Goal: Task Accomplishment & Management: Complete application form

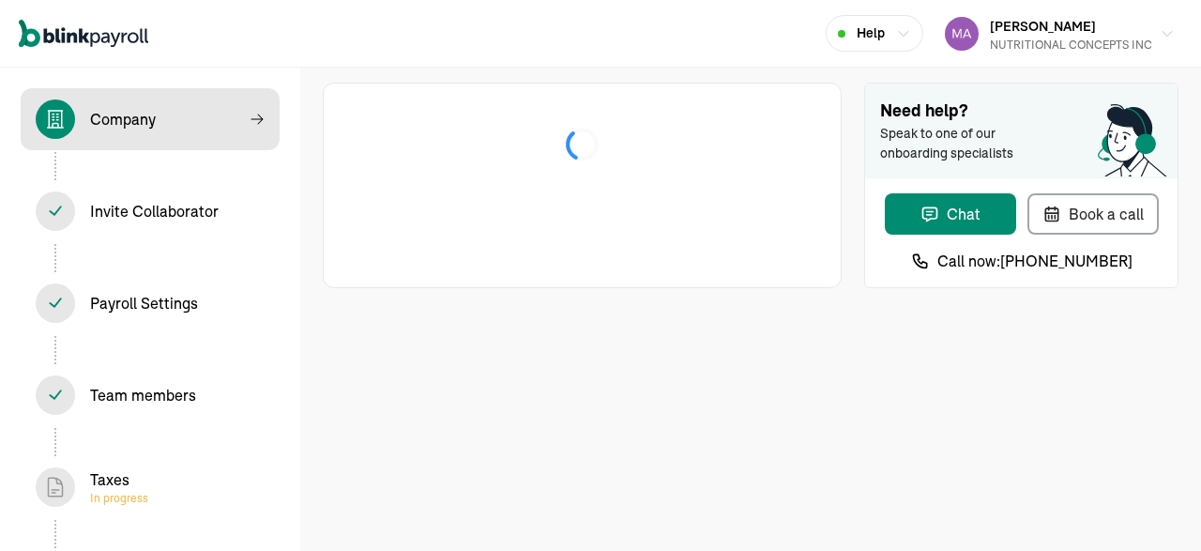
select select "C-Corporation"
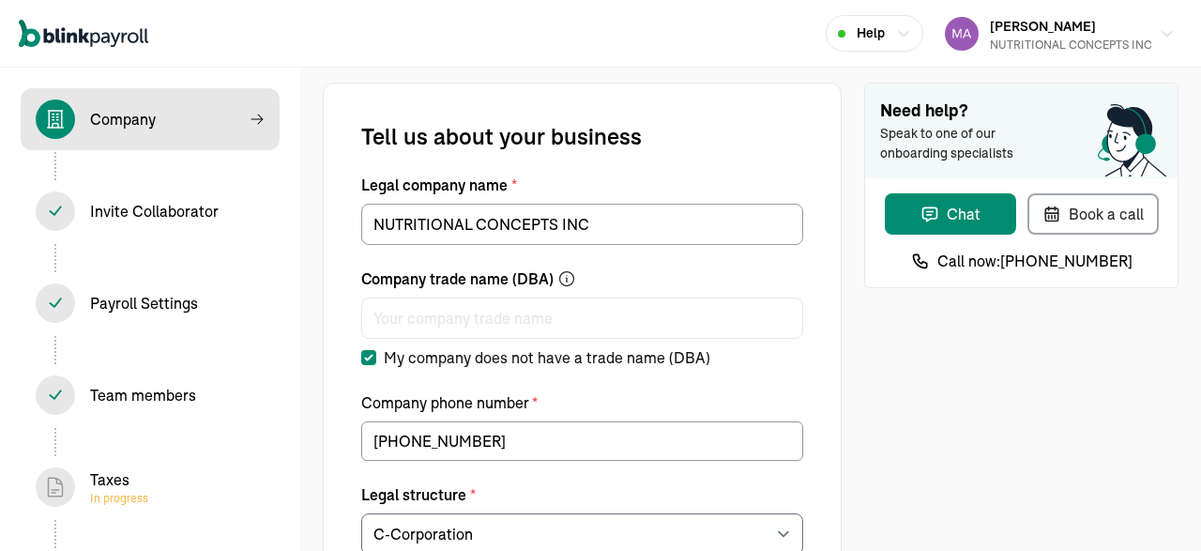
select select "Food and Beverage Retail or Wholesale"
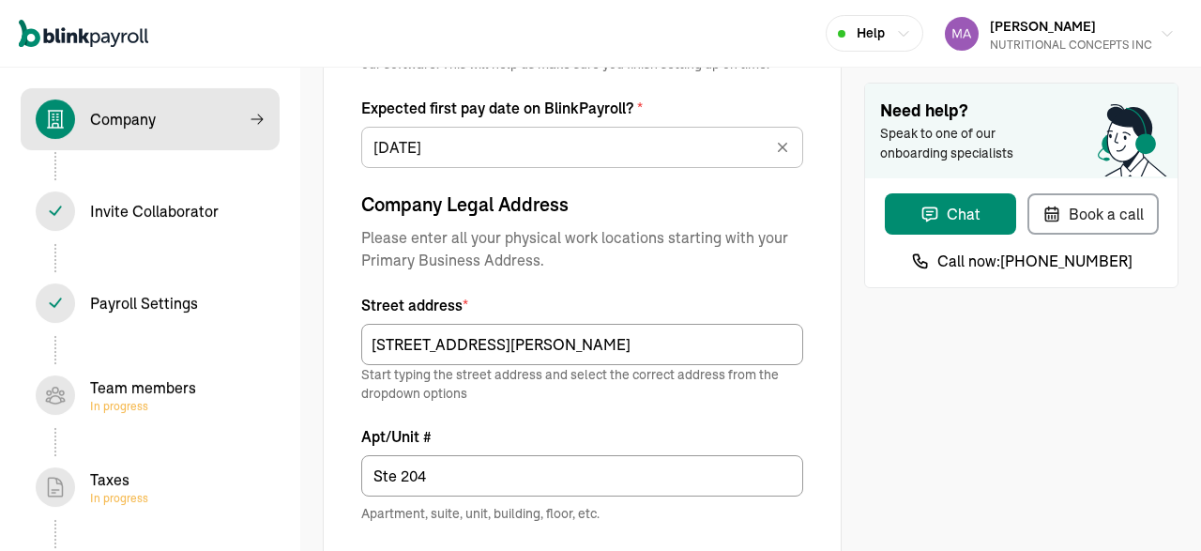
scroll to position [1358, 0]
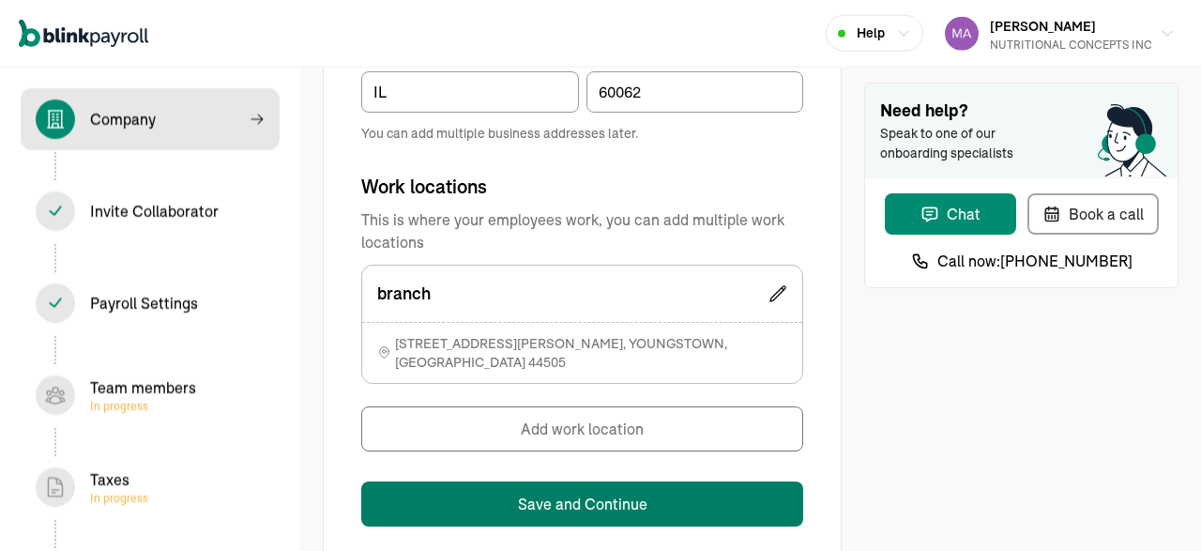
click at [590, 484] on button "Save and Continue" at bounding box center [582, 503] width 442 height 45
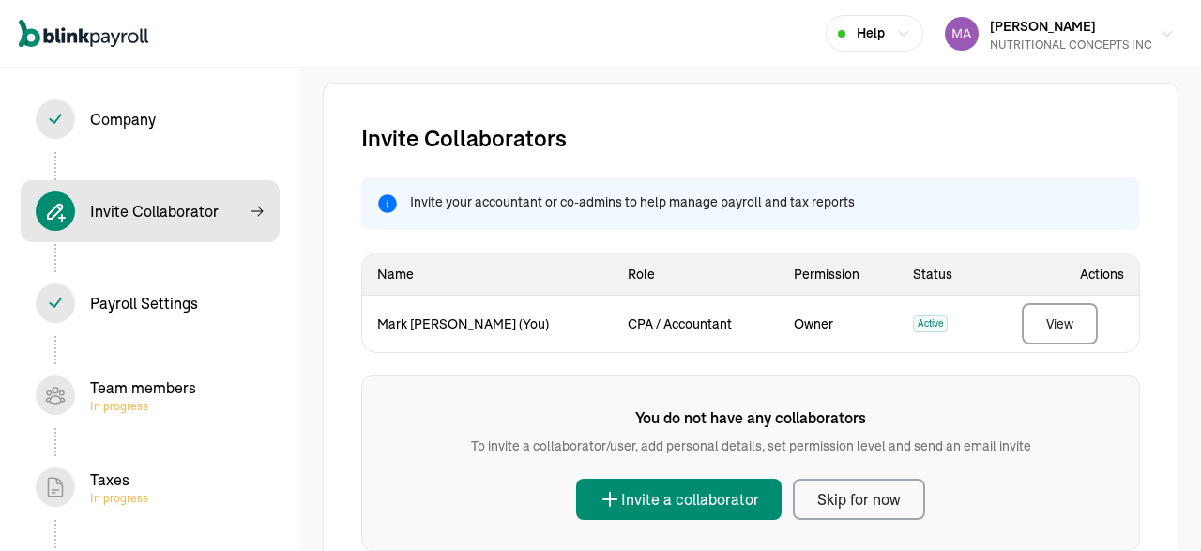
click at [110, 127] on div "Company In progress" at bounding box center [123, 119] width 66 height 23
select select "Food and Beverage Retail or Wholesale"
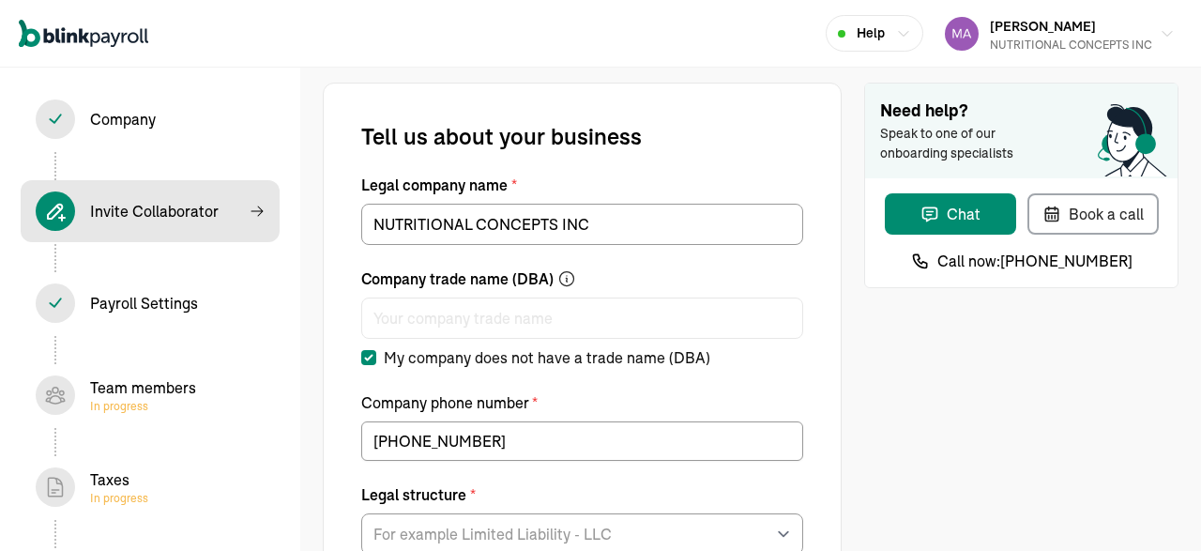
select select "C-Corporation"
type input "[DATE]"
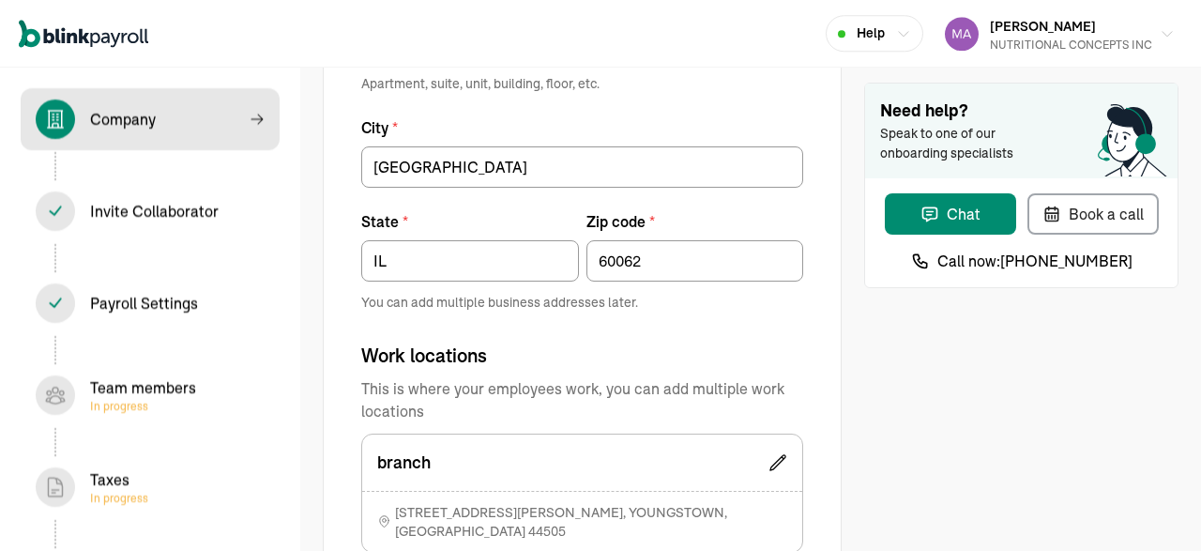
scroll to position [1381, 0]
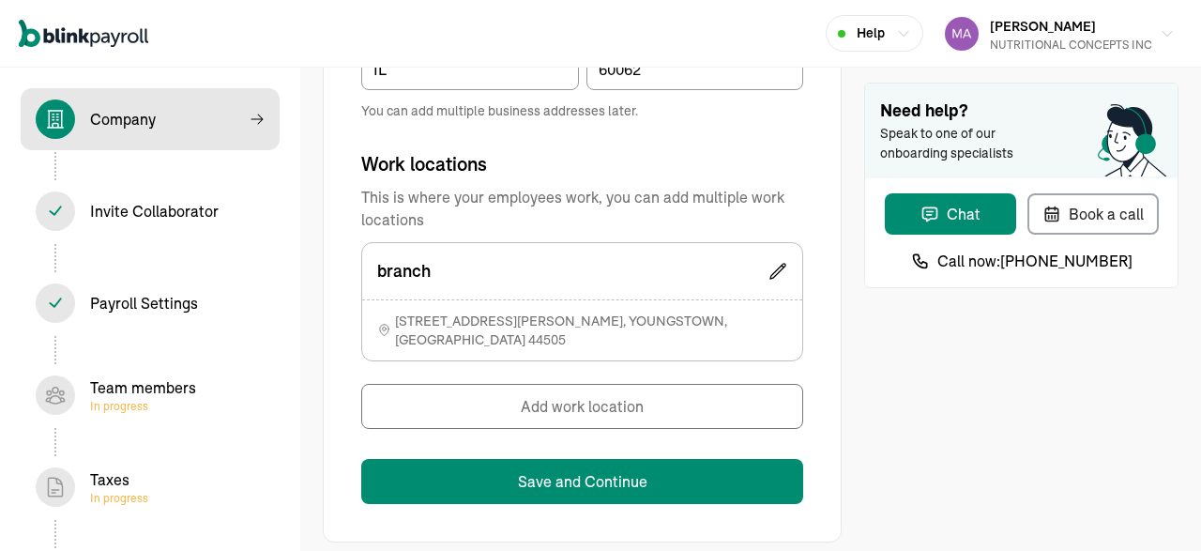
click at [778, 262] on icon at bounding box center [777, 271] width 19 height 19
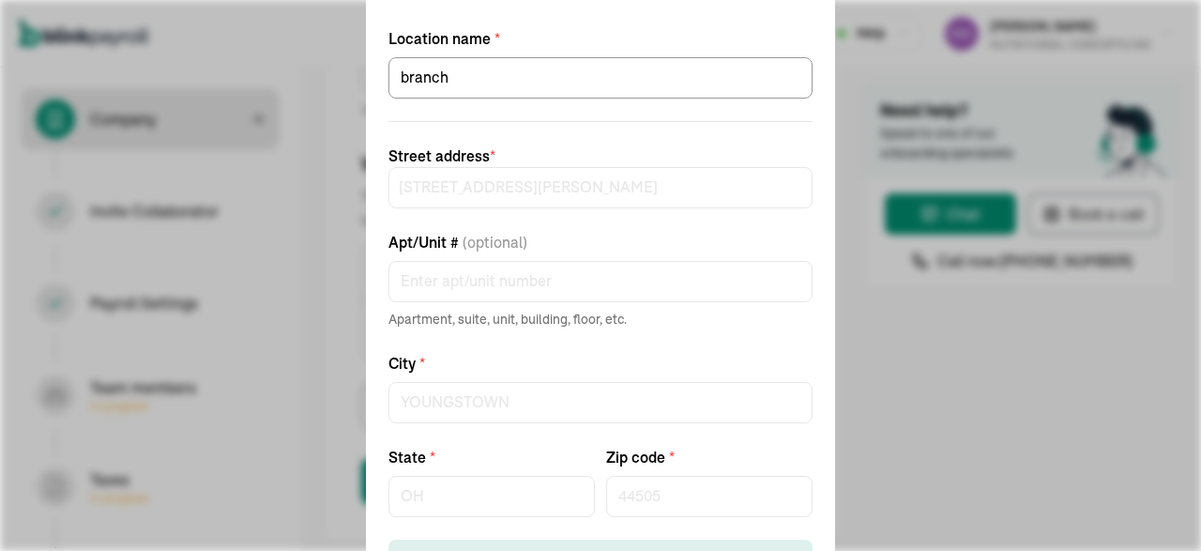
click at [935, 253] on div "Edit work location Location name * branch Street address * [STREET_ADDRESS][GEO…" at bounding box center [600, 275] width 1201 height 551
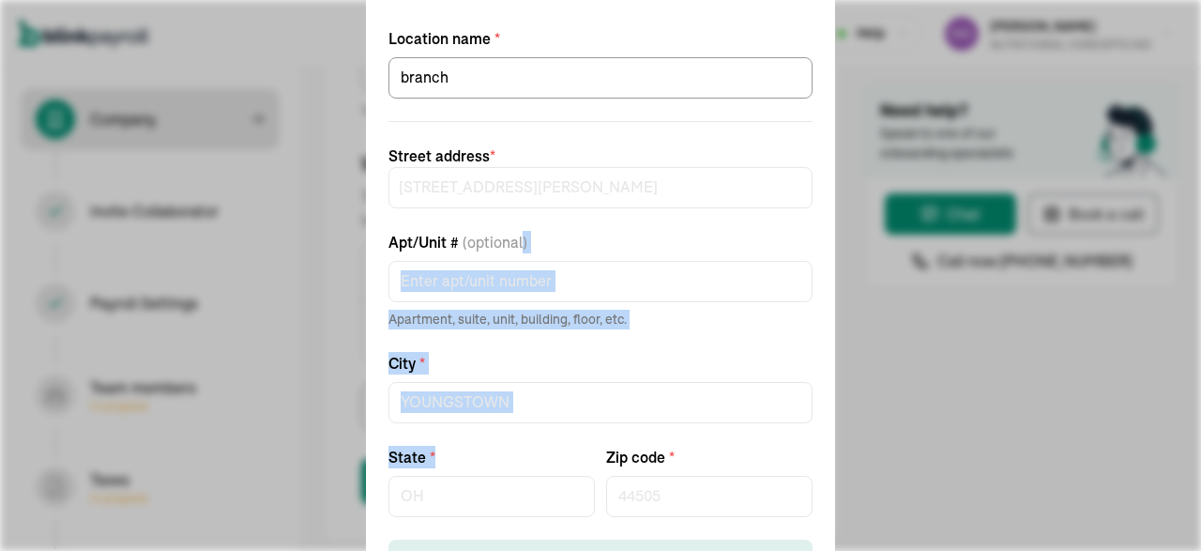
drag, startPoint x: 935, startPoint y: 253, endPoint x: 497, endPoint y: 459, distance: 483.9
click at [497, 459] on div "Edit work location Location name * branch Street address * [STREET_ADDRESS][GEO…" at bounding box center [600, 275] width 1201 height 551
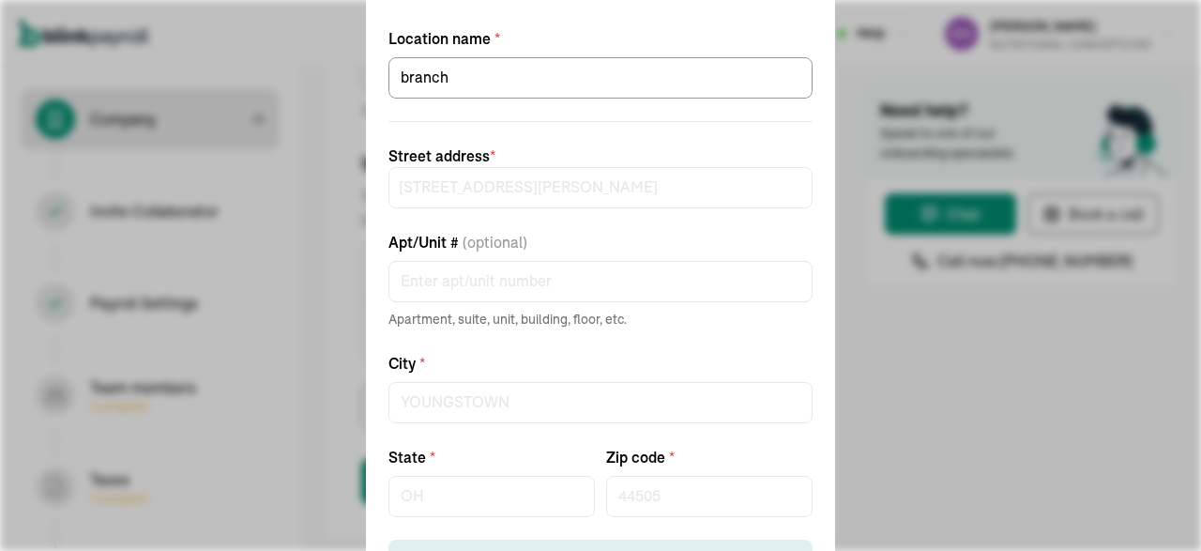
click at [316, 302] on div "Edit work location Location name * branch Street address * [STREET_ADDRESS][GEO…" at bounding box center [600, 275] width 1201 height 551
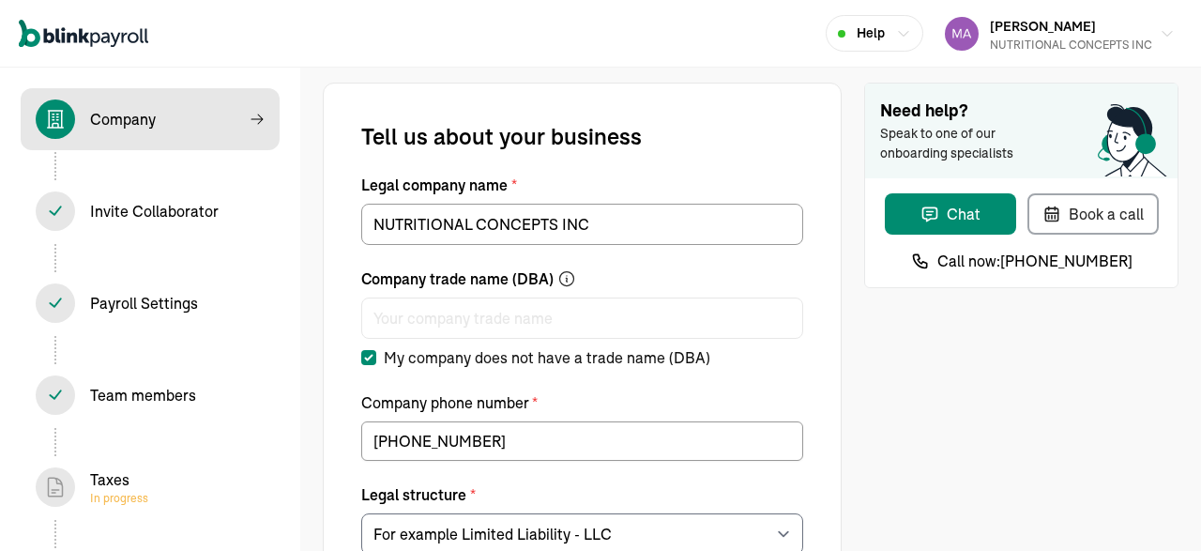
select select "C-Corporation"
type input "[DATE]"
select select "Food and Beverage Retail or Wholesale"
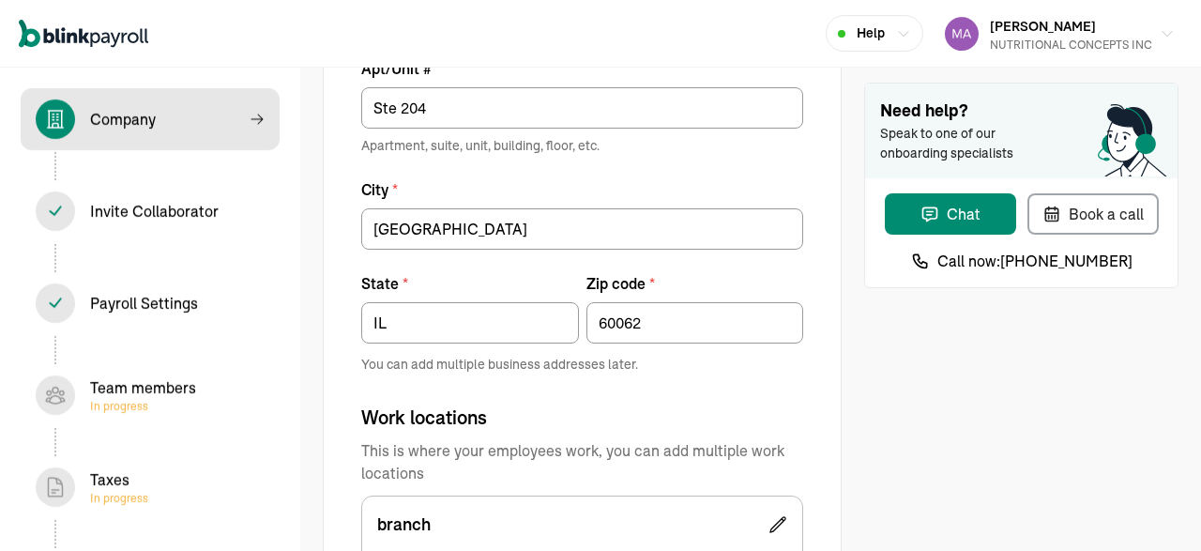
scroll to position [1381, 0]
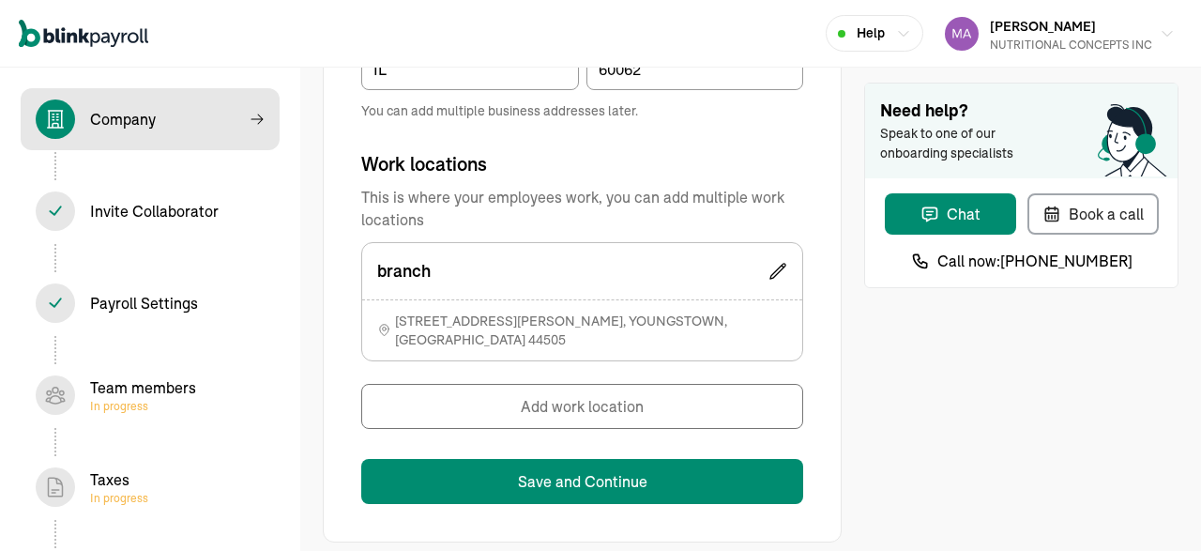
click at [781, 274] on icon at bounding box center [777, 271] width 19 height 19
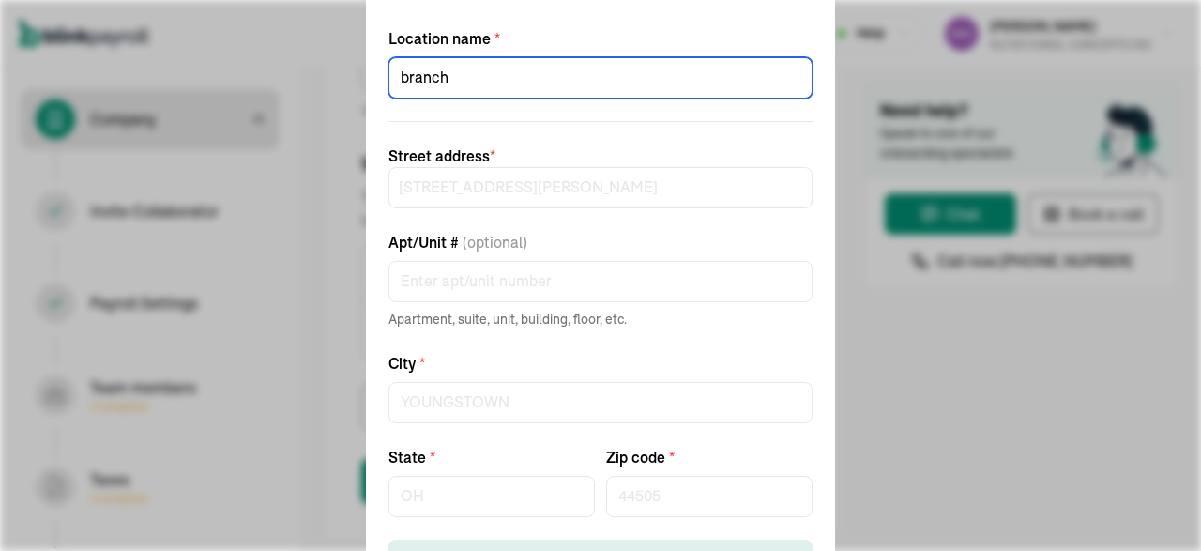
click at [485, 74] on input "branch" at bounding box center [600, 77] width 424 height 41
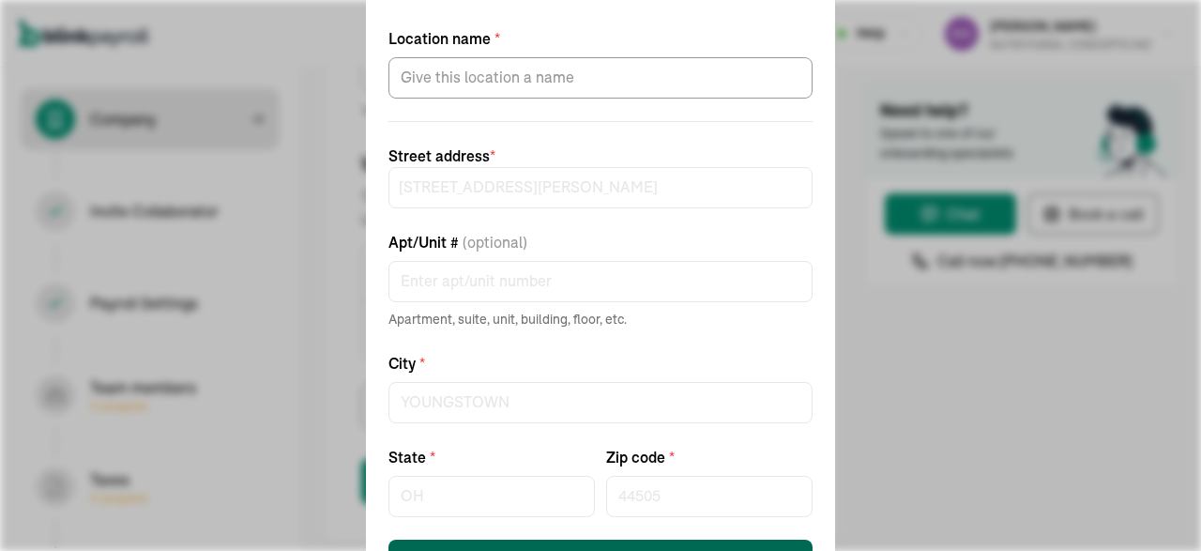
click at [610, 543] on button "Save work location" at bounding box center [600, 559] width 424 height 41
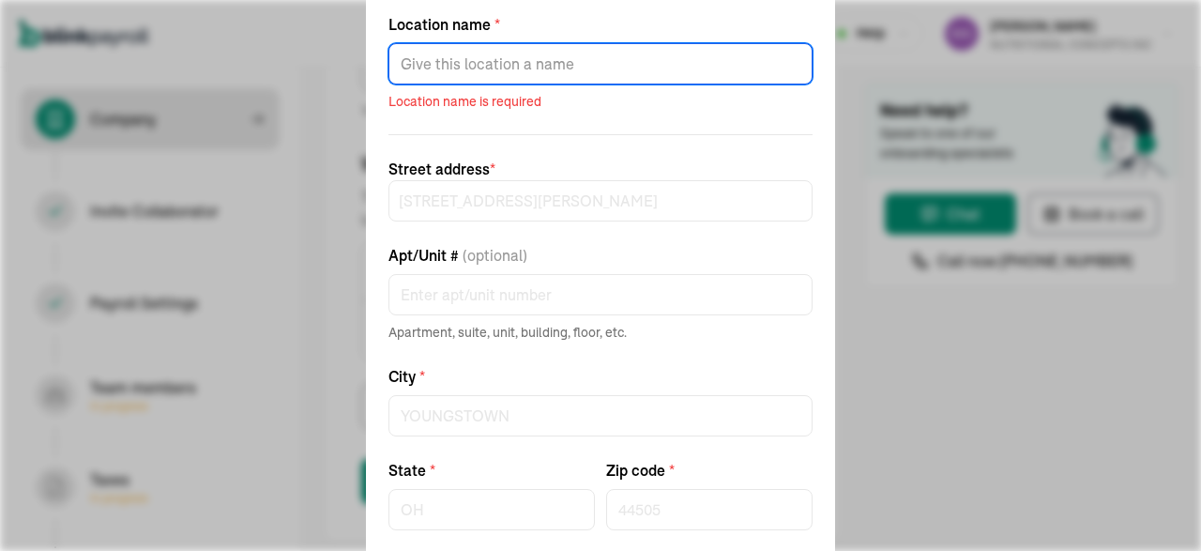
click at [498, 60] on input "Location name *" at bounding box center [600, 63] width 424 height 41
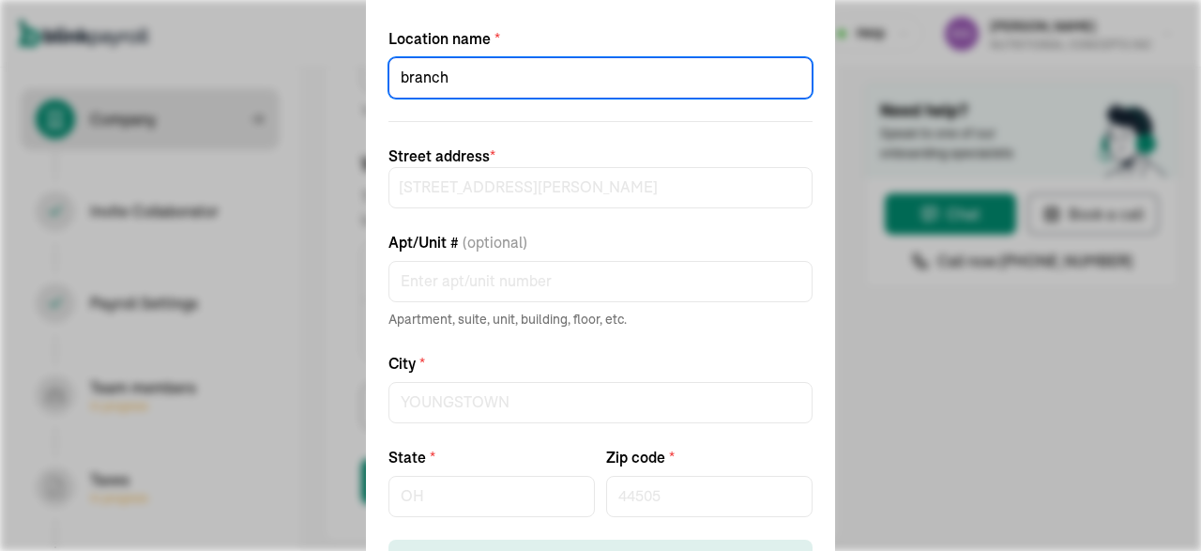
type input "branch"
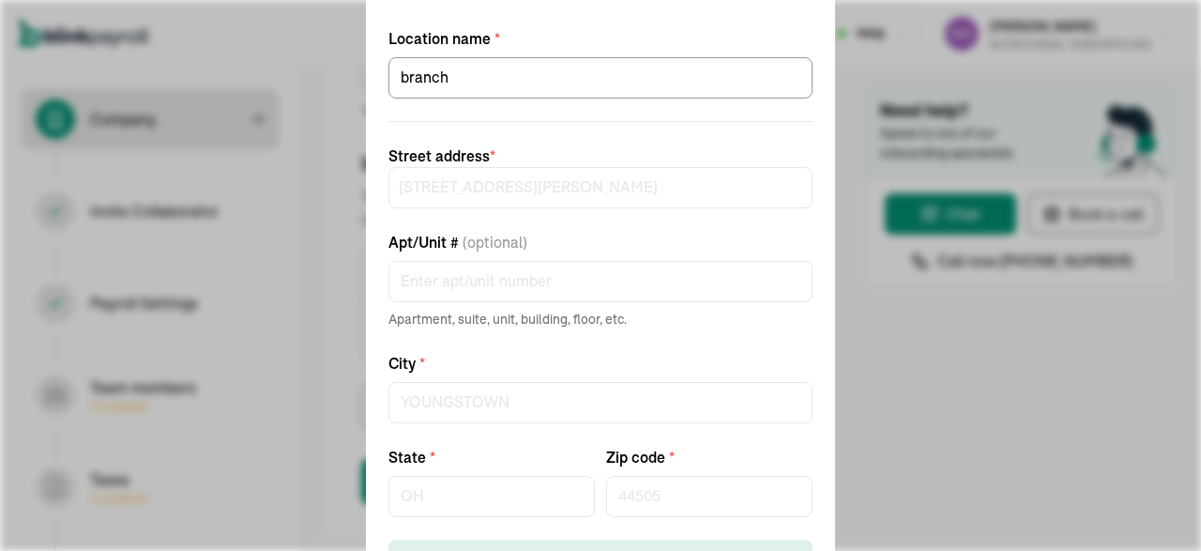
click at [514, 164] on span "Street address *" at bounding box center [600, 155] width 424 height 23
click at [547, 216] on form "Location name * branch Street address * 1220 TOWNSEND AVENUE Apt/Unit # (option…" at bounding box center [600, 303] width 424 height 553
click at [947, 393] on div "Edit work location Location name * branch Street address * 1220 TOWNSEND AVENUE…" at bounding box center [600, 275] width 1201 height 551
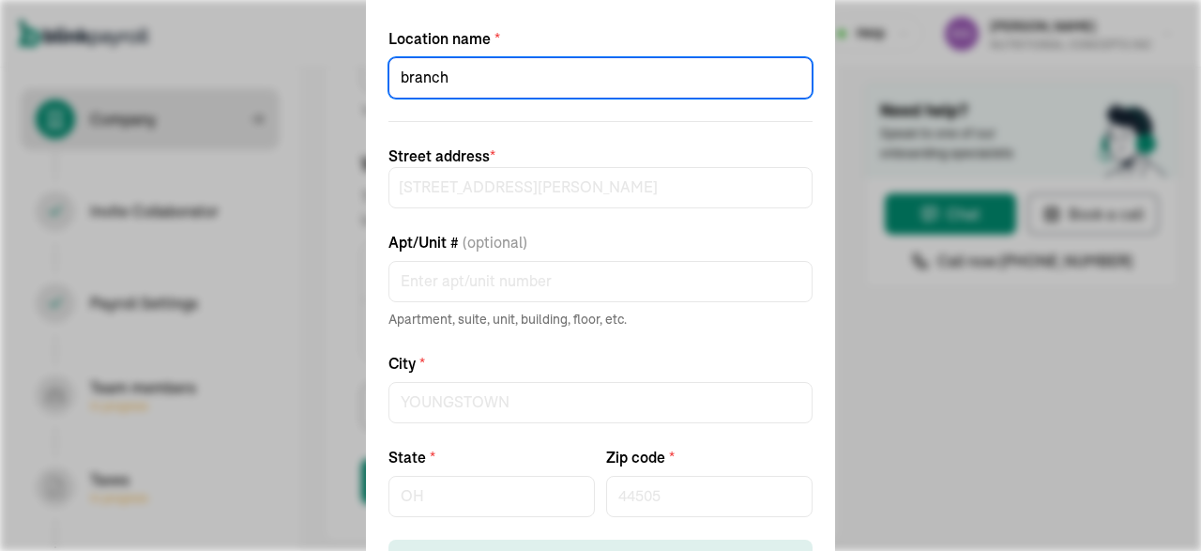
click at [474, 84] on input "branch" at bounding box center [600, 77] width 424 height 41
click at [321, 78] on div "Edit work location Location name * branch Street address * 1220 TOWNSEND AVENUE…" at bounding box center [600, 275] width 1201 height 551
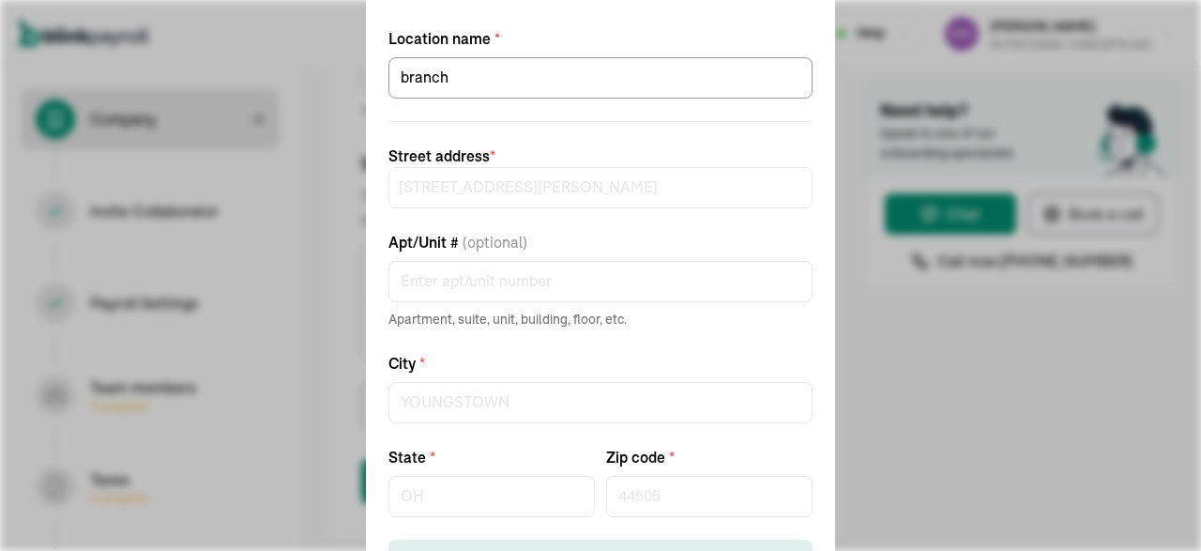
click at [321, 78] on div "Edit work location Location name * branch Street address * 1220 TOWNSEND AVENUE…" at bounding box center [600, 275] width 1201 height 551
click at [241, 119] on div "Edit work location Location name * branch Street address * 1220 TOWNSEND AVENUE…" at bounding box center [600, 275] width 1201 height 551
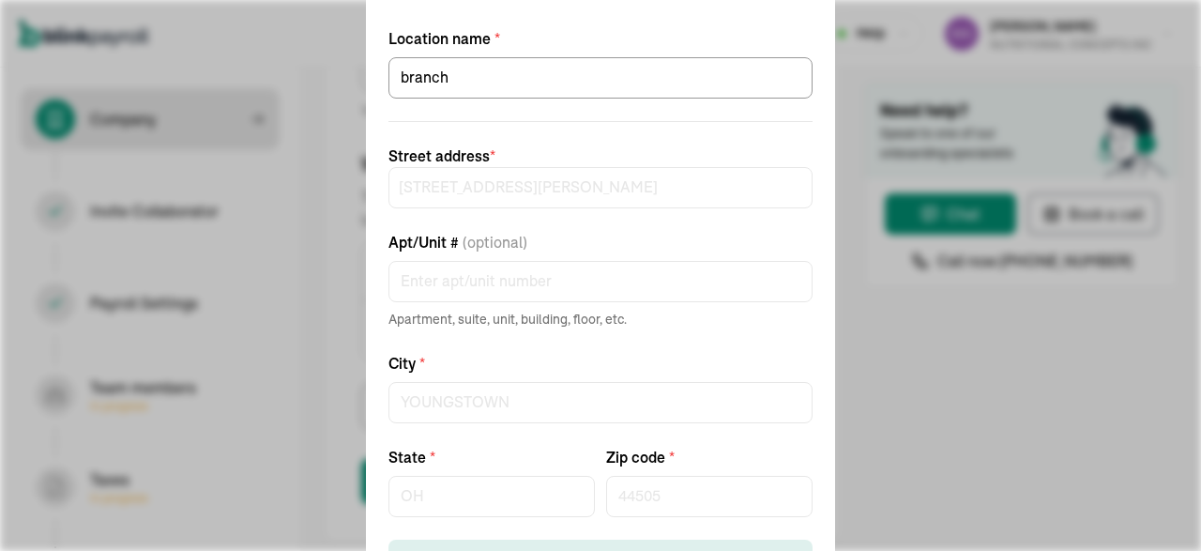
click at [241, 119] on div "Edit work location Location name * branch Street address * 1220 TOWNSEND AVENUE…" at bounding box center [600, 275] width 1201 height 551
click at [215, 191] on div "Edit work location Location name * branch Street address * 1220 TOWNSEND AVENUE…" at bounding box center [600, 275] width 1201 height 551
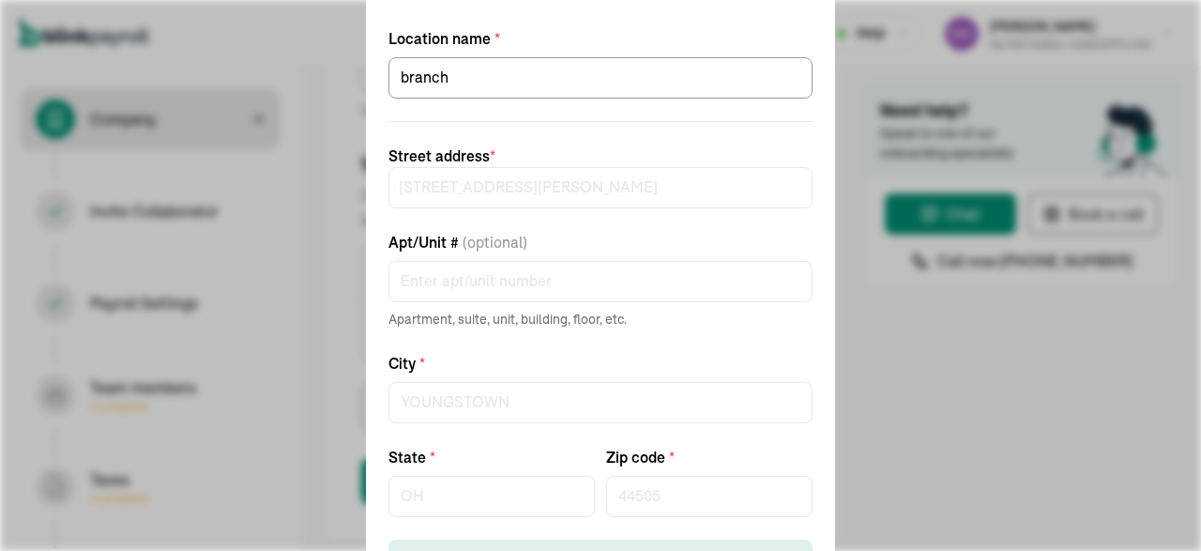
click at [215, 191] on div "Edit work location Location name * branch Street address * 1220 TOWNSEND AVENUE…" at bounding box center [600, 275] width 1201 height 551
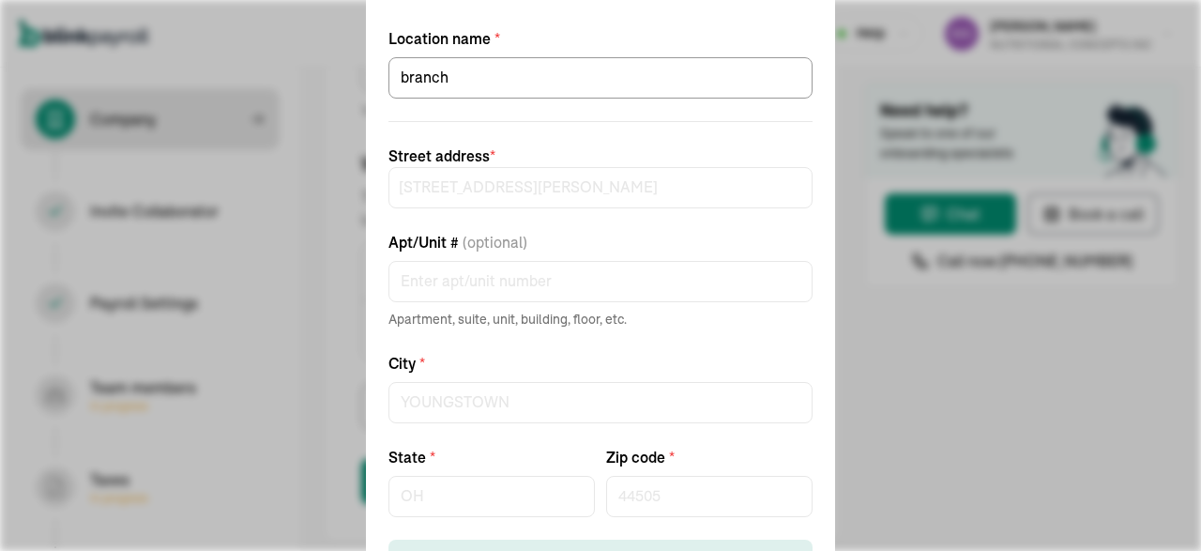
click at [215, 191] on div "Edit work location Location name * branch Street address * 1220 TOWNSEND AVENUE…" at bounding box center [600, 275] width 1201 height 551
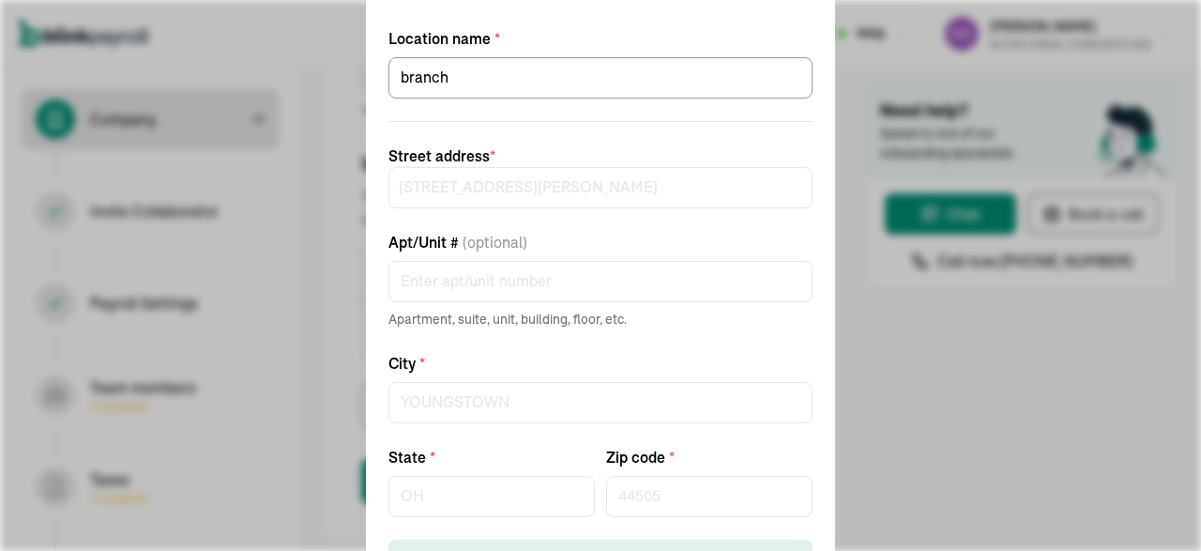
click at [215, 191] on div "Edit work location Location name * branch Street address * 1220 TOWNSEND AVENUE…" at bounding box center [600, 275] width 1201 height 551
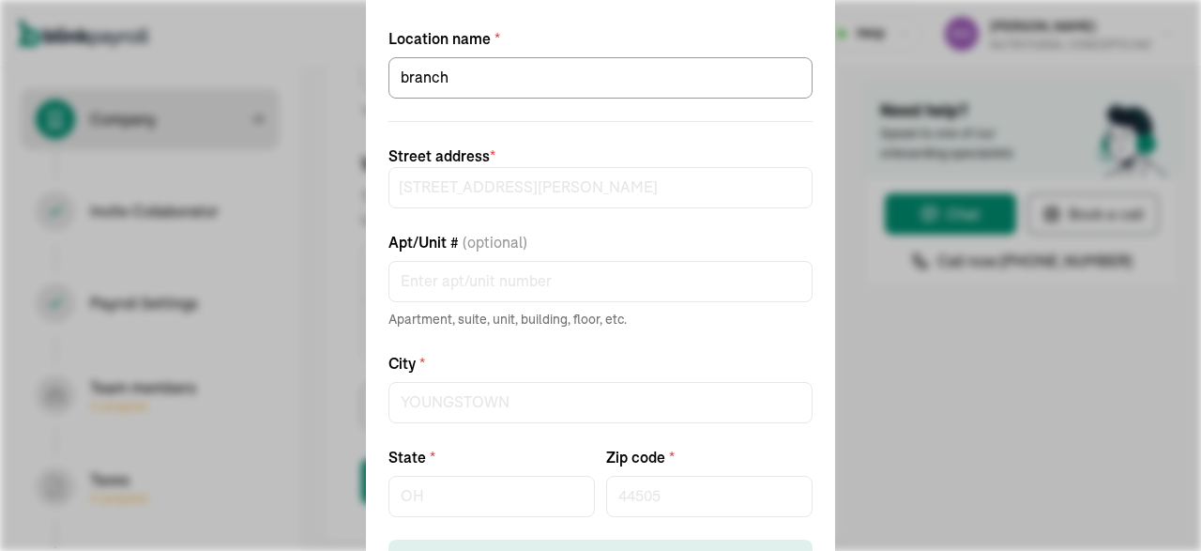
click at [215, 191] on div "Edit work location Location name * branch Street address * 1220 TOWNSEND AVENUE…" at bounding box center [600, 275] width 1201 height 551
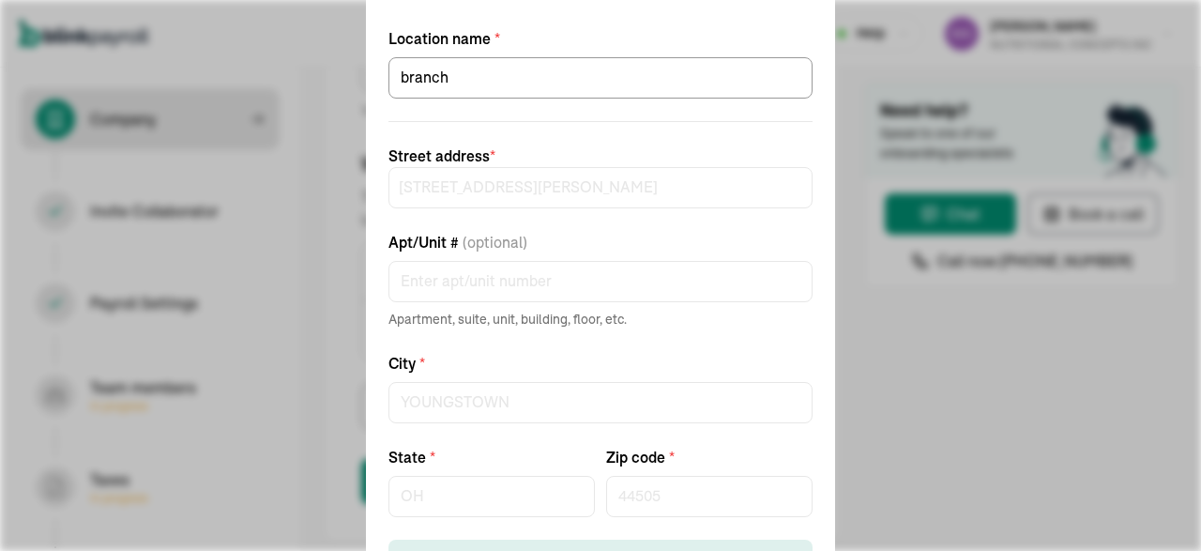
click at [1018, 348] on div "Edit work location Location name * branch Street address * 1220 TOWNSEND AVENUE…" at bounding box center [600, 275] width 1201 height 551
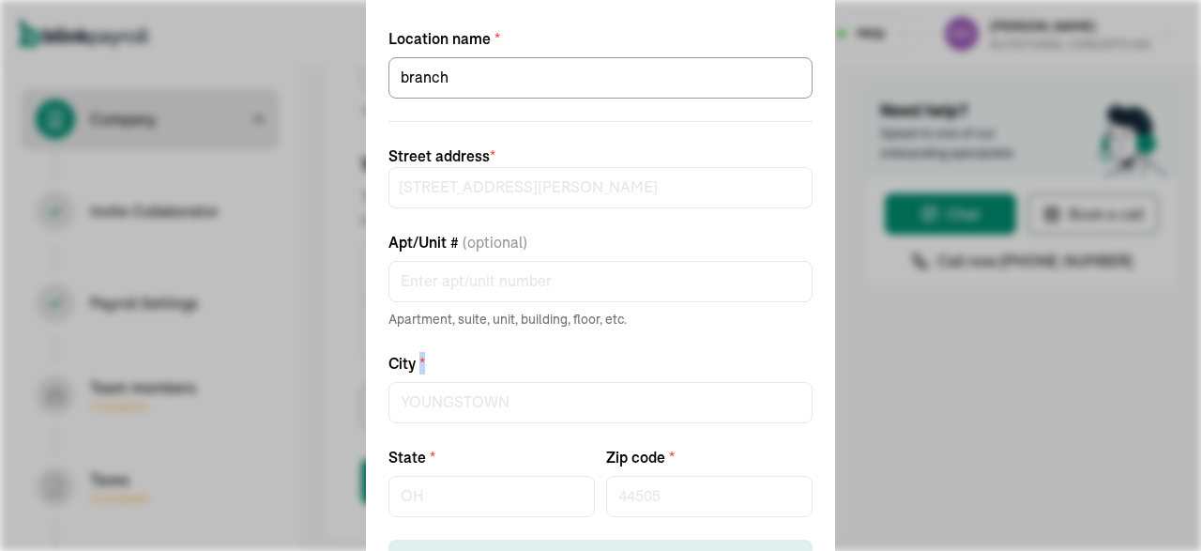
click at [1018, 348] on div "Edit work location Location name * branch Street address * 1220 TOWNSEND AVENUE…" at bounding box center [600, 275] width 1201 height 551
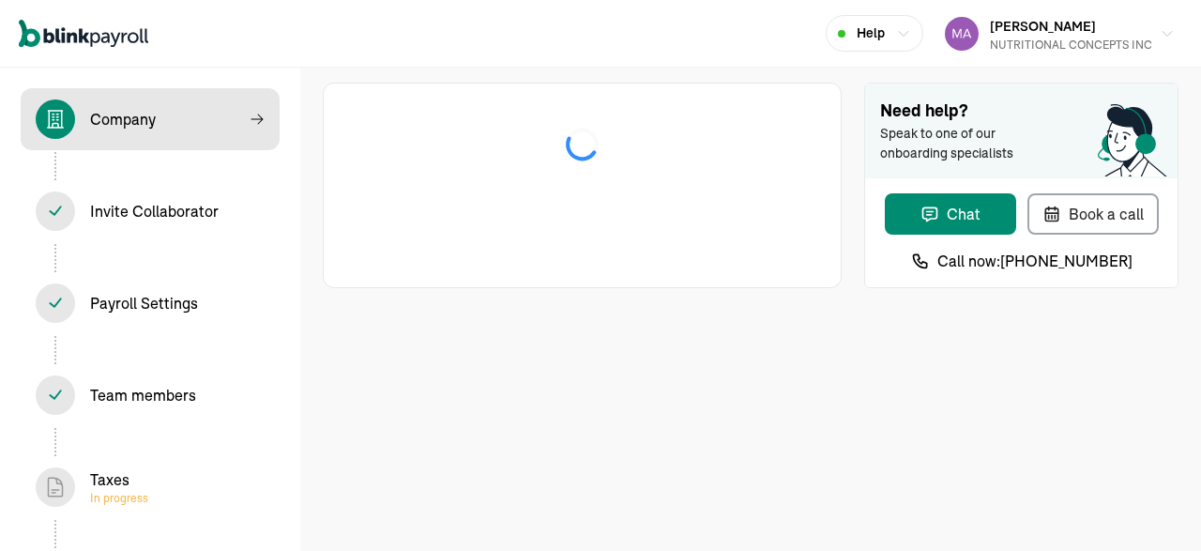
select select "C-Corporation"
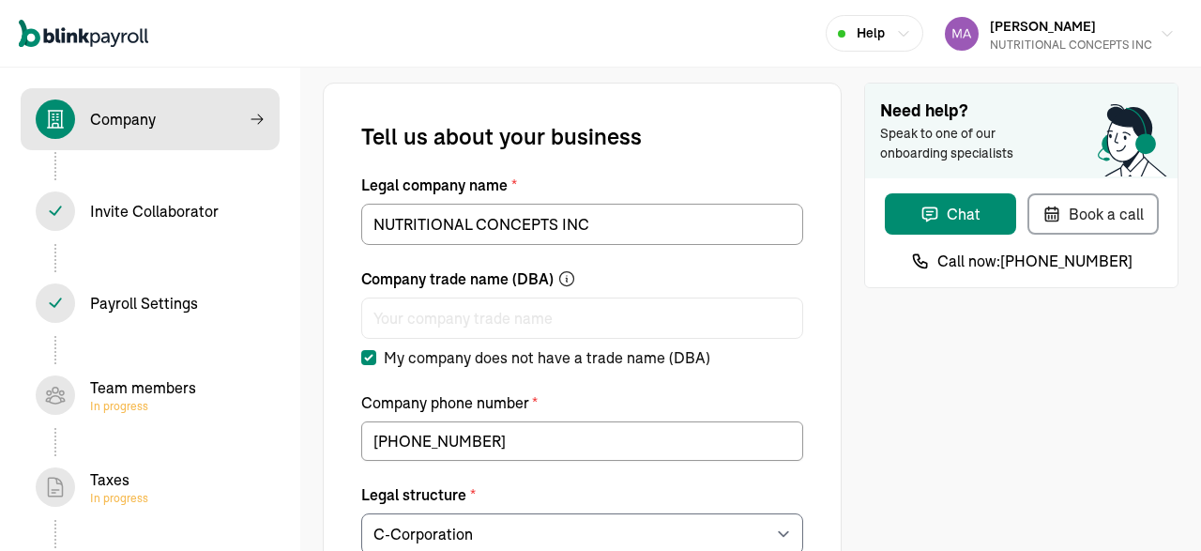
select select "Food and Beverage Retail or Wholesale"
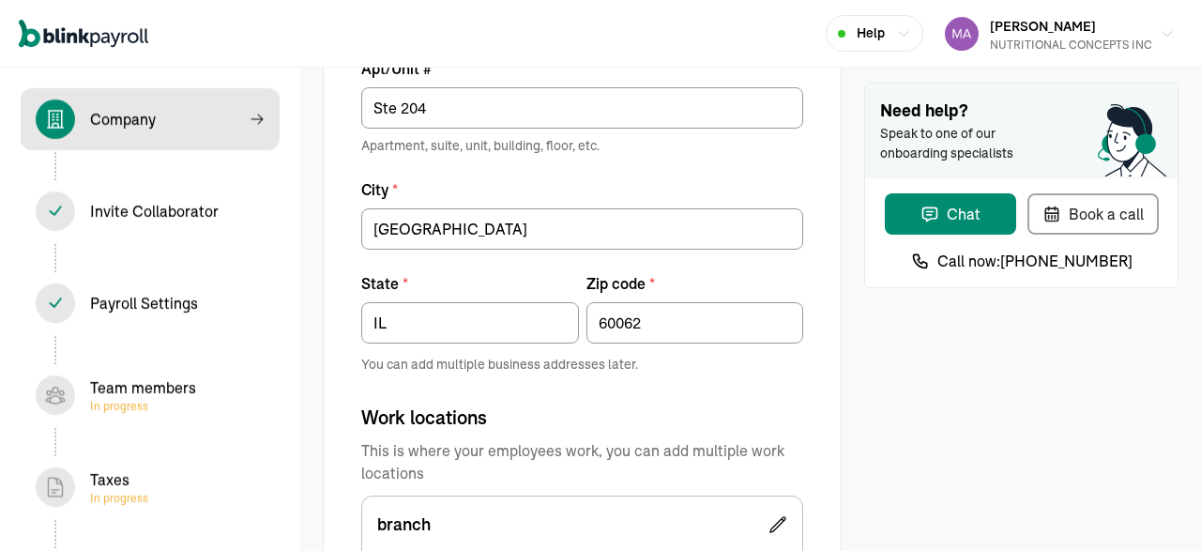
scroll to position [1381, 0]
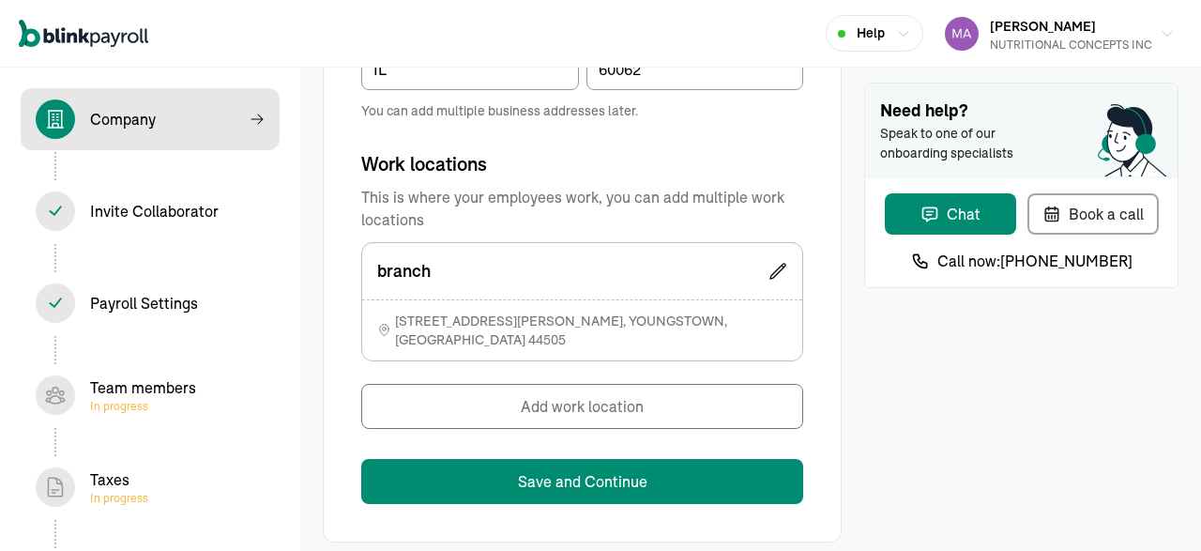
click at [781, 274] on icon at bounding box center [777, 271] width 19 height 19
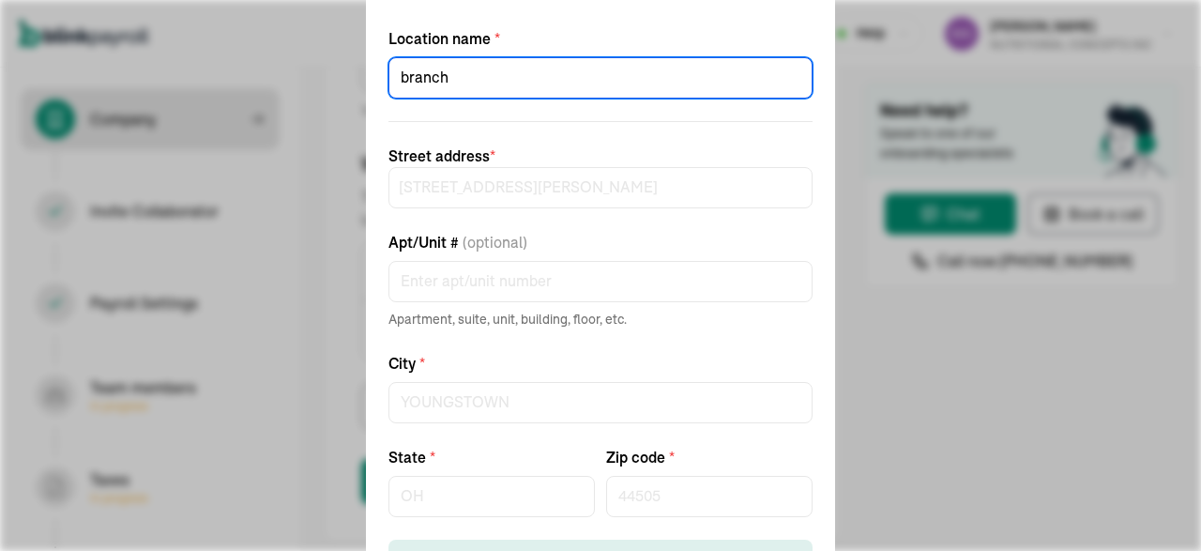
click at [485, 74] on input "branch" at bounding box center [600, 77] width 424 height 41
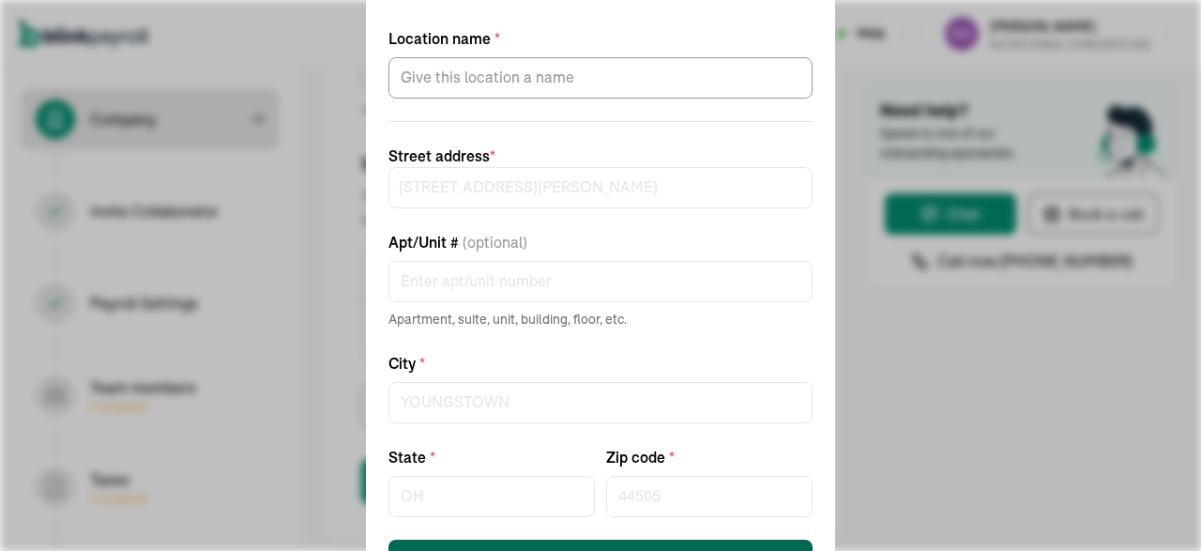
click at [610, 543] on button "Save work location" at bounding box center [600, 559] width 424 height 41
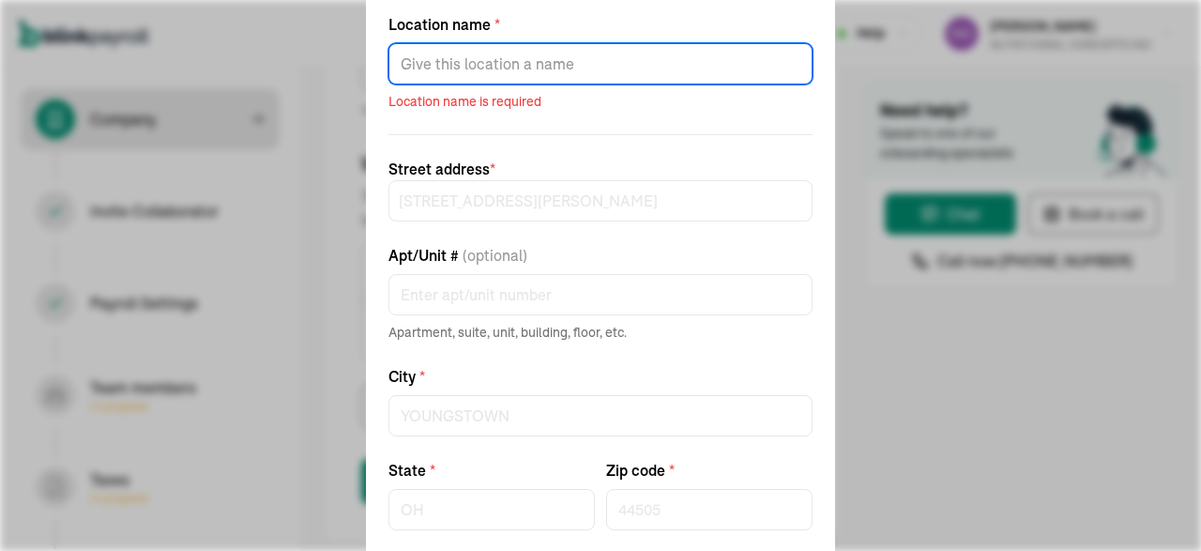
click at [498, 60] on input "Location name *" at bounding box center [600, 63] width 424 height 41
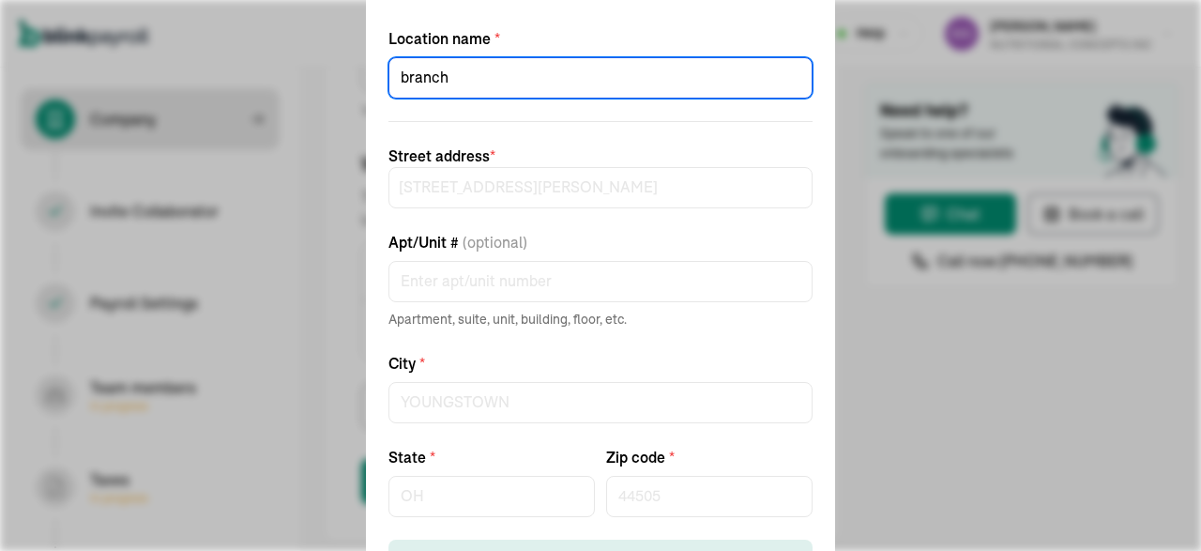
type input "branch"
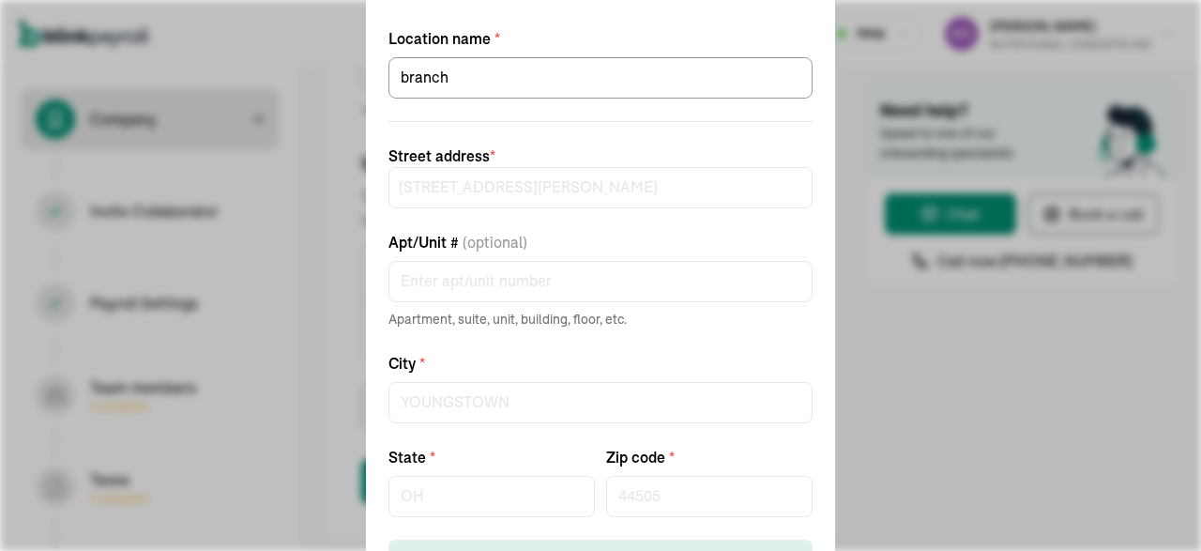
click at [514, 164] on span "Street address *" at bounding box center [600, 155] width 424 height 23
click at [547, 216] on form "Location name * branch Street address * [STREET_ADDRESS][GEOGRAPHIC_DATA][PERSO…" at bounding box center [600, 303] width 424 height 553
click at [947, 393] on div "Edit work location Location name * branch Street address * [STREET_ADDRESS][GEO…" at bounding box center [600, 275] width 1201 height 551
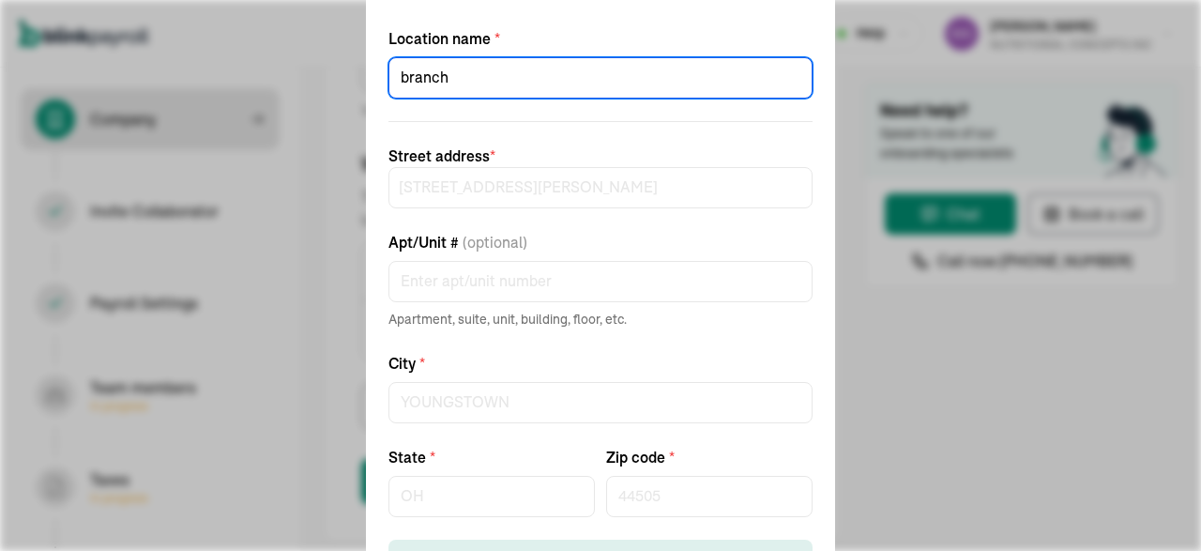
click at [474, 84] on input "branch" at bounding box center [600, 77] width 424 height 41
click at [321, 78] on div "Edit work location Location name * branch Street address * [STREET_ADDRESS][GEO…" at bounding box center [600, 275] width 1201 height 551
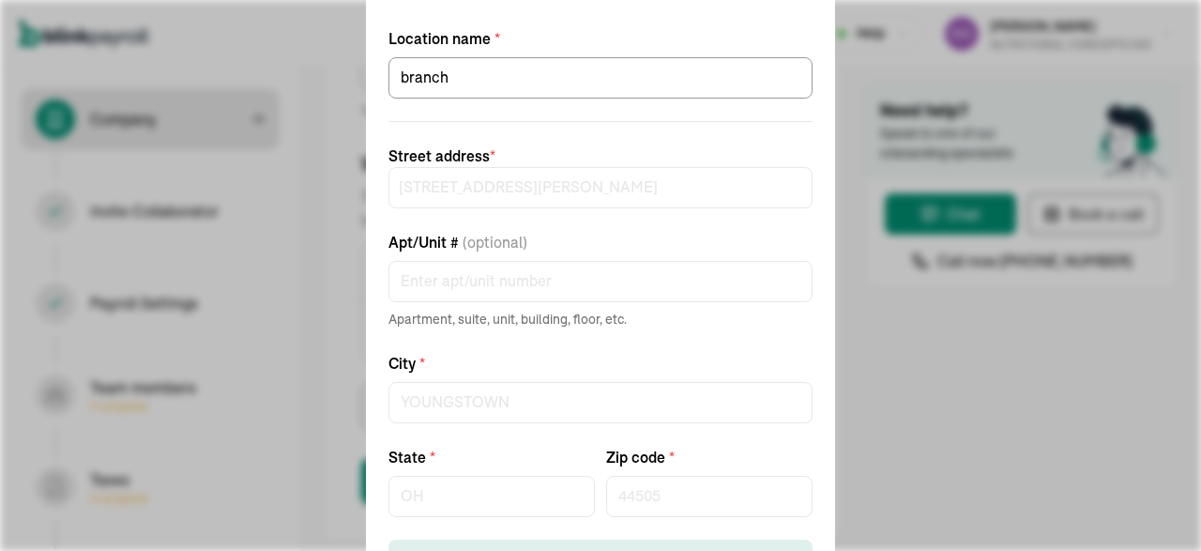
click at [321, 78] on div "Edit work location Location name * branch Street address * [STREET_ADDRESS][GEO…" at bounding box center [600, 275] width 1201 height 551
click at [321, 78] on div "Edit work location Location name * branch Street address * 1220 TOWNSEND AVENUE…" at bounding box center [600, 275] width 1201 height 551
click at [241, 119] on div "Edit work location Location name * branch Street address * 1220 TOWNSEND AVENUE…" at bounding box center [600, 275] width 1201 height 551
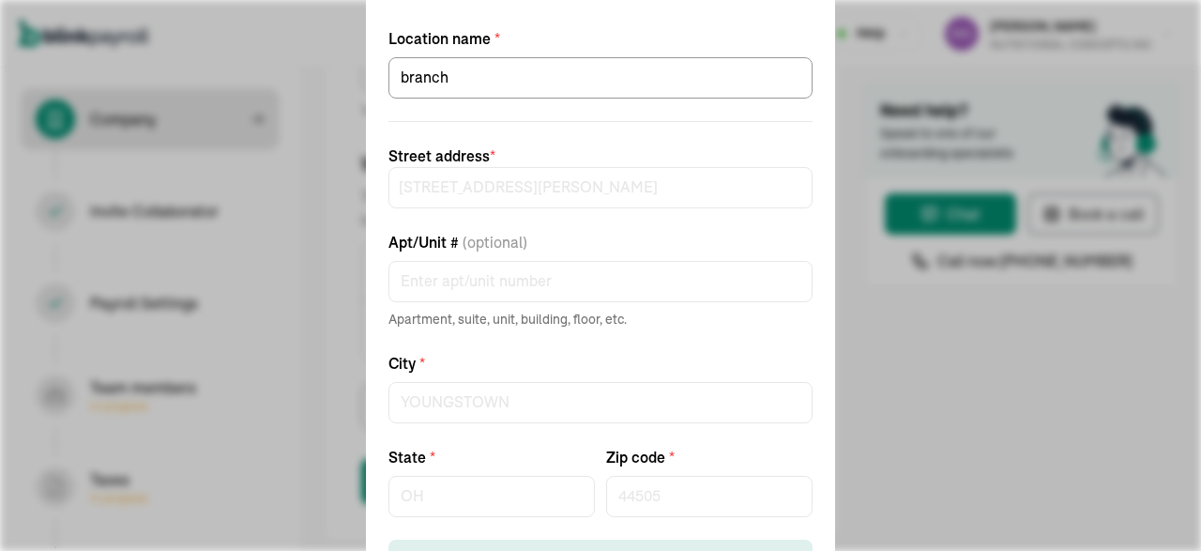
click at [241, 119] on div "Edit work location Location name * branch Street address * 1220 TOWNSEND AVENUE…" at bounding box center [600, 275] width 1201 height 551
click at [215, 191] on div "Edit work location Location name * branch Street address * 1220 TOWNSEND AVENUE…" at bounding box center [600, 275] width 1201 height 551
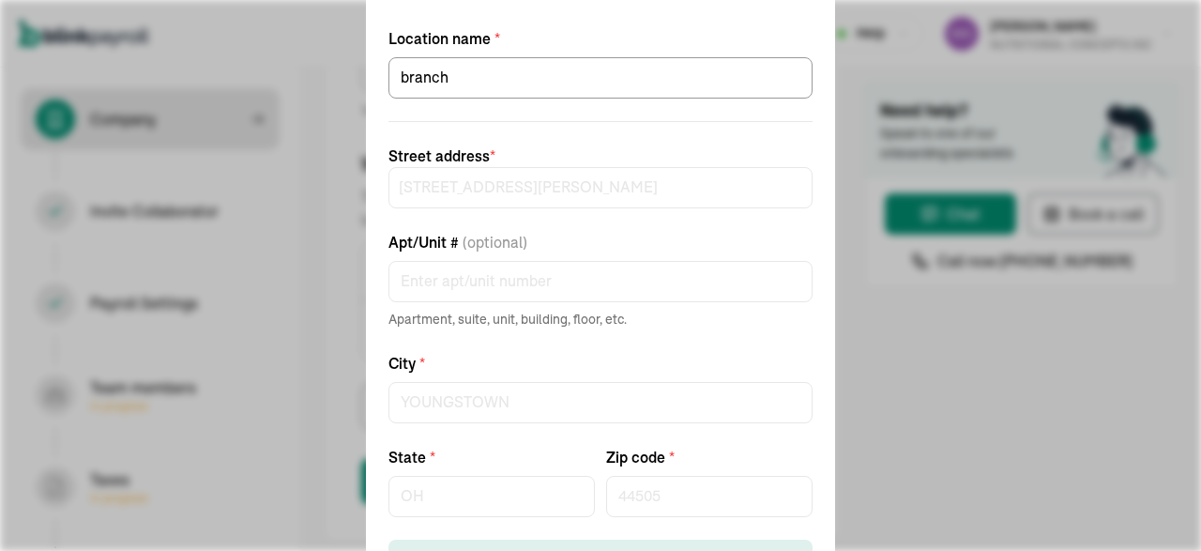
click at [215, 191] on div "Edit work location Location name * branch Street address * 1220 TOWNSEND AVENUE…" at bounding box center [600, 275] width 1201 height 551
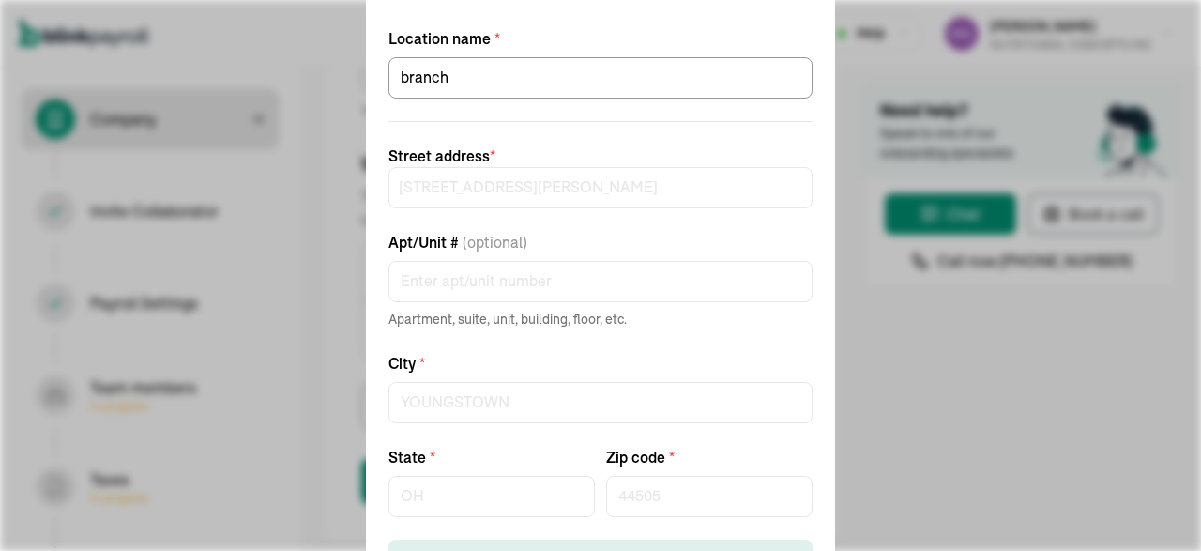
click at [215, 191] on div "Edit work location Location name * branch Street address * 1220 TOWNSEND AVENUE…" at bounding box center [600, 275] width 1201 height 551
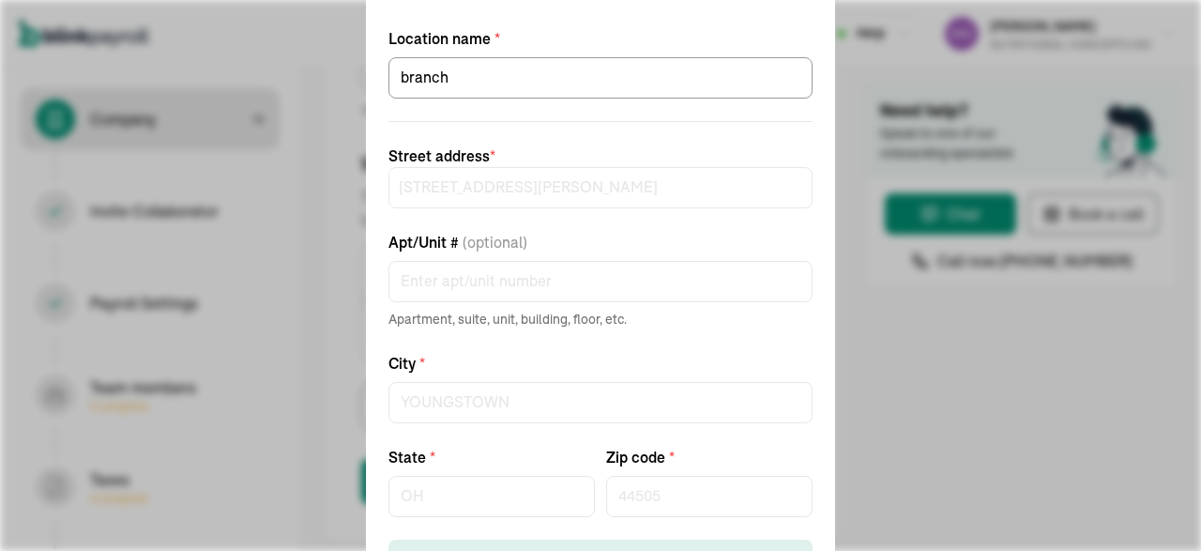
click at [215, 191] on div "Edit work location Location name * branch Street address * 1220 TOWNSEND AVENUE…" at bounding box center [600, 275] width 1201 height 551
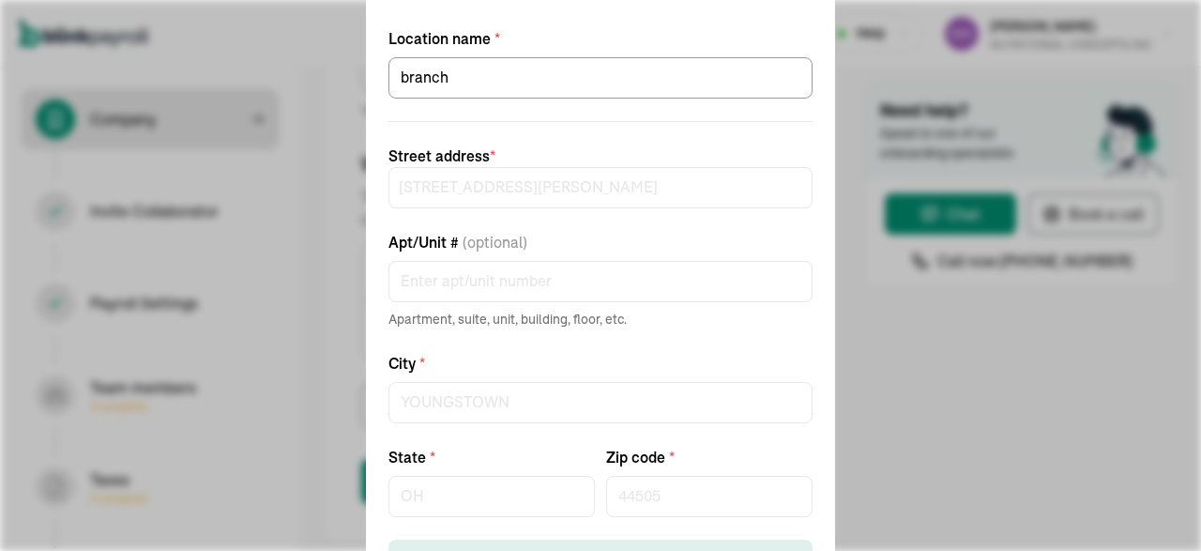
click at [215, 191] on div "Edit work location Location name * branch Street address * 1220 TOWNSEND AVENUE…" at bounding box center [600, 275] width 1201 height 551
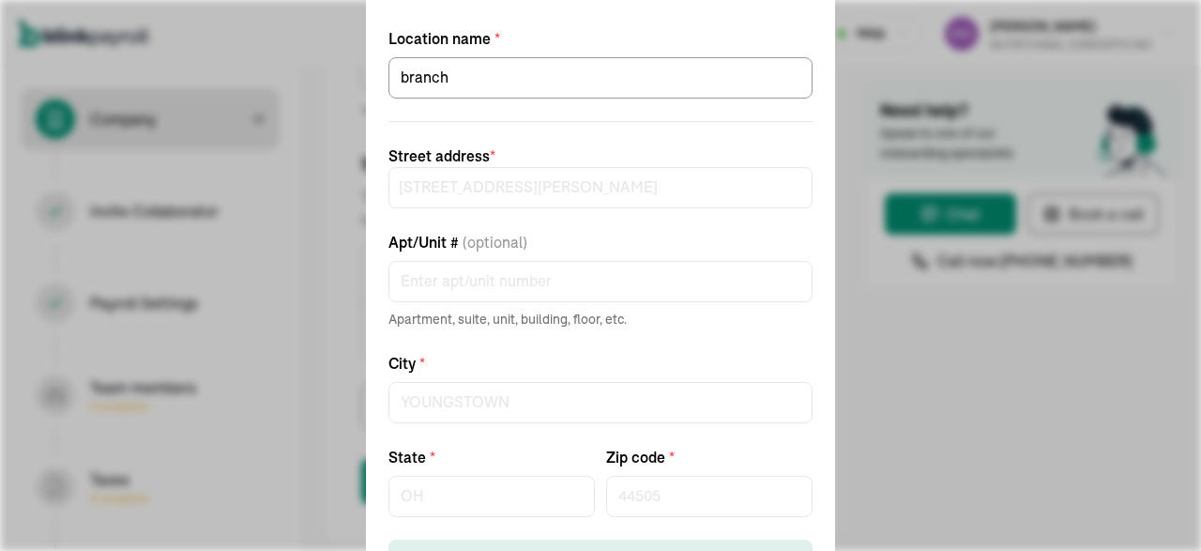
click at [1018, 348] on div "Edit work location Location name * branch Street address * 1220 TOWNSEND AVENUE…" at bounding box center [600, 275] width 1201 height 551
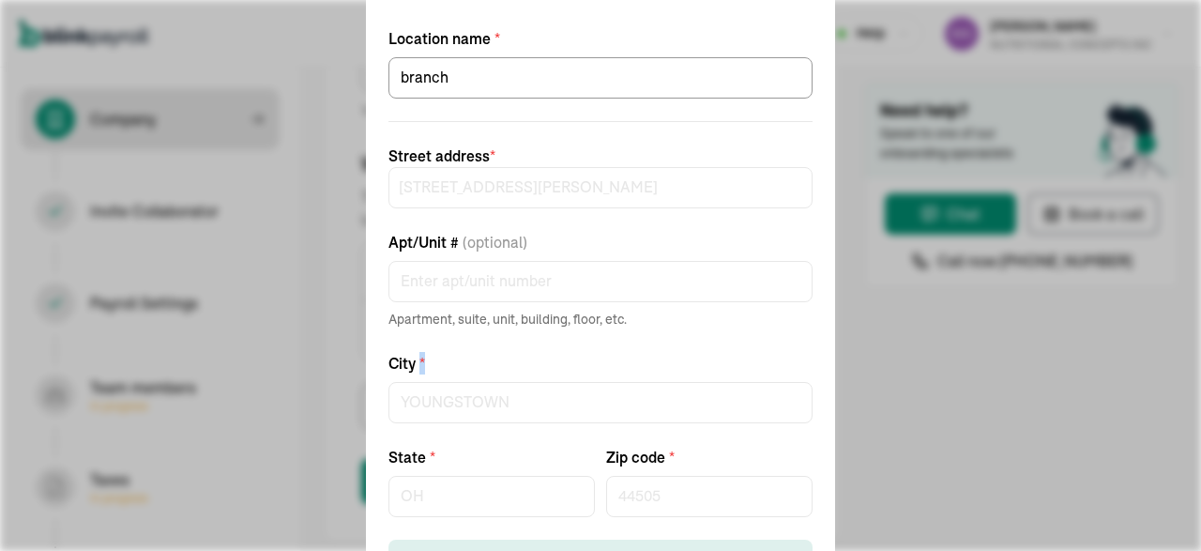
click at [1018, 348] on div "Edit work location Location name * branch Street address * 1220 TOWNSEND AVENUE…" at bounding box center [600, 275] width 1201 height 551
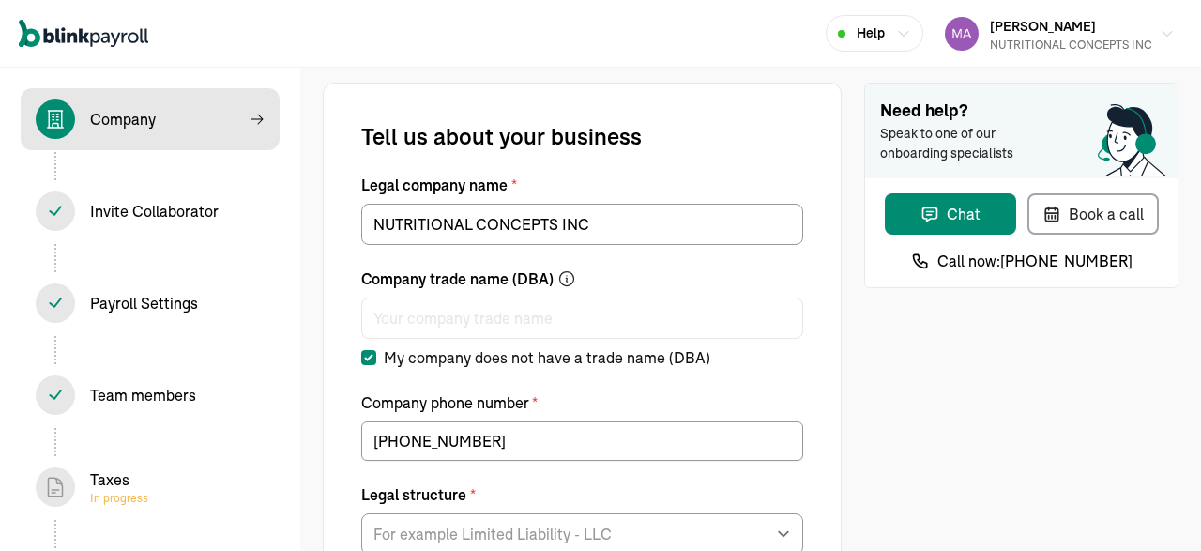
select select "C-Corporation"
type input "[DATE]"
select select "Food and Beverage Retail or Wholesale"
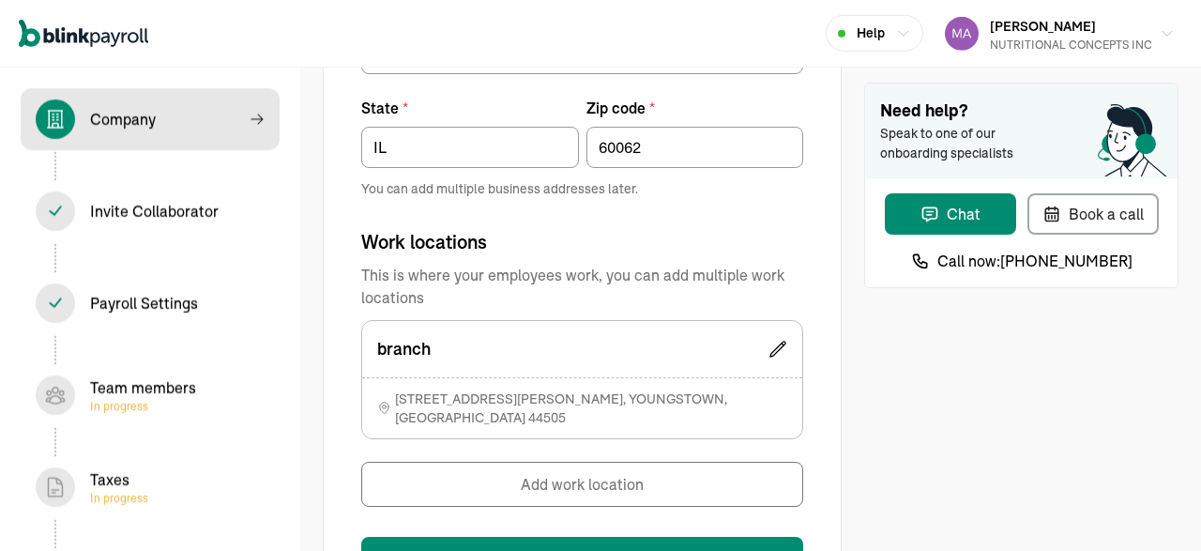
scroll to position [1312, 0]
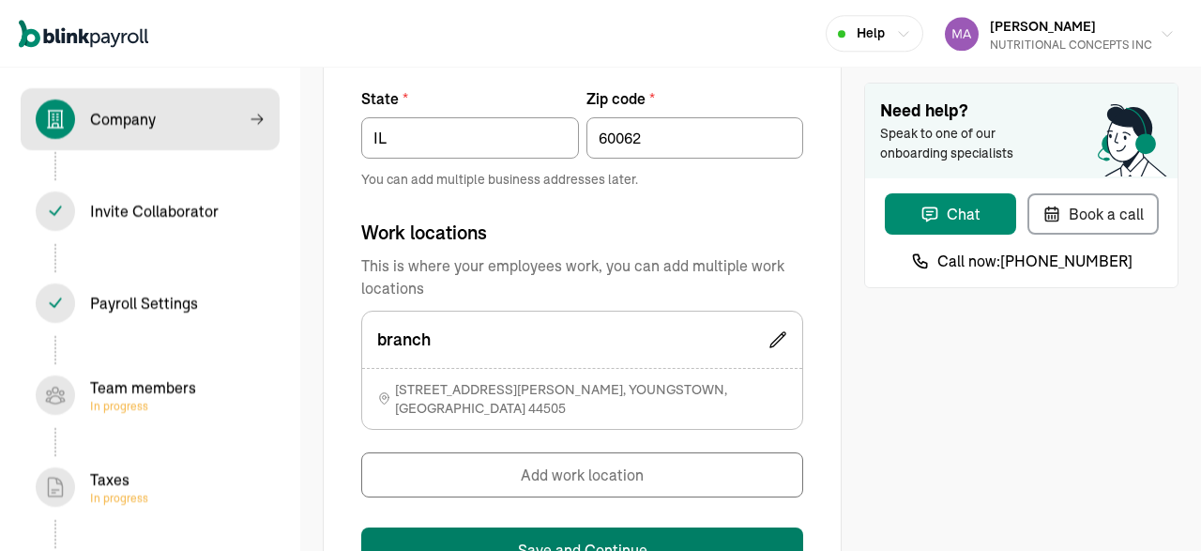
click at [594, 527] on button "Save and Continue" at bounding box center [582, 549] width 442 height 45
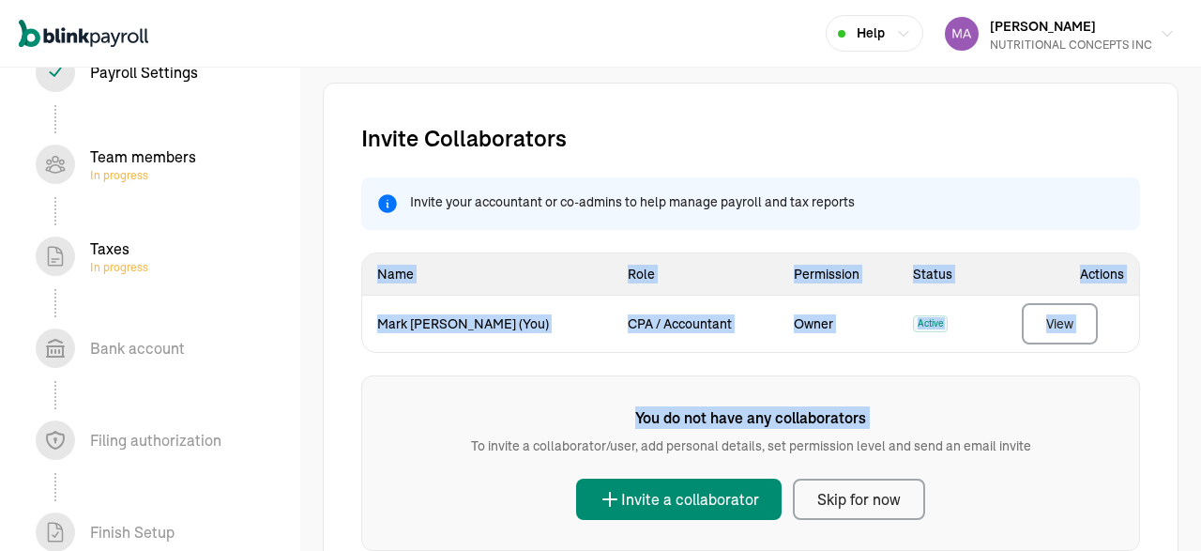
scroll to position [233, 0]
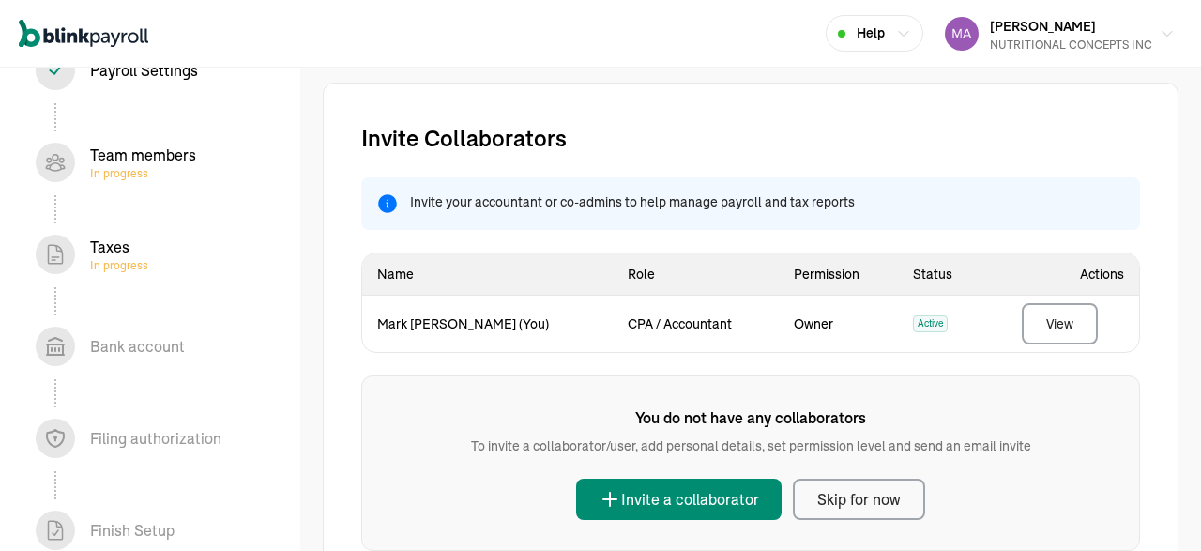
click at [122, 254] on div "Taxes In progress" at bounding box center [119, 254] width 58 height 38
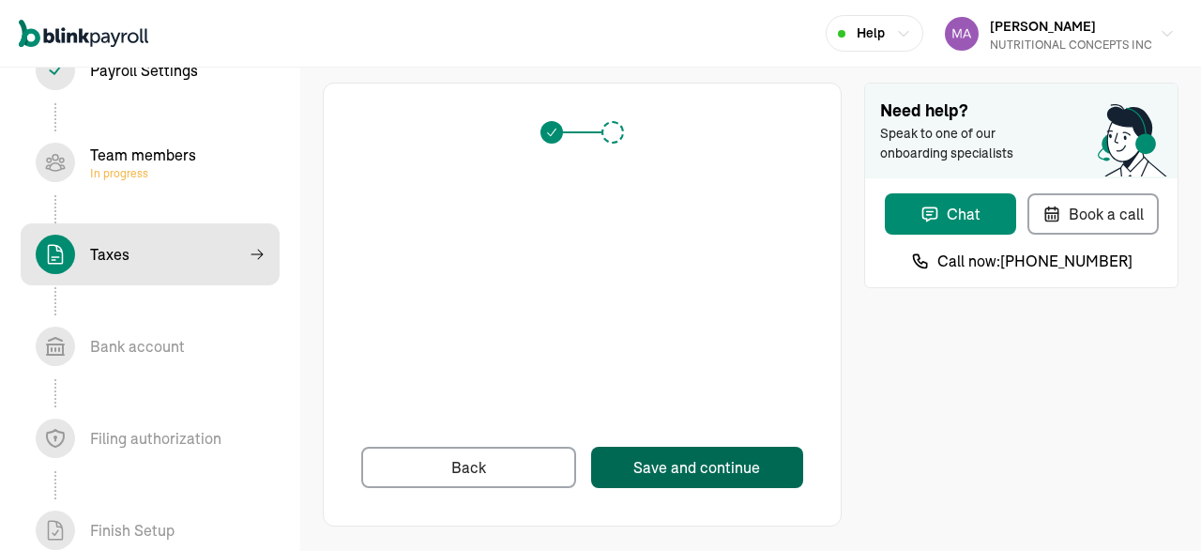
click at [683, 466] on div "Save and continue" at bounding box center [696, 467] width 127 height 23
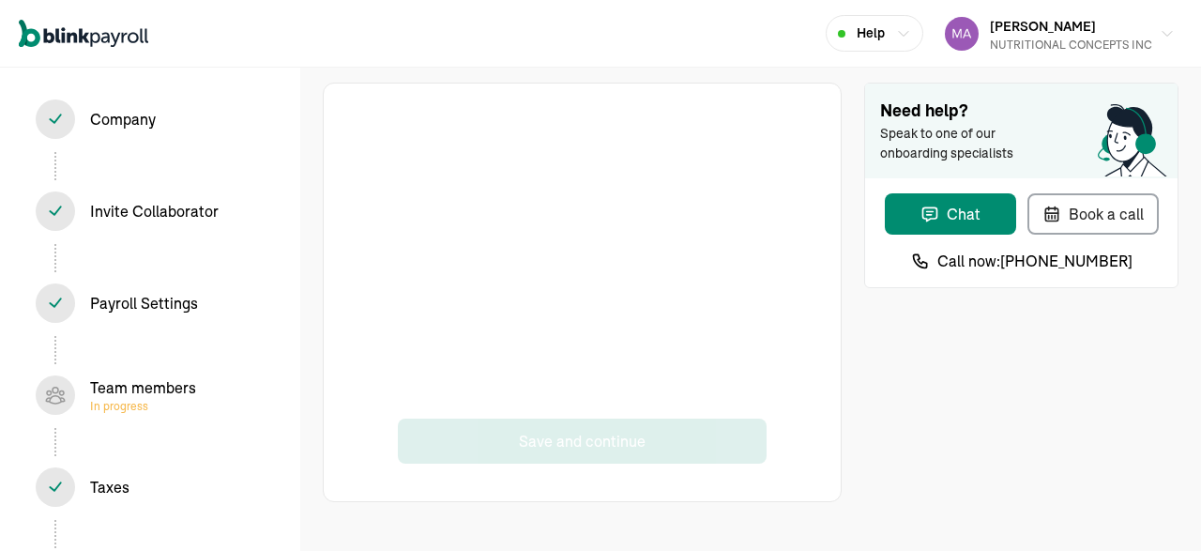
click at [83, 114] on div "Company In progress" at bounding box center [150, 118] width 229 height 39
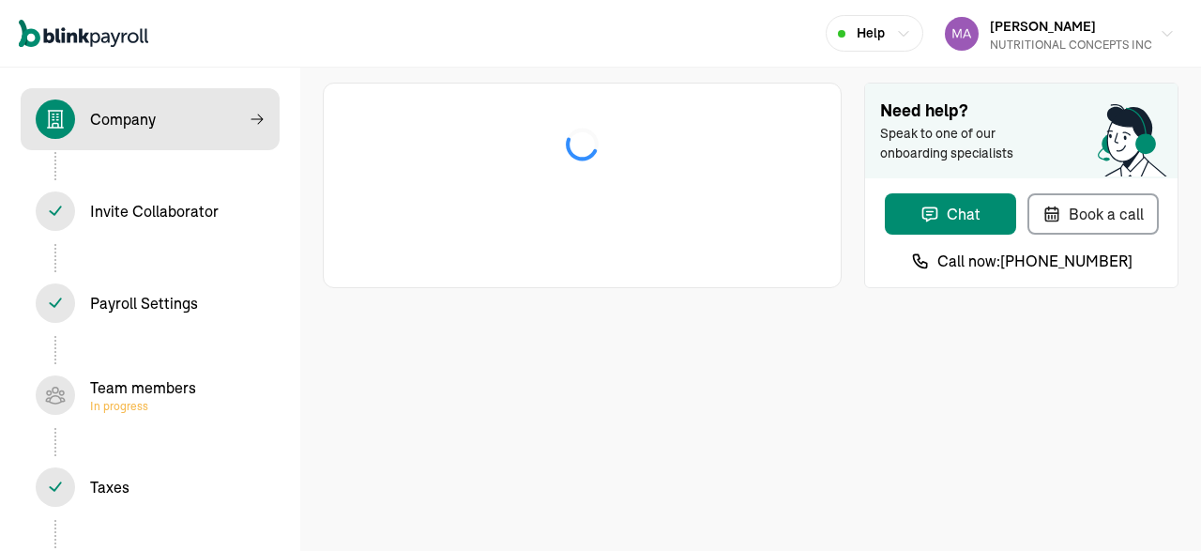
select select "Food and Beverage Retail or Wholesale"
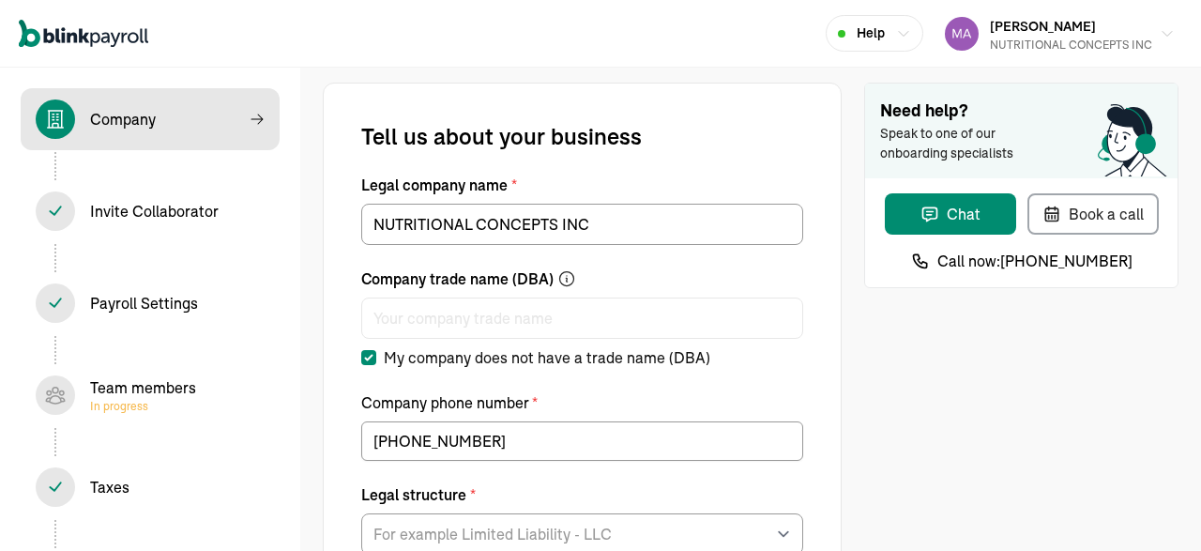
type input "[DATE]"
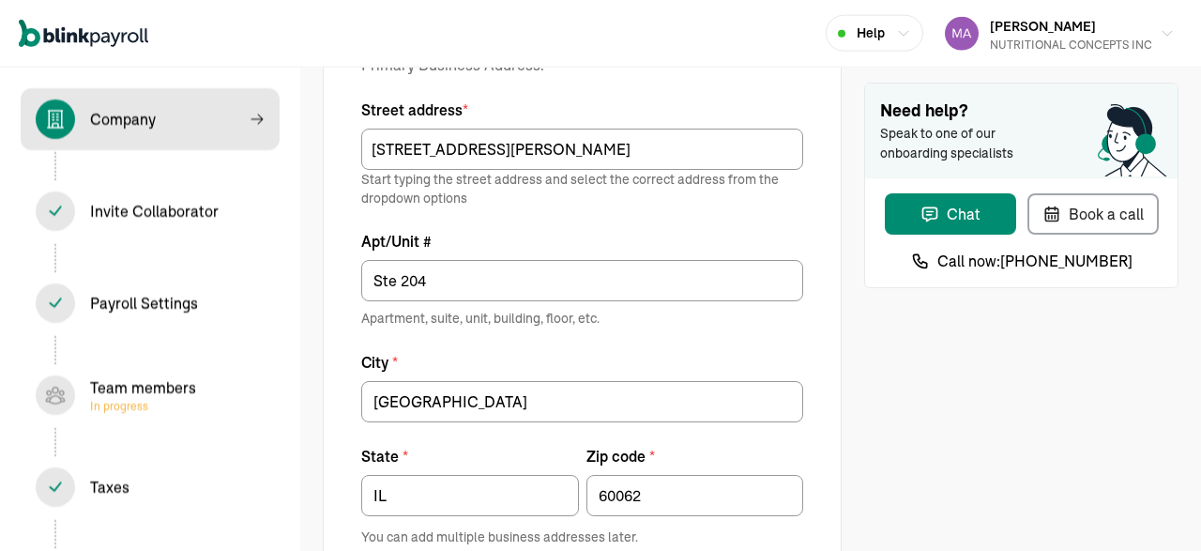
scroll to position [1334, 0]
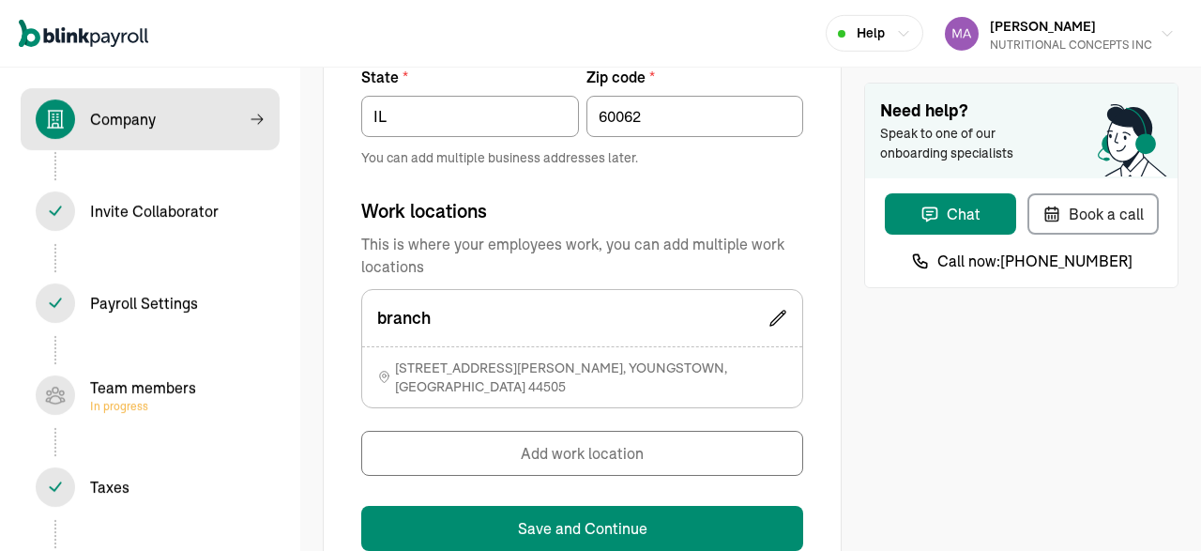
click at [458, 369] on span "[STREET_ADDRESS][PERSON_NAME]" at bounding box center [591, 377] width 392 height 38
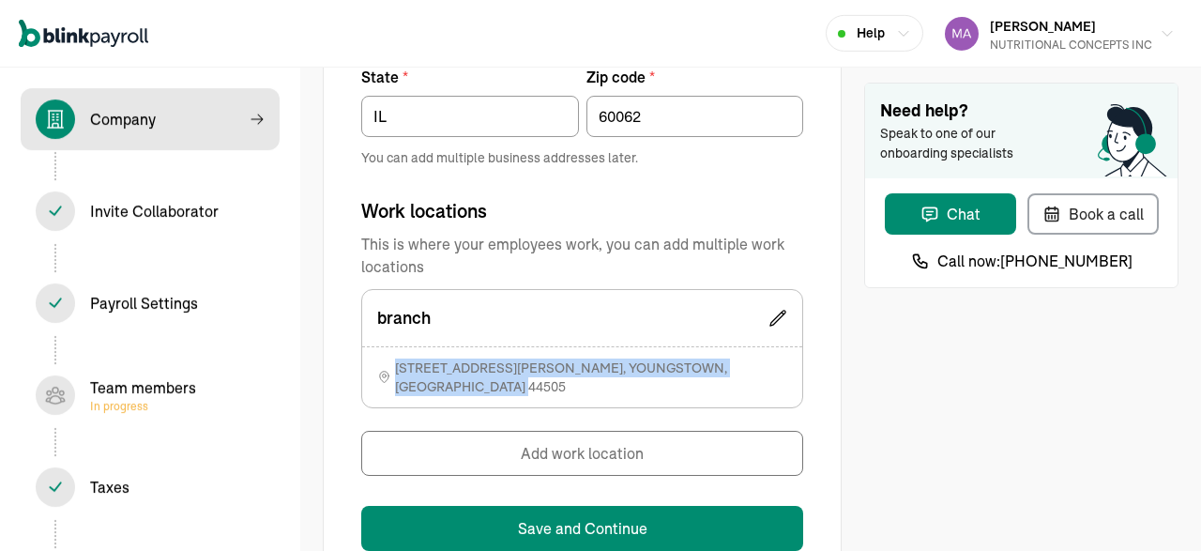
click at [458, 369] on span "[STREET_ADDRESS][PERSON_NAME]" at bounding box center [591, 377] width 392 height 38
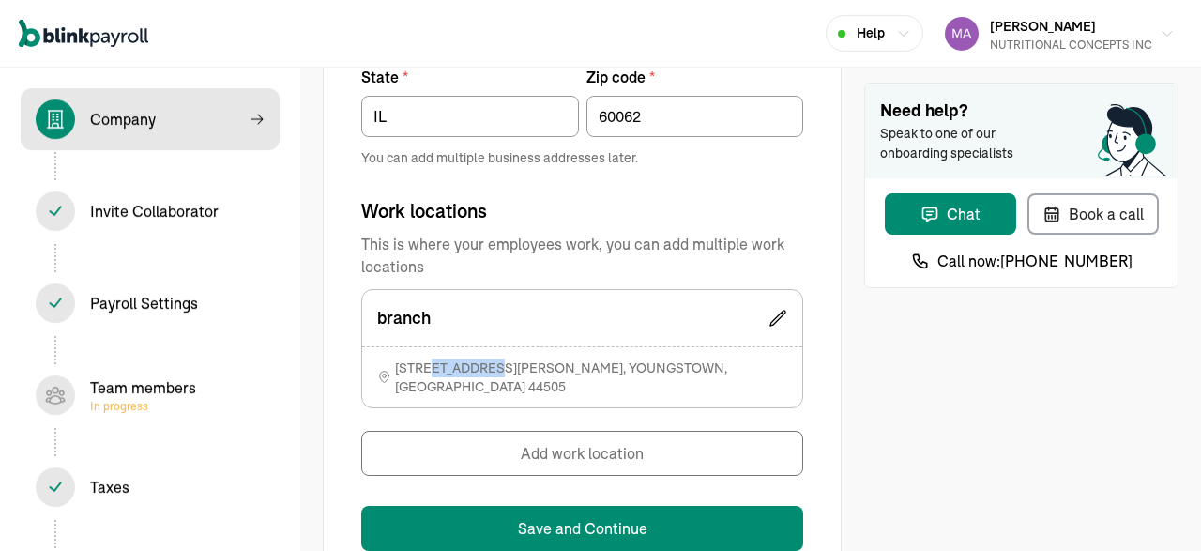
click at [458, 369] on span "[STREET_ADDRESS][PERSON_NAME]" at bounding box center [591, 377] width 392 height 38
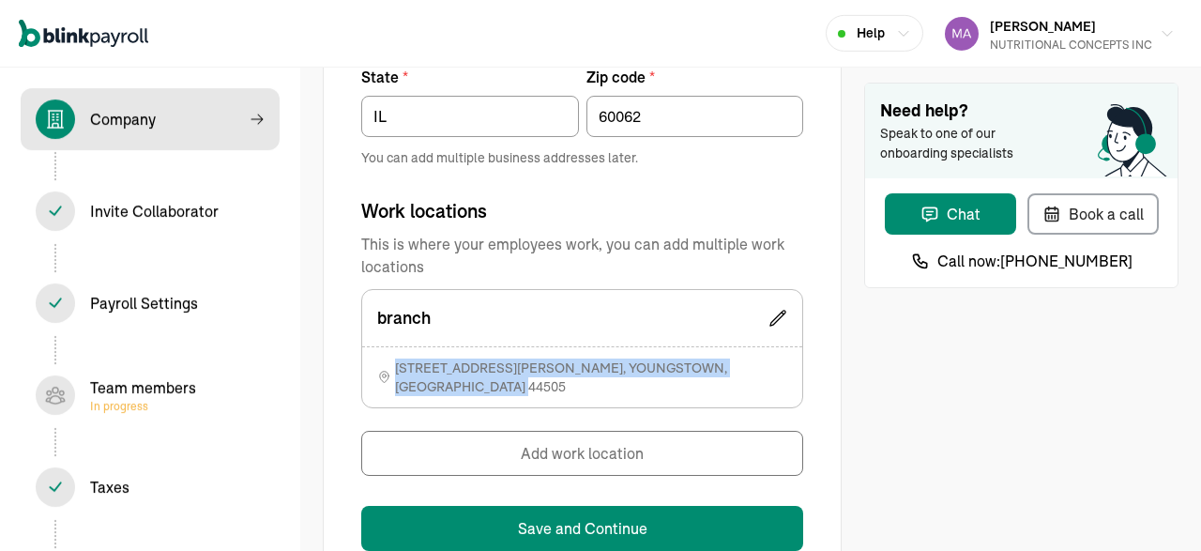
click at [458, 369] on span "[STREET_ADDRESS][PERSON_NAME]" at bounding box center [591, 377] width 392 height 38
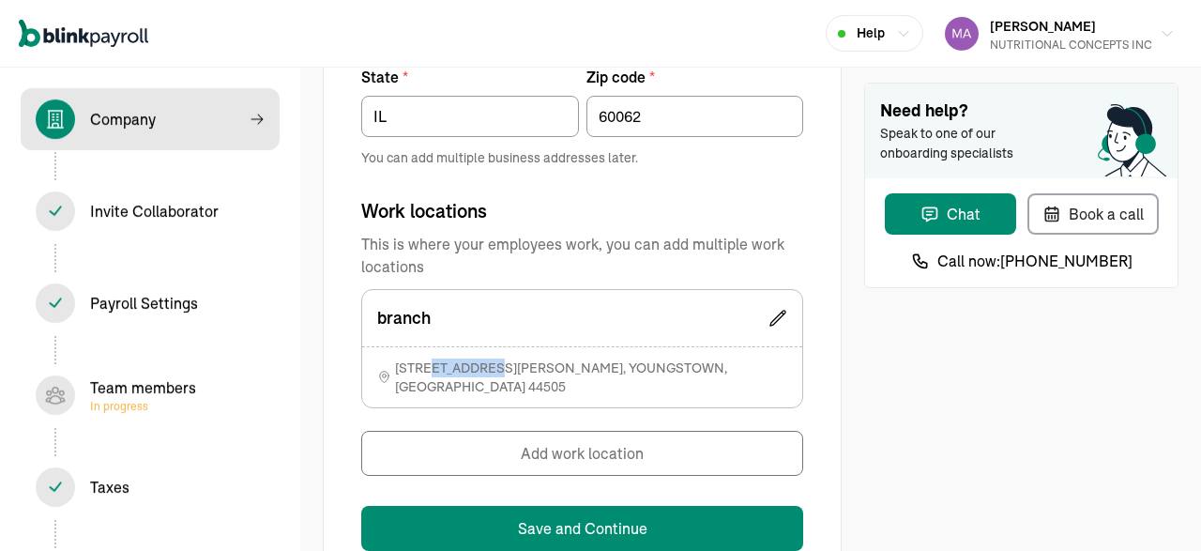
click at [458, 369] on span "[STREET_ADDRESS][PERSON_NAME]" at bounding box center [591, 377] width 392 height 38
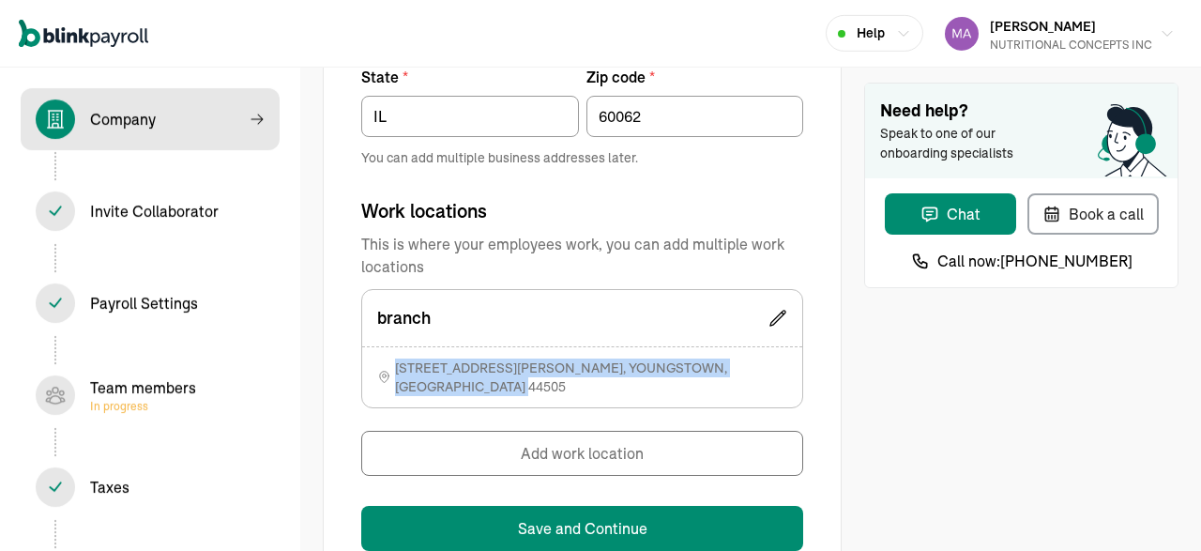
click at [458, 369] on span "[STREET_ADDRESS][PERSON_NAME]" at bounding box center [591, 377] width 392 height 38
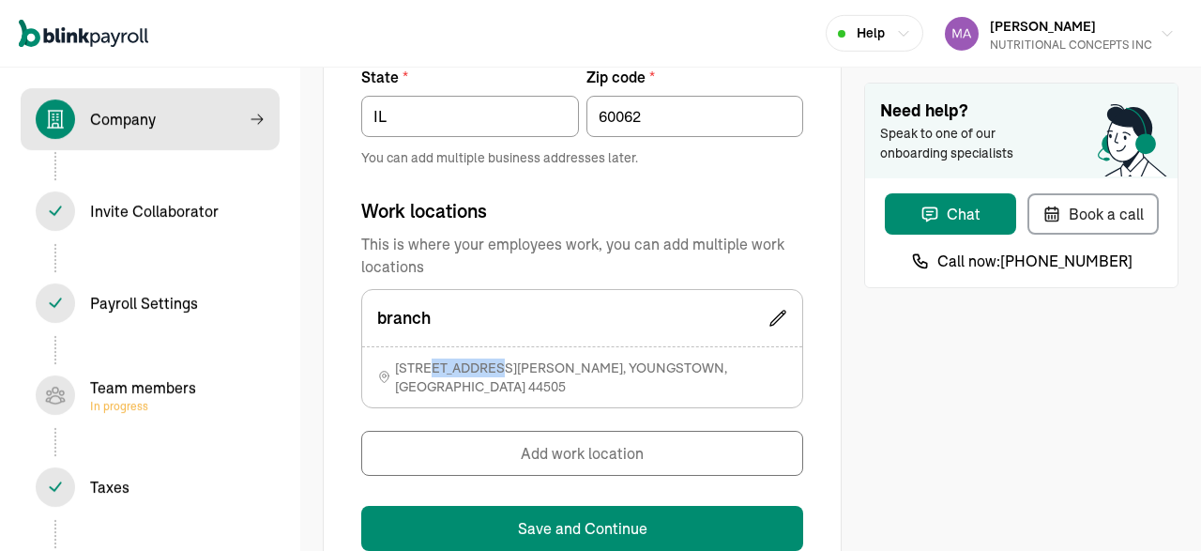
click at [458, 369] on span "[STREET_ADDRESS][PERSON_NAME]" at bounding box center [591, 377] width 392 height 38
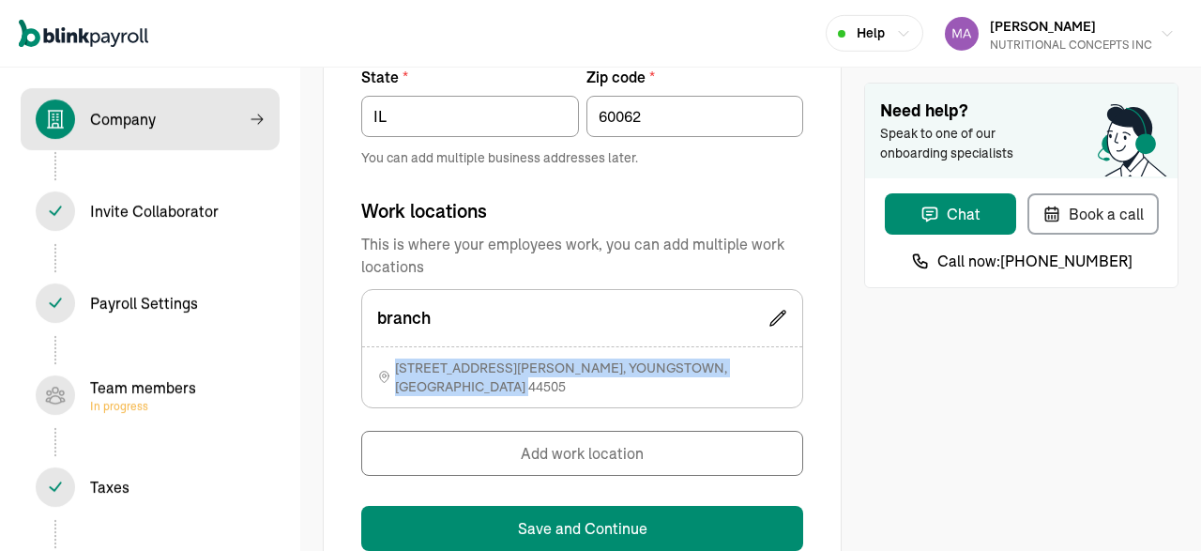
click at [458, 369] on span "[STREET_ADDRESS][PERSON_NAME]" at bounding box center [591, 377] width 392 height 38
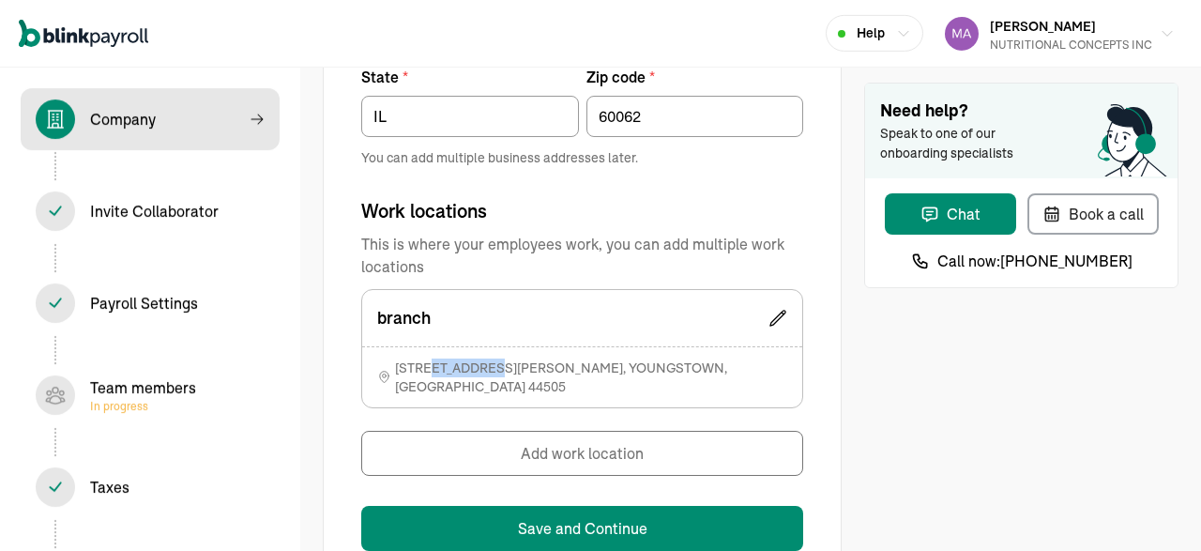
click at [458, 369] on span "[STREET_ADDRESS][PERSON_NAME]" at bounding box center [591, 377] width 392 height 38
click at [789, 311] on div "branch" at bounding box center [582, 318] width 440 height 56
click at [783, 311] on icon at bounding box center [777, 318] width 15 height 15
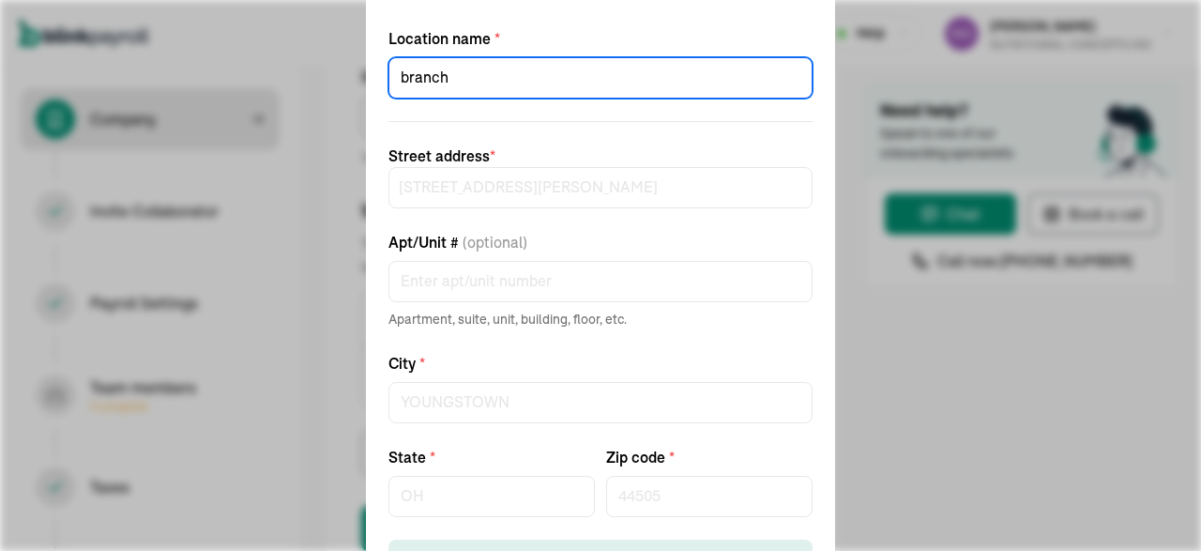
click at [465, 83] on input "branch" at bounding box center [600, 77] width 424 height 41
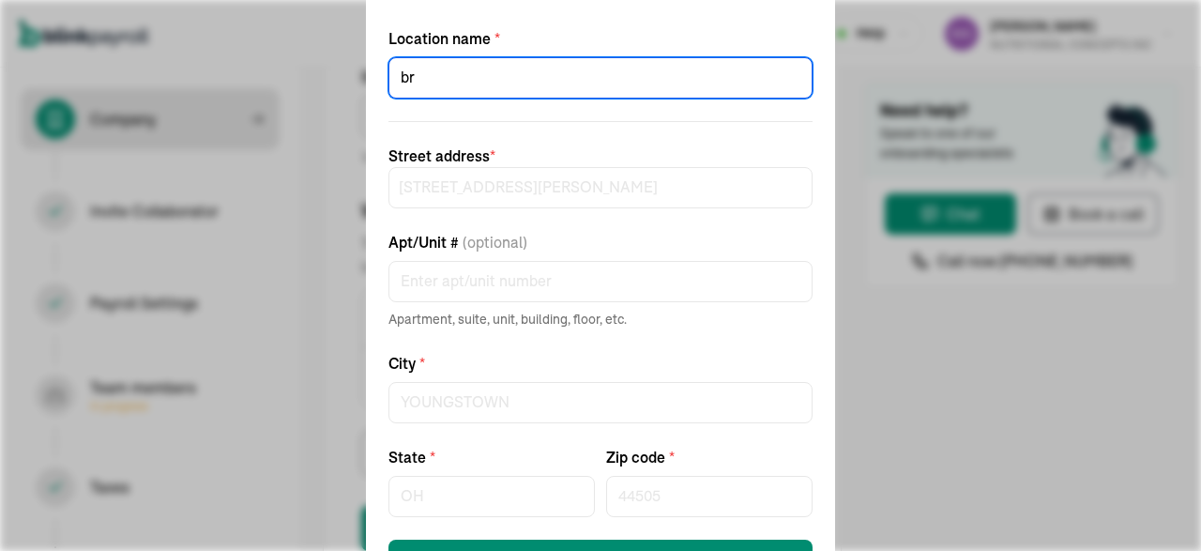
type input "b"
click at [598, 538] on form "Location name * Street address * 1220 TOWNSEND AVENUE Apt/Unit # (optional) Apa…" at bounding box center [600, 303] width 424 height 553
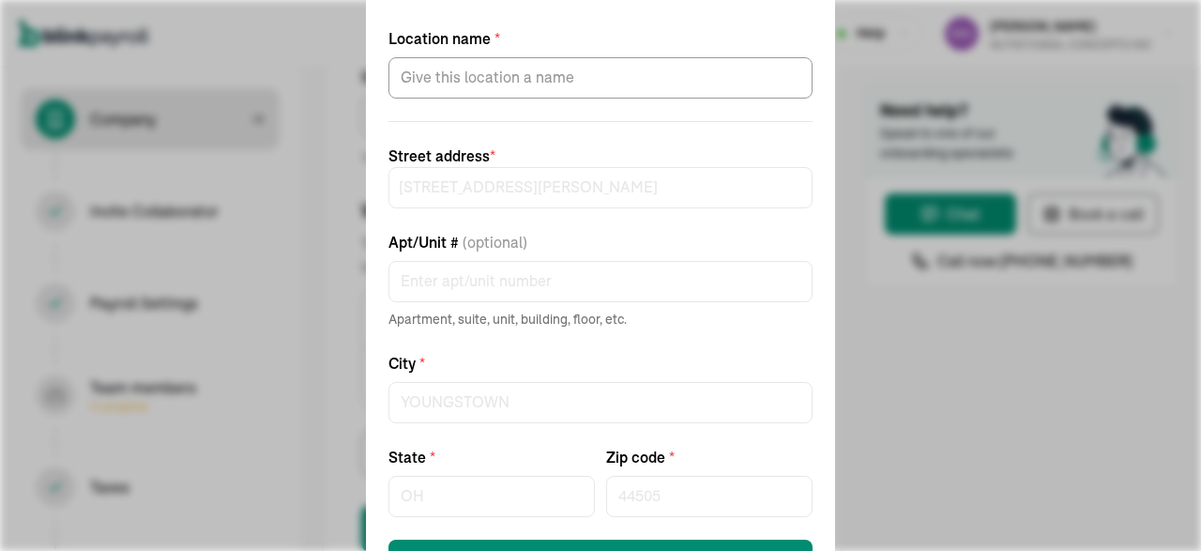
click at [606, 538] on form "Location name * Street address * 1220 TOWNSEND AVENUE Apt/Unit # (optional) Apa…" at bounding box center [600, 303] width 424 height 553
click at [606, 539] on button "Save work location" at bounding box center [600, 559] width 424 height 41
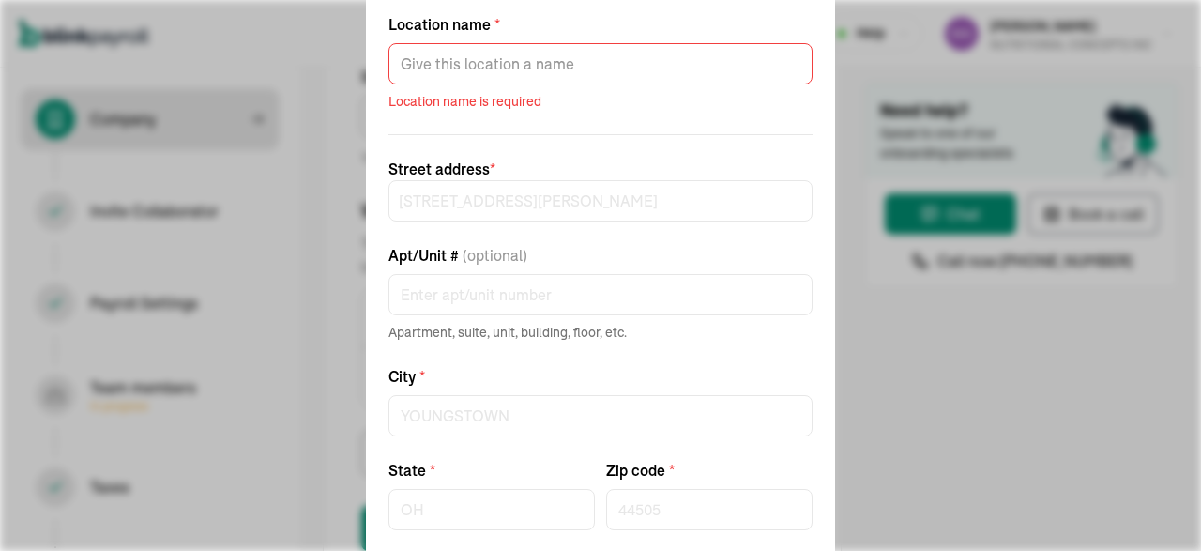
click at [810, 357] on form "Location name * Location name is required Street address * 1220 TOWNSEND AVENUE…" at bounding box center [600, 303] width 424 height 581
click at [935, 335] on div "Edit work location Location name * Location name is required Street address * […" at bounding box center [600, 275] width 1201 height 551
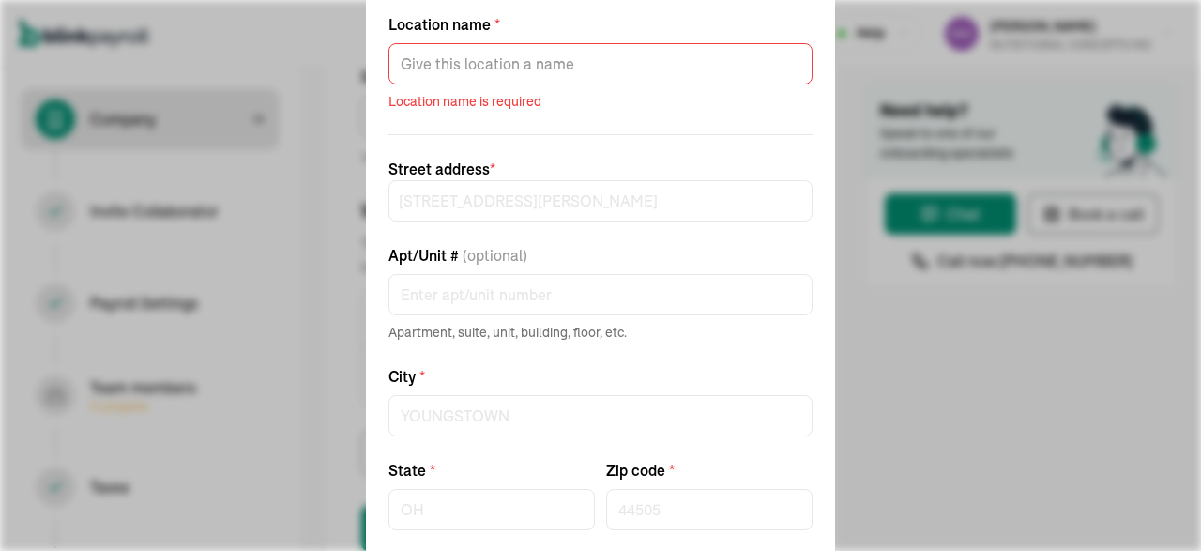
click at [935, 335] on div "Edit work location Location name * Location name is required Street address * […" at bounding box center [600, 275] width 1201 height 551
click at [172, 288] on div "Edit work location Location name * Location name is required Street address * […" at bounding box center [600, 275] width 1201 height 551
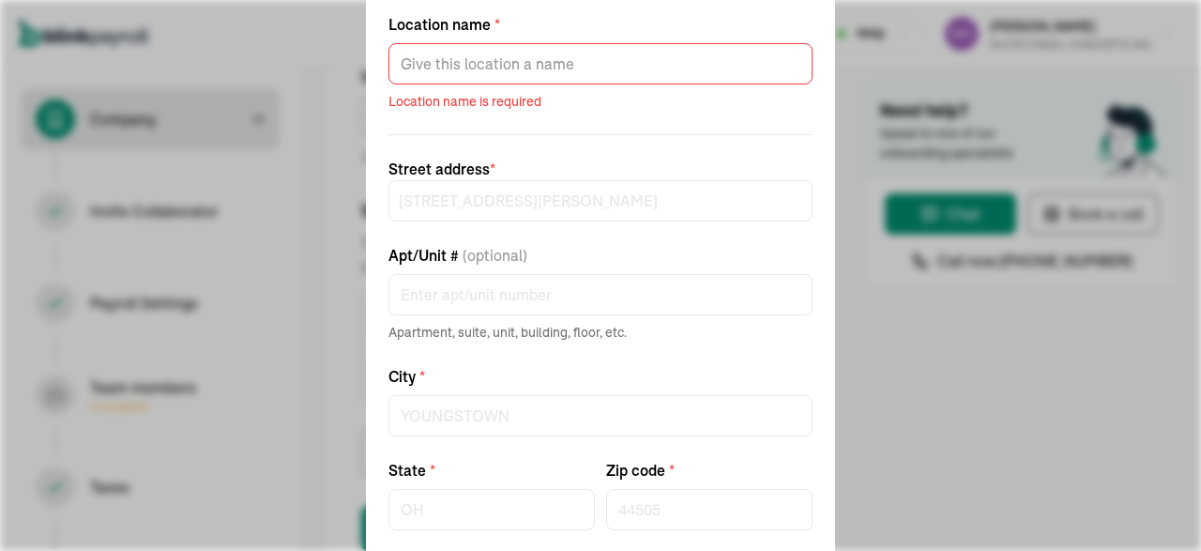
click at [172, 288] on div "Edit work location Location name * Location name is required Street address * […" at bounding box center [600, 275] width 1201 height 551
click at [273, 31] on div "Edit work location Location name * Location name is required Street address * […" at bounding box center [600, 275] width 1201 height 551
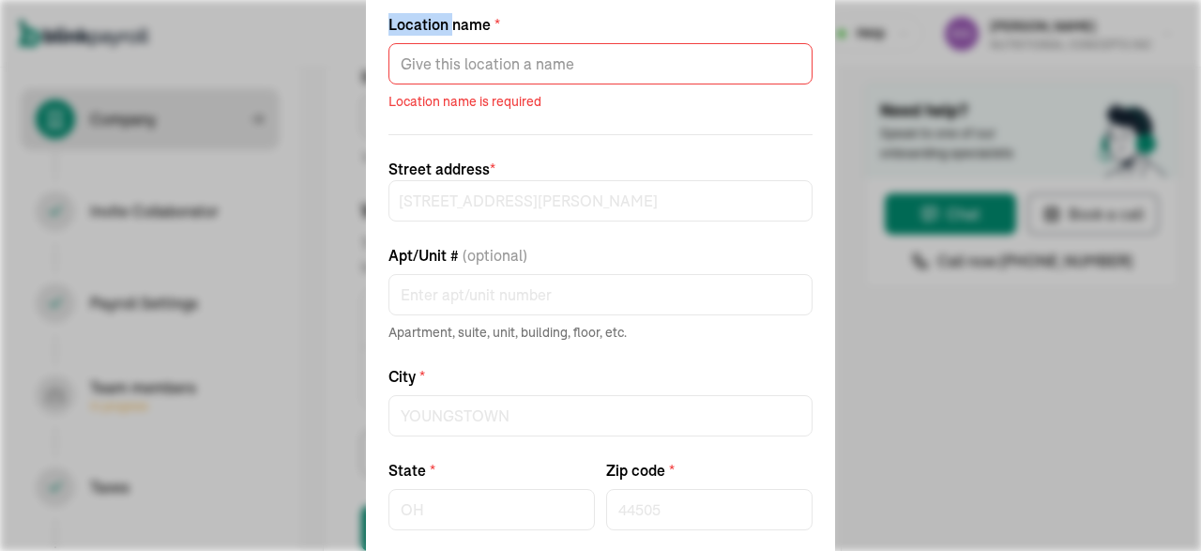
click at [273, 31] on div "Edit work location Location name * Location name is required Street address * […" at bounding box center [600, 275] width 1201 height 551
click at [123, 130] on div "Edit work location Location name * Location name is required Street address * […" at bounding box center [600, 275] width 1201 height 551
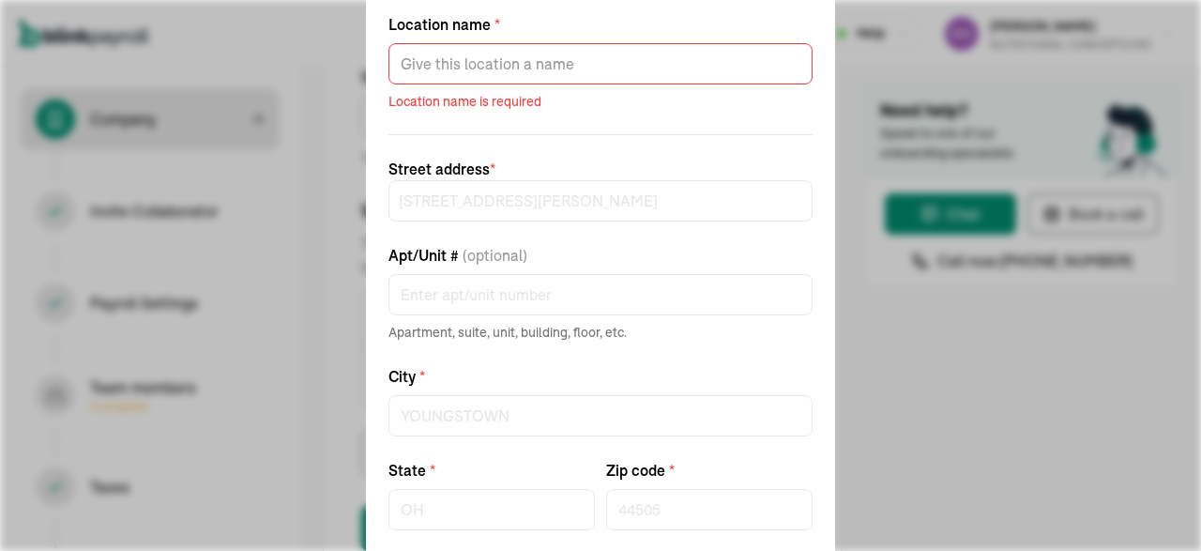
click at [1046, 322] on div "Edit work location Location name * Location name is required Street address * […" at bounding box center [600, 275] width 1201 height 551
click at [1192, 209] on div "Edit work location Location name * Location name is required Street address * […" at bounding box center [600, 275] width 1201 height 551
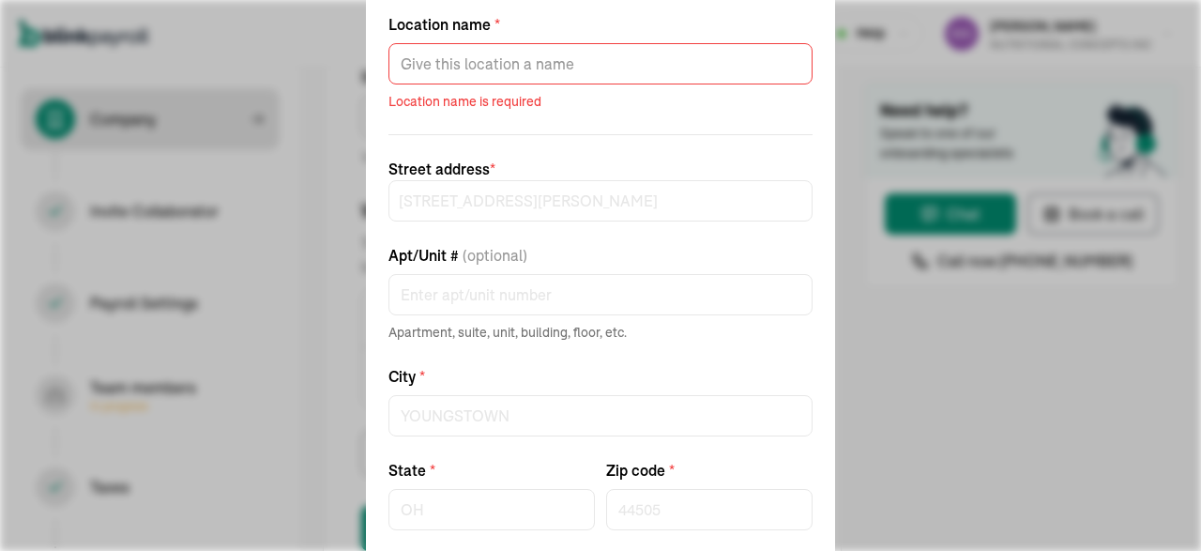
click at [1192, 209] on div "Edit work location Location name * Location name is required Street address * […" at bounding box center [600, 275] width 1201 height 551
click at [1010, 60] on div "Edit work location Location name * Location name is required Street address * […" at bounding box center [600, 275] width 1201 height 551
drag, startPoint x: 1010, startPoint y: 60, endPoint x: 673, endPoint y: 35, distance: 338.7
click at [673, 35] on div "Edit work location Location name * Location name is required Street address * […" at bounding box center [600, 275] width 1201 height 551
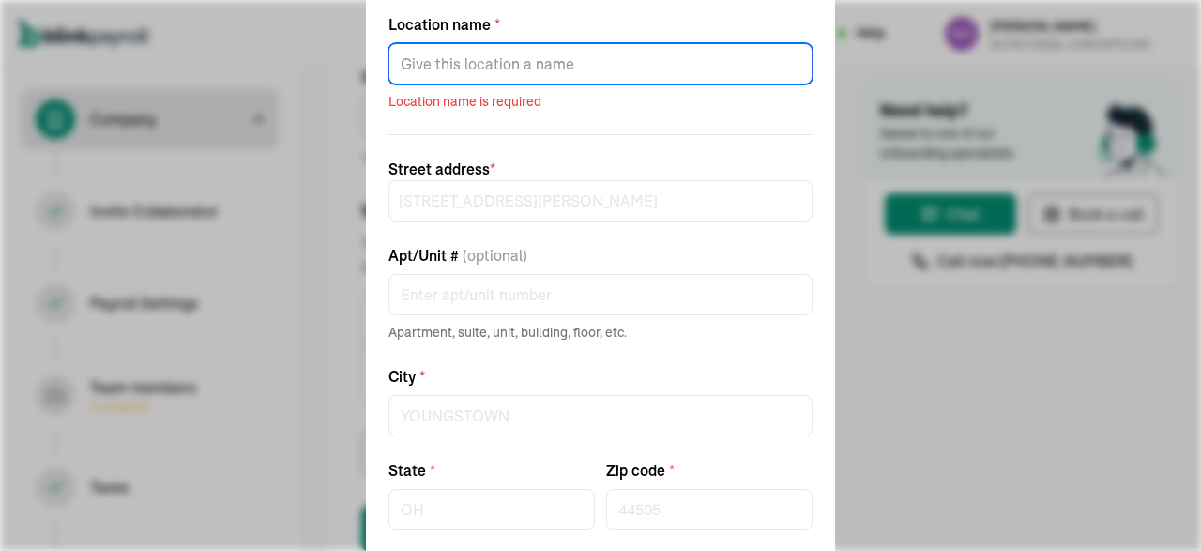
click at [613, 56] on input "Location name *" at bounding box center [600, 63] width 424 height 41
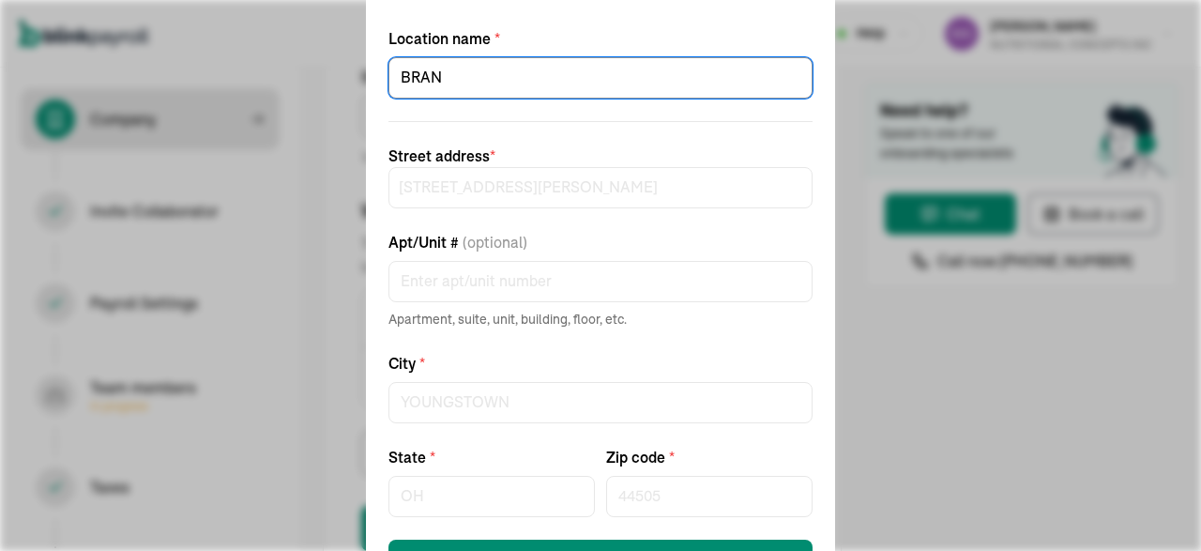
click at [1200, 68] on div "Edit work location Location name * BRAN Street address * 1220 TOWNSEND AVENUE A…" at bounding box center [600, 275] width 1201 height 551
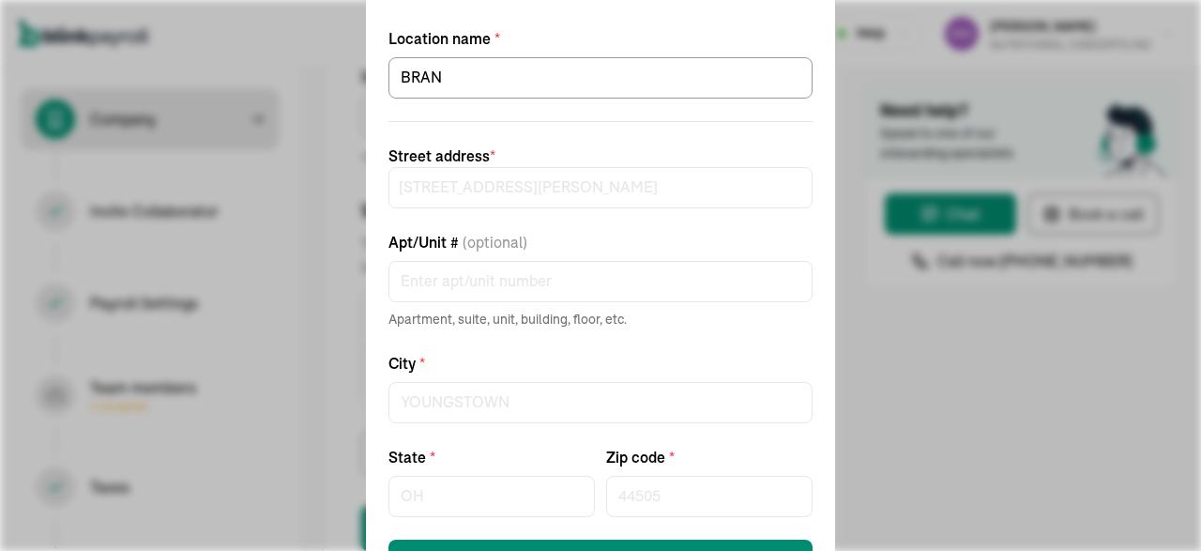
click at [1200, 68] on div "Edit work location Location name * BRAN Street address * 1220 TOWNSEND AVENUE A…" at bounding box center [600, 275] width 1201 height 551
drag, startPoint x: 1200, startPoint y: 68, endPoint x: 583, endPoint y: 44, distance: 617.7
click at [583, 44] on div "Edit work location Location name * BRAN Street address * 1220 TOWNSEND AVENUE A…" at bounding box center [600, 275] width 1201 height 551
click at [151, 116] on div "Edit work location Location name * BRAN Street address * 1220 TOWNSEND AVENUE A…" at bounding box center [600, 275] width 1201 height 551
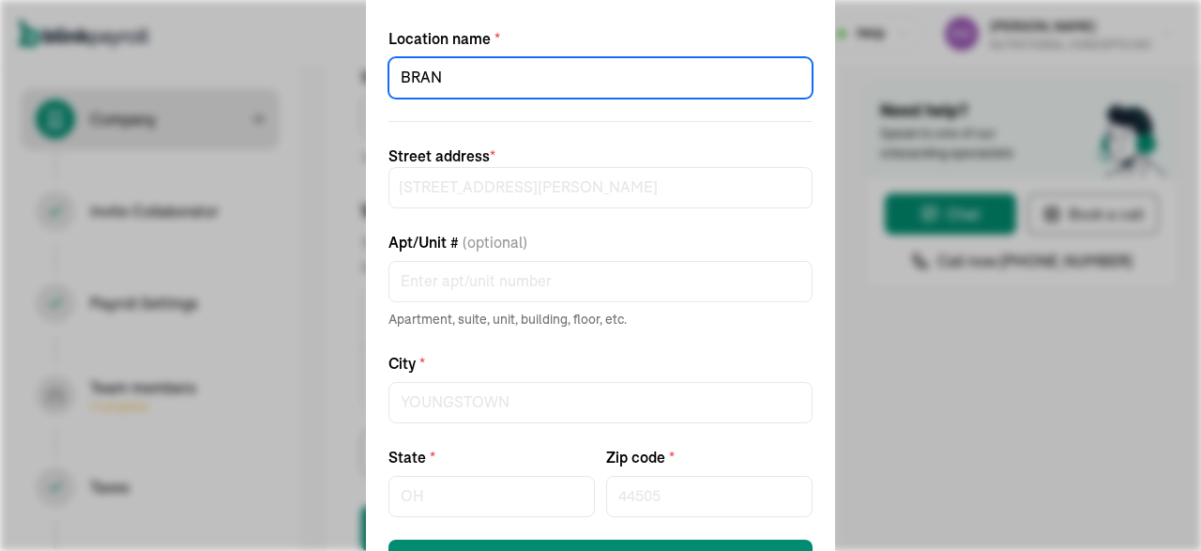
click at [447, 74] on input "BRAN" at bounding box center [600, 77] width 424 height 41
type input "BRANCH"
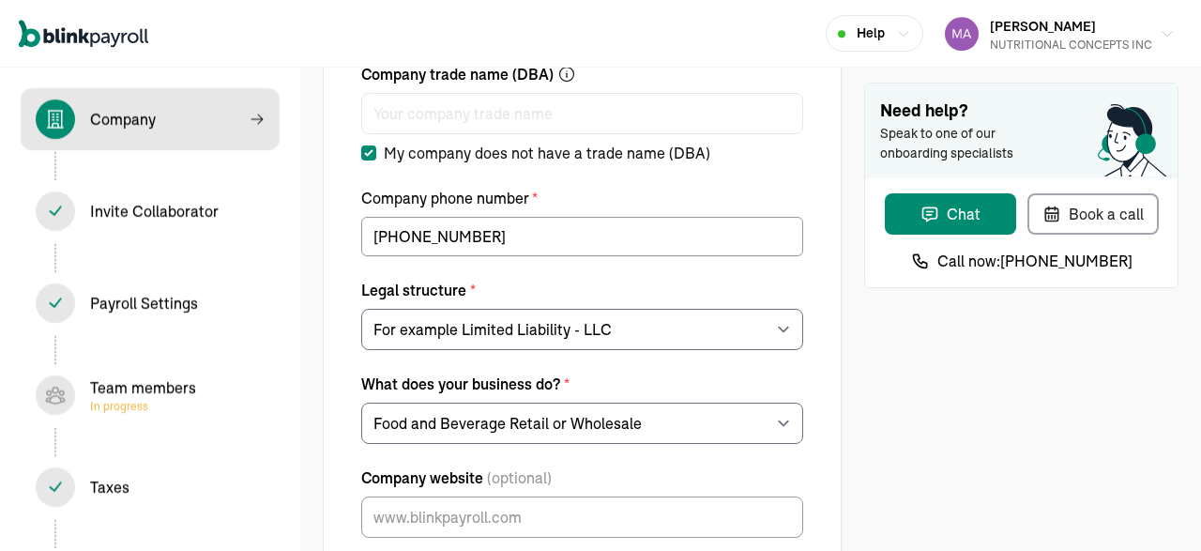
scroll to position [203, 0]
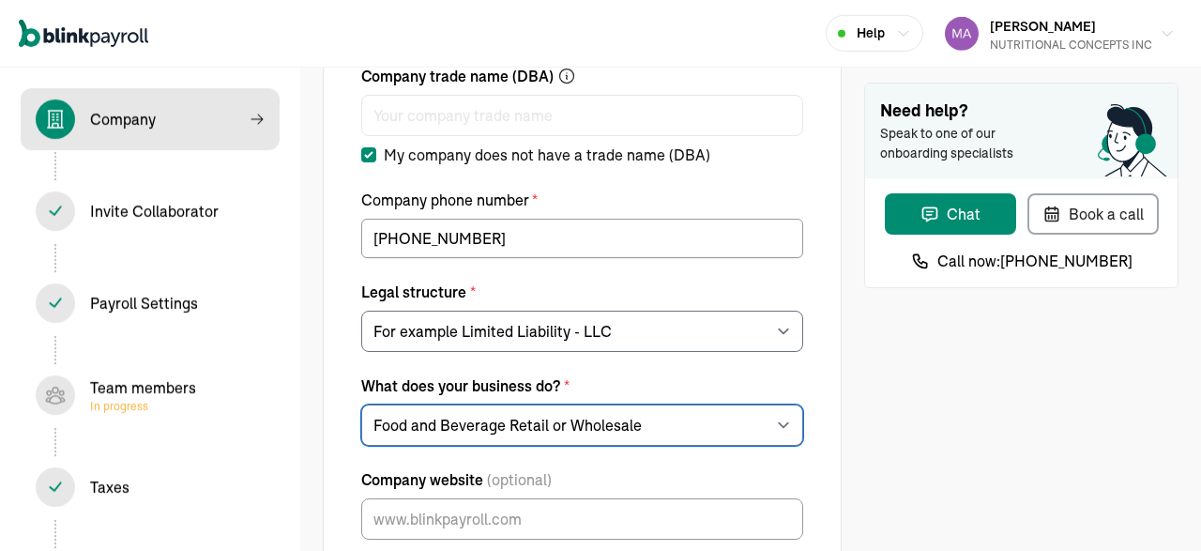
click at [361, 404] on select "Choose your industry Auto or Machine Sales Auto or Machine Repair Arts or Enter…" at bounding box center [582, 424] width 442 height 41
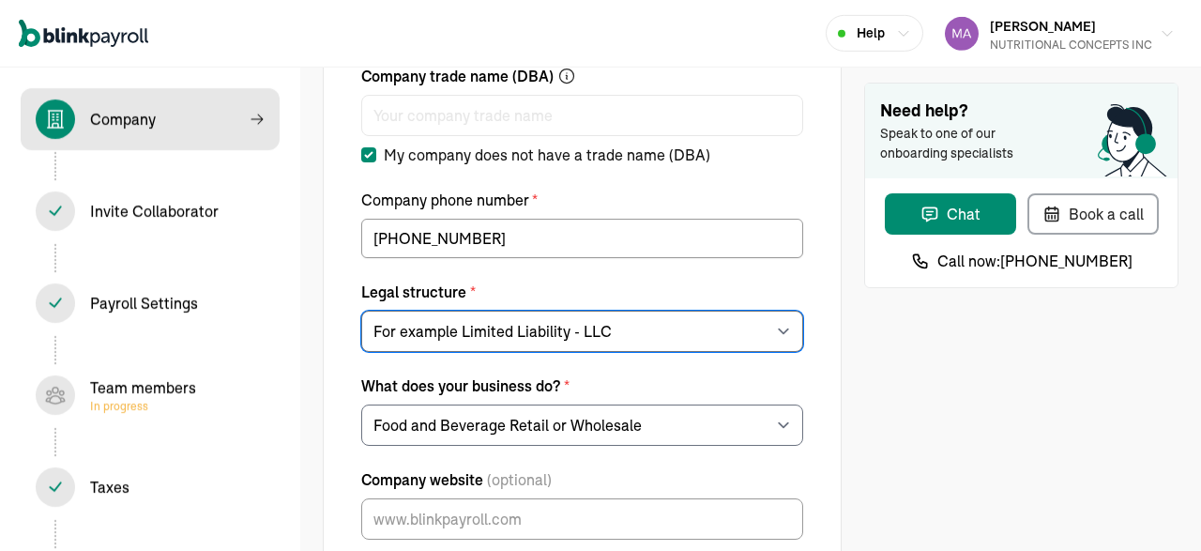
click at [361, 311] on select "For example Limited Liability - LLC Sole proprietorship Limited Partnership Lim…" at bounding box center [582, 331] width 442 height 41
click option "Sole proprietorship" at bounding box center [0, 0] width 0 height 0
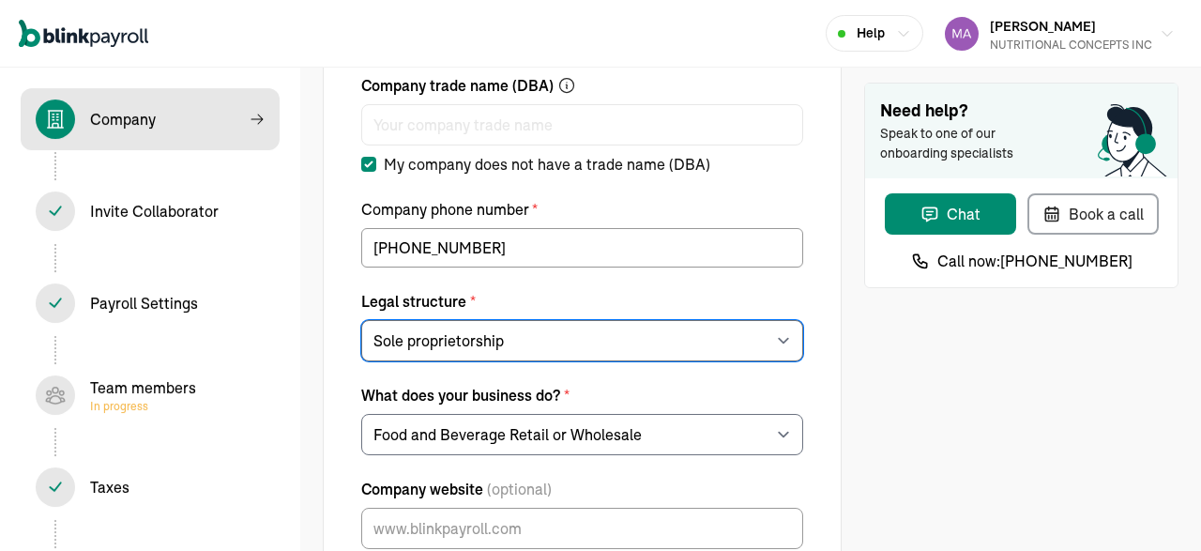
scroll to position [169, 0]
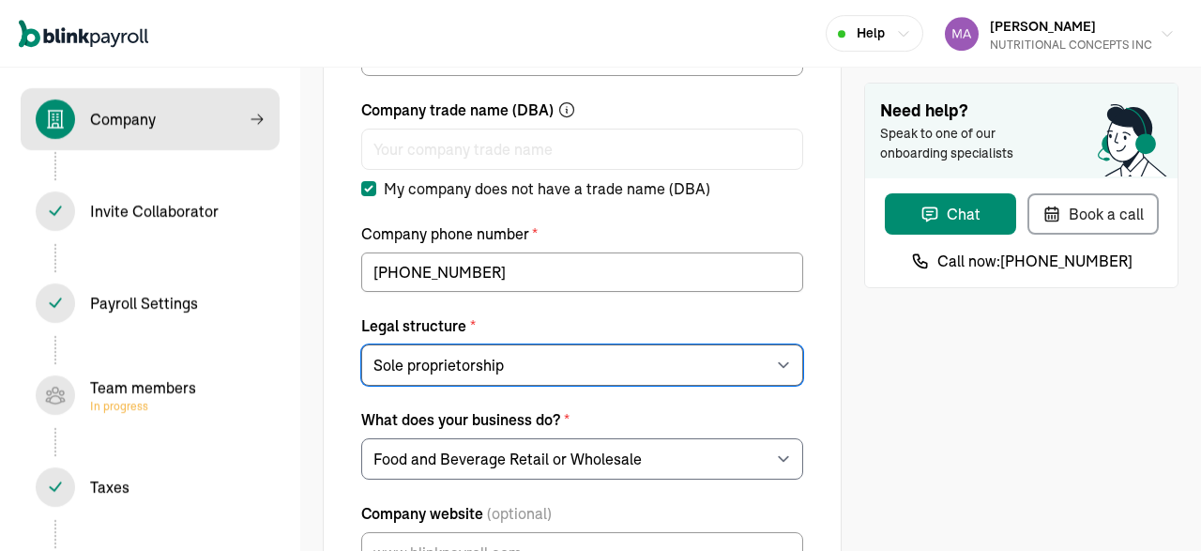
click at [361, 344] on select "For example Limited Liability - LLC Sole proprietorship Limited Partnership Lim…" at bounding box center [582, 364] width 442 height 41
select select "C-Corporation"
click option "C-Corporation" at bounding box center [0, 0] width 0 height 0
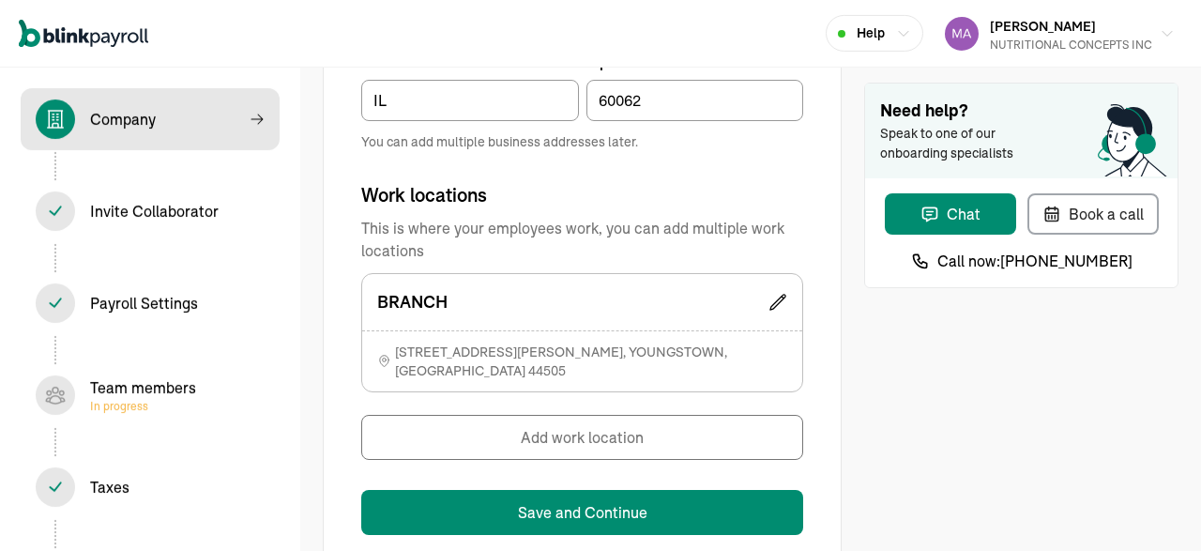
scroll to position [1361, 0]
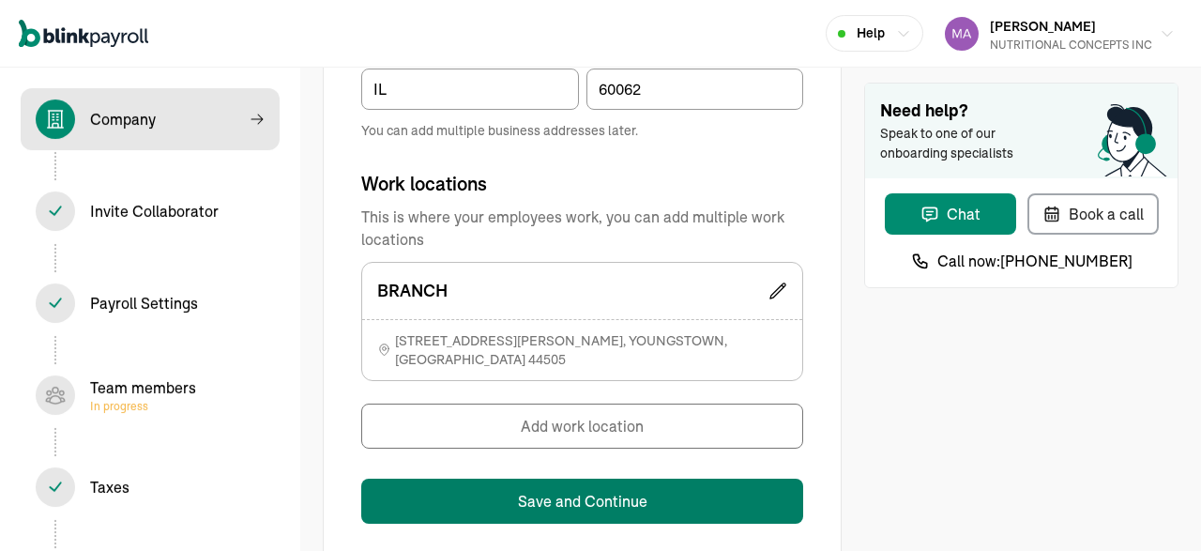
click at [574, 494] on button "Save and Continue" at bounding box center [582, 500] width 442 height 45
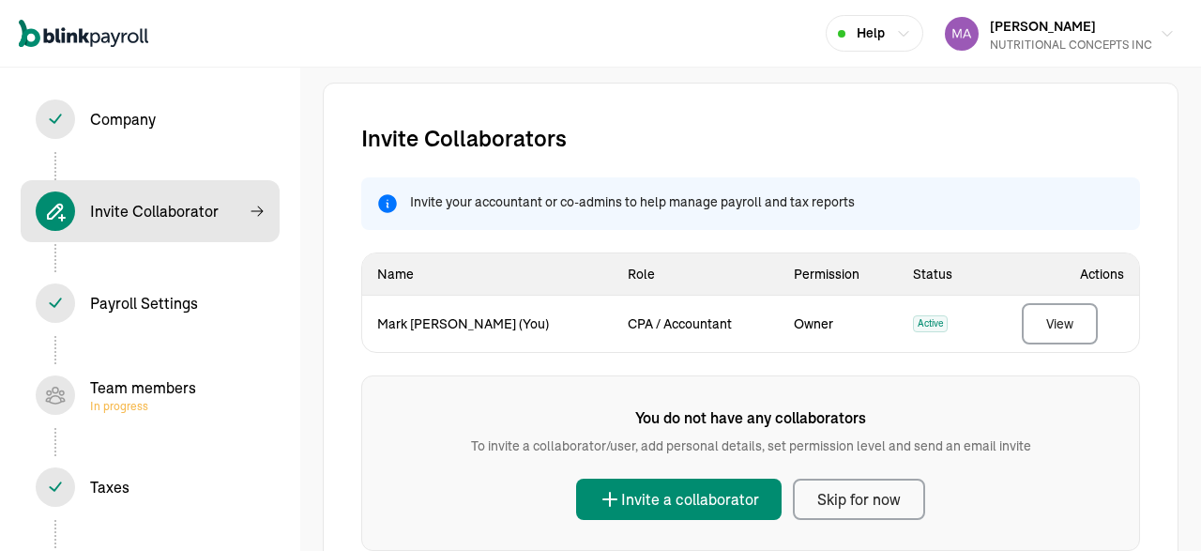
click at [125, 395] on div "Team members In progress" at bounding box center [143, 395] width 106 height 38
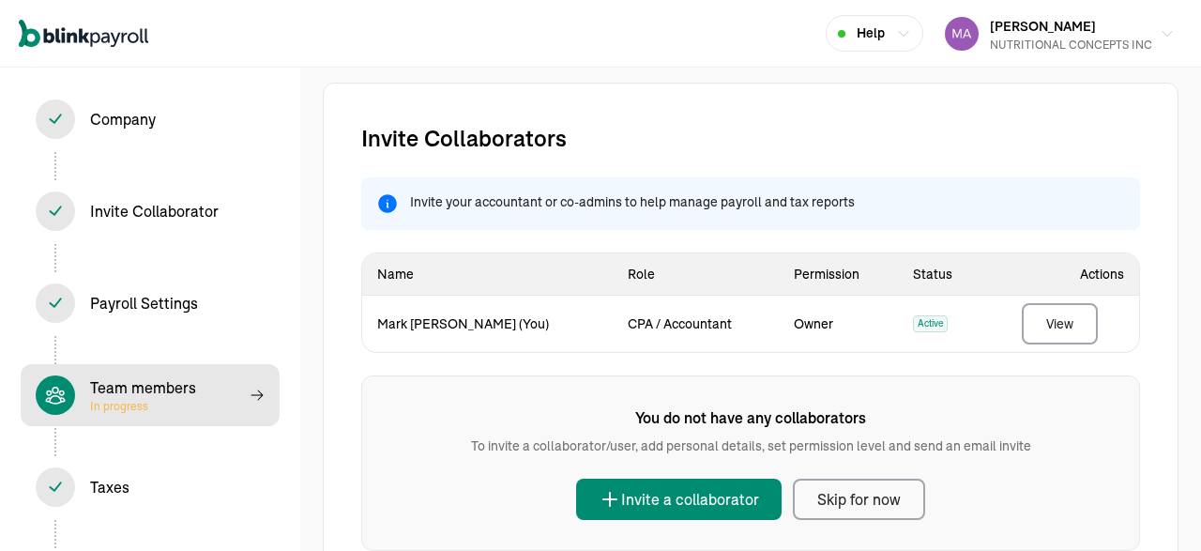
select select "employee"
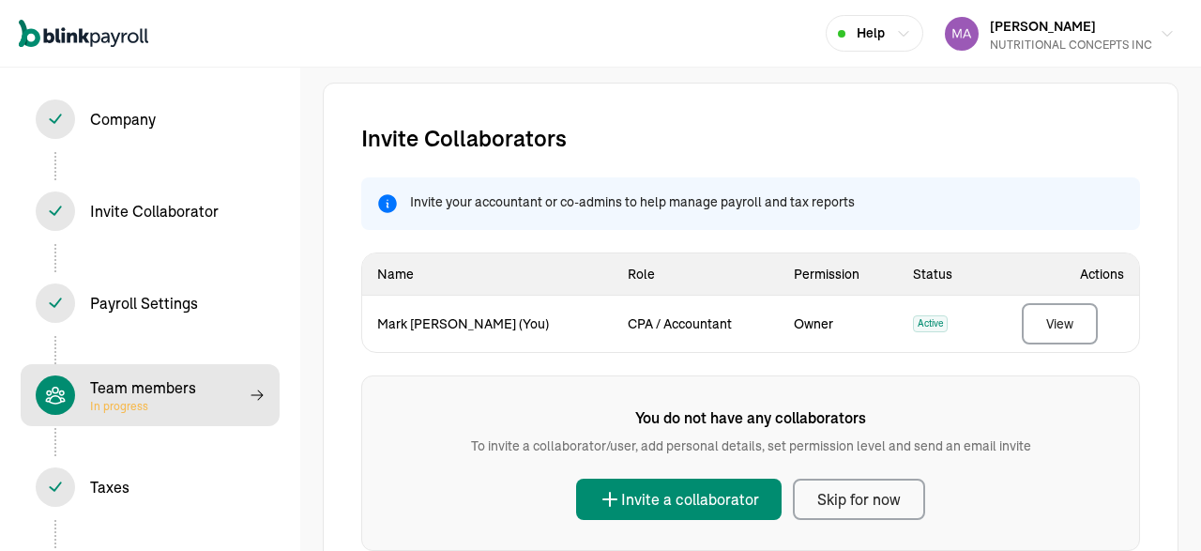
select select "employee"
select select "contractor"
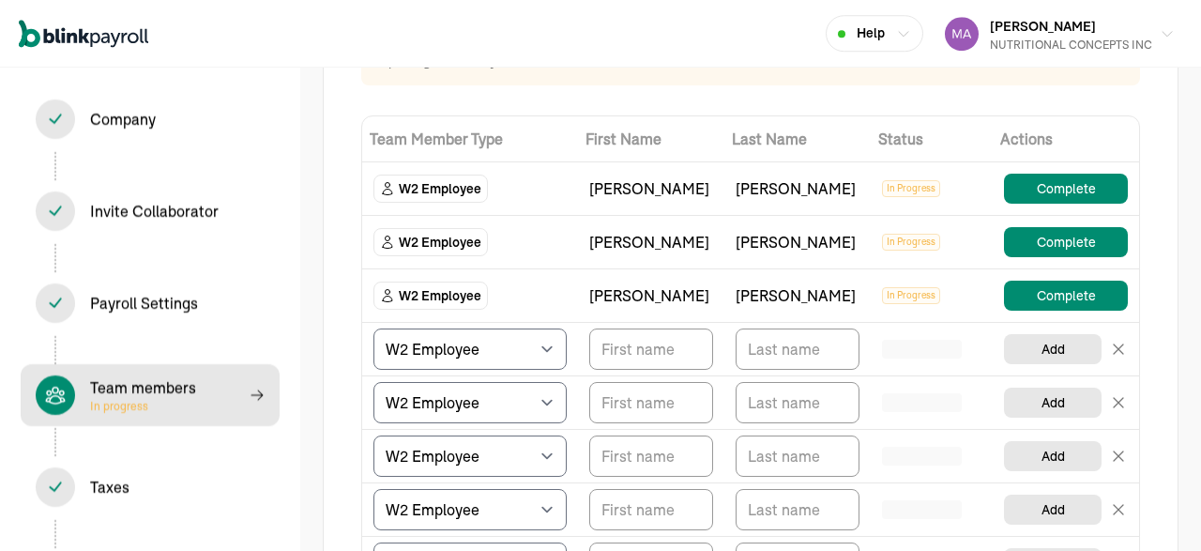
scroll to position [228, 0]
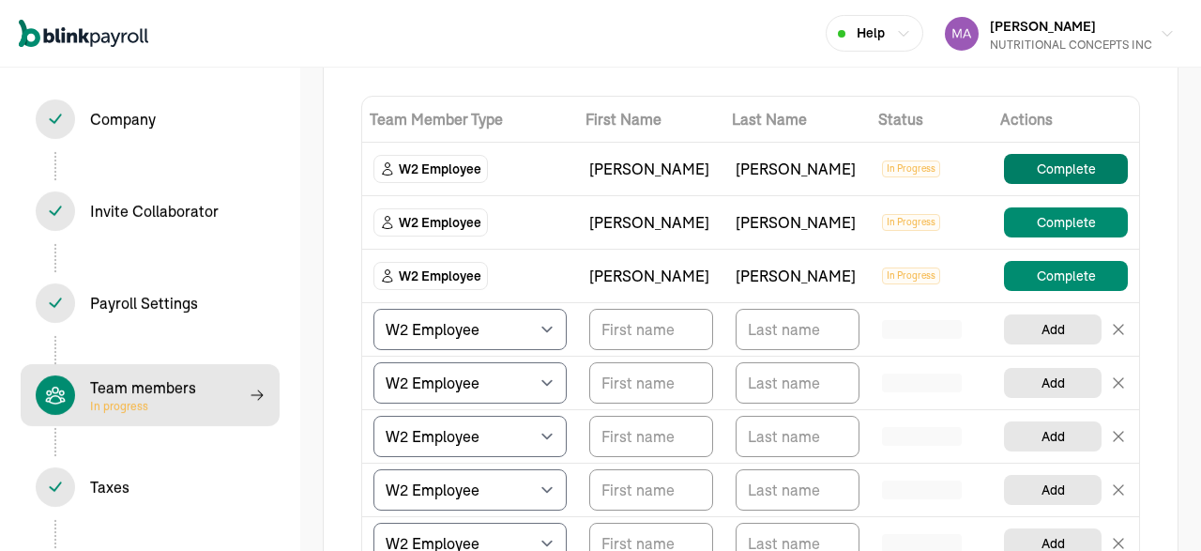
click at [1079, 177] on button "Complete" at bounding box center [1066, 169] width 124 height 30
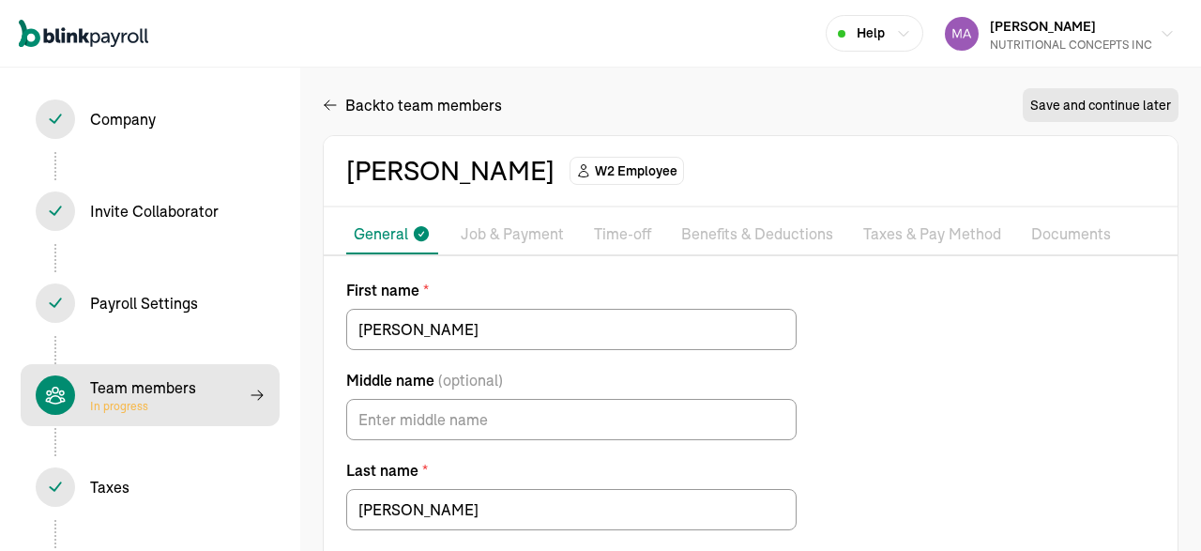
click at [511, 234] on p "Job & Payment" at bounding box center [512, 234] width 103 height 24
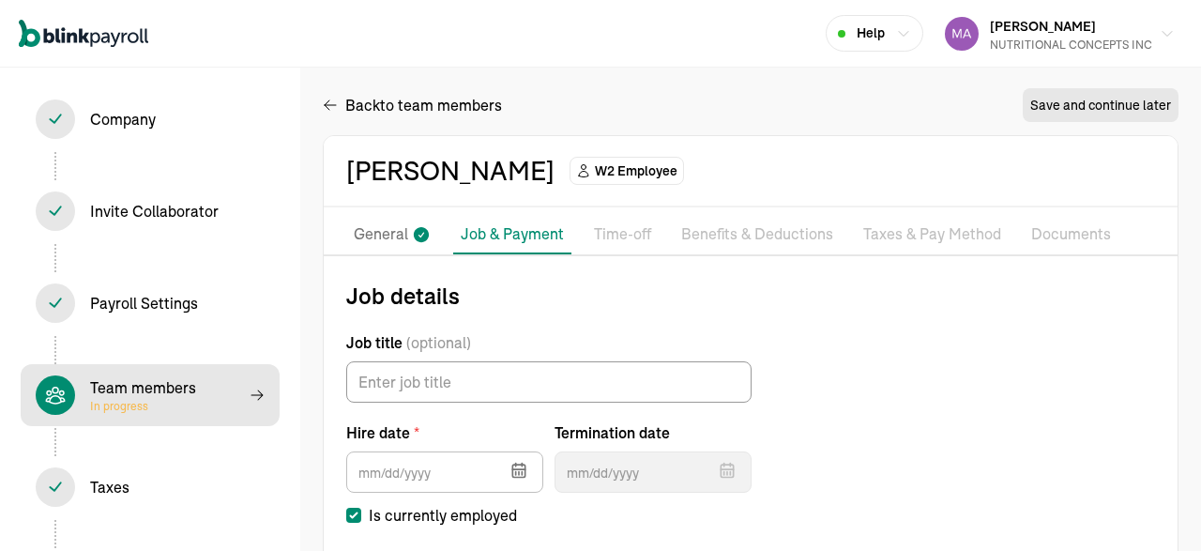
click at [952, 250] on li "Taxes & Pay Method" at bounding box center [932, 234] width 153 height 39
click at [943, 245] on p "Taxes & Pay Method" at bounding box center [932, 234] width 138 height 24
click at [911, 235] on p "Taxes & Pay Method" at bounding box center [932, 234] width 138 height 24
click at [902, 235] on p "Taxes & Pay Method" at bounding box center [932, 234] width 138 height 24
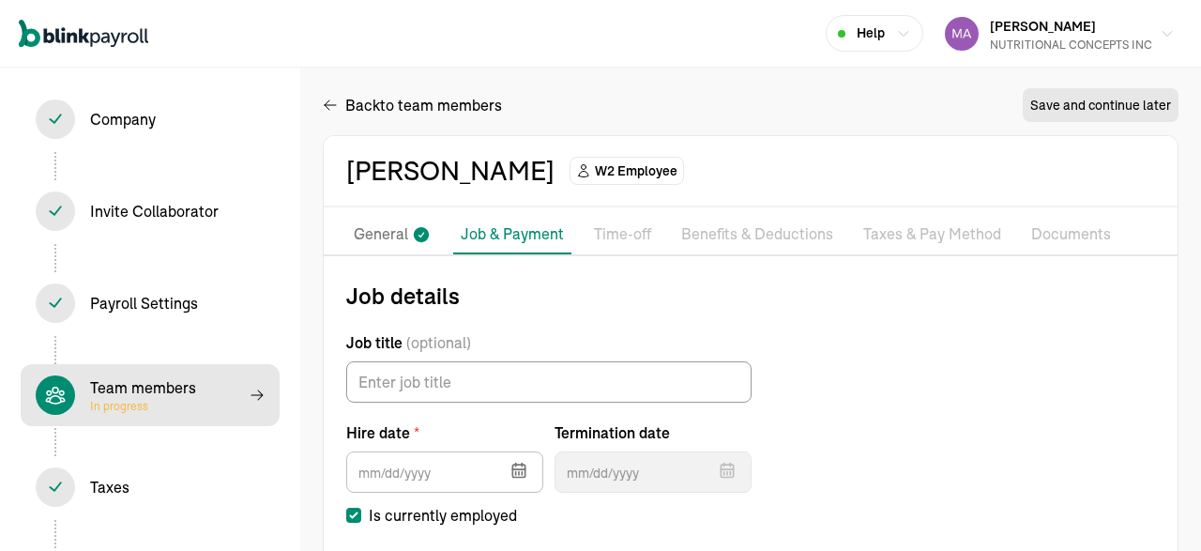
click at [772, 236] on p "Benefits & Deductions" at bounding box center [757, 234] width 152 height 24
click at [616, 224] on p "Time-off" at bounding box center [622, 234] width 57 height 24
click at [372, 243] on p "General" at bounding box center [381, 234] width 54 height 24
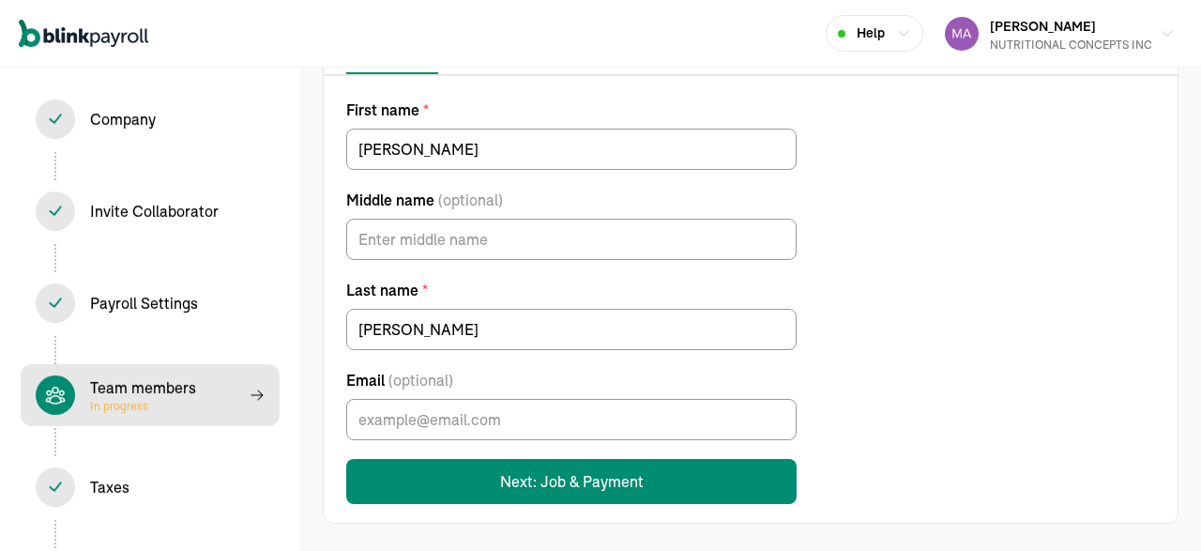
scroll to position [182, 0]
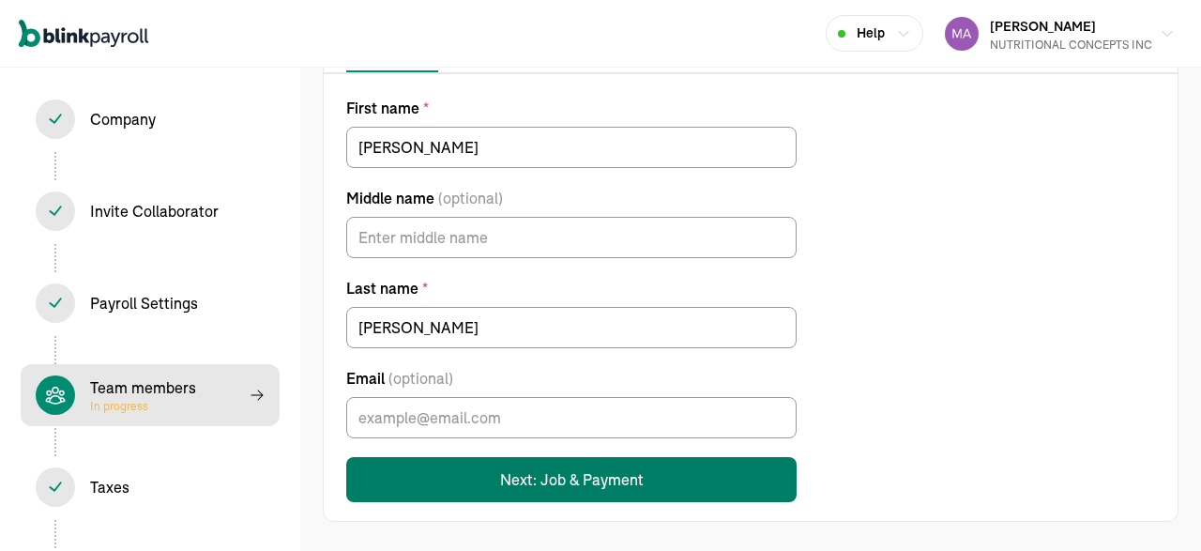
click at [562, 483] on button "Next: Job & Payment" at bounding box center [571, 479] width 450 height 45
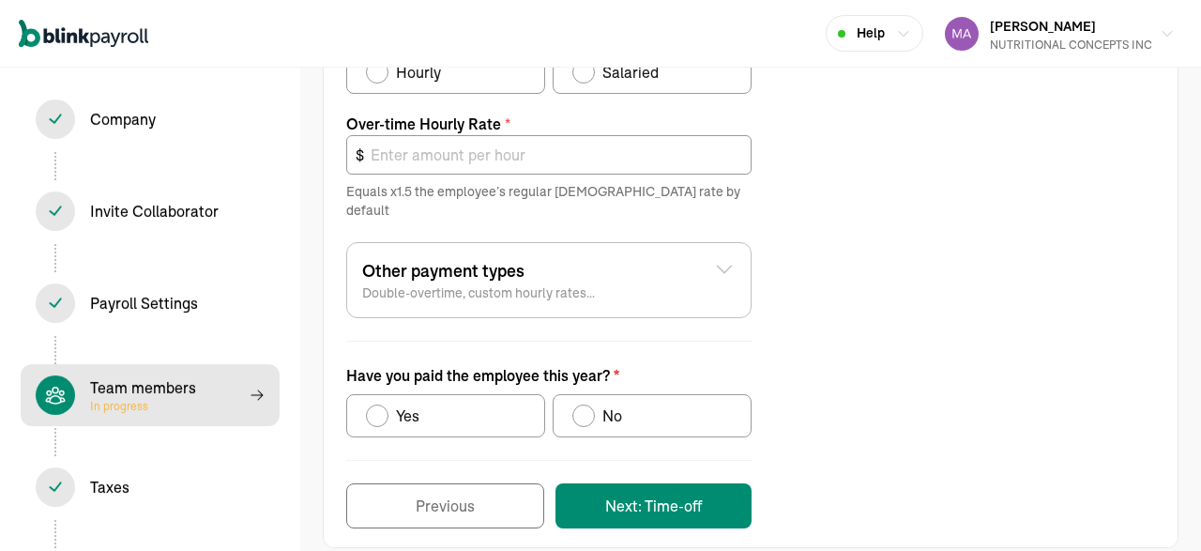
scroll to position [744, 0]
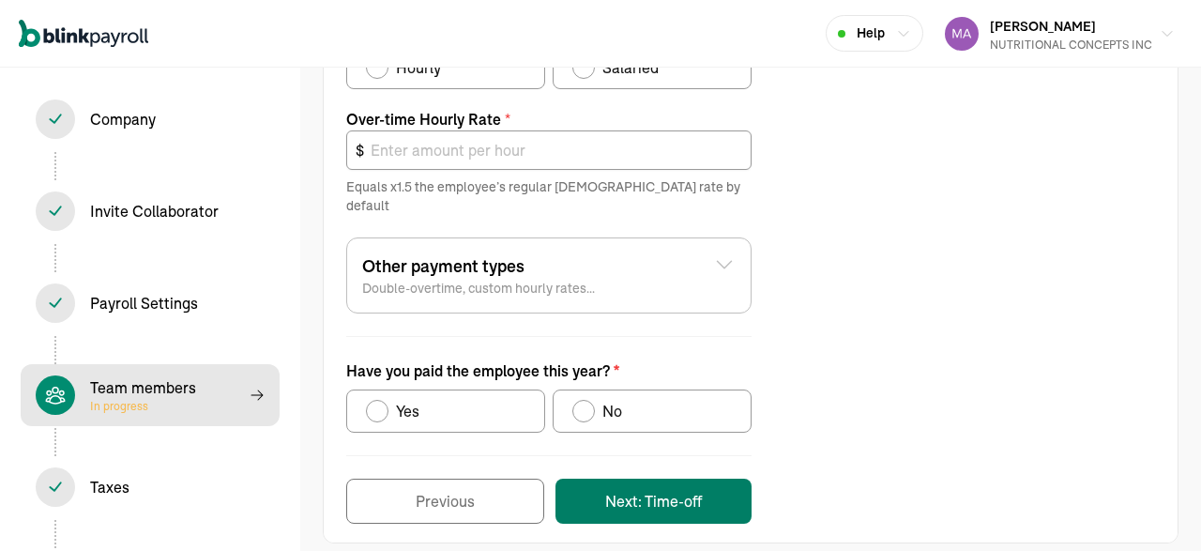
click at [697, 478] on button "Next: Time-off" at bounding box center [653, 500] width 196 height 45
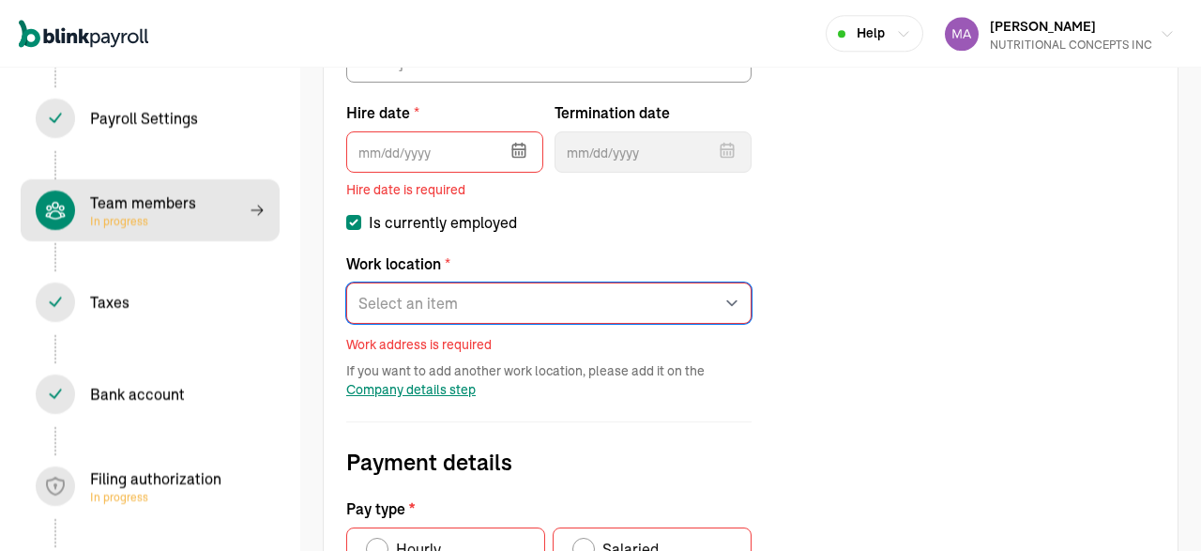
scroll to position [186, 0]
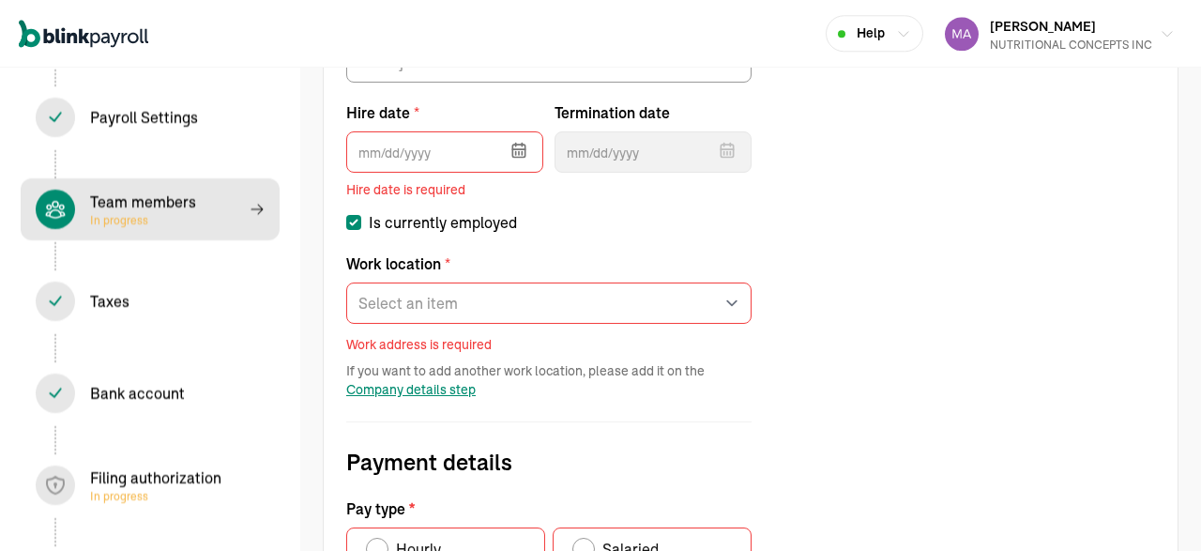
click at [147, 483] on div "Filing authorization In progress" at bounding box center [155, 485] width 131 height 38
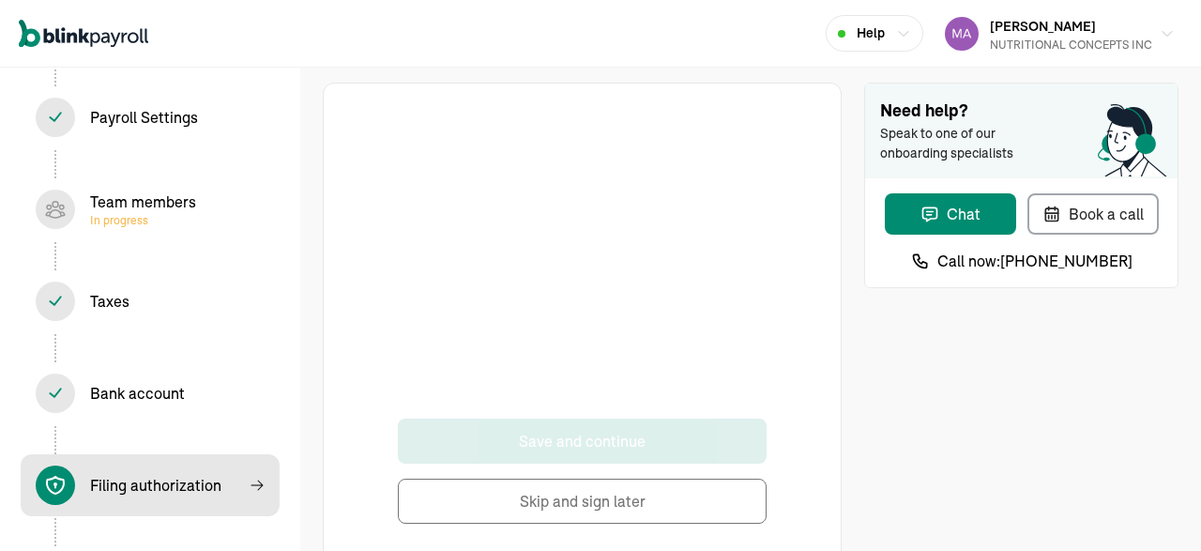
drag, startPoint x: 768, startPoint y: 287, endPoint x: 759, endPoint y: 189, distance: 98.0
click at [759, 189] on div "Save and continue Skip and sign later" at bounding box center [582, 322] width 442 height 402
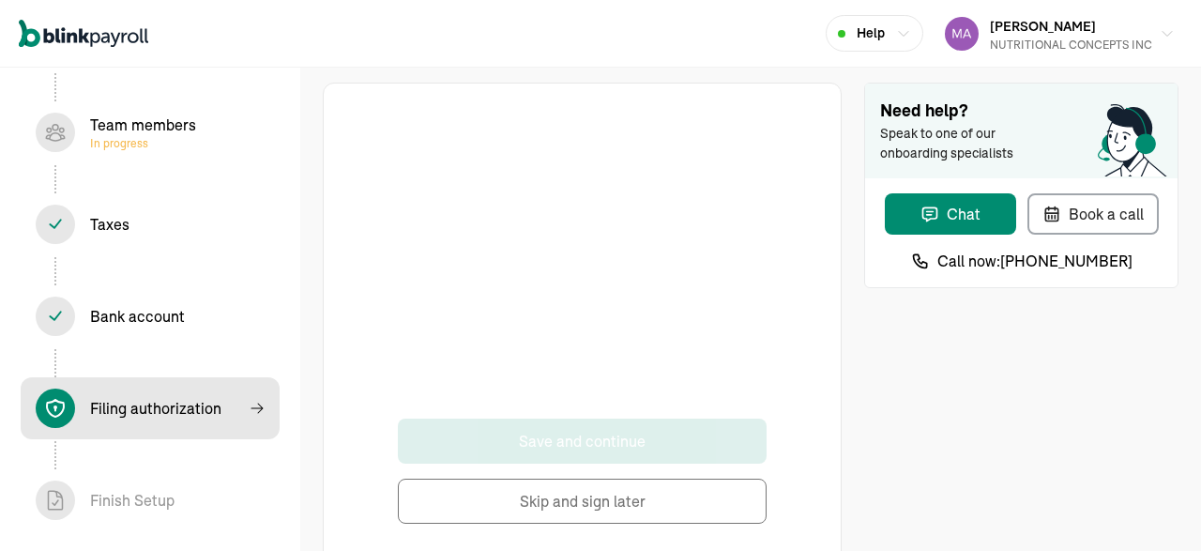
click at [719, 265] on div at bounding box center [582, 269] width 369 height 297
click at [261, 394] on div "Filing authorization In progress" at bounding box center [150, 407] width 229 height 39
click at [257, 414] on icon at bounding box center [257, 408] width 15 height 15
click at [599, 494] on button "Skip and sign later" at bounding box center [582, 500] width 369 height 45
click at [584, 491] on button "Skip and sign later" at bounding box center [582, 500] width 369 height 45
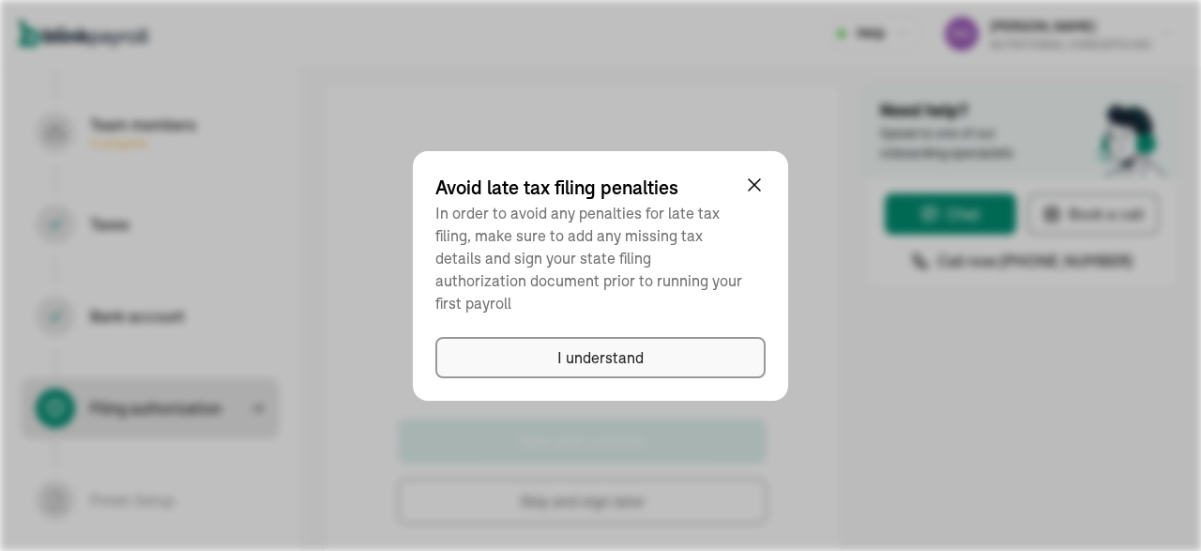
click at [616, 346] on div "I understand" at bounding box center [600, 357] width 86 height 23
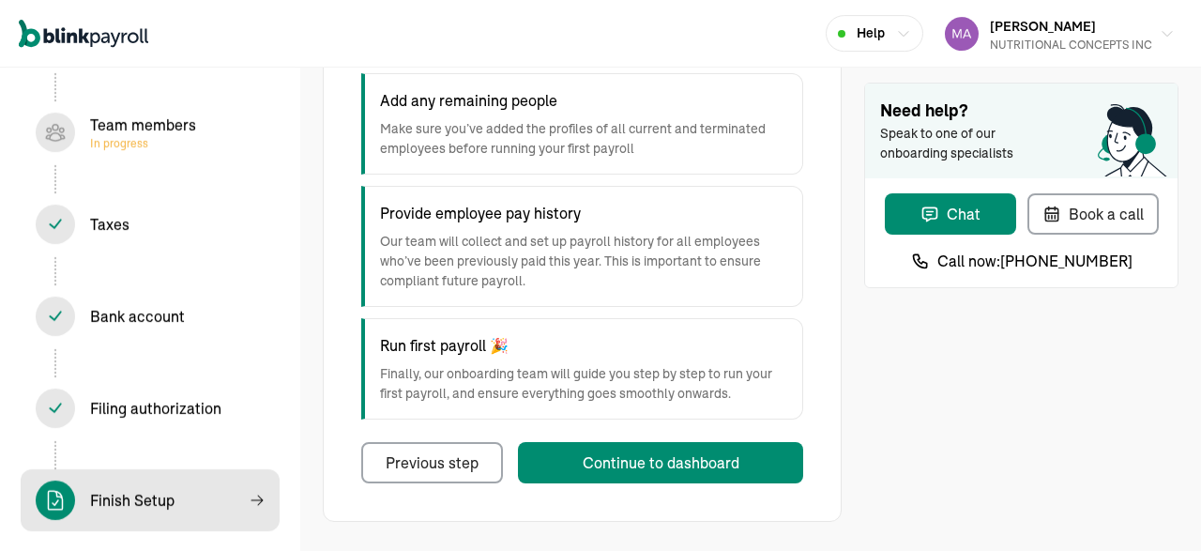
scroll to position [332, 0]
click at [143, 408] on div "Filing authorization In progress" at bounding box center [155, 408] width 131 height 23
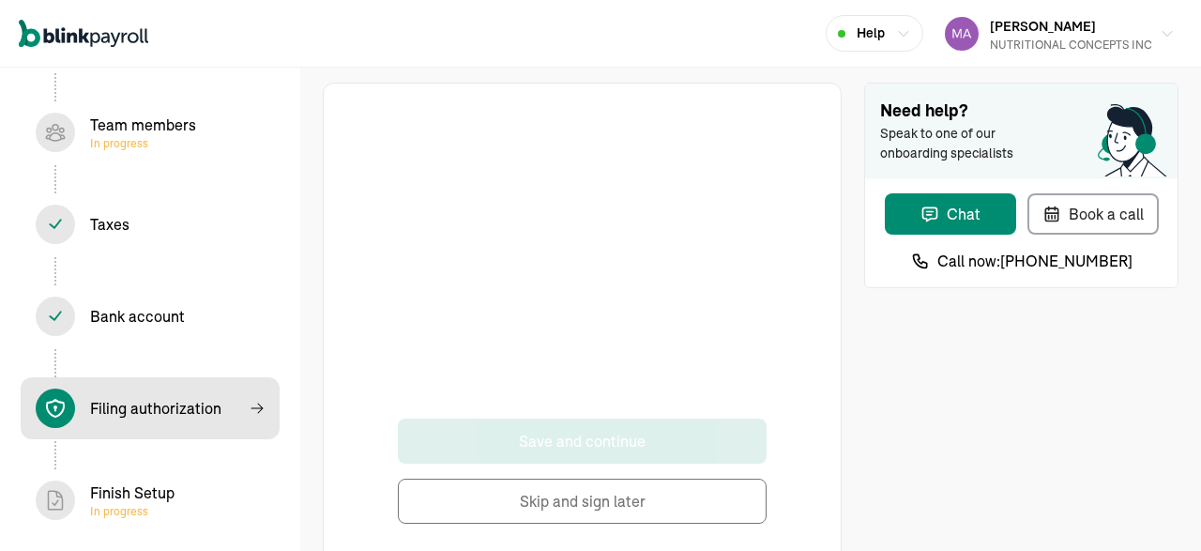
click at [568, 500] on button "Skip and sign later" at bounding box center [582, 500] width 369 height 45
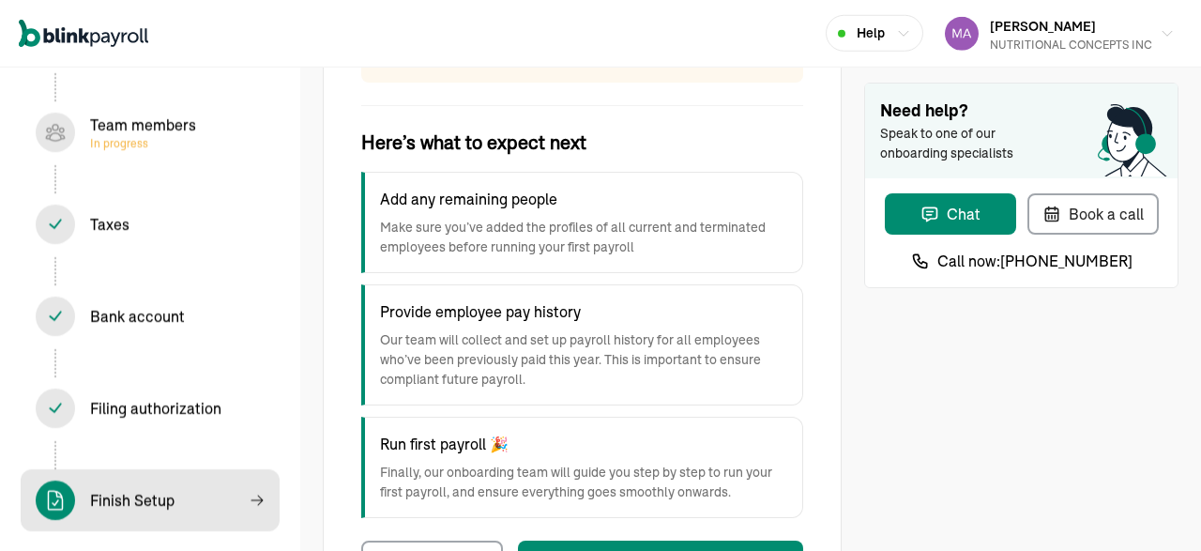
scroll to position [332, 0]
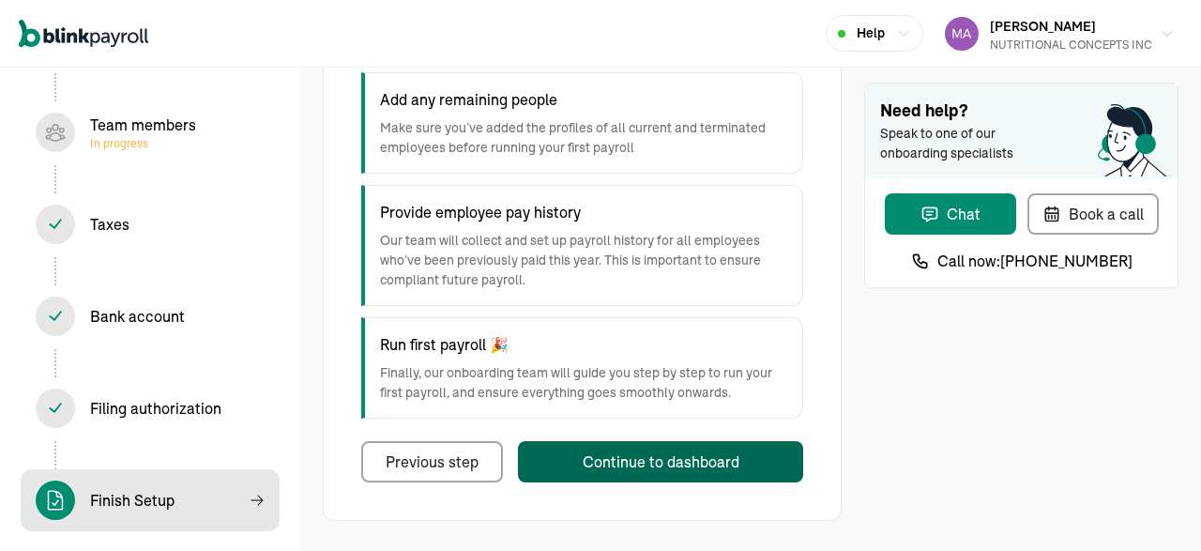
click at [592, 476] on button "Continue to dashboard" at bounding box center [660, 461] width 285 height 41
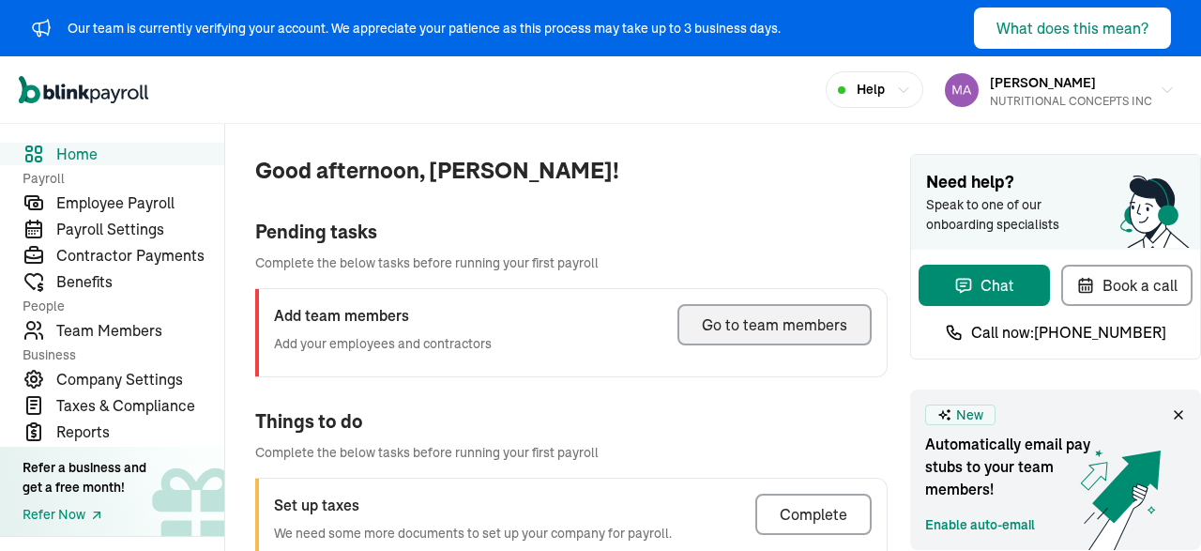
click at [733, 323] on div "Go to team members" at bounding box center [774, 324] width 145 height 23
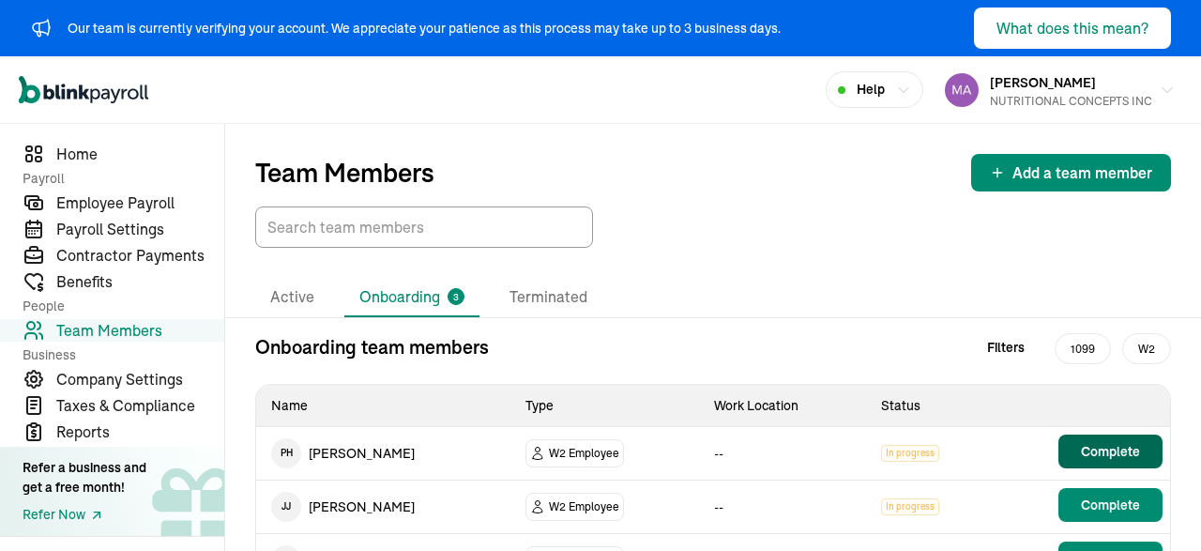
click at [1104, 449] on span "Complete" at bounding box center [1110, 451] width 59 height 19
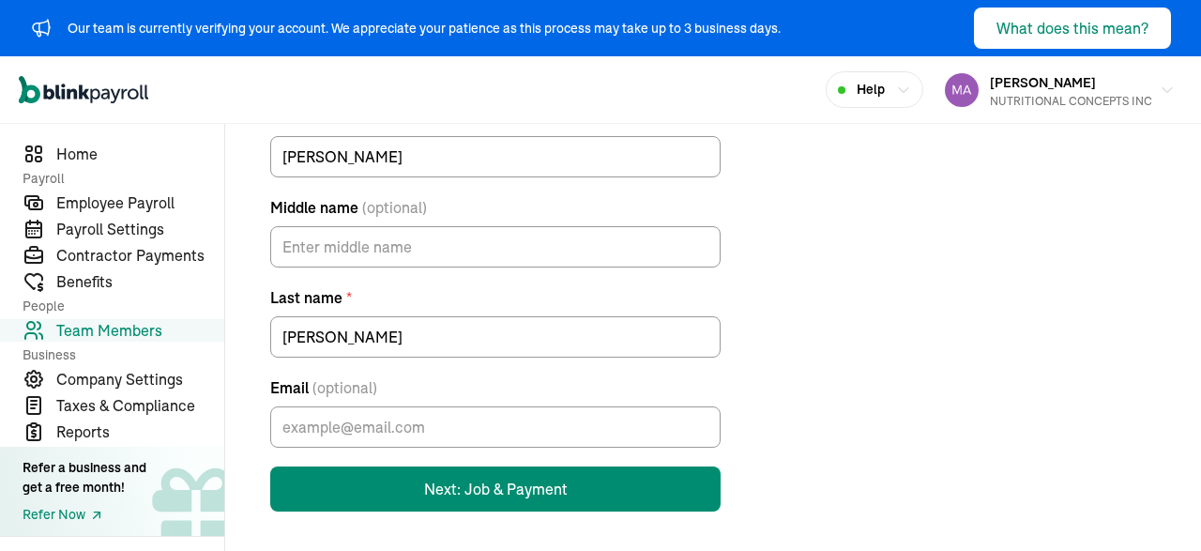
scroll to position [236, 0]
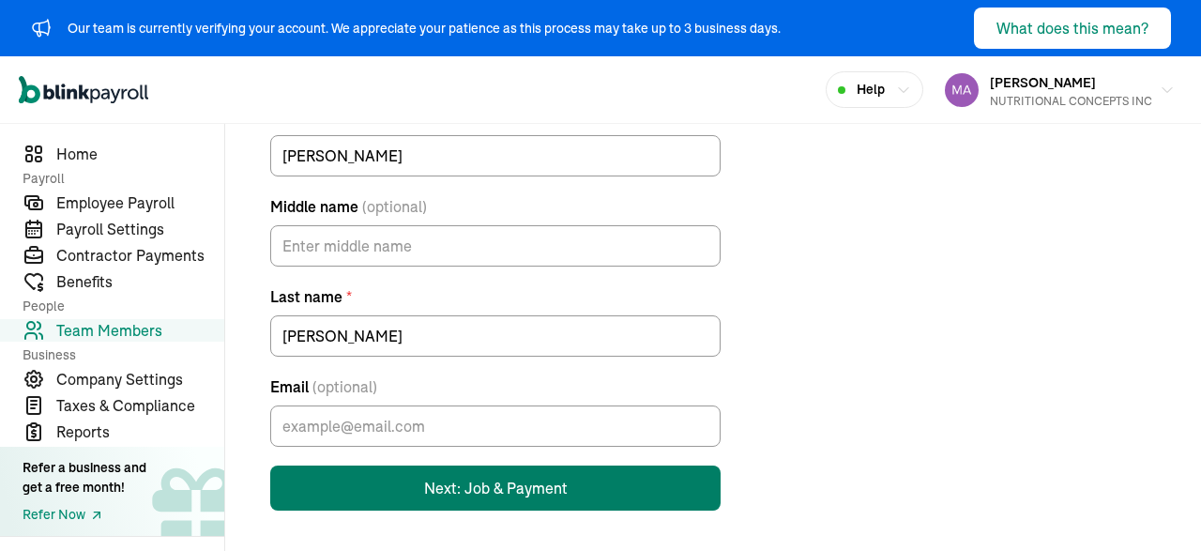
click at [511, 480] on button "Next: Job & Payment" at bounding box center [495, 487] width 450 height 45
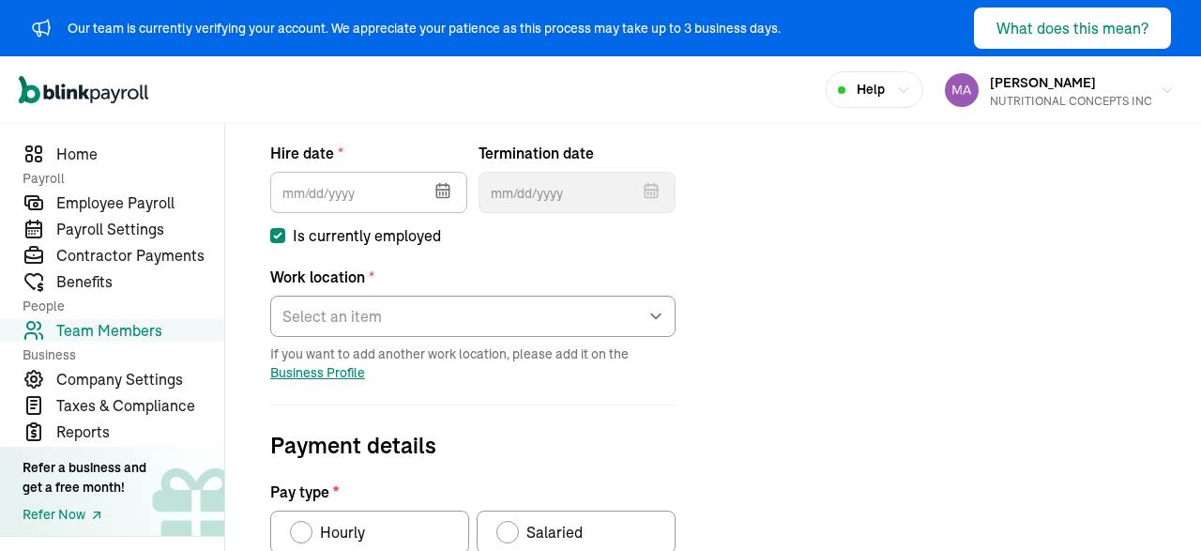
scroll to position [293, 0]
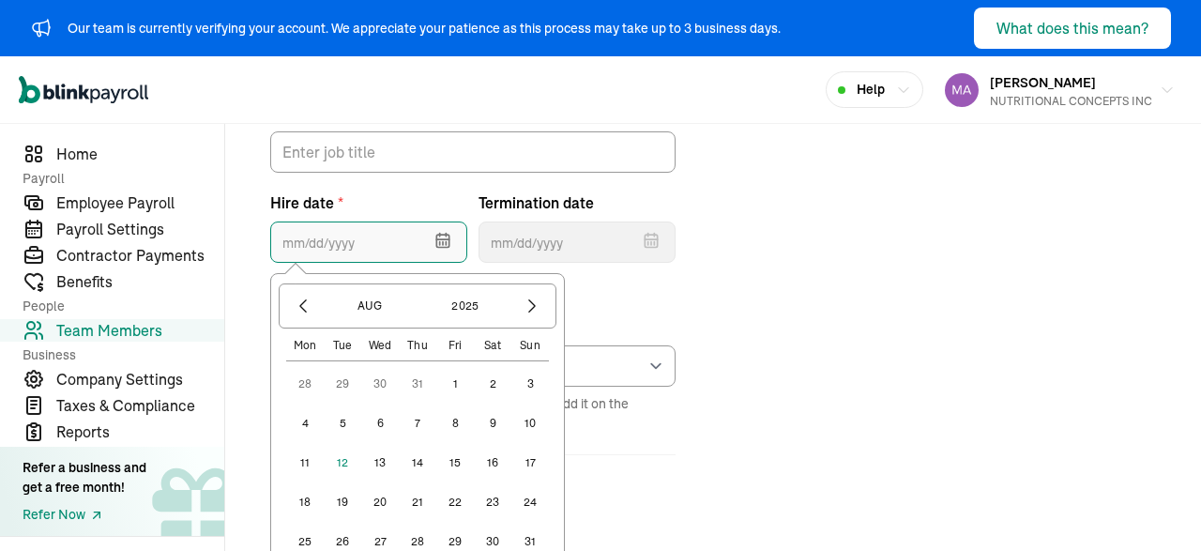
click at [281, 240] on input "text" at bounding box center [368, 241] width 197 height 41
click at [449, 385] on button "1" at bounding box center [455, 384] width 38 height 38
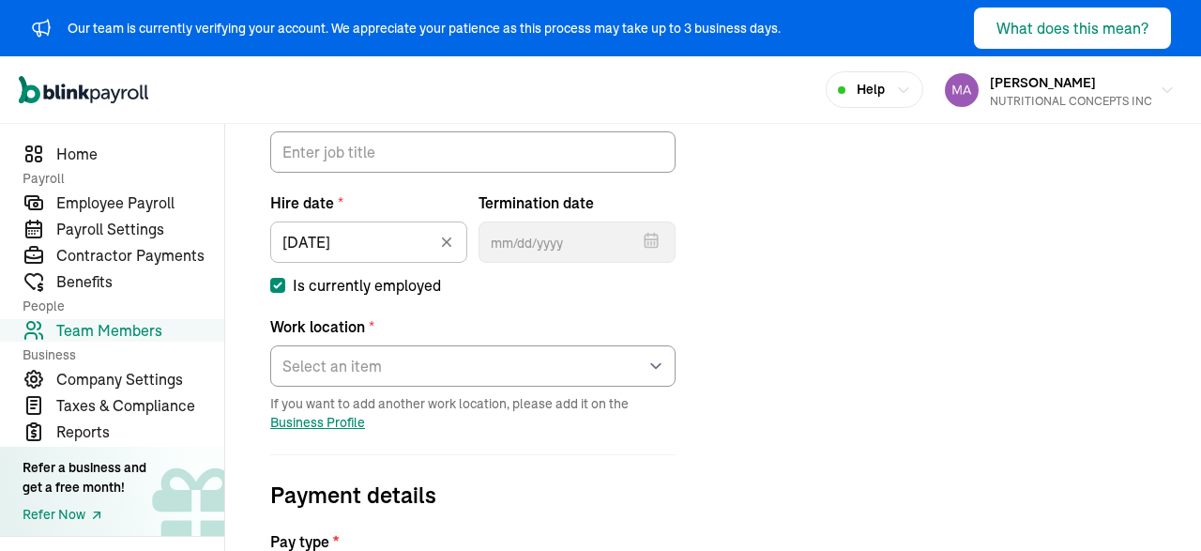
type input "[DATE]"
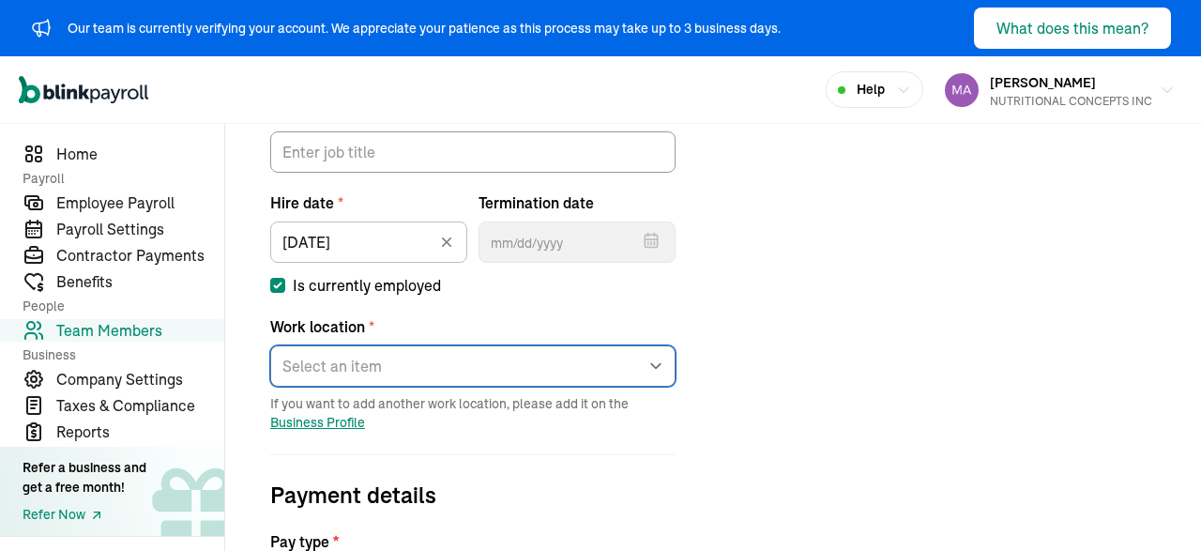
click at [270, 345] on select "Select an item BRANCH Works from home" at bounding box center [472, 365] width 405 height 41
select select "Works from home"
click option "Works from home" at bounding box center [0, 0] width 0 height 0
click at [270, 345] on select "Select an item BRANCH Works from home" at bounding box center [472, 365] width 405 height 41
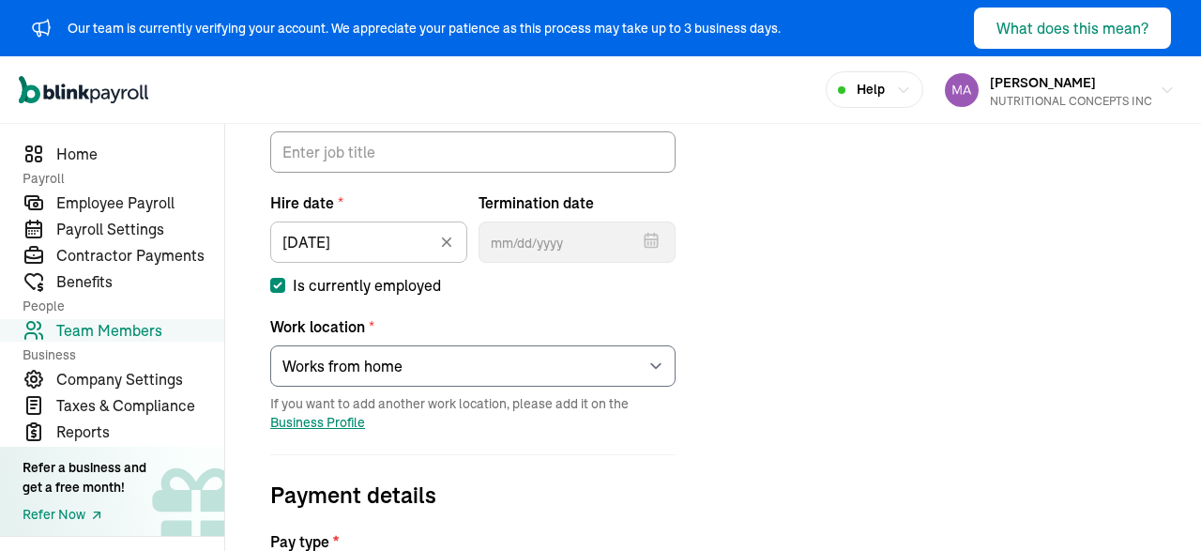
click at [844, 339] on div "Job details Job title (optional) Hire date * 08/01/2025 Aug 2025 Mon Tue Wed Th…" at bounding box center [713, 543] width 931 height 989
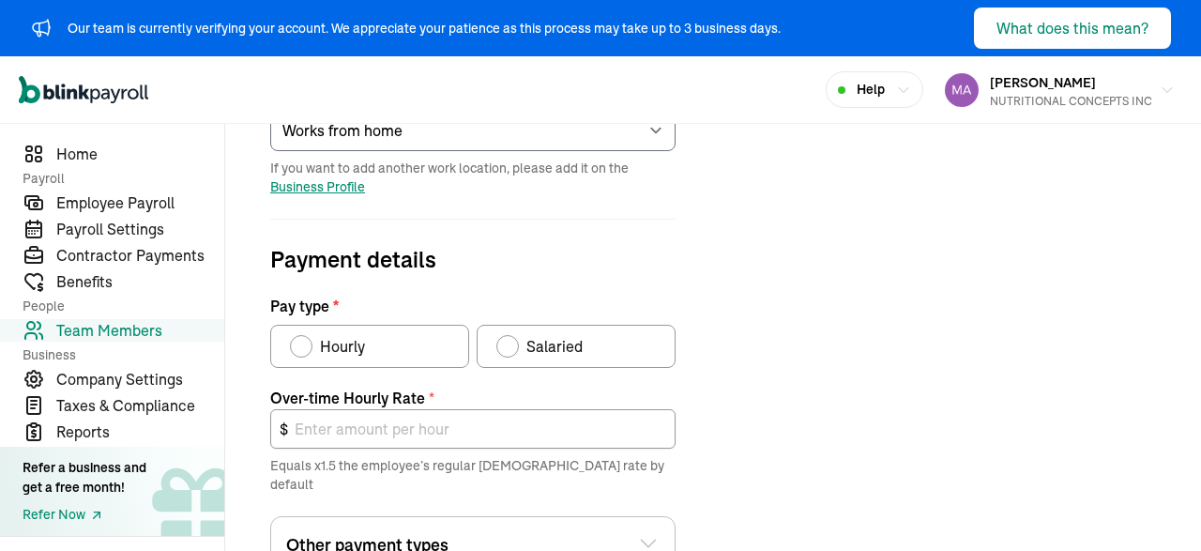
scroll to position [516, 0]
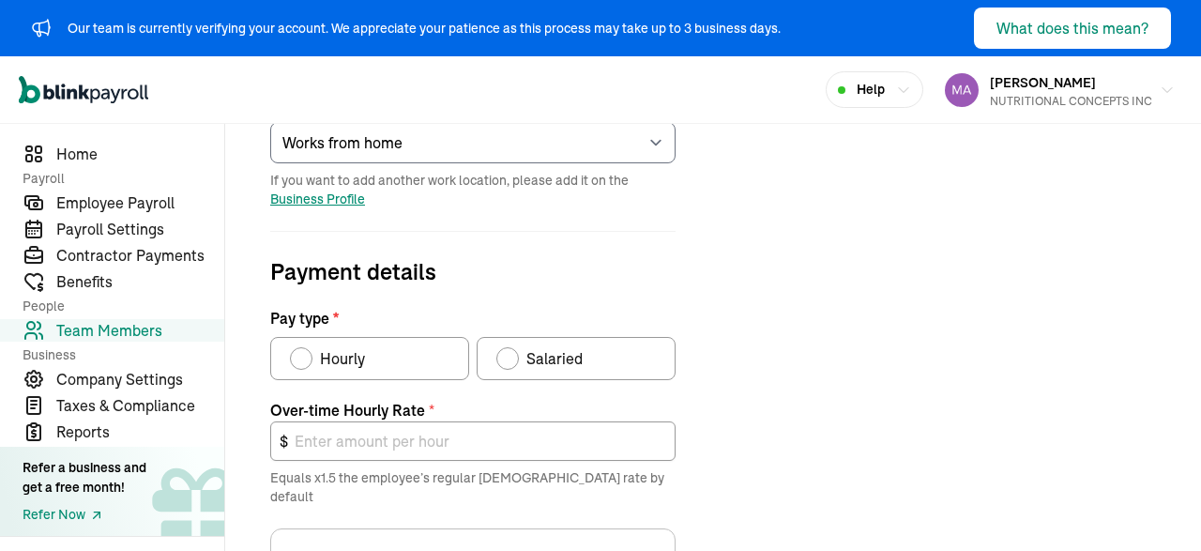
click at [325, 353] on span "Hourly" at bounding box center [342, 358] width 45 height 23
click at [304, 353] on input "Hourly" at bounding box center [296, 353] width 15 height 15
radio input "true"
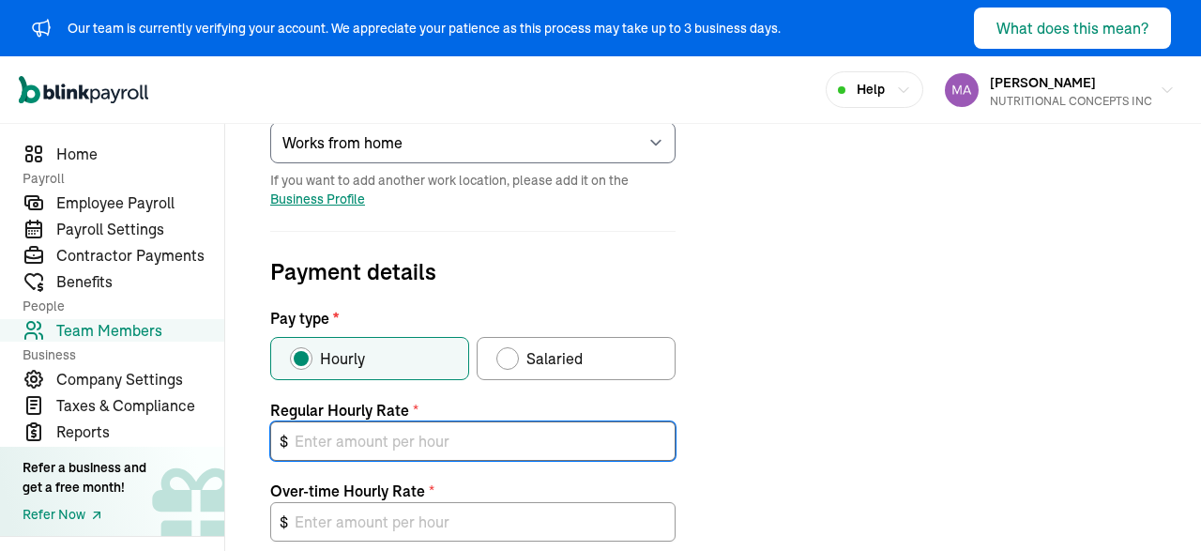
click at [436, 435] on input "text" at bounding box center [472, 440] width 405 height 39
type input "15"
type input "22.50"
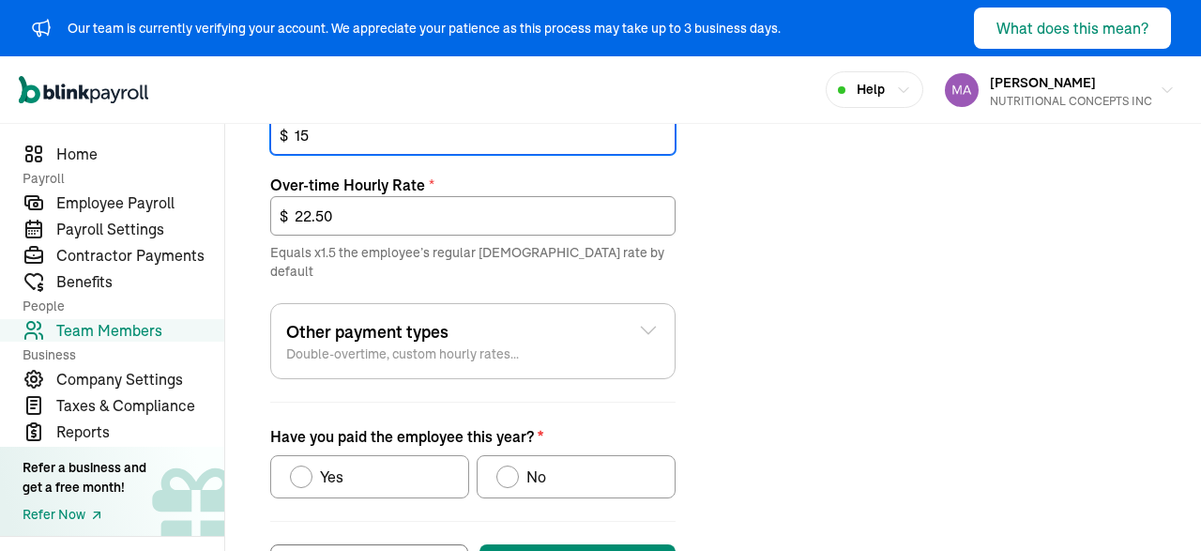
scroll to position [824, 0]
type input "15"
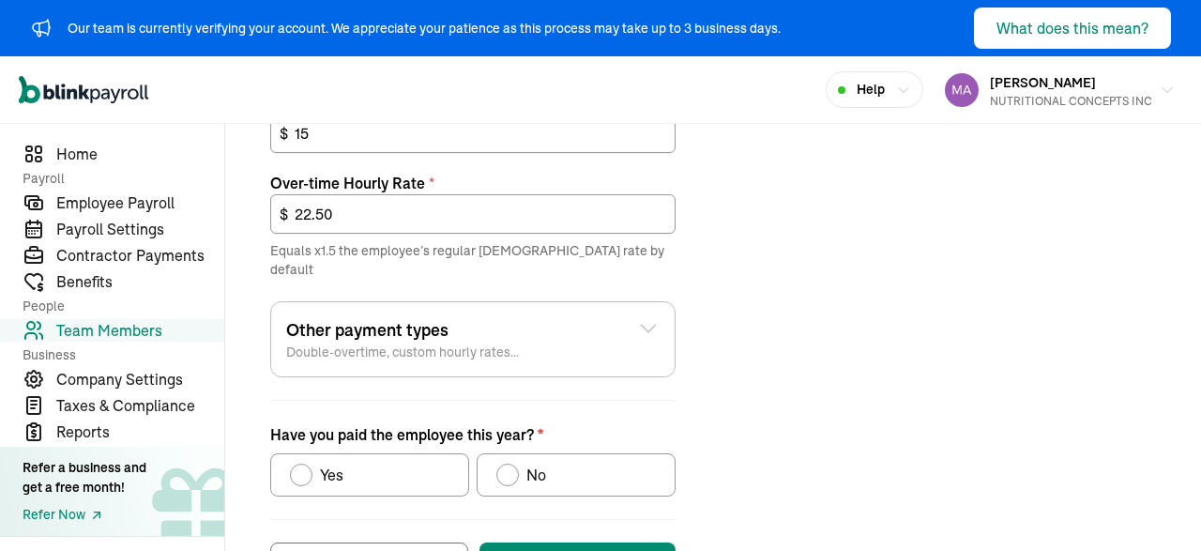
click at [512, 467] on div "Have you paid the employee this year?" at bounding box center [507, 474] width 15 height 15
click at [510, 462] on input "No" at bounding box center [502, 469] width 15 height 15
radio input "true"
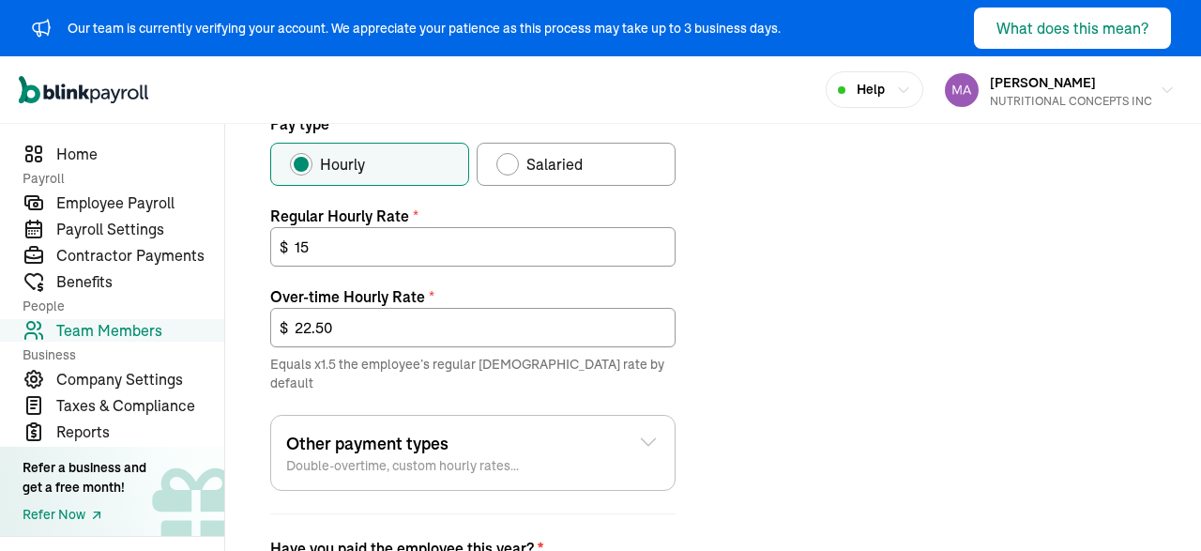
scroll to position [879, 0]
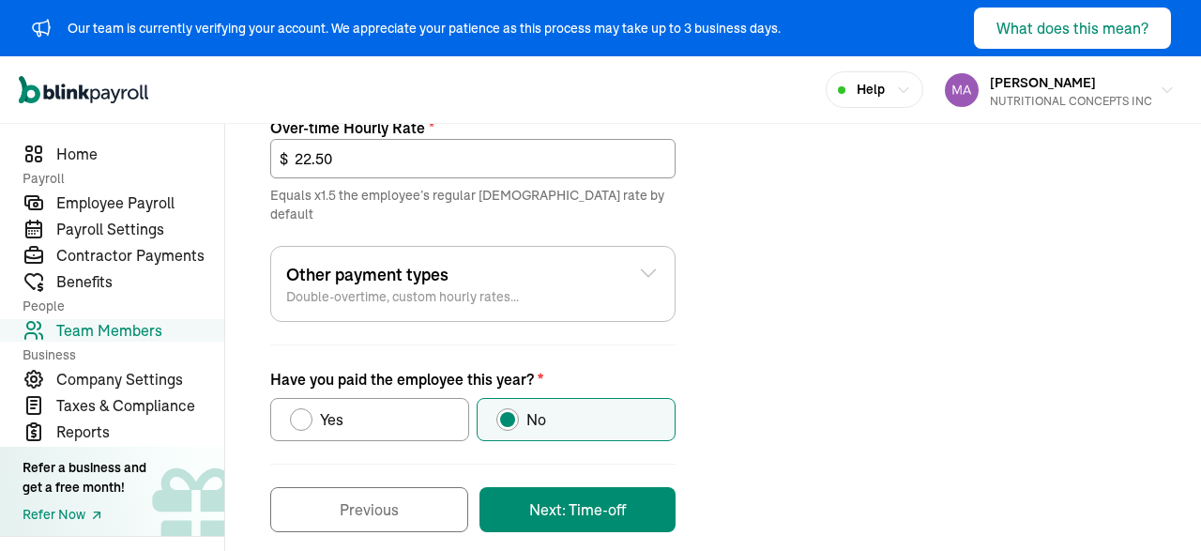
click at [569, 277] on div "Other payment types Double-overtime, custom hourly rates..." at bounding box center [472, 284] width 373 height 44
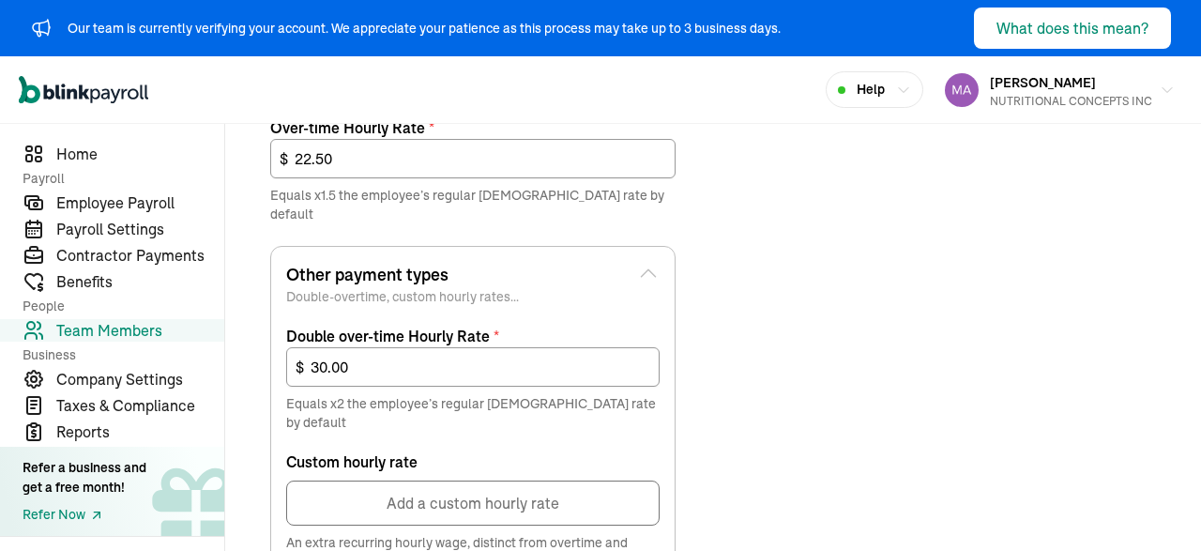
click at [569, 277] on div "Other payment types Double-overtime, custom hourly rates..." at bounding box center [472, 284] width 373 height 44
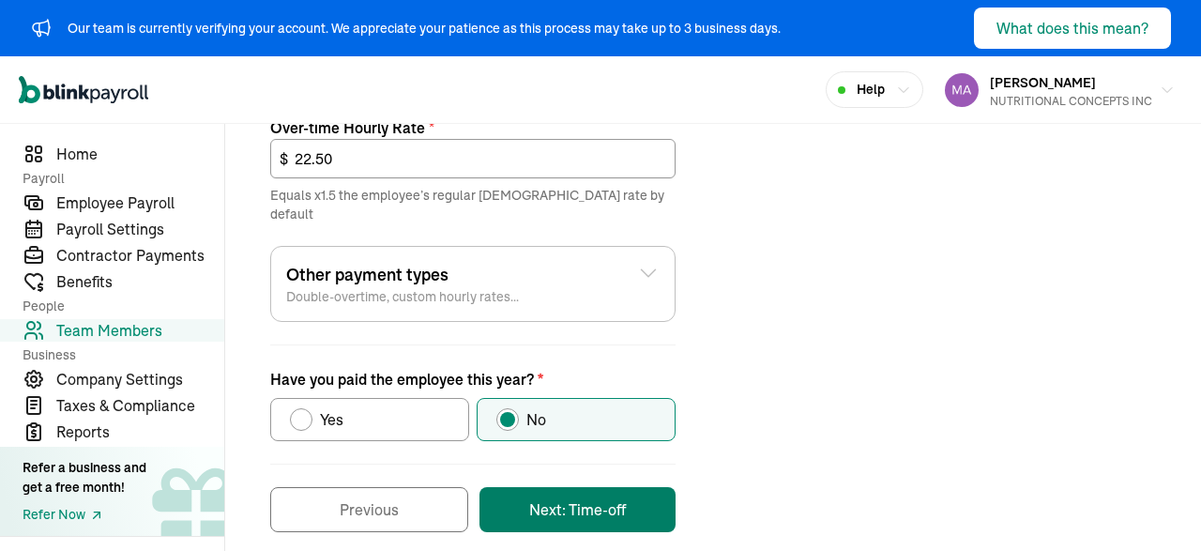
click at [595, 487] on button "Next: Time-off" at bounding box center [577, 509] width 196 height 45
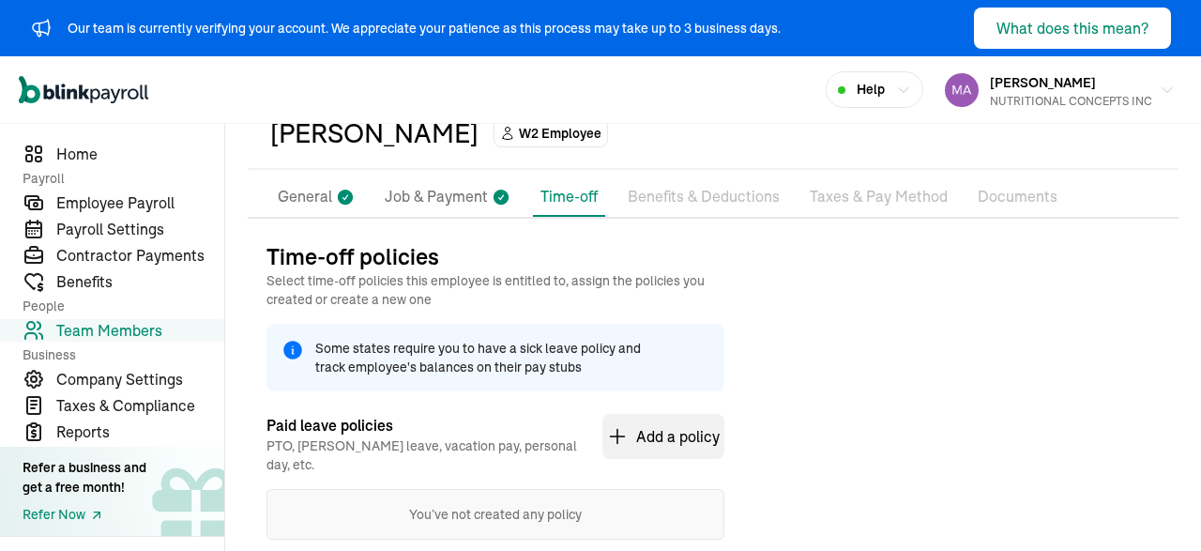
scroll to position [101, 0]
click at [447, 194] on p "Job & Payment" at bounding box center [436, 196] width 103 height 24
select select "Works from home"
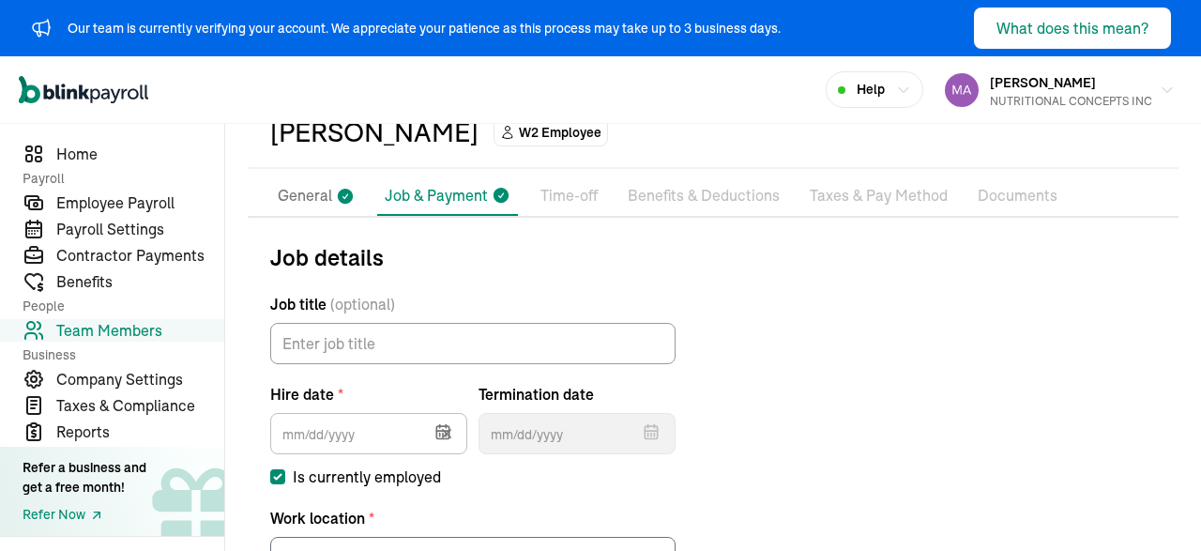
type input "[DATE]"
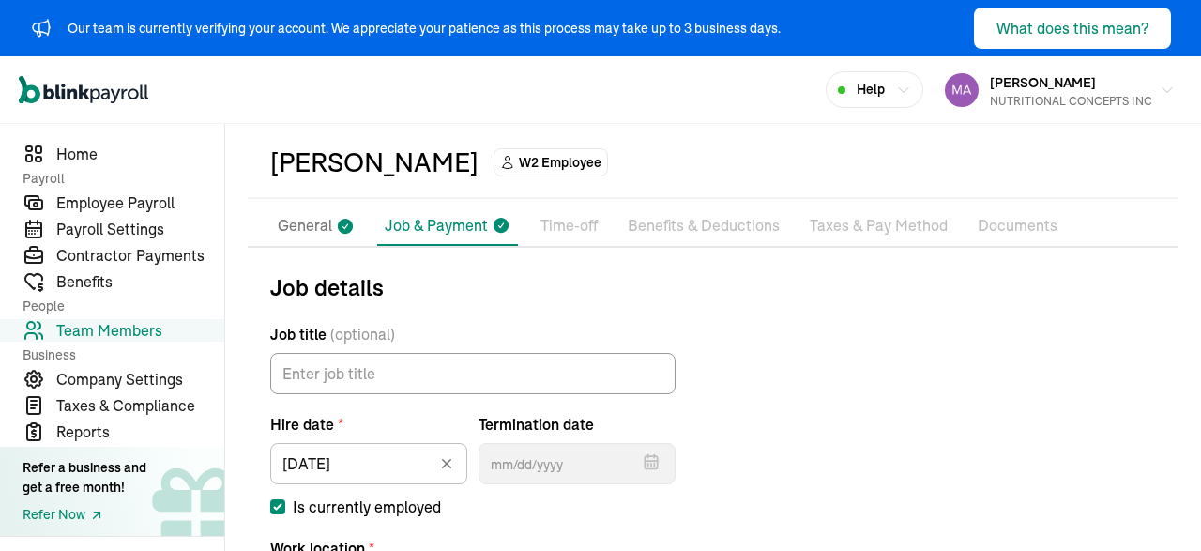
scroll to position [23, 0]
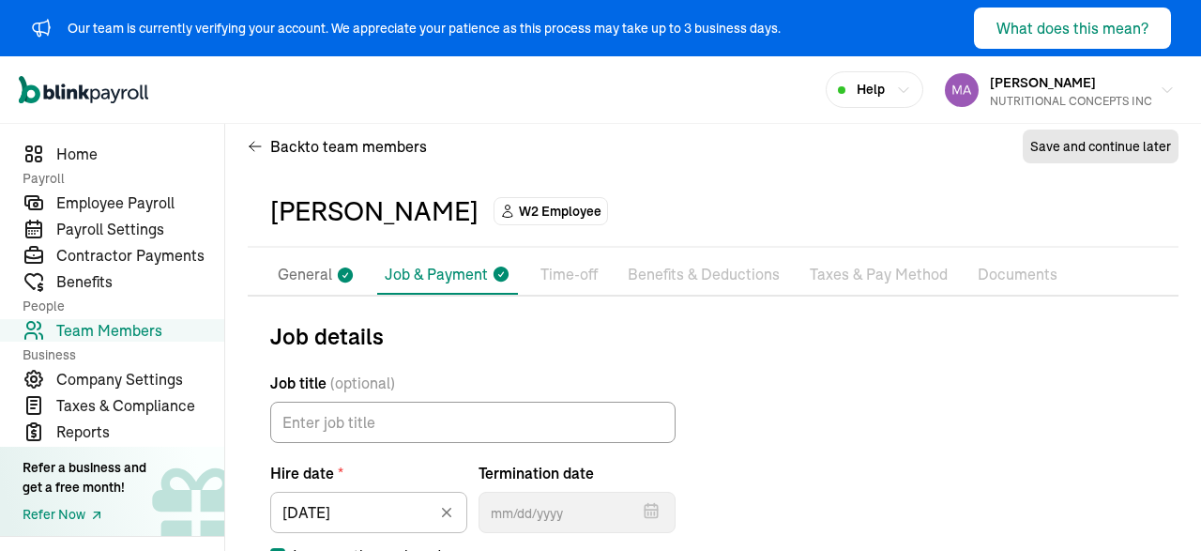
click at [557, 279] on p "Time-off" at bounding box center [568, 275] width 57 height 24
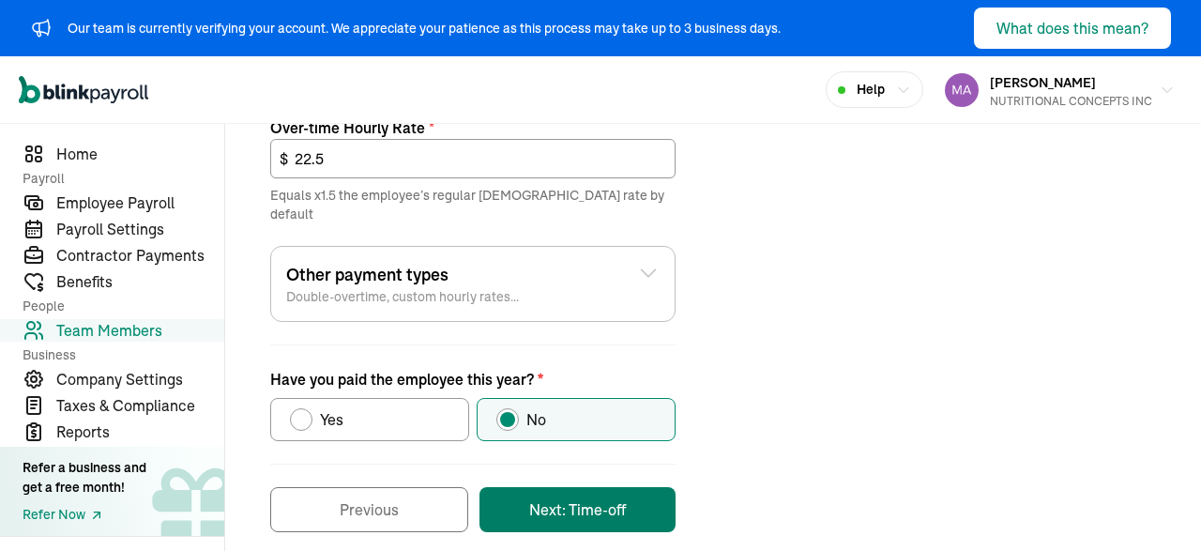
click at [598, 487] on button "Next: Time-off" at bounding box center [577, 509] width 196 height 45
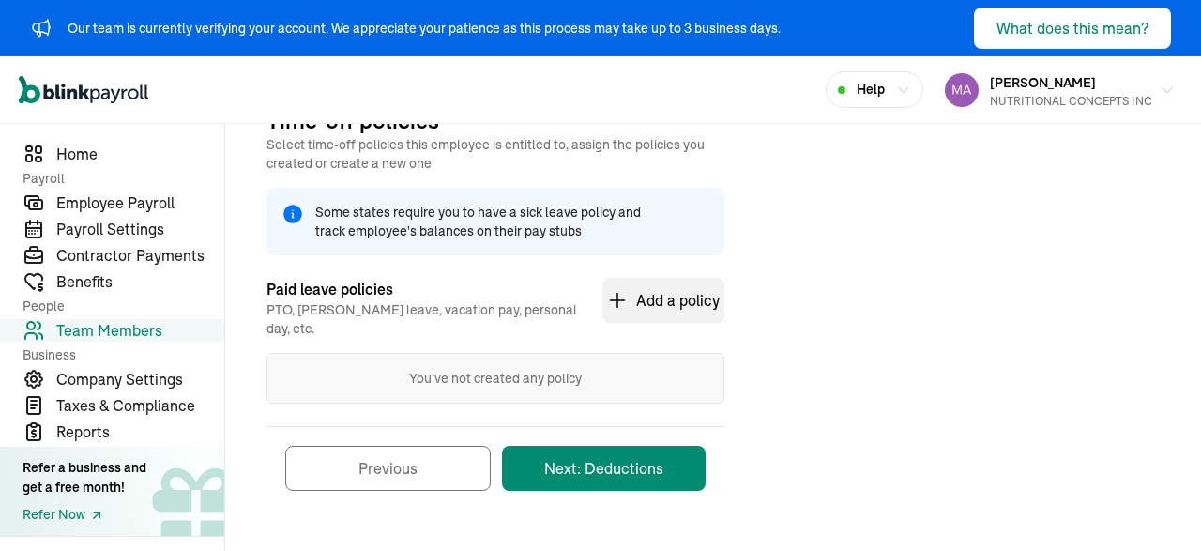
scroll to position [220, 0]
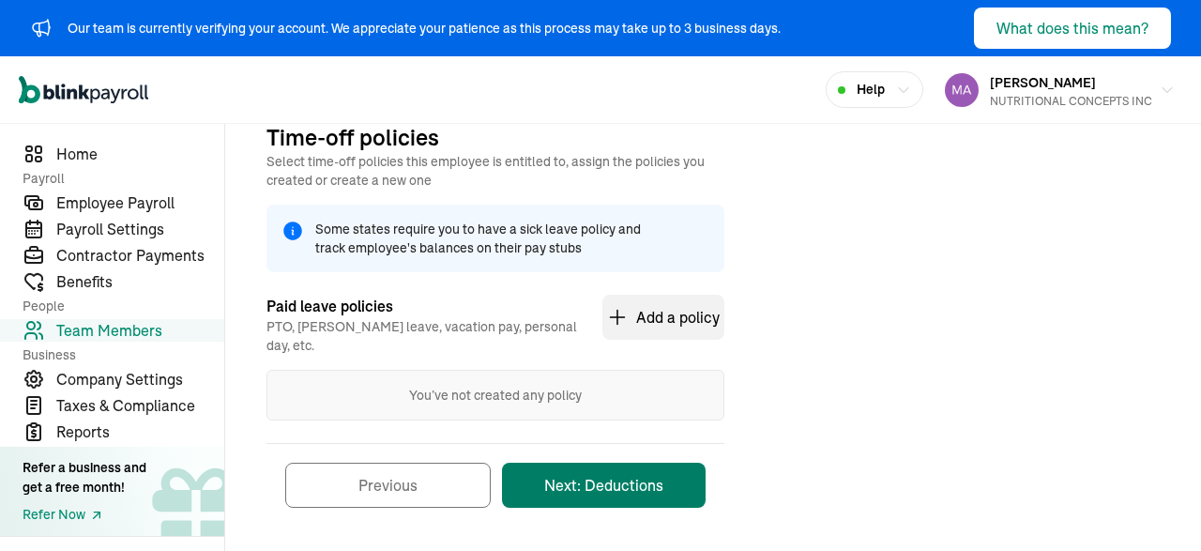
click at [588, 481] on button "Next: Deductions" at bounding box center [604, 484] width 204 height 45
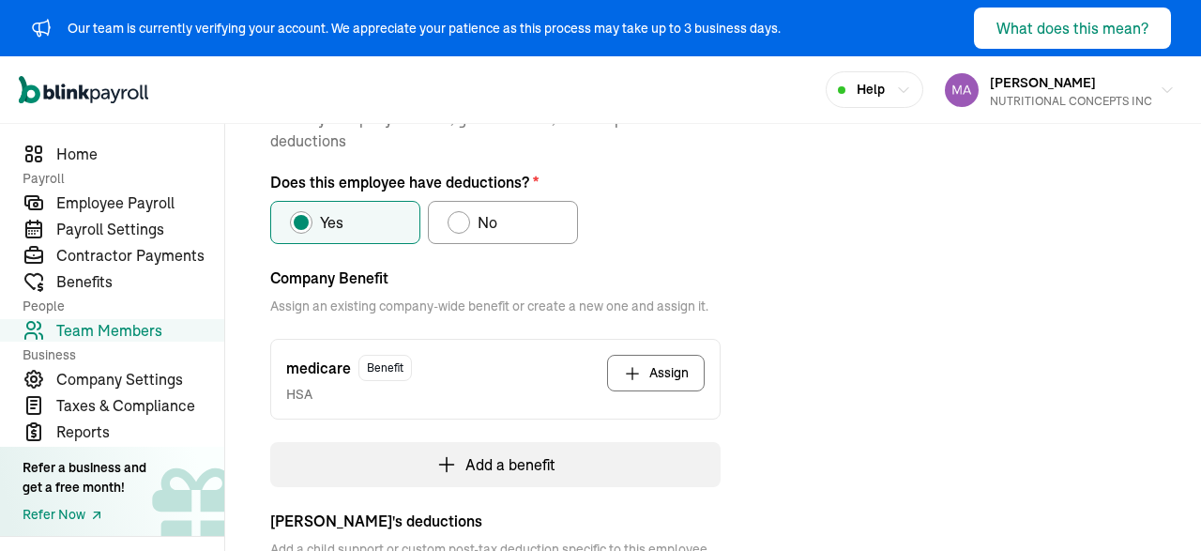
scroll to position [278, 0]
click at [641, 363] on icon "button" at bounding box center [632, 371] width 19 height 19
select select "pay_period"
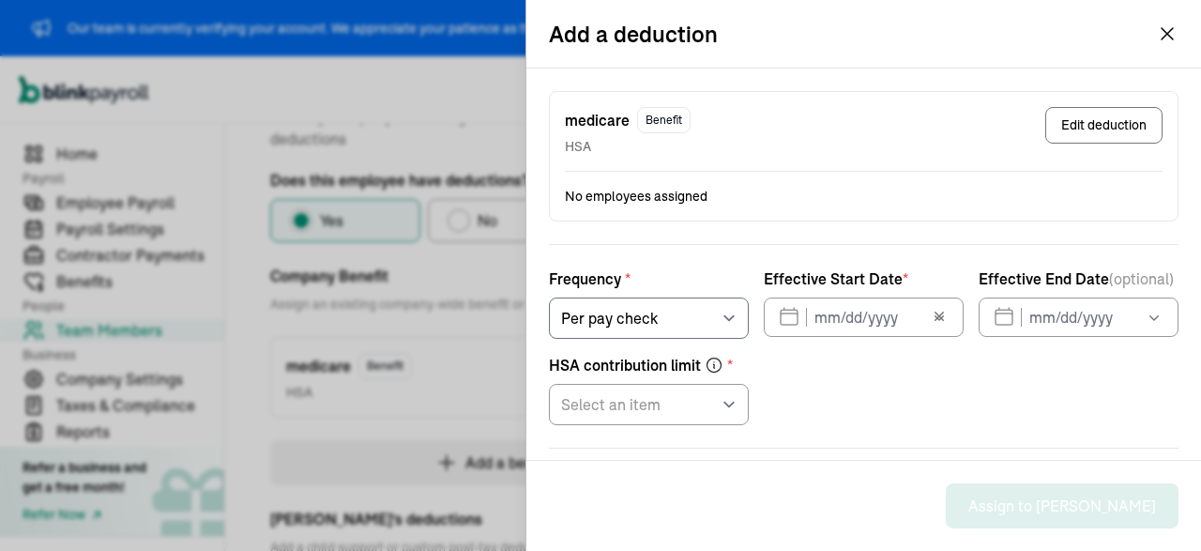
type input "08/11/2025"
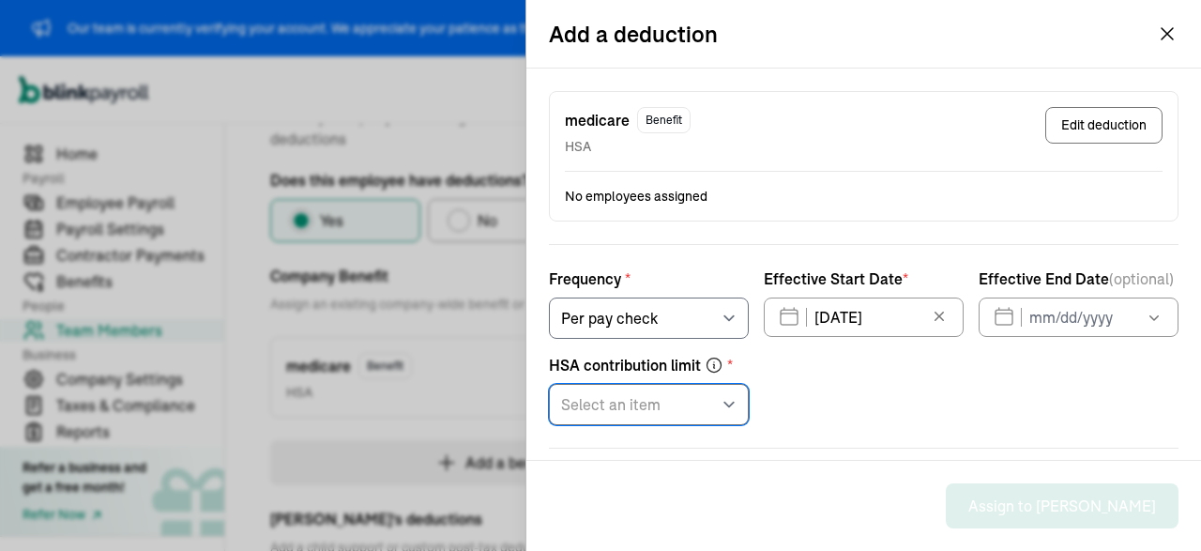
click at [549, 384] on select "Select an item Single Family" at bounding box center [649, 404] width 200 height 41
select select "1"
click option "Single" at bounding box center [0, 0] width 0 height 0
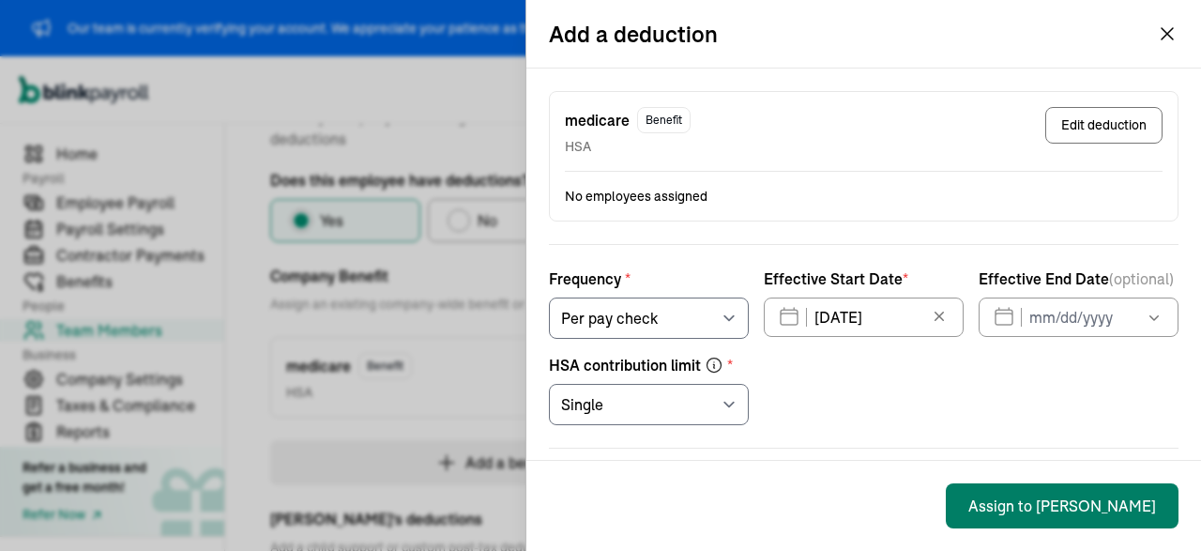
click at [1065, 512] on button "Assign to PAULA" at bounding box center [1062, 505] width 233 height 45
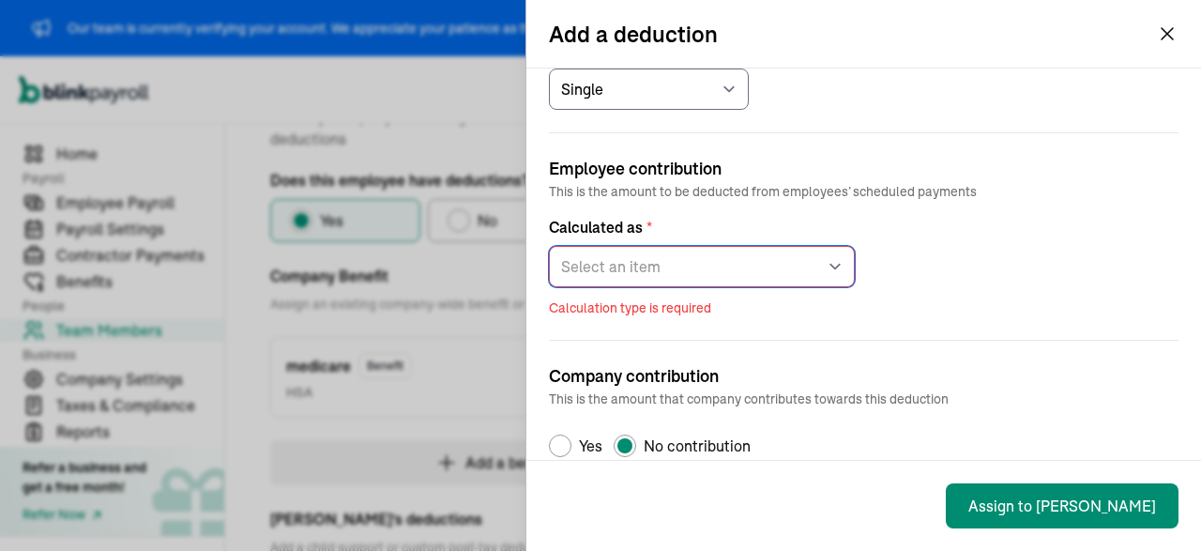
click at [549, 246] on select "Select an item Fixed amount Percentage of gross pay" at bounding box center [702, 266] width 306 height 41
select select "1"
click option "Fixed amount" at bounding box center [0, 0] width 0 height 0
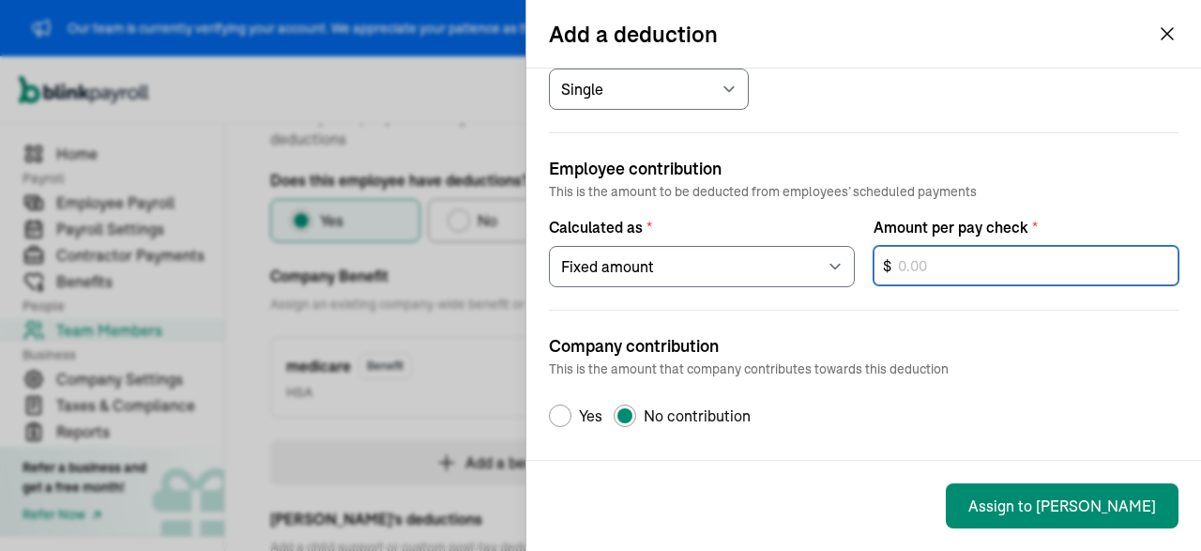
click at [893, 261] on input "text" at bounding box center [1026, 265] width 306 height 39
type input "3,540"
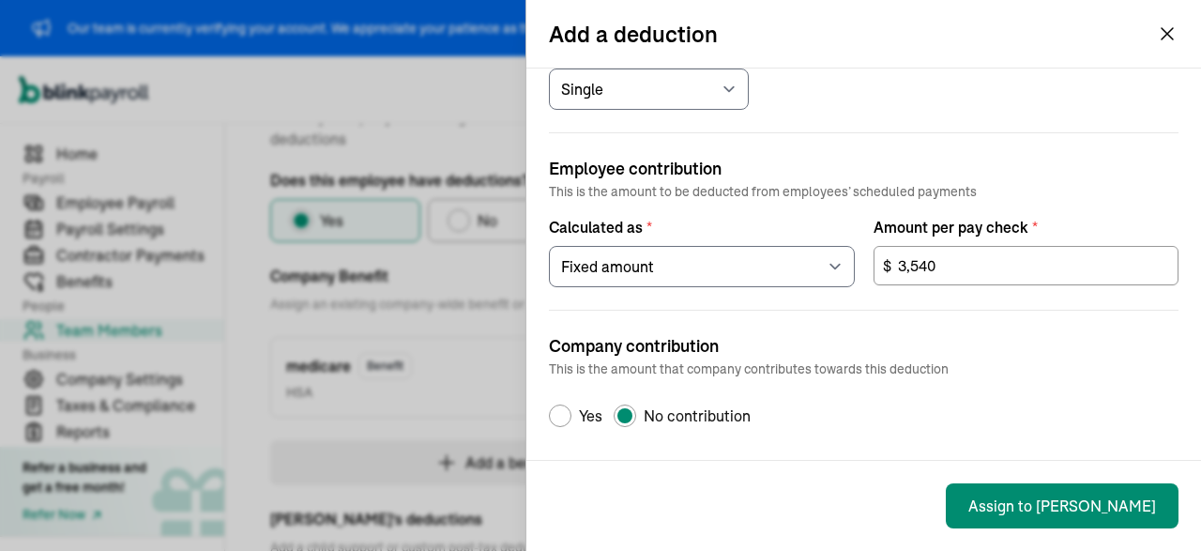
click at [568, 425] on div "medicare Benefit HSA Edit deduction No employees assigned Frequency * Select an…" at bounding box center [863, 263] width 675 height 391
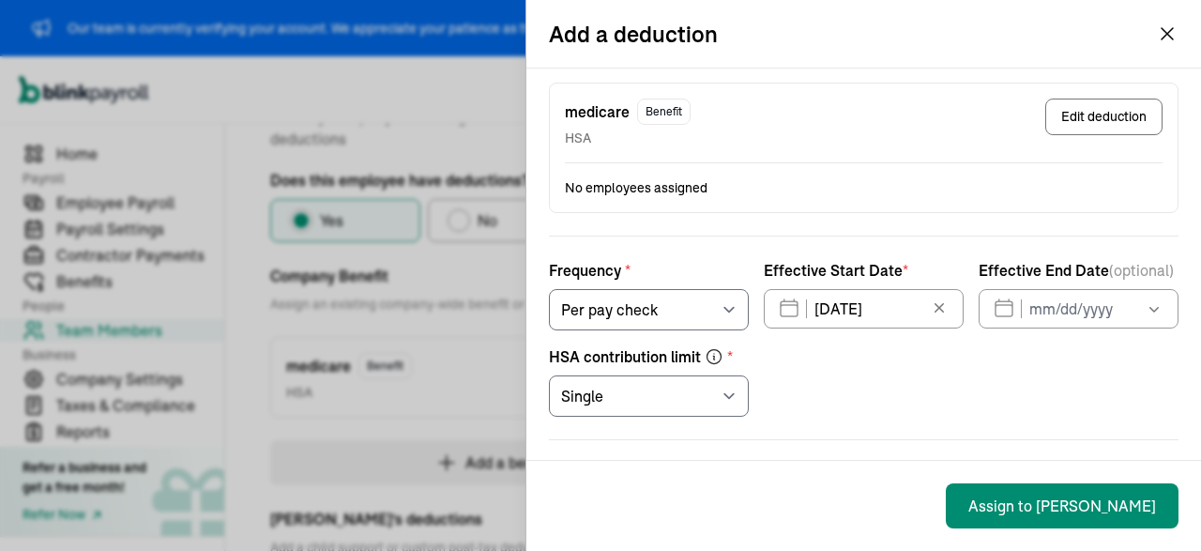
scroll to position [0, 0]
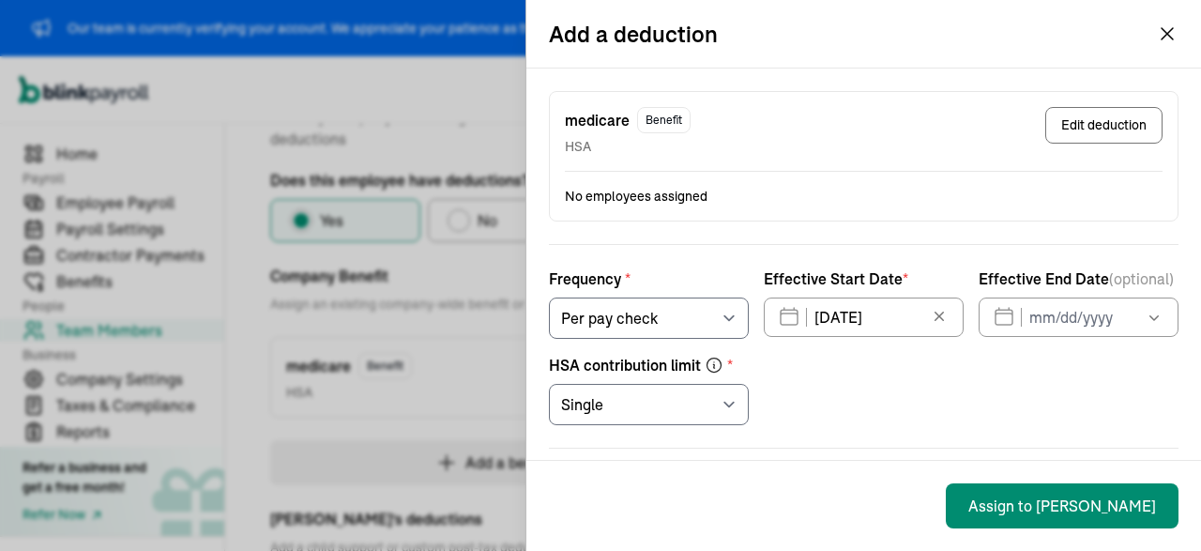
click at [1168, 35] on icon "button" at bounding box center [1166, 33] width 11 height 11
click at [459, 235] on div "Add a deduction medicare Benefit HSA Edit deduction No employees assigned Frequ…" at bounding box center [600, 275] width 1201 height 551
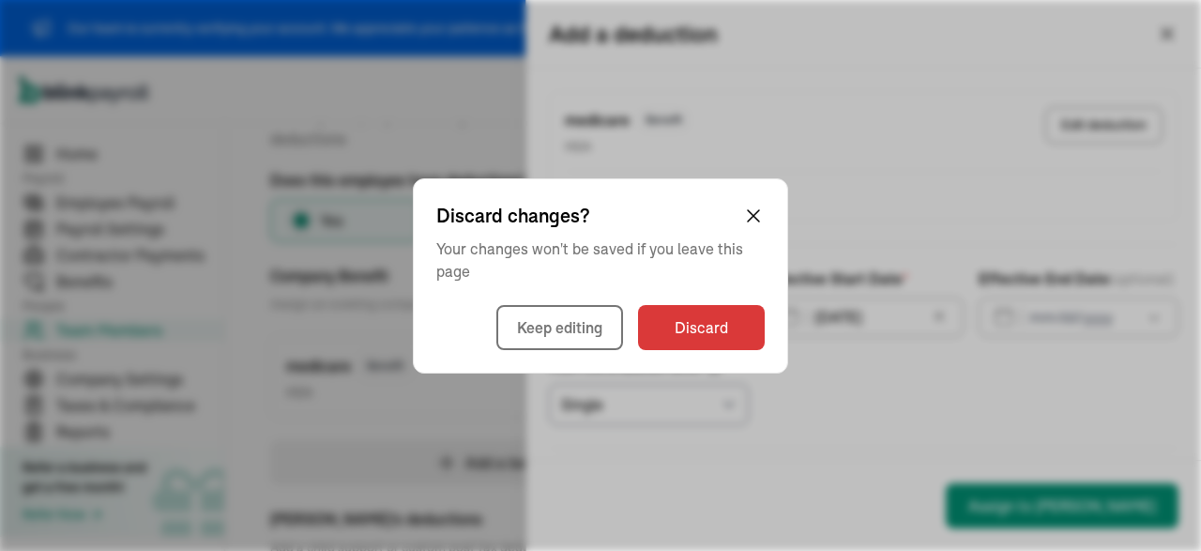
click at [768, 203] on div "Discard changes? Your changes won't be saved if you leave this page Keep editin…" at bounding box center [600, 275] width 375 height 195
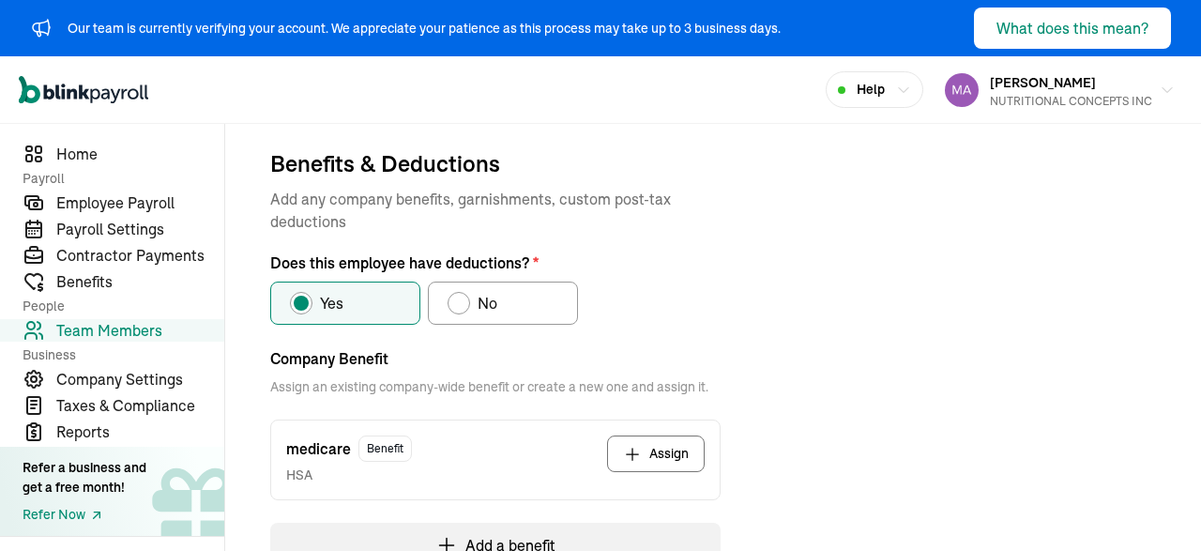
scroll to position [199, 0]
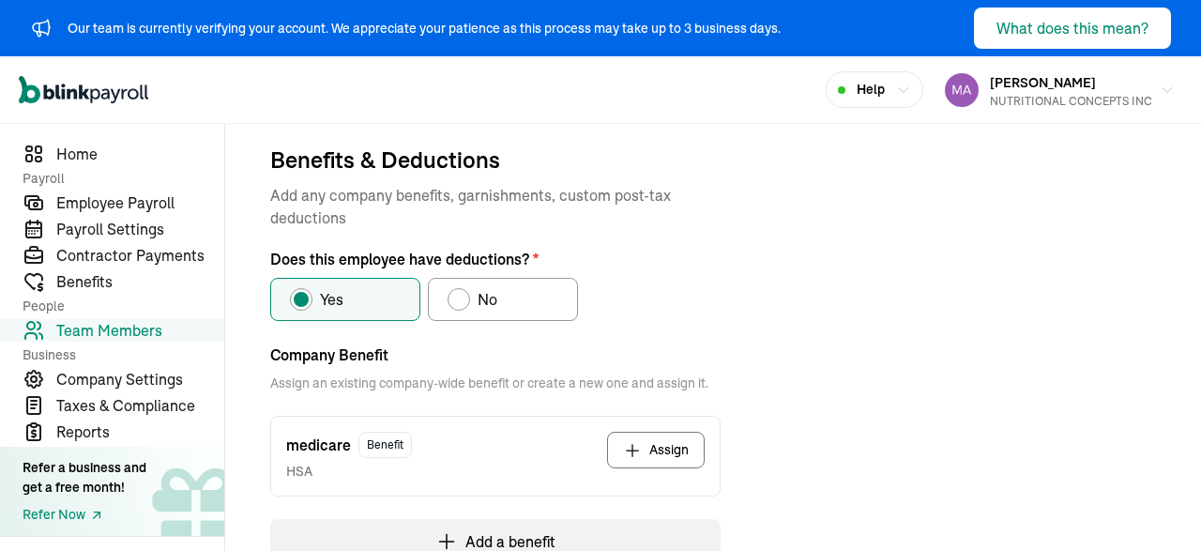
click at [456, 304] on div "Does this employee have deductions?" at bounding box center [458, 299] width 15 height 15
click at [456, 302] on input "No" at bounding box center [454, 294] width 15 height 15
radio input "true"
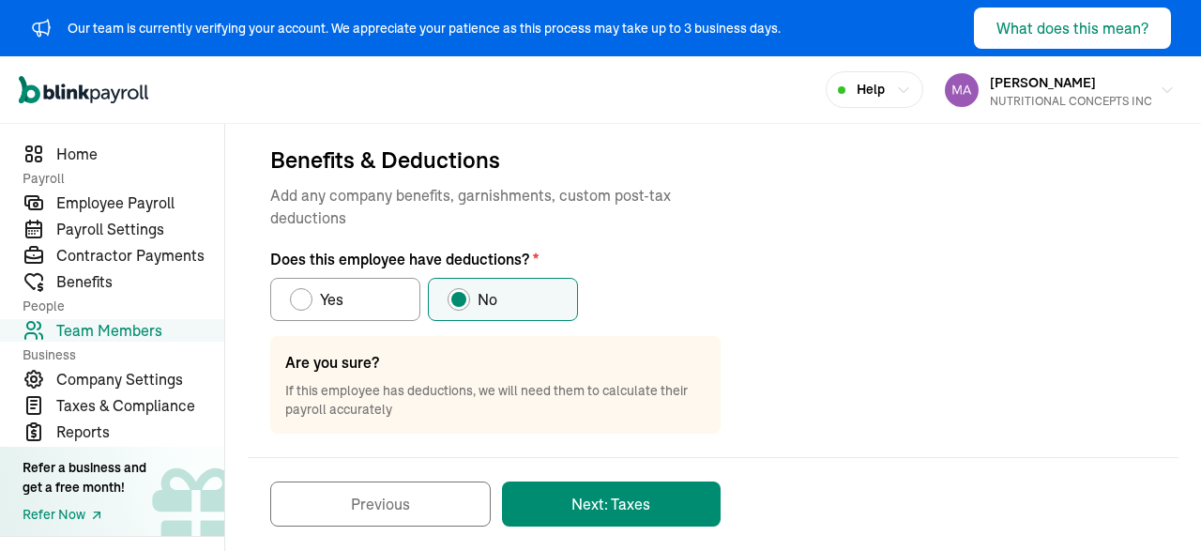
click at [347, 307] on label "Yes" at bounding box center [345, 299] width 150 height 43
click at [304, 302] on input "Yes" at bounding box center [296, 294] width 15 height 15
radio input "true"
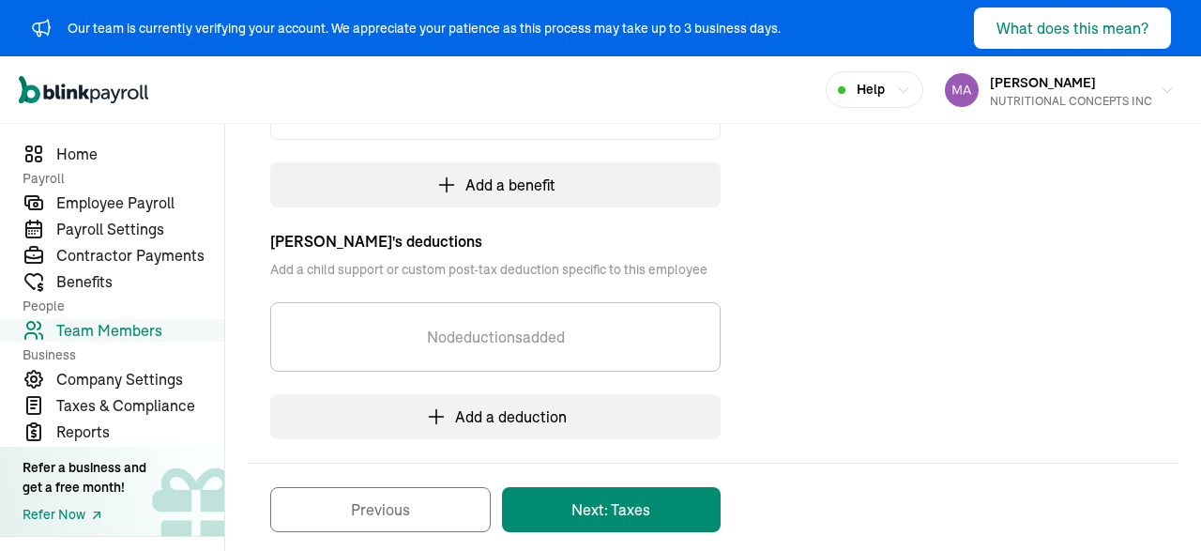
scroll to position [574, 0]
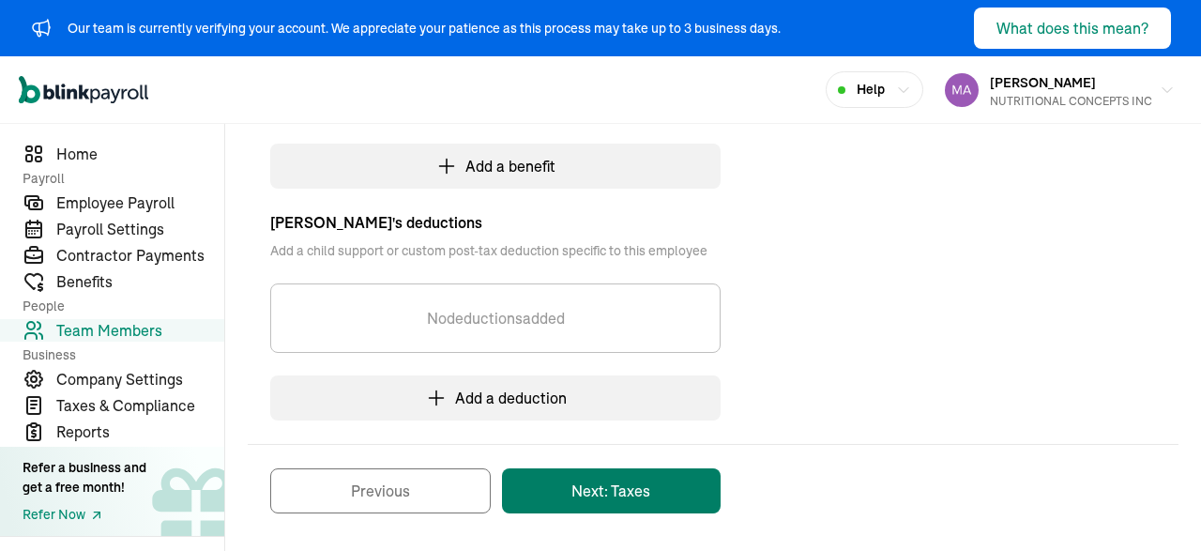
click at [631, 495] on button "Next: Taxes" at bounding box center [611, 490] width 219 height 45
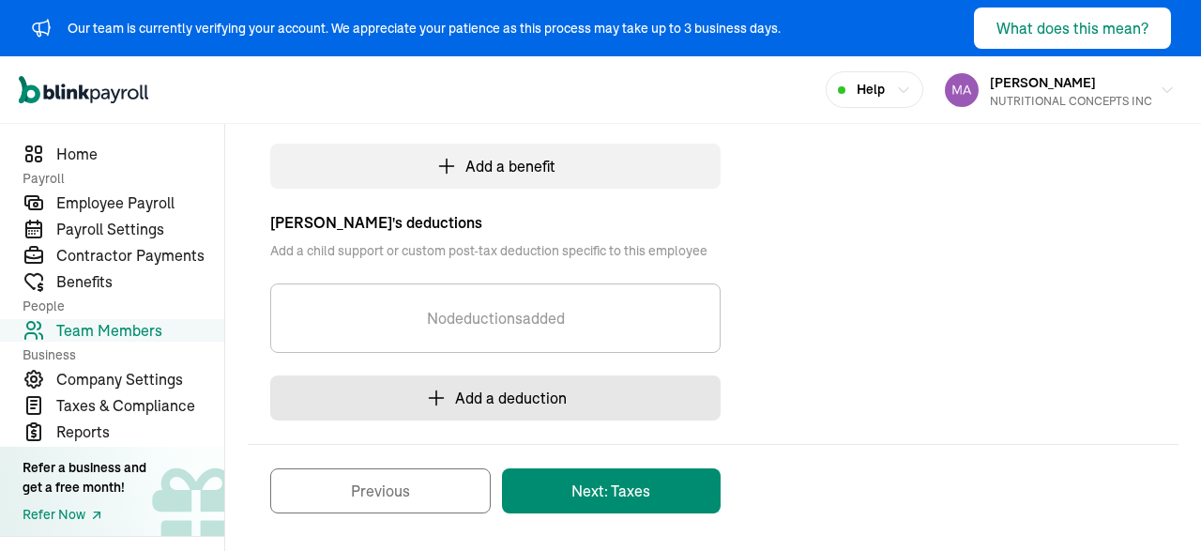
click at [526, 387] on button "Add a deduction" at bounding box center [495, 397] width 450 height 45
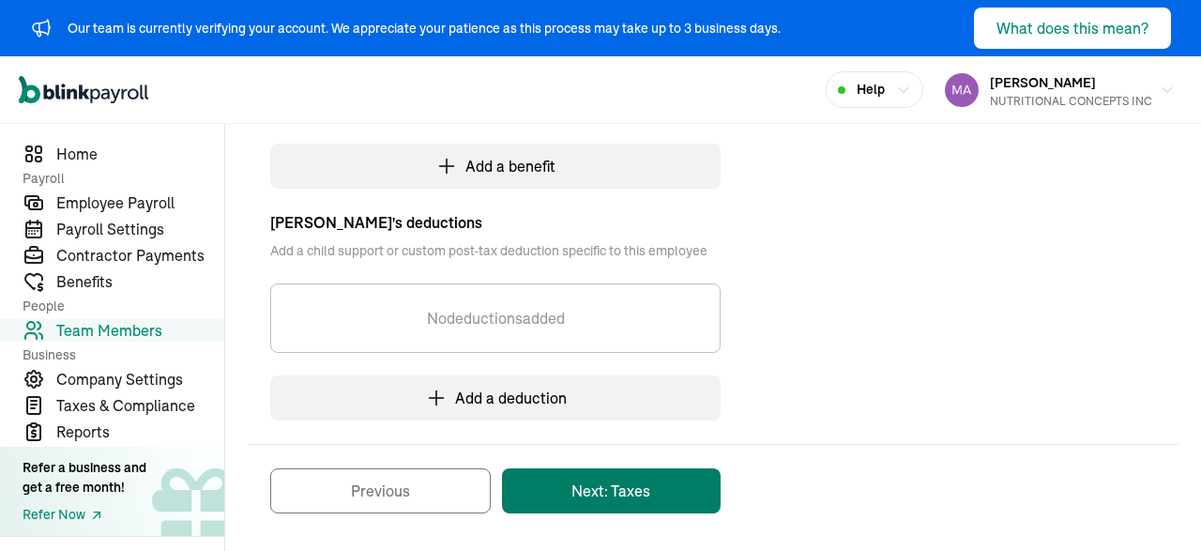
click at [629, 480] on button "Next: Taxes" at bounding box center [611, 490] width 219 height 45
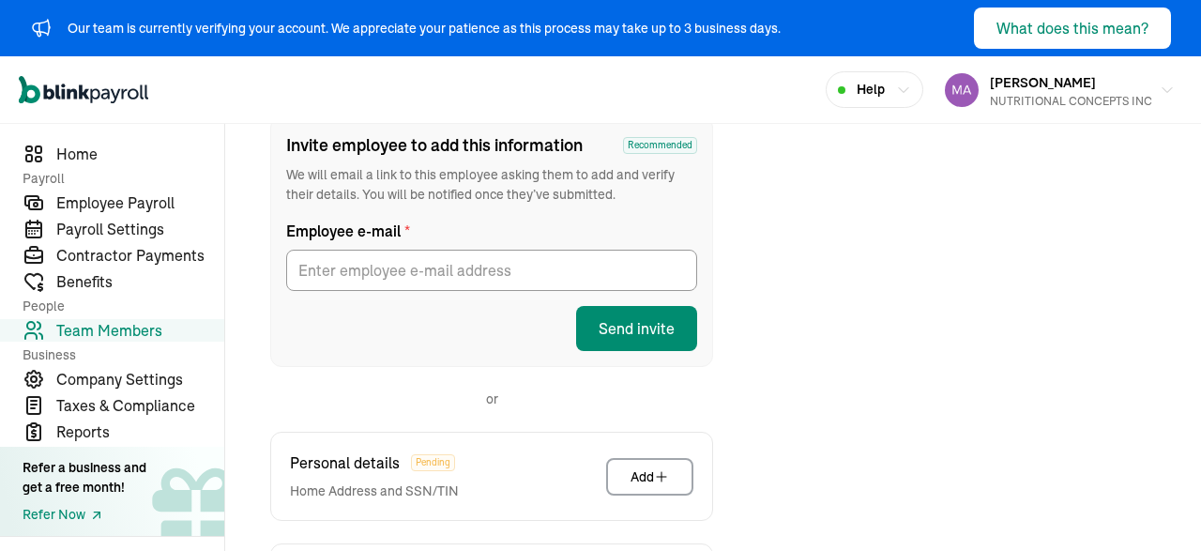
scroll to position [278, 0]
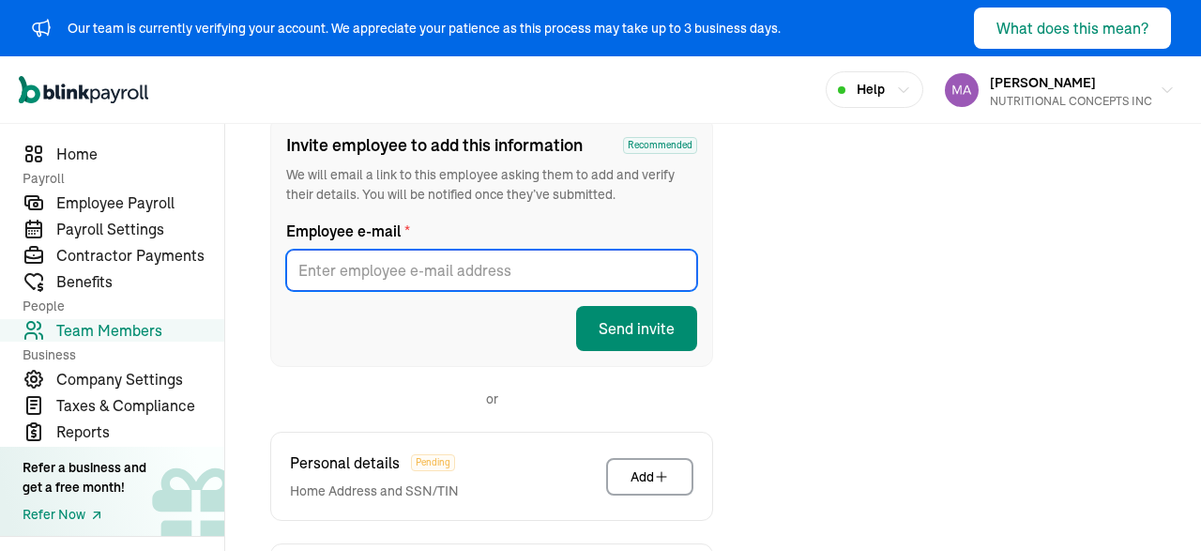
click at [437, 275] on input "Employee e-mail *" at bounding box center [491, 270] width 411 height 41
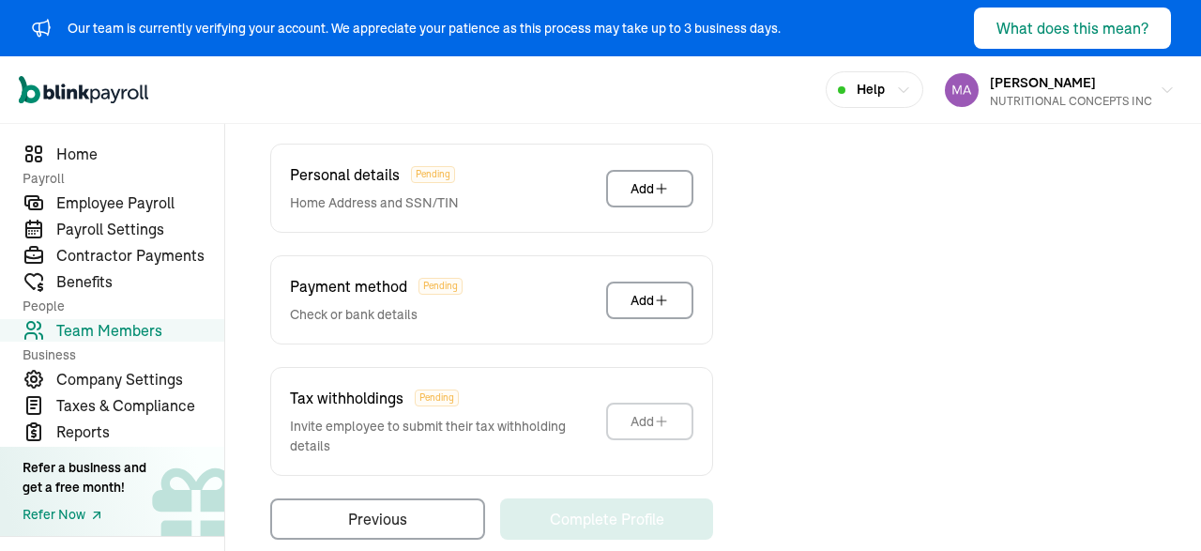
scroll to position [563, 0]
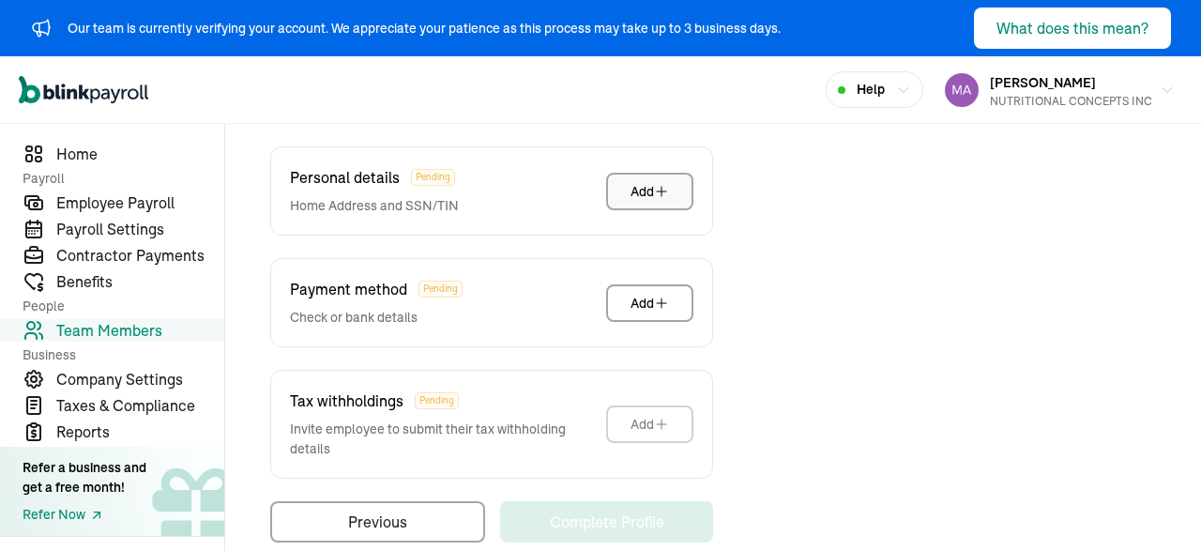
type input "Pharris3300@gmail.com"
click at [652, 189] on div "Add" at bounding box center [649, 191] width 38 height 19
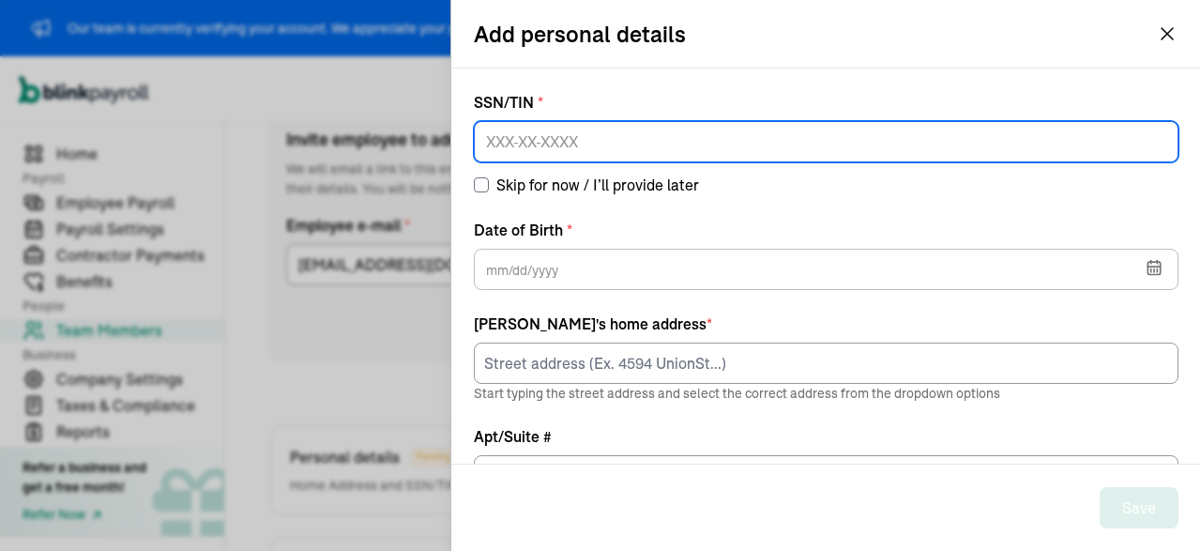
click at [613, 129] on input at bounding box center [826, 141] width 705 height 41
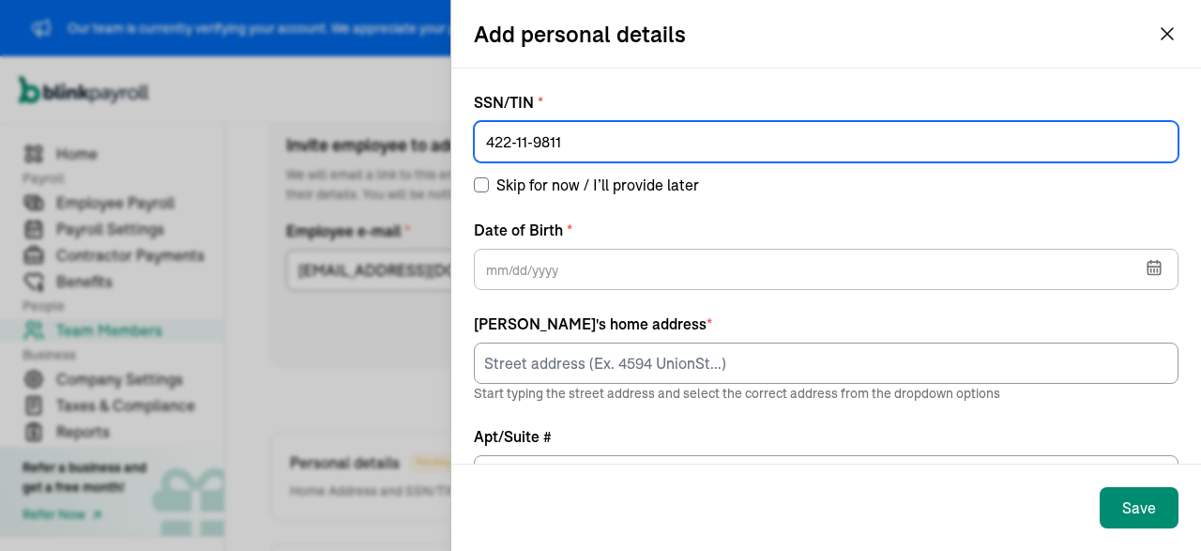
click at [546, 162] on input "422-11-9811" at bounding box center [826, 141] width 705 height 41
type input "422-11-9811"
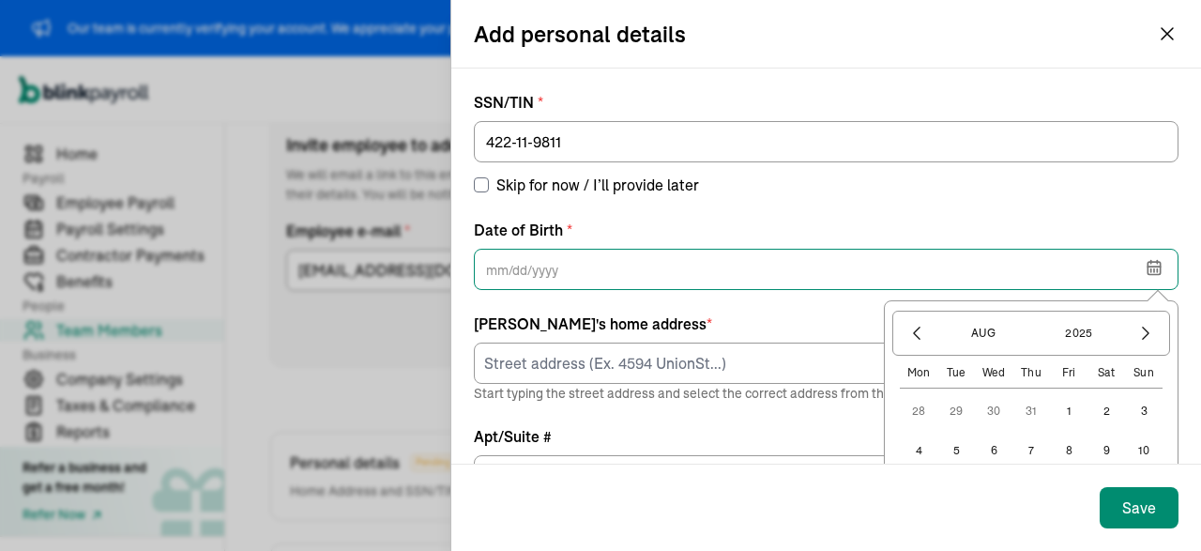
click at [546, 273] on input "text" at bounding box center [826, 269] width 705 height 41
click at [497, 273] on input "01/01/0202" at bounding box center [826, 269] width 705 height 41
click at [493, 264] on input "01/01/2021" at bounding box center [826, 269] width 705 height 41
click at [519, 269] on input "11/01/2021" at bounding box center [826, 269] width 705 height 41
click at [539, 274] on input "11/03/2021" at bounding box center [826, 269] width 705 height 41
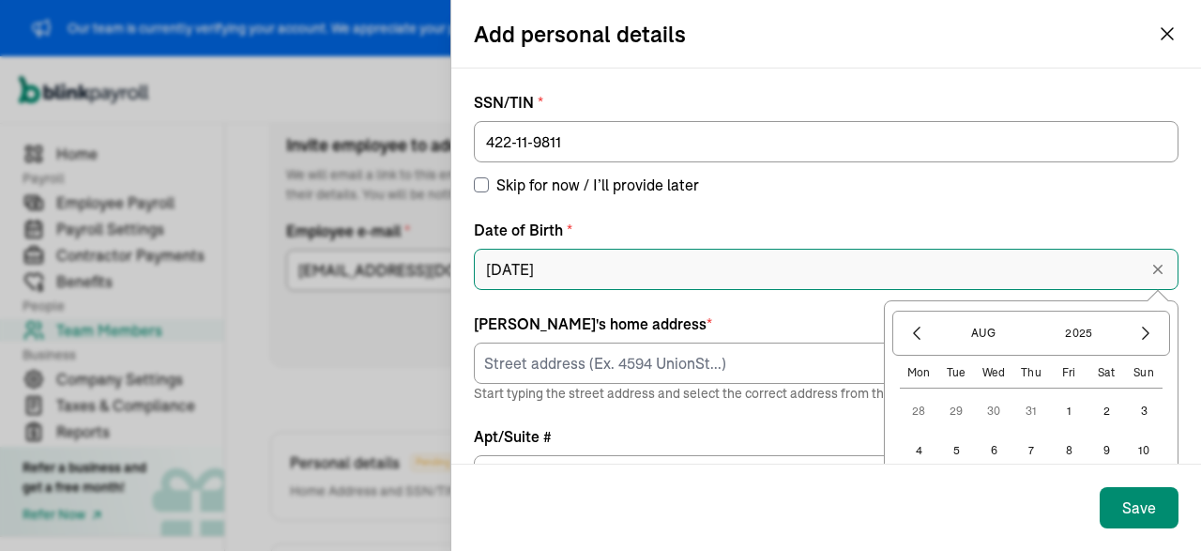
click at [556, 271] on input "11/03/2021" at bounding box center [826, 269] width 705 height 41
click at [529, 267] on input "11/03/0202" at bounding box center [826, 269] width 705 height 41
drag, startPoint x: 596, startPoint y: 269, endPoint x: 558, endPoint y: 266, distance: 37.6
click at [558, 266] on input "11/03/19650202" at bounding box center [826, 269] width 705 height 41
type input "11/03/1965"
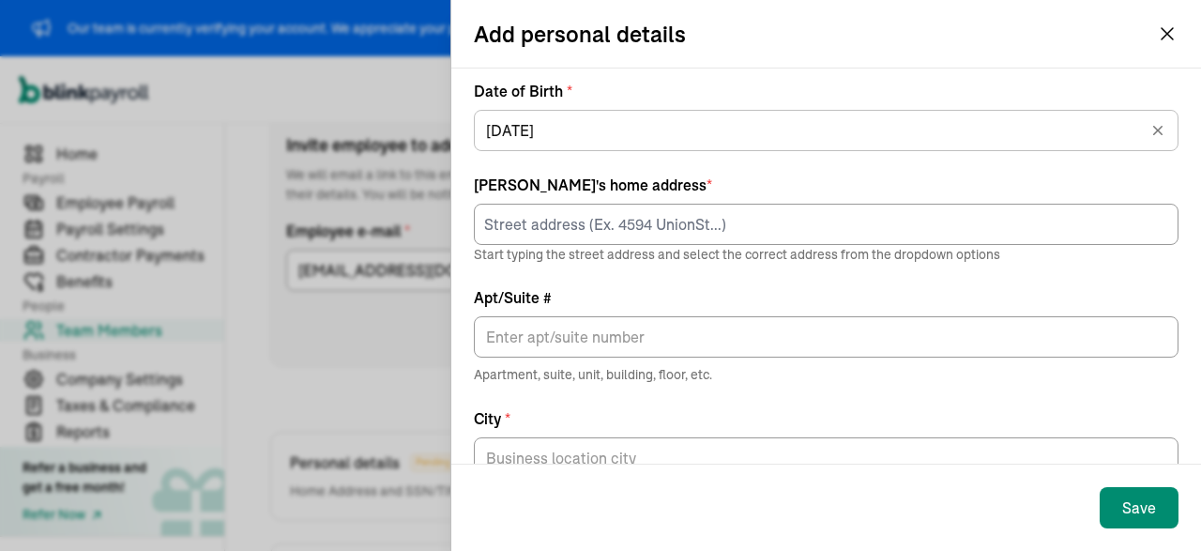
scroll to position [145, 0]
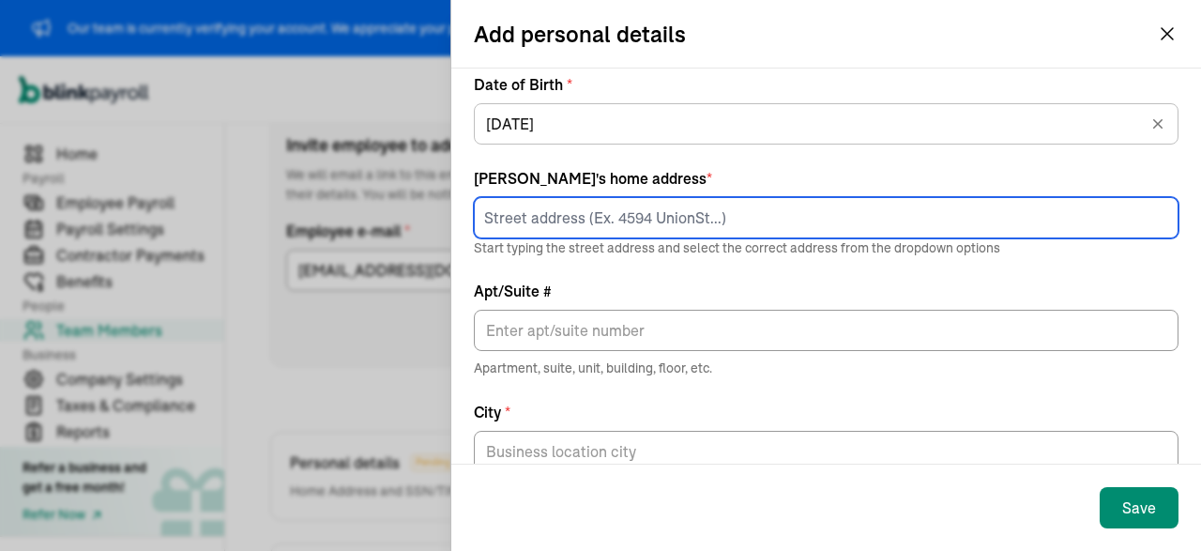
click at [658, 225] on input at bounding box center [826, 217] width 705 height 41
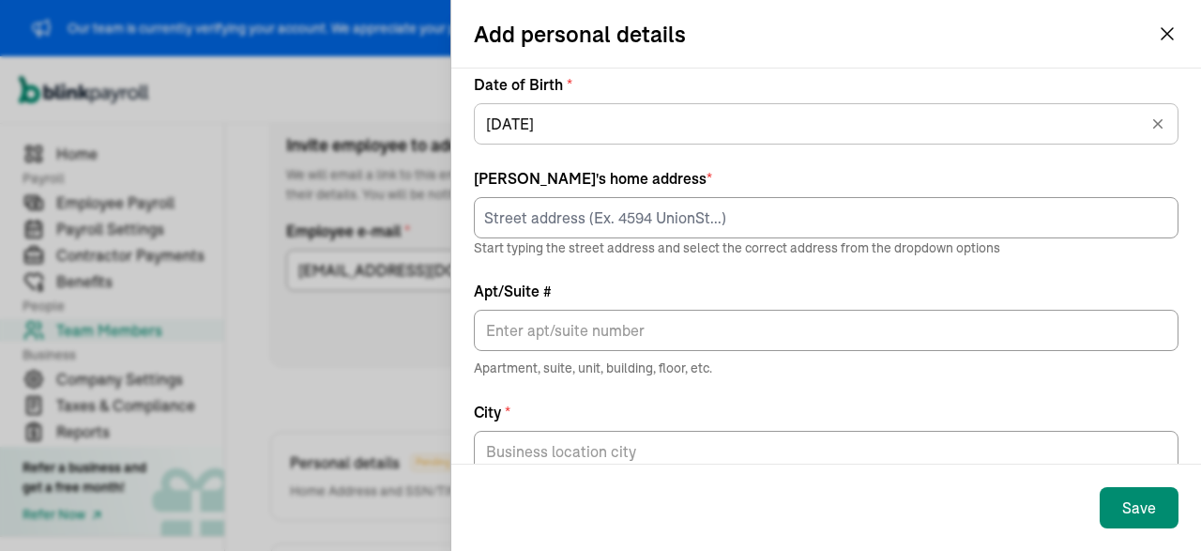
click at [982, 425] on div at bounding box center [826, 447] width 705 height 49
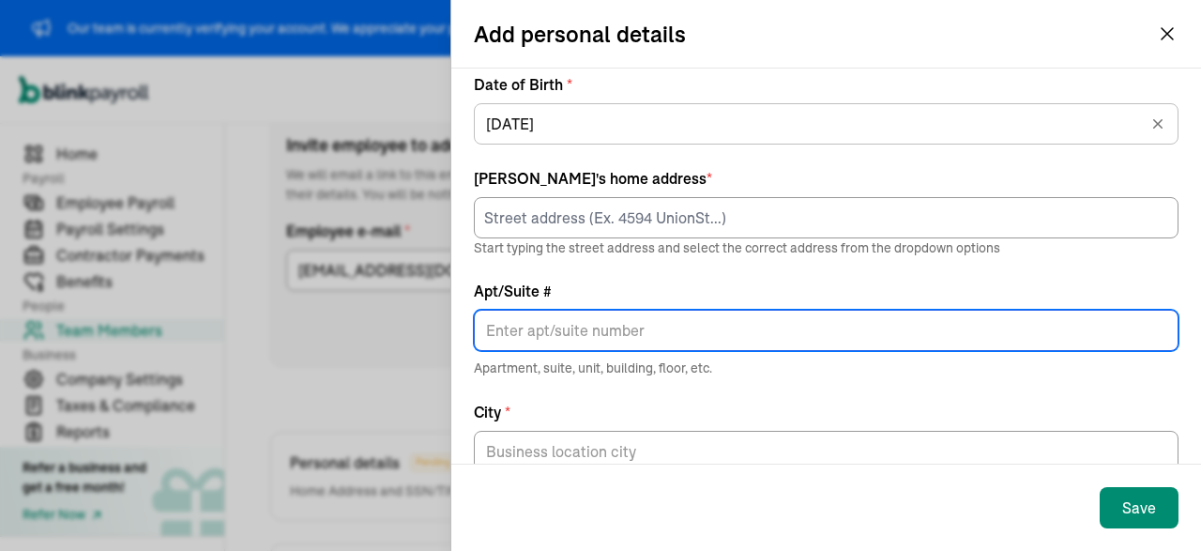
click at [640, 331] on input "Apt/Suite #" at bounding box center [826, 330] width 705 height 41
paste input "3440 COUNTY ROAD 214"
type input "3440 COUNTY ROAD 214"
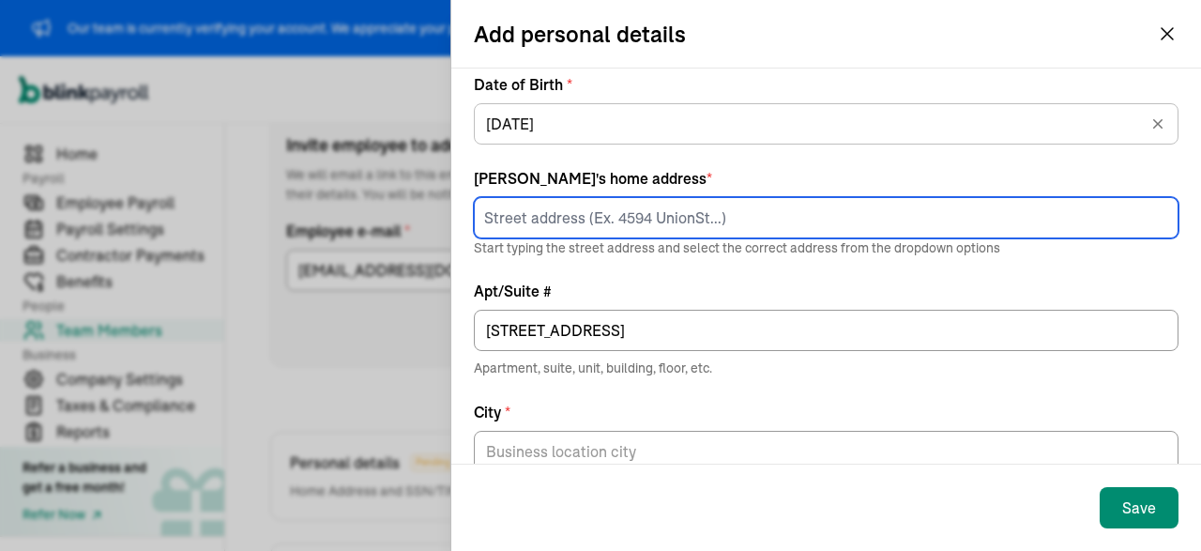
click at [629, 197] on input at bounding box center [826, 217] width 705 height 41
paste input "3440 COUNTY ROAD 214"
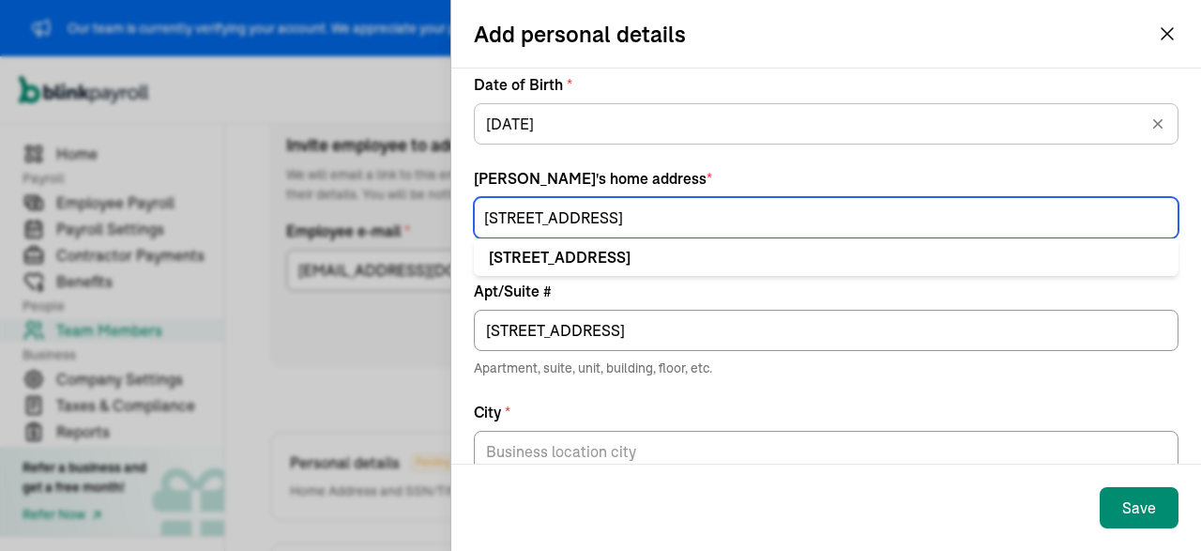
type input "[STREET_ADDRESS]"
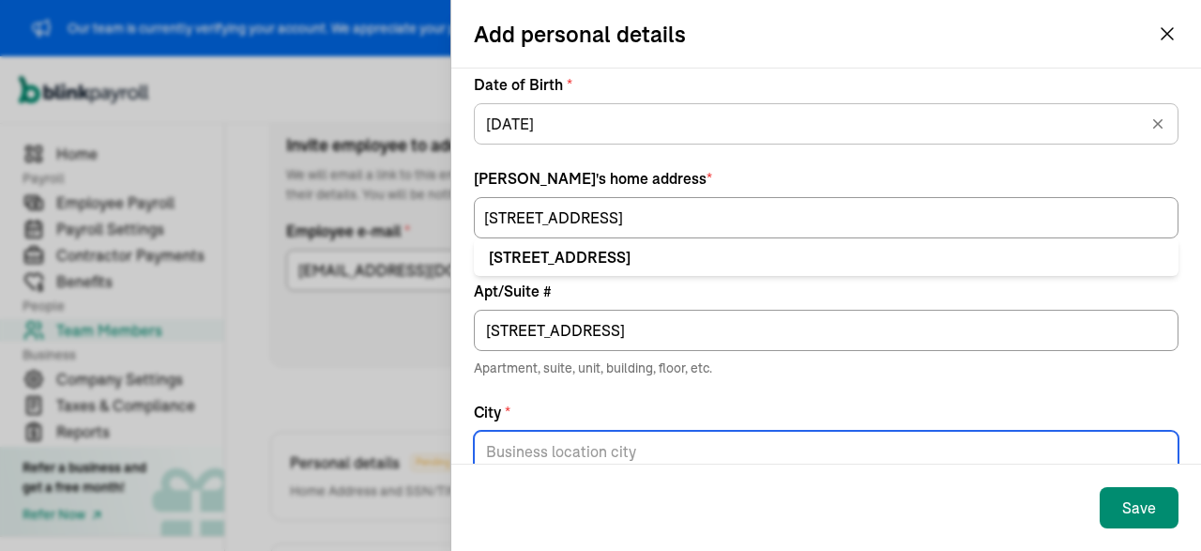
type input "Hillsboro"
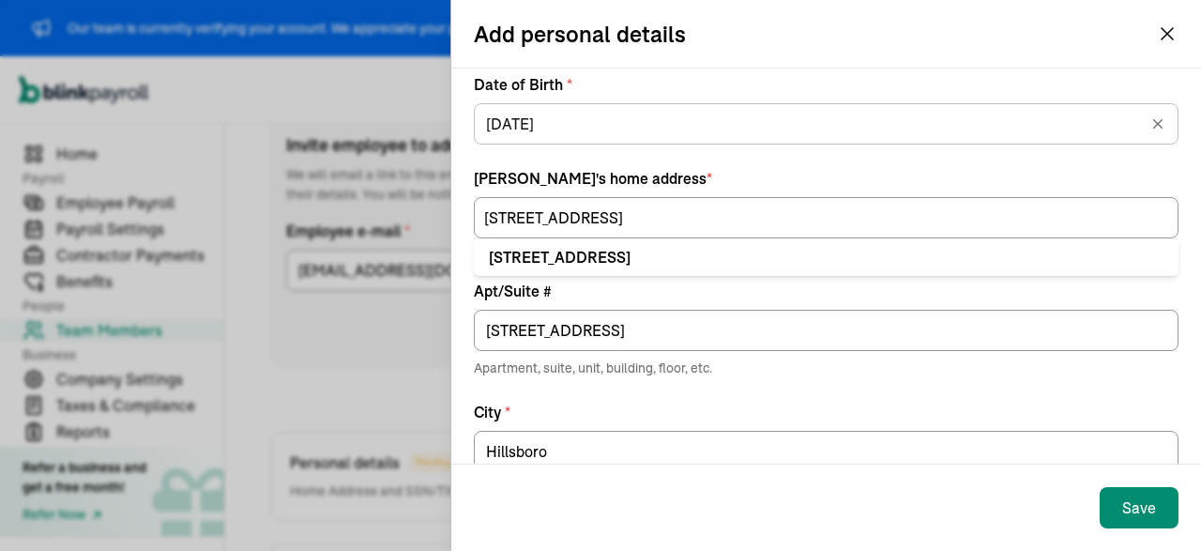
type input "AL"
type input "35643"
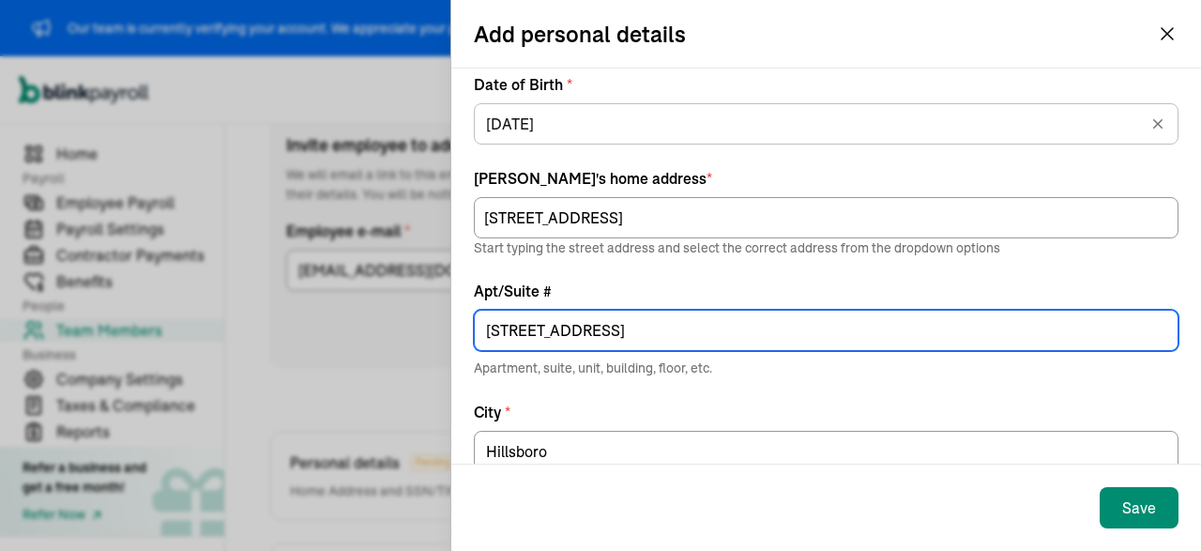
click at [648, 339] on input "3440 COUNTY ROAD 214" at bounding box center [826, 330] width 705 height 41
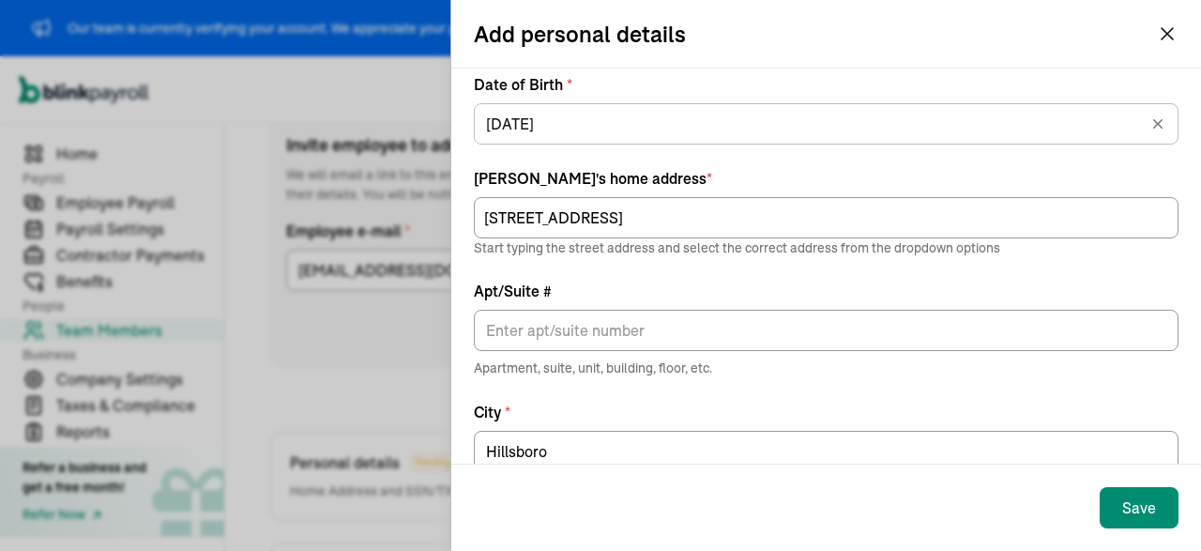
scroll to position [284, 0]
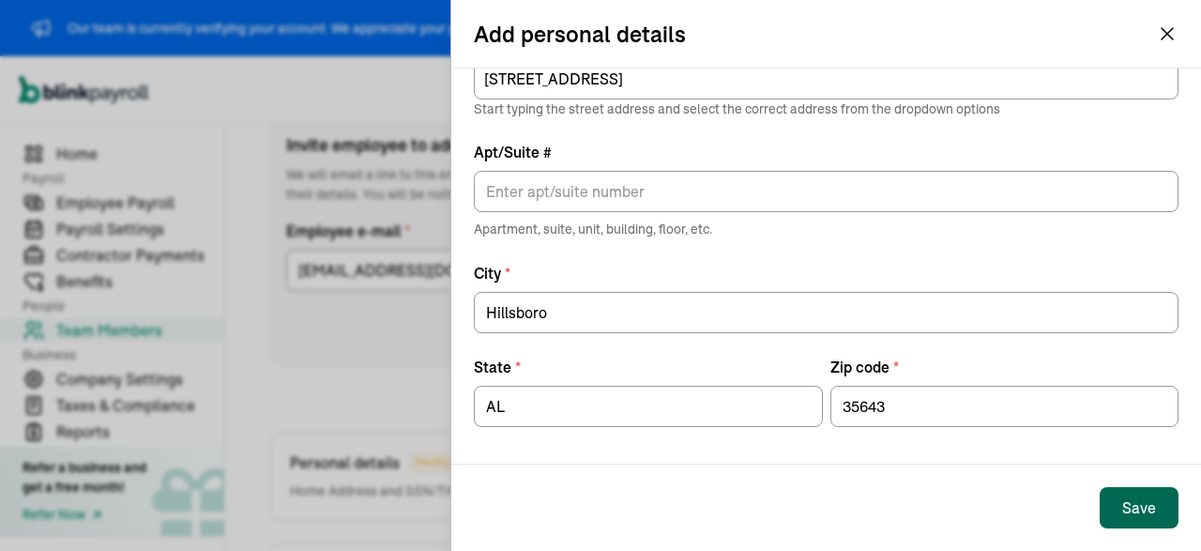
click at [1129, 513] on div "Save" at bounding box center [1139, 507] width 34 height 23
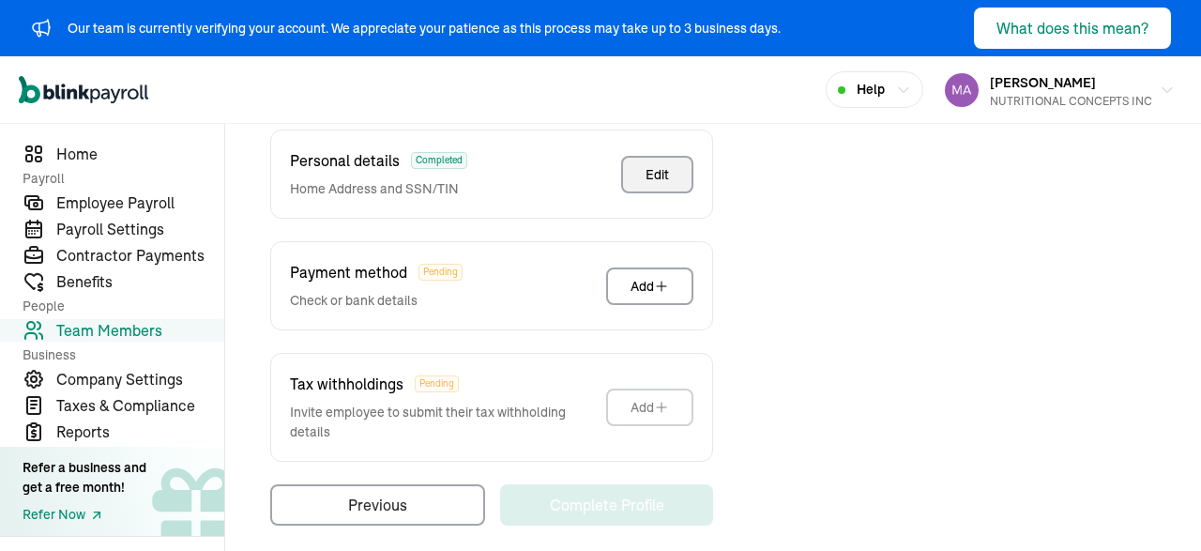
scroll to position [593, 0]
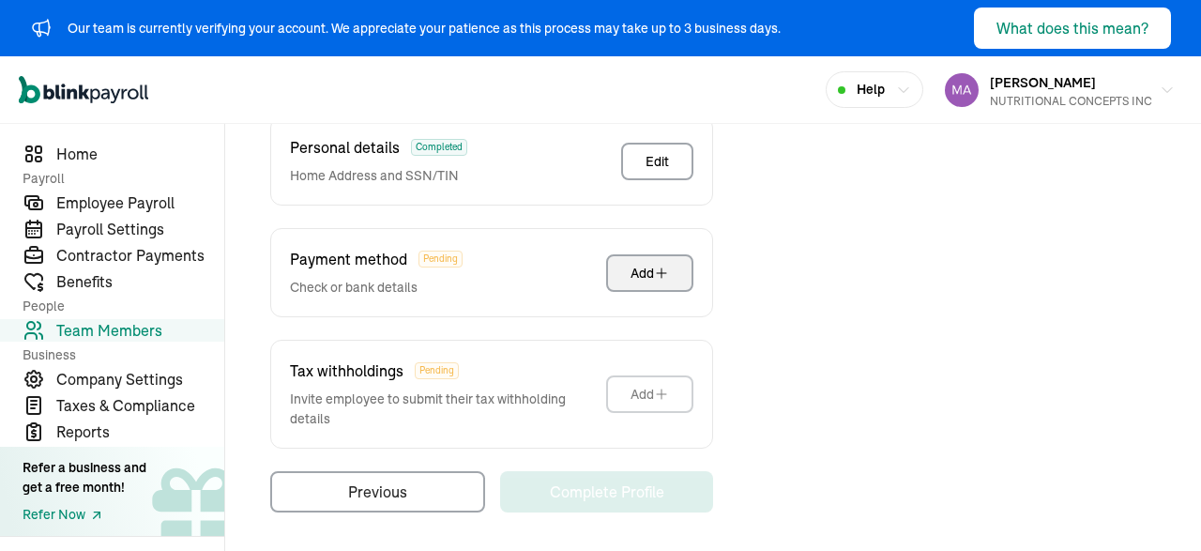
click at [664, 259] on button "Add" at bounding box center [649, 273] width 87 height 38
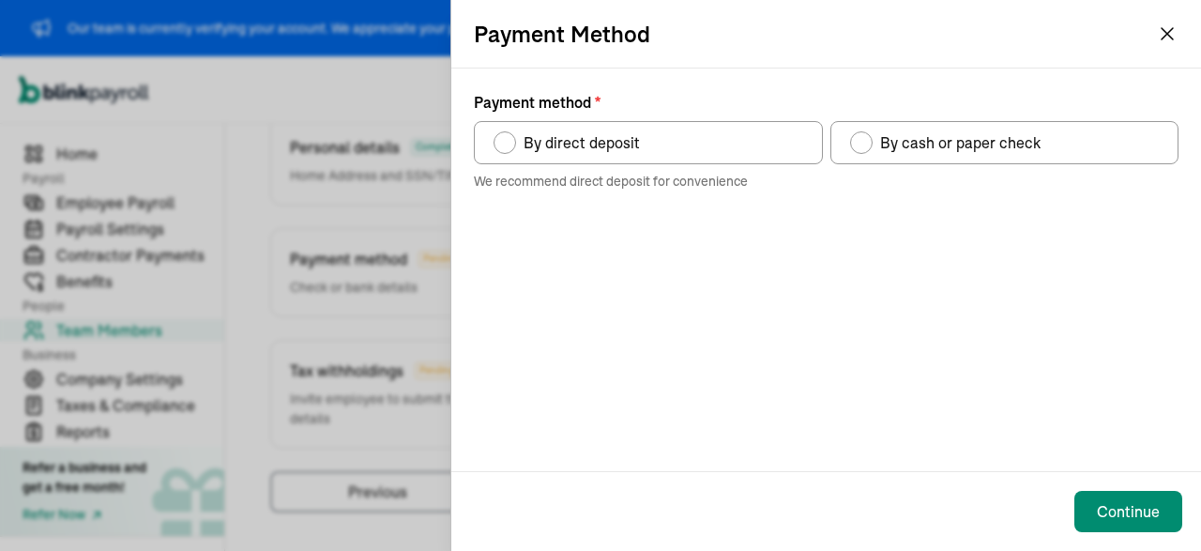
click at [603, 130] on label "By direct deposit" at bounding box center [648, 142] width 349 height 43
click at [508, 130] on input "By direct deposit" at bounding box center [500, 137] width 15 height 15
radio input "true"
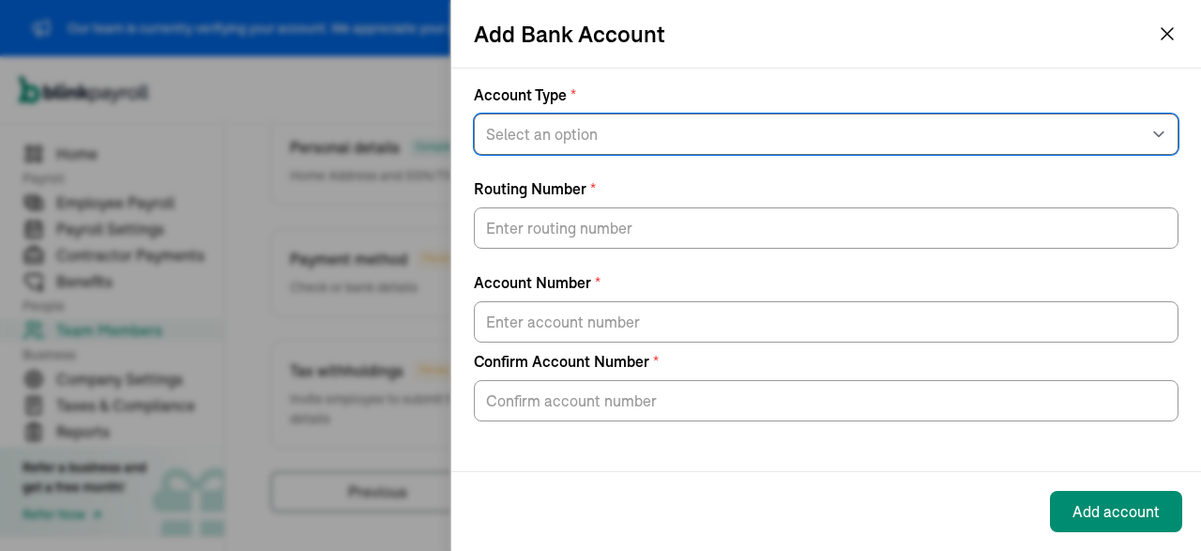
click at [474, 114] on select "Select an option Savings Checking" at bounding box center [826, 134] width 705 height 41
select select "Checking"
click option "Checking" at bounding box center [0, 0] width 0 height 0
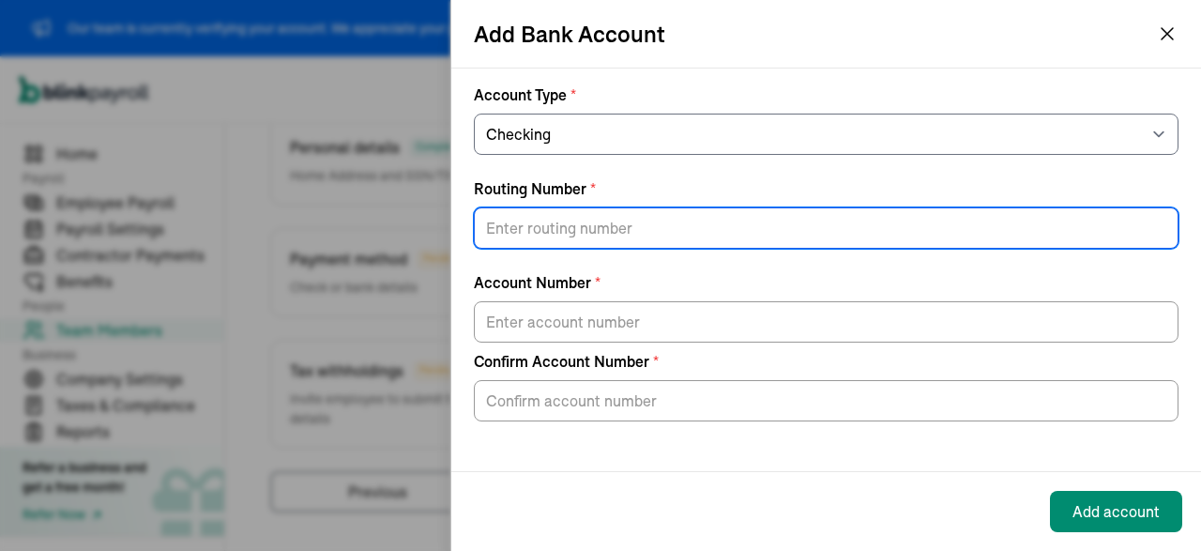
click at [557, 220] on input "Routing Number *" at bounding box center [826, 227] width 705 height 41
click at [412, 220] on div "Add Bank Account Account Type * Select an option Savings Checking Routing Numbe…" at bounding box center [600, 275] width 1201 height 551
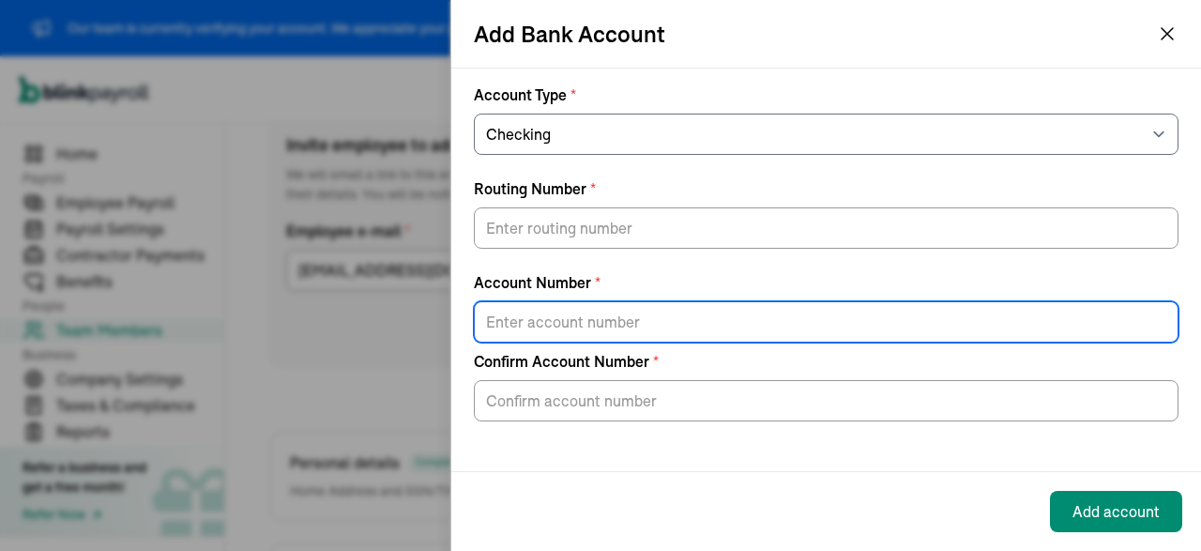
click at [551, 332] on input "Account Number *" at bounding box center [826, 321] width 705 height 41
paste input "70002058249621"
type input "70002058249621"
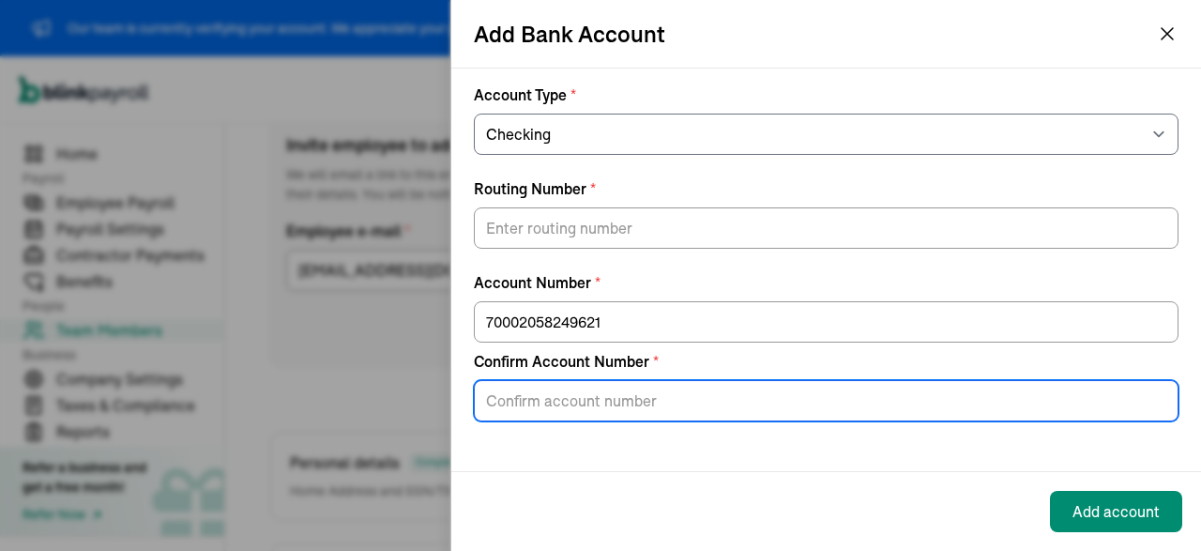
click at [546, 390] on input "Confirm Account Number *" at bounding box center [826, 400] width 705 height 41
paste input "70002058249621"
type input "70002058249621"
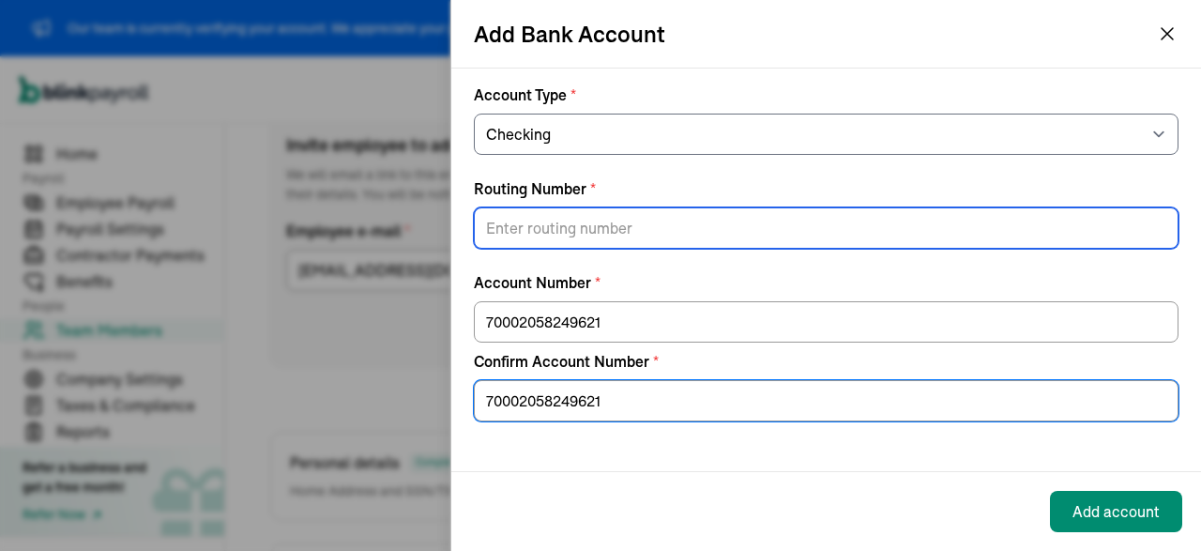
click at [568, 220] on input "Routing Number *" at bounding box center [826, 227] width 705 height 41
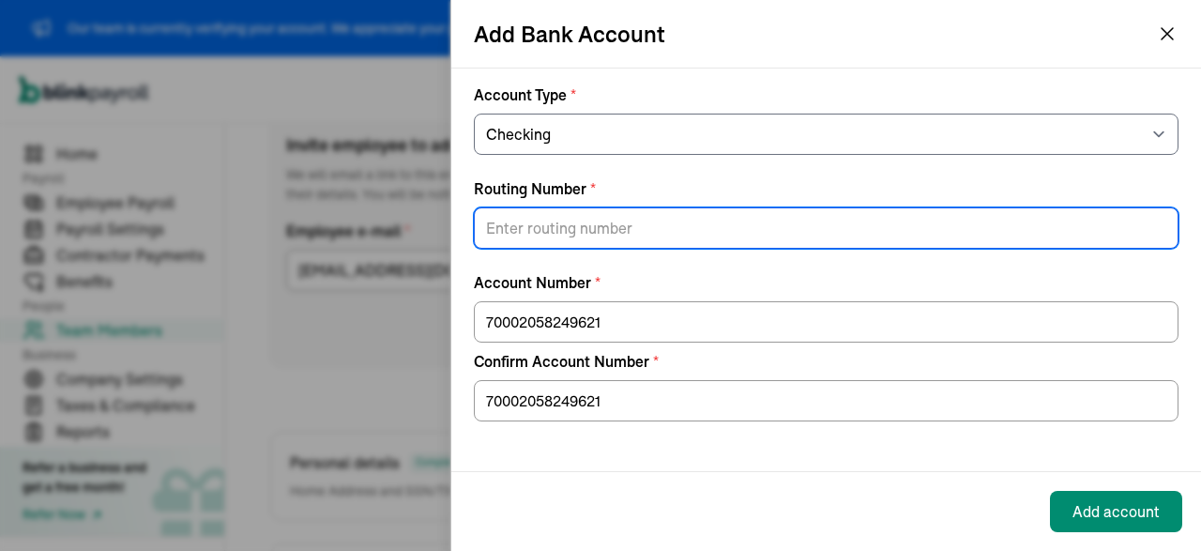
click at [560, 231] on input "Routing Number *" at bounding box center [826, 227] width 705 height 41
paste input "073972181"
type input "073972181"
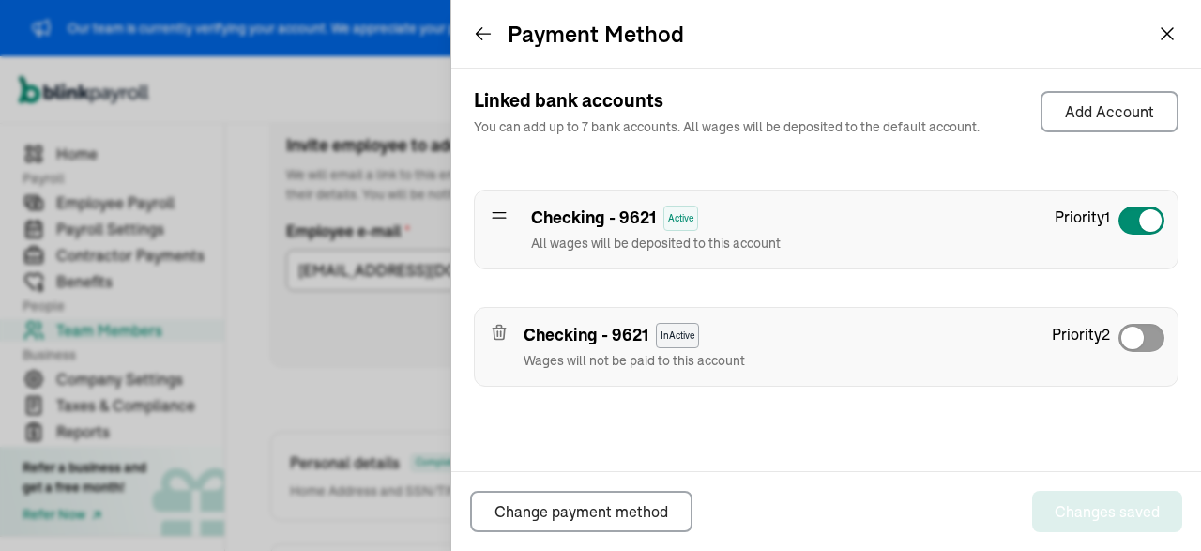
click at [497, 326] on icon "button" at bounding box center [499, 327] width 5 height 3
click at [498, 328] on icon "button" at bounding box center [499, 328] width 12 height 0
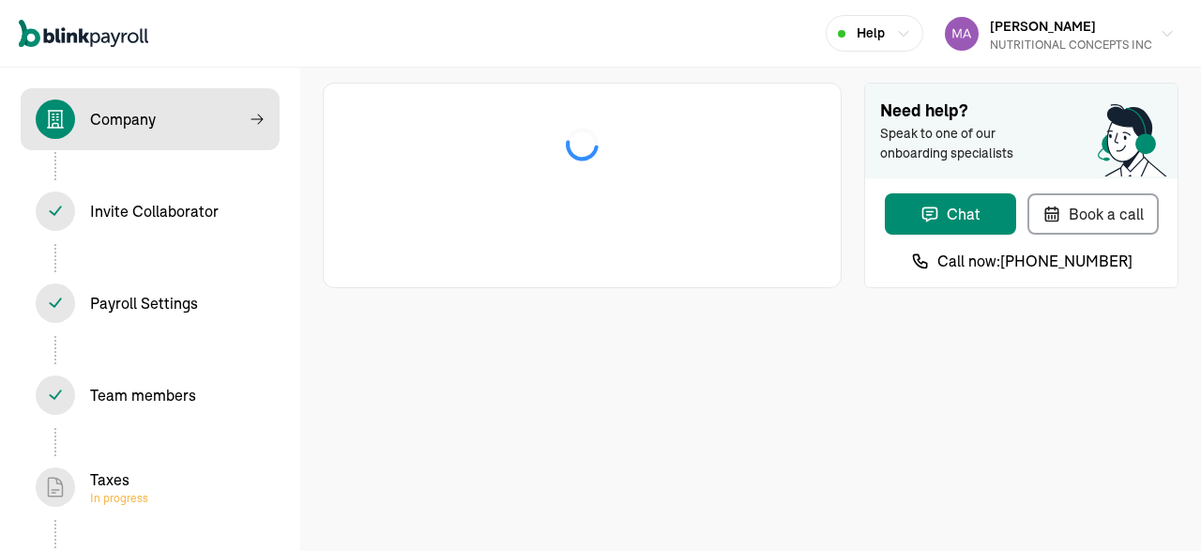
select select "C-Corporation"
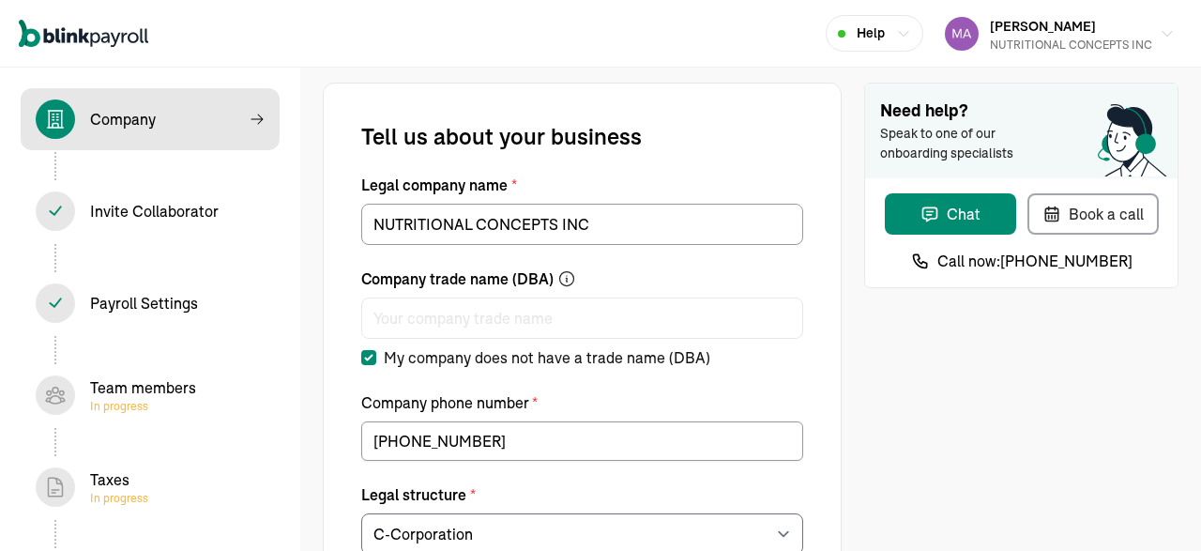
select select "Food and Beverage Retail or Wholesale"
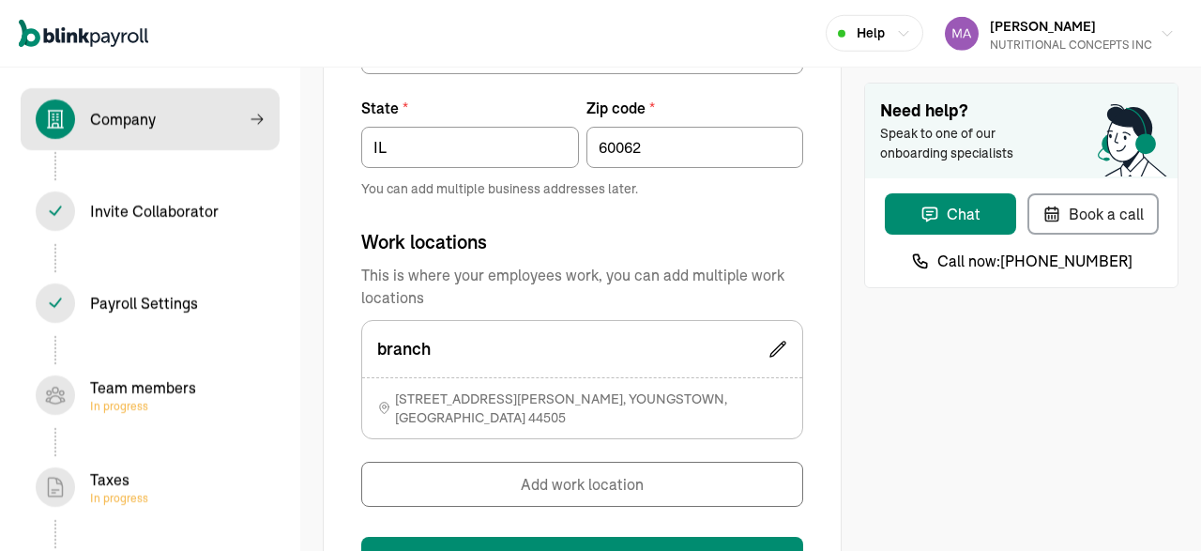
scroll to position [1312, 0]
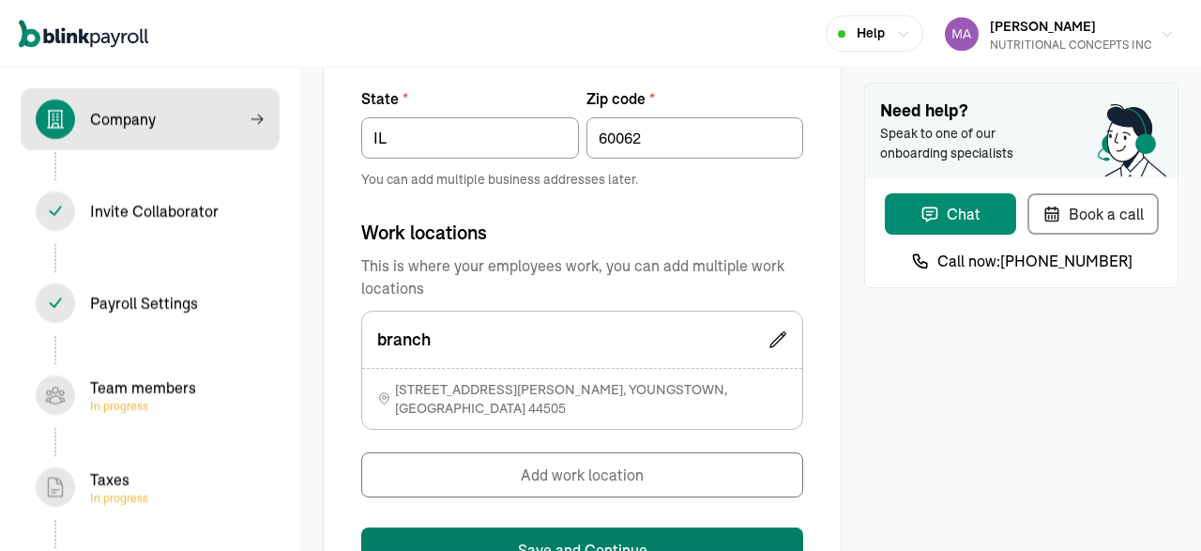
click at [594, 527] on button "Save and Continue" at bounding box center [582, 549] width 442 height 45
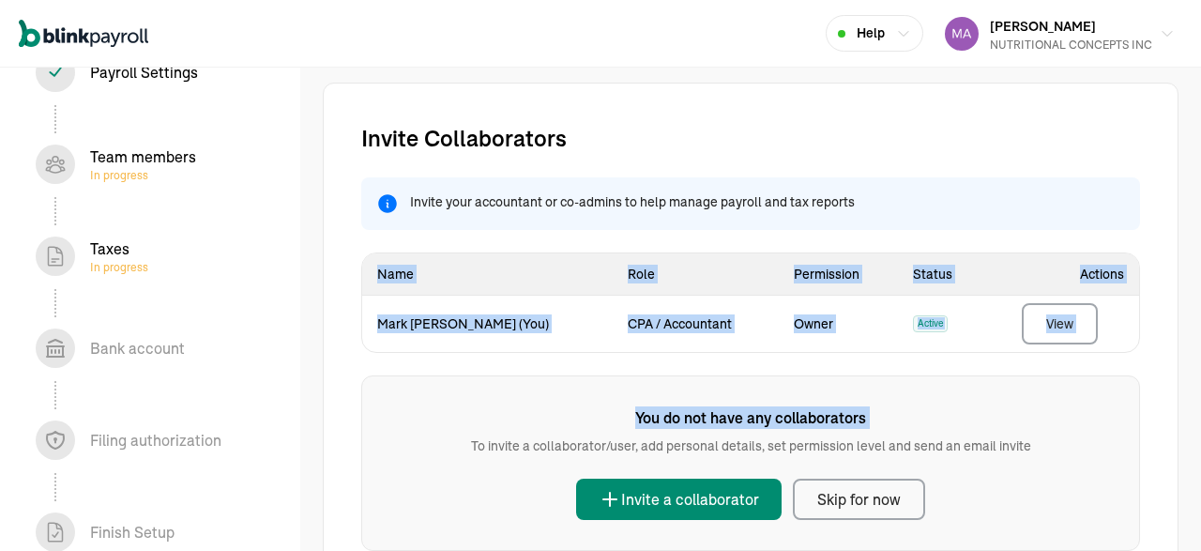
scroll to position [233, 0]
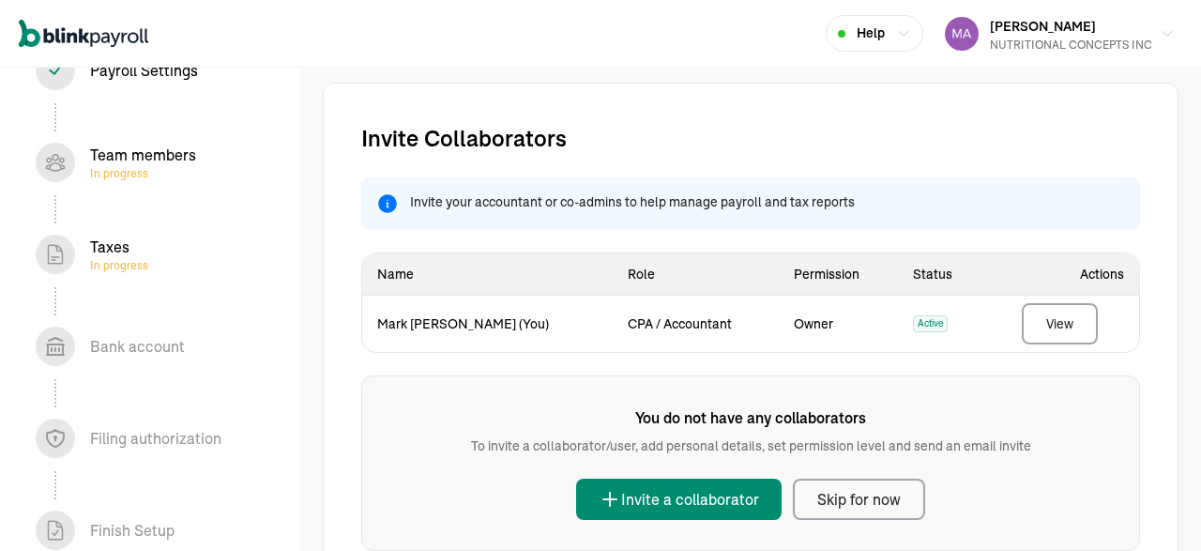
click at [122, 254] on div "Taxes In progress" at bounding box center [119, 254] width 58 height 38
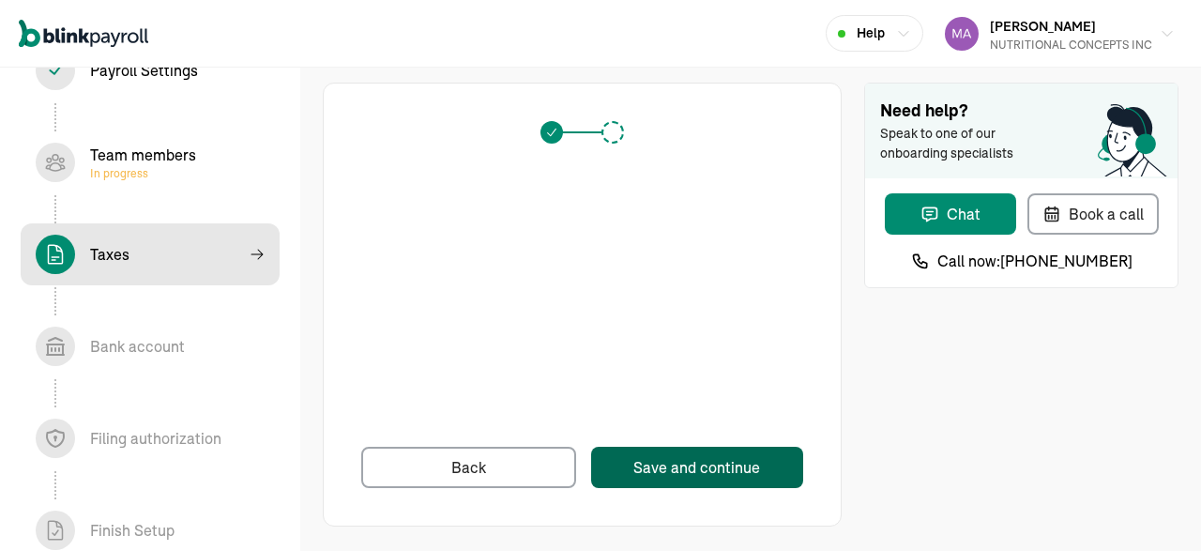
click at [683, 466] on div "Save and continue" at bounding box center [696, 467] width 127 height 23
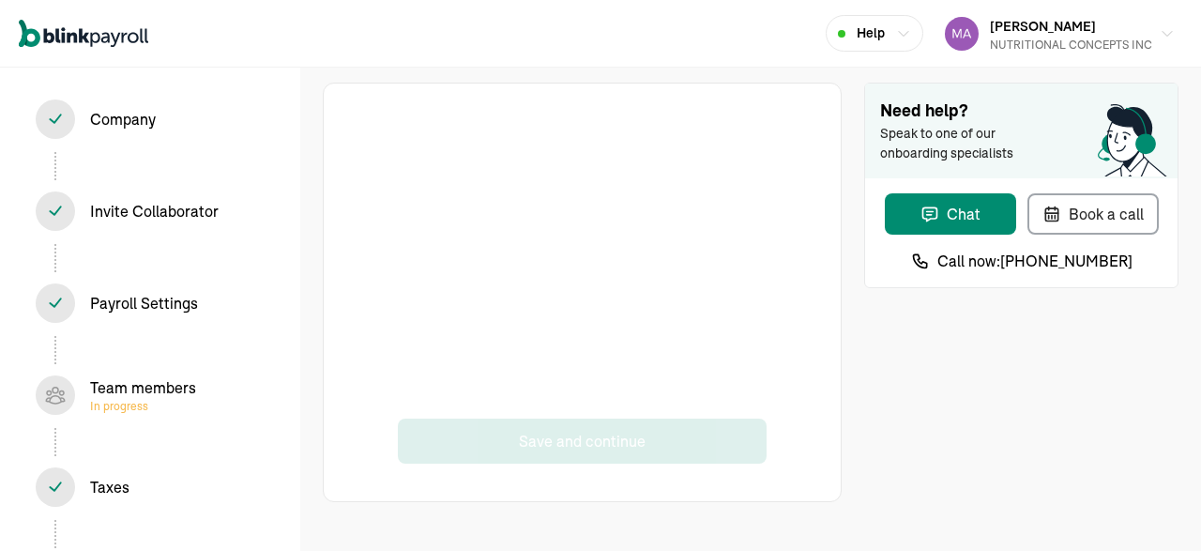
click at [83, 114] on div "Company In progress" at bounding box center [150, 118] width 229 height 39
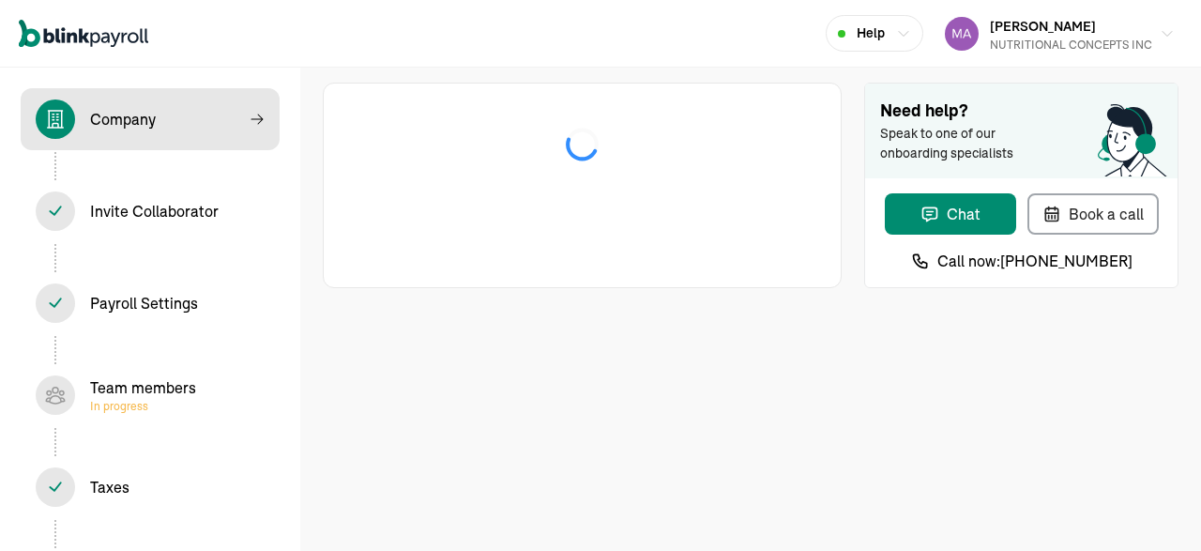
select select "C-Corporation"
select select "Food and Beverage Retail or Wholesale"
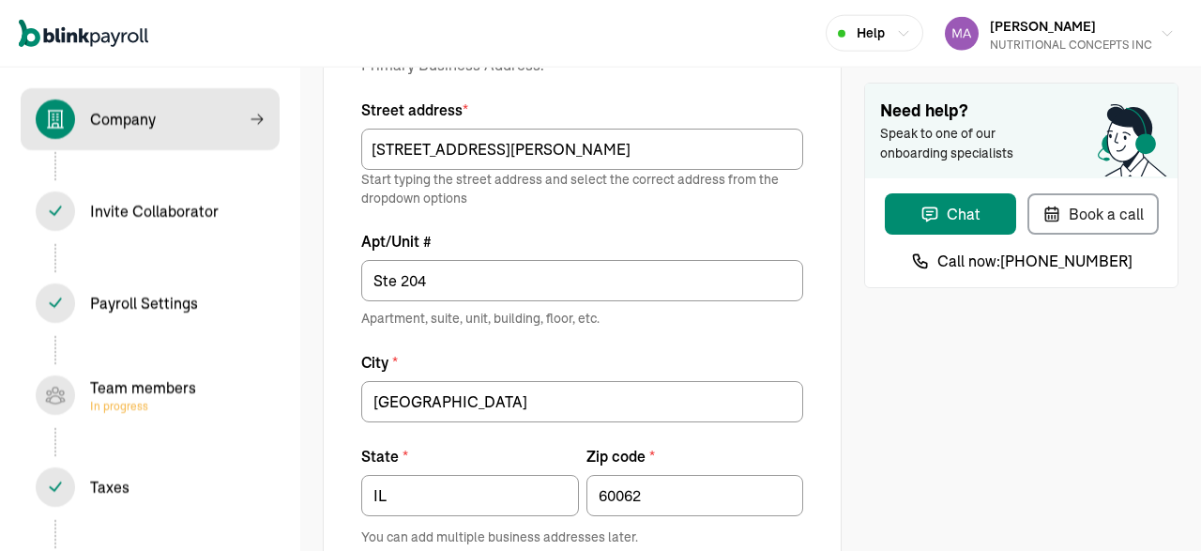
scroll to position [1334, 0]
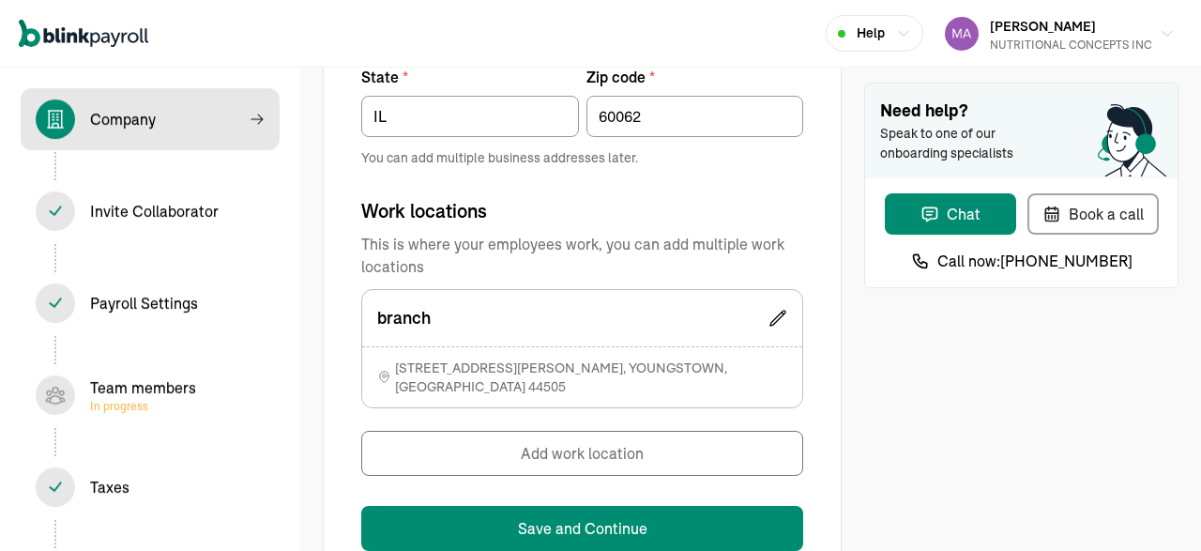
click at [458, 369] on span "[STREET_ADDRESS][PERSON_NAME]" at bounding box center [591, 377] width 392 height 38
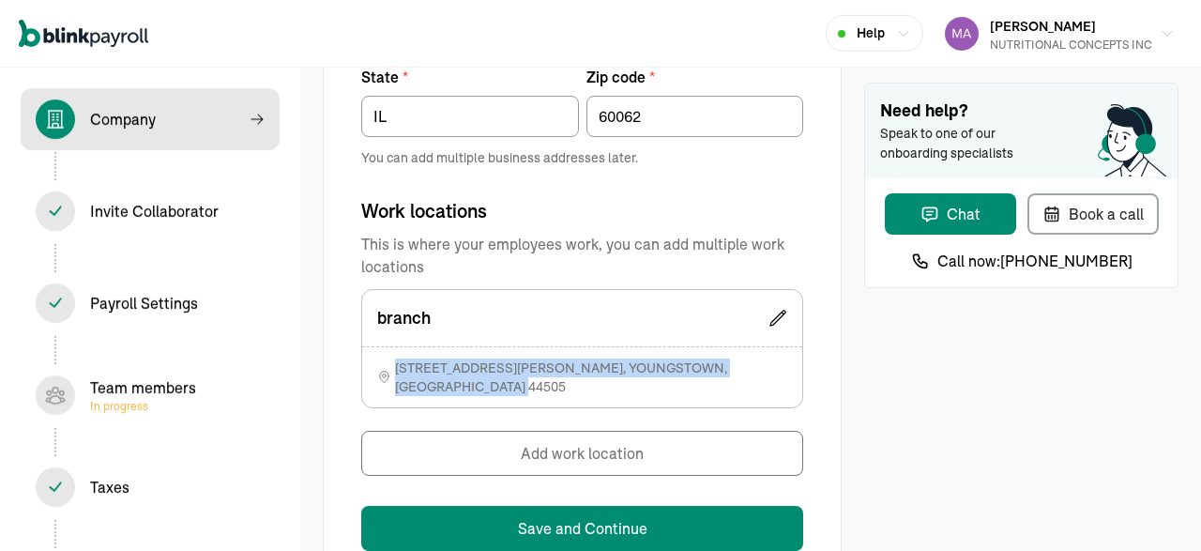
click at [458, 369] on span "1220 TOWNSEND AVENUE , YOUNGSTOWN , OH 44505" at bounding box center [591, 377] width 392 height 38
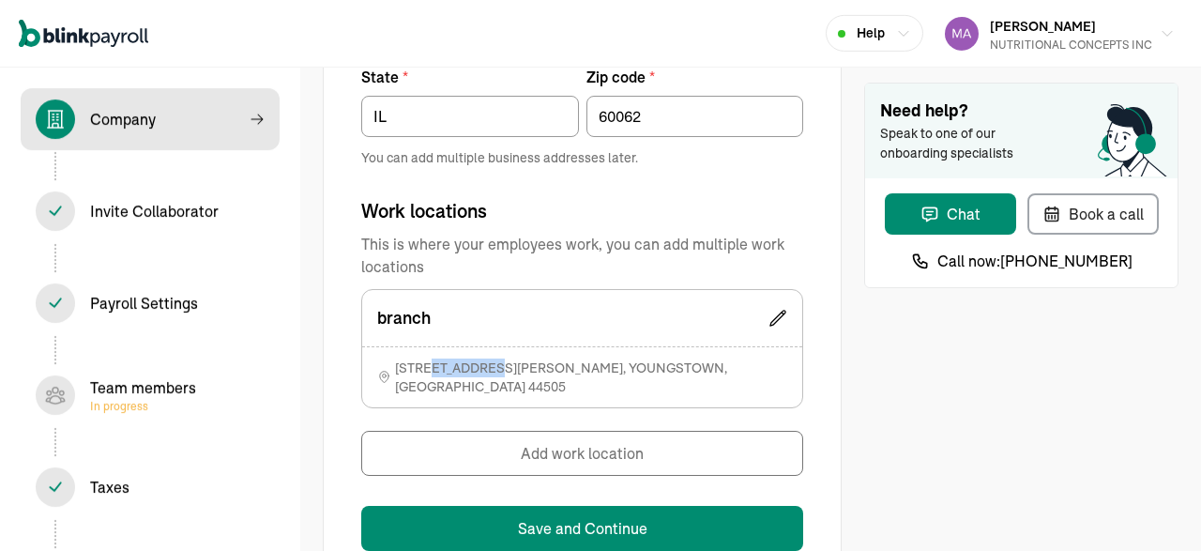
click at [458, 369] on span "1220 TOWNSEND AVENUE , YOUNGSTOWN , OH 44505" at bounding box center [591, 377] width 392 height 38
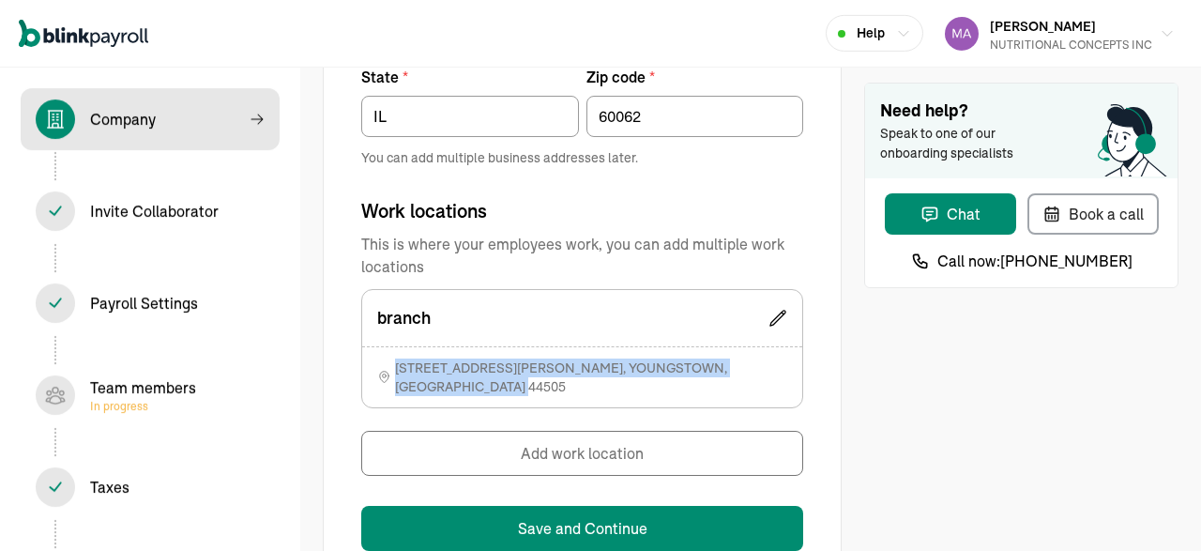
click at [458, 369] on span "1220 TOWNSEND AVENUE , YOUNGSTOWN , OH 44505" at bounding box center [591, 377] width 392 height 38
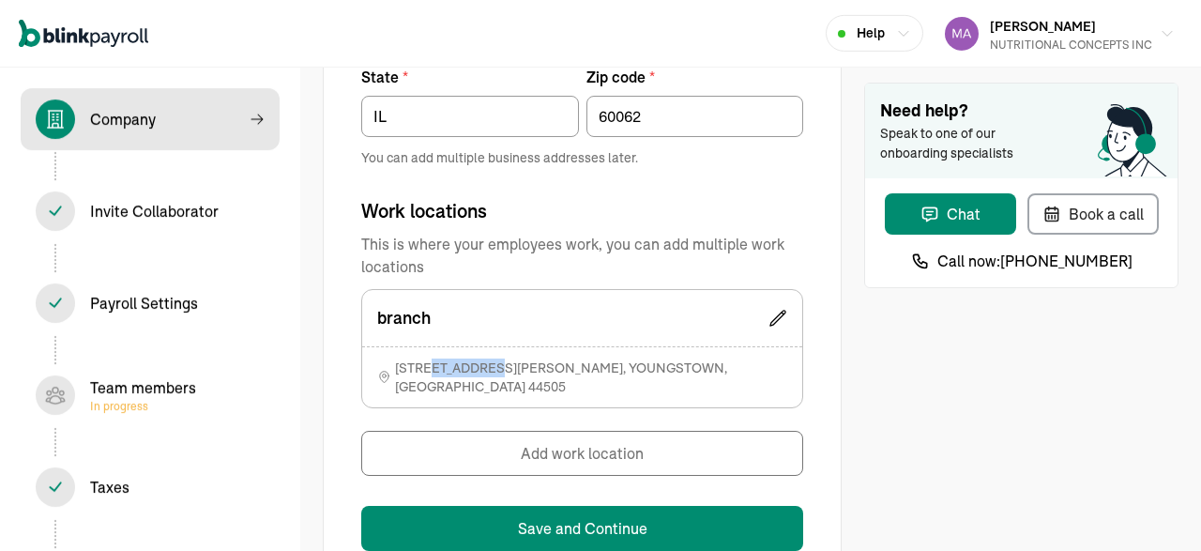
click at [458, 369] on span "1220 TOWNSEND AVENUE , YOUNGSTOWN , OH 44505" at bounding box center [591, 377] width 392 height 38
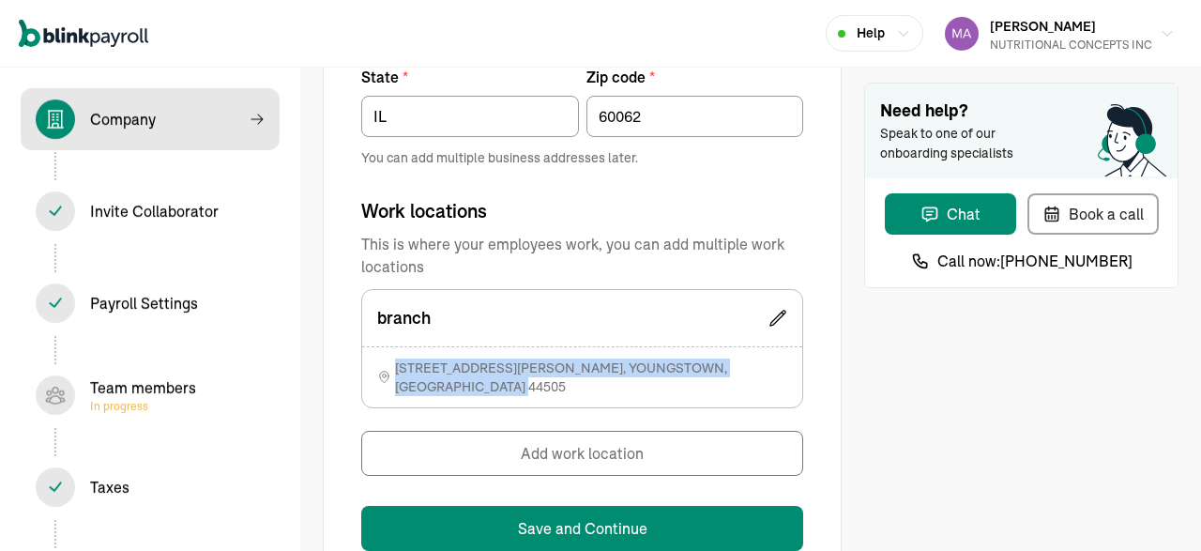
click at [458, 369] on span "1220 TOWNSEND AVENUE , YOUNGSTOWN , OH 44505" at bounding box center [591, 377] width 392 height 38
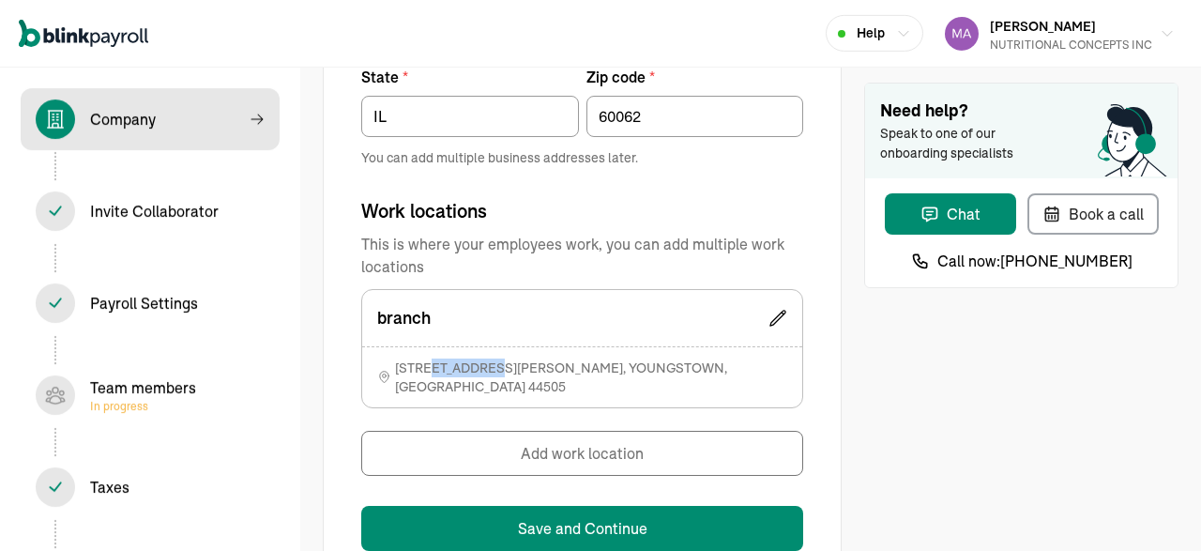
click at [458, 369] on span "1220 TOWNSEND AVENUE , YOUNGSTOWN , OH 44505" at bounding box center [591, 377] width 392 height 38
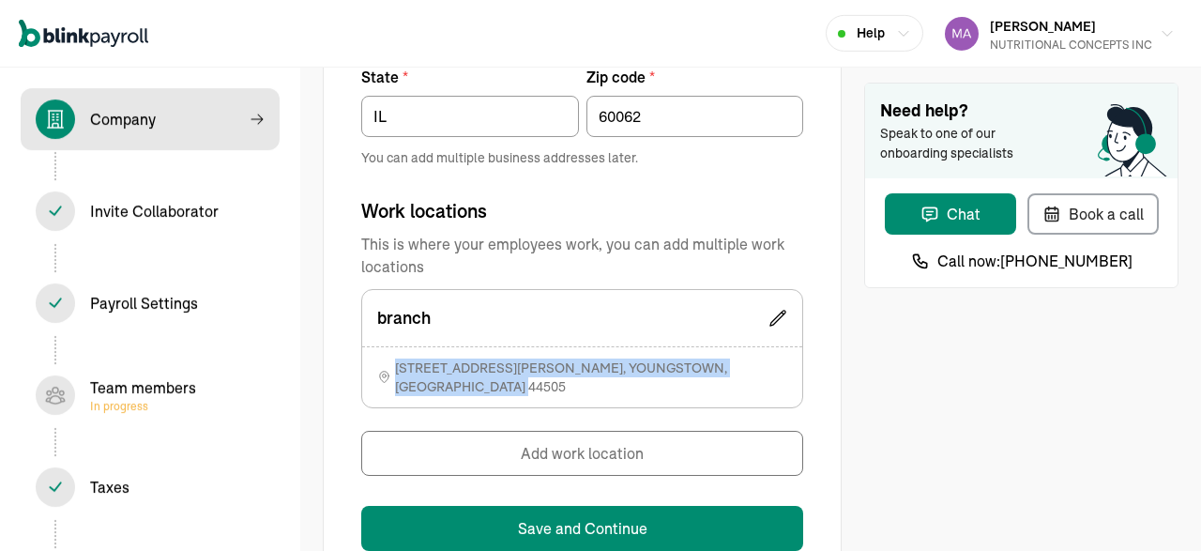
click at [458, 369] on span "1220 TOWNSEND AVENUE , YOUNGSTOWN , OH 44505" at bounding box center [591, 377] width 392 height 38
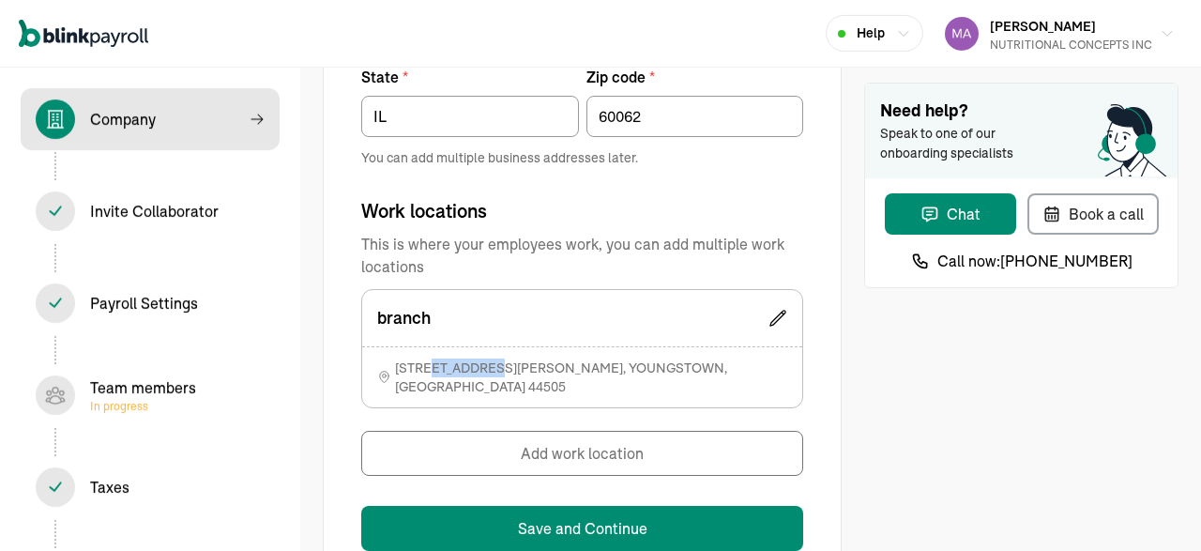
click at [458, 369] on span "1220 TOWNSEND AVENUE , YOUNGSTOWN , OH 44505" at bounding box center [591, 377] width 392 height 38
click at [789, 311] on div "branch" at bounding box center [582, 318] width 440 height 56
click at [783, 311] on icon at bounding box center [777, 318] width 15 height 15
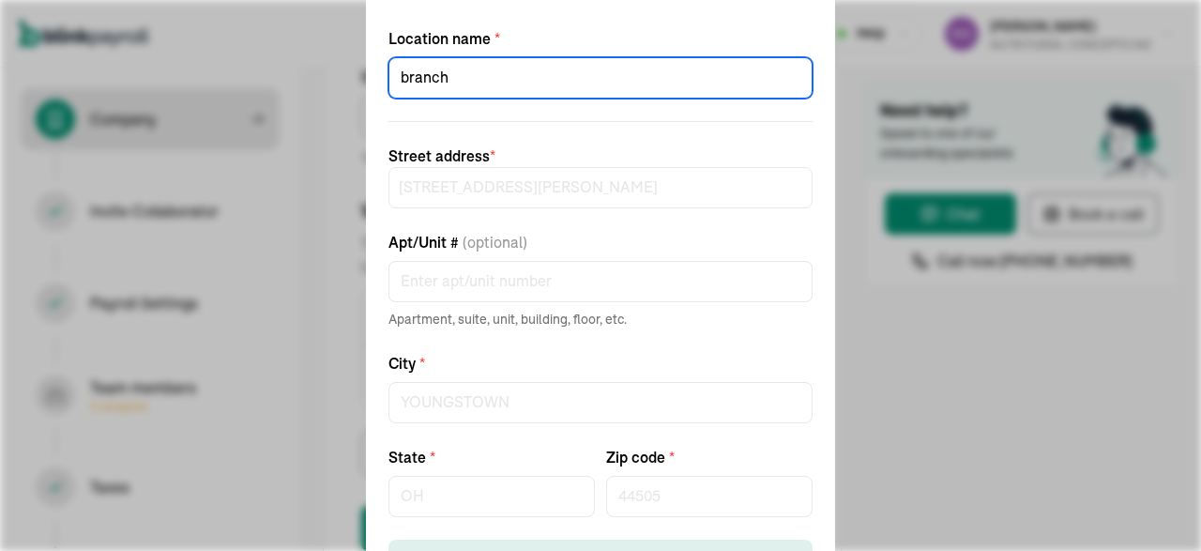
click at [465, 83] on input "branch" at bounding box center [600, 77] width 424 height 41
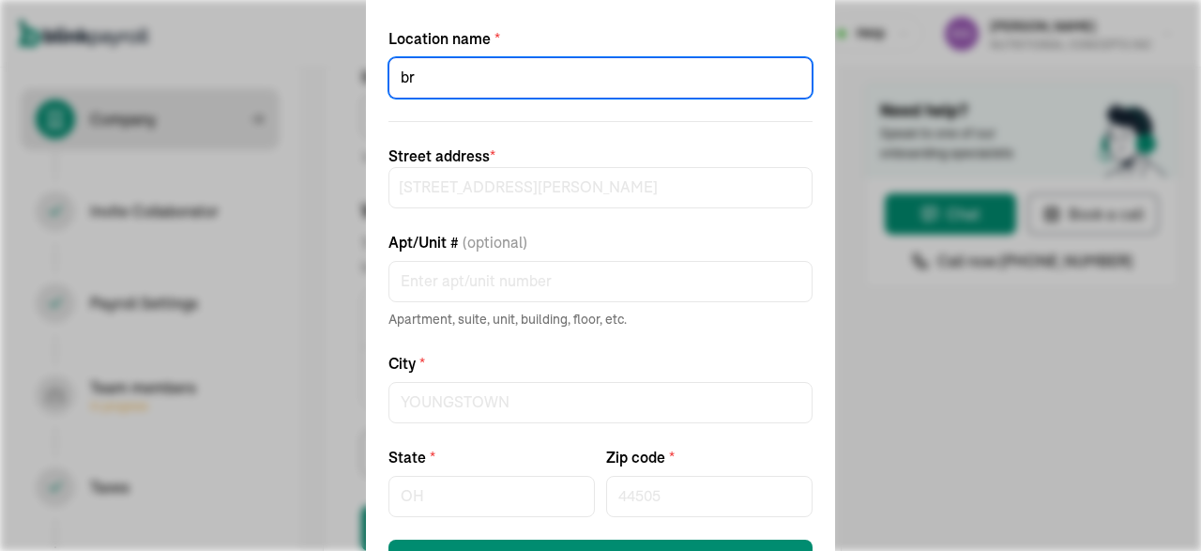
type input "b"
click at [598, 538] on form "Location name * Street address * 1220 TOWNSEND AVENUE Apt/Unit # (optional) Apa…" at bounding box center [600, 303] width 424 height 553
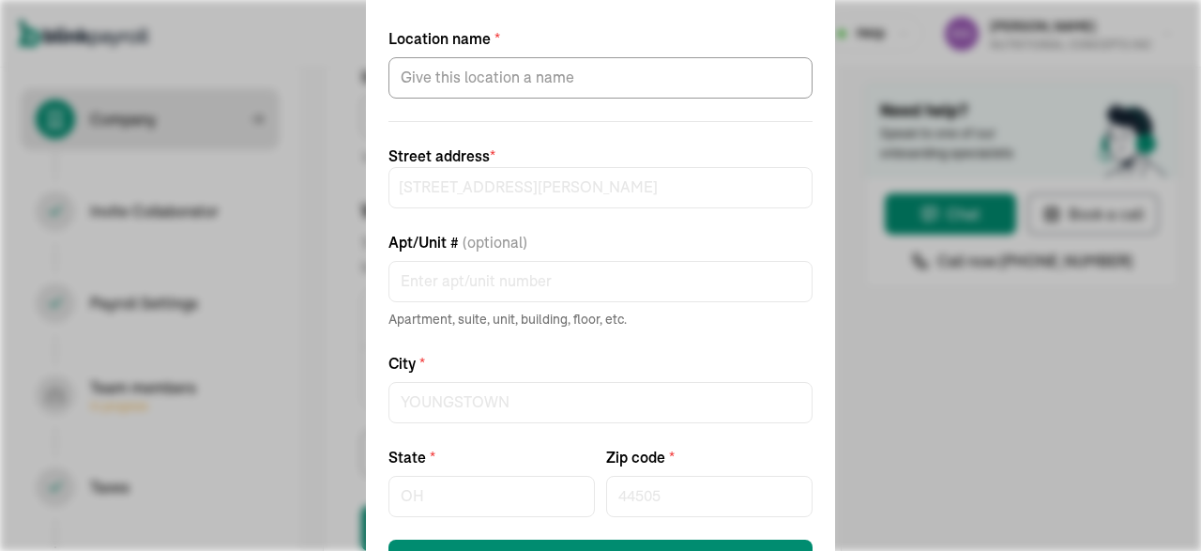
click at [606, 538] on form "Location name * Street address * 1220 TOWNSEND AVENUE Apt/Unit # (optional) Apa…" at bounding box center [600, 303] width 424 height 553
click at [606, 539] on button "Save work location" at bounding box center [600, 559] width 424 height 41
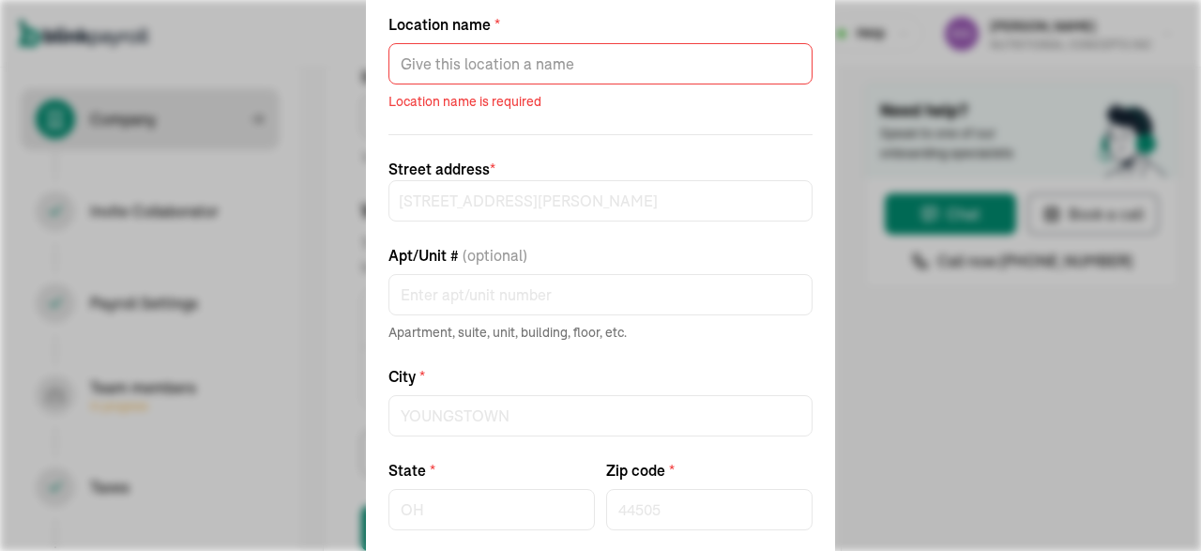
click at [810, 357] on form "Location name * Location name is required Street address * 1220 TOWNSEND AVENUE…" at bounding box center [600, 303] width 424 height 581
click at [935, 335] on div "Edit work location Location name * Location name is required Street address * 1…" at bounding box center [600, 275] width 1201 height 551
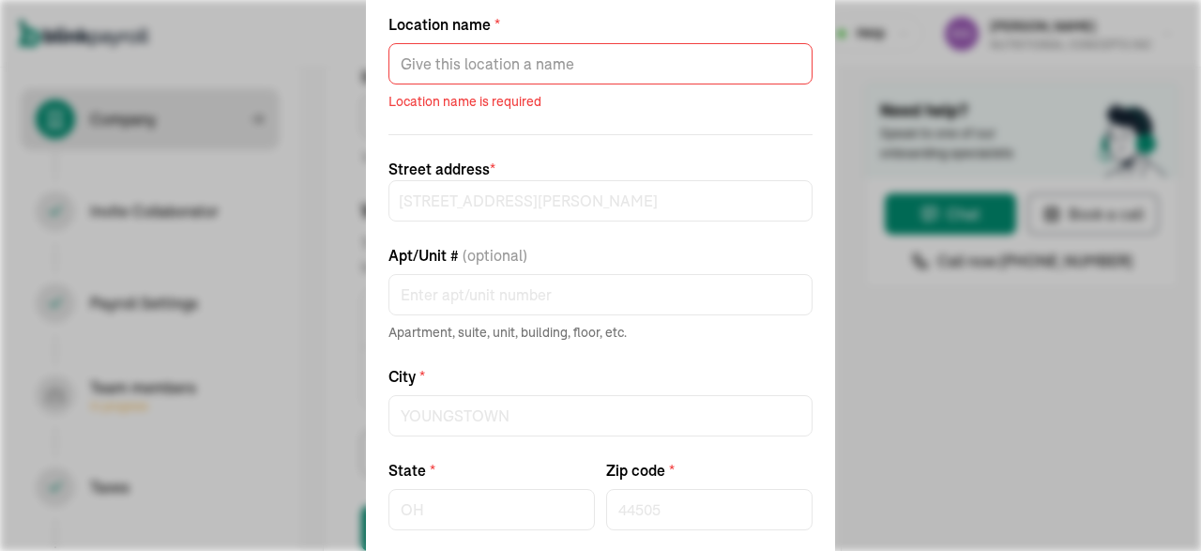
click at [935, 335] on div "Edit work location Location name * Location name is required Street address * 1…" at bounding box center [600, 275] width 1201 height 551
click at [172, 288] on div "Edit work location Location name * Location name is required Street address * 1…" at bounding box center [600, 275] width 1201 height 551
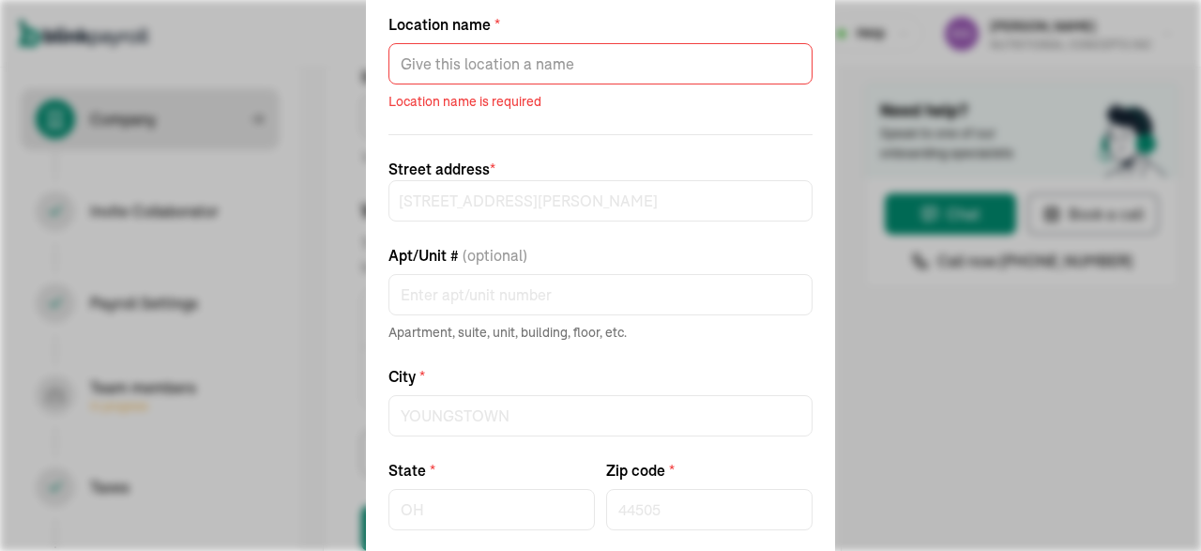
click at [172, 288] on div "Edit work location Location name * Location name is required Street address * 1…" at bounding box center [600, 275] width 1201 height 551
click at [273, 31] on div "Edit work location Location name * Location name is required Street address * 1…" at bounding box center [600, 275] width 1201 height 551
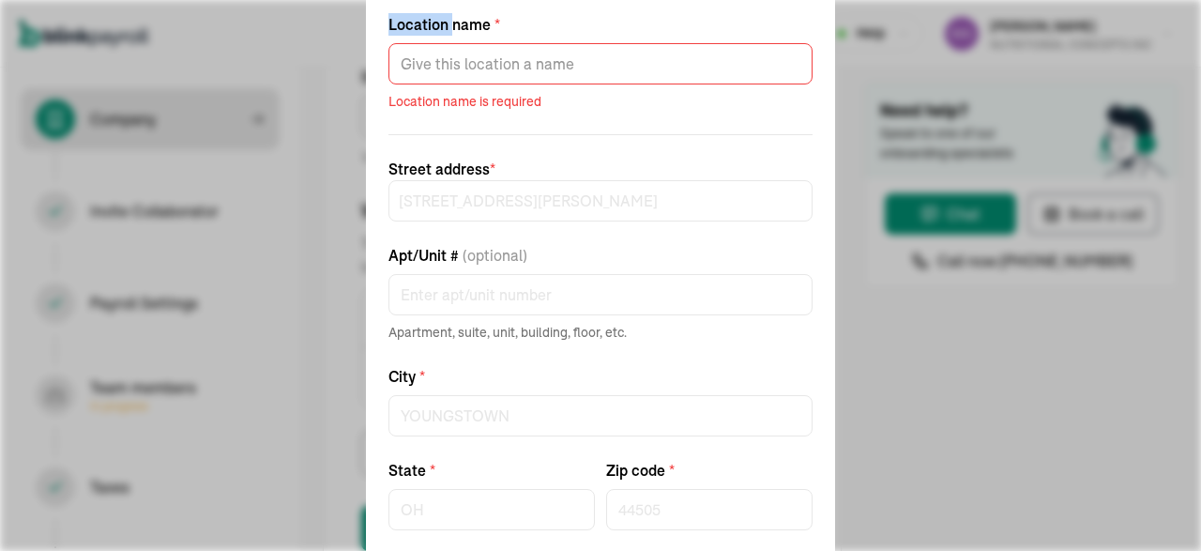
click at [273, 31] on div "Edit work location Location name * Location name is required Street address * 1…" at bounding box center [600, 275] width 1201 height 551
click at [123, 130] on div "Edit work location Location name * Location name is required Street address * 1…" at bounding box center [600, 275] width 1201 height 551
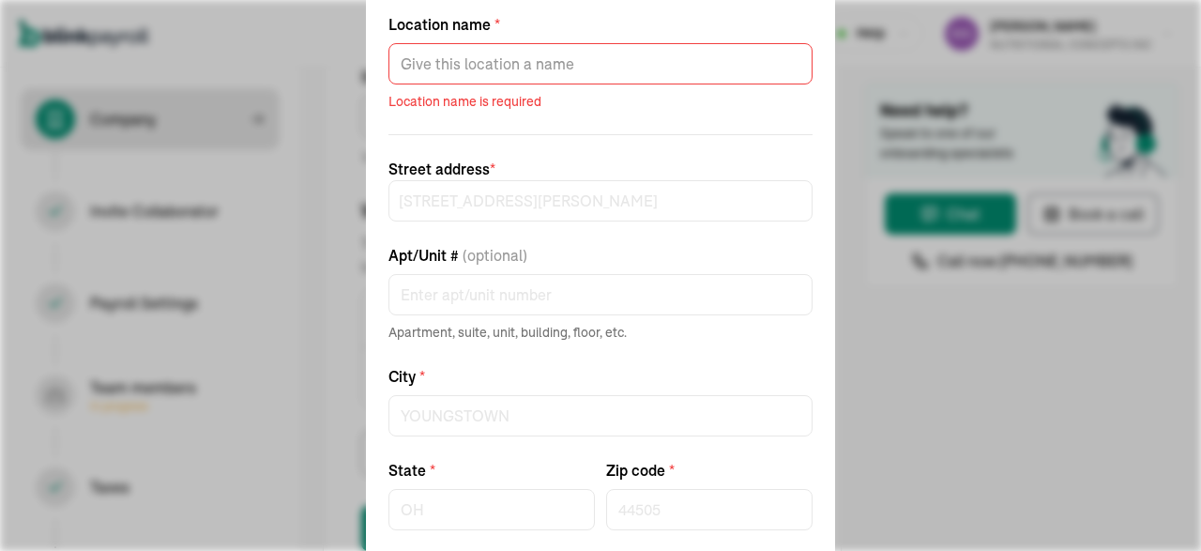
click at [1046, 322] on div "Edit work location Location name * Location name is required Street address * 1…" at bounding box center [600, 275] width 1201 height 551
click at [1192, 209] on div "Edit work location Location name * Location name is required Street address * 1…" at bounding box center [600, 275] width 1201 height 551
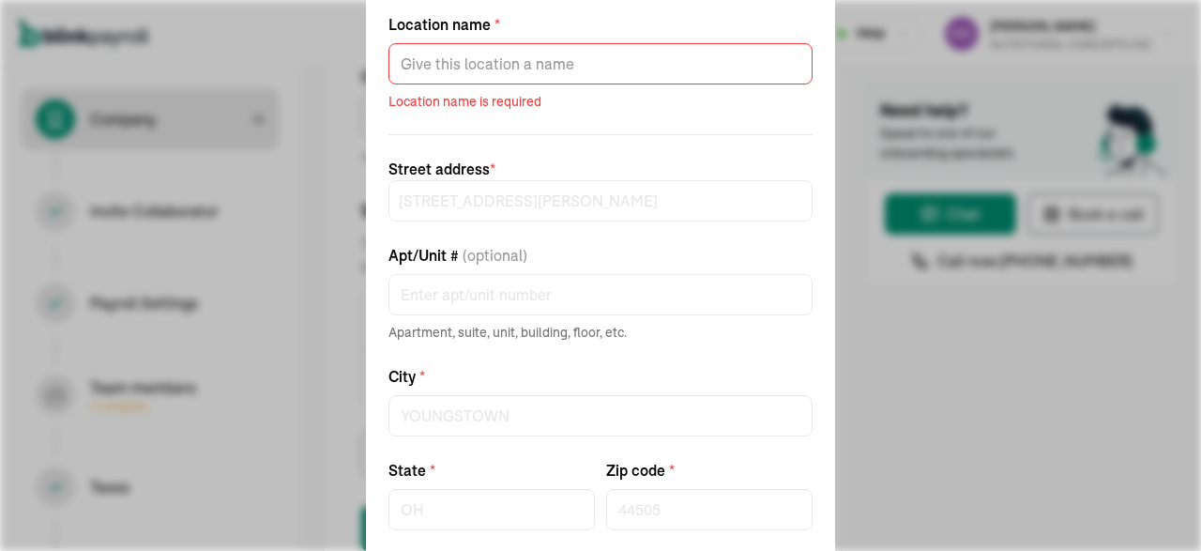
click at [1192, 209] on div "Edit work location Location name * Location name is required Street address * 1…" at bounding box center [600, 275] width 1201 height 551
click at [1010, 60] on div "Edit work location Location name * Location name is required Street address * 1…" at bounding box center [600, 275] width 1201 height 551
drag, startPoint x: 1010, startPoint y: 60, endPoint x: 673, endPoint y: 35, distance: 338.7
click at [673, 35] on div "Edit work location Location name * Location name is required Street address * 1…" at bounding box center [600, 275] width 1201 height 551
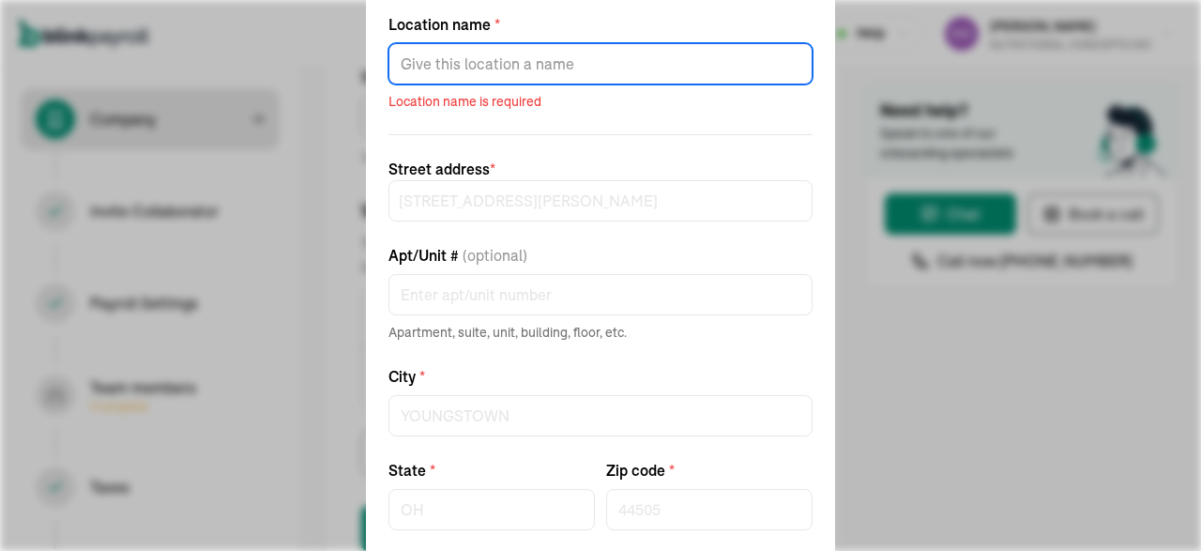
click at [613, 56] on input "Location name *" at bounding box center [600, 63] width 424 height 41
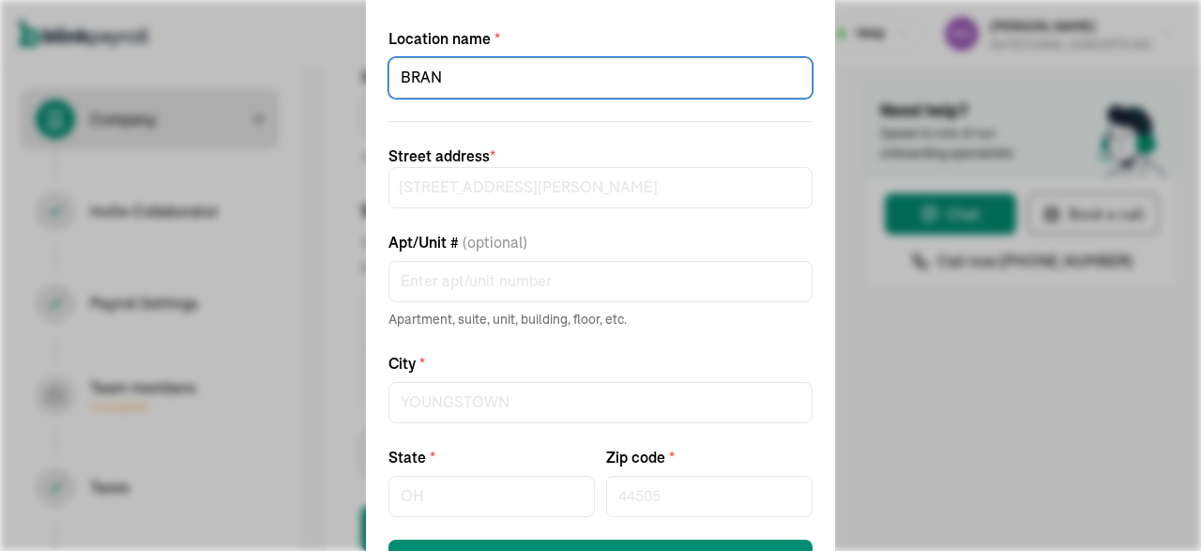
click at [1200, 68] on div "Edit work location Location name * BRAN Street address * 1220 TOWNSEND AVENUE A…" at bounding box center [600, 275] width 1201 height 551
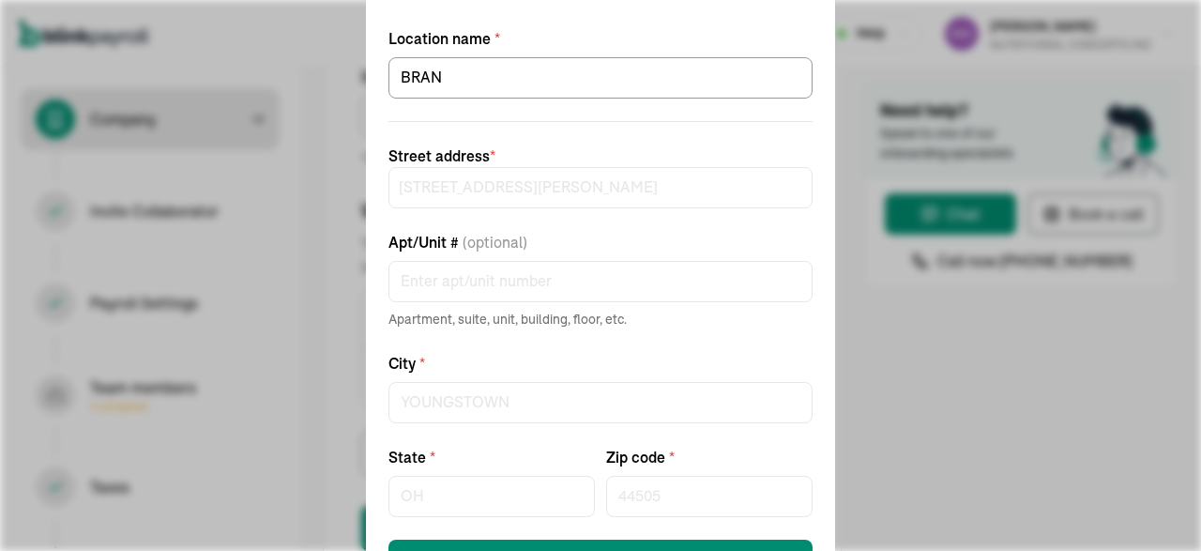
click at [1200, 68] on div "Edit work location Location name * BRAN Street address * 1220 TOWNSEND AVENUE A…" at bounding box center [600, 275] width 1201 height 551
drag, startPoint x: 1200, startPoint y: 68, endPoint x: 583, endPoint y: 44, distance: 617.7
click at [583, 44] on div "Edit work location Location name * BRAN Street address * 1220 TOWNSEND AVENUE A…" at bounding box center [600, 275] width 1201 height 551
click at [151, 116] on div "Edit work location Location name * BRAN Street address * 1220 TOWNSEND AVENUE A…" at bounding box center [600, 275] width 1201 height 551
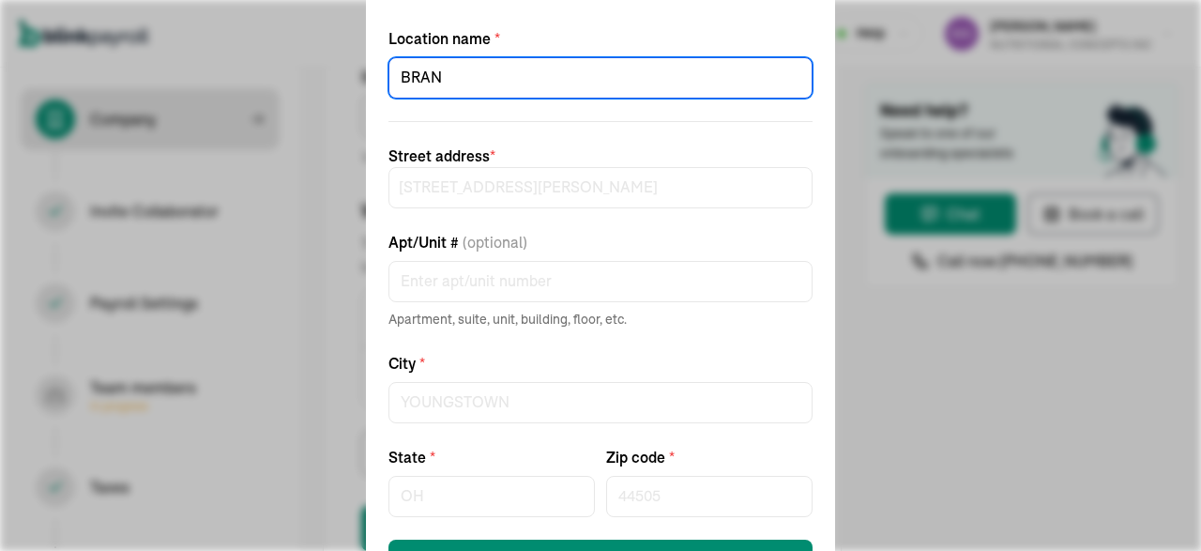
click at [447, 74] on input "BRAN" at bounding box center [600, 77] width 424 height 41
type input "BRANCH"
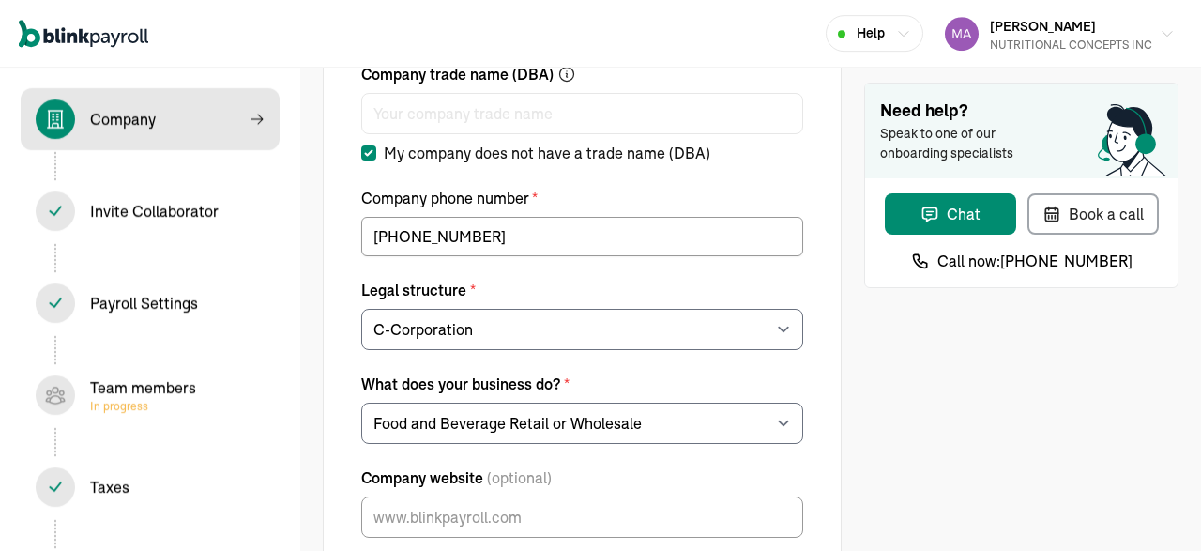
scroll to position [203, 0]
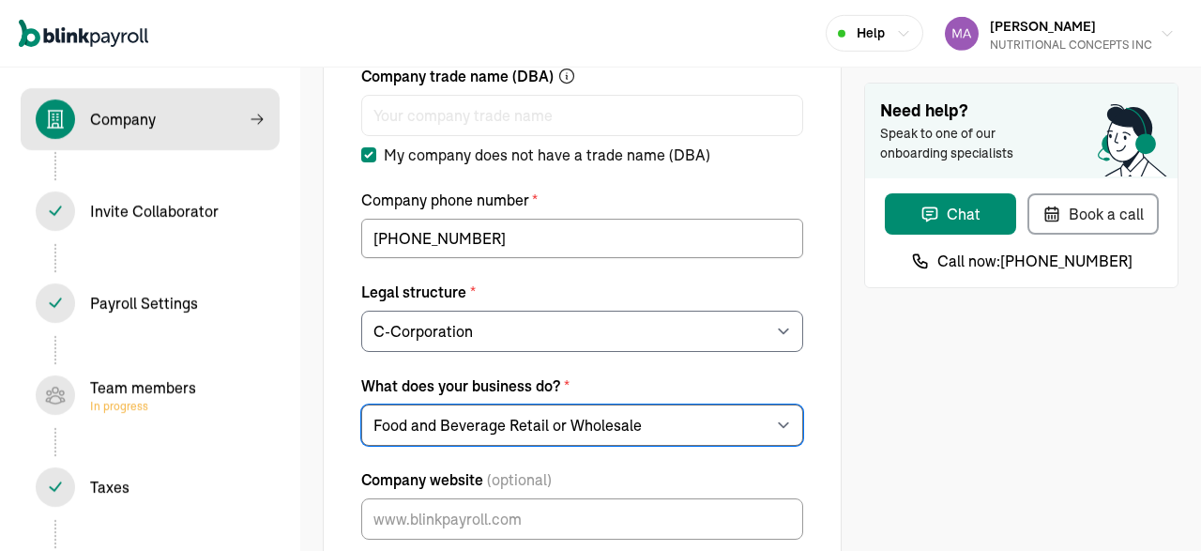
click at [361, 404] on select "Choose your industry Auto or Machine Sales Auto or Machine Repair Arts or Enter…" at bounding box center [582, 424] width 442 height 41
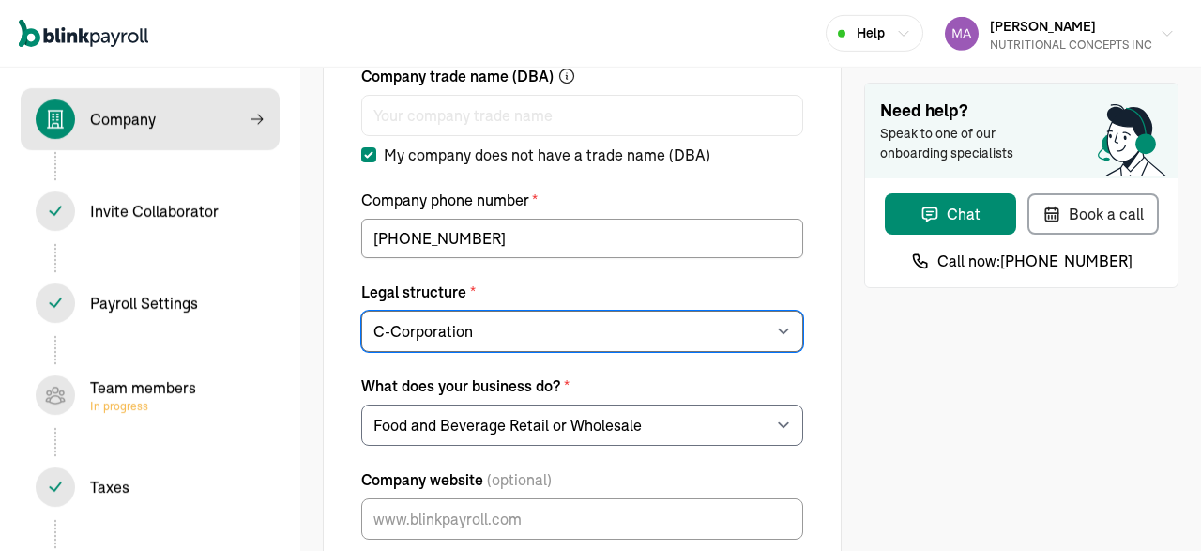
click at [361, 311] on select "For example Limited Liability - LLC Sole proprietorship Limited Partnership Lim…" at bounding box center [582, 331] width 442 height 41
click option "Sole proprietorship" at bounding box center [0, 0] width 0 height 0
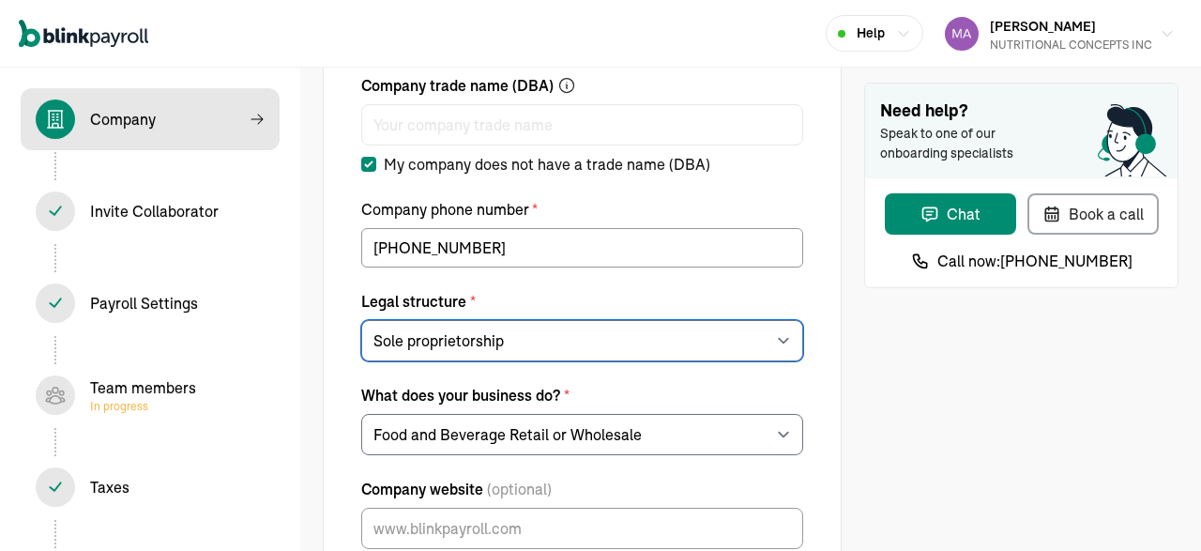
scroll to position [169, 0]
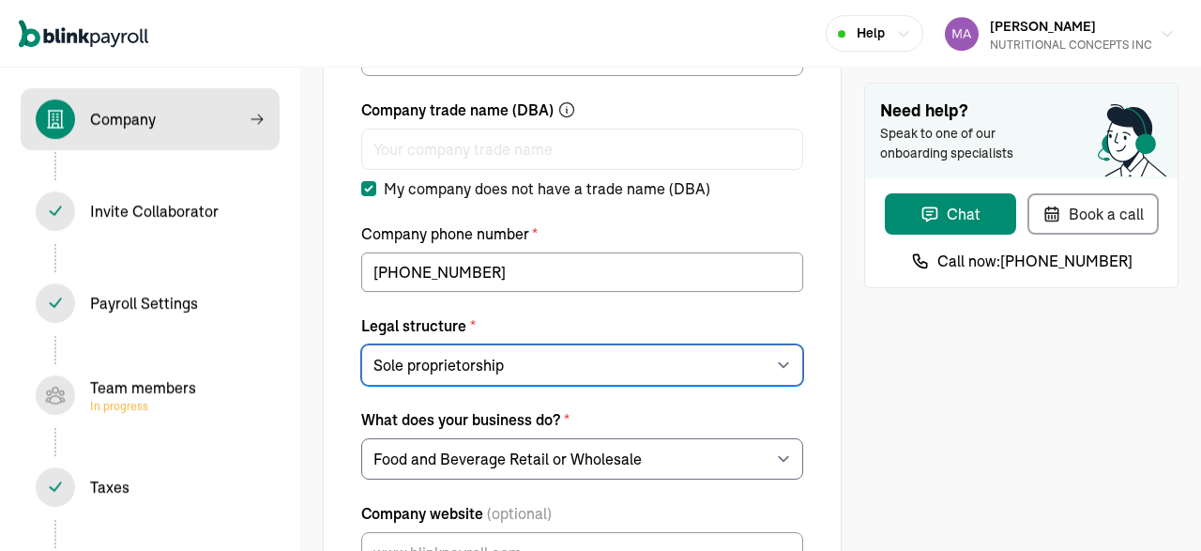
click at [361, 344] on select "For example Limited Liability - LLC Sole proprietorship Limited Partnership Lim…" at bounding box center [582, 364] width 442 height 41
select select "C-Corporation"
click option "C-Corporation" at bounding box center [0, 0] width 0 height 0
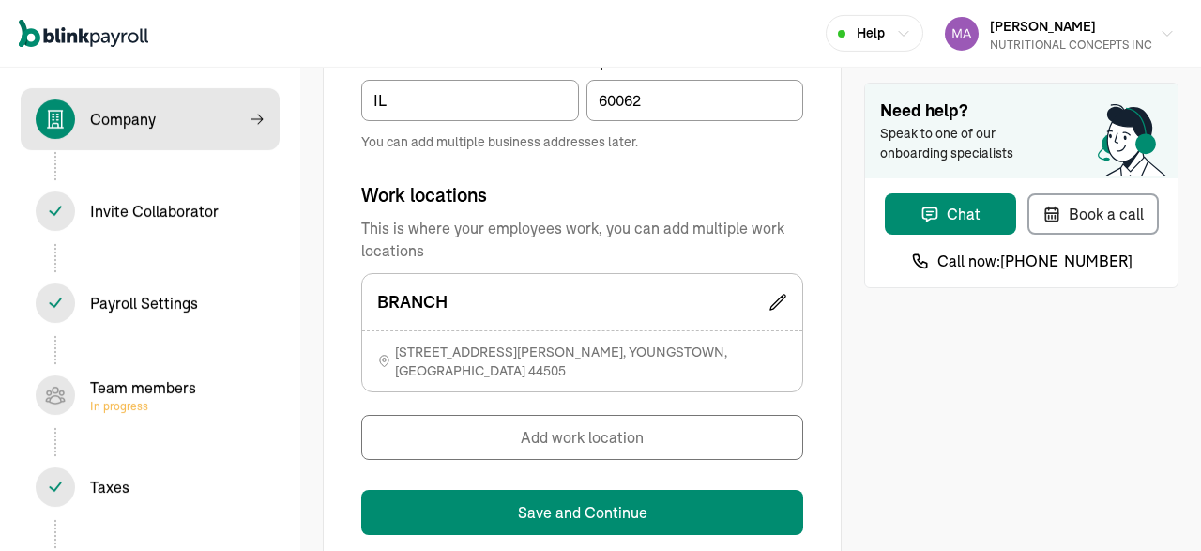
scroll to position [1361, 0]
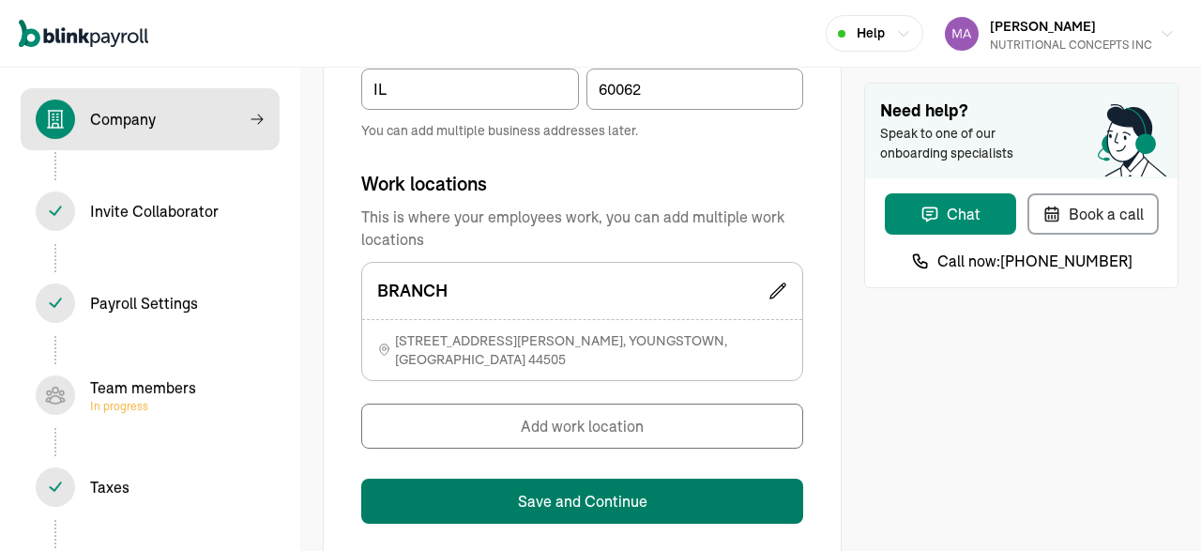
click at [574, 494] on button "Save and Continue" at bounding box center [582, 500] width 442 height 45
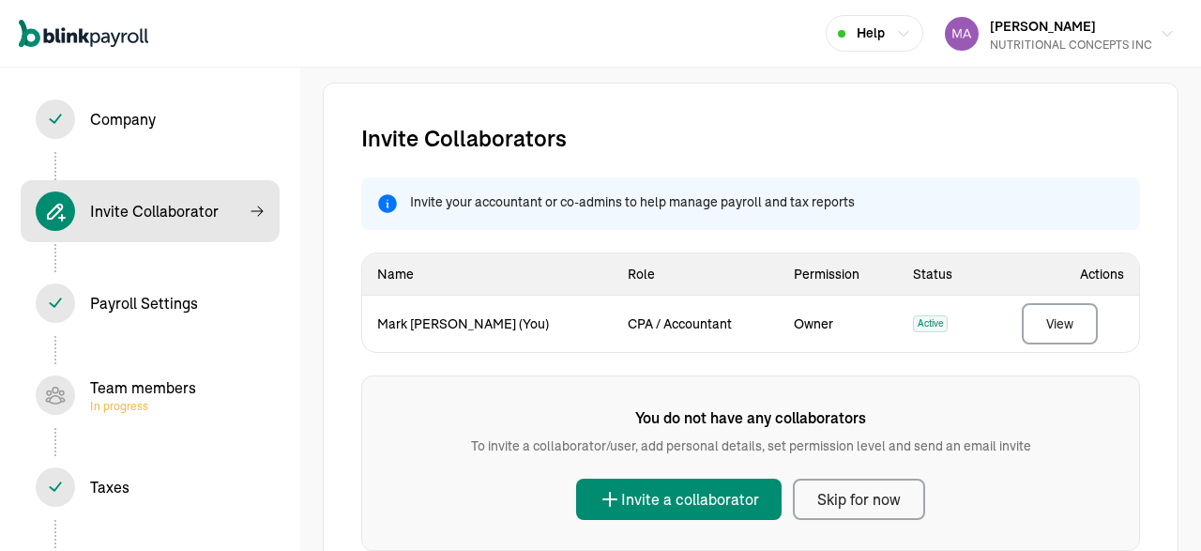
click at [125, 395] on div "Team members In progress" at bounding box center [143, 395] width 106 height 38
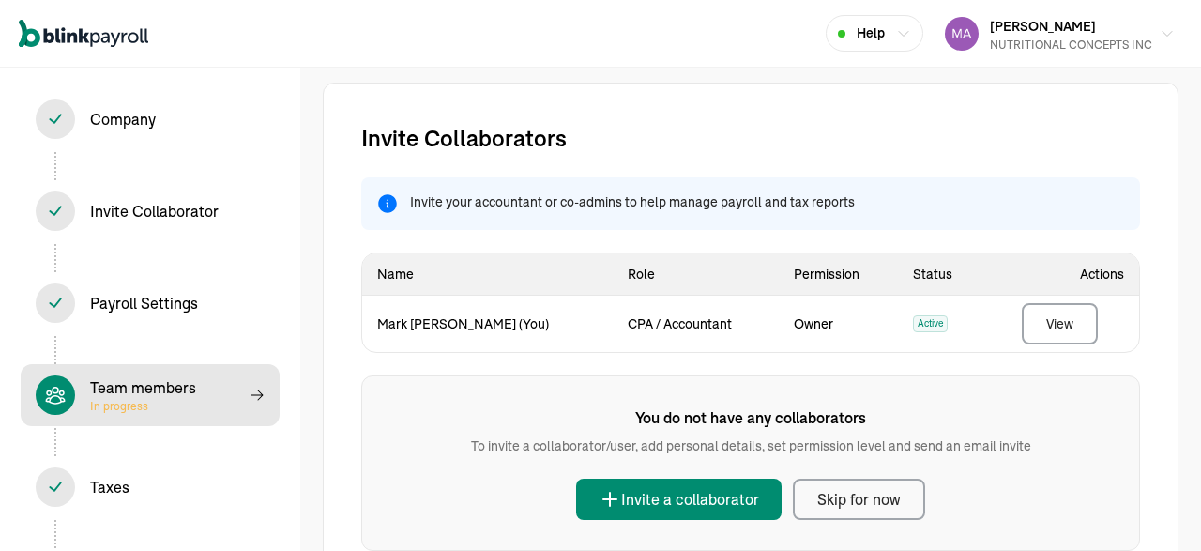
select select "employee"
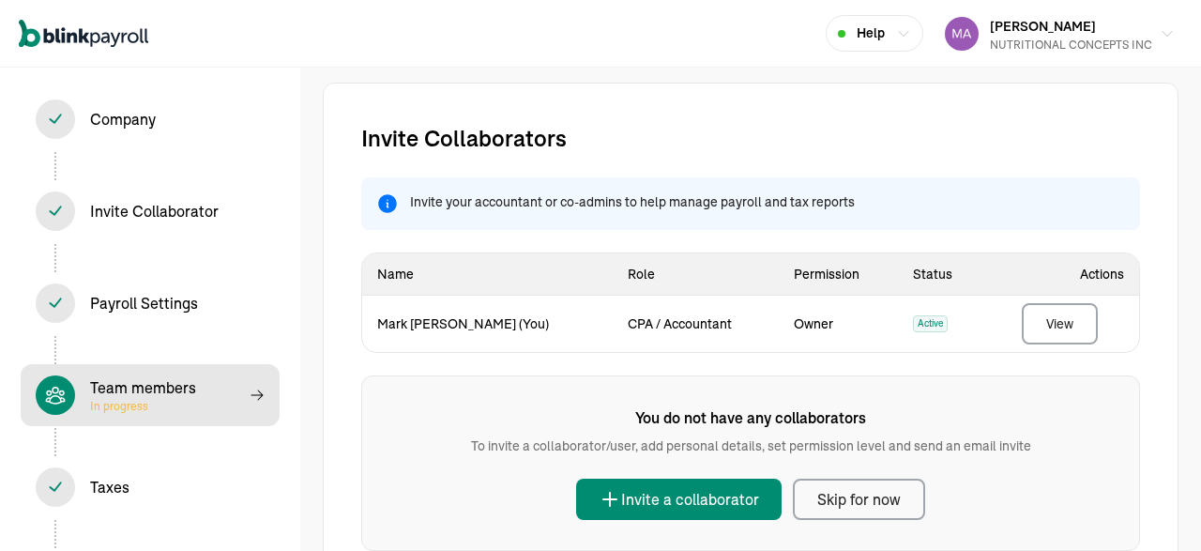
select select "employee"
select select "contractor"
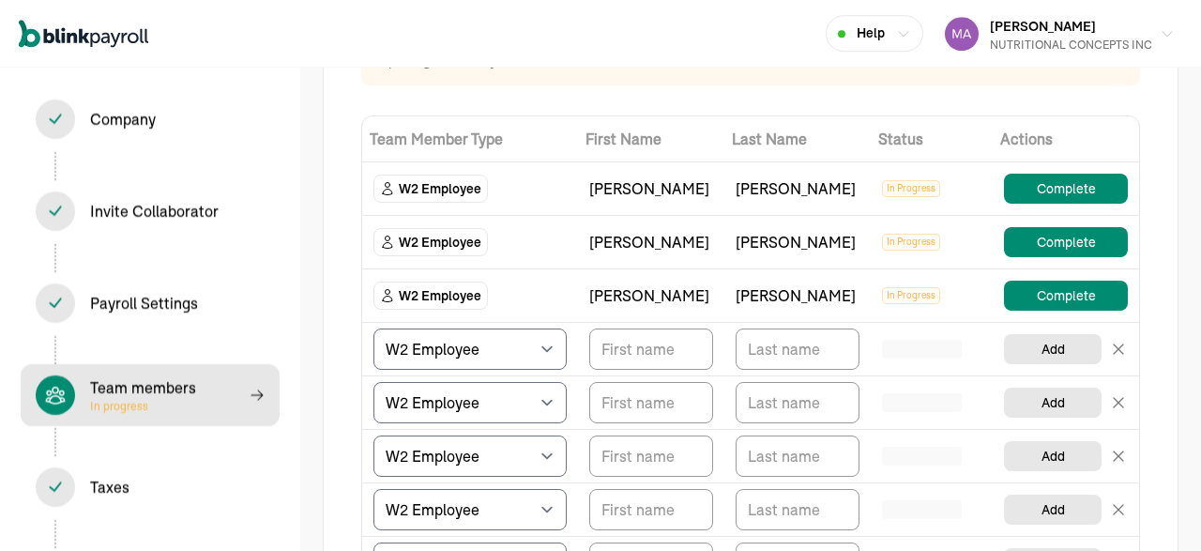
scroll to position [228, 0]
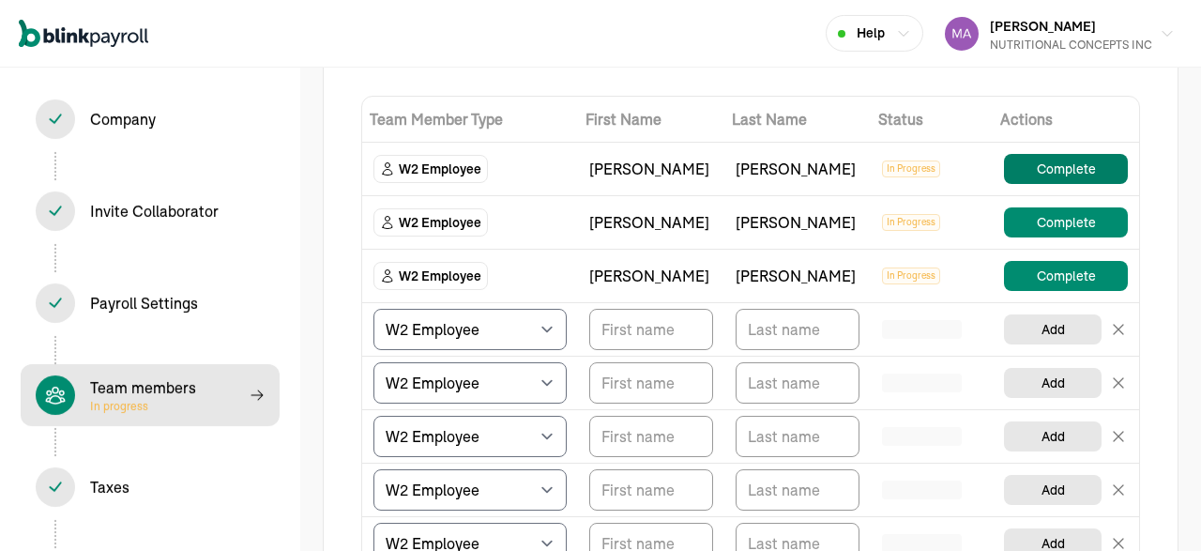
click at [1079, 177] on button "Complete" at bounding box center [1066, 169] width 124 height 30
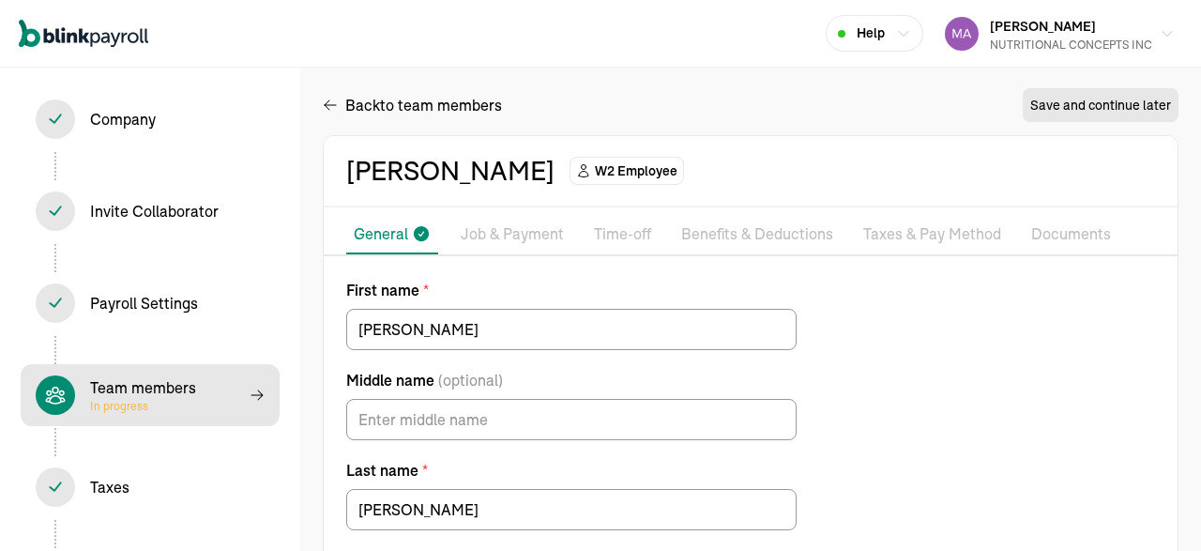
click at [511, 234] on p "Job & Payment" at bounding box center [512, 234] width 103 height 24
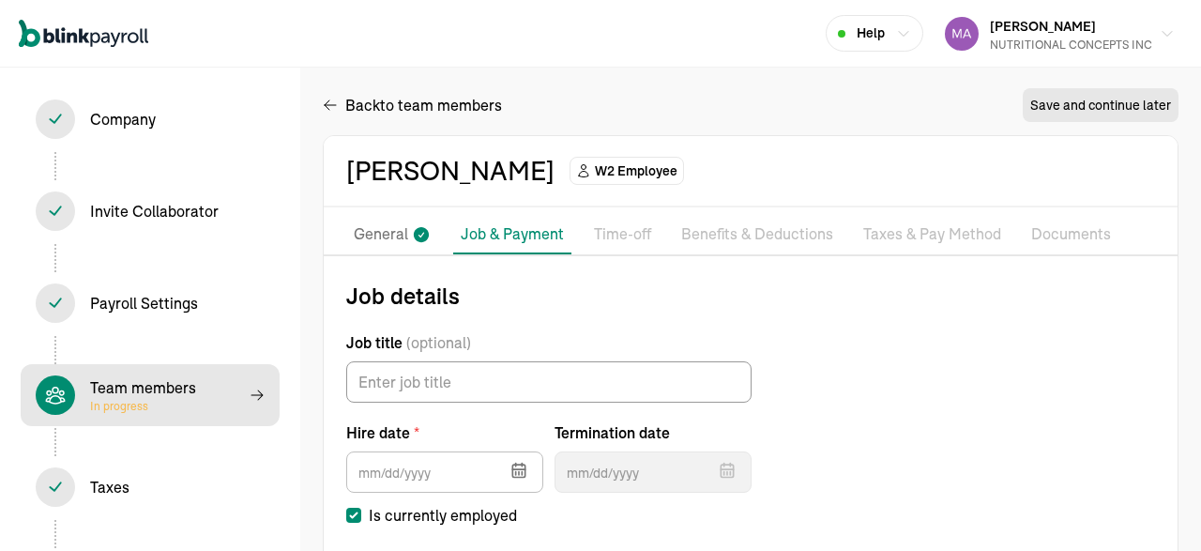
click at [952, 250] on li "Taxes & Pay Method" at bounding box center [932, 234] width 153 height 39
click at [943, 245] on p "Taxes & Pay Method" at bounding box center [932, 234] width 138 height 24
click at [911, 235] on p "Taxes & Pay Method" at bounding box center [932, 234] width 138 height 24
click at [902, 235] on p "Taxes & Pay Method" at bounding box center [932, 234] width 138 height 24
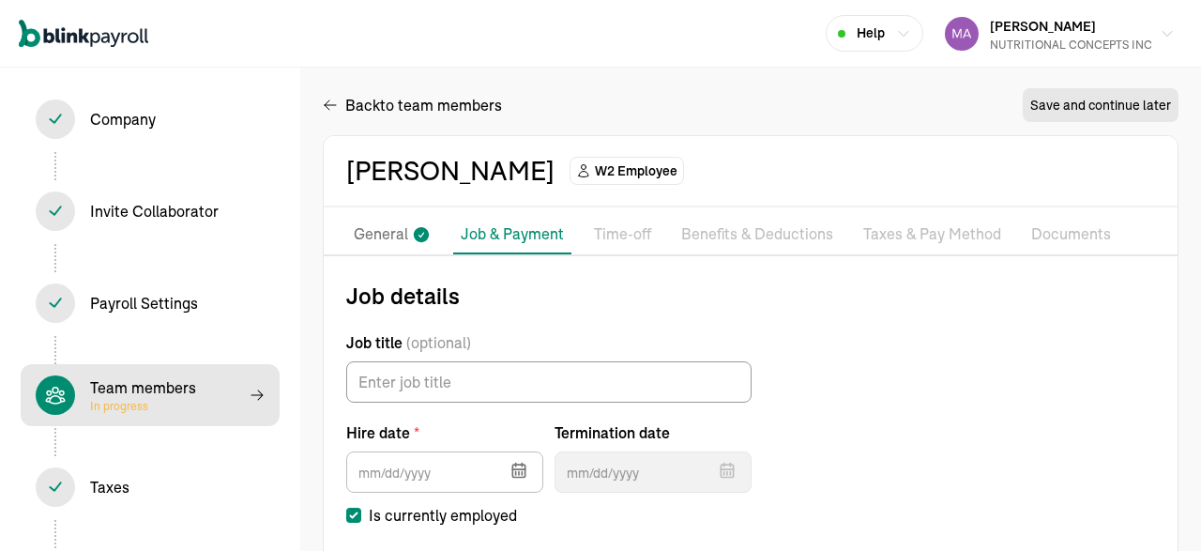
click at [772, 236] on p "Benefits & Deductions" at bounding box center [757, 234] width 152 height 24
click at [616, 224] on p "Time-off" at bounding box center [622, 234] width 57 height 24
click at [372, 243] on p "General" at bounding box center [381, 234] width 54 height 24
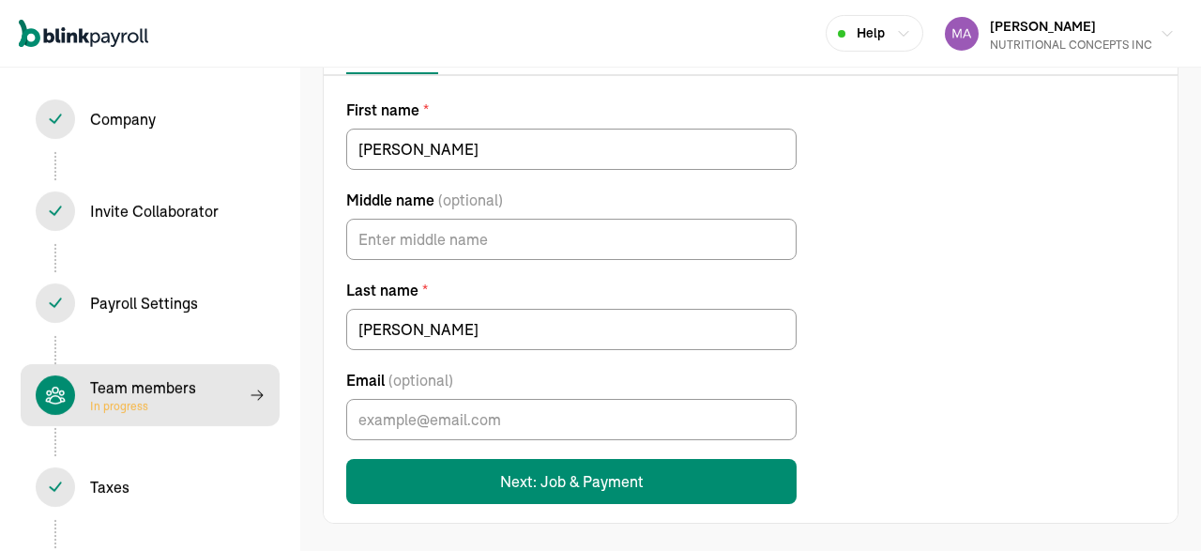
scroll to position [182, 0]
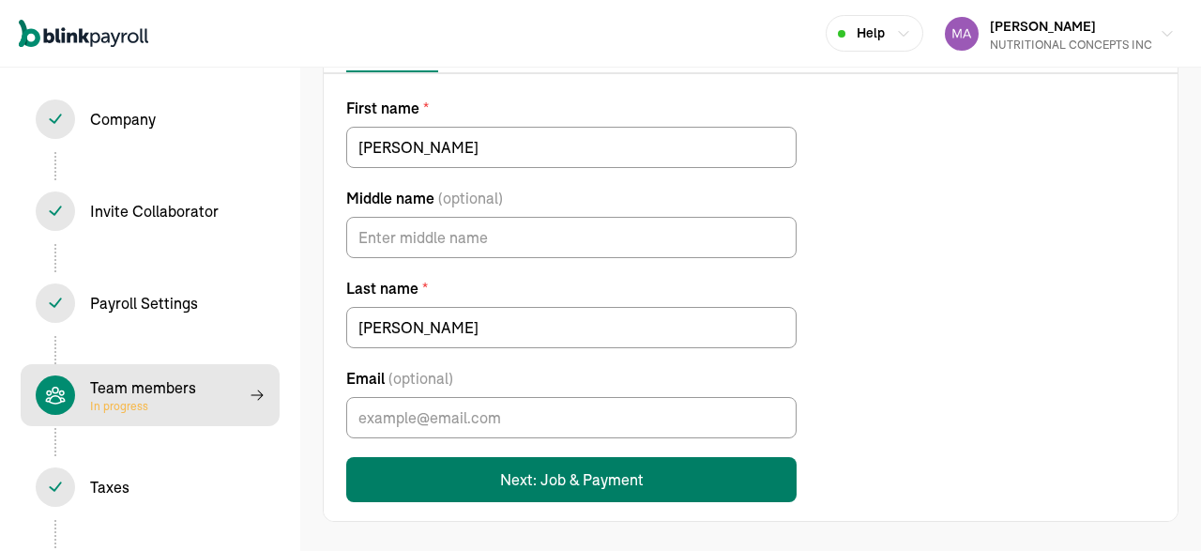
click at [562, 483] on button "Next: Job & Payment" at bounding box center [571, 479] width 450 height 45
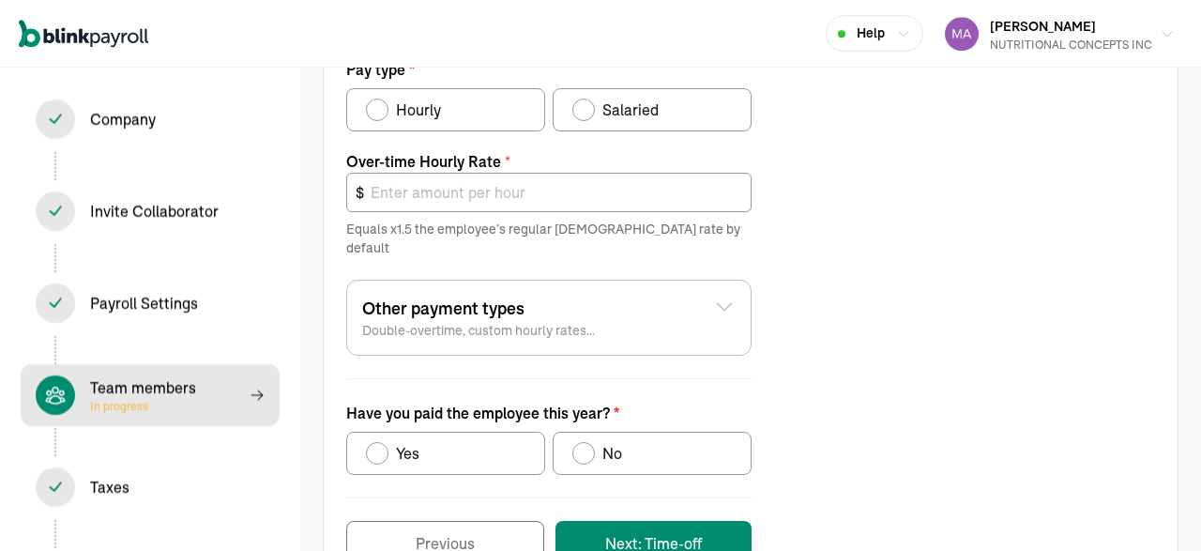
scroll to position [744, 0]
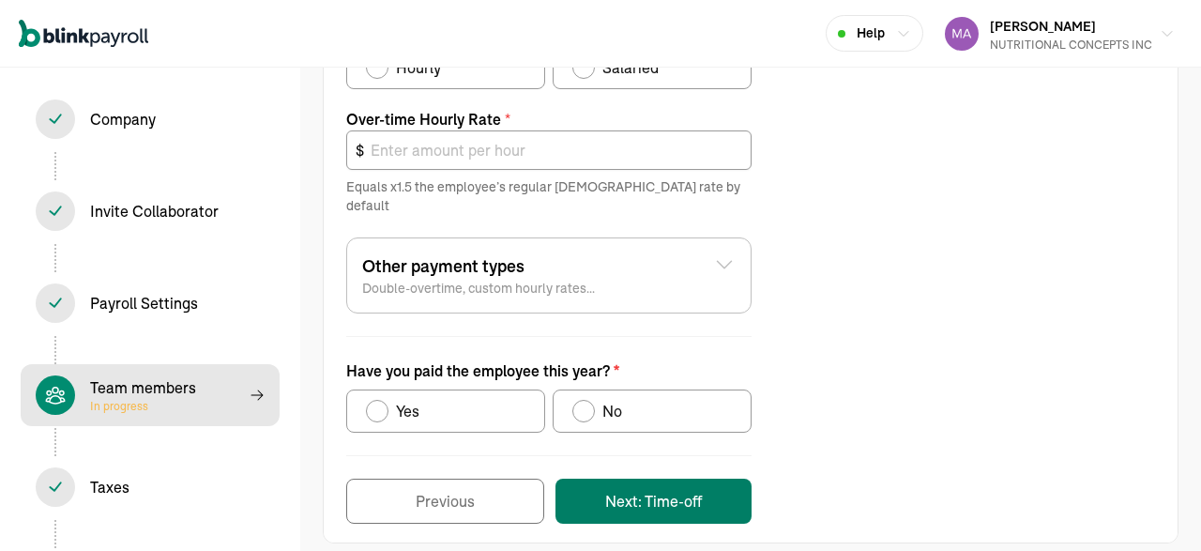
click at [697, 478] on button "Next: Time-off" at bounding box center [653, 500] width 196 height 45
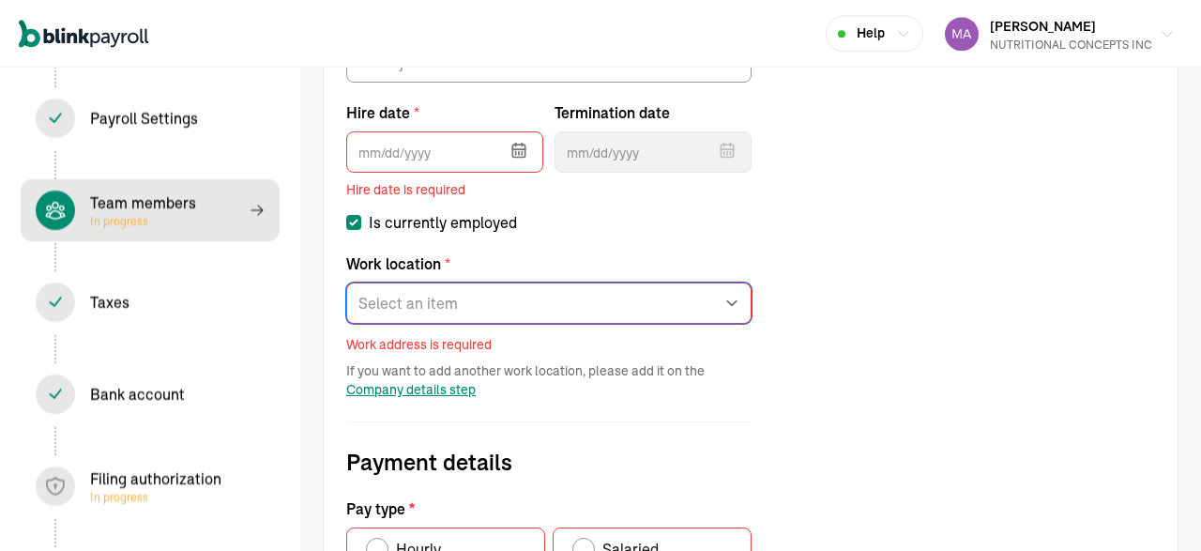
scroll to position [186, 0]
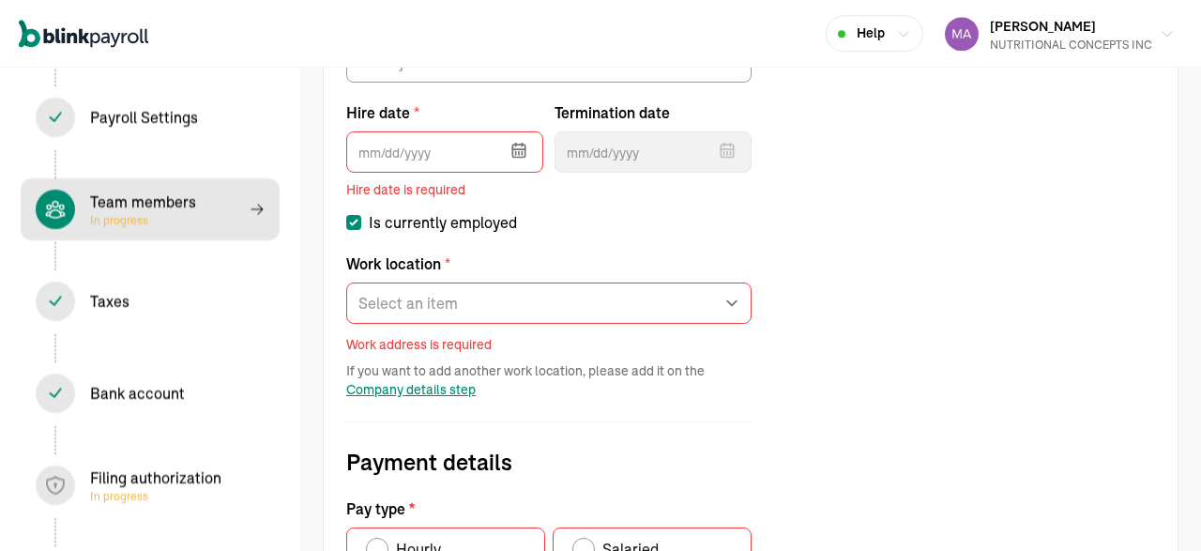
click at [147, 483] on div "Filing authorization In progress" at bounding box center [155, 485] width 131 height 38
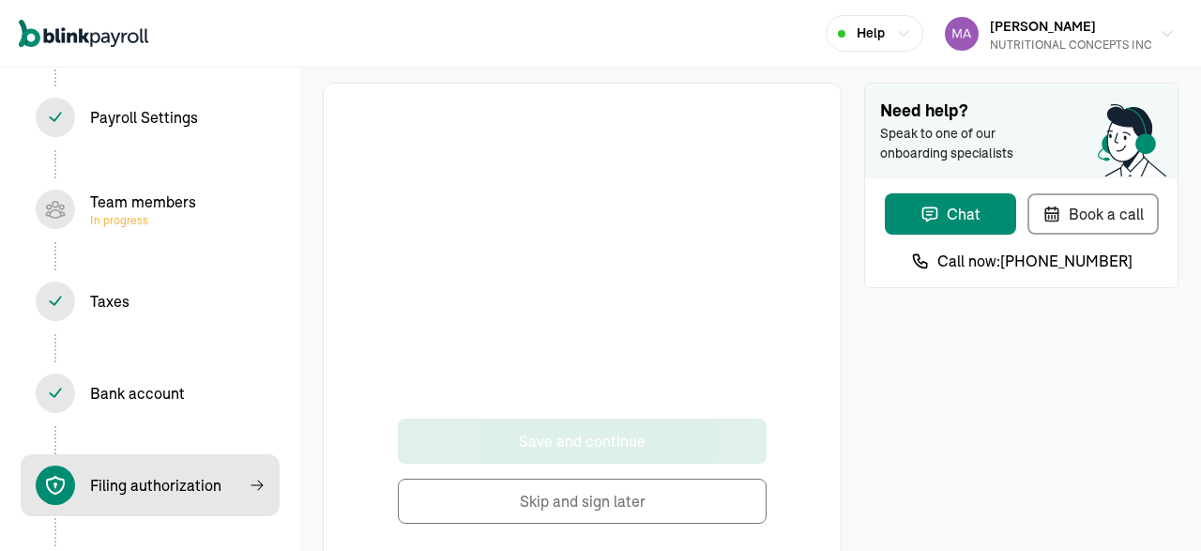
drag, startPoint x: 768, startPoint y: 287, endPoint x: 759, endPoint y: 189, distance: 98.0
click at [759, 189] on div "Save and continue Skip and sign later" at bounding box center [582, 322] width 442 height 402
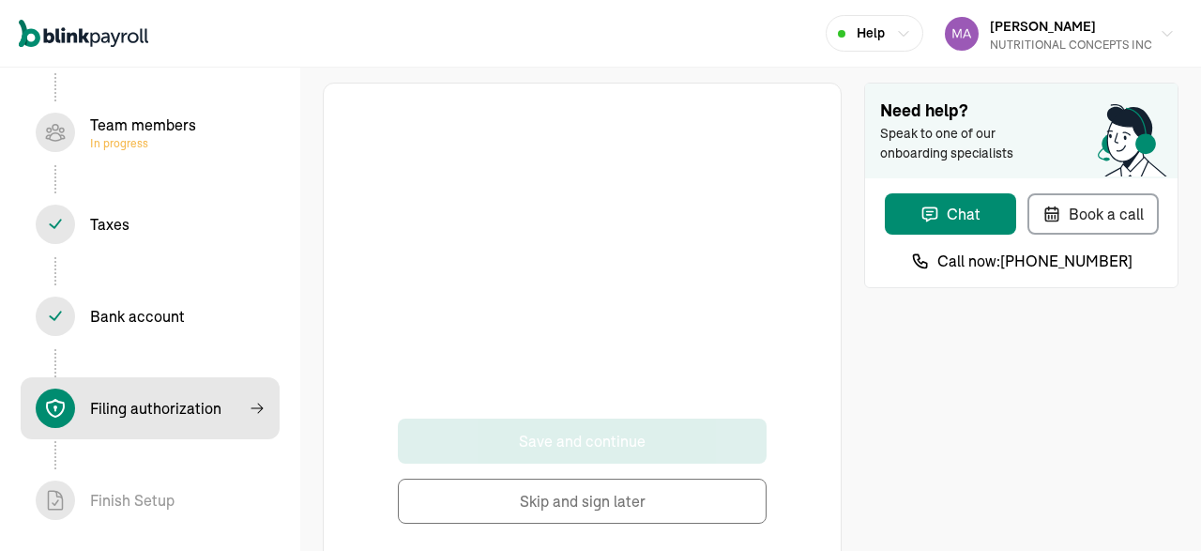
click at [719, 265] on div at bounding box center [582, 269] width 369 height 297
click at [261, 394] on div "Filing authorization In progress" at bounding box center [150, 407] width 229 height 39
click at [257, 414] on icon at bounding box center [257, 408] width 15 height 15
click at [599, 494] on button "Skip and sign later" at bounding box center [582, 500] width 369 height 45
click at [584, 491] on button "Skip and sign later" at bounding box center [582, 500] width 369 height 45
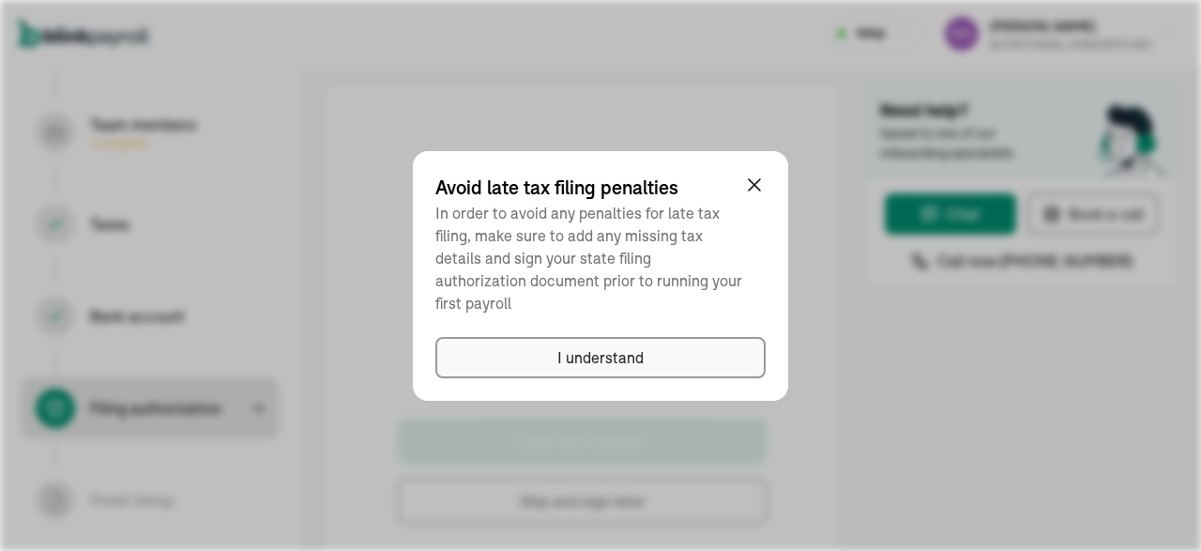
click at [616, 346] on div "I understand" at bounding box center [600, 357] width 86 height 23
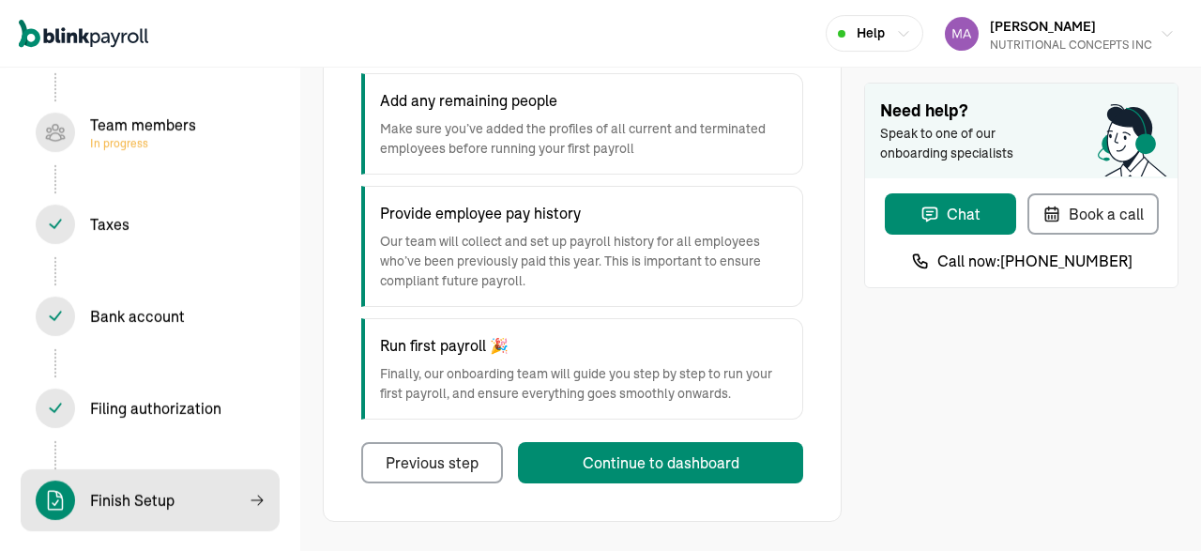
scroll to position [332, 0]
click at [143, 408] on div "Filing authorization In progress" at bounding box center [155, 408] width 131 height 23
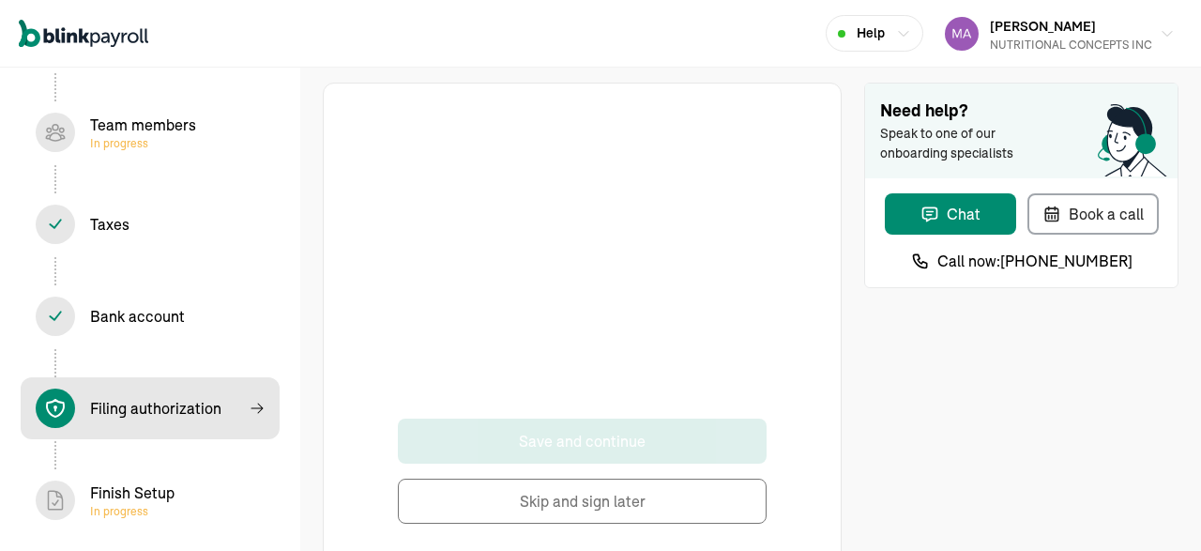
click at [568, 500] on button "Skip and sign later" at bounding box center [582, 500] width 369 height 45
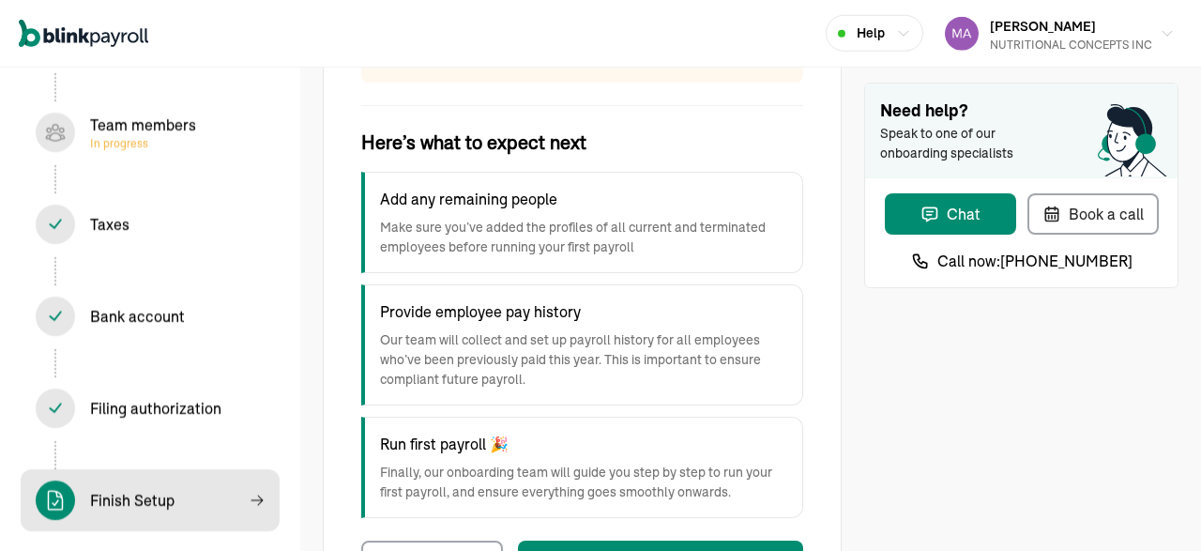
scroll to position [332, 0]
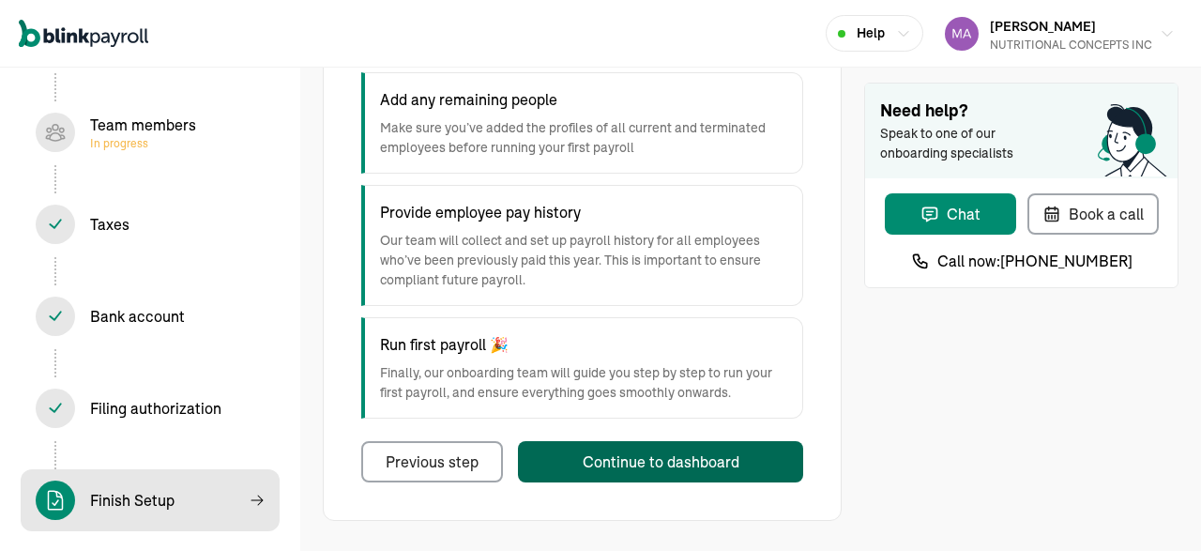
click at [592, 476] on button "Continue to dashboard" at bounding box center [660, 461] width 285 height 41
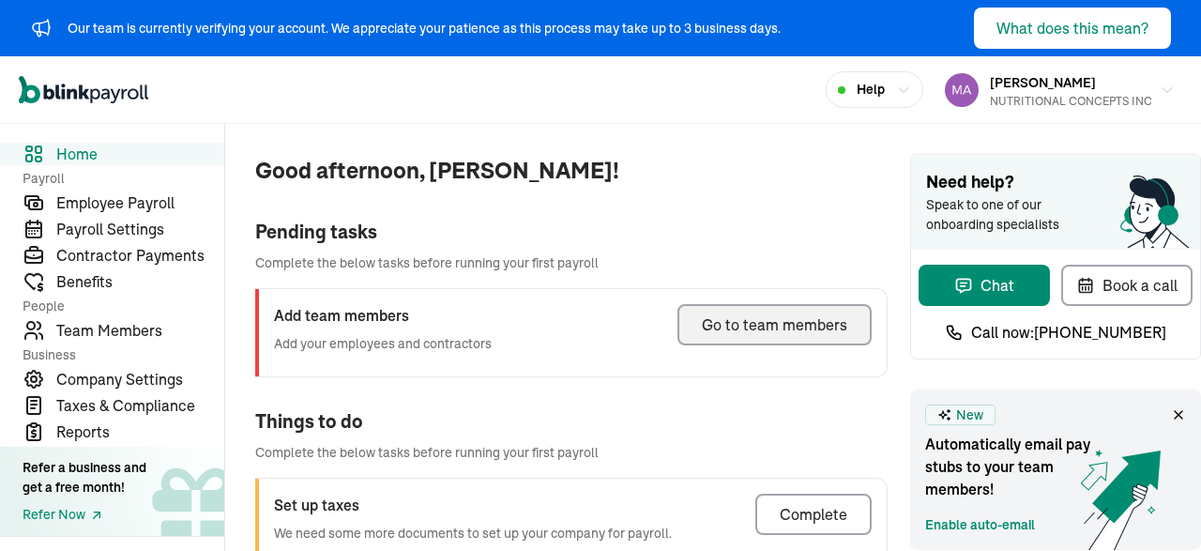
click at [733, 323] on div "Go to team members" at bounding box center [774, 324] width 145 height 23
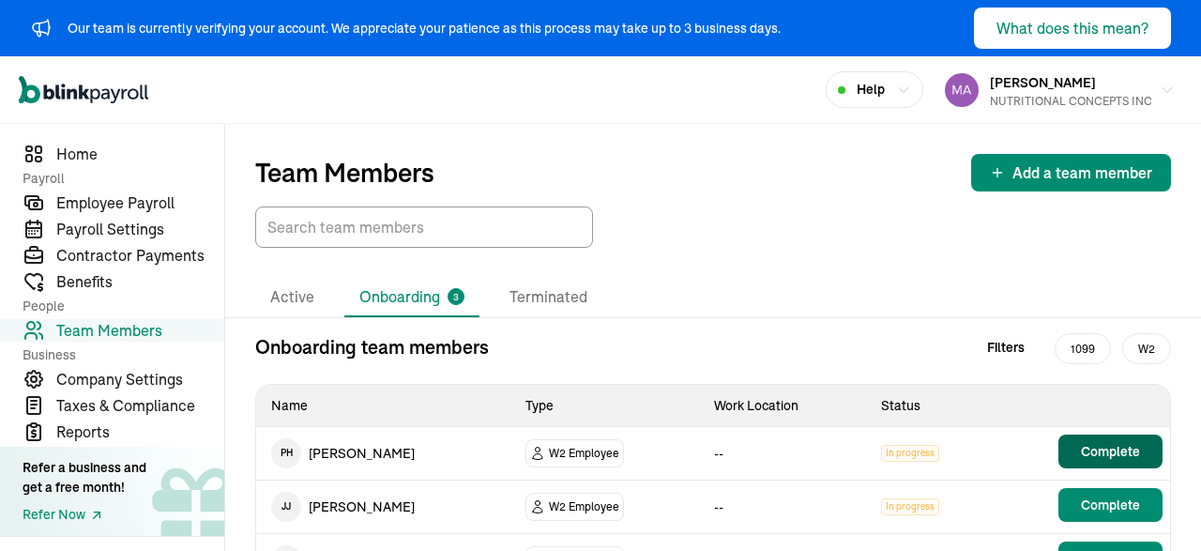
click at [1104, 449] on span "Complete" at bounding box center [1110, 451] width 59 height 19
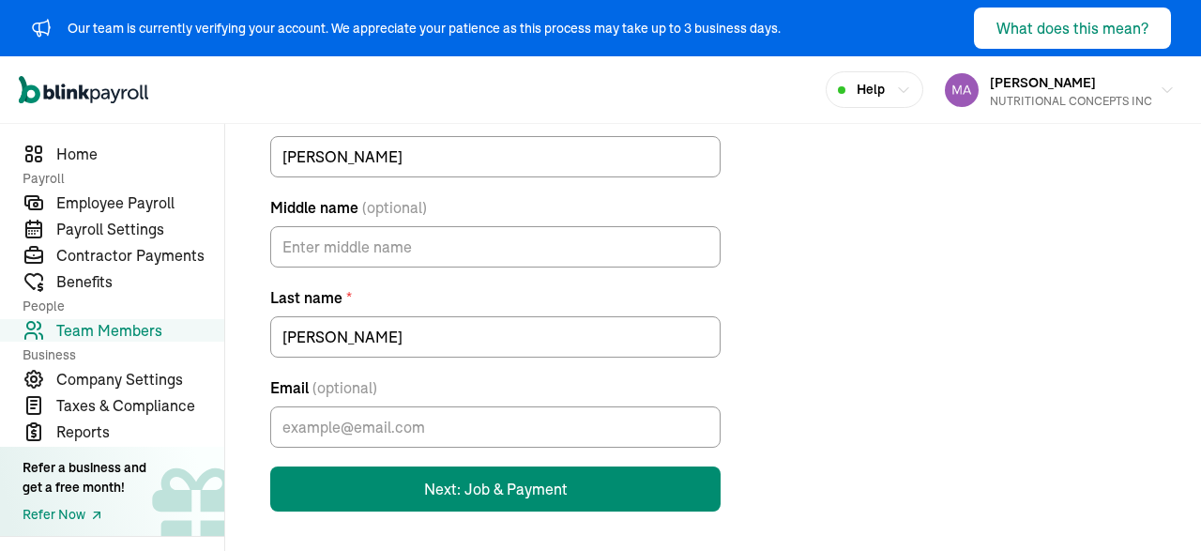
scroll to position [236, 0]
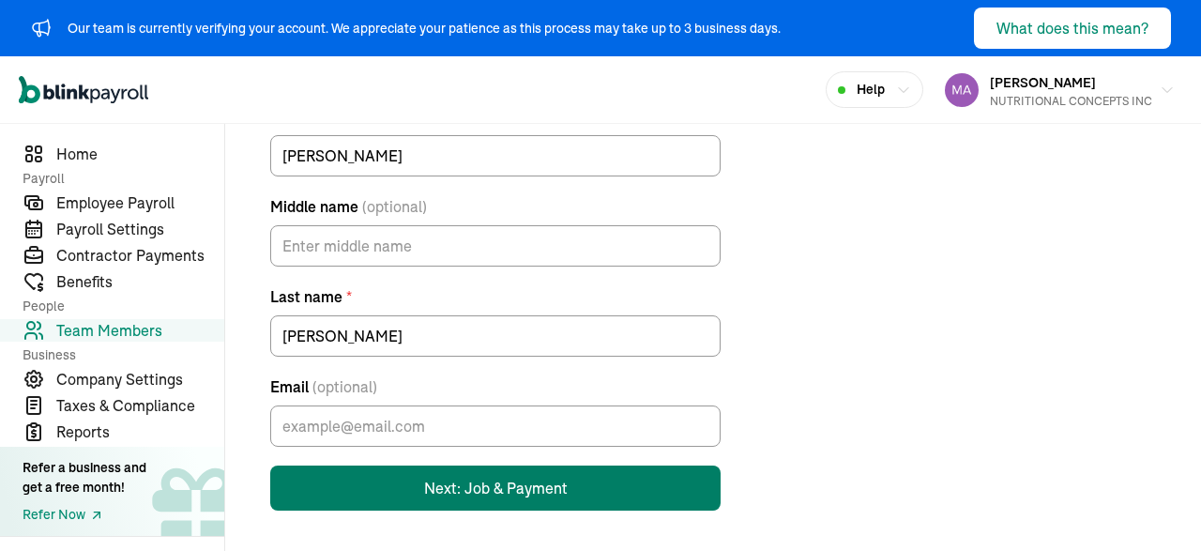
click at [511, 480] on button "Next: Job & Payment" at bounding box center [495, 487] width 450 height 45
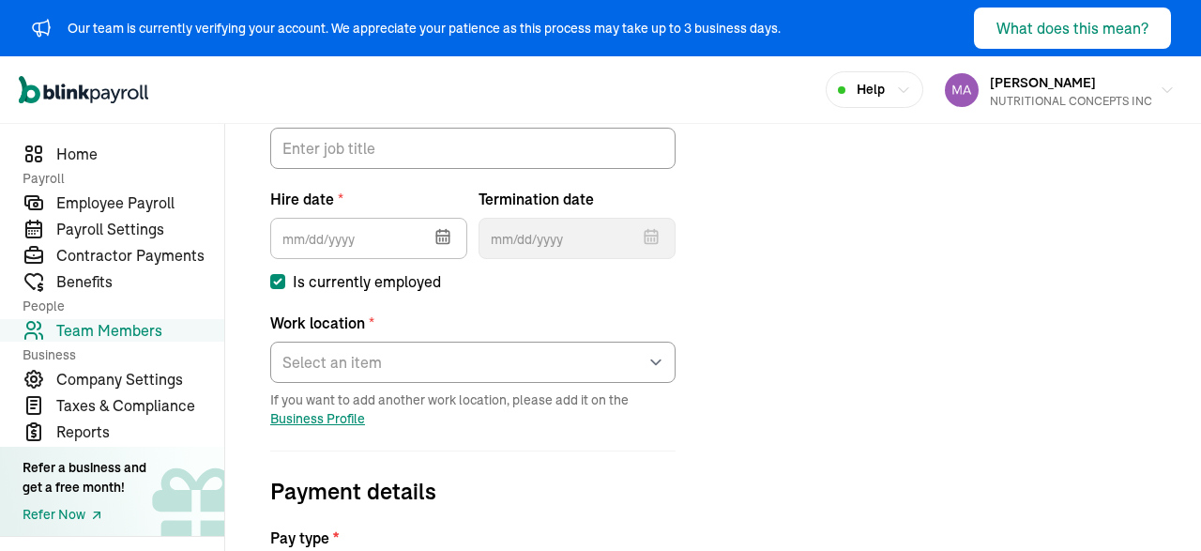
scroll to position [293, 0]
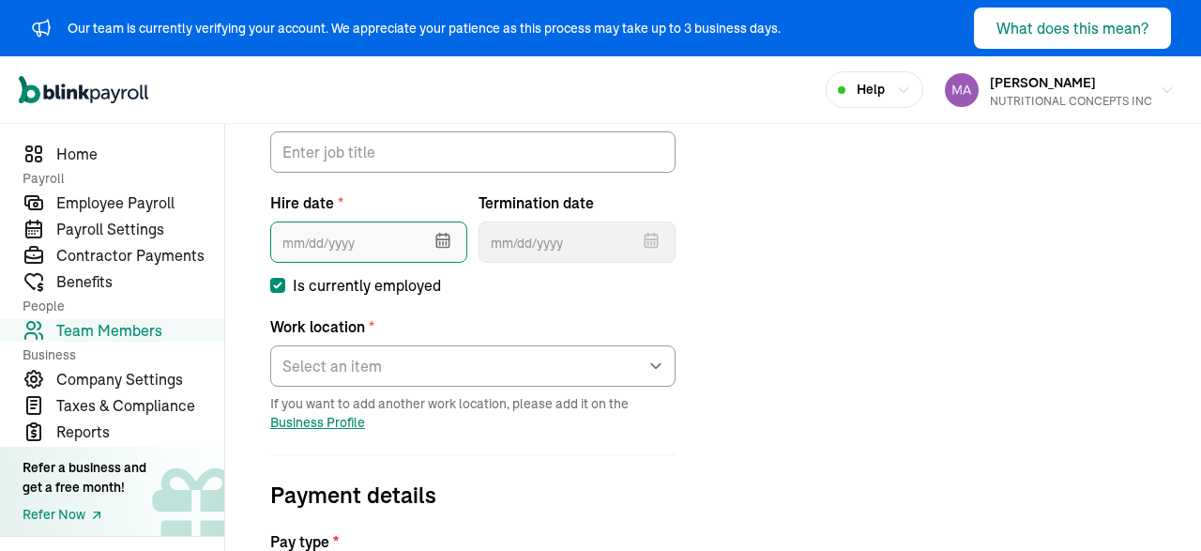
click at [281, 240] on input "text" at bounding box center [368, 241] width 197 height 41
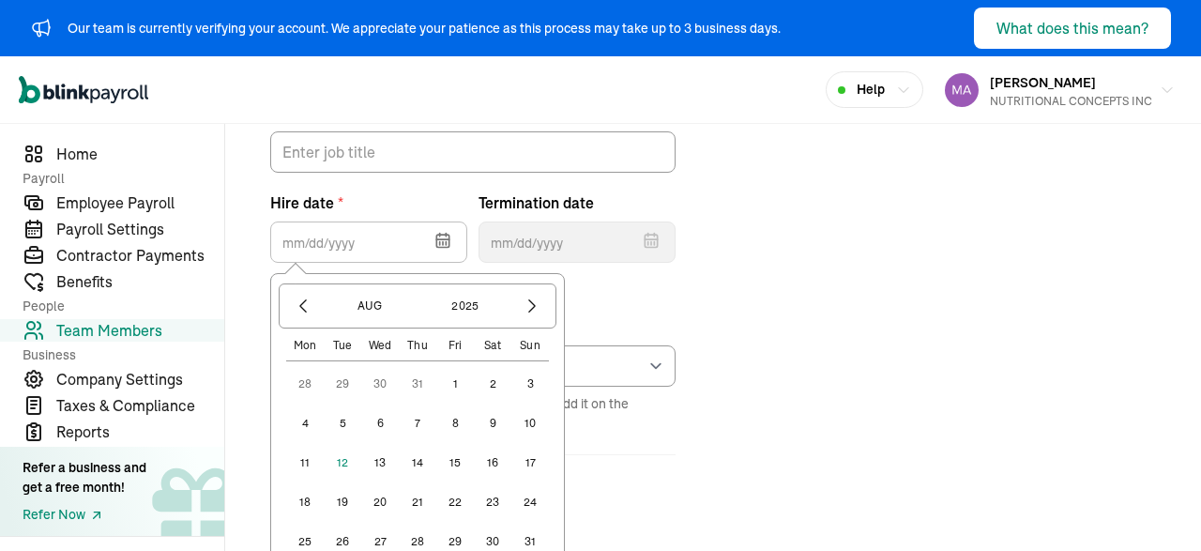
click at [449, 385] on button "1" at bounding box center [455, 384] width 38 height 38
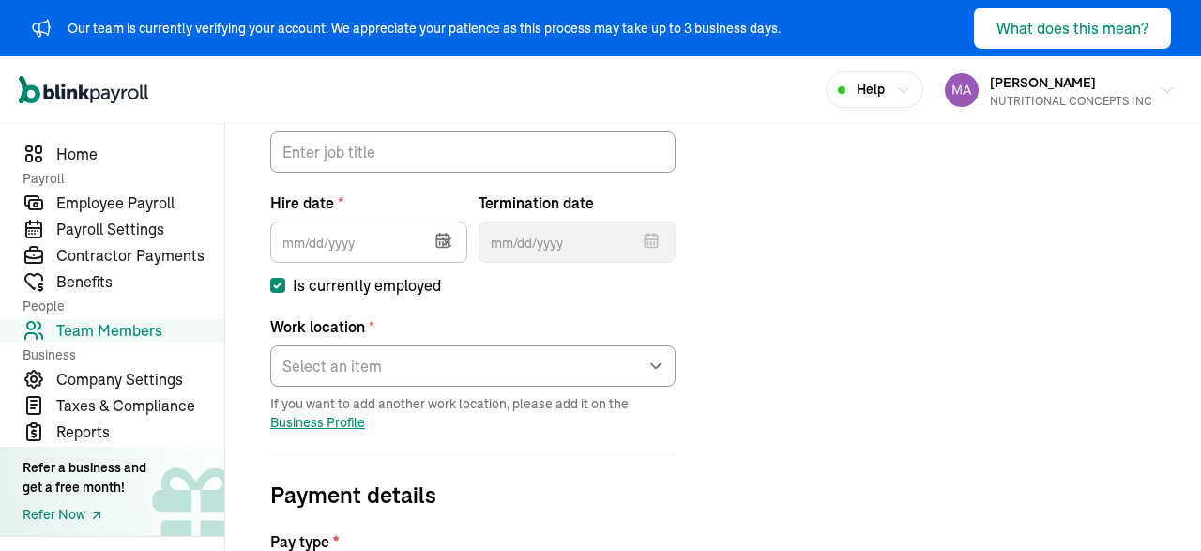
type input "[DATE]"
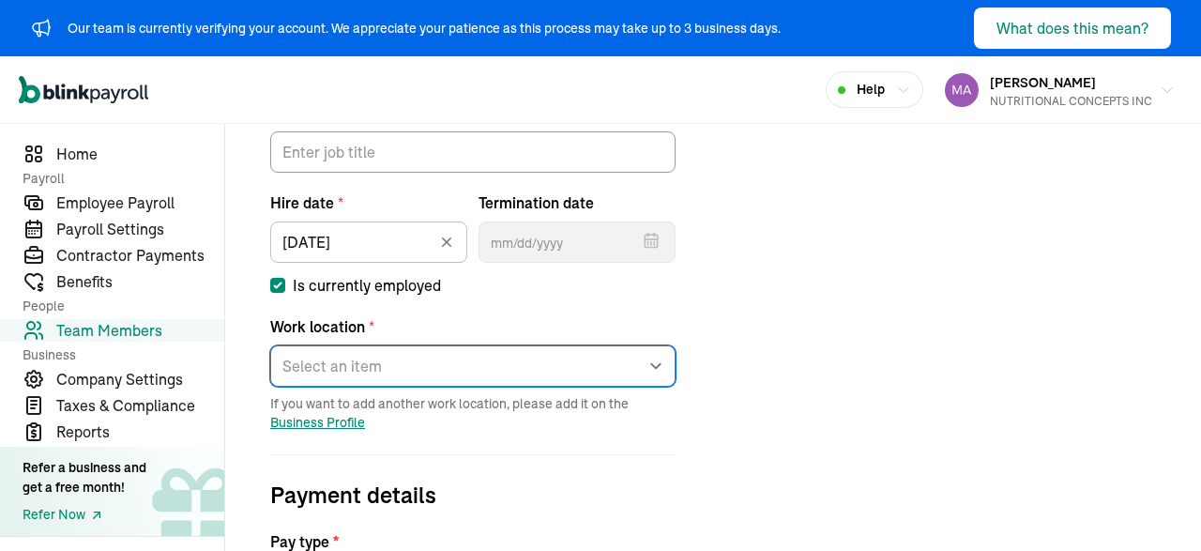
click at [270, 345] on select "Select an item BRANCH Works from home" at bounding box center [472, 365] width 405 height 41
select select "Works from home"
click option "Works from home" at bounding box center [0, 0] width 0 height 0
click at [270, 345] on select "Select an item BRANCH Works from home" at bounding box center [472, 365] width 405 height 41
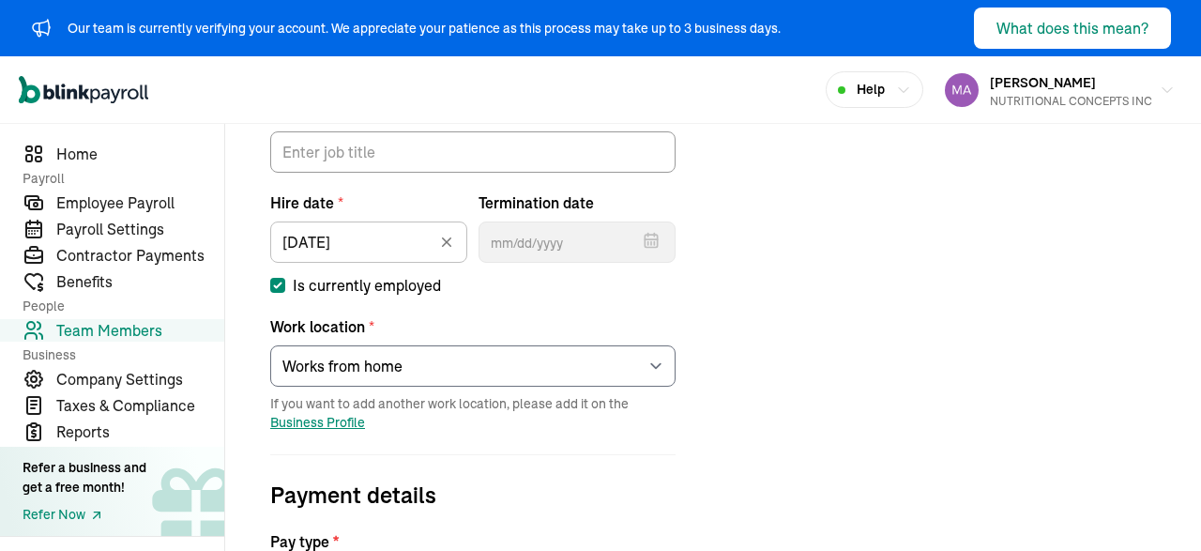
click at [844, 339] on div "Job details Job title (optional) Hire date * 08/01/2025 Aug 2025 Mon Tue Wed Th…" at bounding box center [713, 543] width 931 height 989
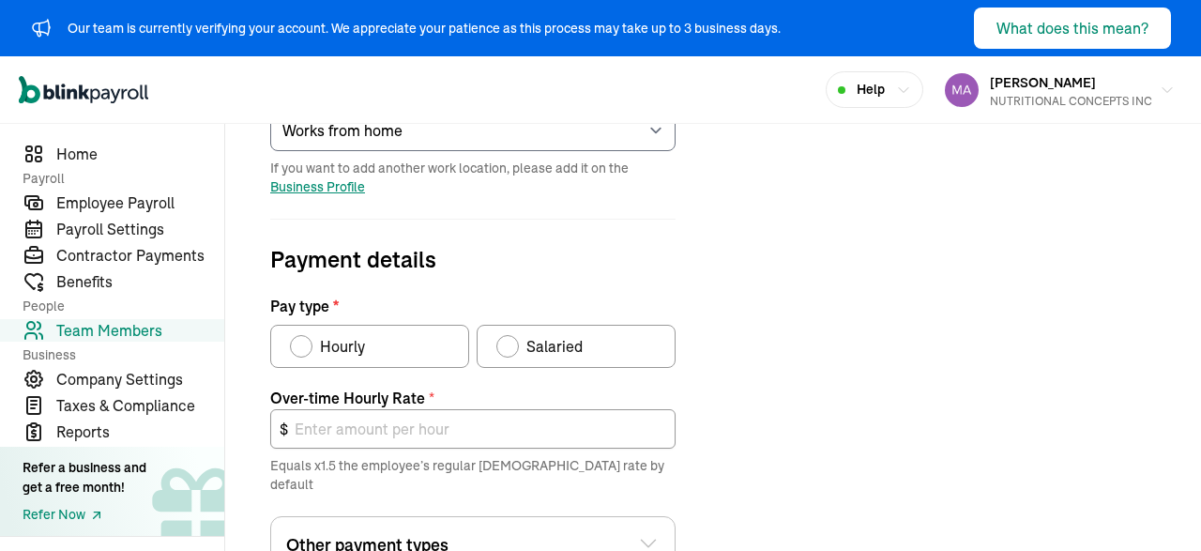
scroll to position [516, 0]
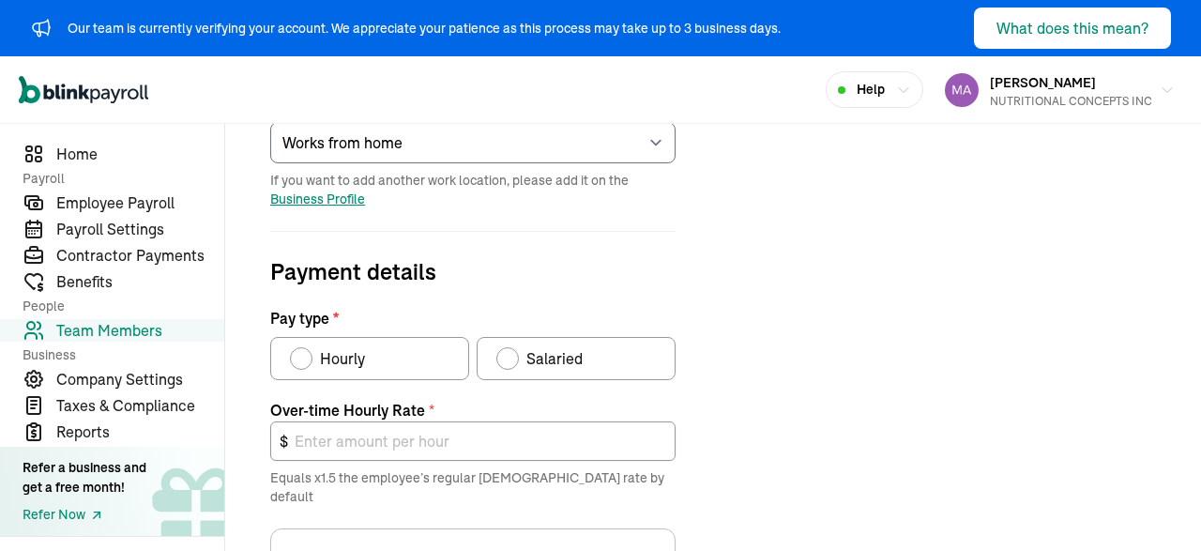
click at [325, 353] on span "Hourly" at bounding box center [342, 358] width 45 height 23
click at [304, 353] on input "Hourly" at bounding box center [296, 353] width 15 height 15
radio input "true"
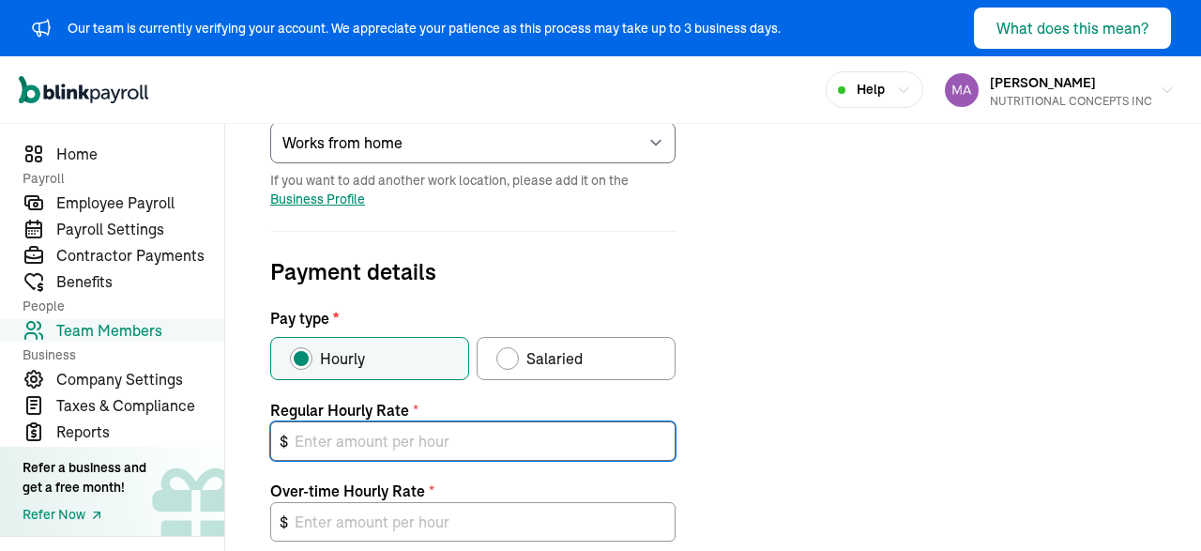
click at [436, 435] on input "text" at bounding box center [472, 440] width 405 height 39
type input "15"
type input "22.50"
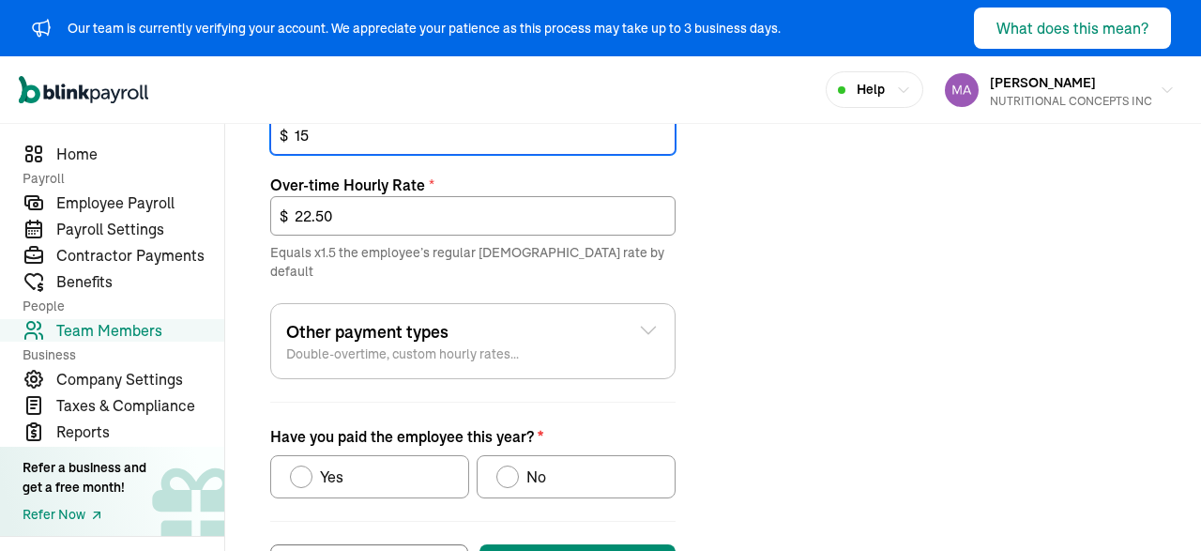
scroll to position [824, 0]
type input "15"
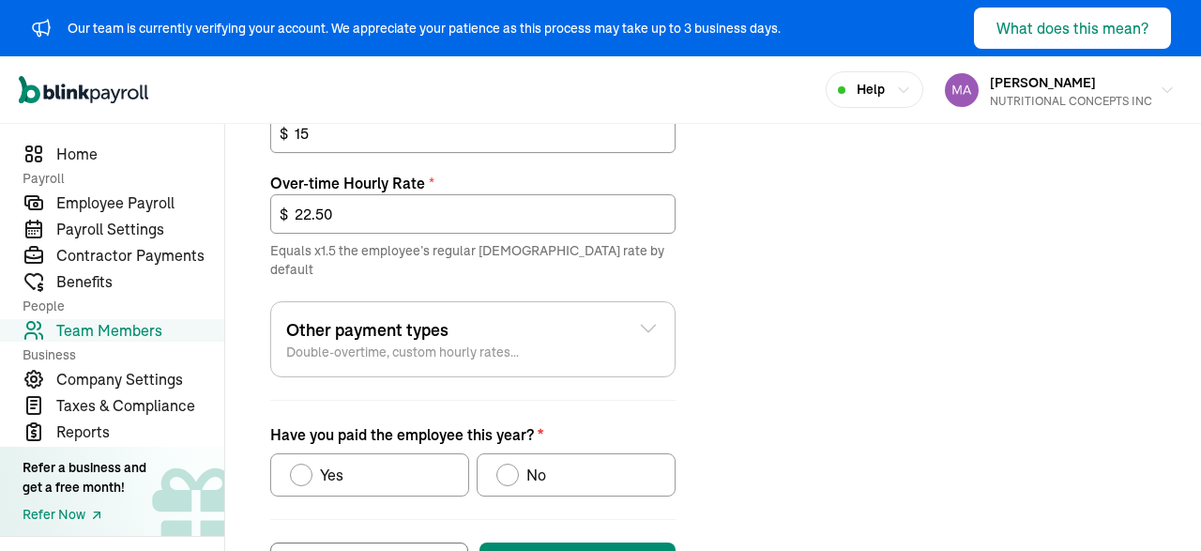
click at [512, 467] on div "Have you paid the employee this year?" at bounding box center [507, 474] width 15 height 15
click at [510, 462] on input "No" at bounding box center [502, 469] width 15 height 15
radio input "true"
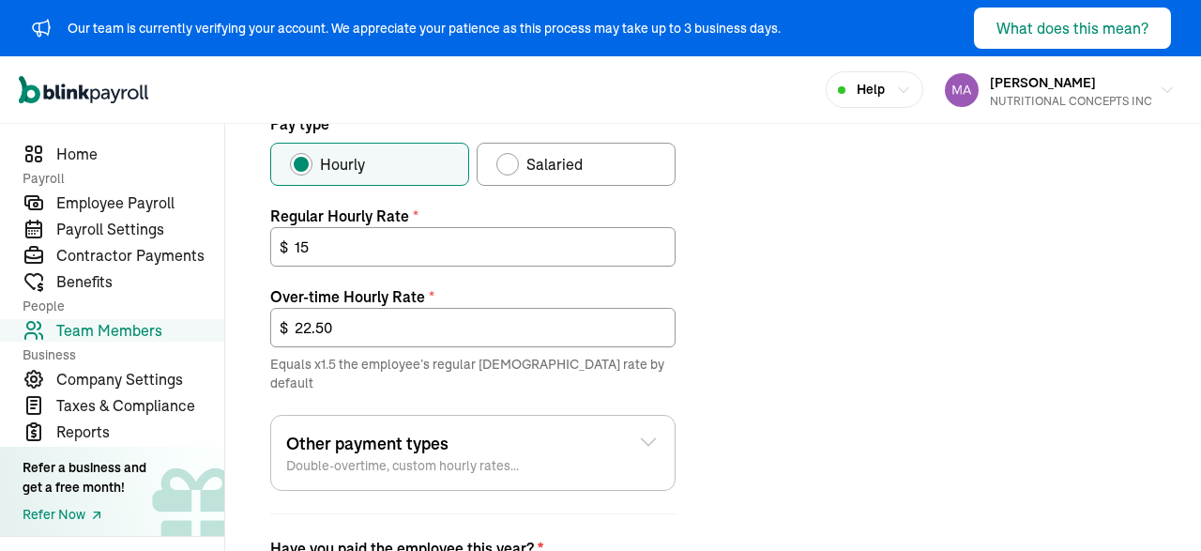
scroll to position [879, 0]
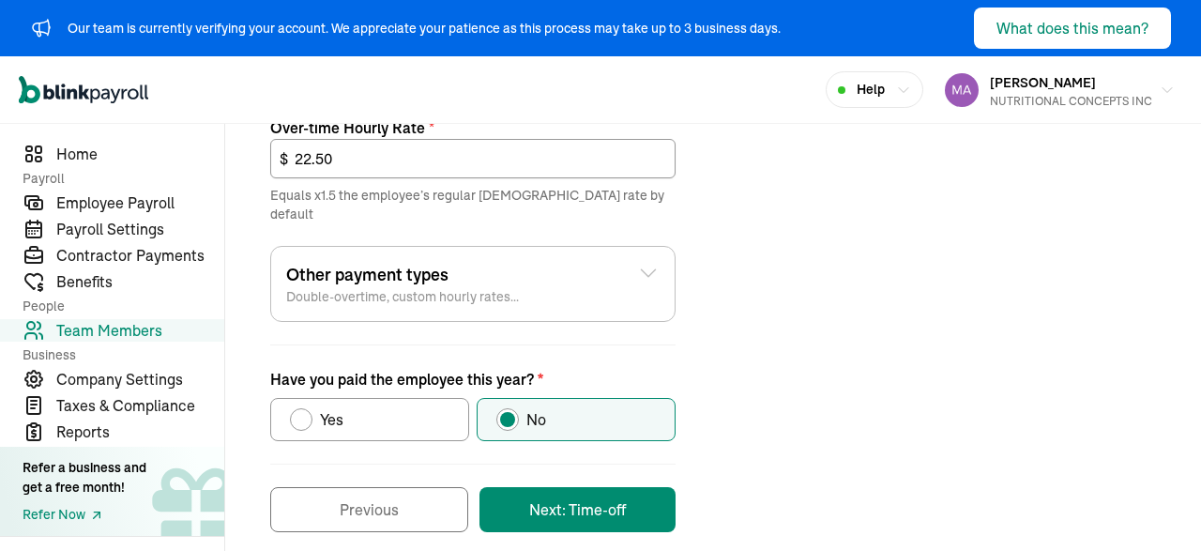
click at [569, 277] on div "Other payment types Double-overtime, custom hourly rates..." at bounding box center [472, 284] width 373 height 44
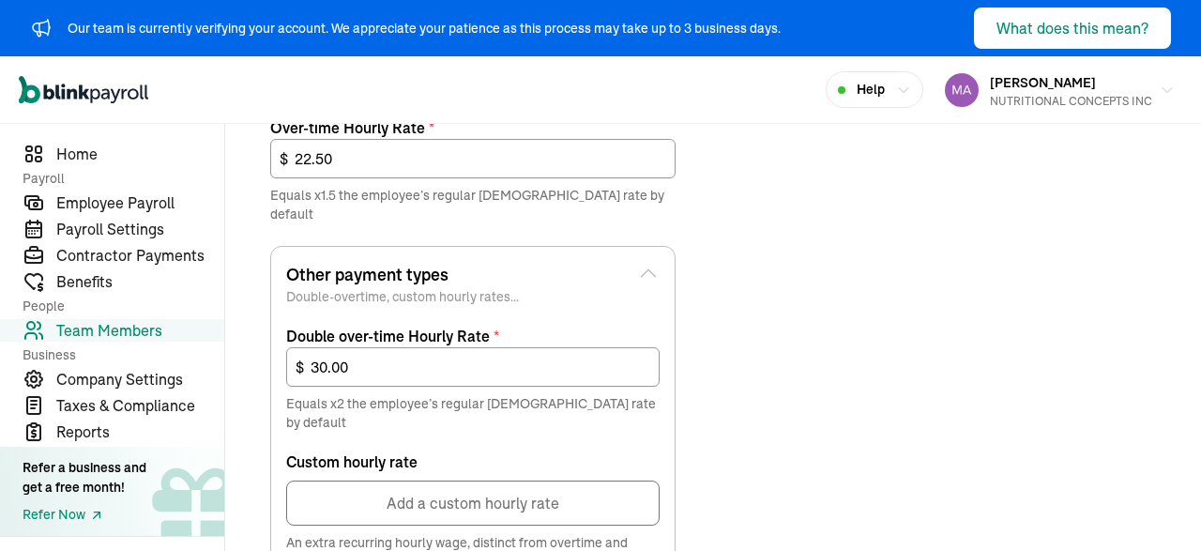
click at [569, 277] on div "Other payment types Double-overtime, custom hourly rates..." at bounding box center [472, 284] width 373 height 44
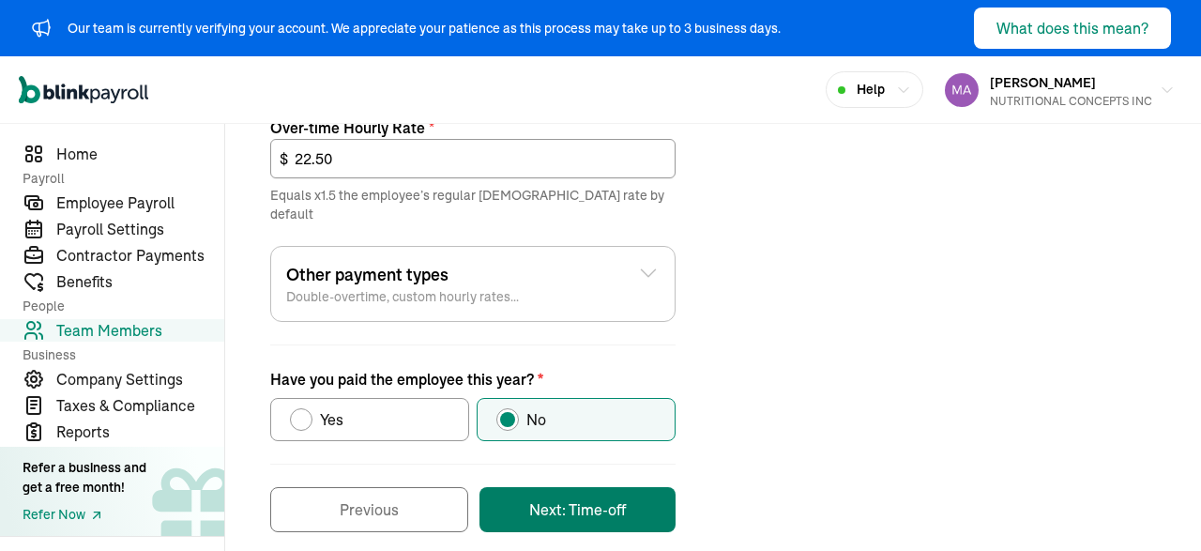
click at [595, 487] on button "Next: Time-off" at bounding box center [577, 509] width 196 height 45
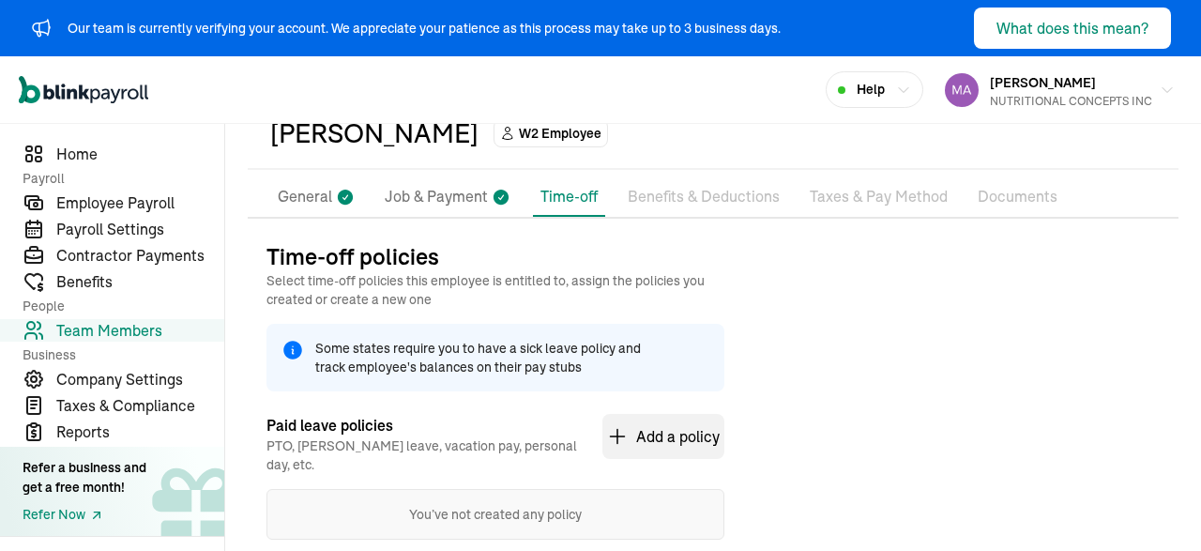
scroll to position [101, 0]
click at [447, 194] on p "Job & Payment" at bounding box center [436, 196] width 103 height 24
select select "Works from home"
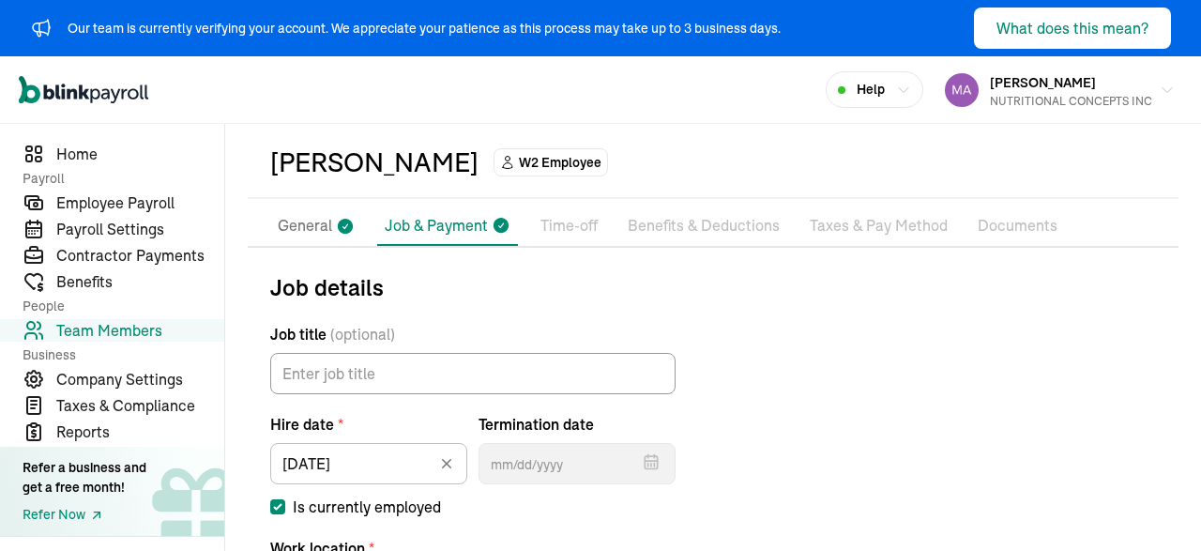
scroll to position [23, 0]
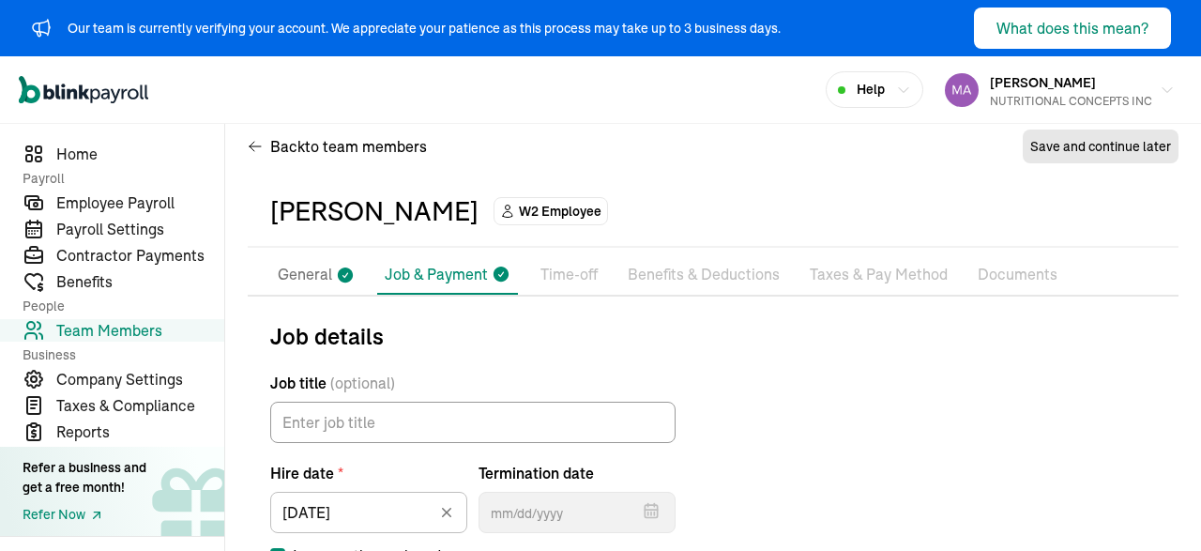
click at [557, 279] on p "Time-off" at bounding box center [568, 275] width 57 height 24
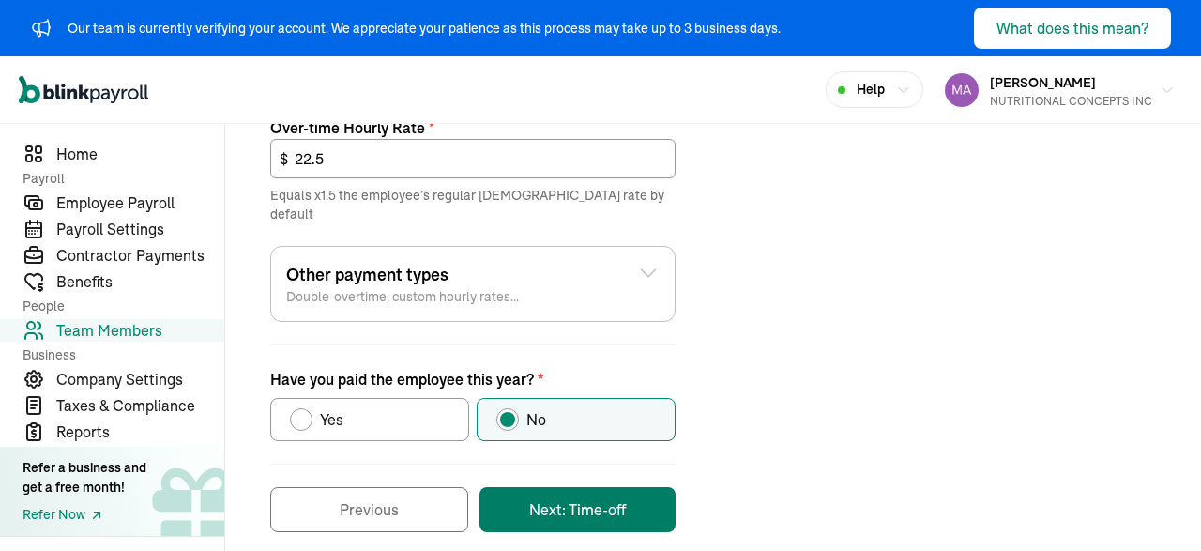
click at [598, 487] on button "Next: Time-off" at bounding box center [577, 509] width 196 height 45
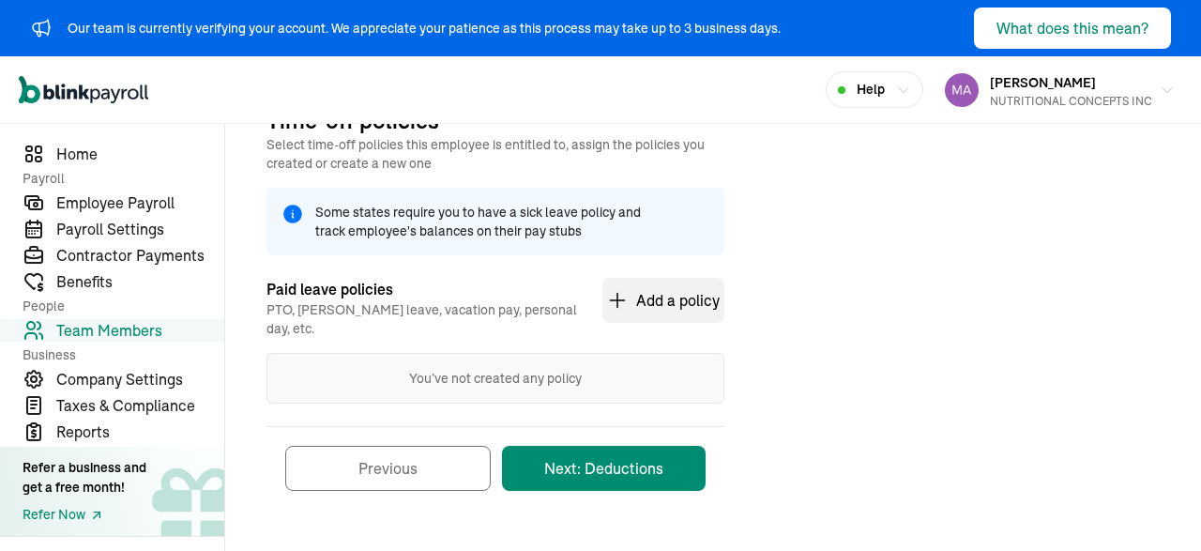
scroll to position [220, 0]
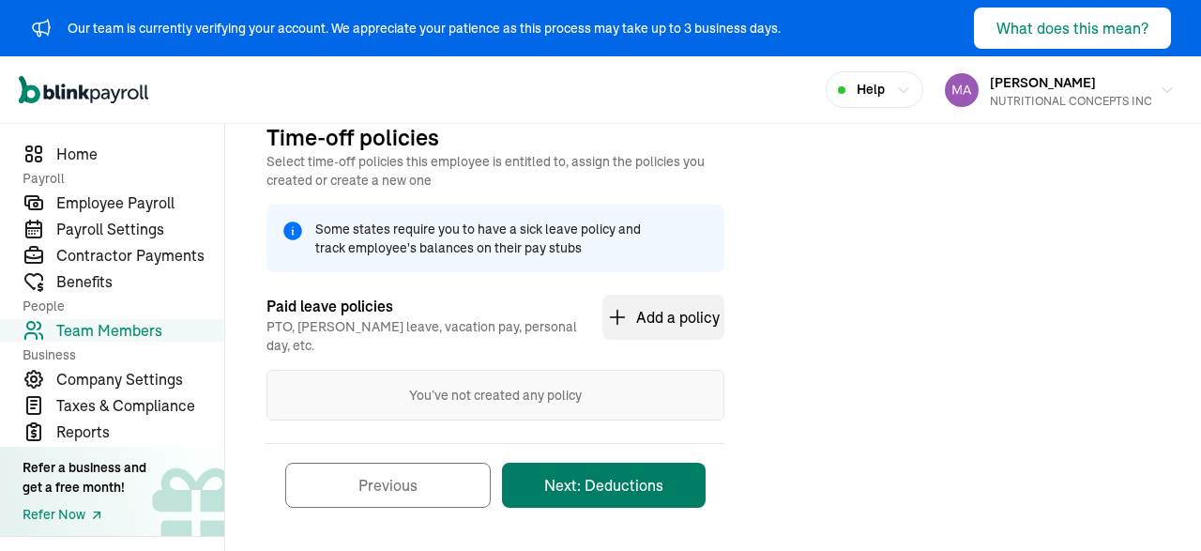
click at [588, 481] on button "Next: Deductions" at bounding box center [604, 484] width 204 height 45
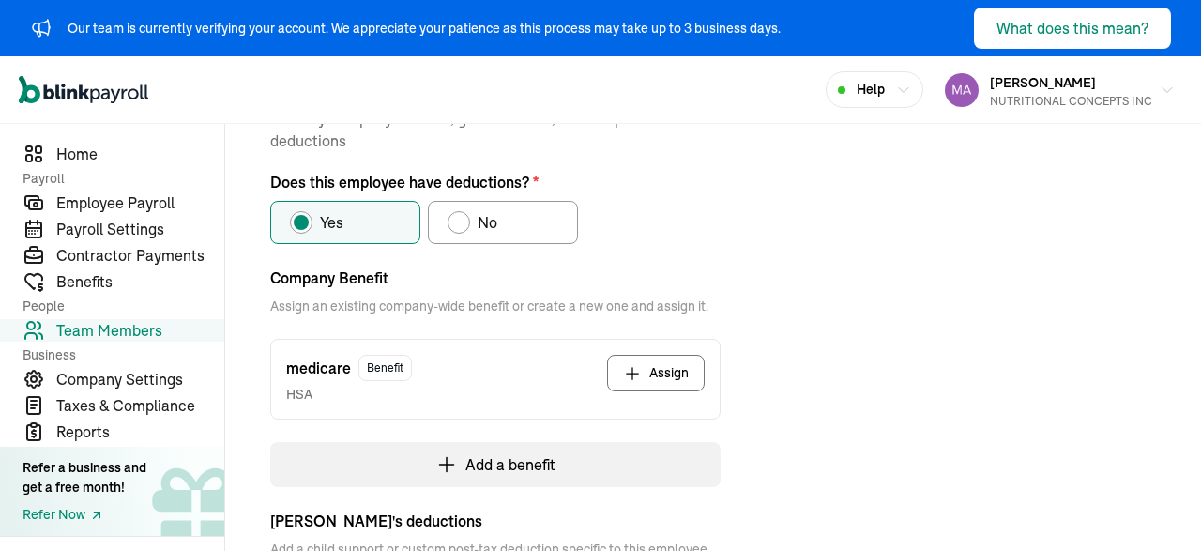
scroll to position [278, 0]
click at [641, 363] on icon "button" at bounding box center [632, 371] width 19 height 19
select select "pay_period"
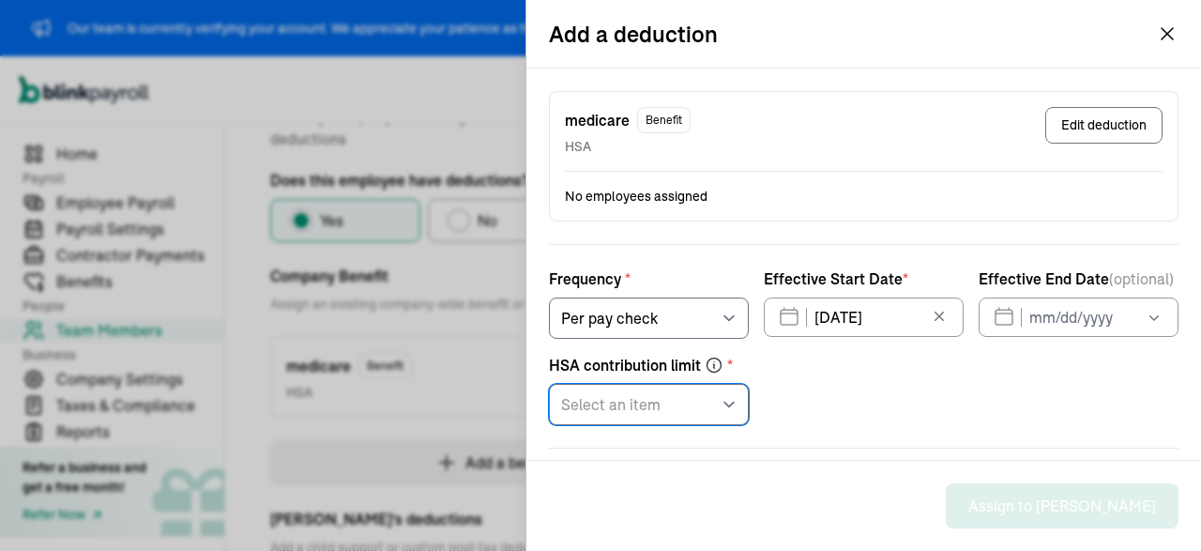
click at [549, 384] on select "Select an item Single Family" at bounding box center [649, 404] width 200 height 41
select select "1"
click option "Single" at bounding box center [0, 0] width 0 height 0
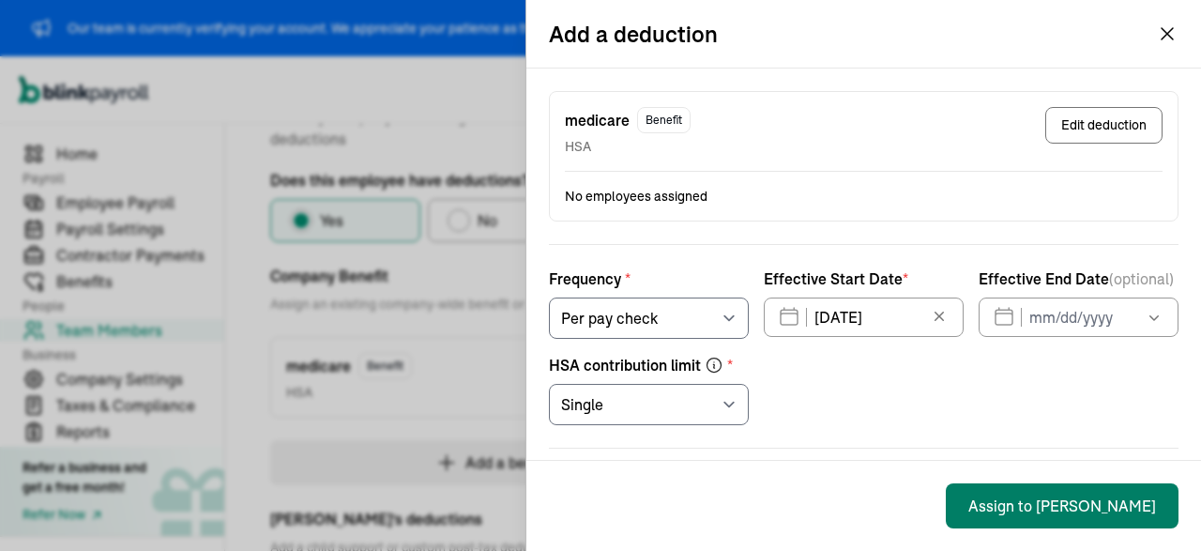
click at [1065, 512] on button "Assign to PAULA" at bounding box center [1062, 505] width 233 height 45
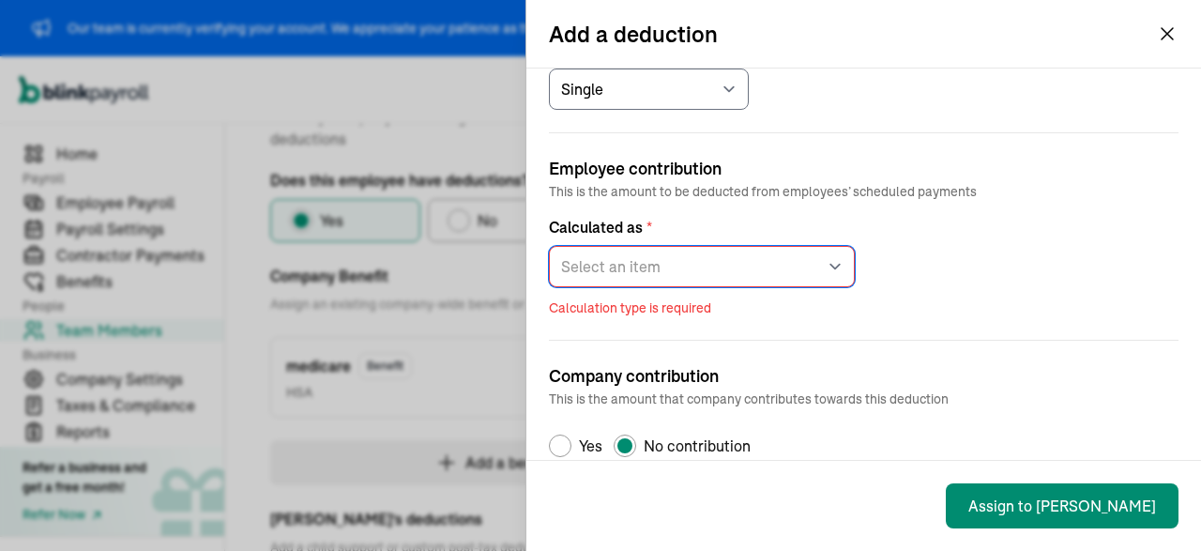
click at [549, 246] on select "Select an item Fixed amount Percentage of gross pay" at bounding box center [702, 266] width 306 height 41
select select "1"
click option "Fixed amount" at bounding box center [0, 0] width 0 height 0
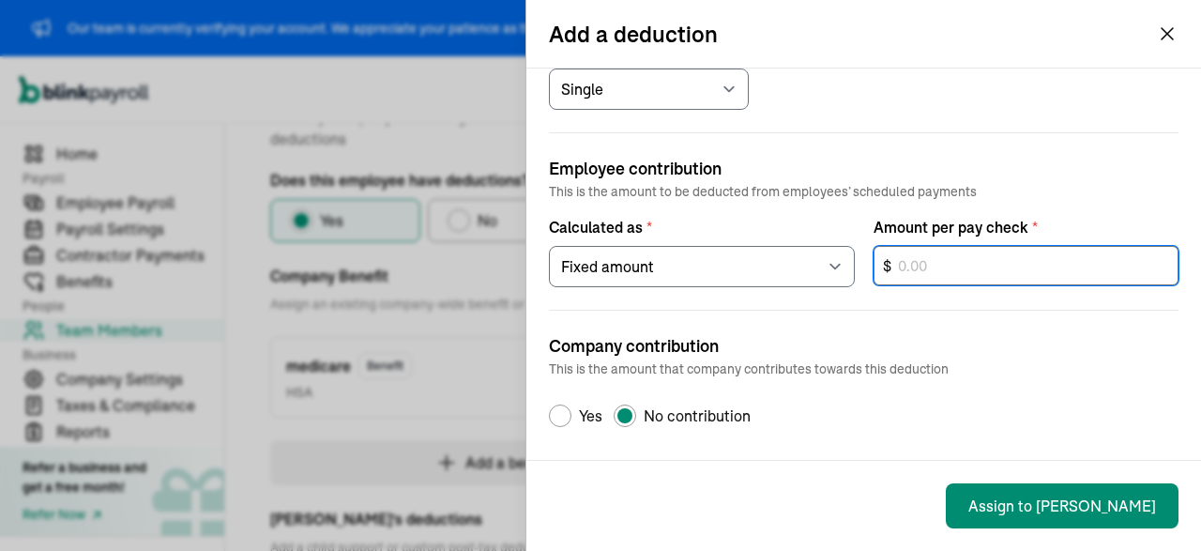
click at [893, 261] on input "text" at bounding box center [1026, 265] width 306 height 39
type input "3,540"
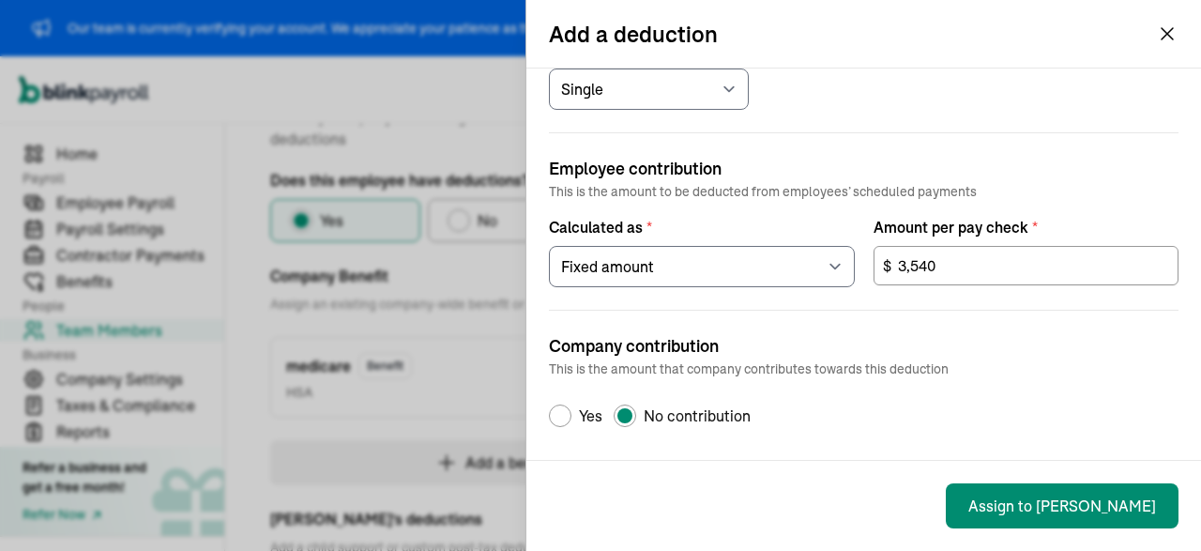
click at [568, 425] on div "medicare Benefit HSA Edit deduction No employees assigned Frequency * Select an…" at bounding box center [863, 263] width 675 height 391
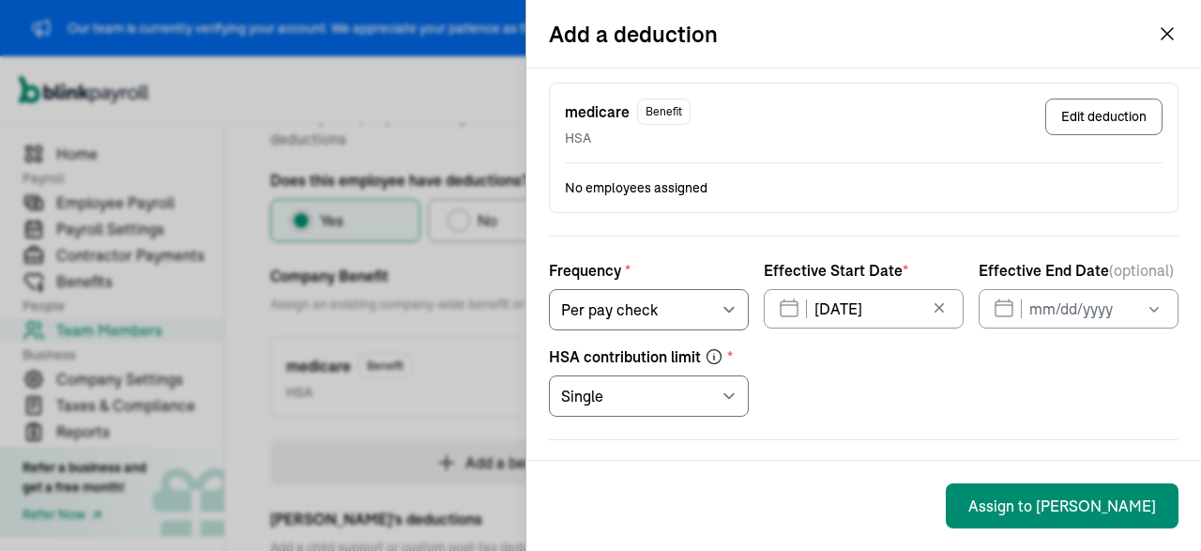
scroll to position [0, 0]
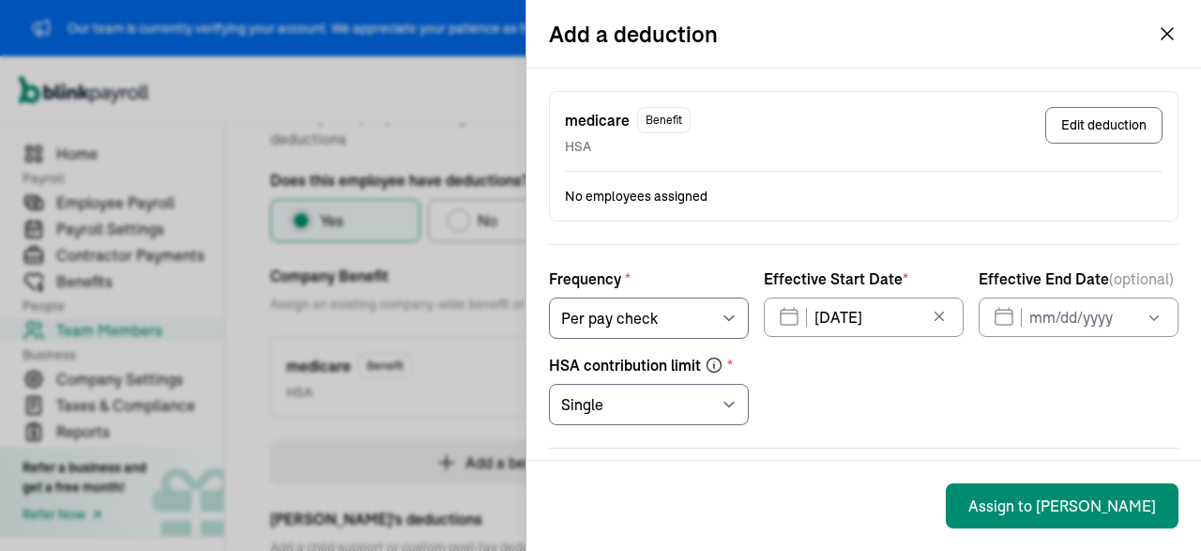
click at [1168, 35] on icon "button" at bounding box center [1166, 33] width 11 height 11
click at [459, 235] on div "Add a deduction medicare Benefit HSA Edit deduction No employees assigned Frequ…" at bounding box center [600, 275] width 1201 height 551
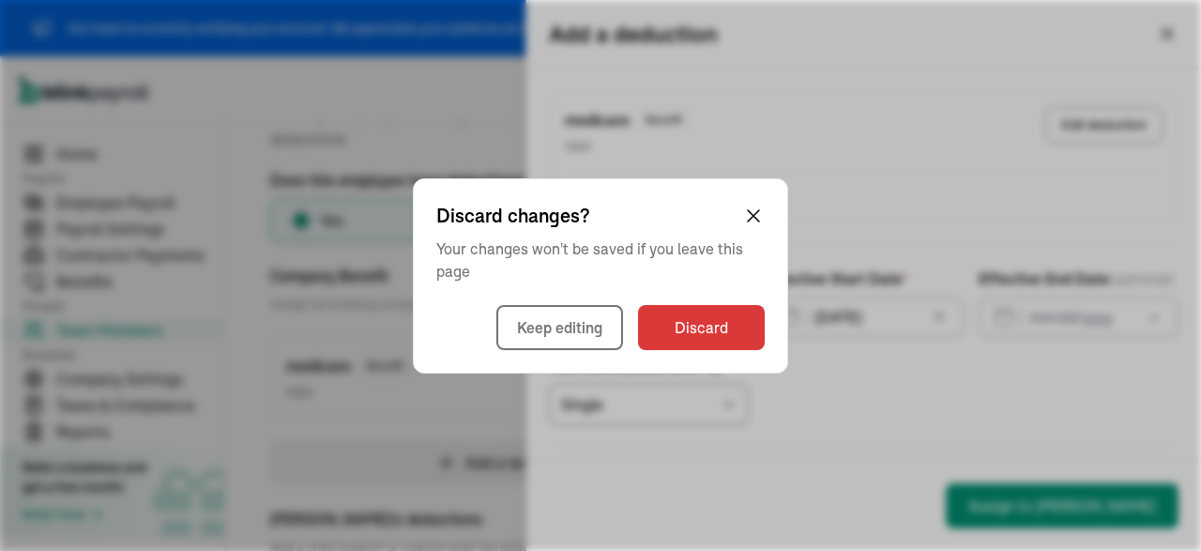
click at [768, 203] on div "Discard changes? Your changes won't be saved if you leave this page Keep editin…" at bounding box center [600, 275] width 375 height 195
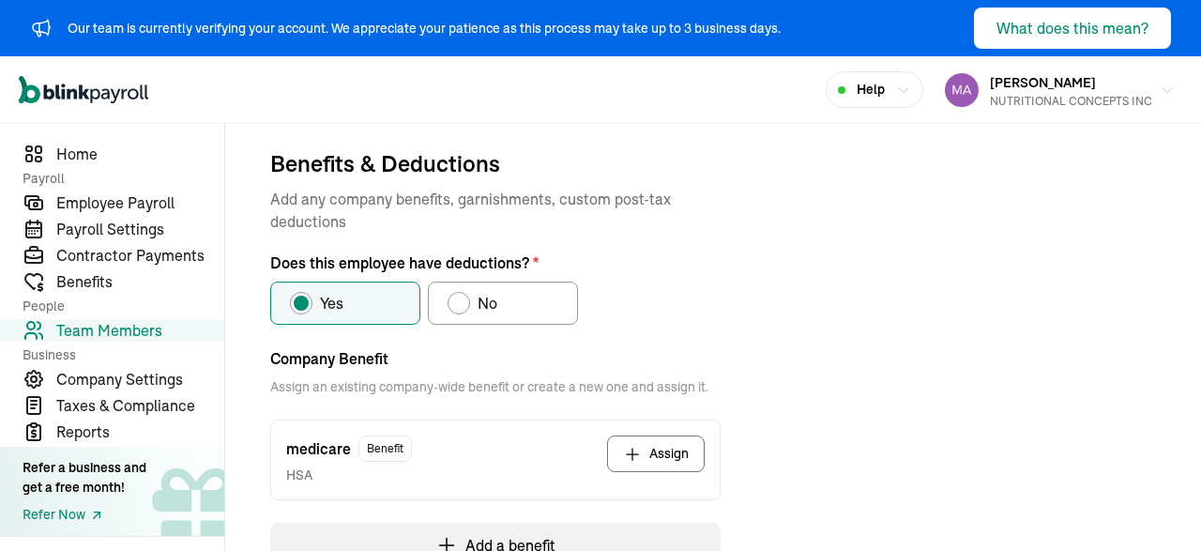
scroll to position [199, 0]
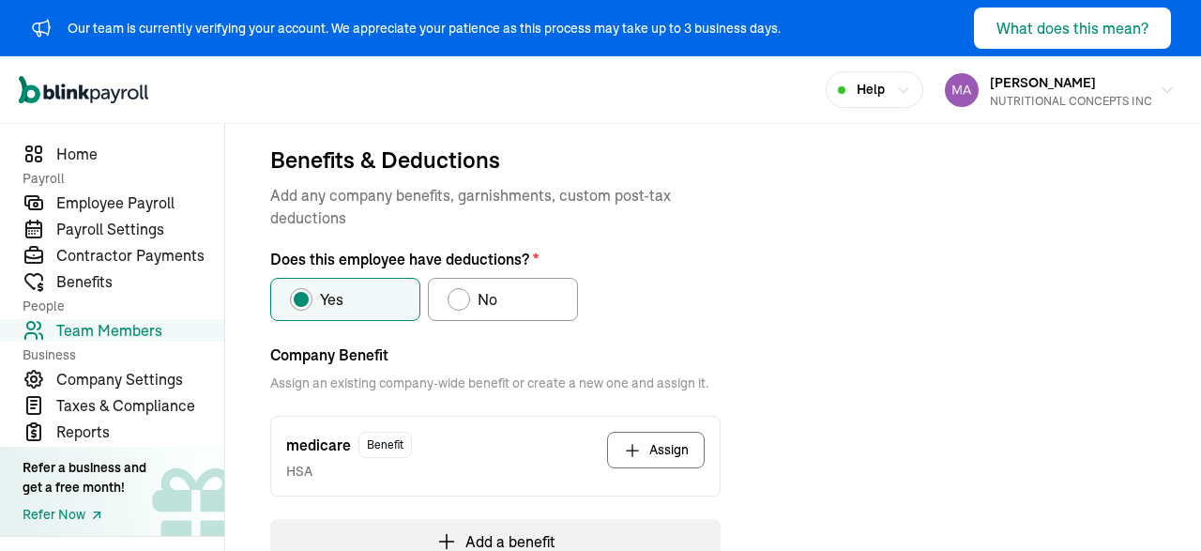
click at [456, 304] on div "Does this employee have deductions?" at bounding box center [458, 299] width 15 height 15
click at [456, 302] on input "No" at bounding box center [454, 294] width 15 height 15
radio input "true"
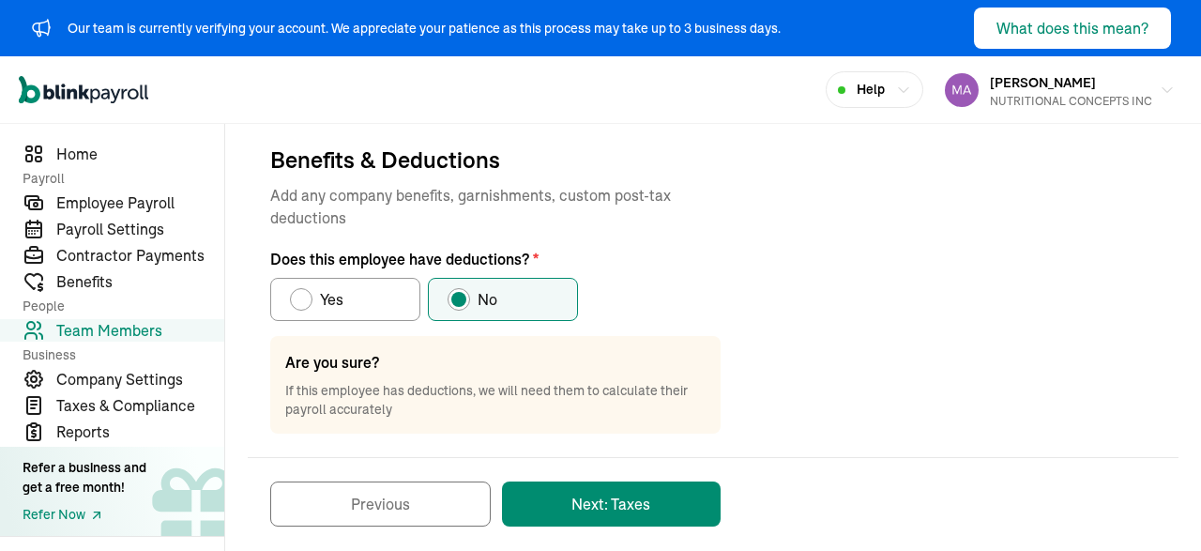
click at [347, 307] on label "Yes" at bounding box center [345, 299] width 150 height 43
click at [304, 302] on input "Yes" at bounding box center [296, 294] width 15 height 15
radio input "true"
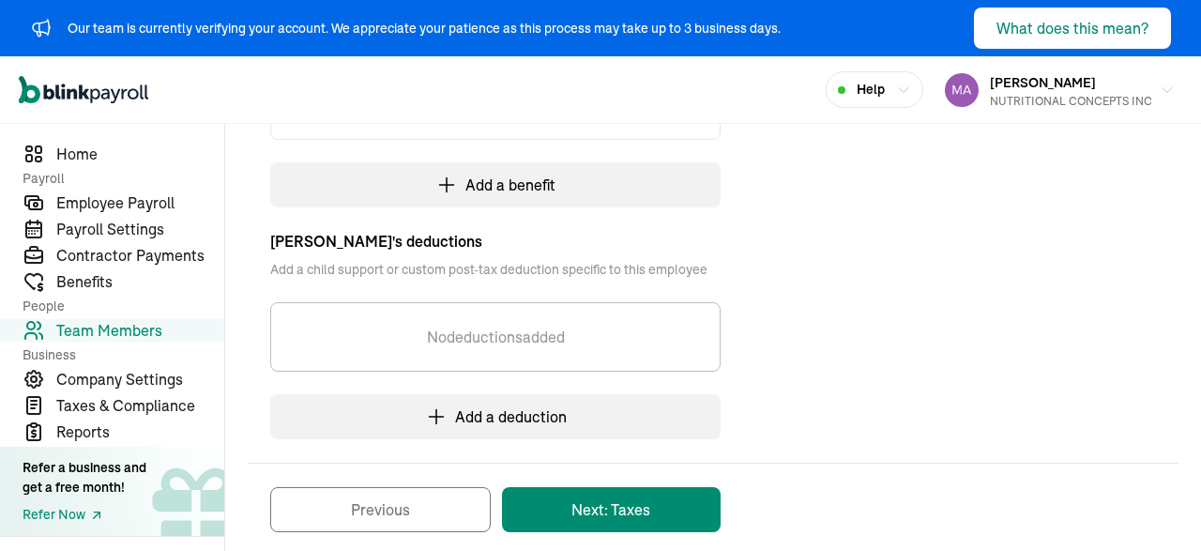
scroll to position [574, 0]
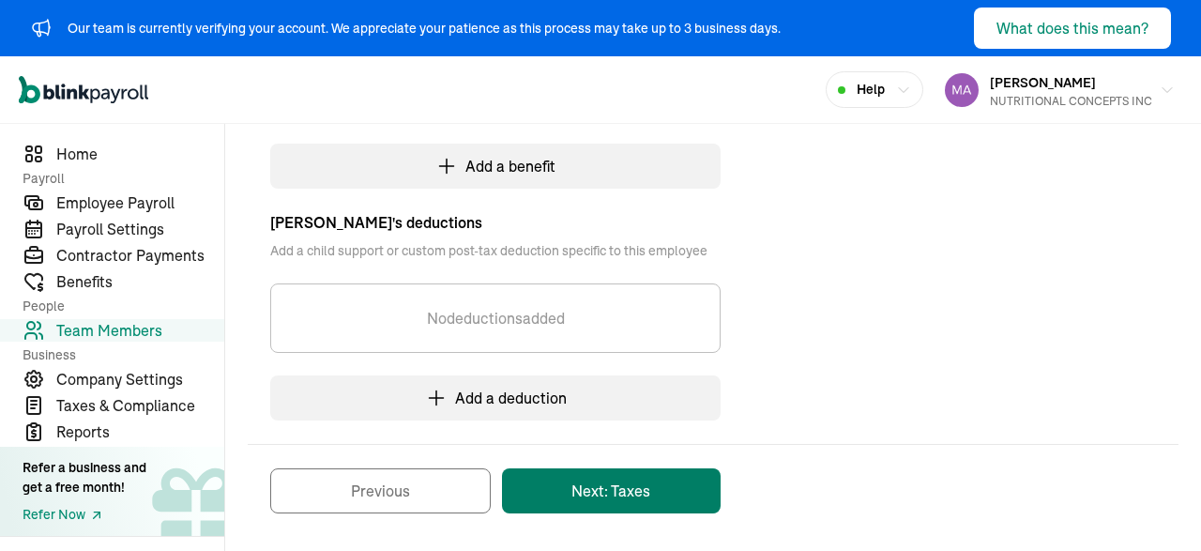
click at [631, 495] on button "Next: Taxes" at bounding box center [611, 490] width 219 height 45
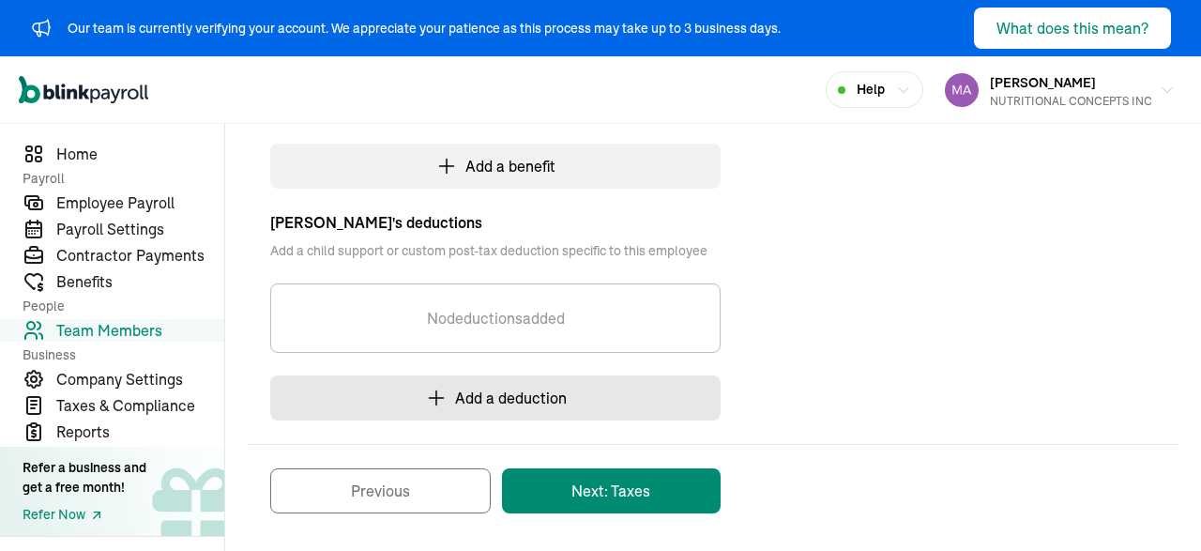
click at [526, 387] on button "Add a deduction" at bounding box center [495, 397] width 450 height 45
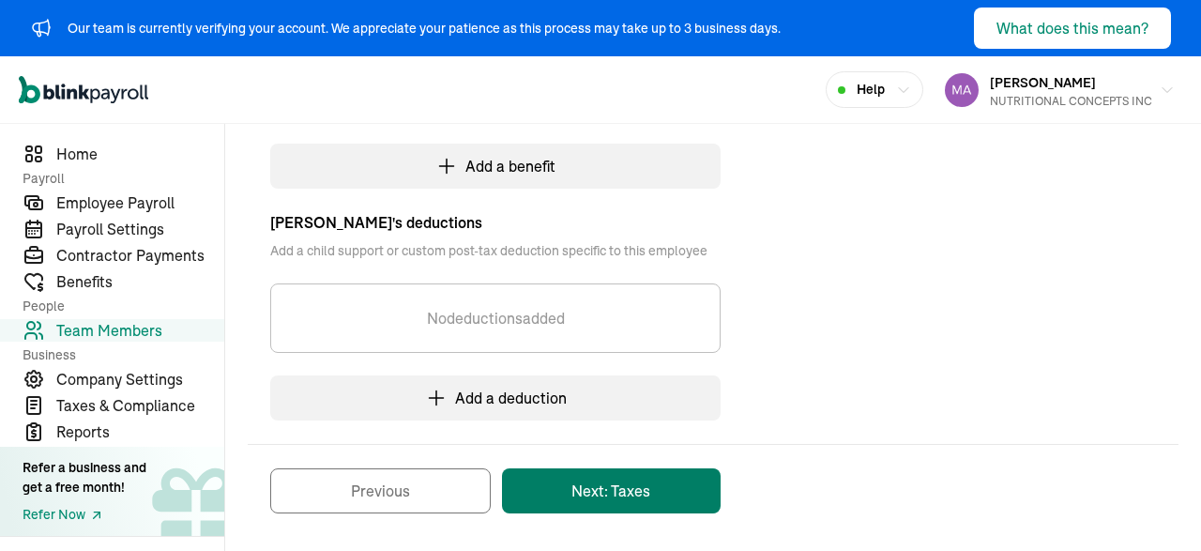
click at [629, 480] on button "Next: Taxes" at bounding box center [611, 490] width 219 height 45
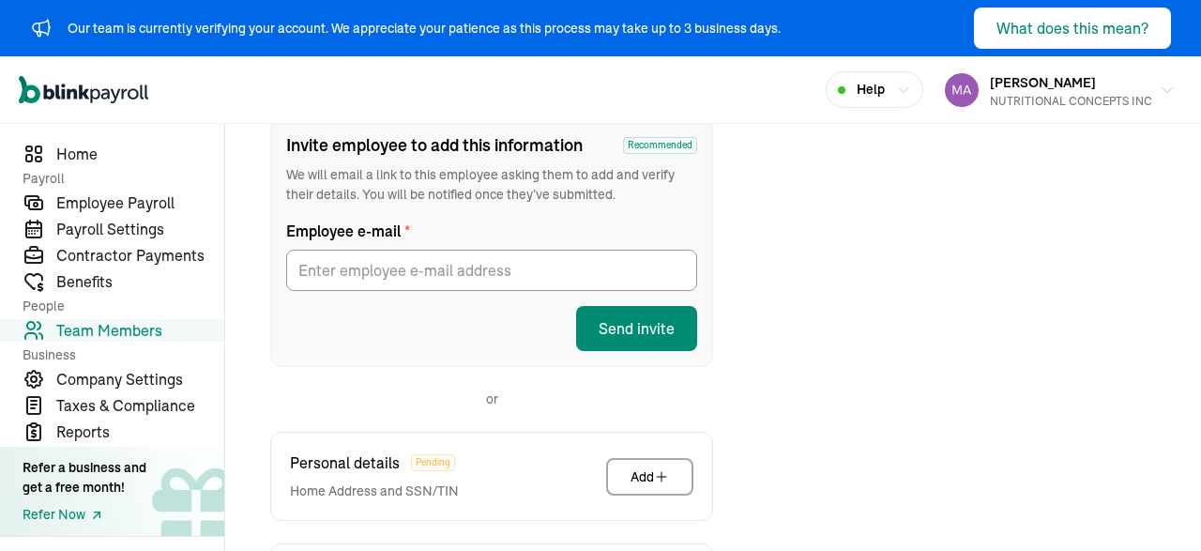
scroll to position [278, 0]
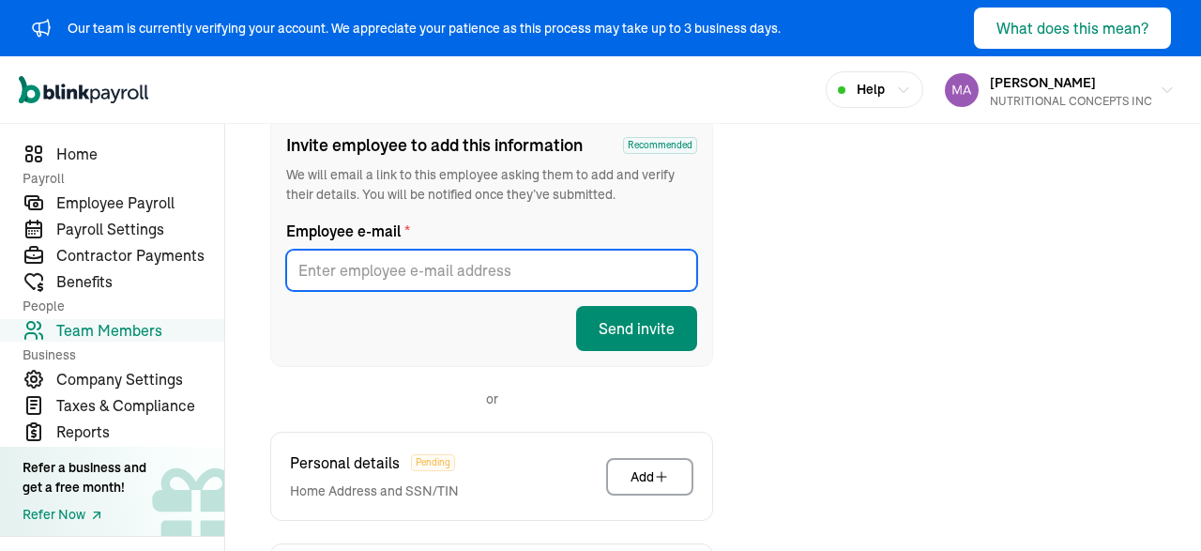
click at [437, 275] on input "Employee e-mail *" at bounding box center [491, 270] width 411 height 41
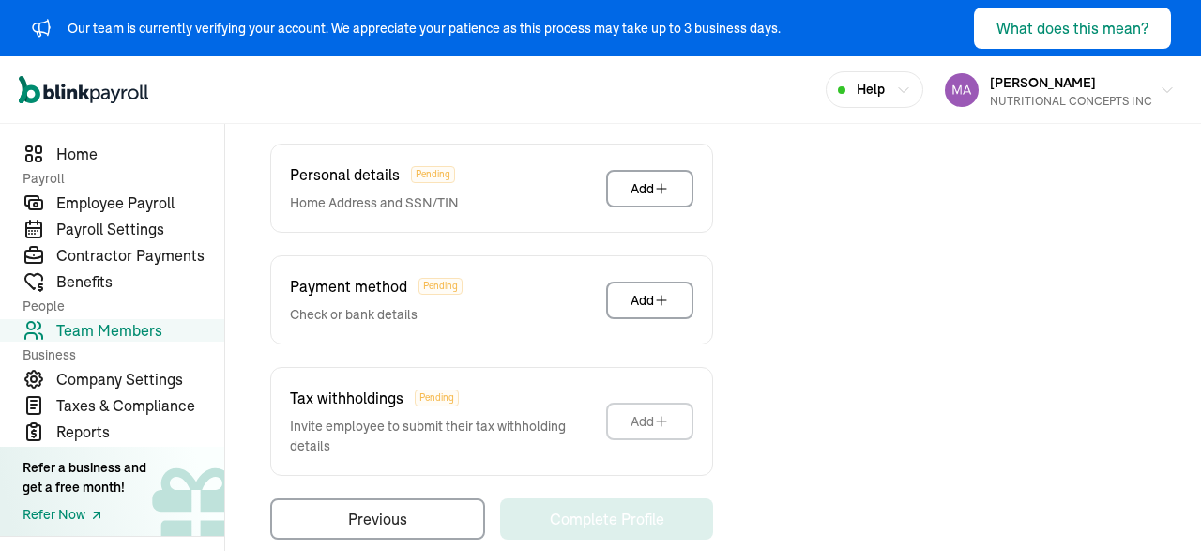
scroll to position [563, 0]
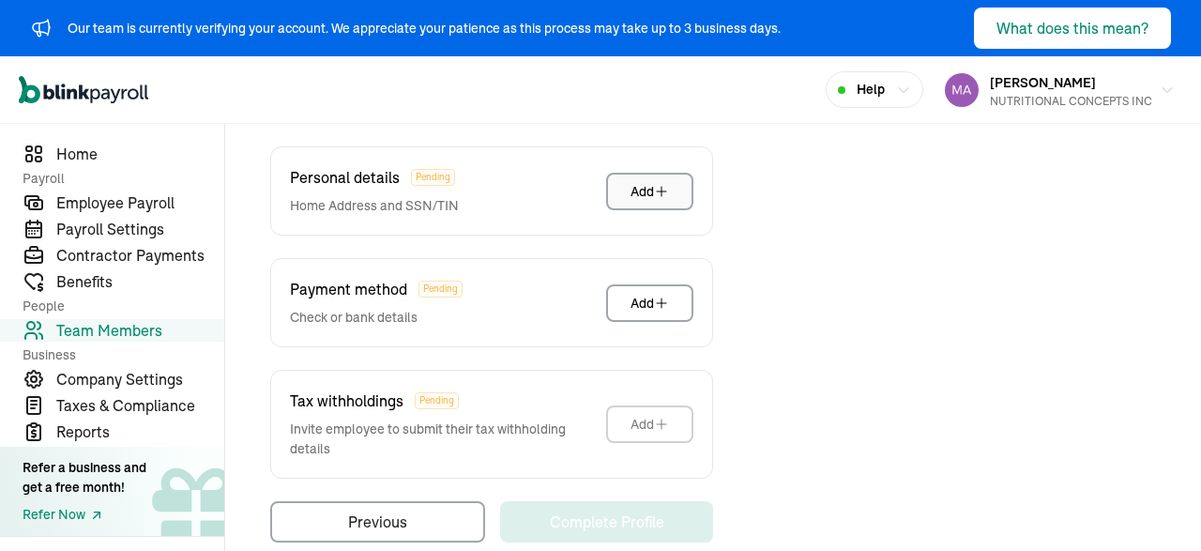
type input "Pharris3300@gmail.com"
click at [652, 189] on div "Add" at bounding box center [649, 191] width 38 height 19
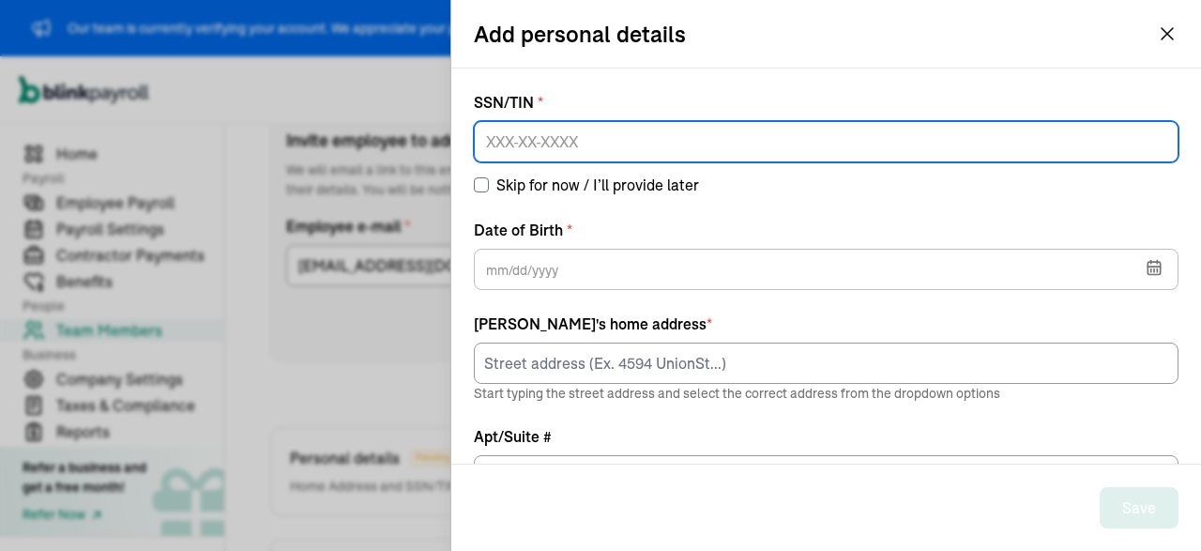
click at [613, 129] on input at bounding box center [826, 141] width 705 height 41
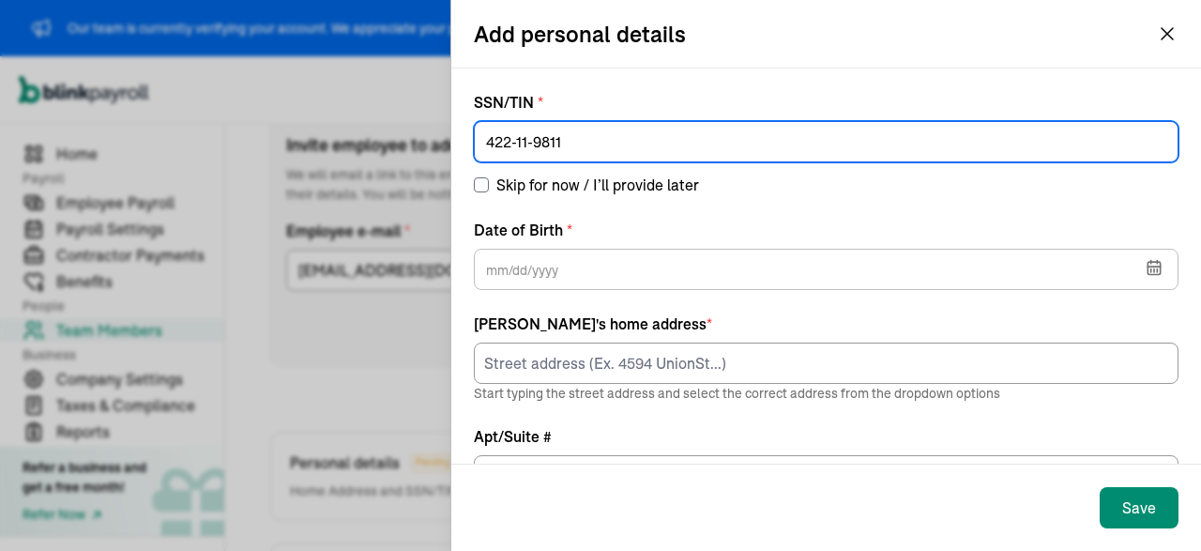
click at [546, 162] on input "422-11-9811" at bounding box center [826, 141] width 705 height 41
type input "422-11-9811"
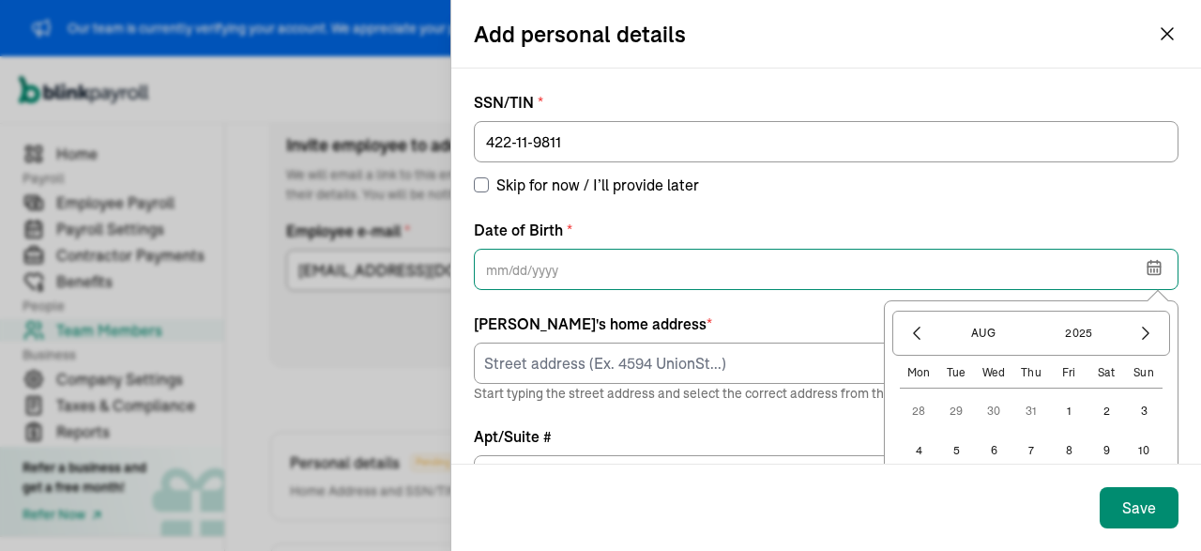
click at [546, 273] on input "text" at bounding box center [826, 269] width 705 height 41
click at [497, 273] on input "01/01/0202" at bounding box center [826, 269] width 705 height 41
click at [493, 264] on input "01/01/2021" at bounding box center [826, 269] width 705 height 41
click at [519, 269] on input "11/01/2021" at bounding box center [826, 269] width 705 height 41
click at [539, 274] on input "11/03/2021" at bounding box center [826, 269] width 705 height 41
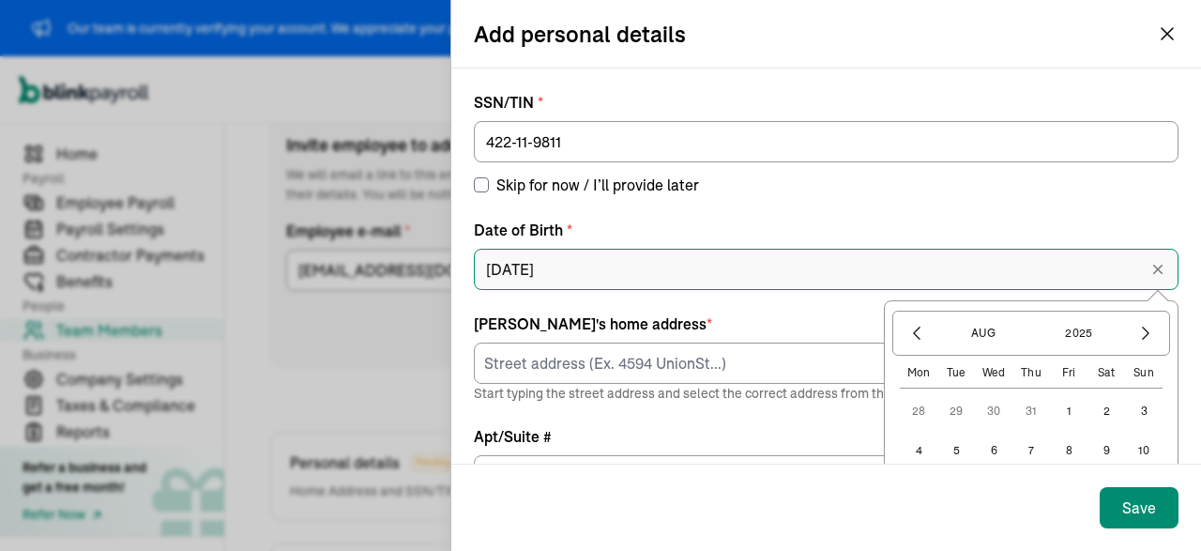
click at [556, 271] on input "11/03/2021" at bounding box center [826, 269] width 705 height 41
click at [529, 267] on input "11/03/0202" at bounding box center [826, 269] width 705 height 41
drag, startPoint x: 596, startPoint y: 269, endPoint x: 558, endPoint y: 266, distance: 37.6
click at [558, 266] on input "11/03/19650202" at bounding box center [826, 269] width 705 height 41
type input "11/03/1965"
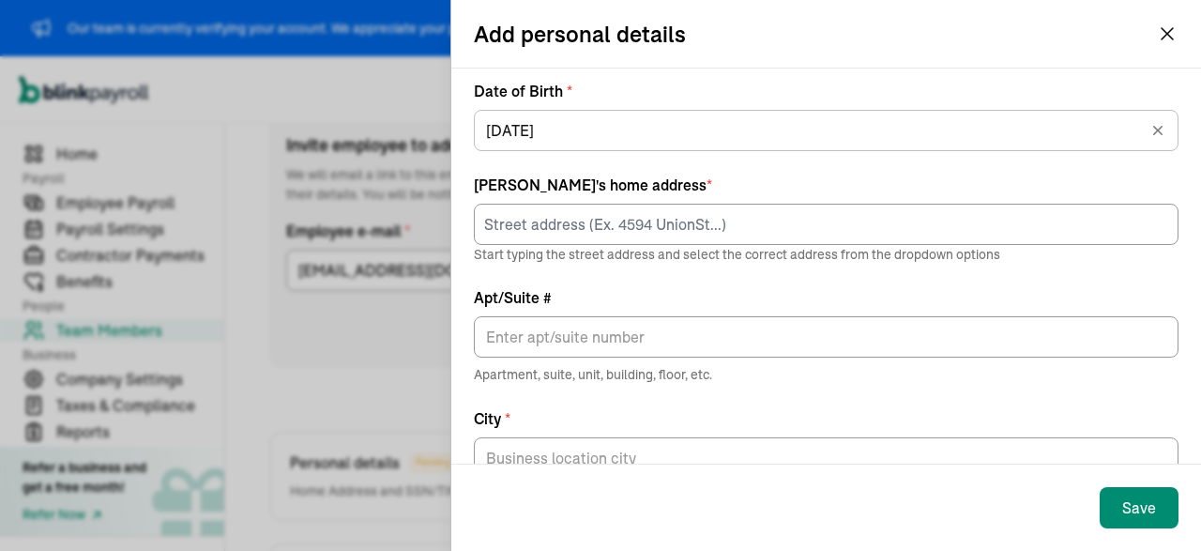
scroll to position [145, 0]
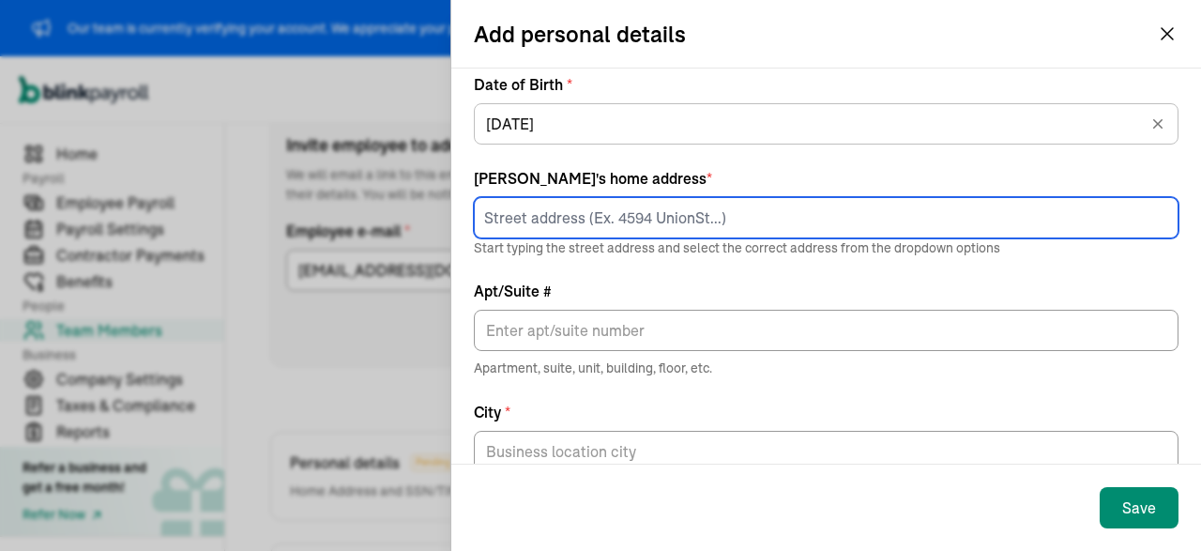
click at [658, 225] on input at bounding box center [826, 217] width 705 height 41
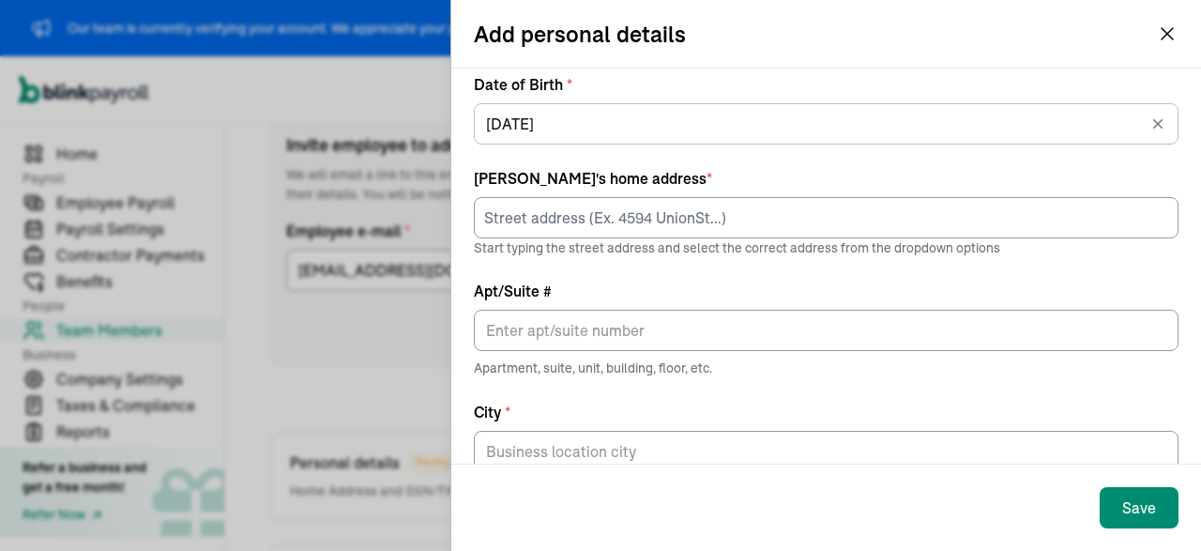
click at [982, 425] on div at bounding box center [826, 447] width 705 height 49
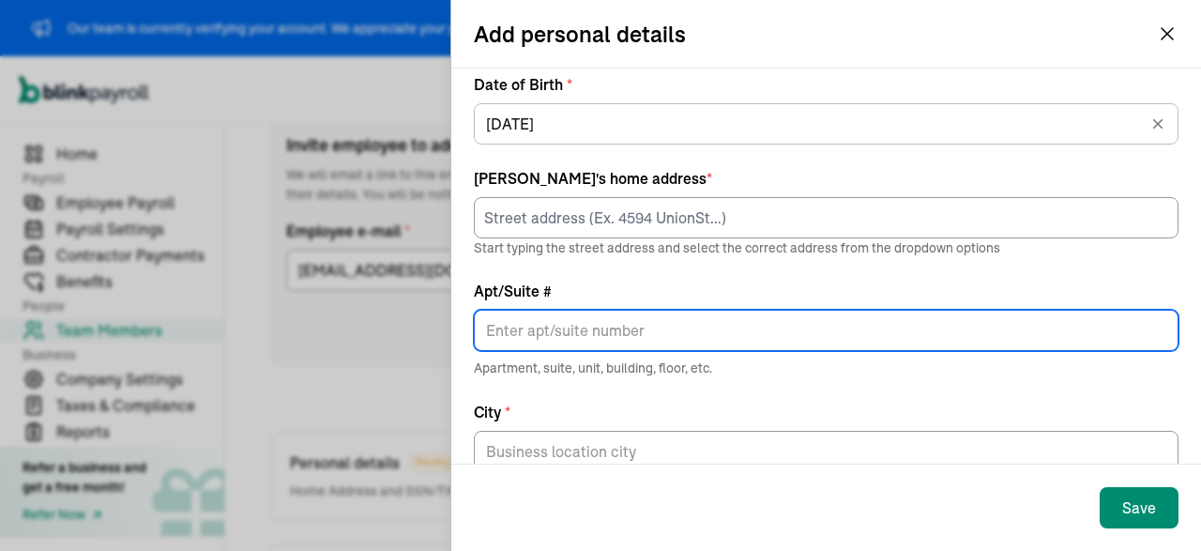
click at [640, 331] on input "Apt/Suite #" at bounding box center [826, 330] width 705 height 41
paste input "3440 COUNTY ROAD 214"
type input "3440 COUNTY ROAD 214"
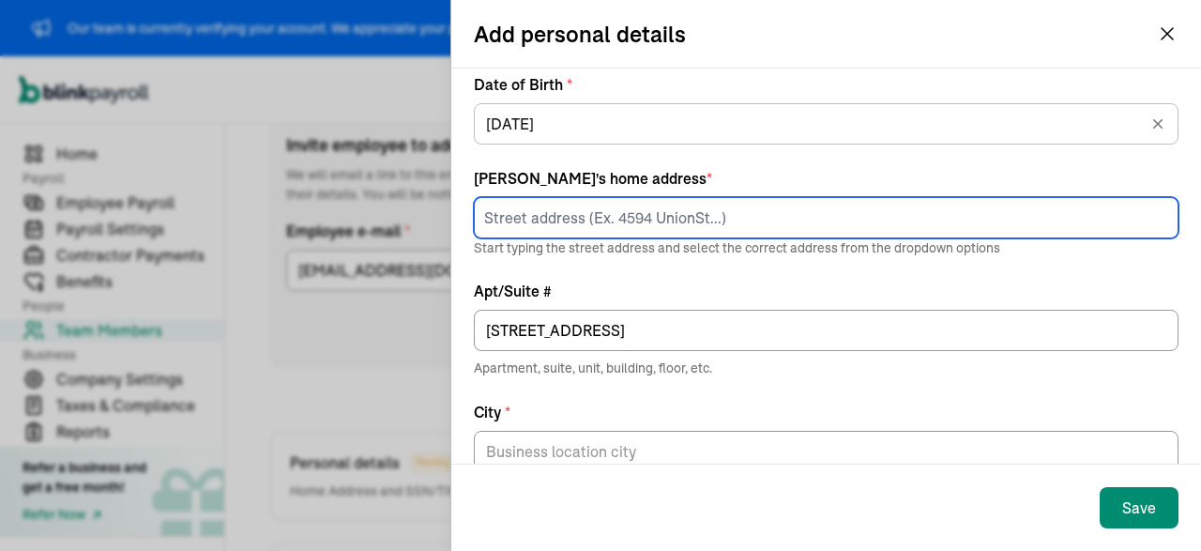
click at [629, 197] on input at bounding box center [826, 217] width 705 height 41
paste input "3440 COUNTY ROAD 214"
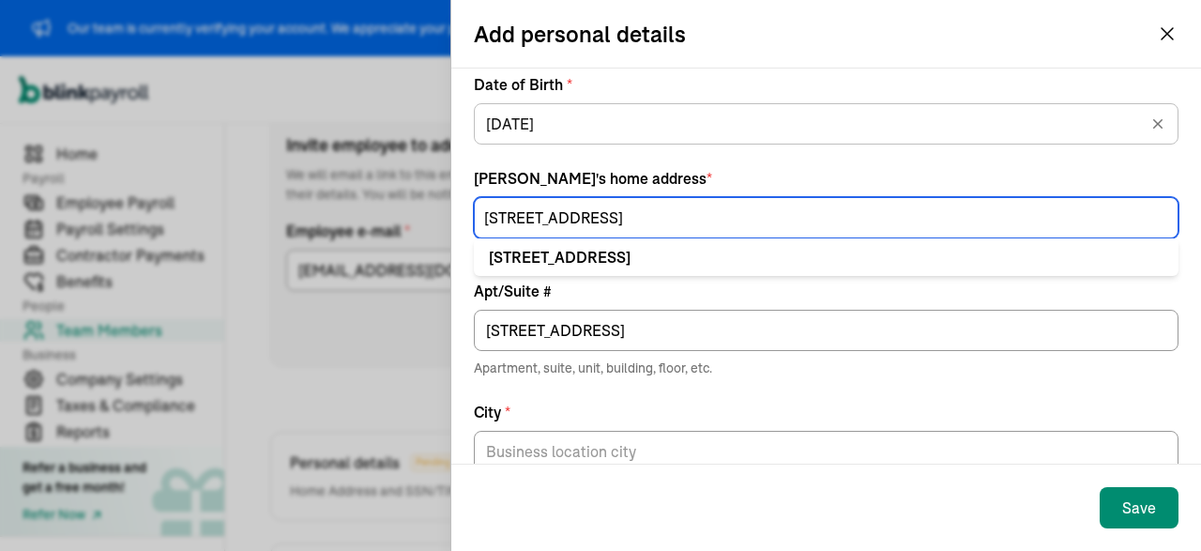
type input "[STREET_ADDRESS]"
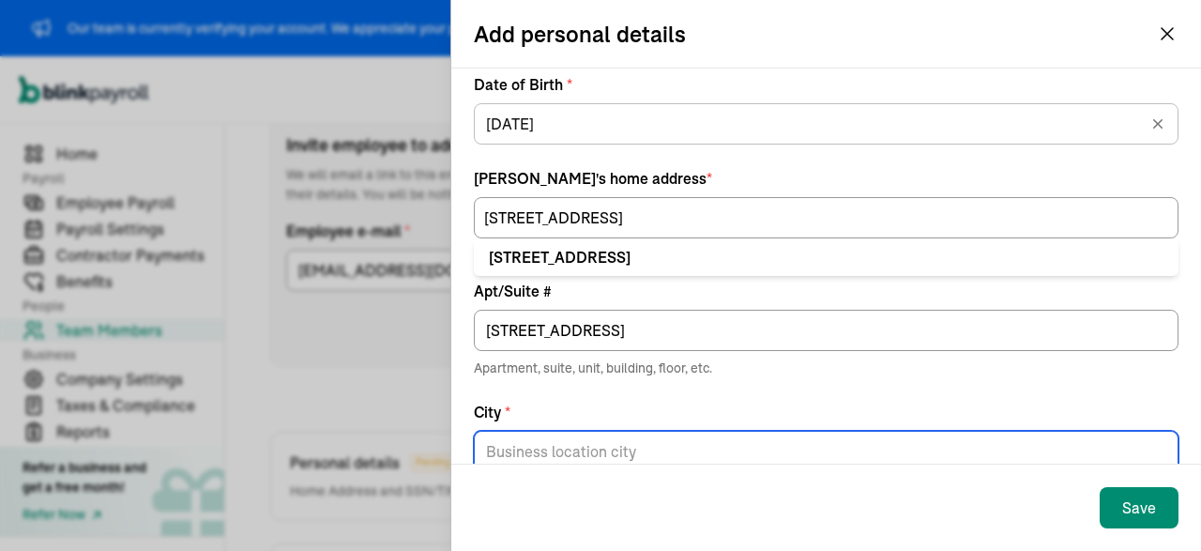
type input "Hillsboro"
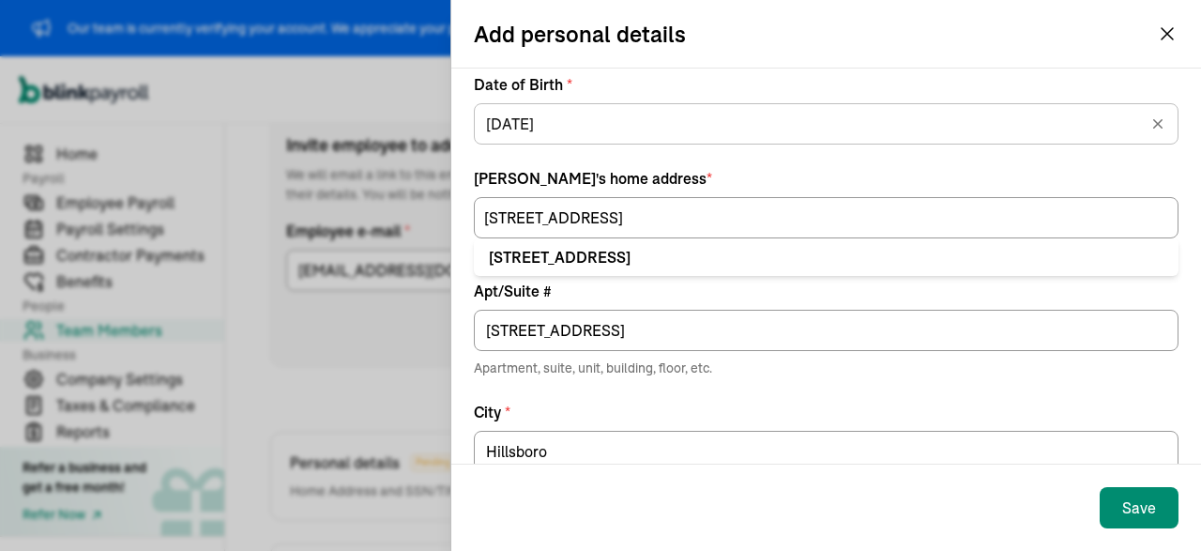
type input "AL"
type input "35643"
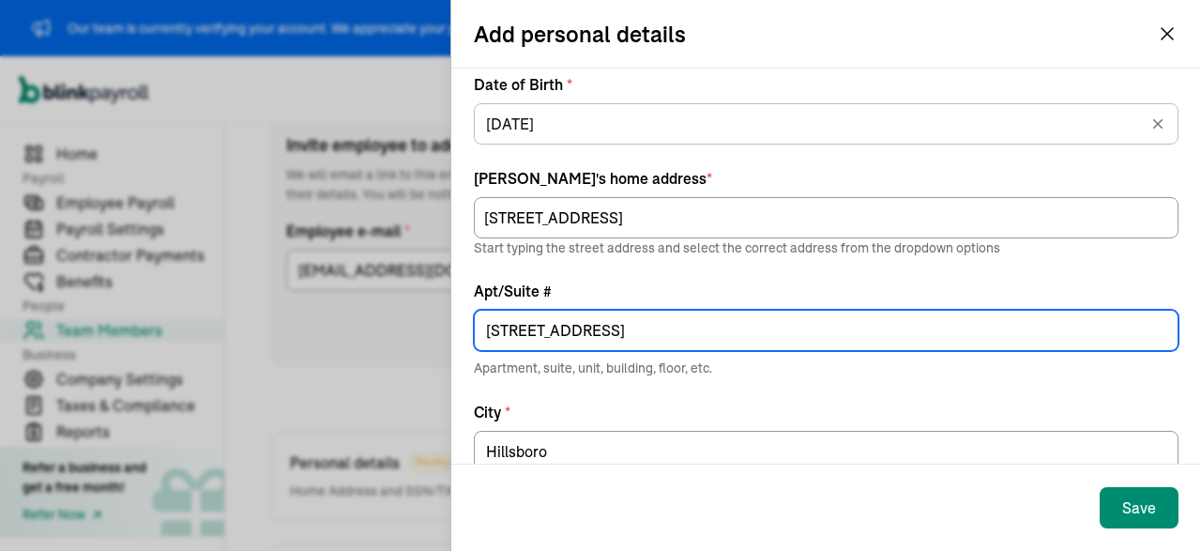
click at [648, 339] on input "3440 COUNTY ROAD 214" at bounding box center [826, 330] width 705 height 41
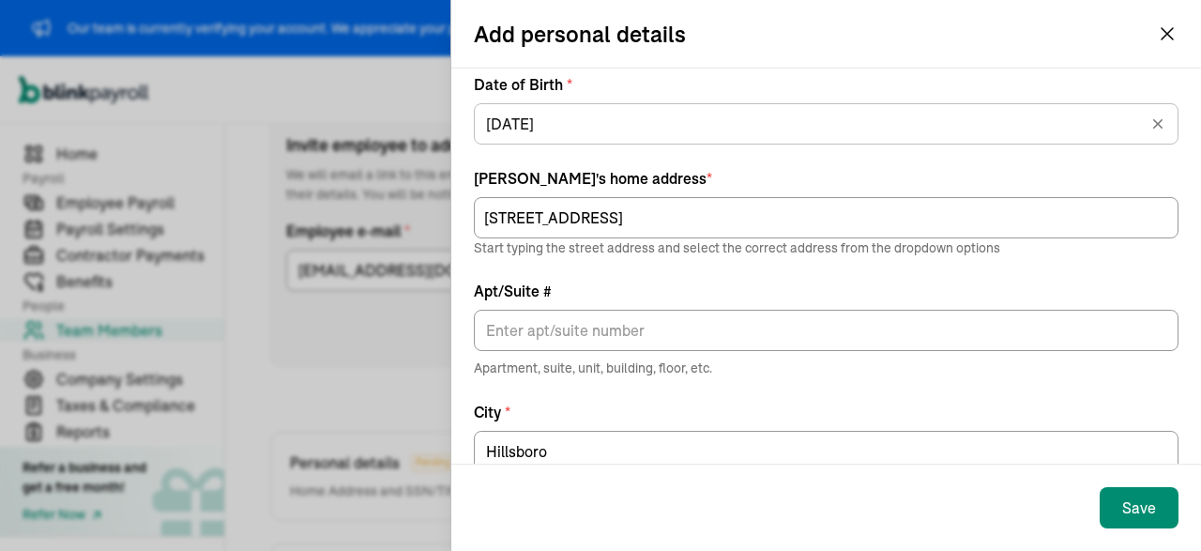
scroll to position [284, 0]
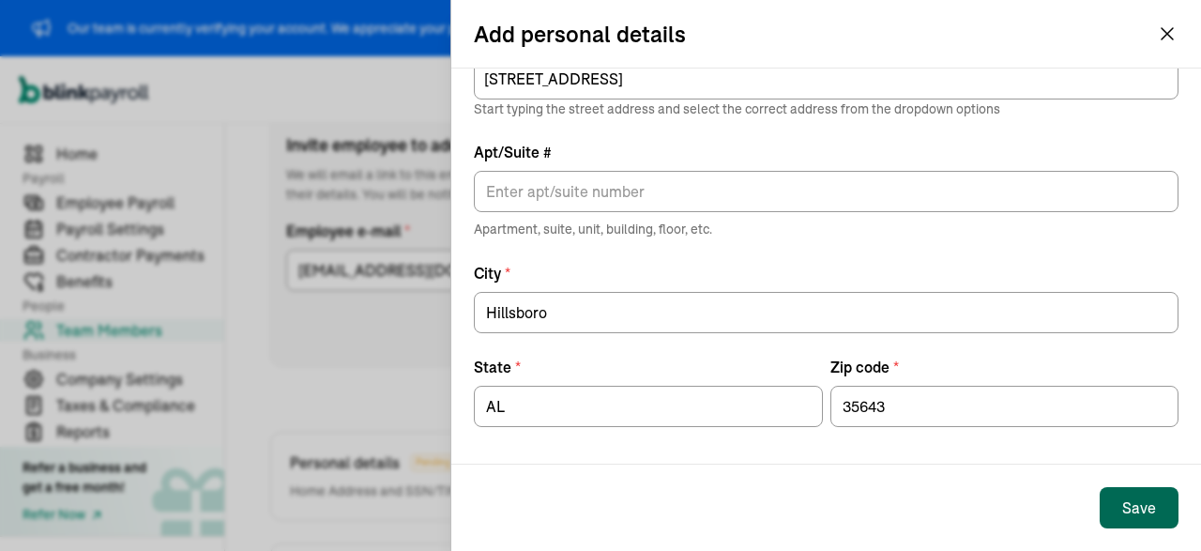
click at [1129, 513] on div "Save" at bounding box center [1139, 507] width 34 height 23
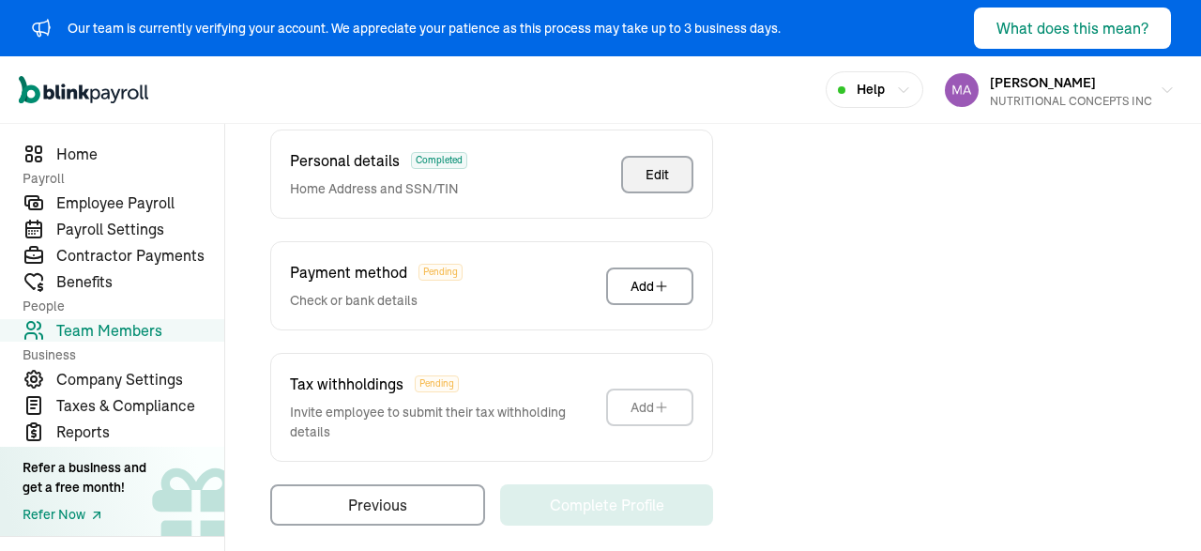
scroll to position [593, 0]
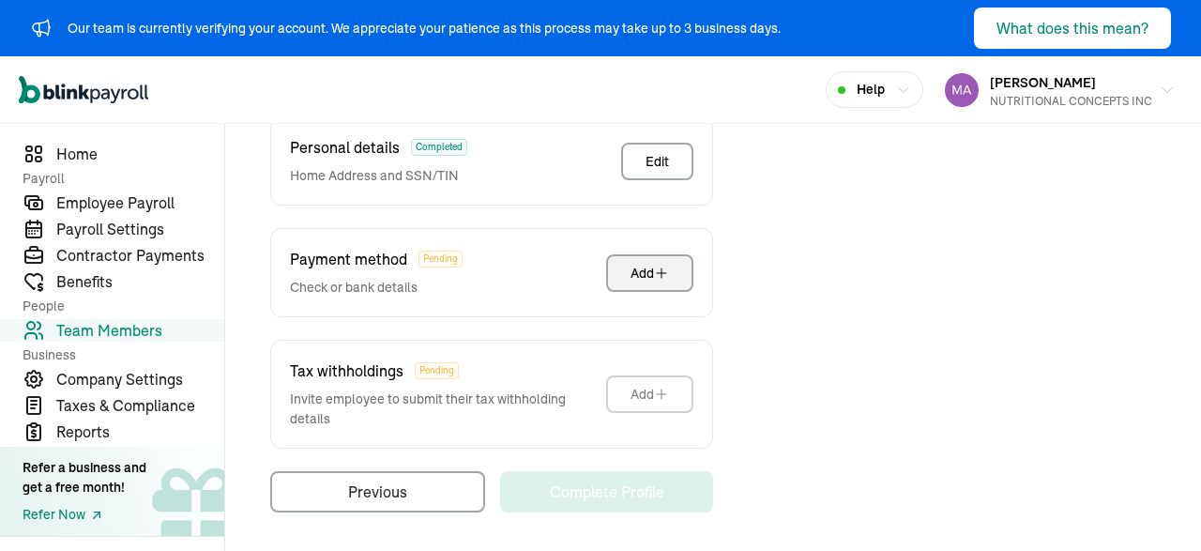
click at [664, 259] on button "Add" at bounding box center [649, 273] width 87 height 38
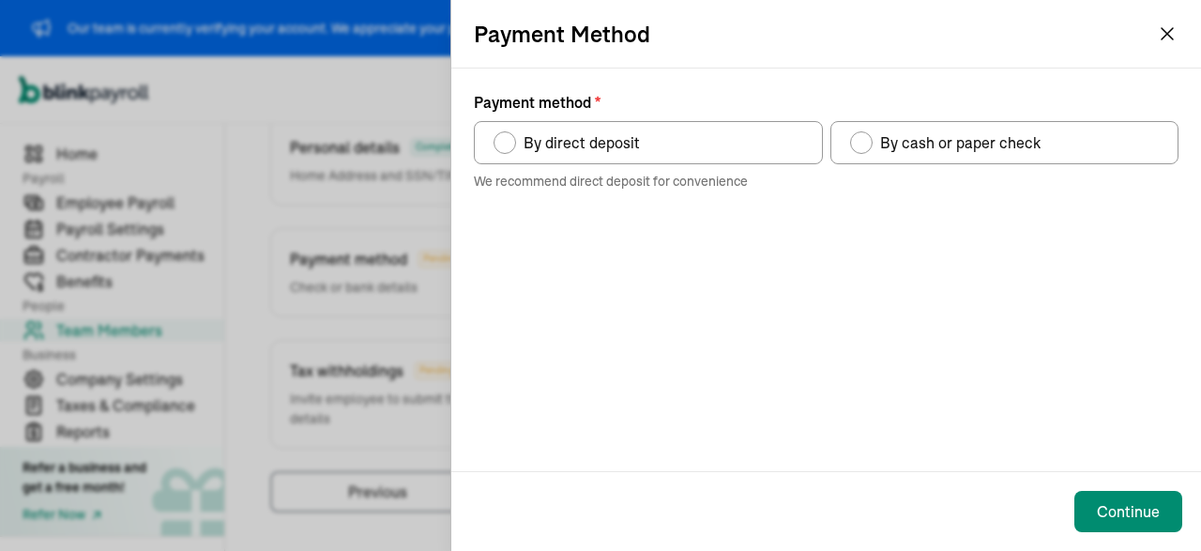
click at [603, 130] on label "By direct deposit" at bounding box center [648, 142] width 349 height 43
click at [508, 130] on input "By direct deposit" at bounding box center [500, 137] width 15 height 15
radio input "true"
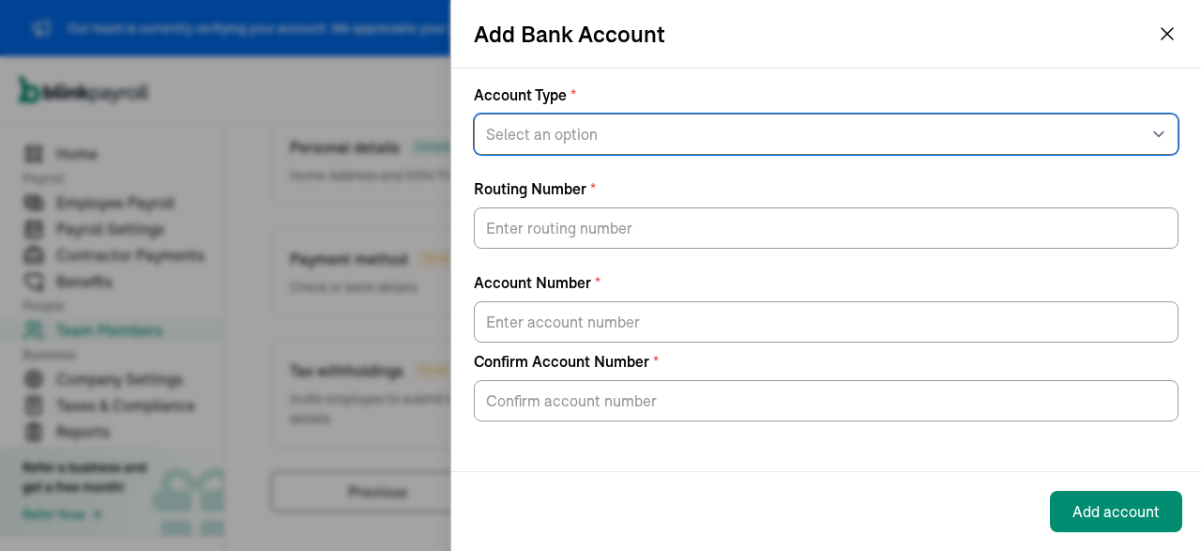
click at [474, 114] on select "Select an option Savings Checking" at bounding box center [826, 134] width 705 height 41
select select "Checking"
click option "Checking" at bounding box center [0, 0] width 0 height 0
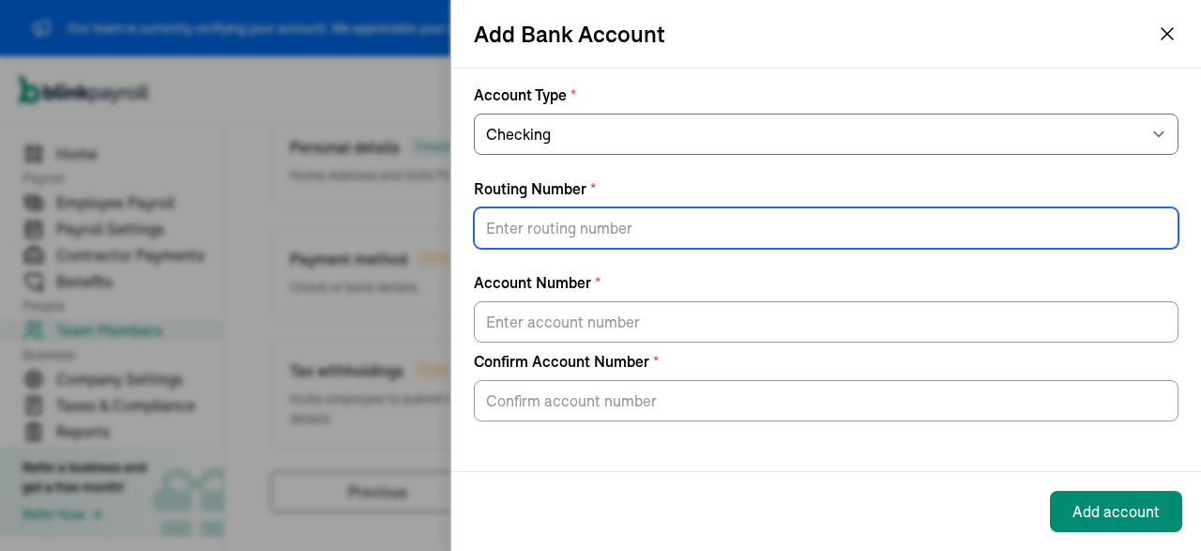
click at [557, 220] on input "Routing Number *" at bounding box center [826, 227] width 705 height 41
click at [412, 220] on div "Add Bank Account Account Type * Select an option Savings Checking Routing Numbe…" at bounding box center [600, 275] width 1201 height 551
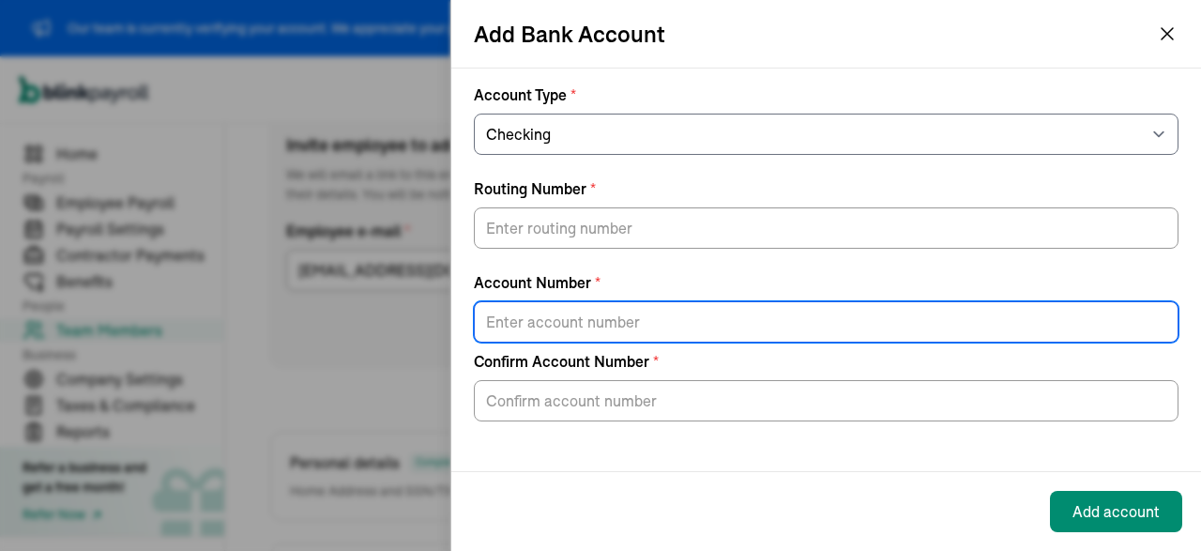
click at [551, 332] on input "Account Number *" at bounding box center [826, 321] width 705 height 41
paste input "70002058249621"
type input "70002058249621"
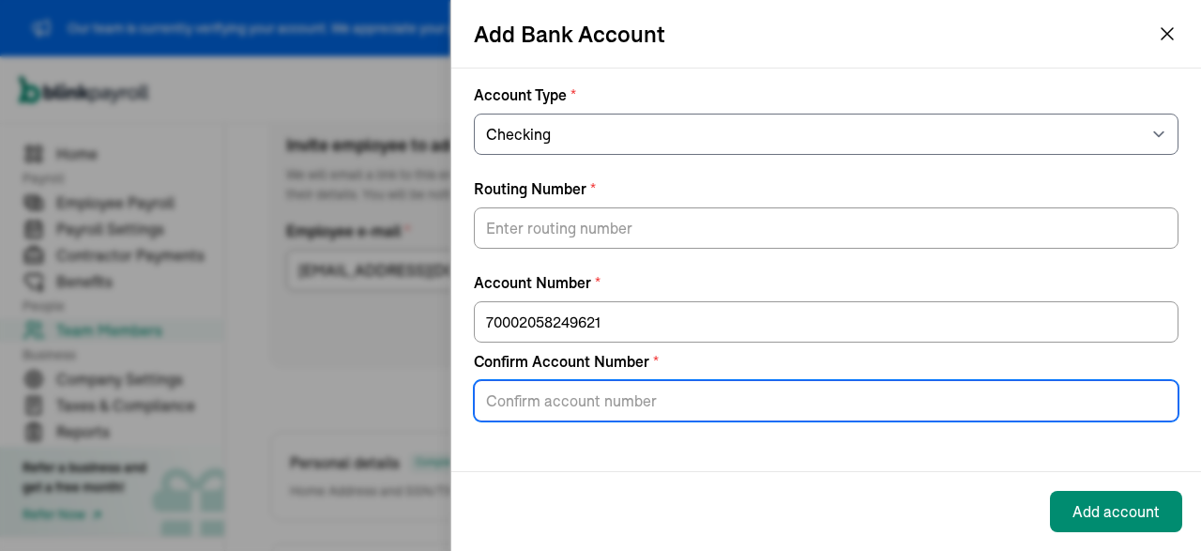
click at [546, 390] on input "Confirm Account Number *" at bounding box center [826, 400] width 705 height 41
paste input "70002058249621"
type input "70002058249621"
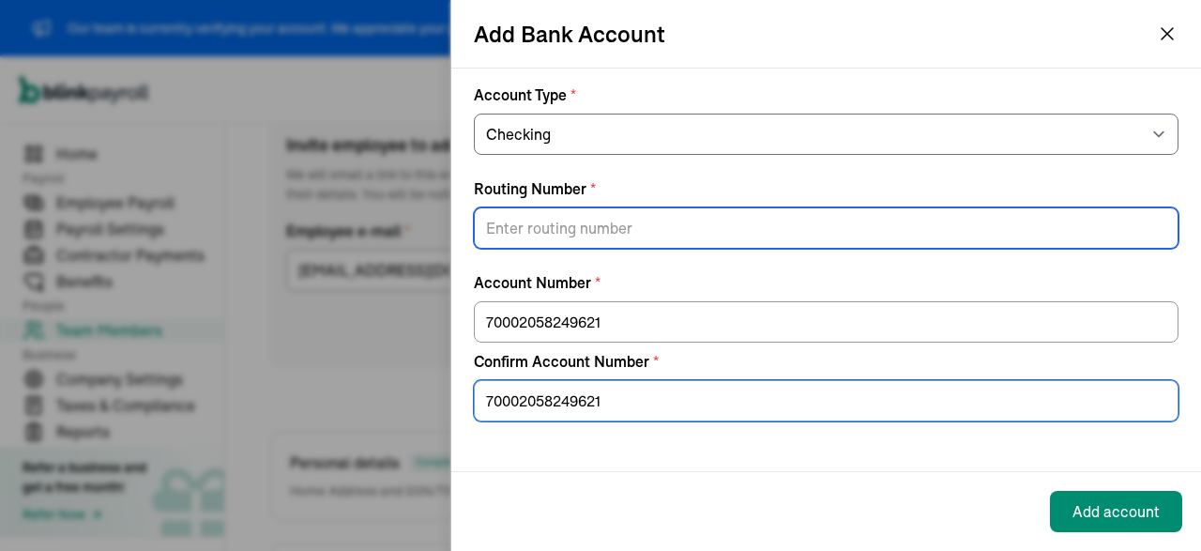
click at [568, 220] on input "Routing Number *" at bounding box center [826, 227] width 705 height 41
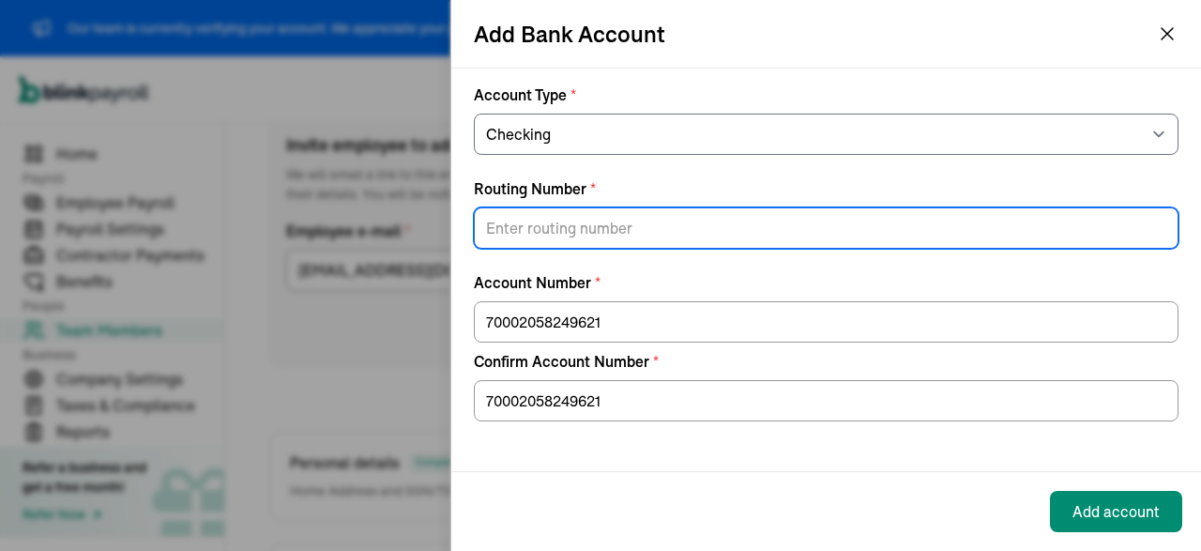
click at [560, 231] on input "Routing Number *" at bounding box center [826, 227] width 705 height 41
paste input "073972181"
type input "073972181"
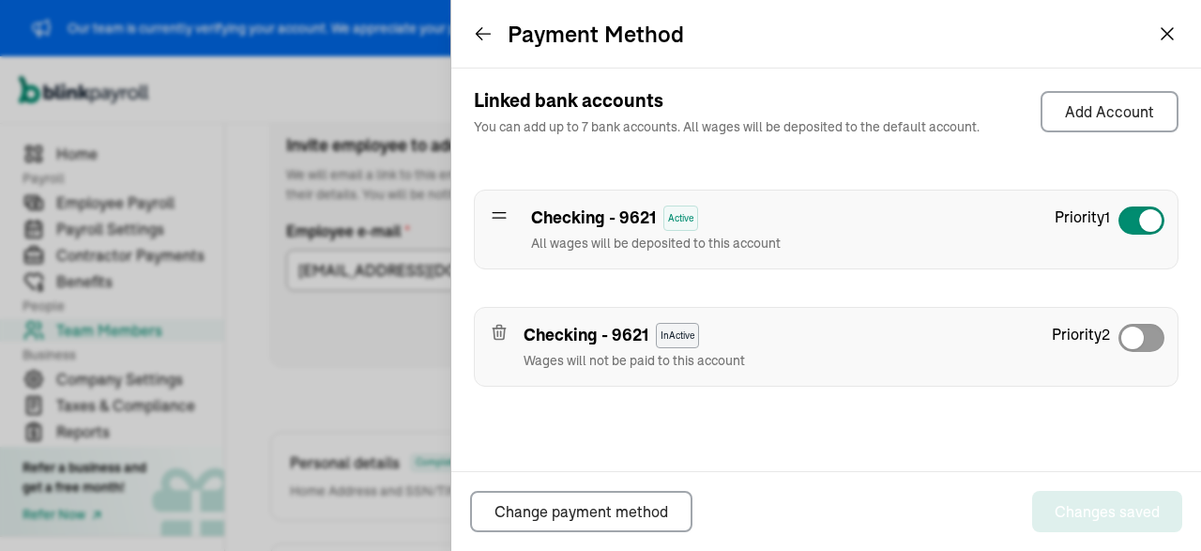
click at [497, 326] on icon "button" at bounding box center [499, 327] width 5 height 3
click at [498, 328] on icon "button" at bounding box center [499, 328] width 12 height 0
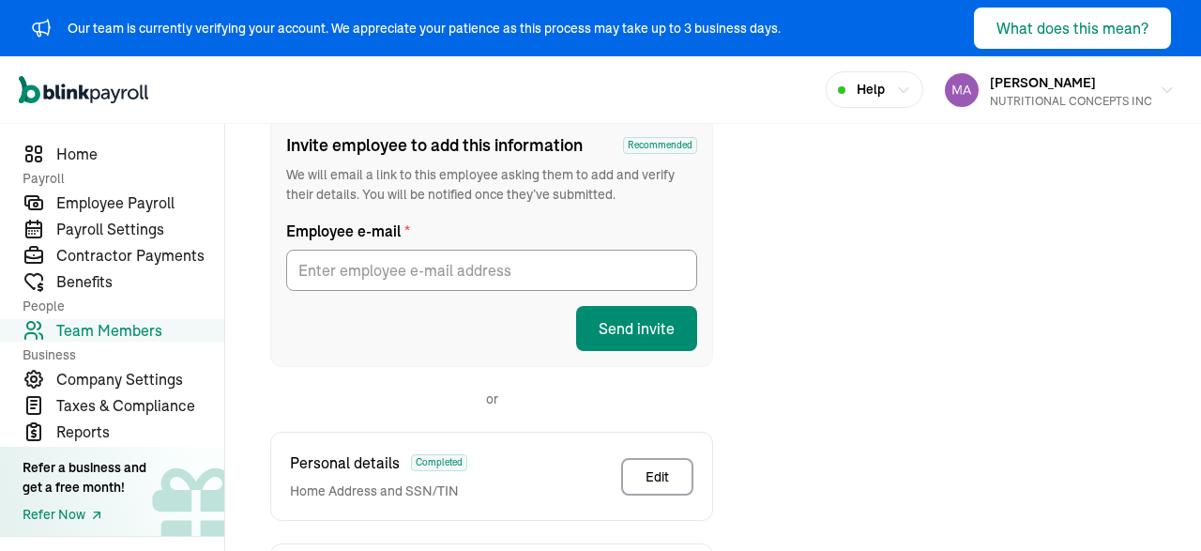
scroll to position [593, 0]
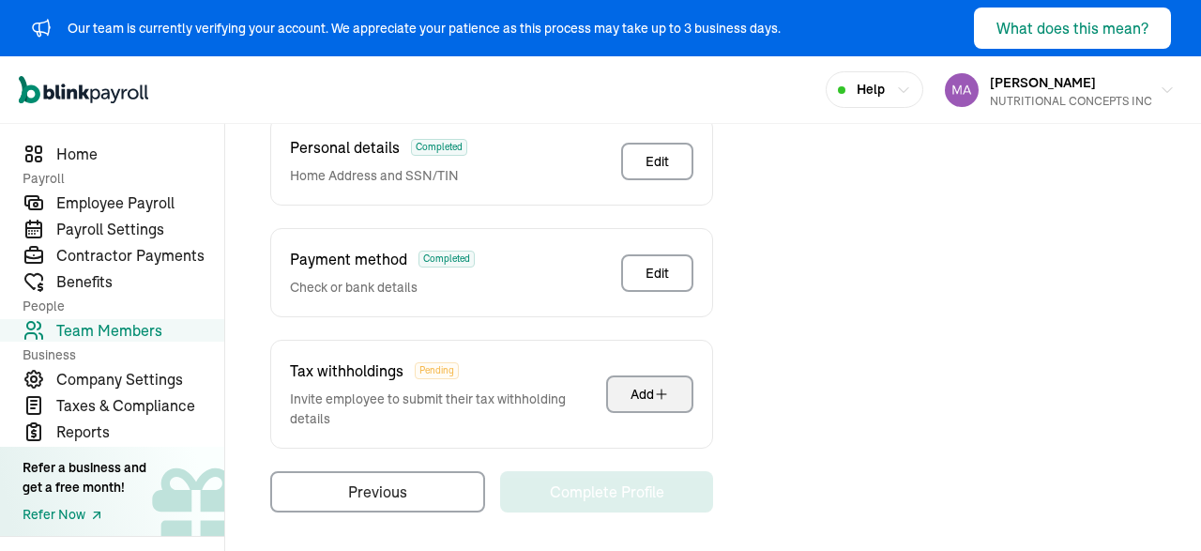
click at [641, 395] on div "Add" at bounding box center [649, 394] width 38 height 19
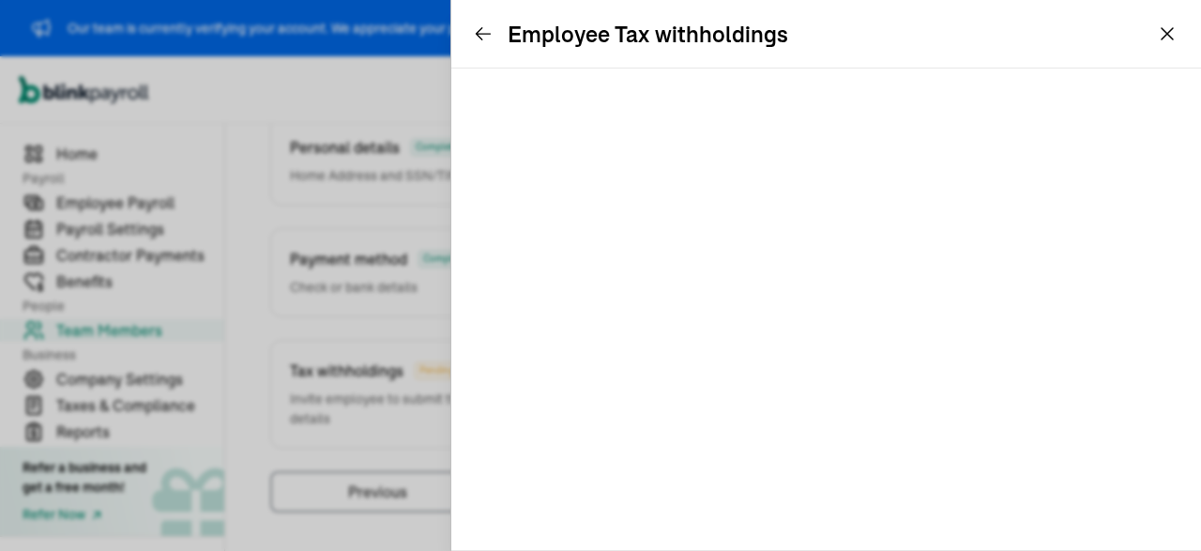
scroll to position [278, 0]
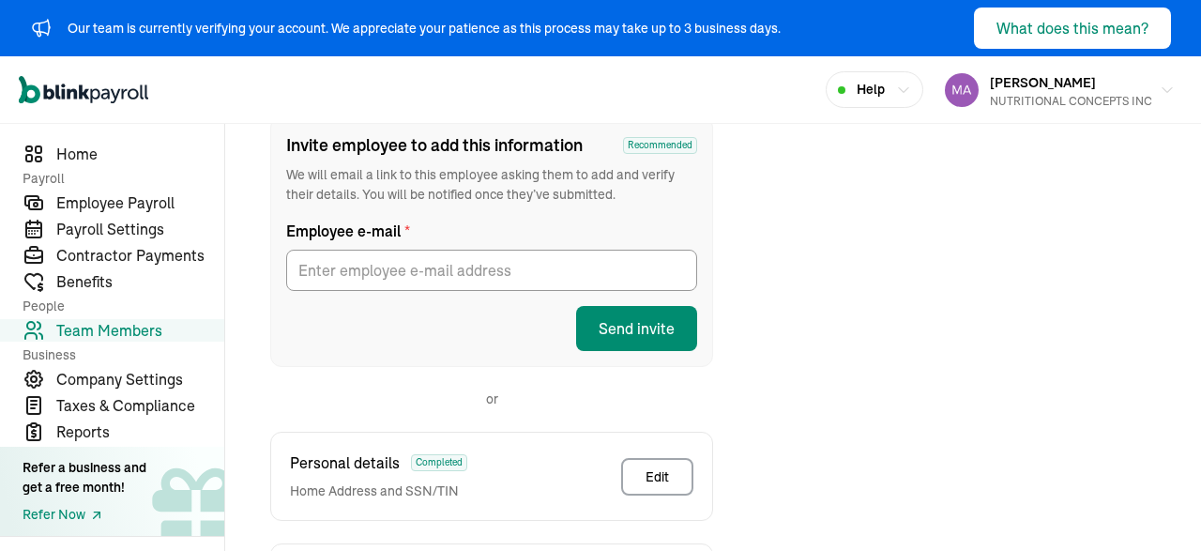
click at [902, 462] on div "Taxes & Pay Method Invite employee to add this information Recommended We will …" at bounding box center [713, 446] width 931 height 764
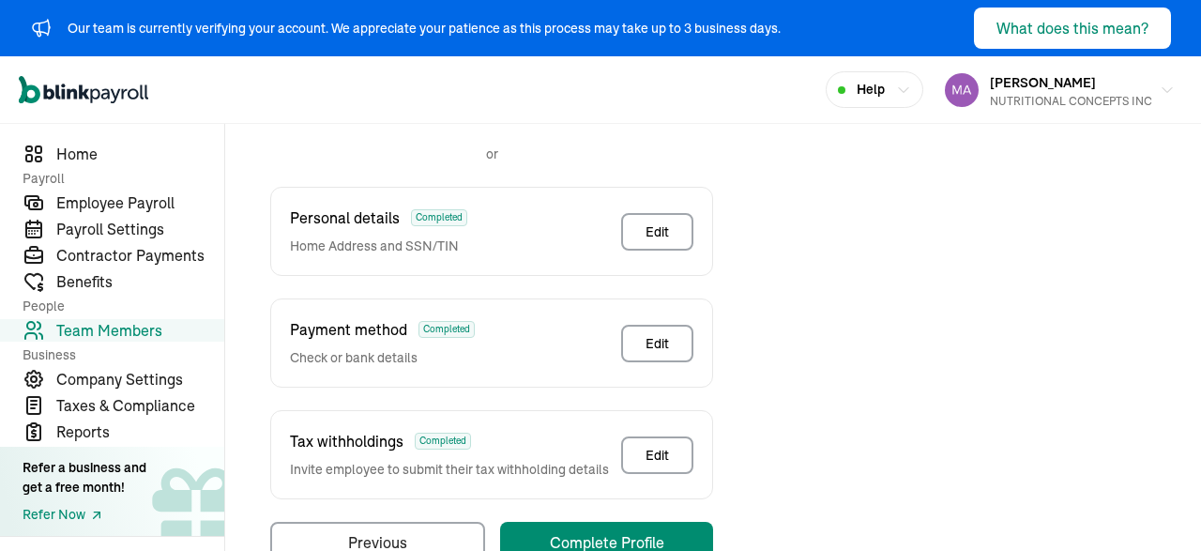
scroll to position [573, 0]
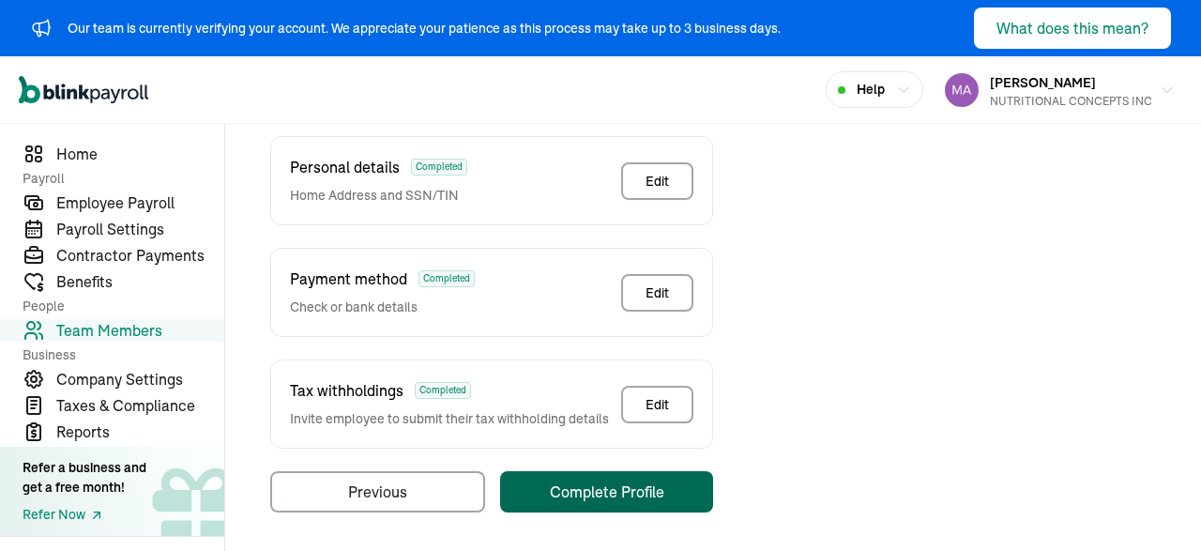
click at [669, 475] on button "Complete Profile" at bounding box center [606, 491] width 213 height 41
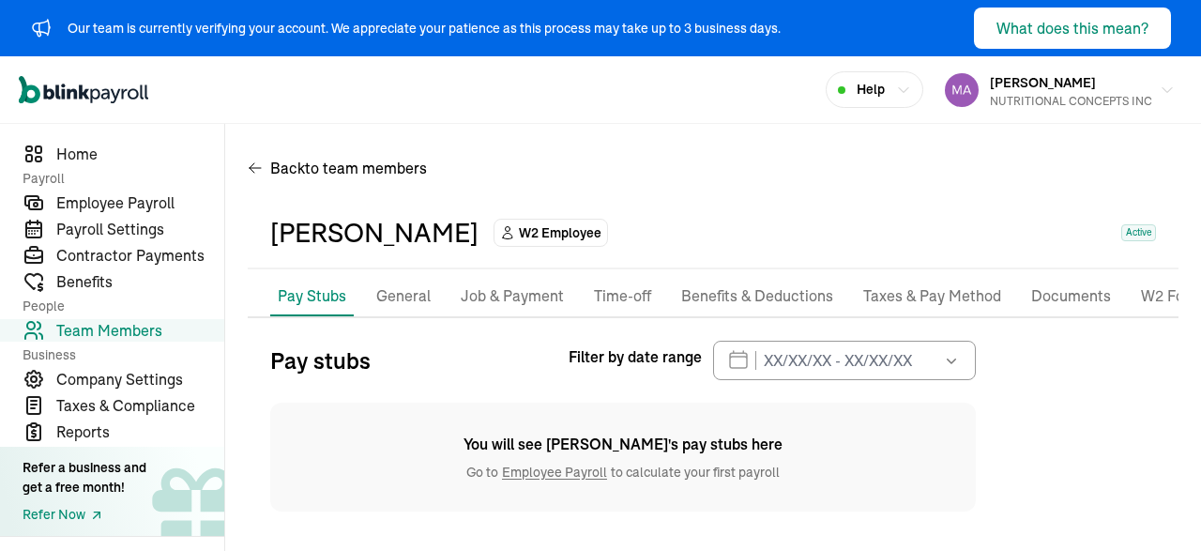
scroll to position [2, 0]
click at [572, 471] on link "Employee Payroll" at bounding box center [554, 470] width 113 height 17
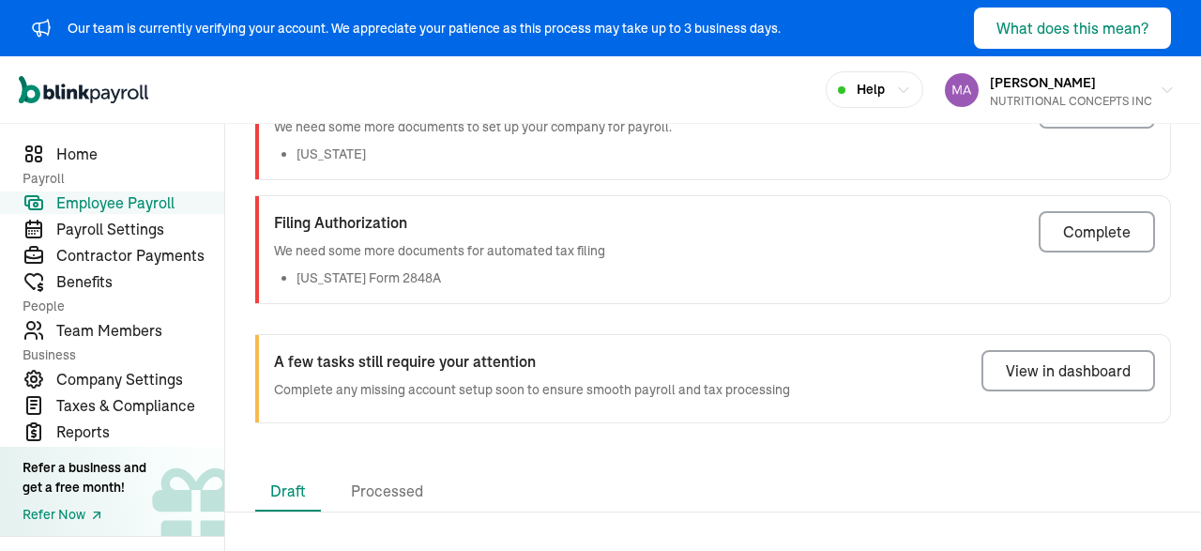
scroll to position [184, 0]
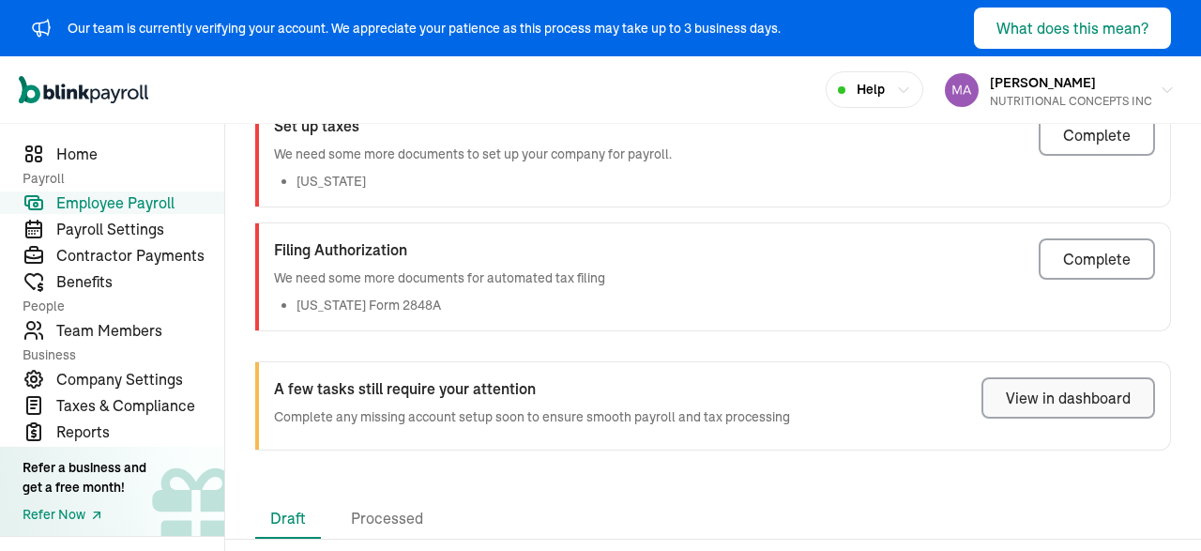
click at [1052, 399] on div "View in dashboard" at bounding box center [1068, 398] width 125 height 23
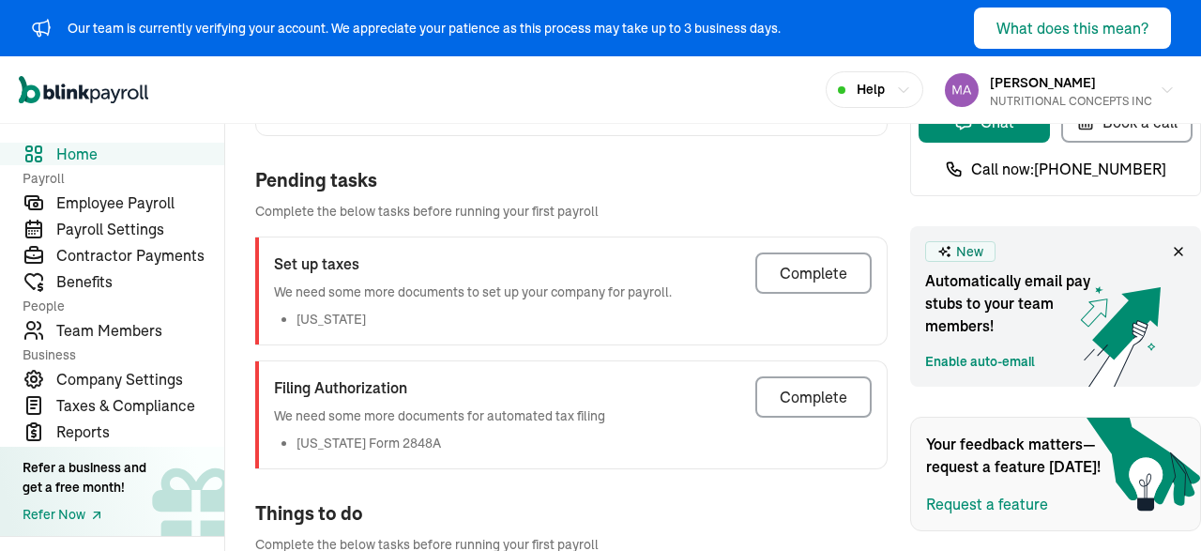
scroll to position [165, 0]
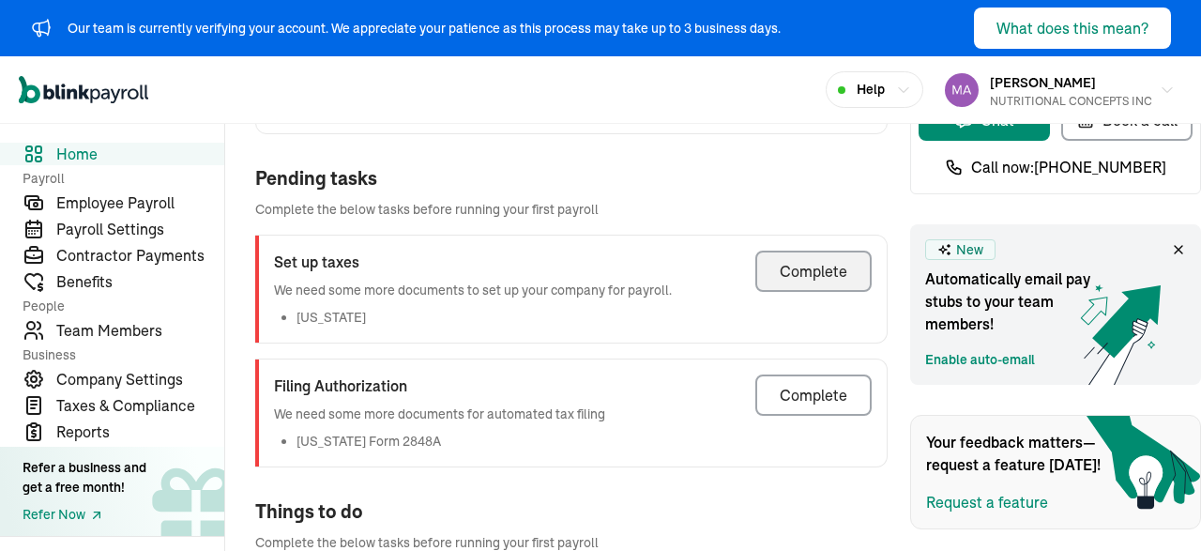
click at [816, 282] on div "Complete" at bounding box center [814, 271] width 68 height 23
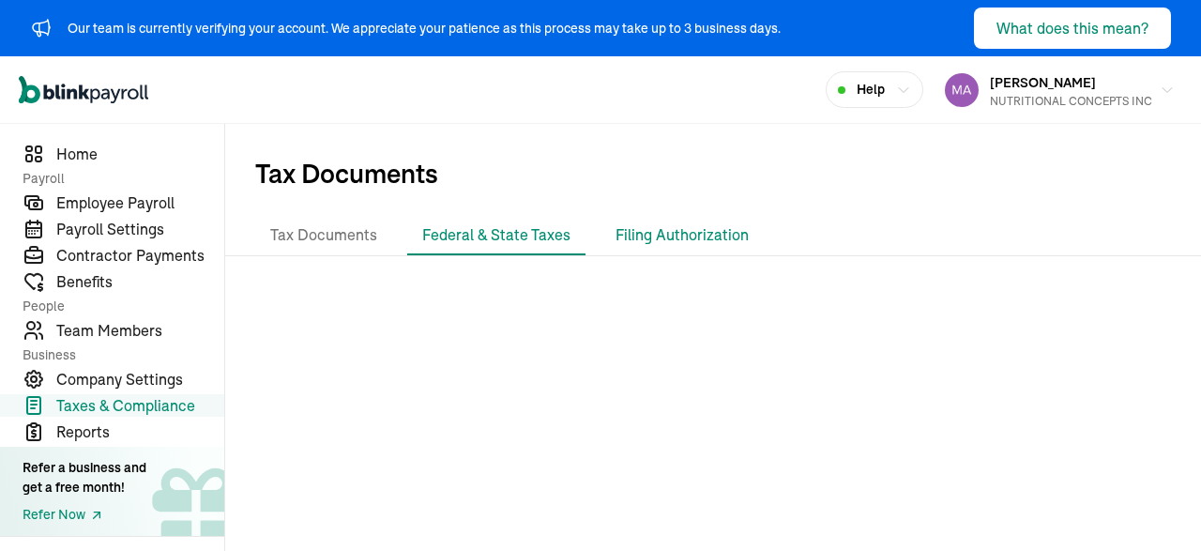
click at [669, 220] on li "Filing Authorization" at bounding box center [681, 235] width 163 height 39
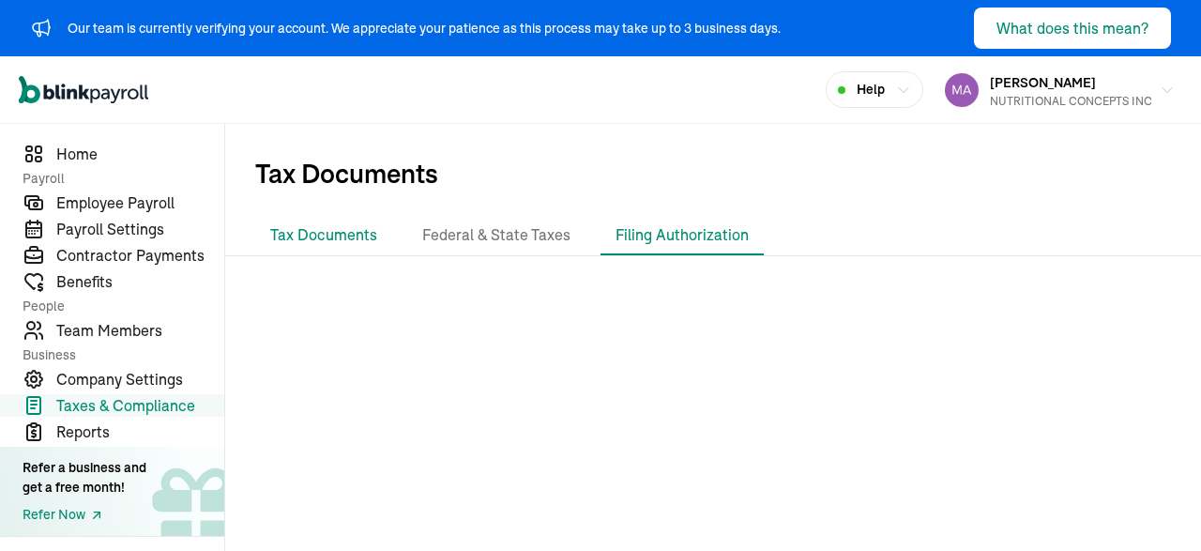
click at [335, 228] on li "Tax Documents" at bounding box center [323, 235] width 137 height 39
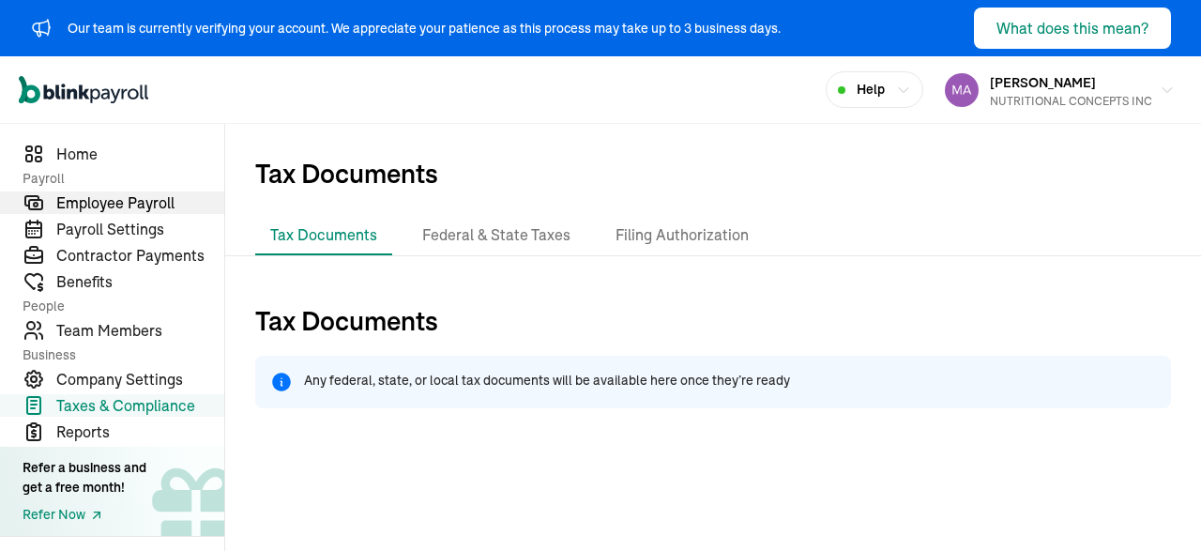
click at [91, 199] on span "Employee Payroll" at bounding box center [140, 202] width 168 height 23
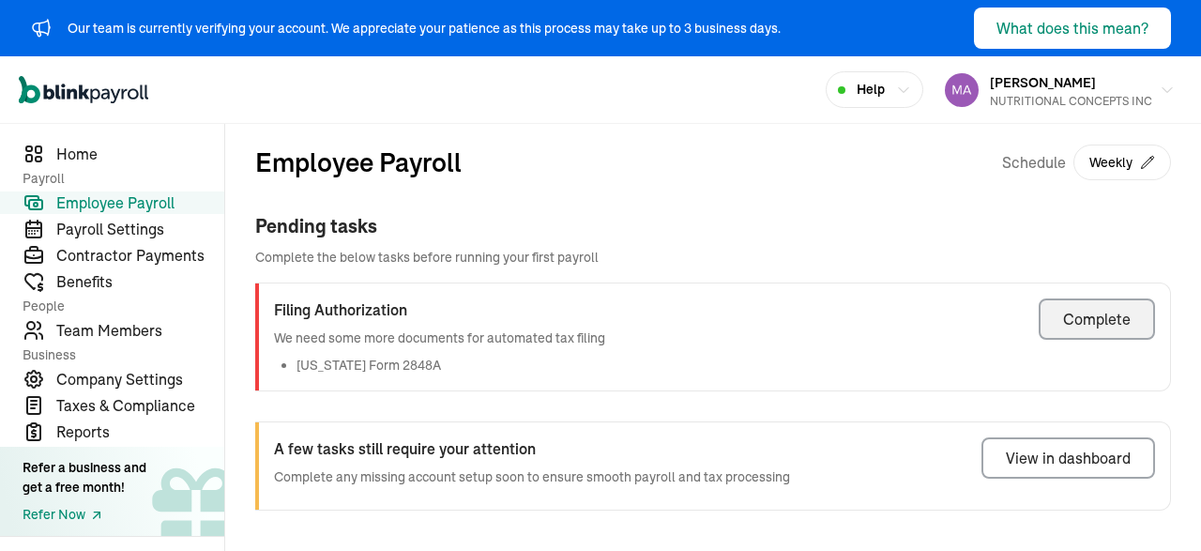
click at [1081, 312] on div "Complete" at bounding box center [1097, 319] width 68 height 23
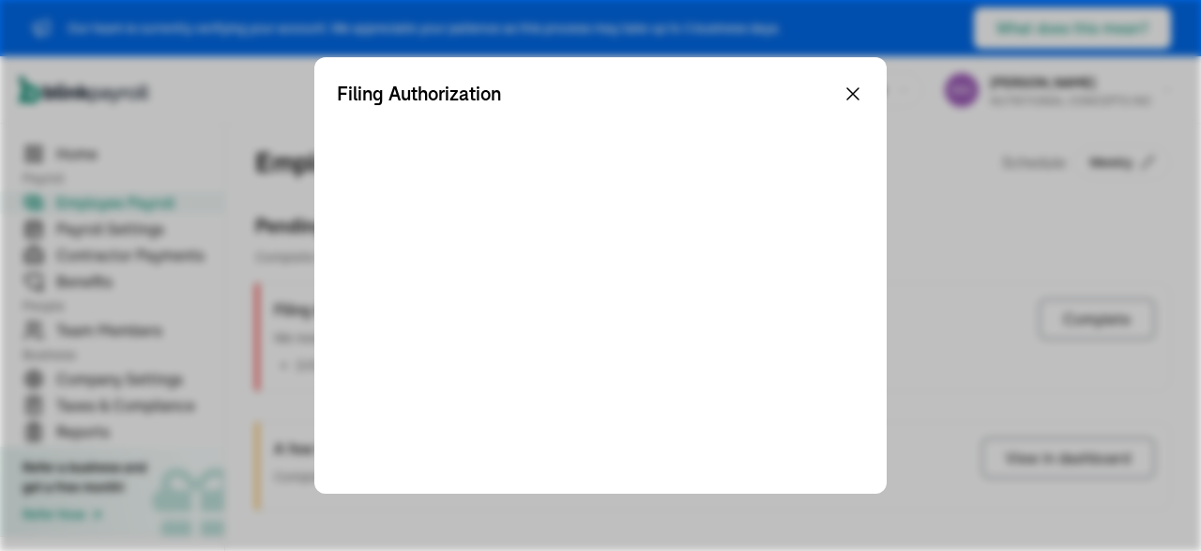
click at [853, 91] on icon at bounding box center [852, 94] width 23 height 23
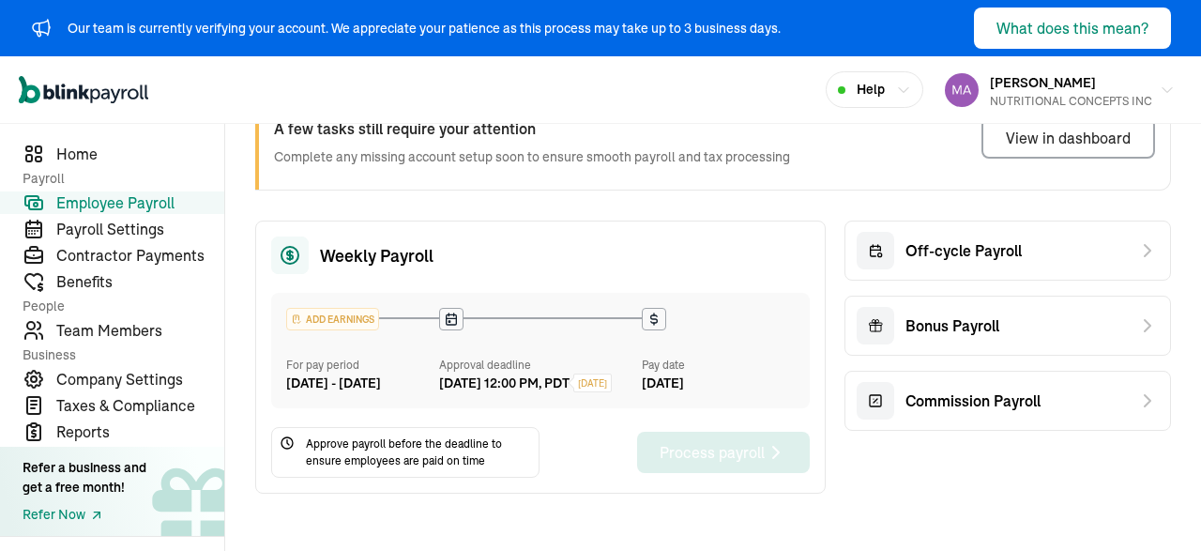
scroll to position [113, 0]
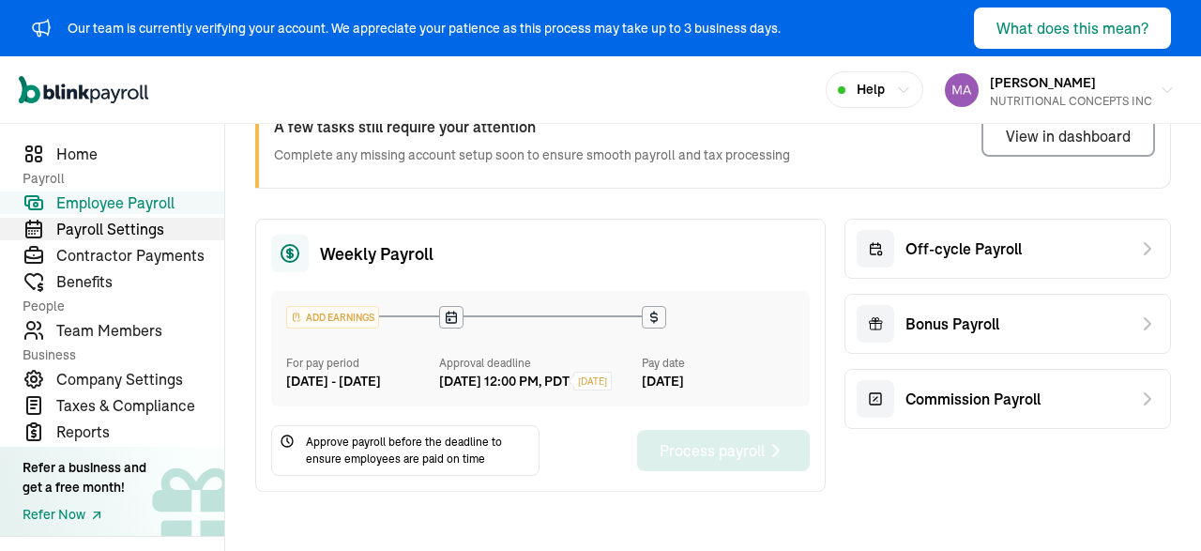
click at [88, 234] on span "Payroll Settings" at bounding box center [140, 229] width 168 height 23
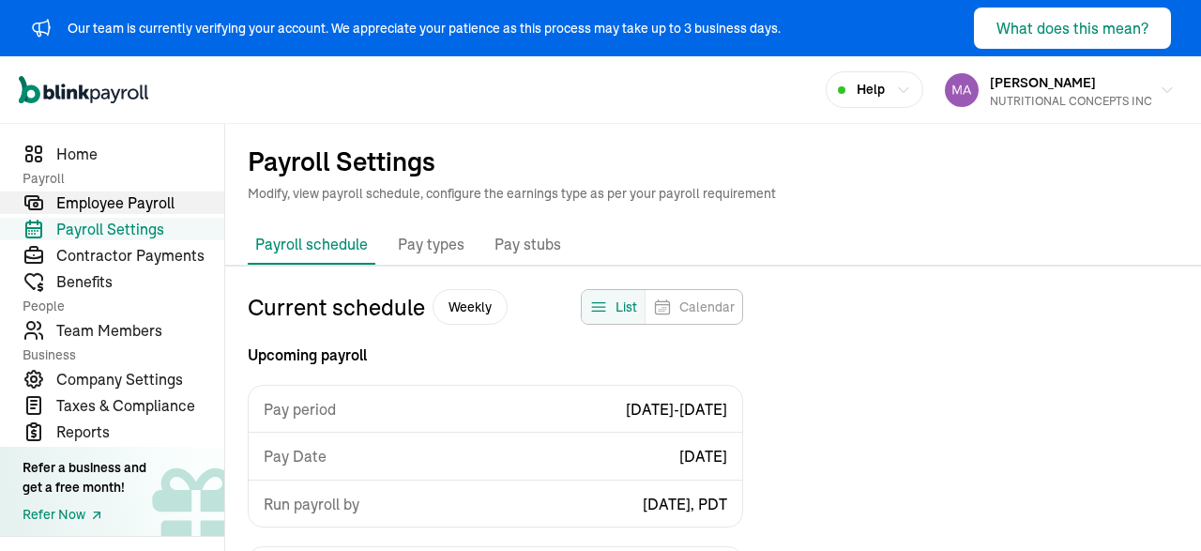
click at [115, 202] on span "Employee Payroll" at bounding box center [140, 202] width 168 height 23
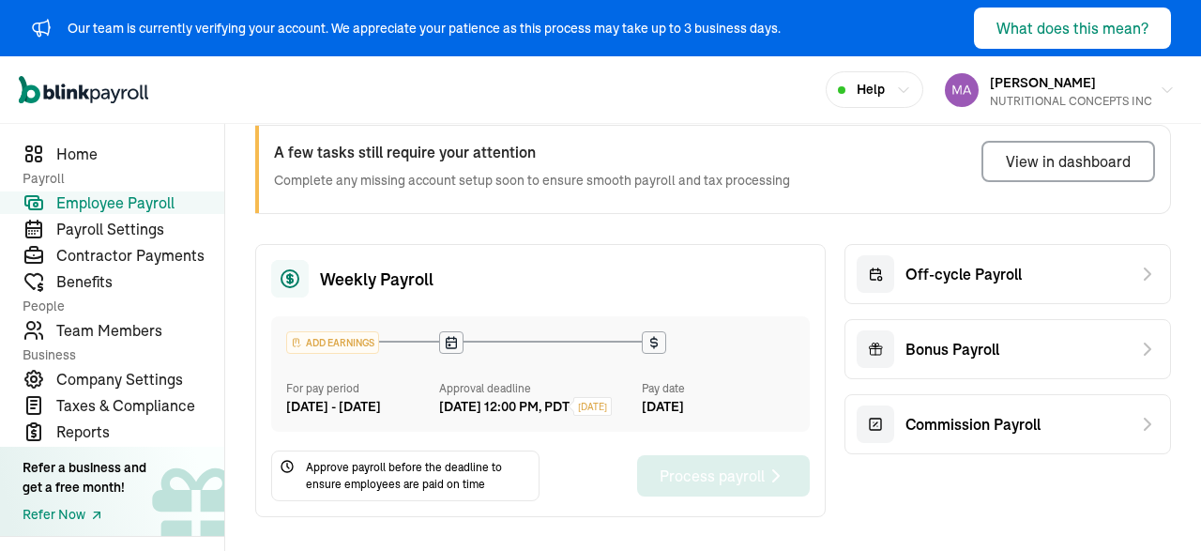
scroll to position [90, 0]
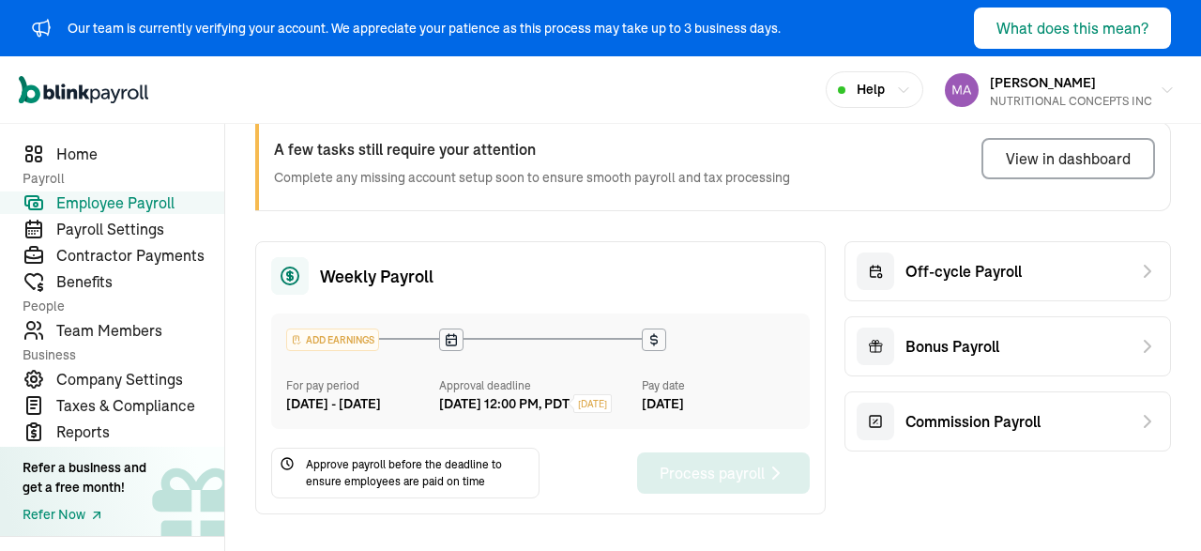
click at [341, 490] on span "Approve payroll before the deadline to ensure employees are paid on time" at bounding box center [418, 473] width 225 height 34
click at [503, 514] on div "Weekly Payroll ADD EARNINGS For pay period [DATE] - [DATE] Approval deadline [D…" at bounding box center [540, 377] width 570 height 273
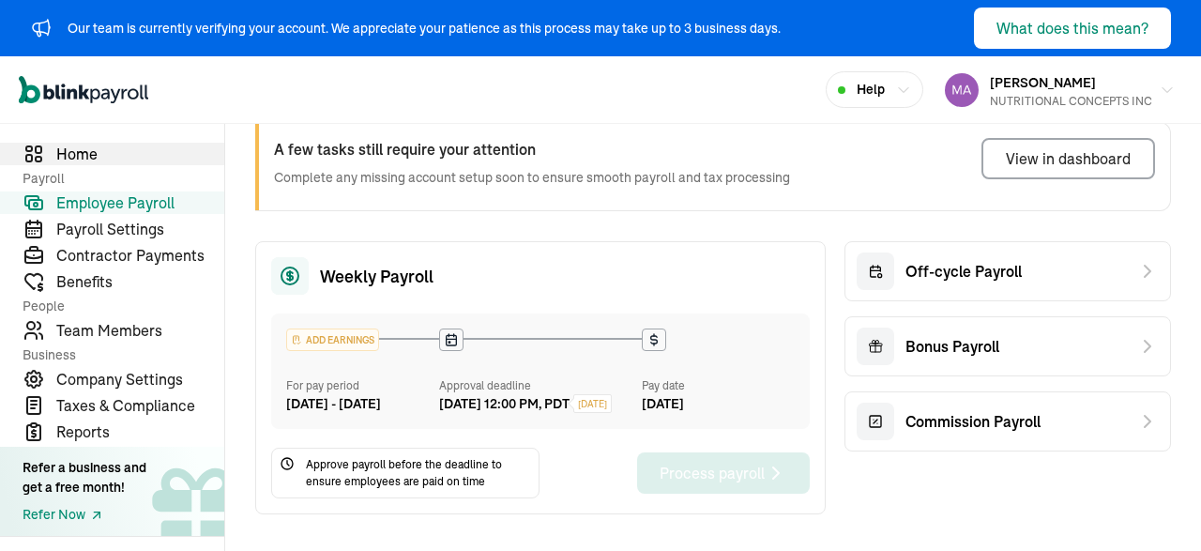
click at [81, 148] on span "Home" at bounding box center [140, 154] width 168 height 23
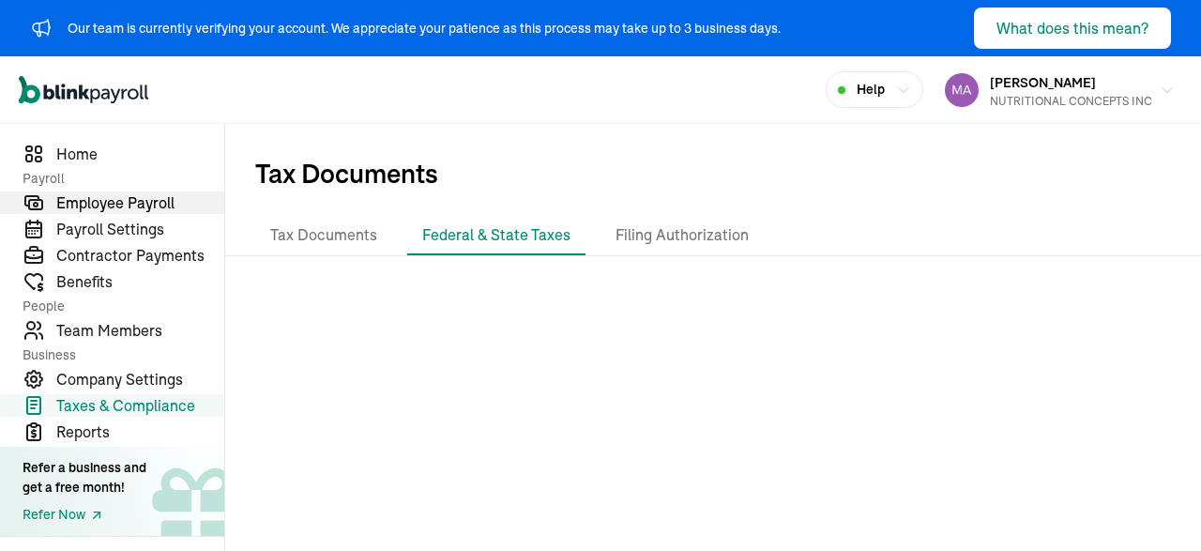
click at [97, 201] on span "Employee Payroll" at bounding box center [140, 202] width 168 height 23
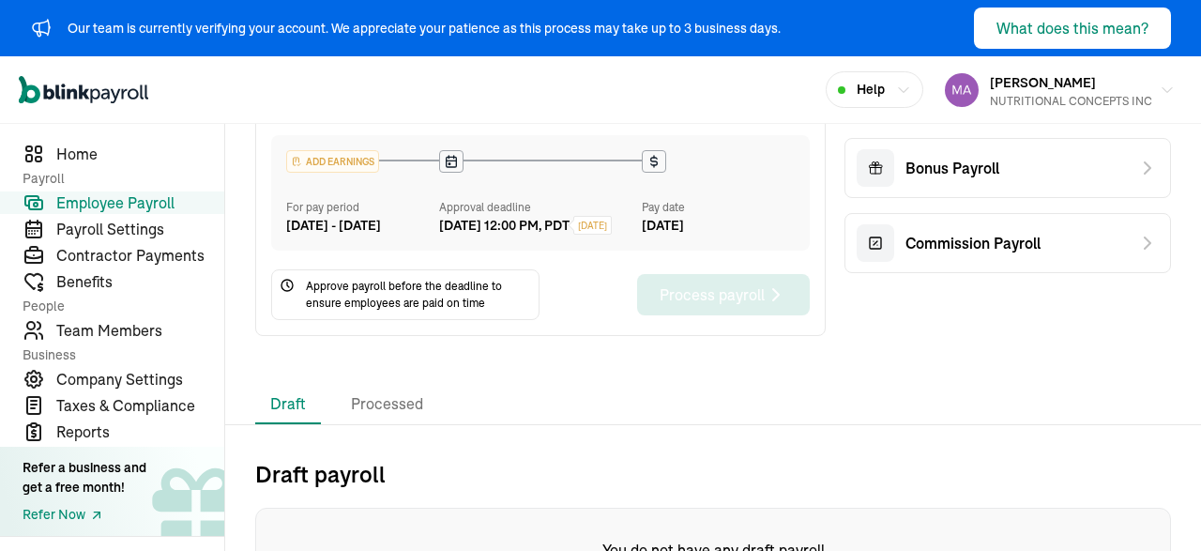
scroll to position [293, 0]
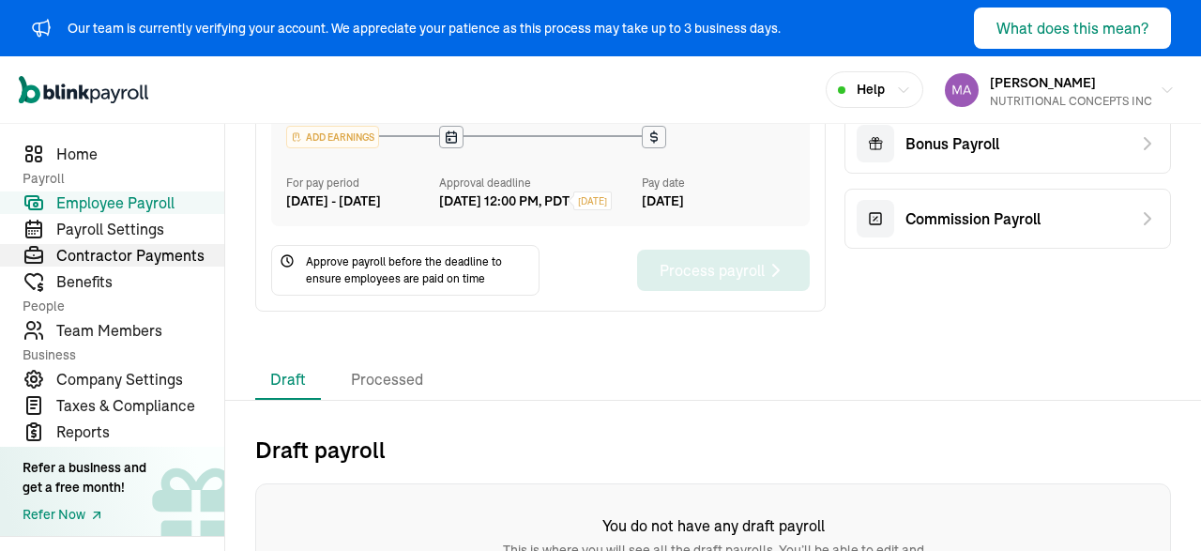
click at [144, 256] on span "Contractor Payments" at bounding box center [140, 255] width 168 height 23
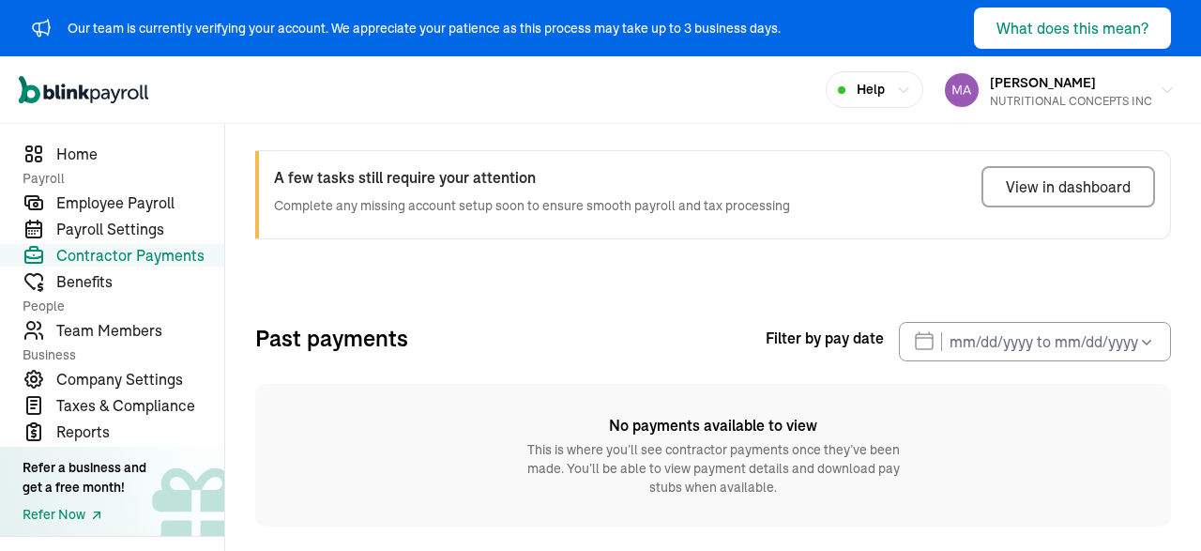
scroll to position [26, 0]
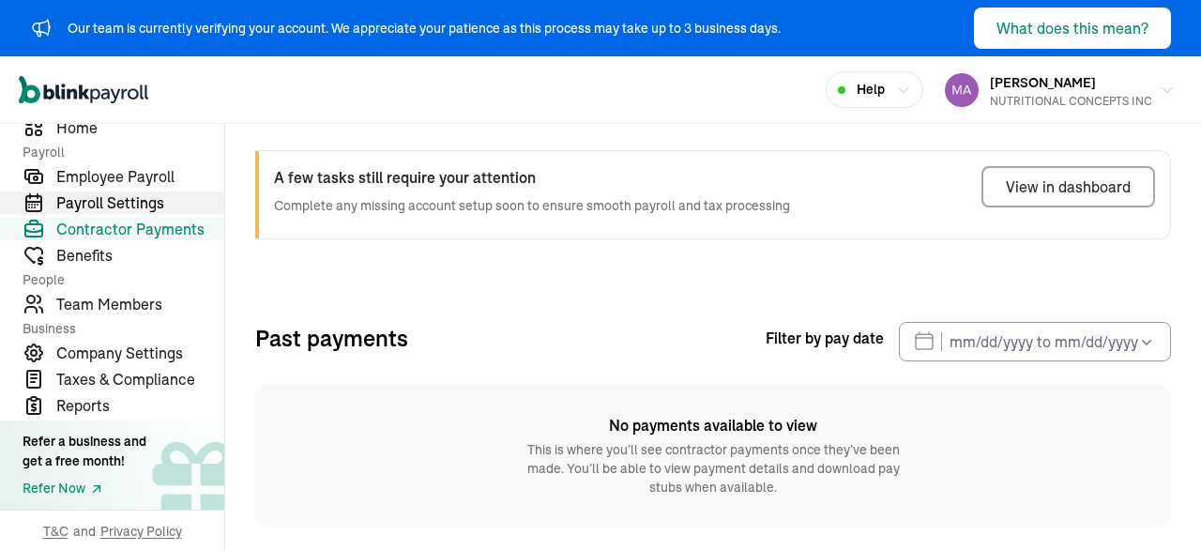
click at [106, 197] on span "Payroll Settings" at bounding box center [140, 202] width 168 height 23
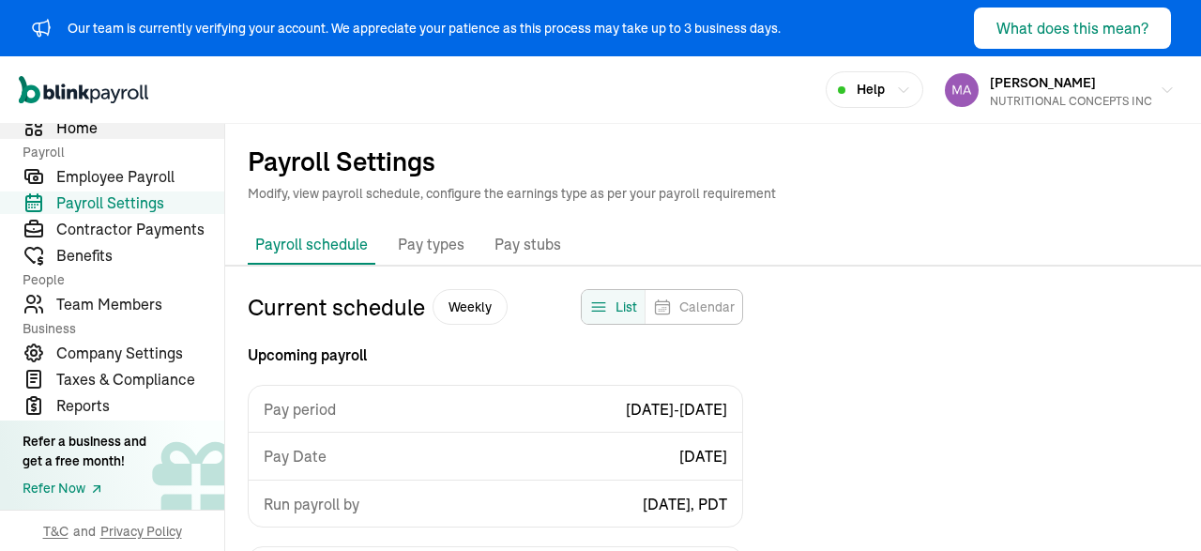
click at [82, 129] on span "Home" at bounding box center [140, 127] width 168 height 23
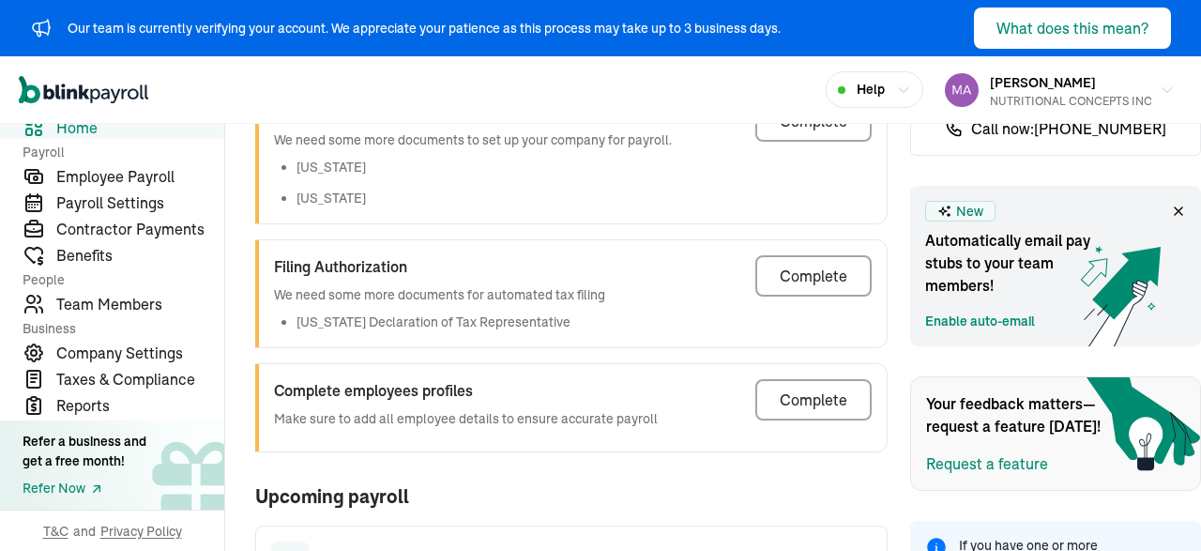
scroll to position [208, 0]
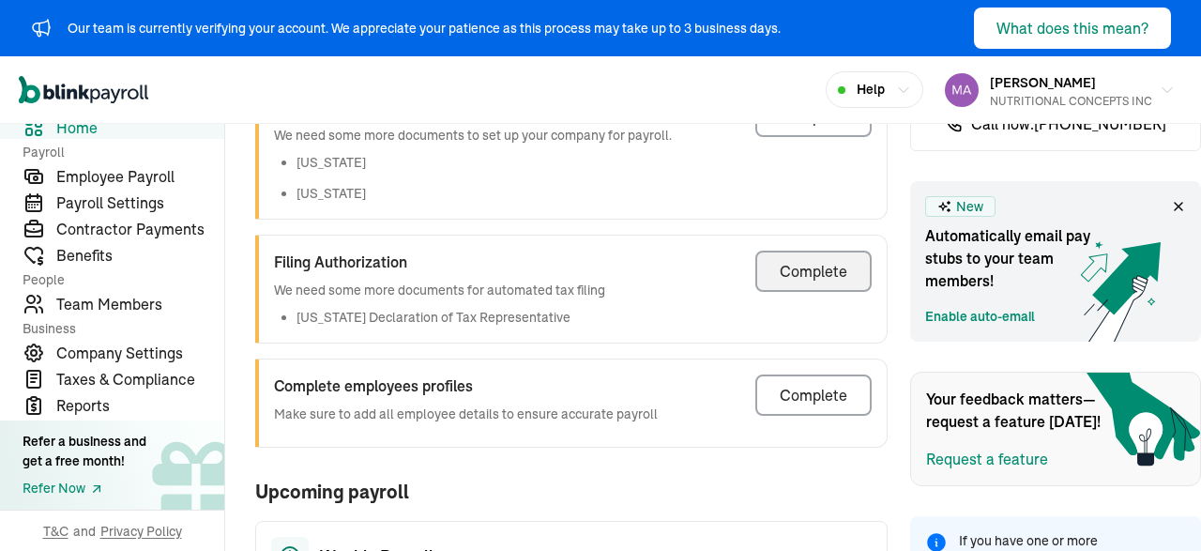
click at [776, 269] on button "Complete" at bounding box center [813, 270] width 116 height 41
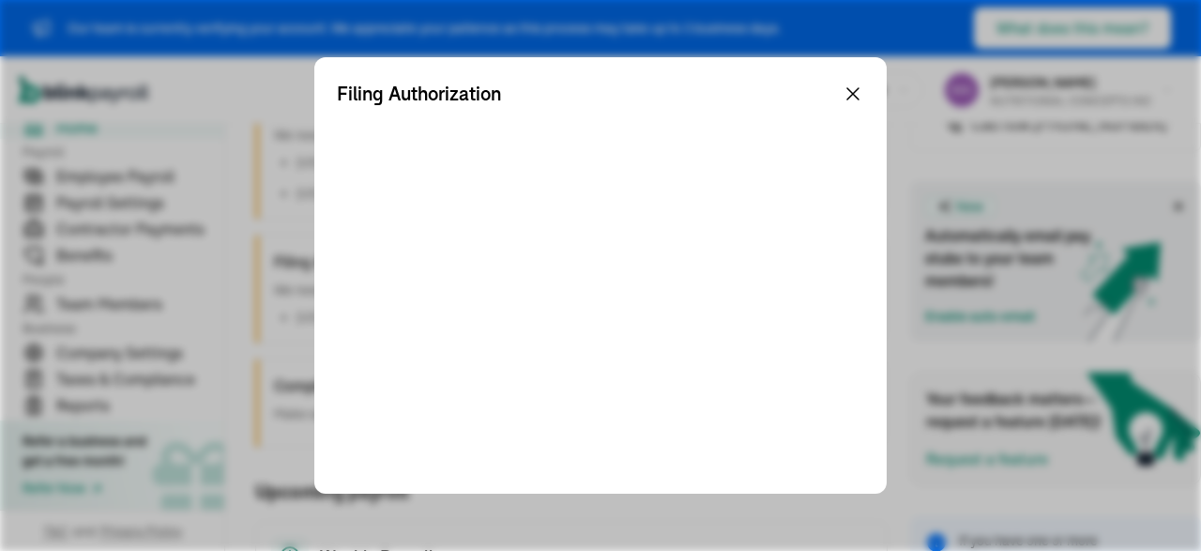
click at [858, 88] on icon at bounding box center [852, 93] width 11 height 11
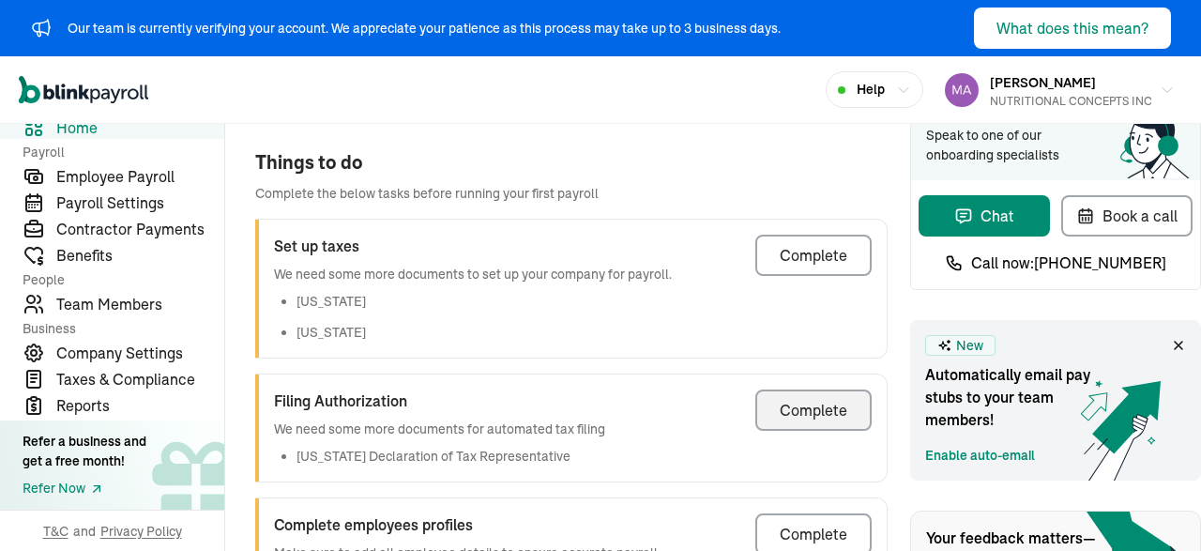
scroll to position [67, 0]
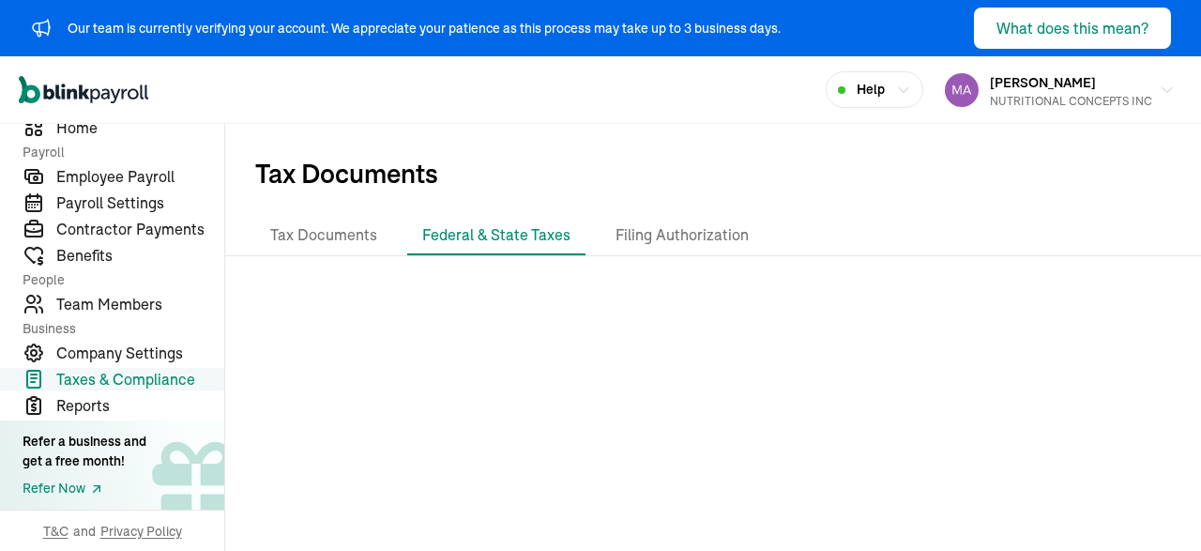
scroll to position [8, 0]
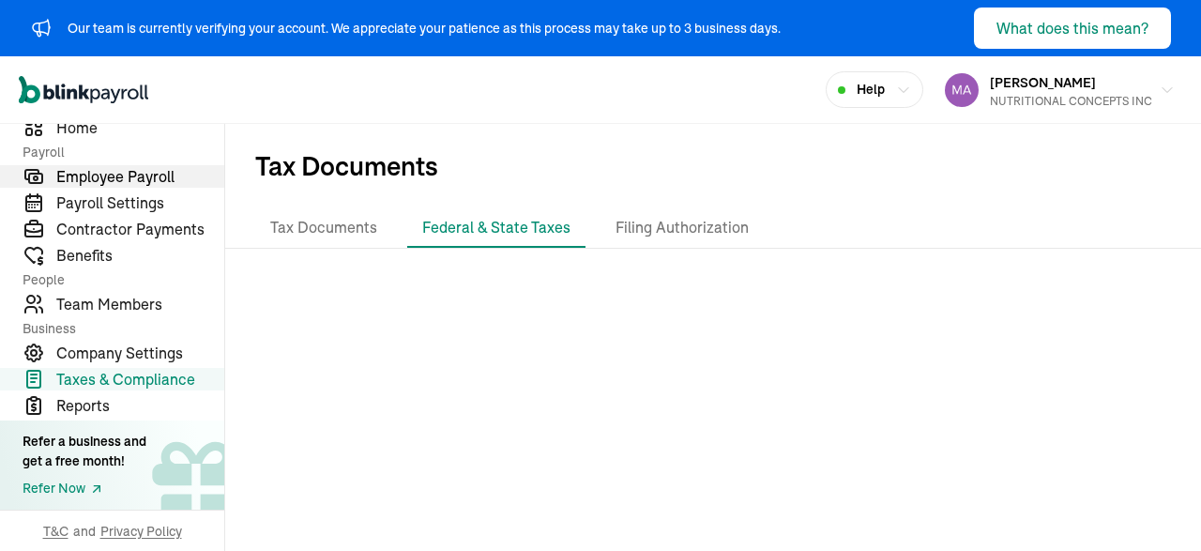
click at [79, 172] on span "Employee Payroll" at bounding box center [140, 176] width 168 height 23
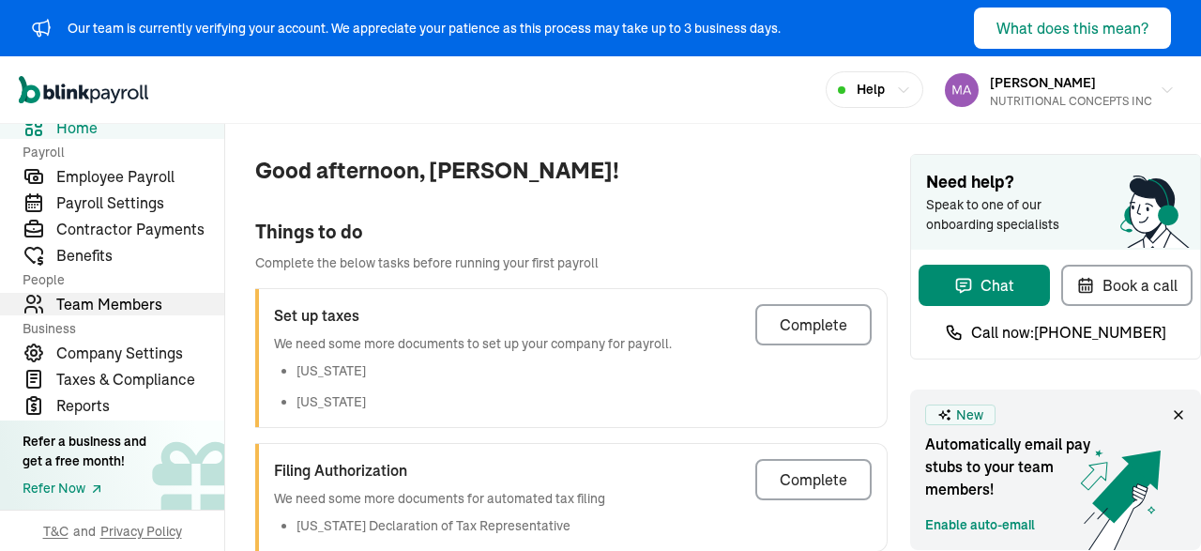
click at [50, 311] on link "Team Members" at bounding box center [112, 304] width 224 height 23
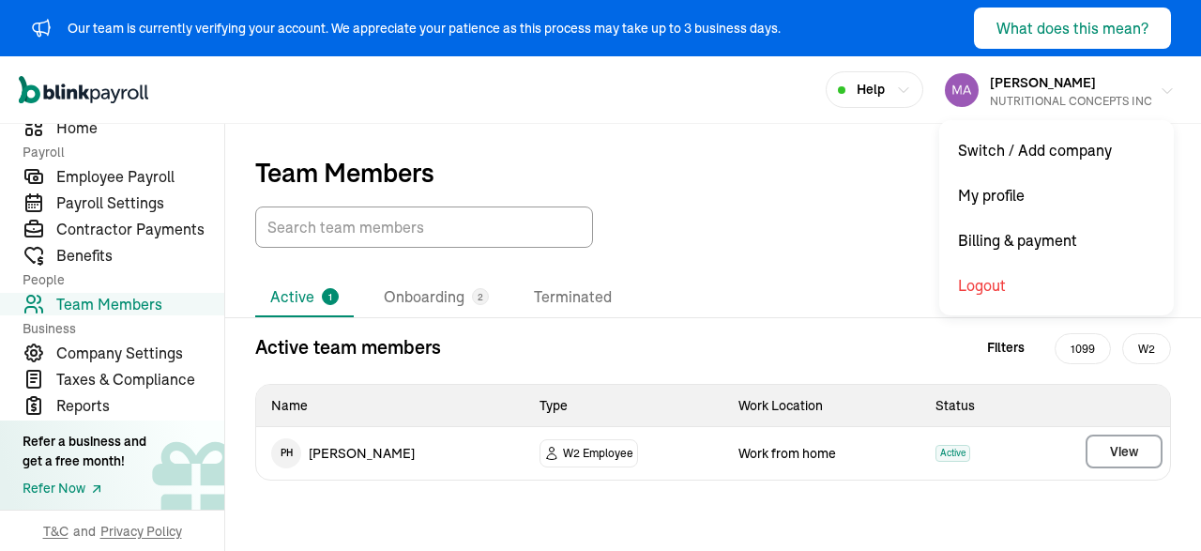
click at [1072, 97] on div "NUTRITIONAL CONCEPTS INC" at bounding box center [1071, 101] width 162 height 17
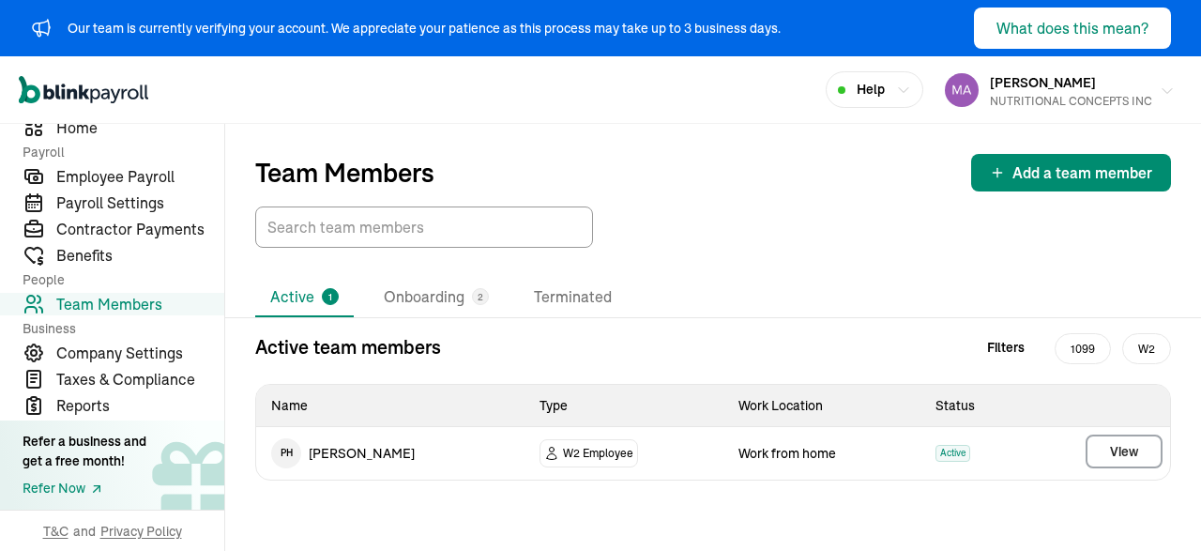
click at [1092, 104] on div "NUTRITIONAL CONCEPTS INC" at bounding box center [1071, 101] width 162 height 17
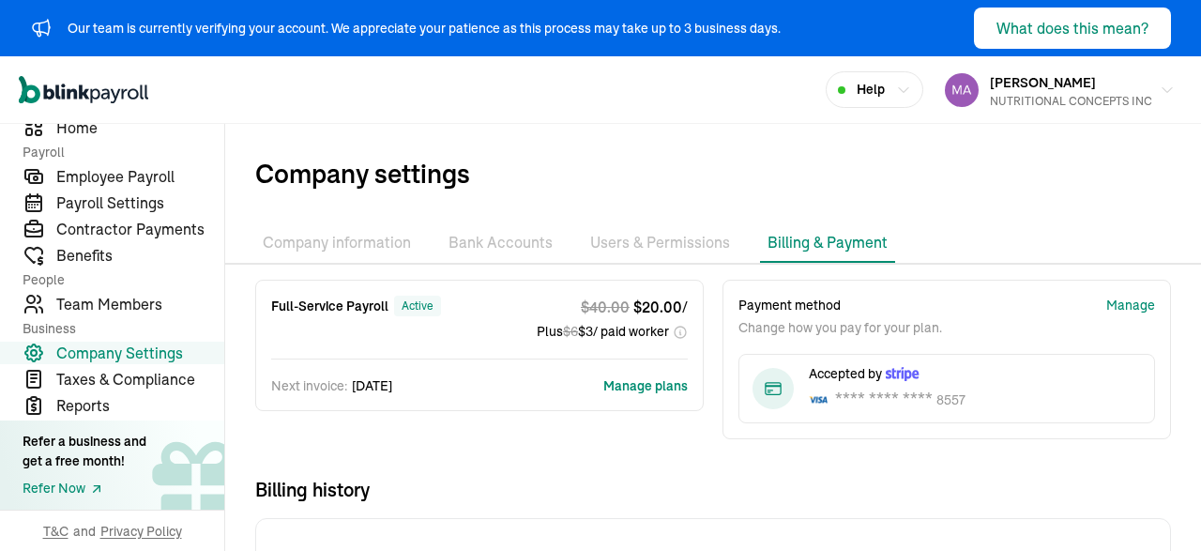
click at [487, 252] on li "Bank Accounts" at bounding box center [500, 242] width 119 height 39
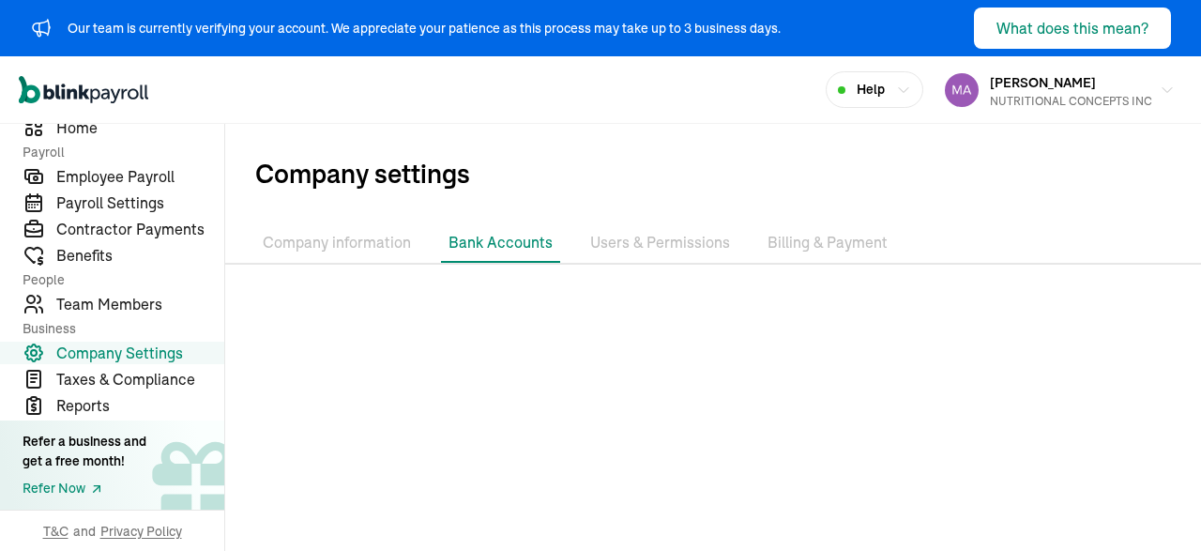
scroll to position [101, 0]
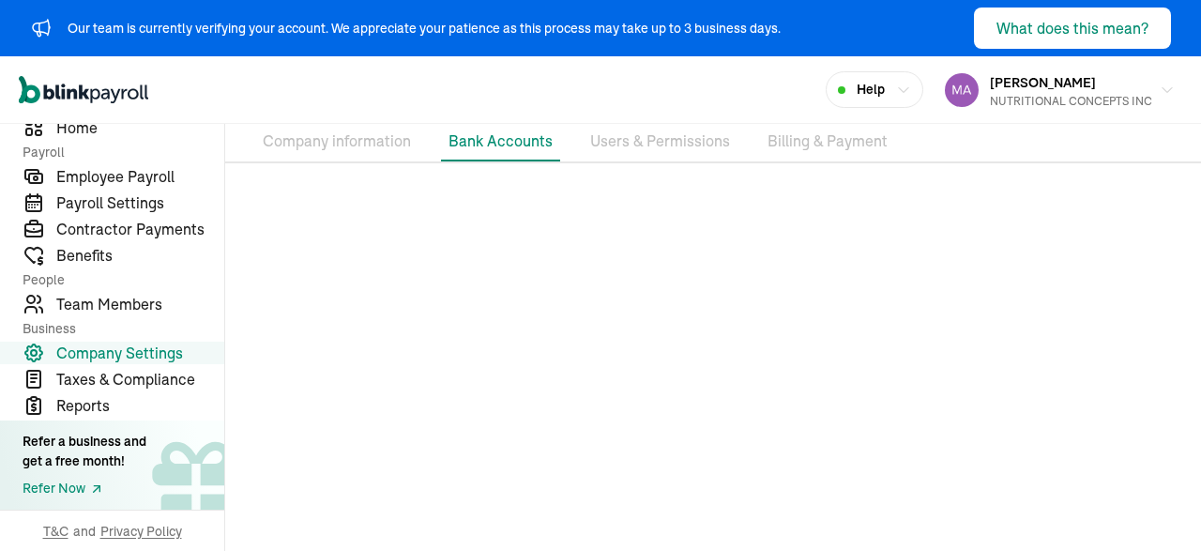
click at [335, 140] on li "Company information" at bounding box center [336, 141] width 163 height 39
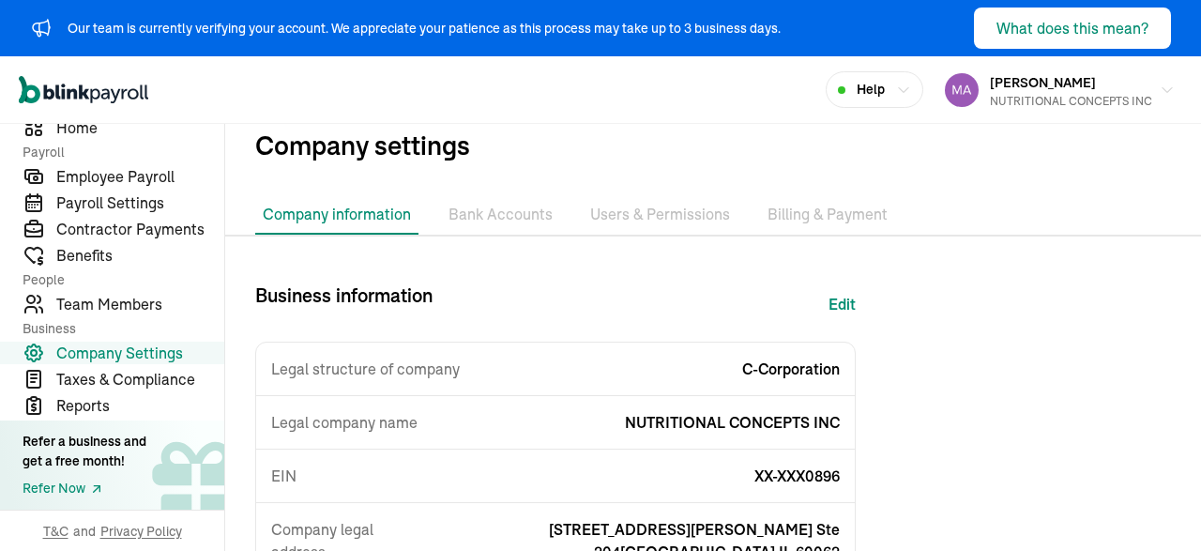
scroll to position [24, 0]
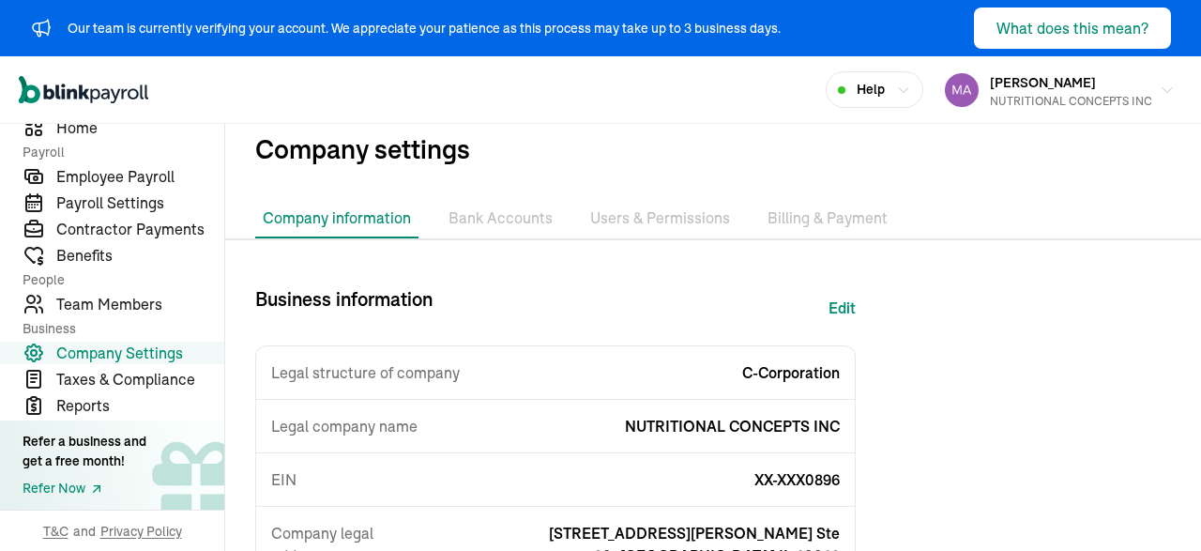
click at [509, 218] on li "Bank Accounts" at bounding box center [500, 218] width 119 height 39
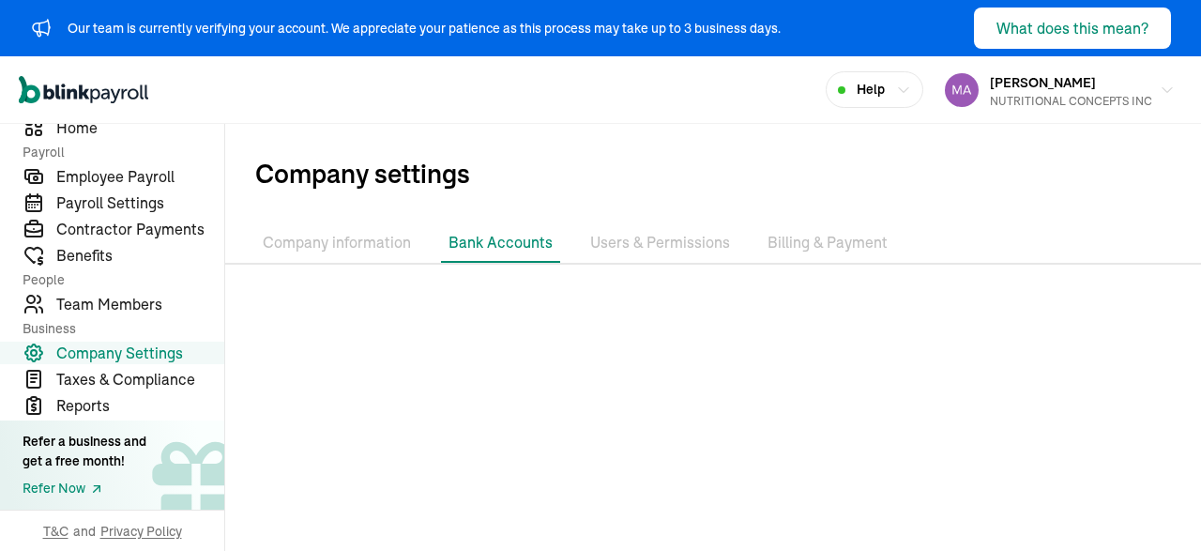
click at [656, 235] on li "Users & Permissions" at bounding box center [660, 242] width 155 height 39
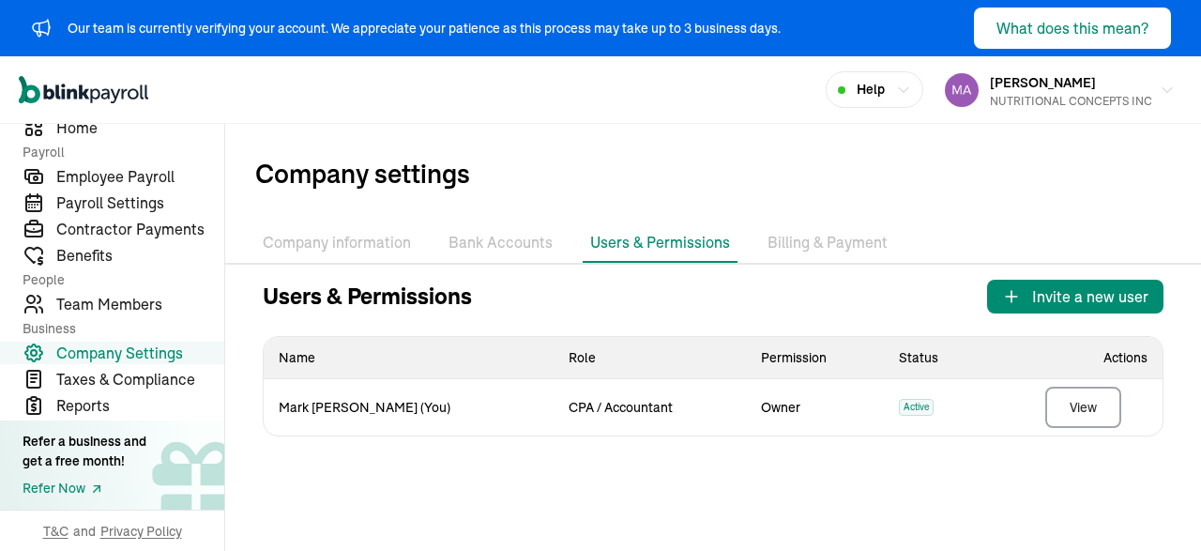
click at [790, 230] on li "Billing & Payment" at bounding box center [827, 242] width 135 height 39
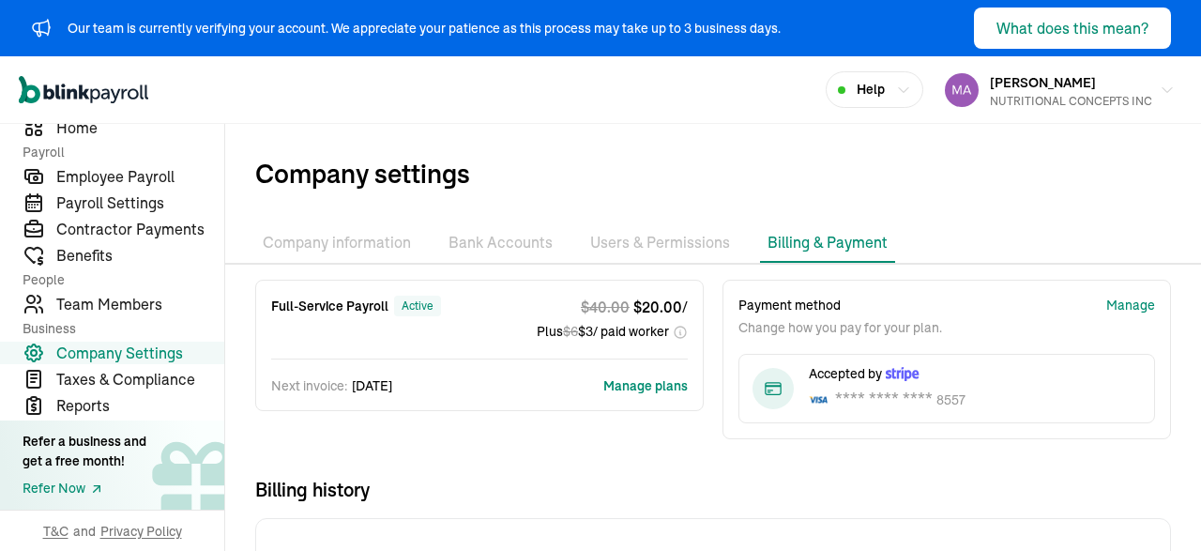
click at [656, 241] on li "Users & Permissions" at bounding box center [660, 242] width 155 height 39
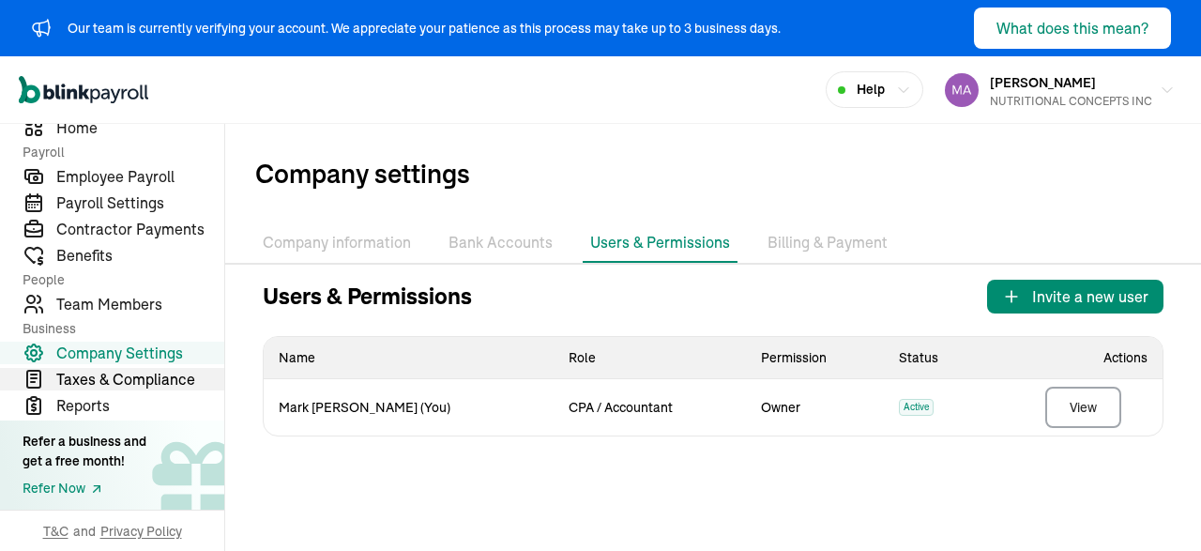
click at [85, 372] on span "Taxes & Compliance" at bounding box center [140, 379] width 168 height 23
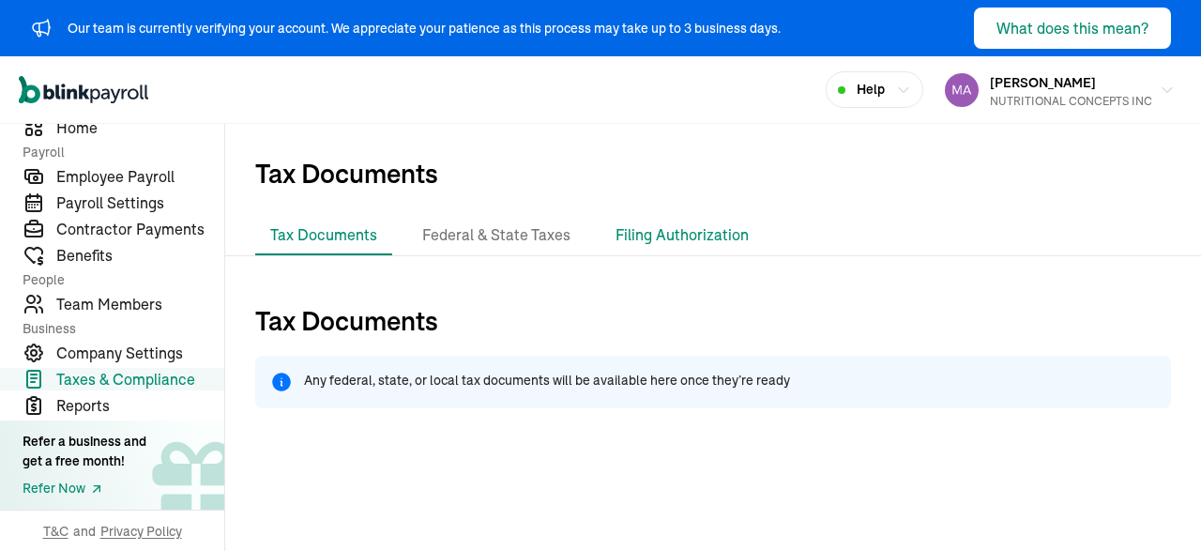
click at [668, 224] on li "Filing Authorization" at bounding box center [681, 235] width 163 height 39
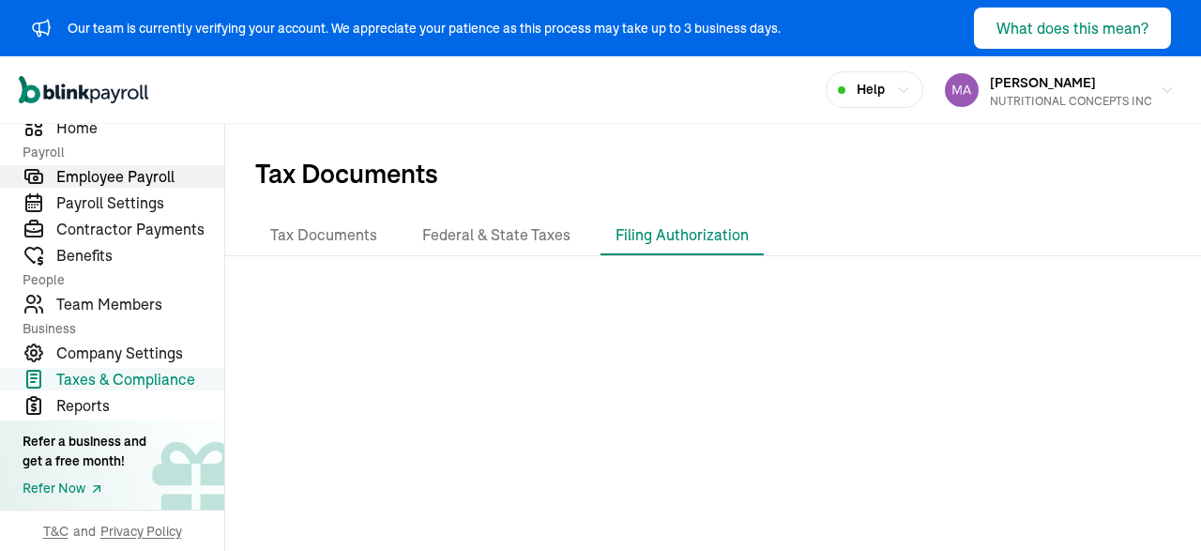
click at [93, 179] on span "Employee Payroll" at bounding box center [140, 176] width 168 height 23
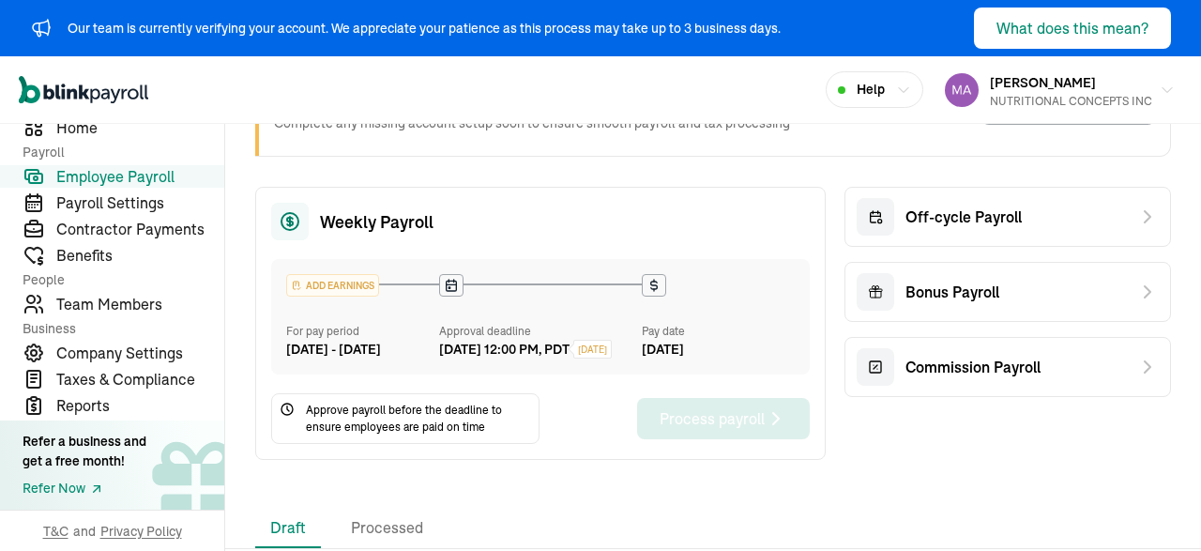
scroll to position [145, 0]
click at [393, 538] on li "Processed" at bounding box center [387, 527] width 102 height 39
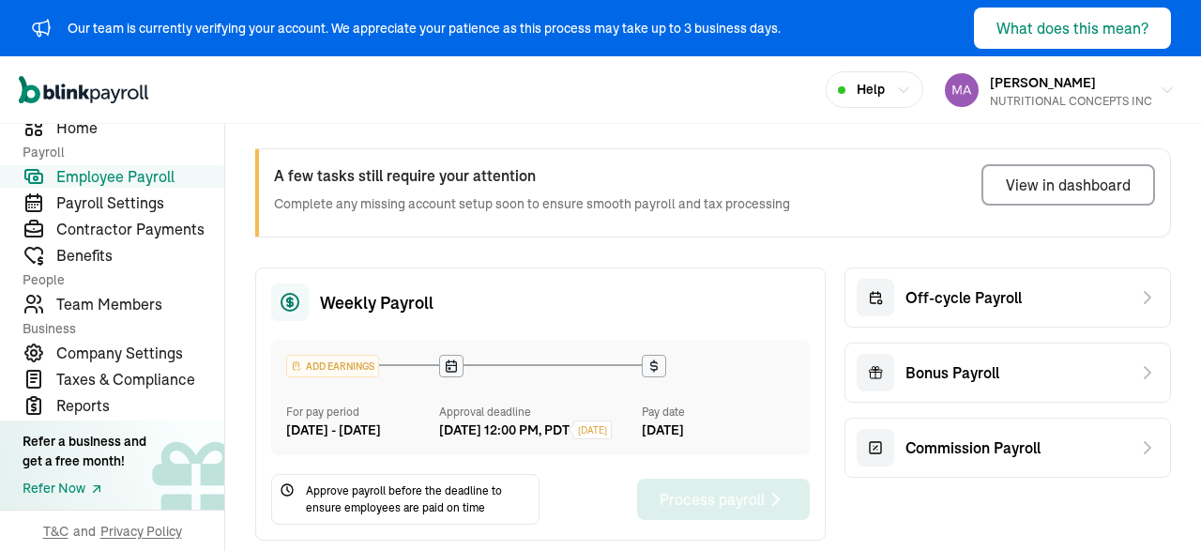
scroll to position [0, 0]
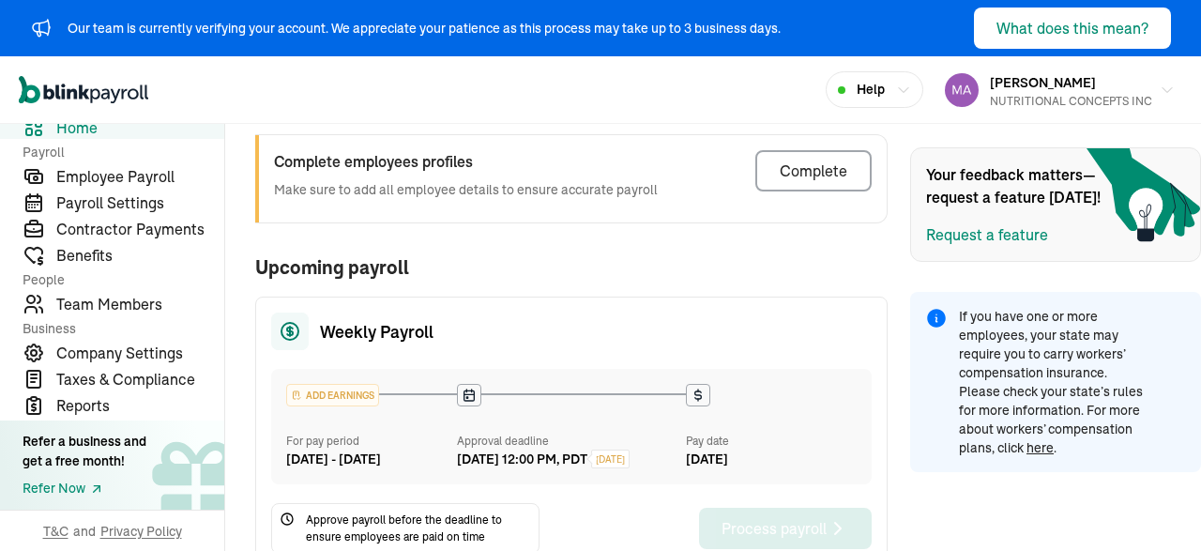
scroll to position [497, 0]
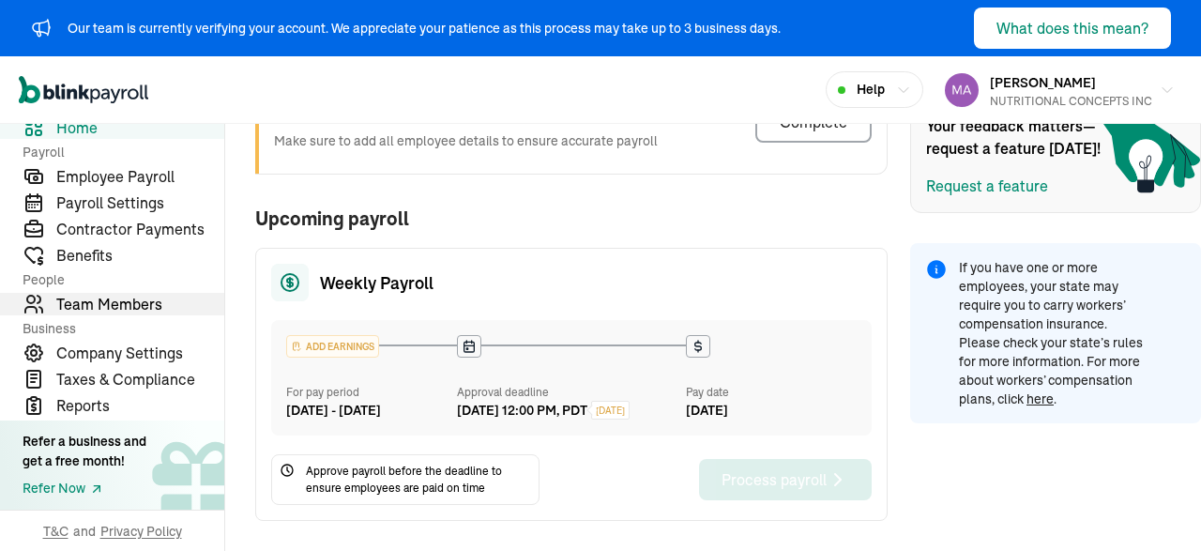
click at [123, 301] on span "Team Members" at bounding box center [140, 304] width 168 height 23
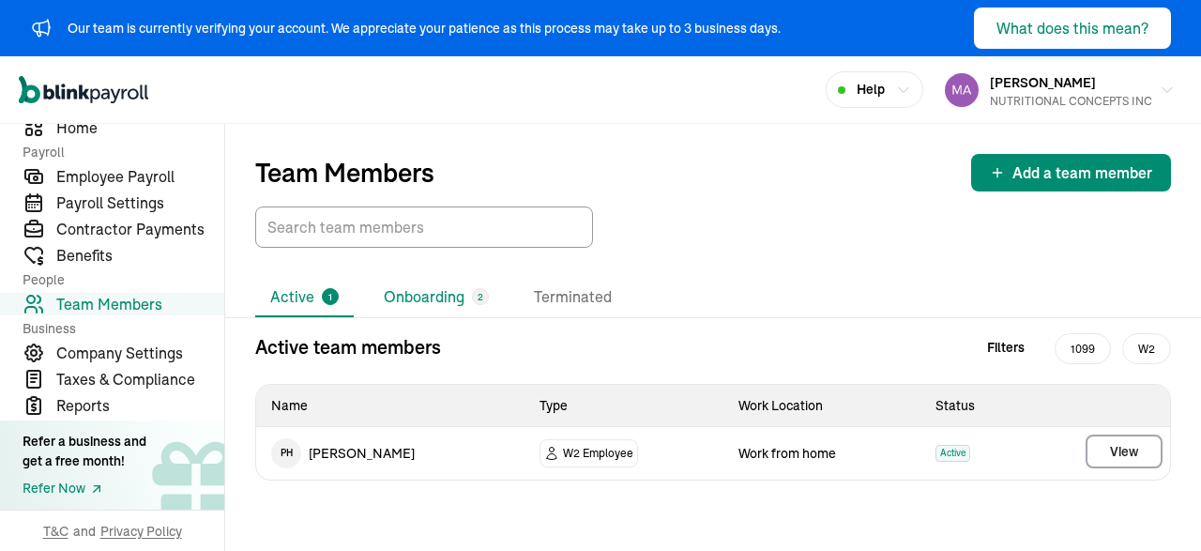
click at [404, 298] on li "Onboarding 2" at bounding box center [436, 297] width 135 height 39
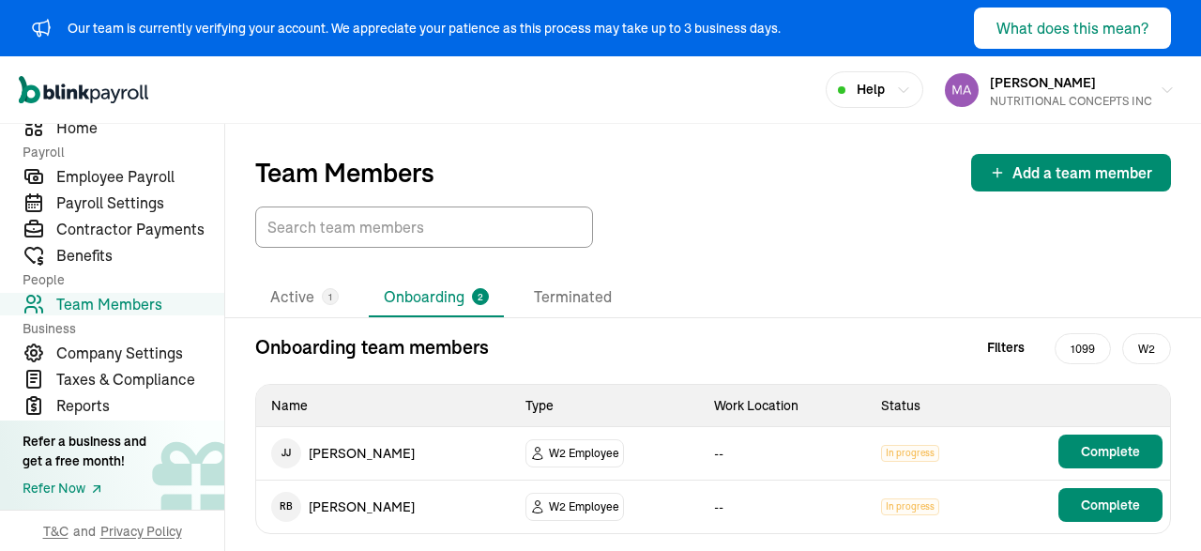
scroll to position [11, 0]
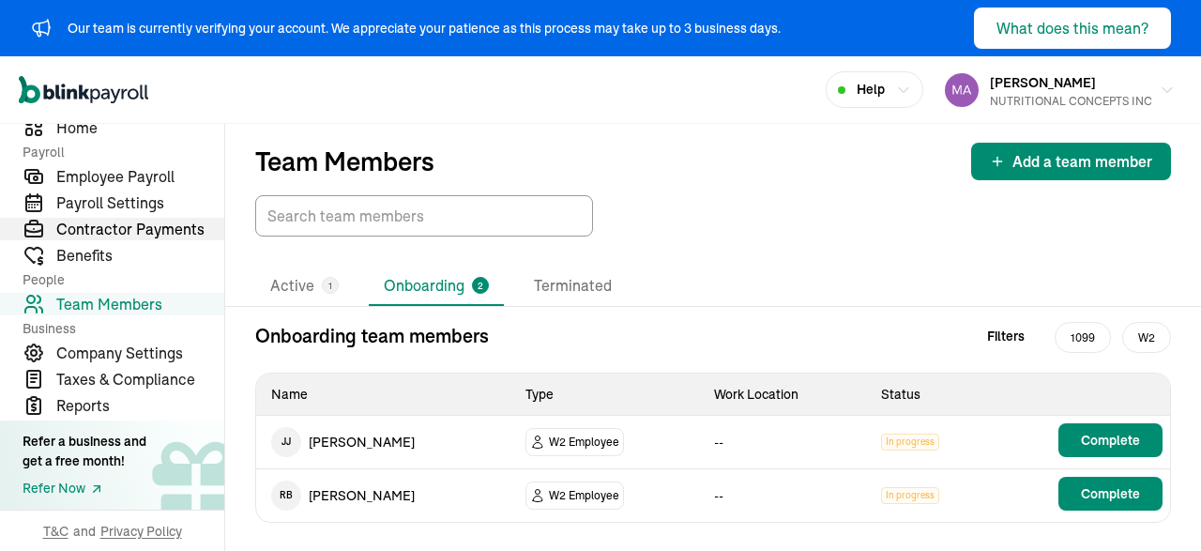
click at [137, 224] on span "Contractor Payments" at bounding box center [140, 229] width 168 height 23
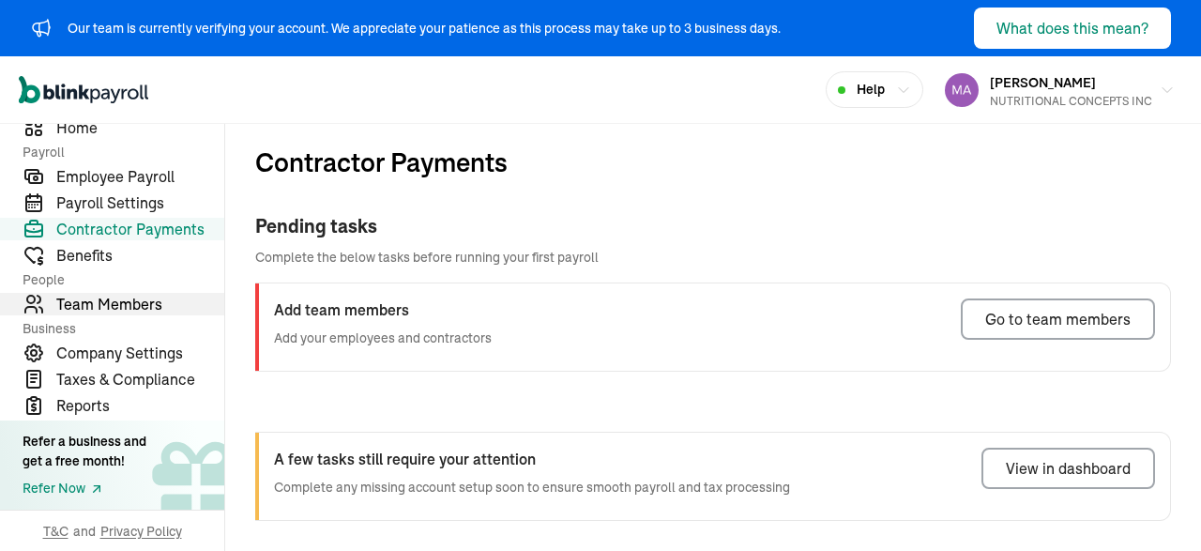
click at [114, 302] on span "Team Members" at bounding box center [140, 304] width 168 height 23
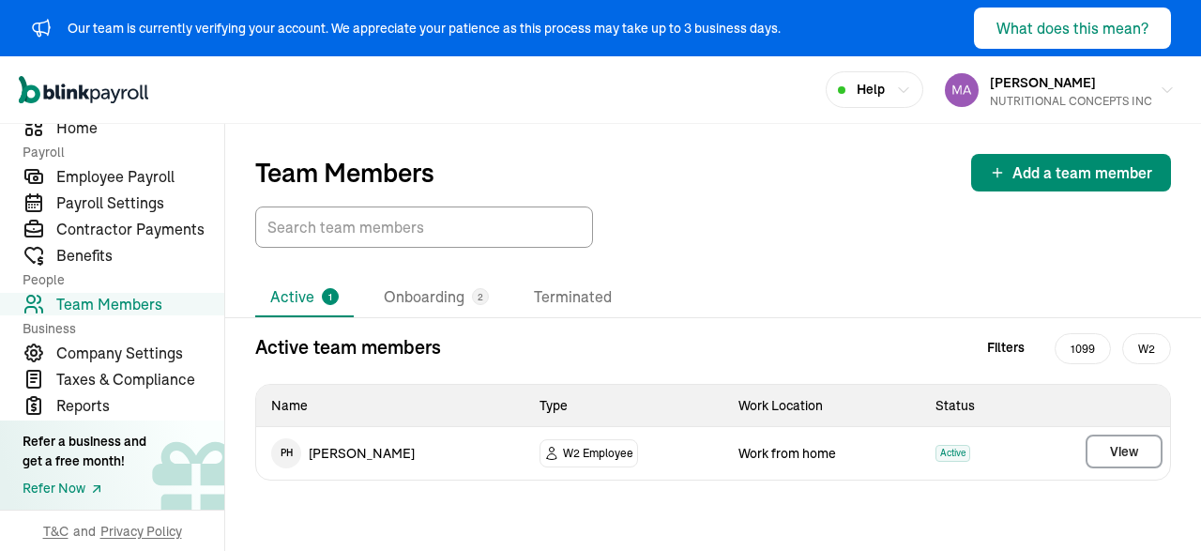
click at [101, 299] on span "Team Members" at bounding box center [140, 304] width 168 height 23
click at [447, 286] on li "Onboarding 2" at bounding box center [436, 297] width 135 height 39
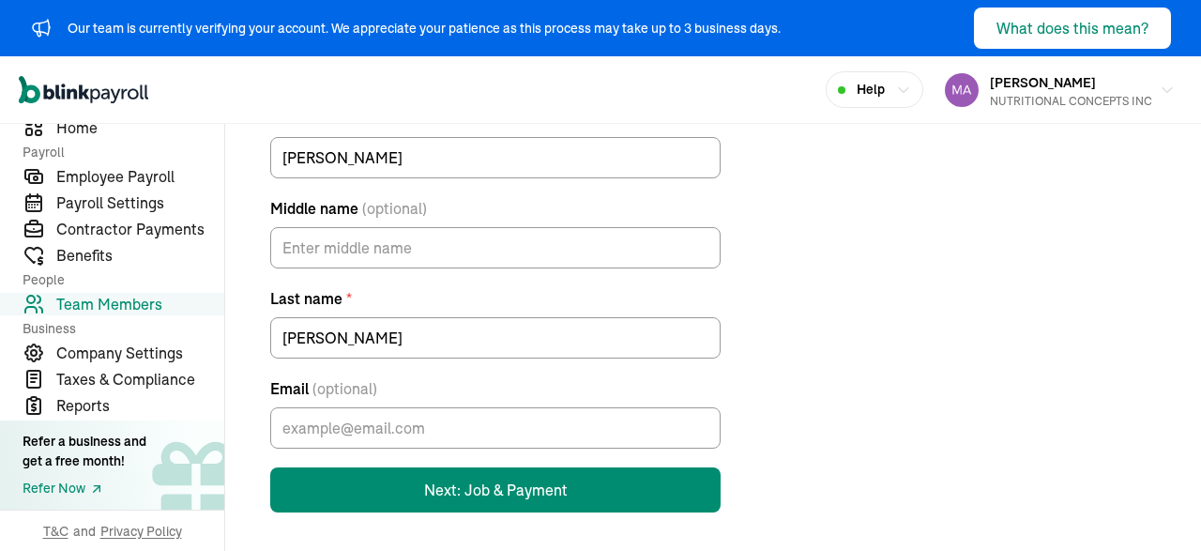
scroll to position [236, 0]
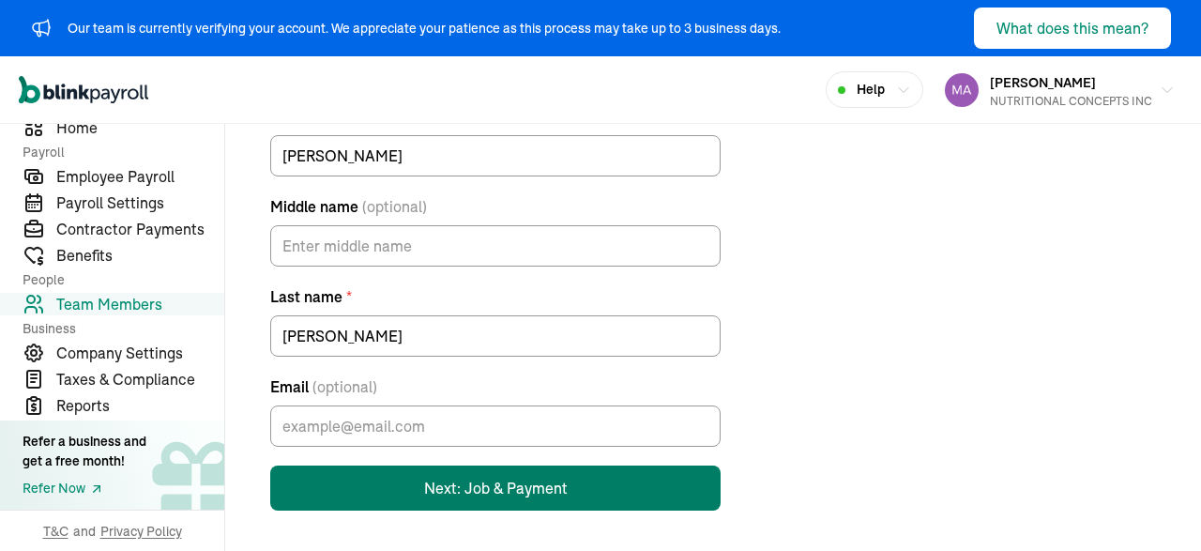
click at [461, 485] on button "Next: Job & Payment" at bounding box center [495, 487] width 450 height 45
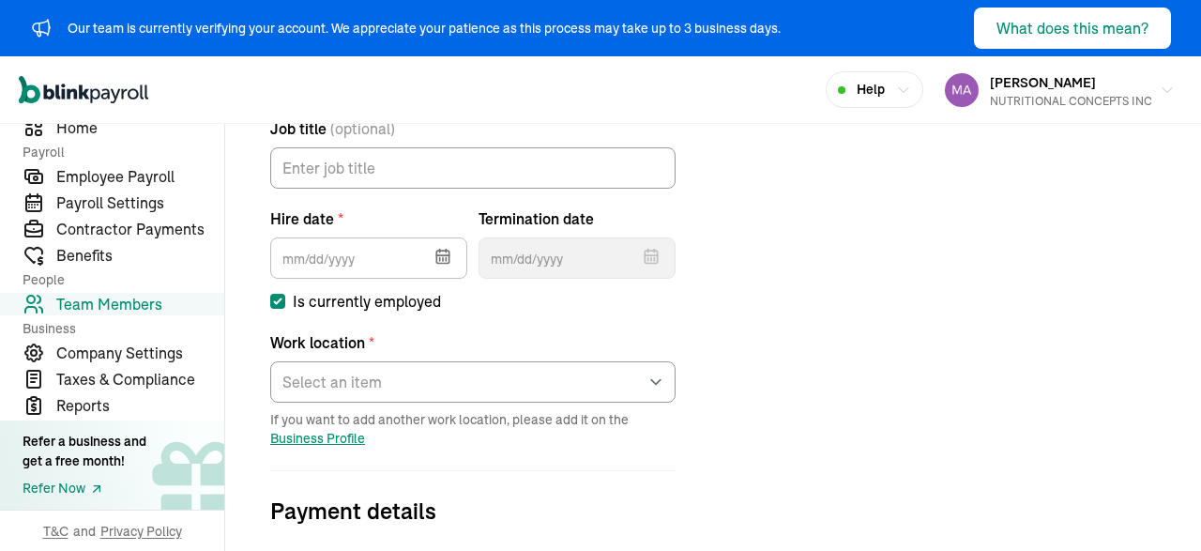
scroll to position [278, 0]
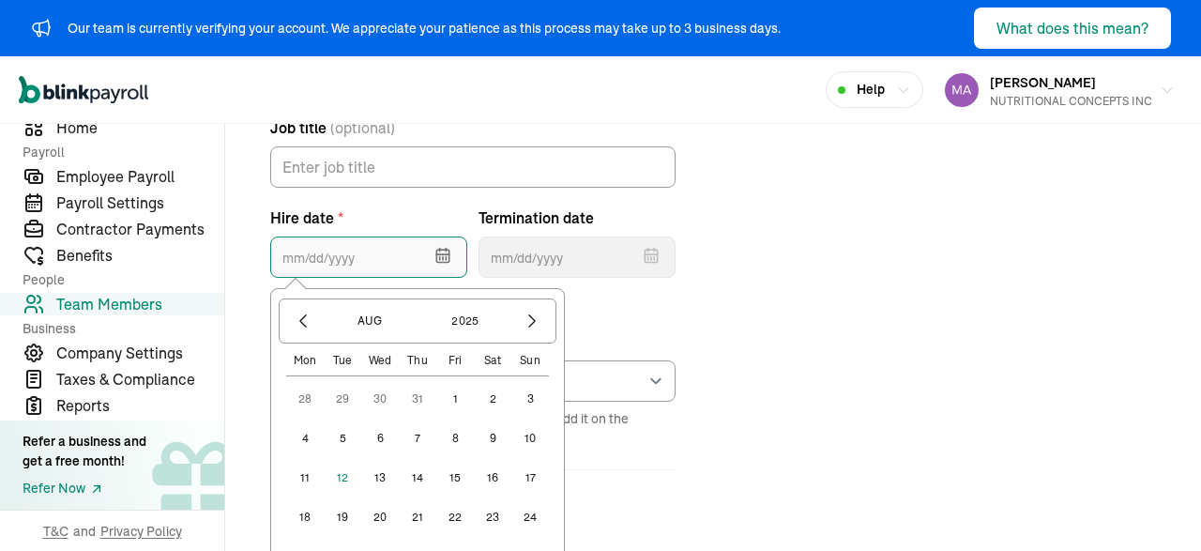
click at [296, 261] on input "text" at bounding box center [368, 256] width 197 height 41
click at [453, 399] on button "1" at bounding box center [455, 399] width 38 height 38
type input "[DATE]"
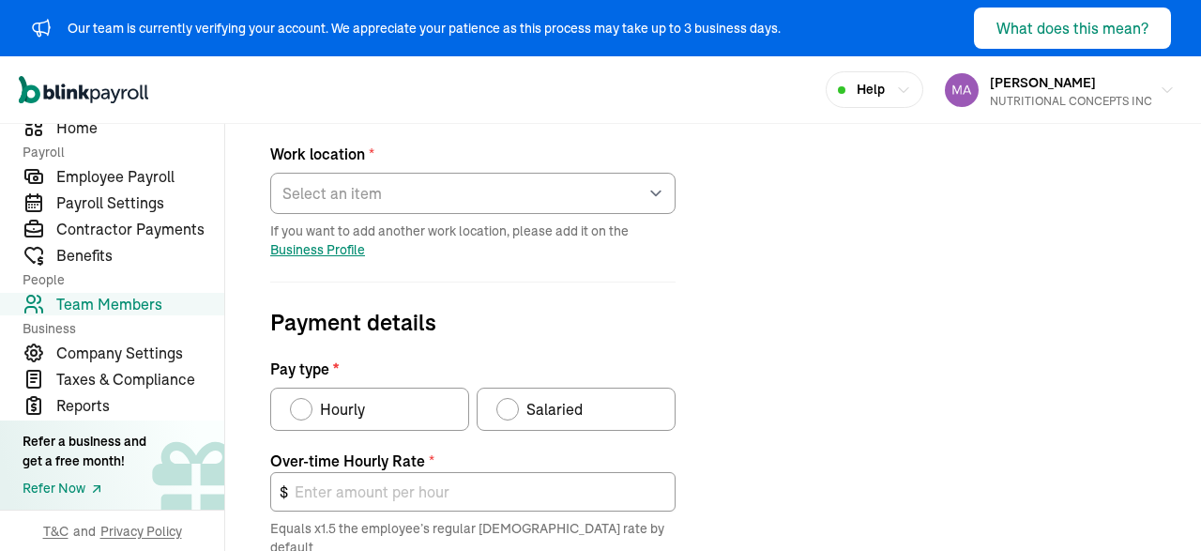
scroll to position [467, 0]
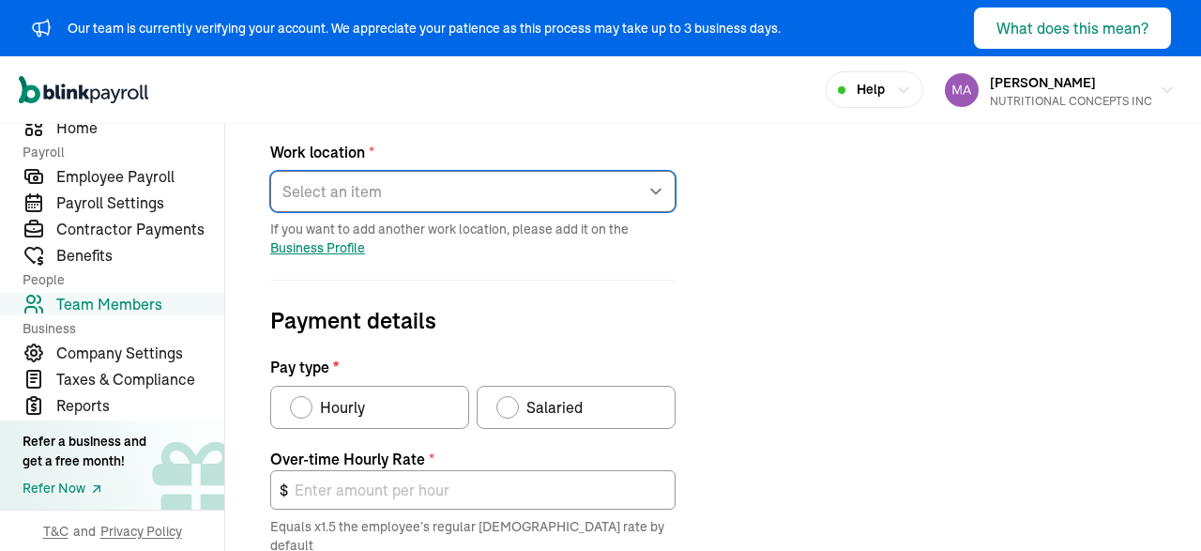
click at [270, 171] on select "Select an item [PERSON_NAME]'s home address Works from home" at bounding box center [472, 191] width 405 height 41
click option "Works from home" at bounding box center [0, 0] width 0 height 0
click at [270, 171] on select "Select an item [PERSON_NAME]'s home address Works from home" at bounding box center [472, 191] width 405 height 41
click option "Works from home" at bounding box center [0, 0] width 0 height 0
click at [270, 171] on select "Select an item [PERSON_NAME]'s home address Works from home" at bounding box center [472, 191] width 405 height 41
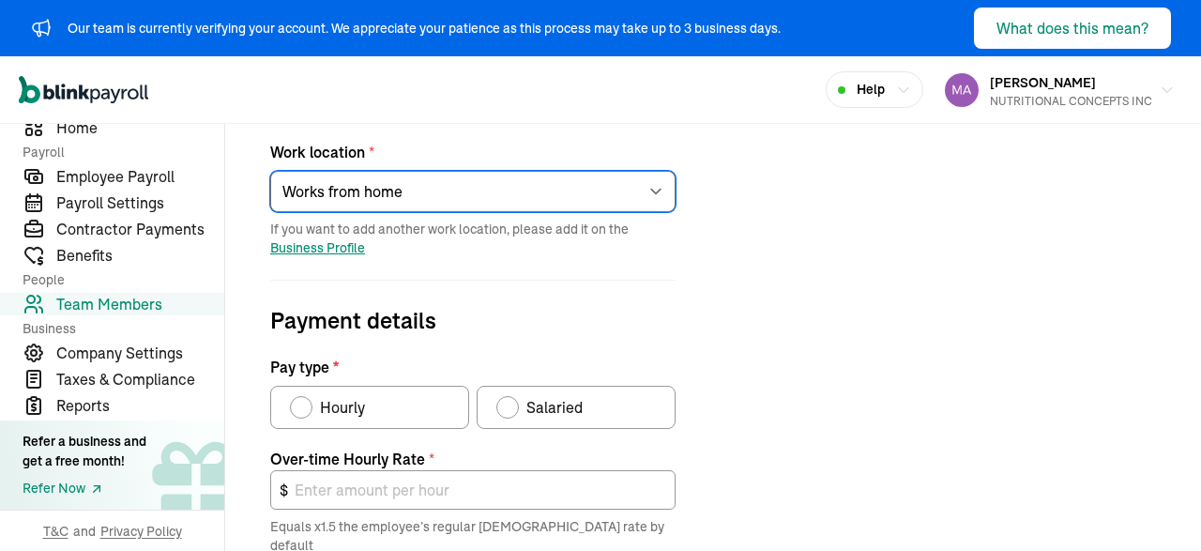
select select "[STREET_ADDRESS][PERSON_NAME]"
click option "BRANCH" at bounding box center [0, 0] width 0 height 0
click at [270, 171] on select "Select an item [PERSON_NAME]'s home address Works from home" at bounding box center [472, 191] width 405 height 41
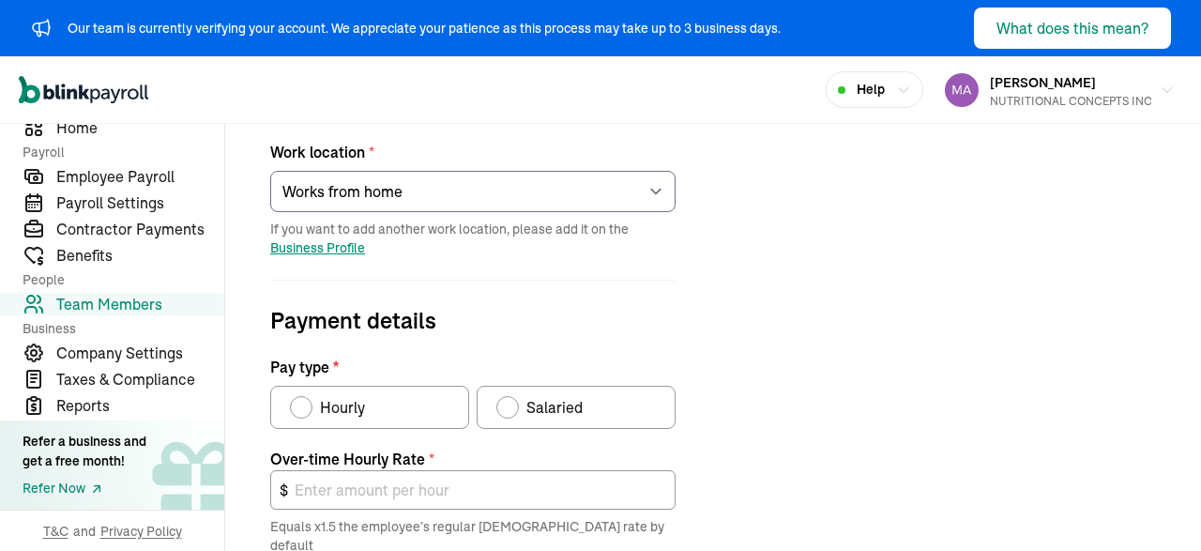
click at [819, 277] on div "Job details Job title (optional) Hire date * [DATE] [DATE] Mon Tue Wed Thu Fri …" at bounding box center [713, 368] width 931 height 989
click at [370, 416] on label "Hourly" at bounding box center [369, 407] width 199 height 43
click at [304, 410] on input "Hourly" at bounding box center [296, 402] width 15 height 15
radio input "true"
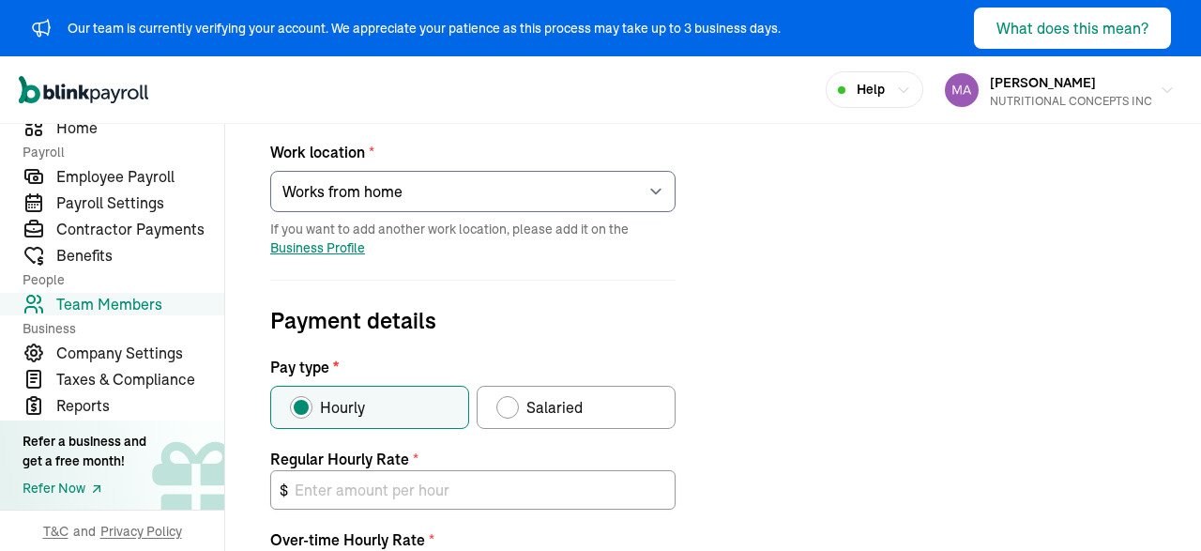
click at [509, 413] on div "Pay type" at bounding box center [507, 407] width 15 height 15
click at [509, 410] on input "Salaried" at bounding box center [502, 402] width 15 height 15
radio input "true"
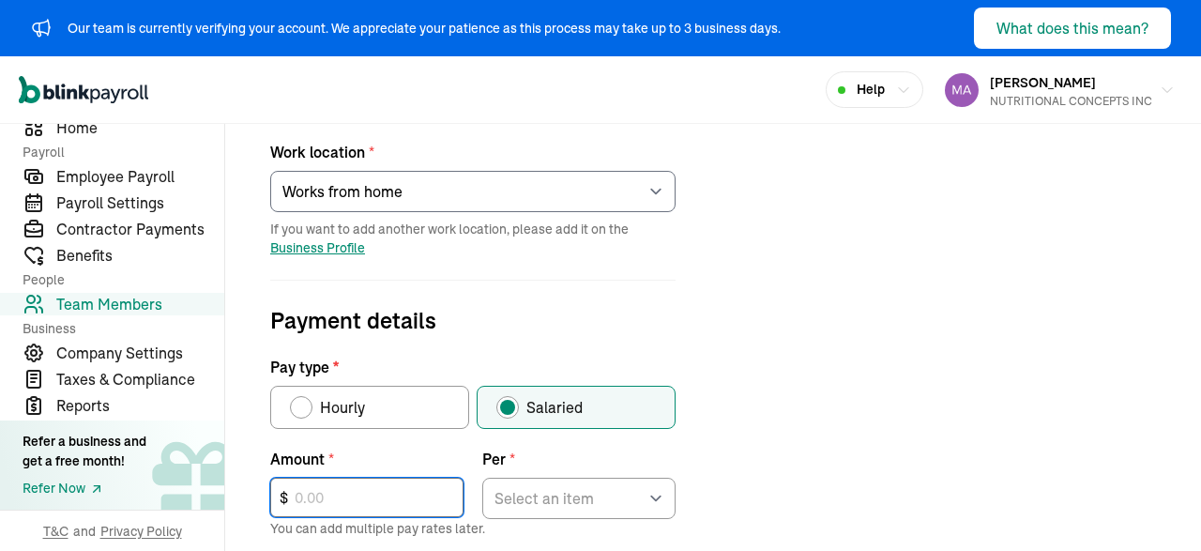
click at [321, 500] on input "text" at bounding box center [366, 496] width 193 height 39
type input "3,565"
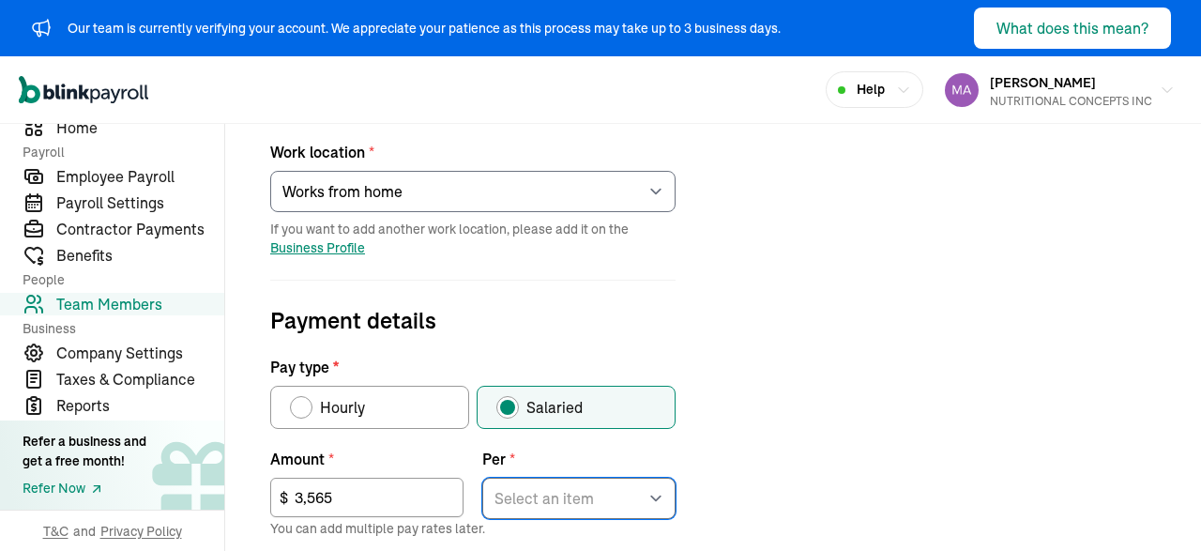
click at [482, 477] on select "Select an item Hour Week Month Year" at bounding box center [578, 497] width 193 height 41
select select "2"
click option "Week" at bounding box center [0, 0] width 0 height 0
type input "133.69"
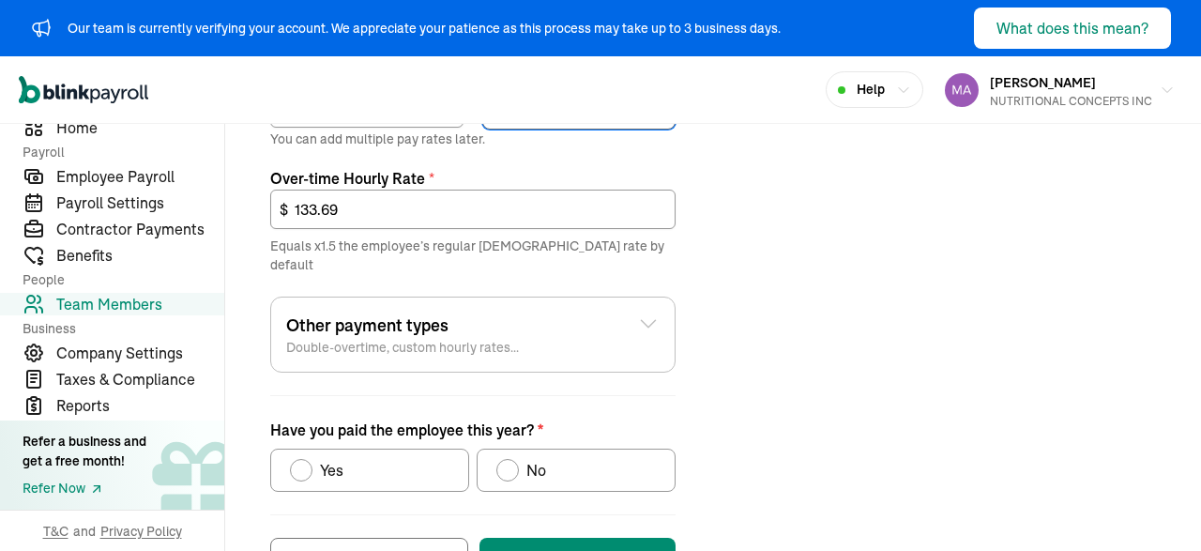
scroll to position [908, 0]
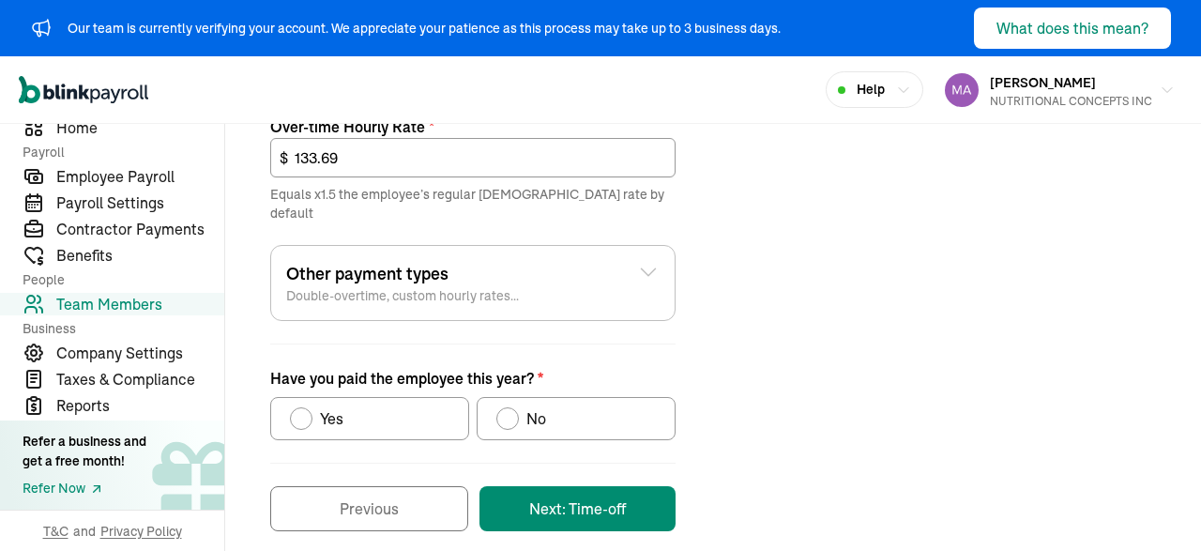
click at [508, 411] on div "Have you paid the employee this year?" at bounding box center [507, 418] width 15 height 15
click at [508, 406] on input "No" at bounding box center [502, 413] width 15 height 15
radio input "true"
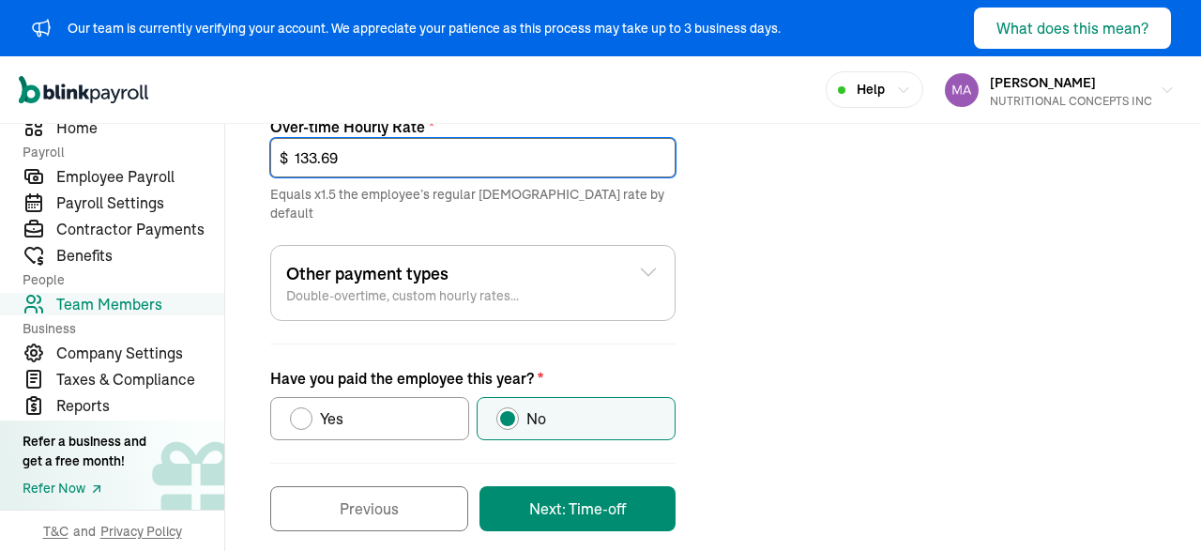
click at [358, 149] on input "133.69" at bounding box center [472, 157] width 405 height 39
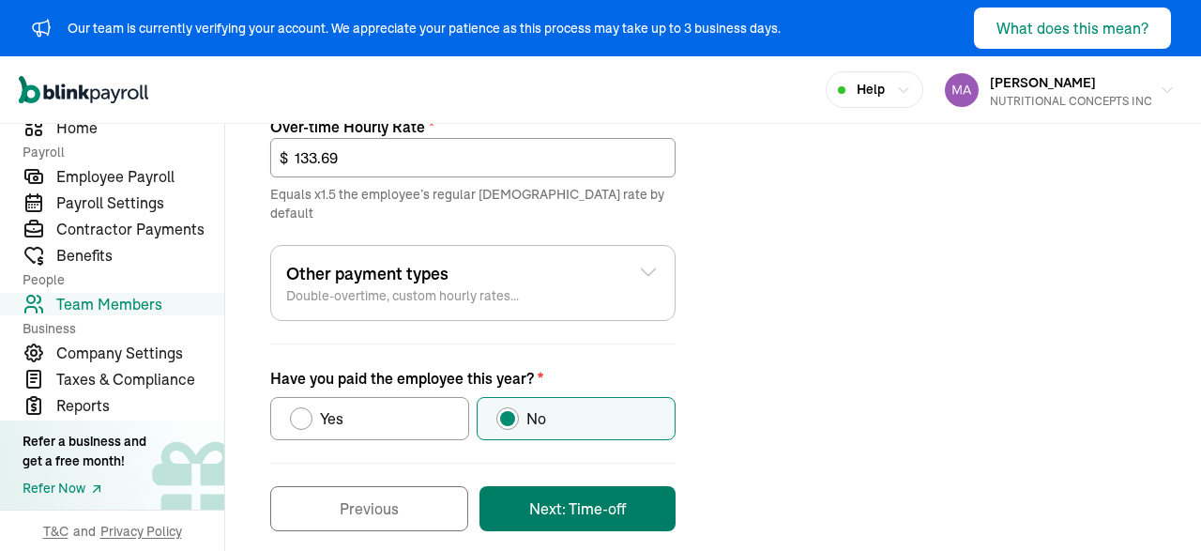
click at [569, 487] on button "Next: Time-off" at bounding box center [577, 508] width 196 height 45
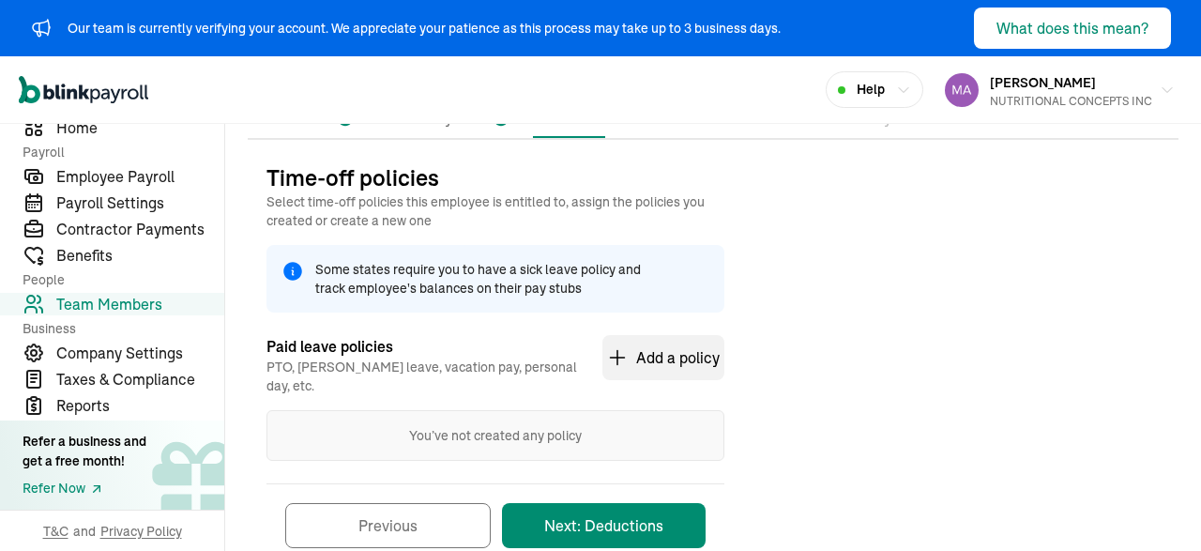
scroll to position [220, 0]
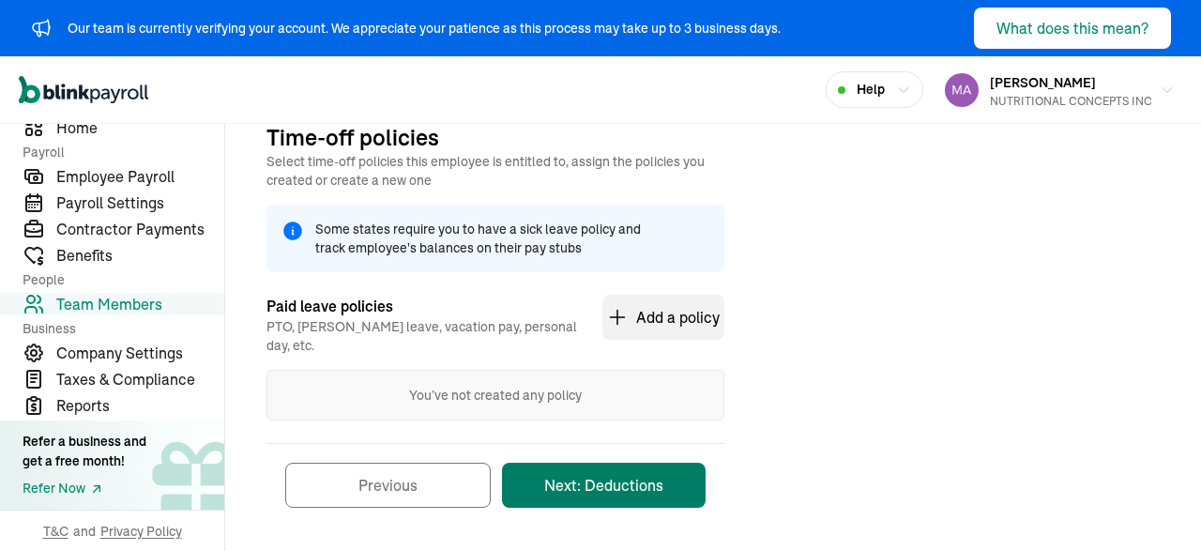
click at [575, 466] on button "Next: Deductions" at bounding box center [604, 484] width 204 height 45
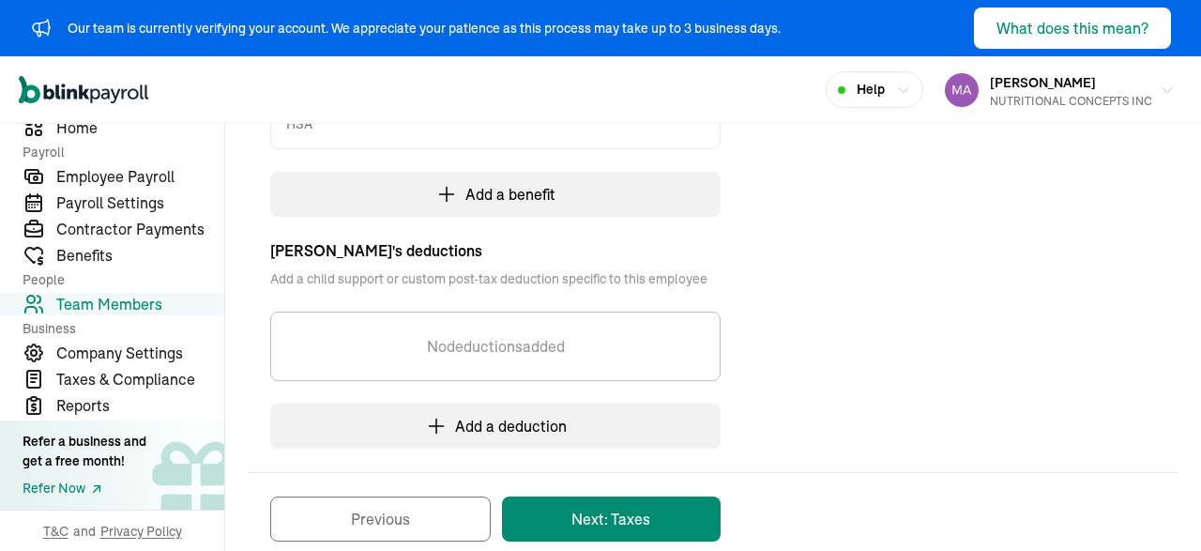
scroll to position [548, 0]
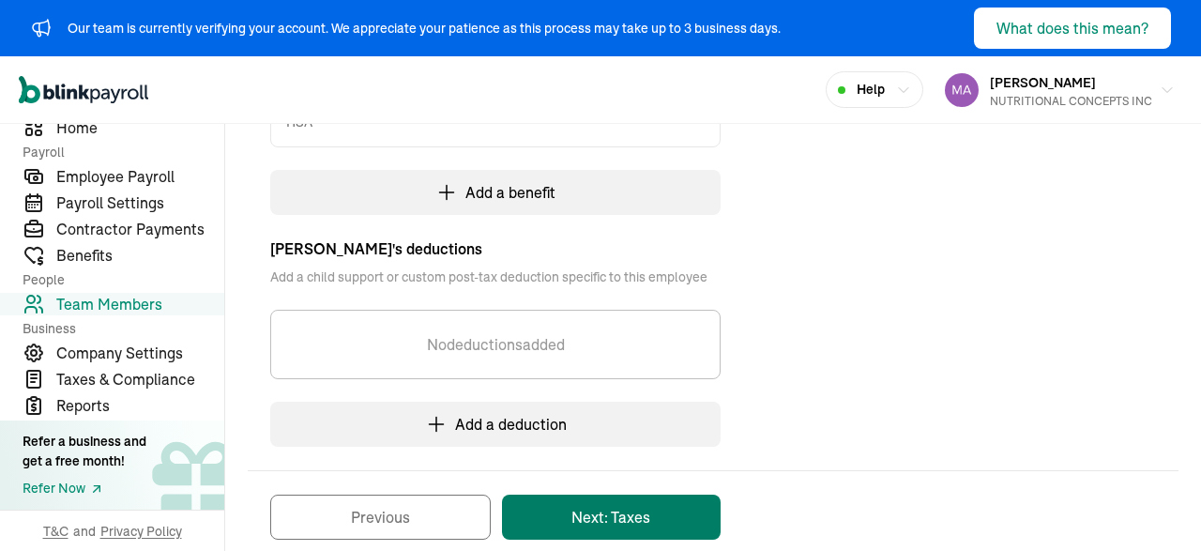
click at [599, 511] on button "Next: Taxes" at bounding box center [611, 516] width 219 height 45
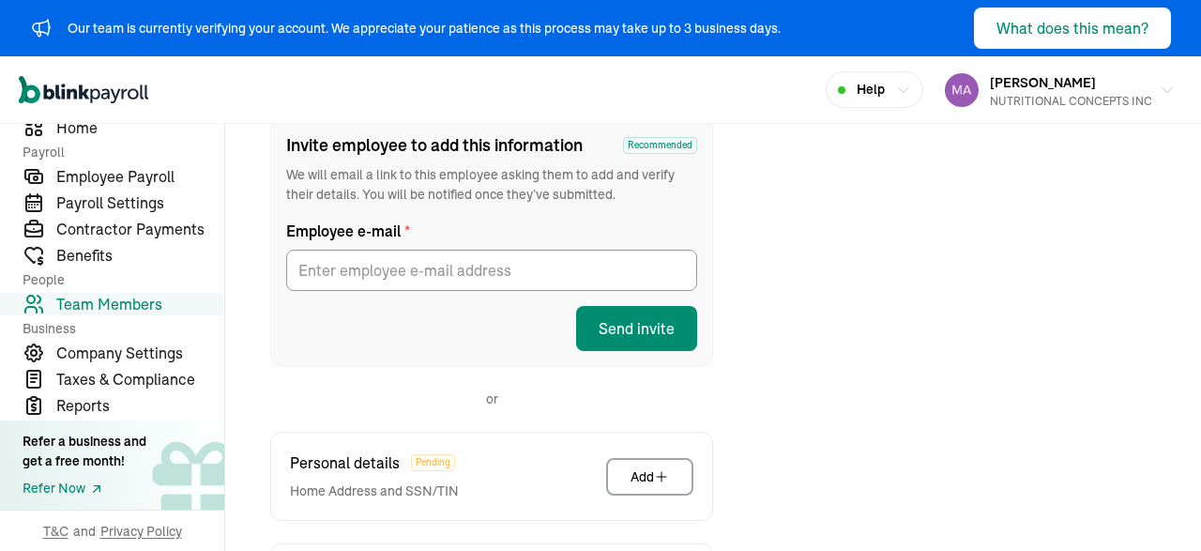
scroll to position [278, 0]
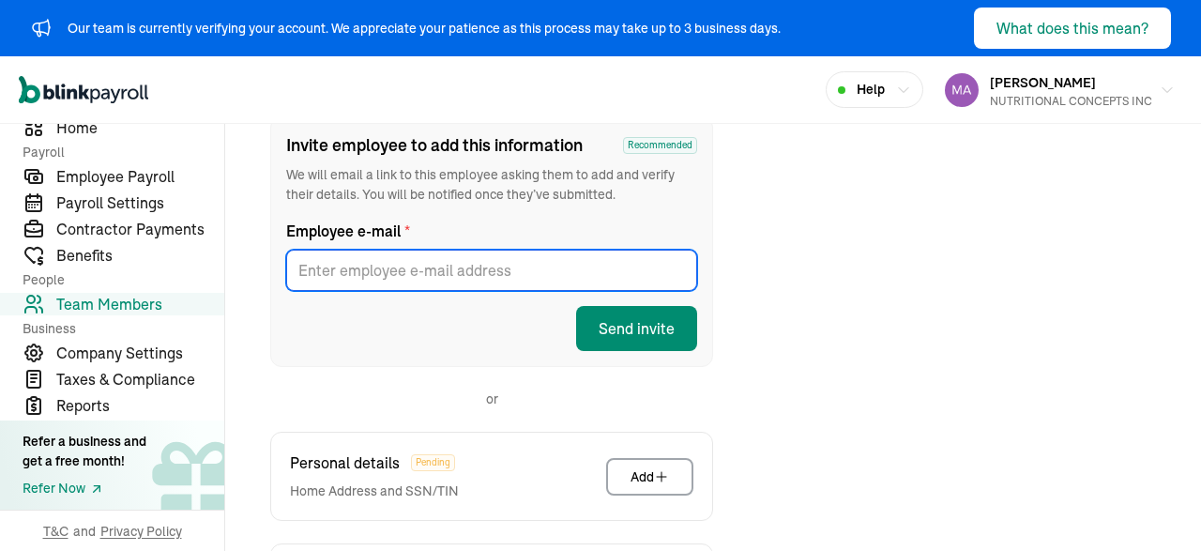
click at [513, 280] on input "Employee e-mail *" at bounding box center [491, 270] width 411 height 41
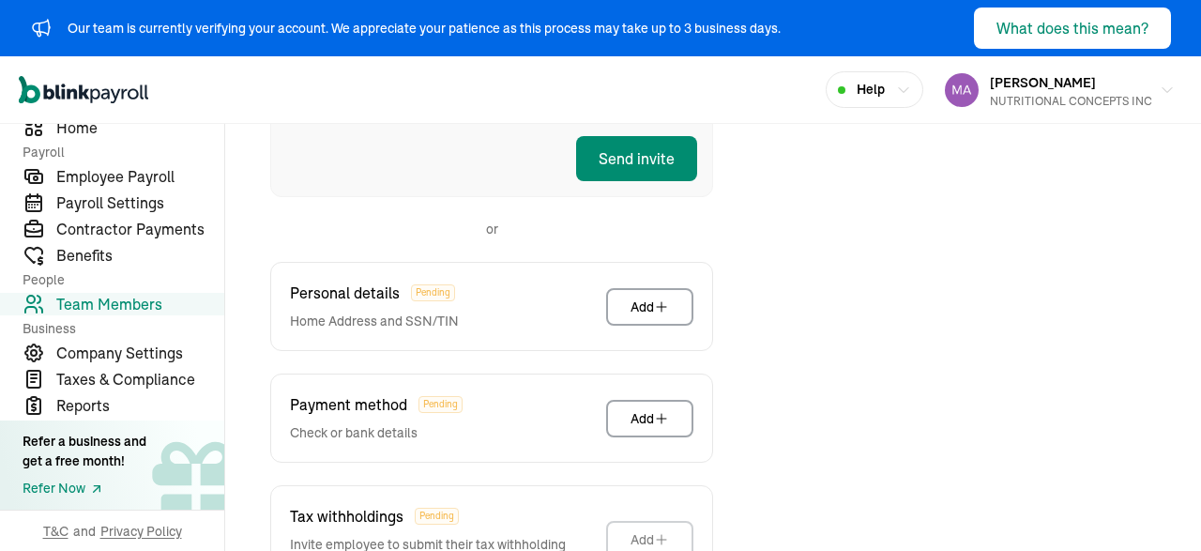
scroll to position [514, 0]
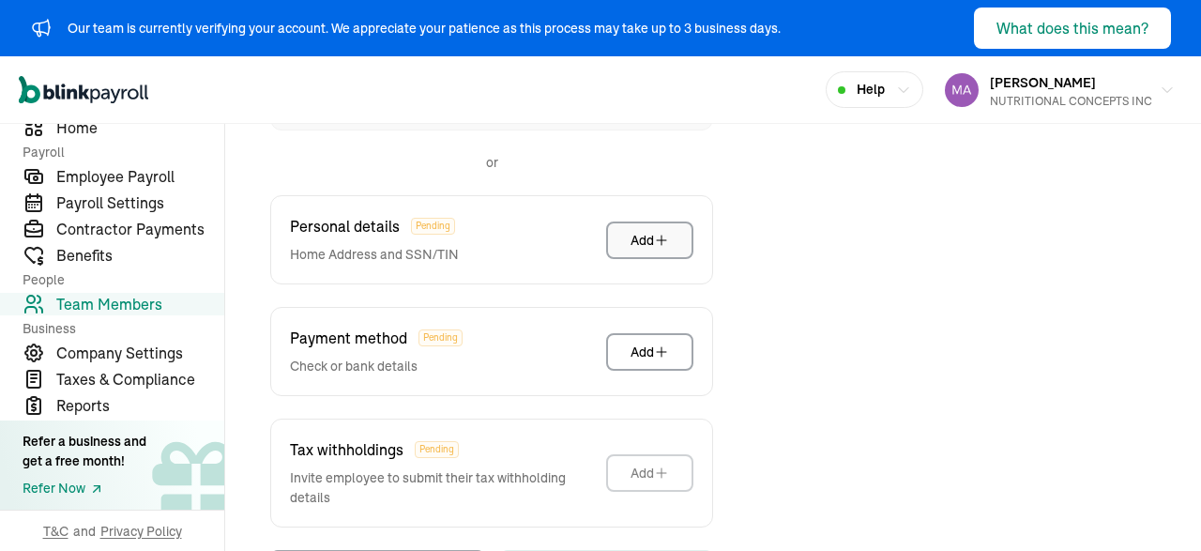
type input "[EMAIL_ADDRESS][DOMAIN_NAME]"
click at [629, 246] on button "Add" at bounding box center [649, 240] width 87 height 38
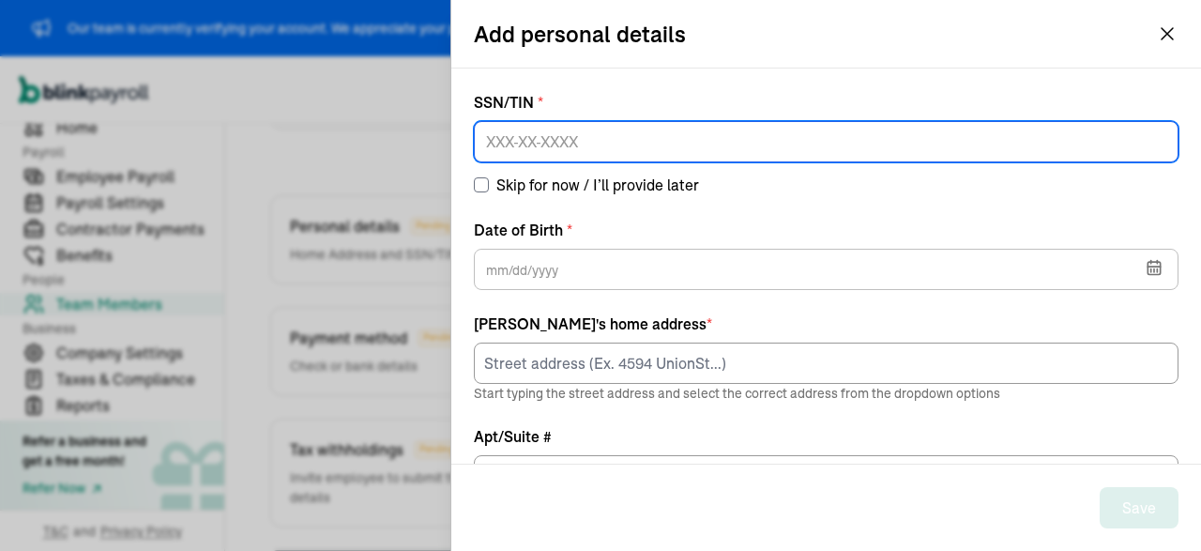
click at [568, 142] on input at bounding box center [826, 141] width 705 height 41
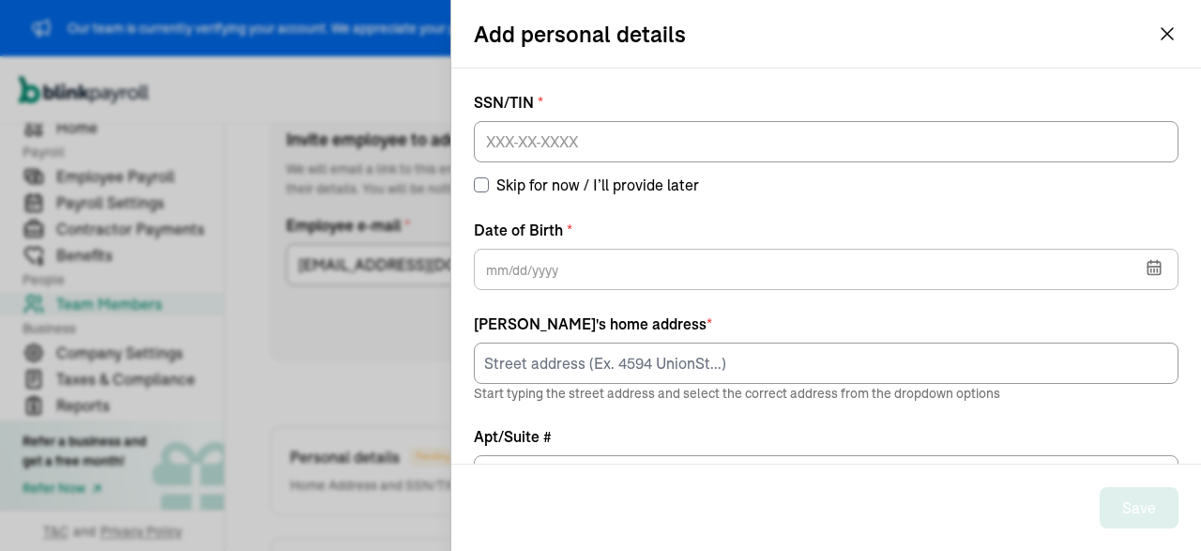
scroll to position [278, 0]
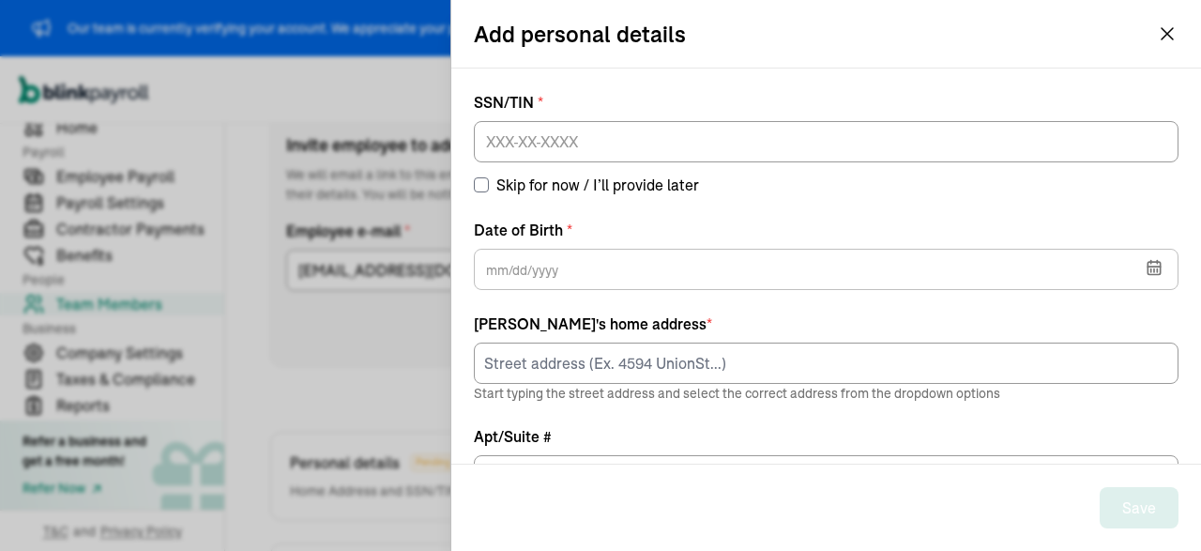
click at [958, 209] on div "SSN/TIN * Skip for now / I’ll provide later Date of Birth * [DEMOGRAPHIC_DATA] …" at bounding box center [826, 401] width 705 height 620
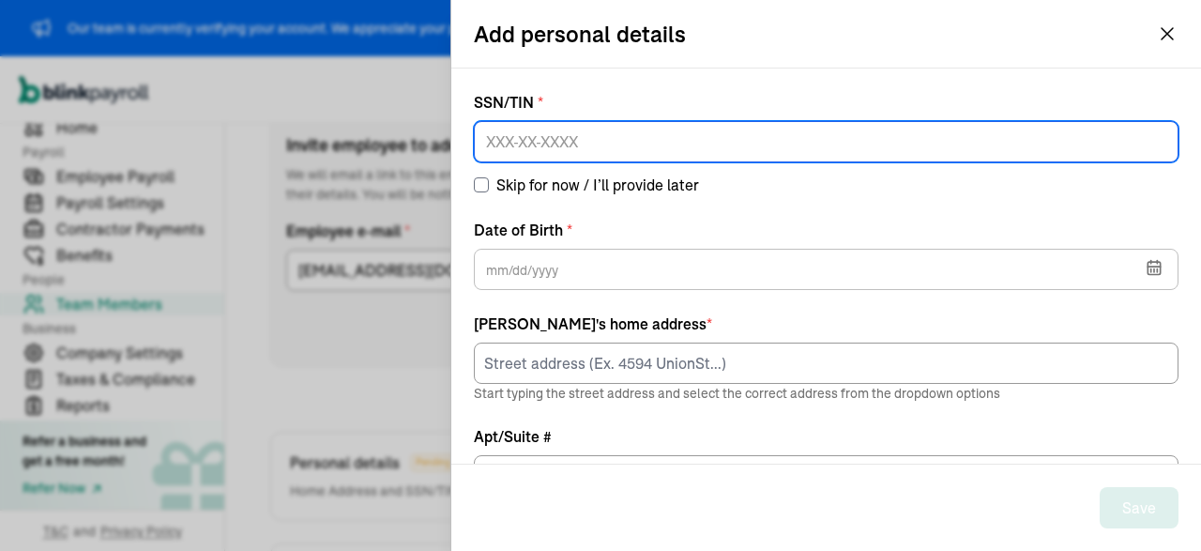
click at [619, 149] on input at bounding box center [826, 141] width 705 height 41
paste input "527-71-4831"
type input "527-71-4831"
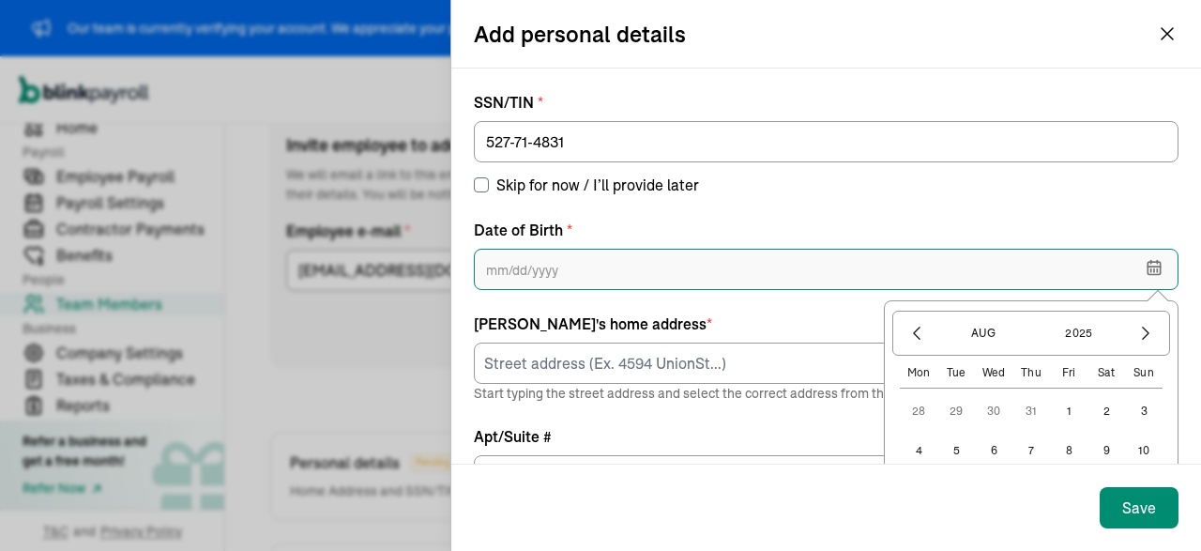
click at [573, 257] on input "text" at bounding box center [826, 269] width 705 height 41
click at [516, 267] on input "[DATE]" at bounding box center [826, 269] width 705 height 41
click at [521, 265] on input "[DATE]" at bounding box center [826, 269] width 705 height 41
click at [529, 269] on input "01/03/20200" at bounding box center [826, 269] width 705 height 41
drag, startPoint x: 563, startPoint y: 267, endPoint x: 611, endPoint y: 267, distance: 47.8
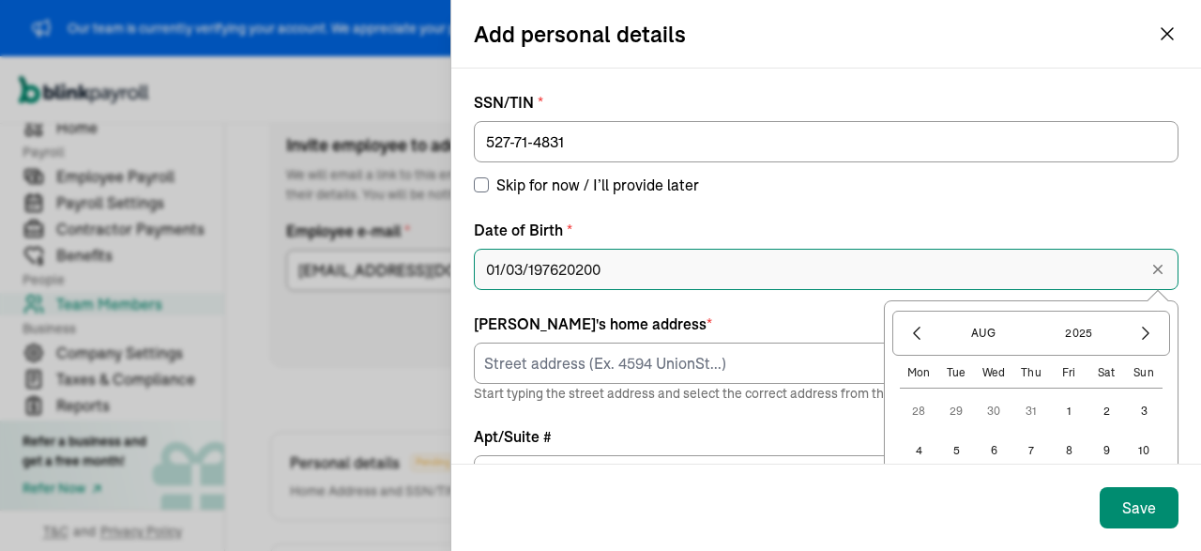
click at [611, 267] on input "01/03/197620200" at bounding box center [826, 269] width 705 height 41
type input "[DATE]"
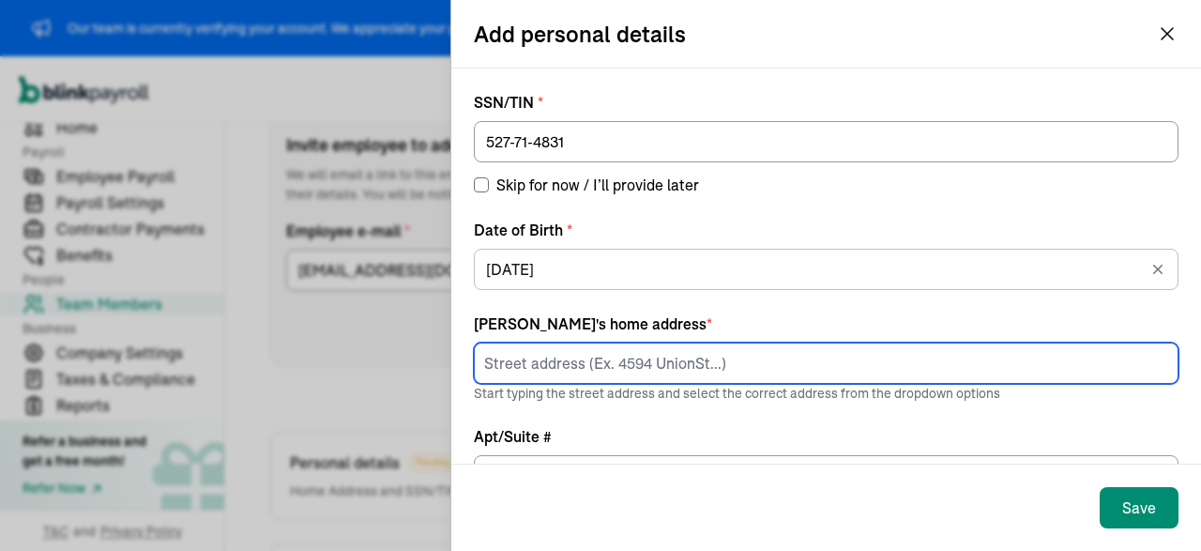
click at [639, 365] on input at bounding box center [826, 362] width 705 height 41
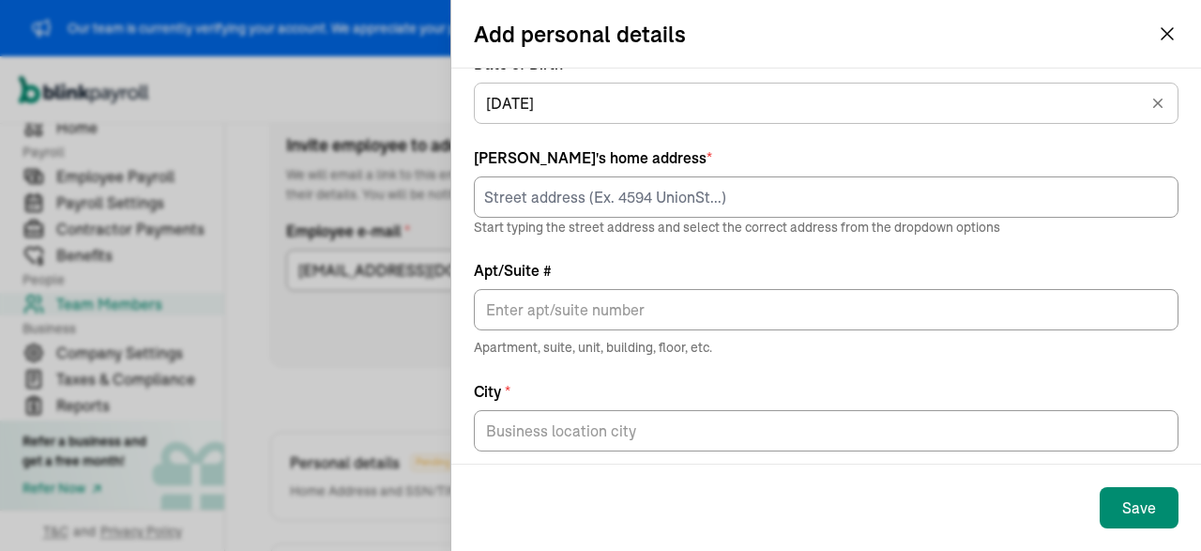
scroll to position [171, 0]
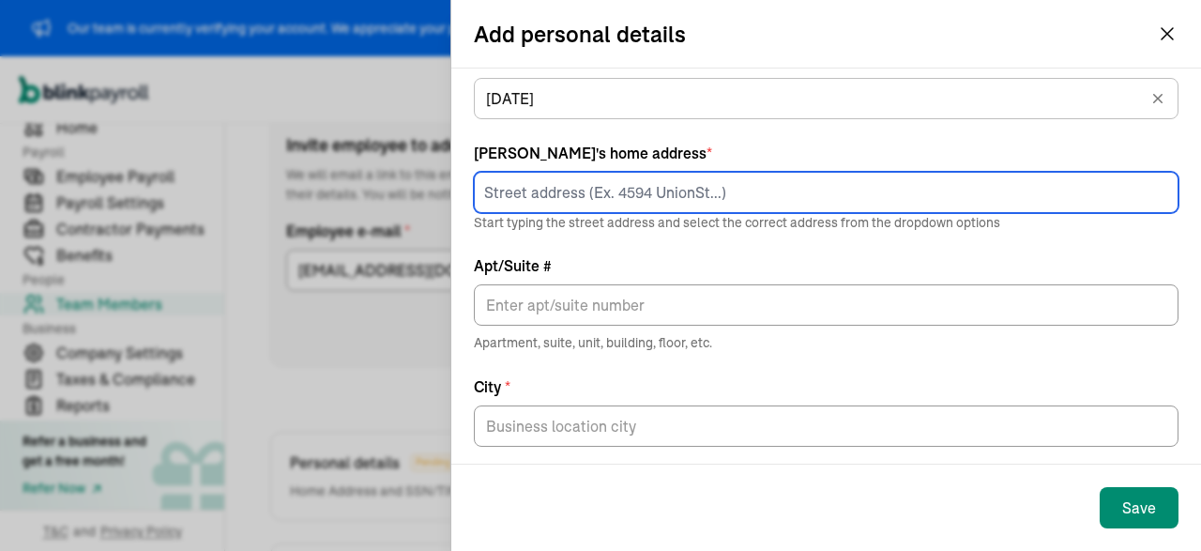
click at [646, 188] on input at bounding box center [826, 192] width 705 height 41
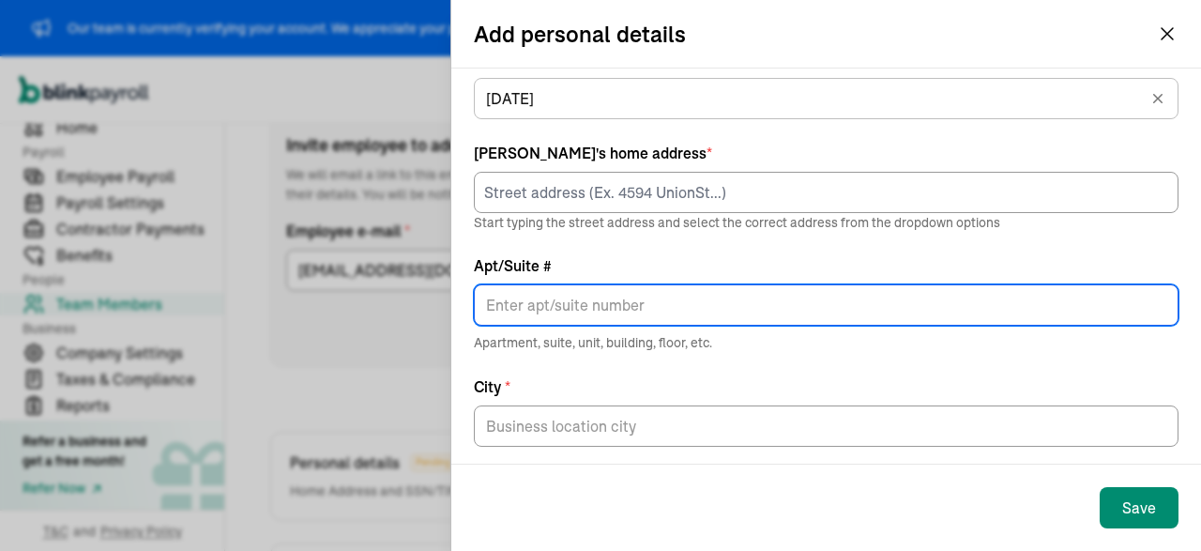
click at [962, 293] on input "Apt/Suite #" at bounding box center [826, 304] width 705 height 41
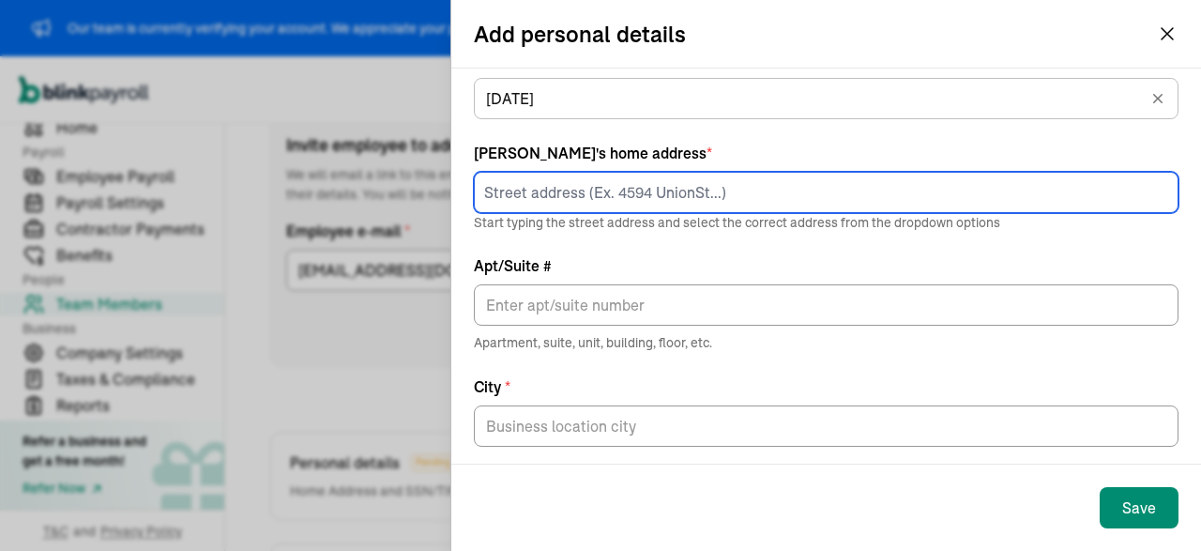
click at [703, 179] on input at bounding box center [826, 192] width 705 height 41
paste input "[STREET_ADDRESS][PERSON_NAME]"
type input "[STREET_ADDRESS][PERSON_NAME]"
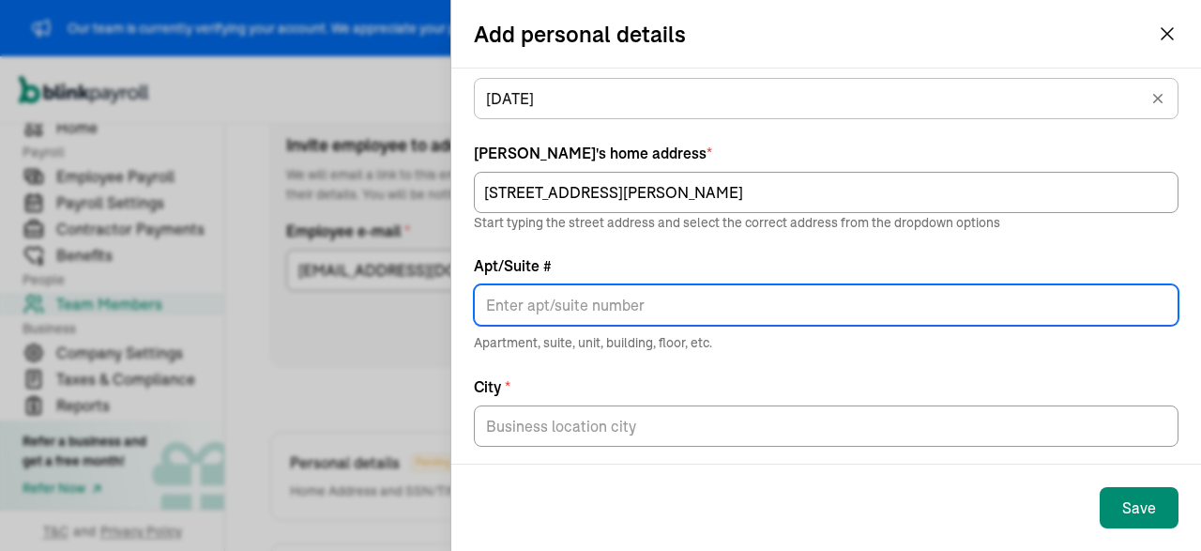
click at [597, 299] on input "Apt/Suite #" at bounding box center [826, 304] width 705 height 41
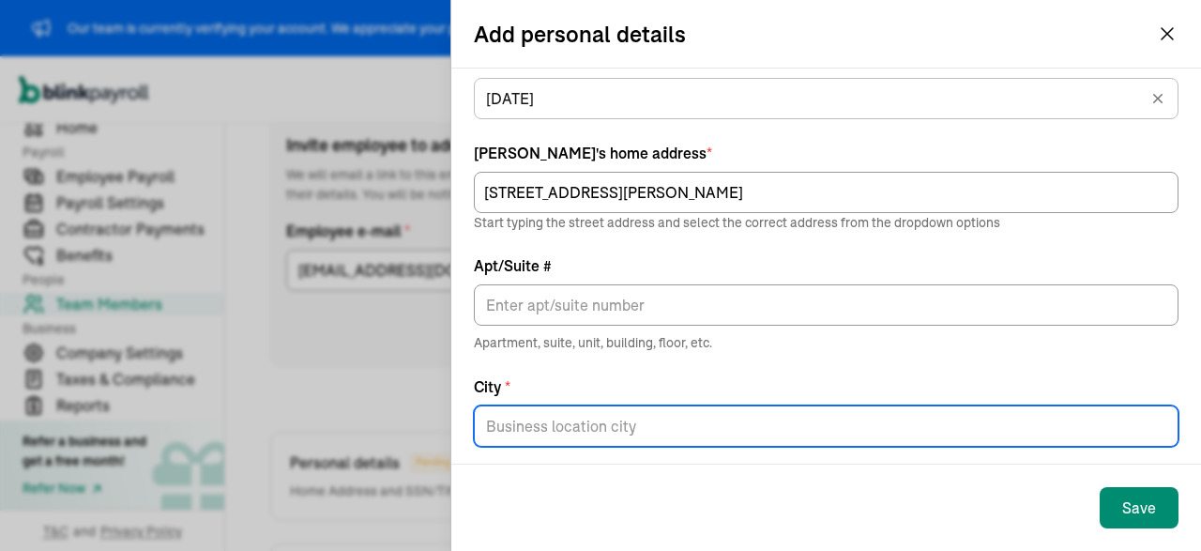
click at [663, 430] on input "City *" at bounding box center [826, 425] width 705 height 41
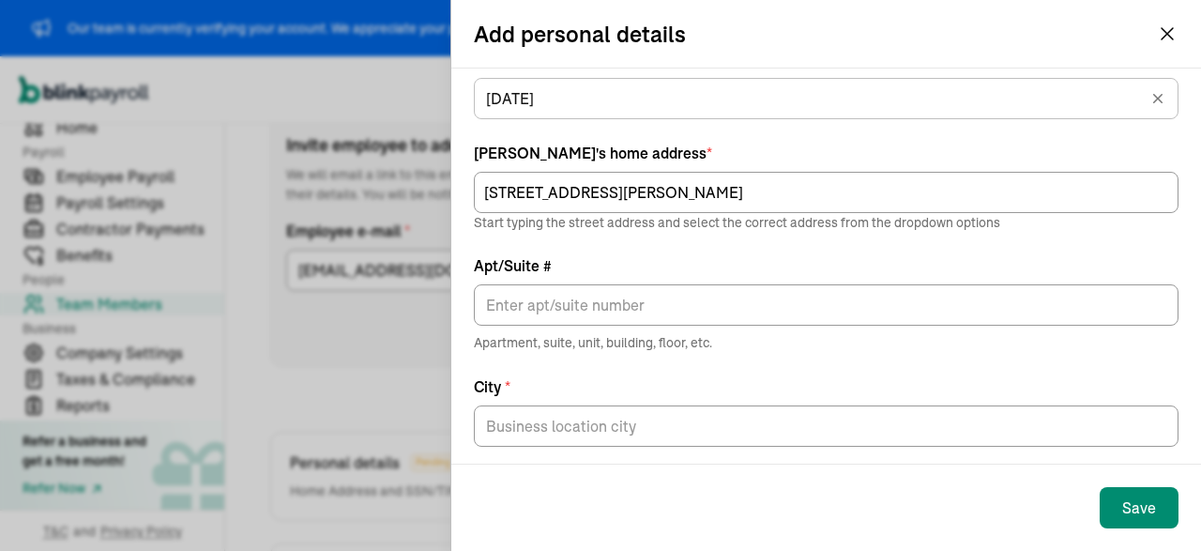
click at [976, 375] on label "City *" at bounding box center [826, 386] width 705 height 23
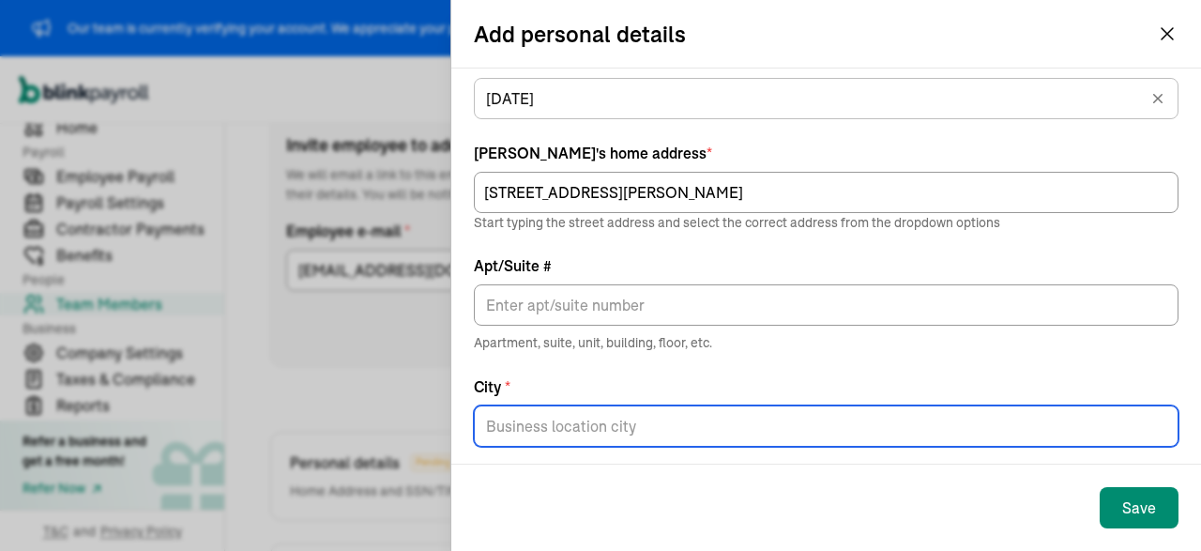
click at [976, 405] on input "City *" at bounding box center [826, 425] width 705 height 41
click at [591, 428] on input "City *" at bounding box center [826, 425] width 705 height 41
paste input "[GEOGRAPHIC_DATA]"
type input "[GEOGRAPHIC_DATA]"
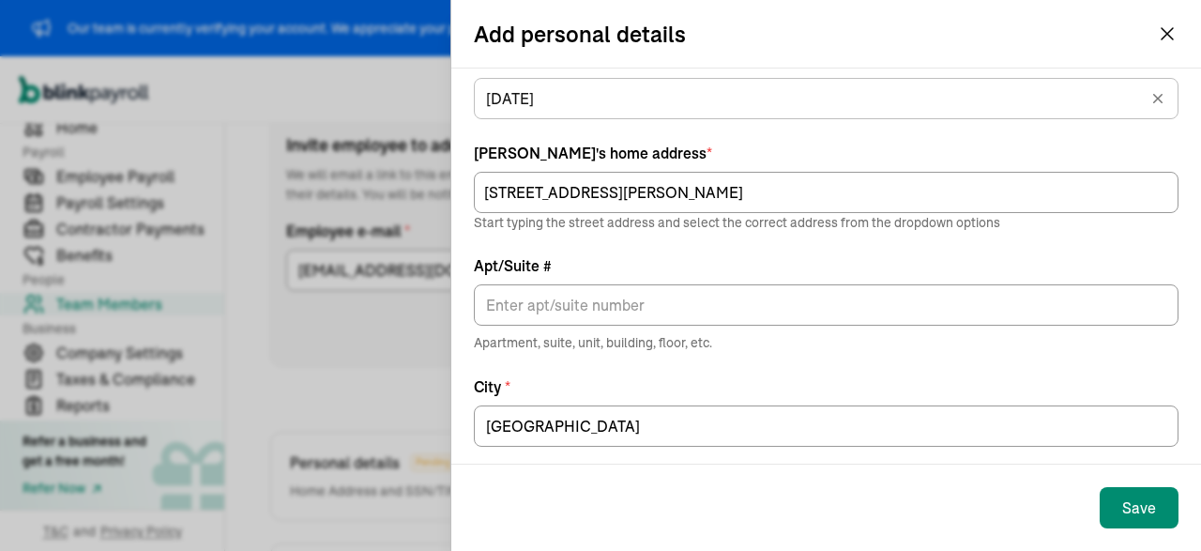
scroll to position [284, 0]
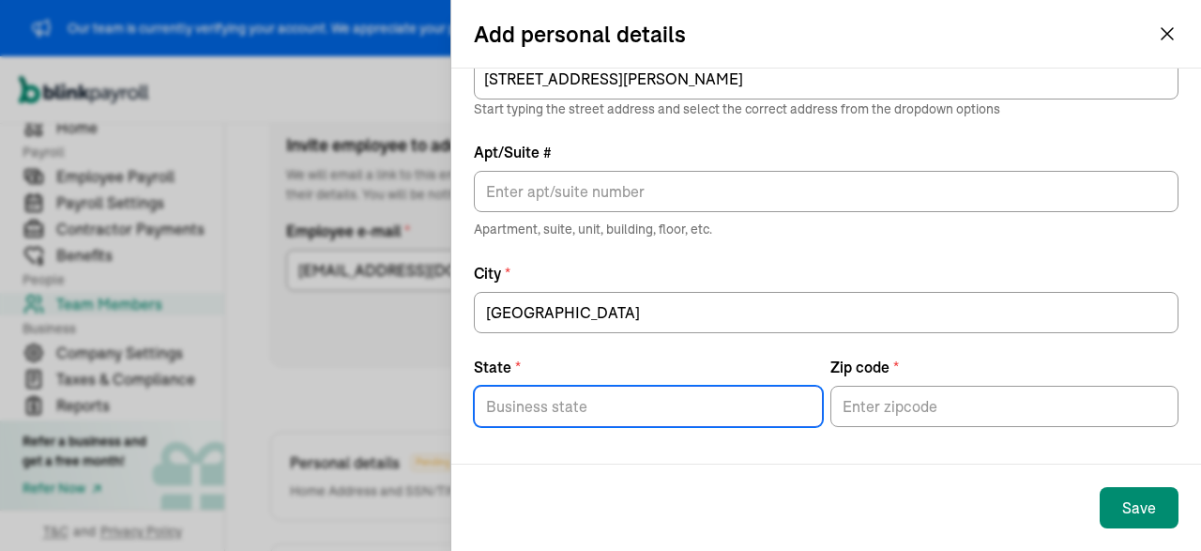
click at [691, 419] on input "State *" at bounding box center [648, 406] width 349 height 41
type input "[US_STATE]"
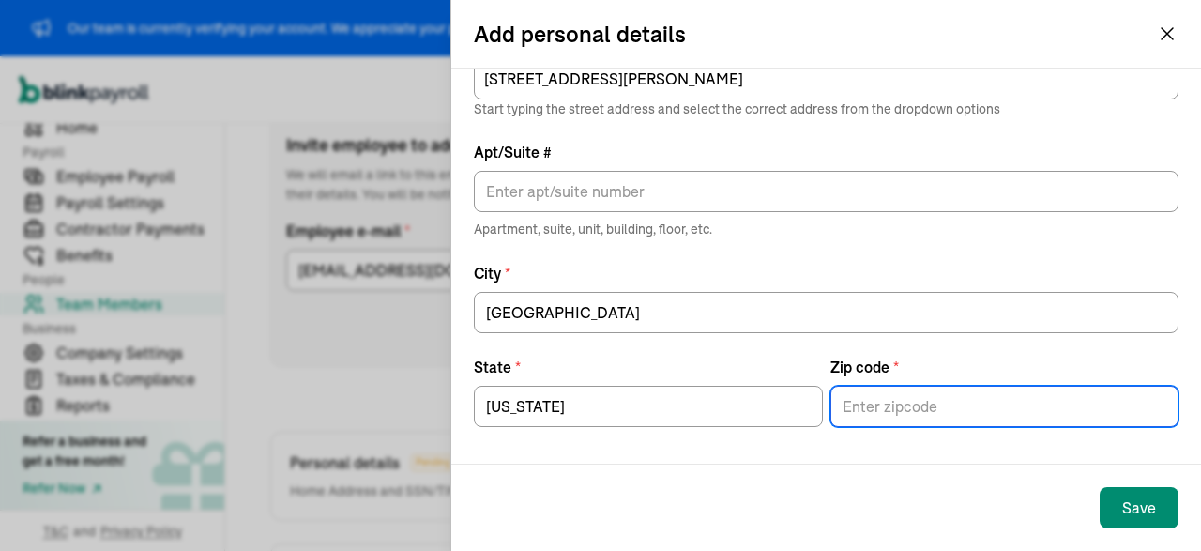
click at [872, 415] on input "Zip code *" at bounding box center [1004, 406] width 349 height 41
type input "80219"
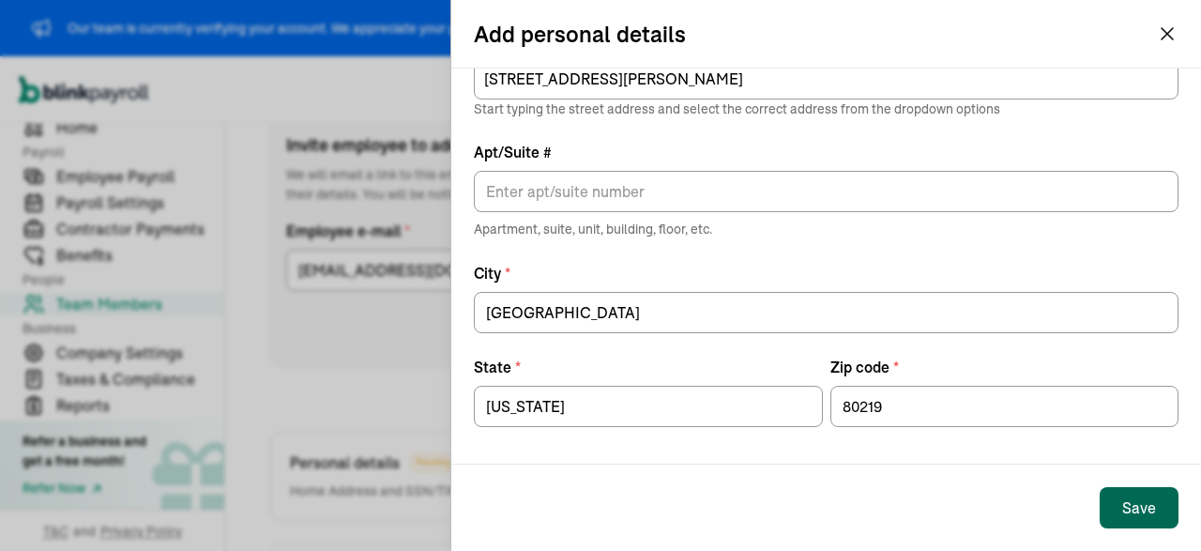
click at [1129, 504] on div "Save" at bounding box center [1139, 507] width 34 height 23
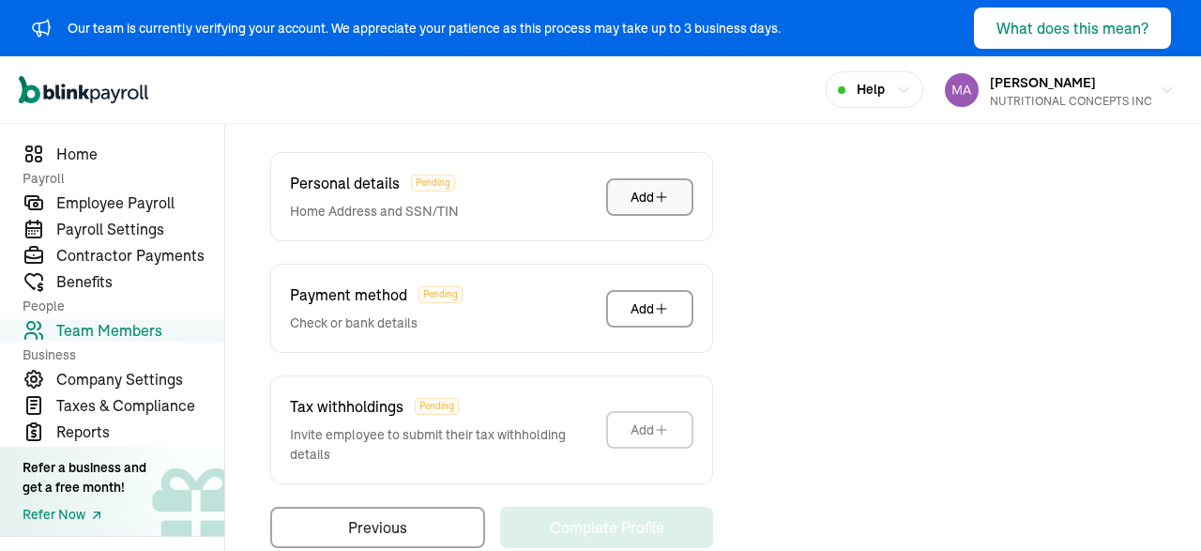
click at [657, 189] on icon "button" at bounding box center [661, 196] width 15 height 15
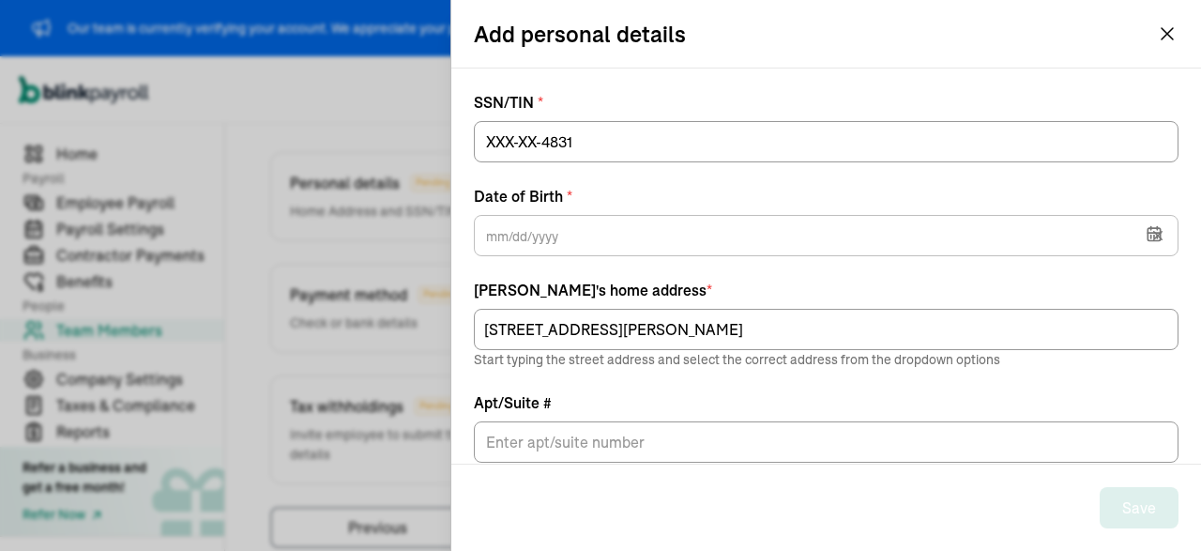
type input "01/03/1976"
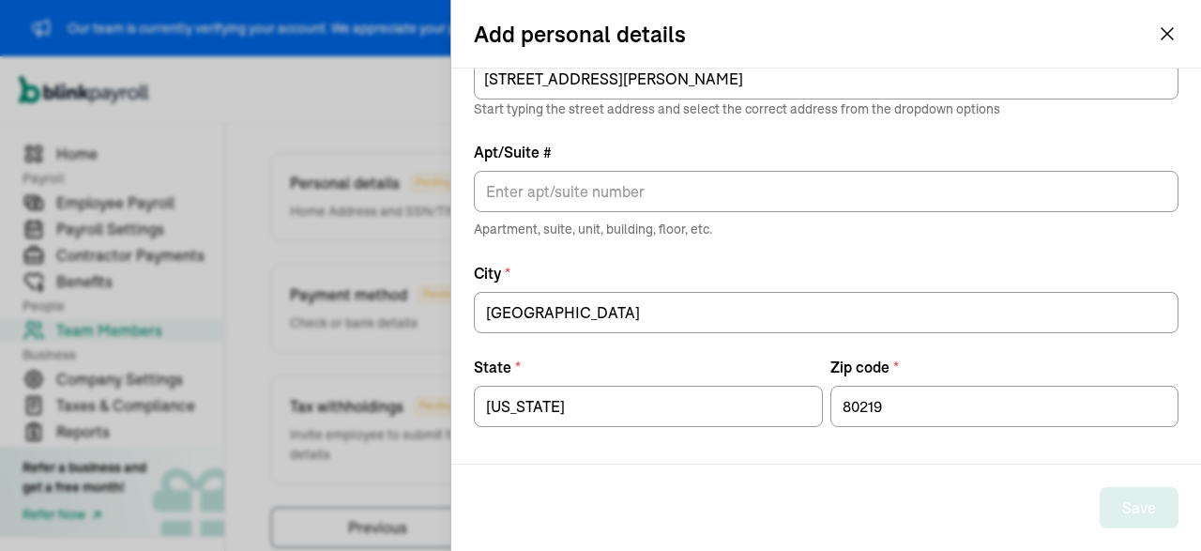
click at [566, 265] on label "City *" at bounding box center [826, 273] width 705 height 23
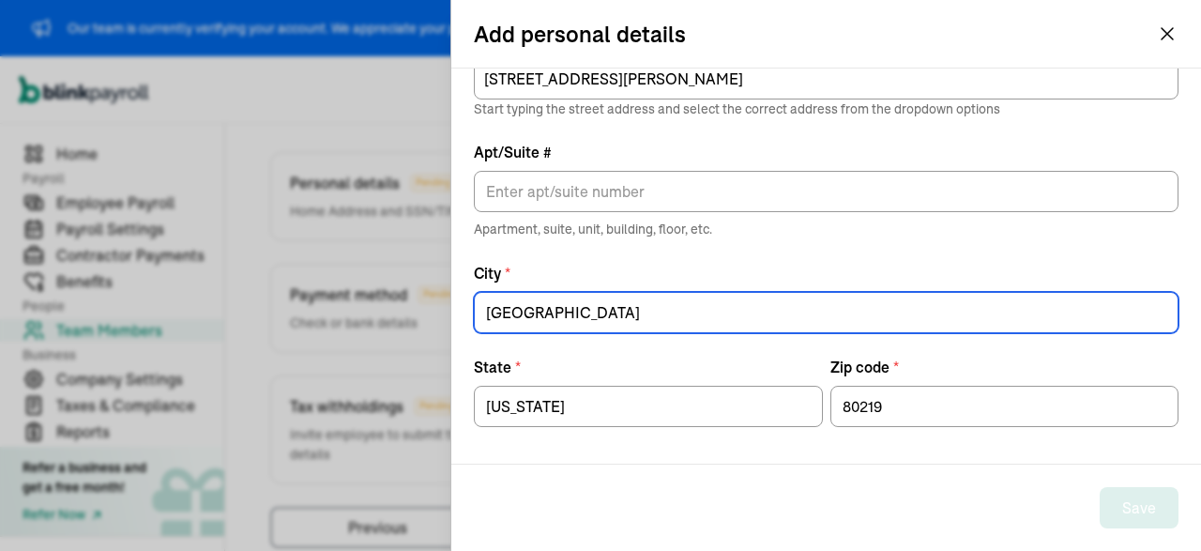
click at [566, 292] on input "DENVER" at bounding box center [826, 312] width 705 height 41
click at [551, 305] on input "DENVER" at bounding box center [826, 312] width 705 height 41
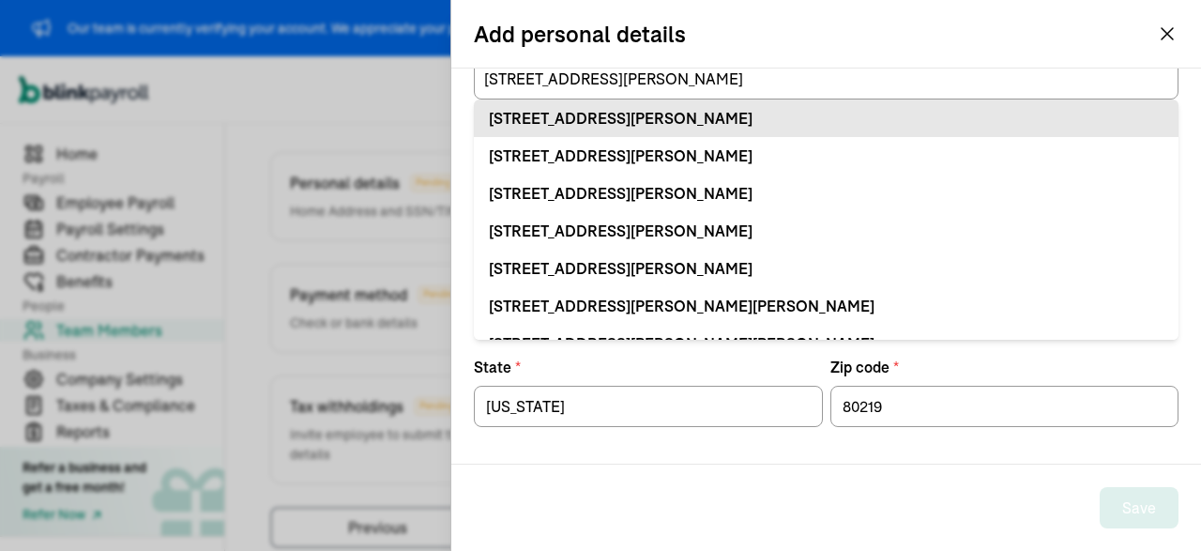
click at [614, 112] on div "10 S Hazel Ct Denver, CO 80219" at bounding box center [826, 118] width 675 height 23
type input "10 S Hazel Ct"
type input "Denver"
type input "CO"
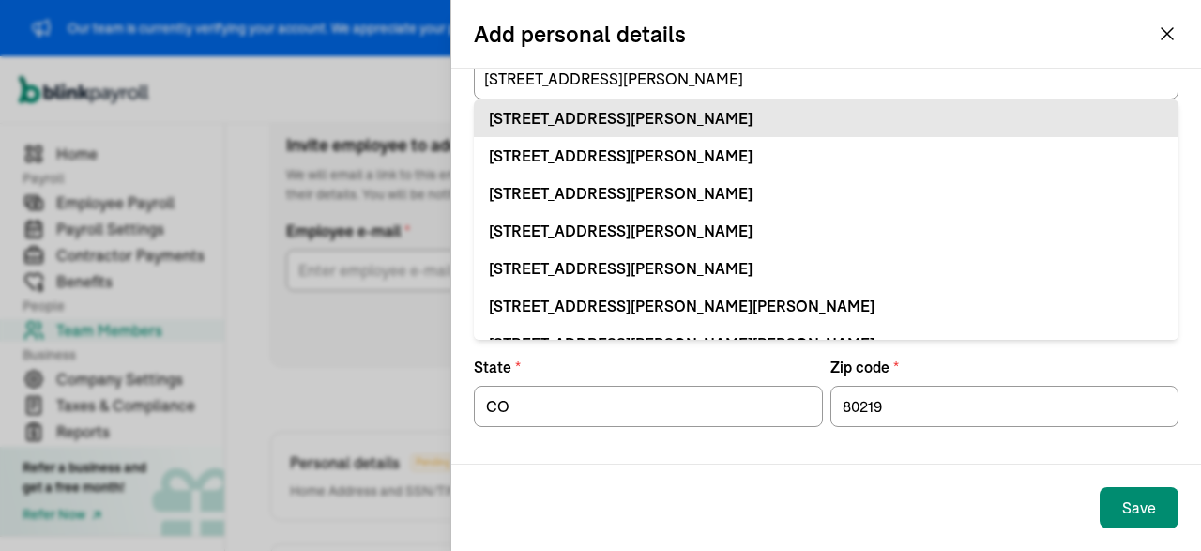
click at [641, 107] on div "10 S Hazel Ct Denver, CO 80219" at bounding box center [826, 118] width 675 height 23
click at [622, 113] on div "10 S Hazel Ct Denver, CO 80219" at bounding box center [826, 118] width 675 height 23
click at [777, 116] on div "10 S Hazel Ct Denver, CO 80219" at bounding box center [826, 118] width 675 height 23
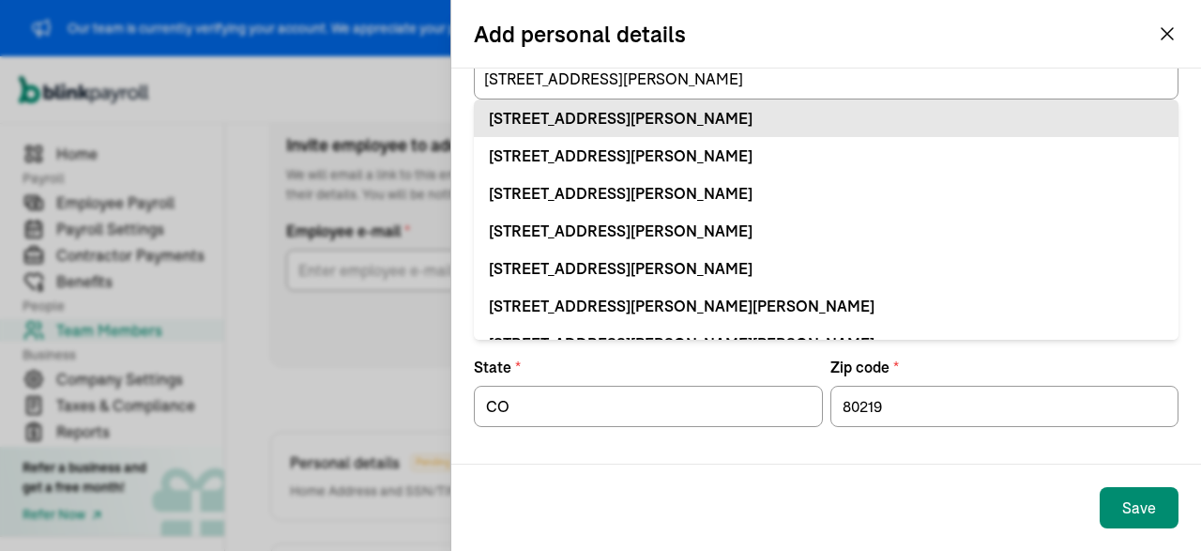
click at [777, 116] on div "10 S Hazel Ct Denver, CO 80219" at bounding box center [826, 118] width 675 height 23
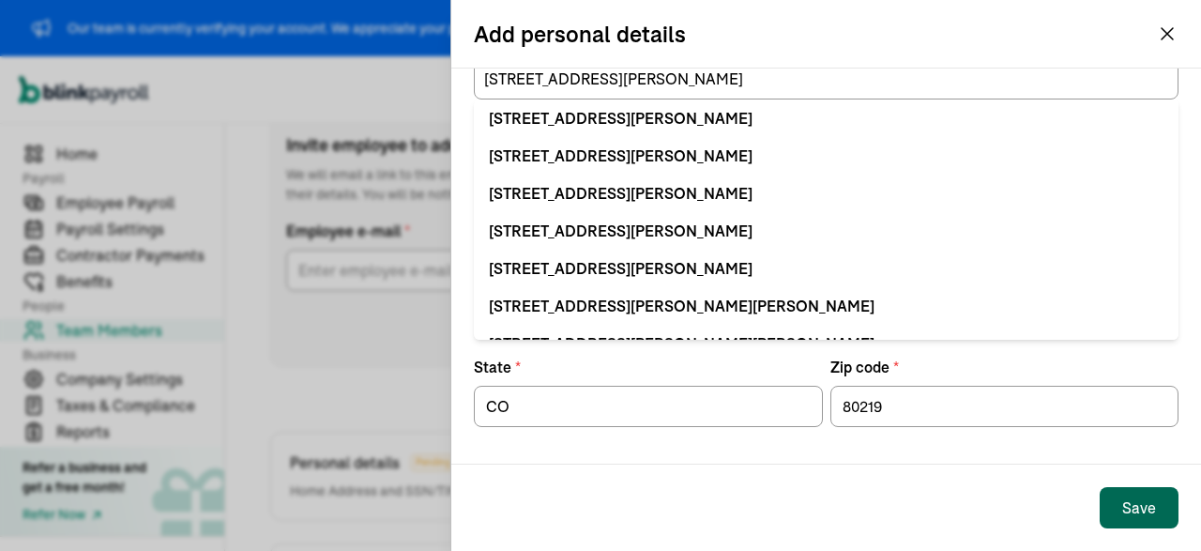
click at [1129, 500] on div "Save" at bounding box center [1139, 507] width 34 height 23
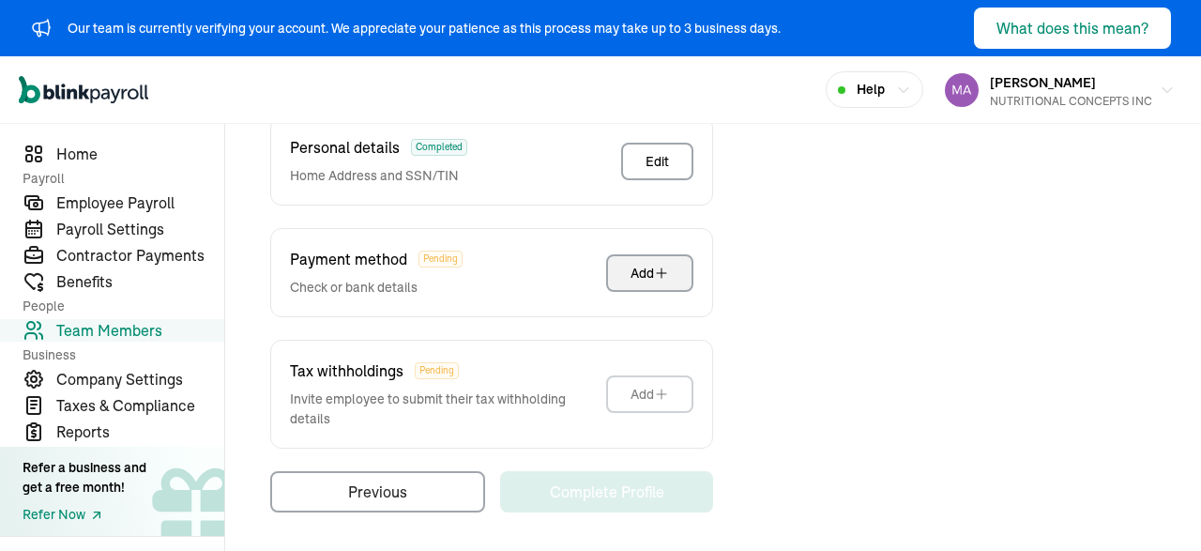
click at [639, 260] on button "Add" at bounding box center [649, 273] width 87 height 38
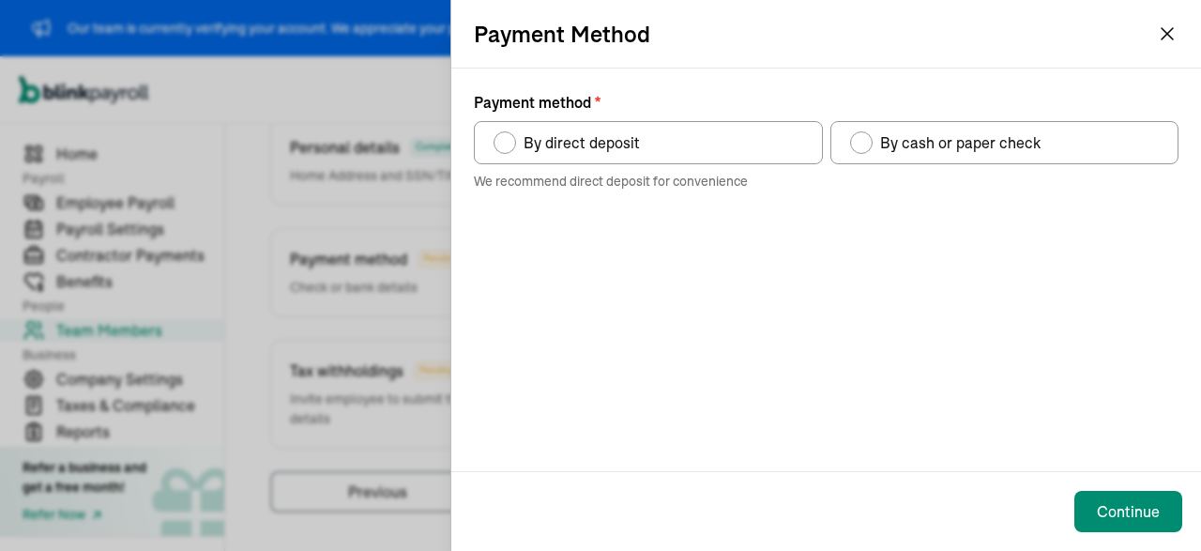
click at [581, 137] on span "By direct deposit" at bounding box center [581, 142] width 116 height 23
click at [508, 137] on input "By direct deposit" at bounding box center [500, 137] width 15 height 15
radio input "true"
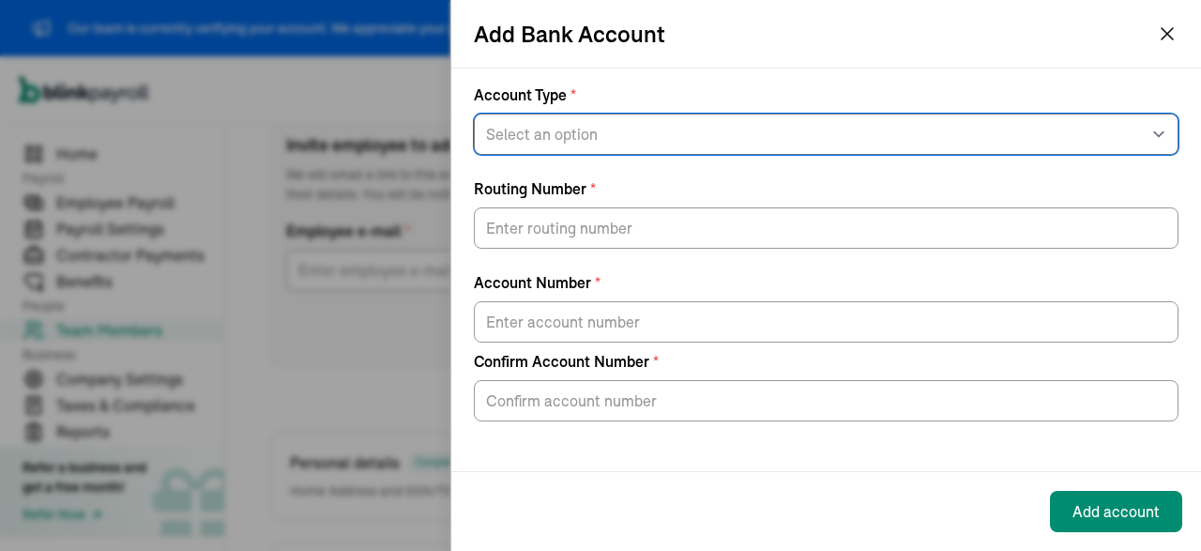
click at [474, 114] on select "Select an option Savings Checking" at bounding box center [826, 134] width 705 height 41
select select "Checking"
click option "Checking" at bounding box center [0, 0] width 0 height 0
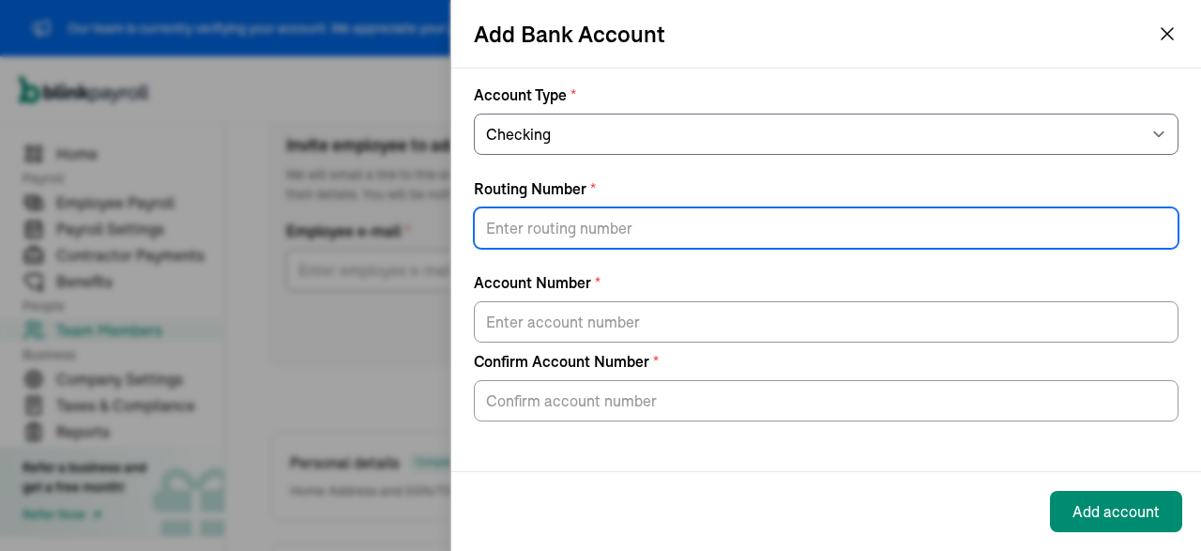
click at [561, 220] on input "Routing Number *" at bounding box center [826, 227] width 705 height 41
click at [515, 229] on input "Routing Number *" at bounding box center [826, 227] width 705 height 41
paste input "073972181"
type input "073972181"
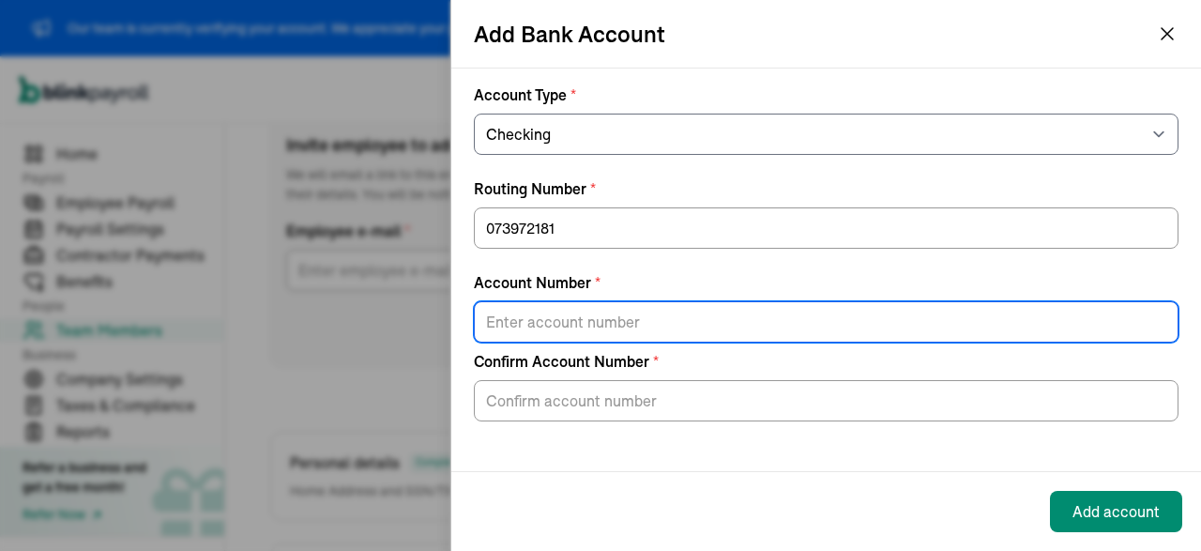
click at [579, 313] on input "Account Number *" at bounding box center [826, 321] width 705 height 41
click at [556, 332] on input "Account Number *" at bounding box center [826, 321] width 705 height 41
paste input "70001391095162"
type input "70001391095162"
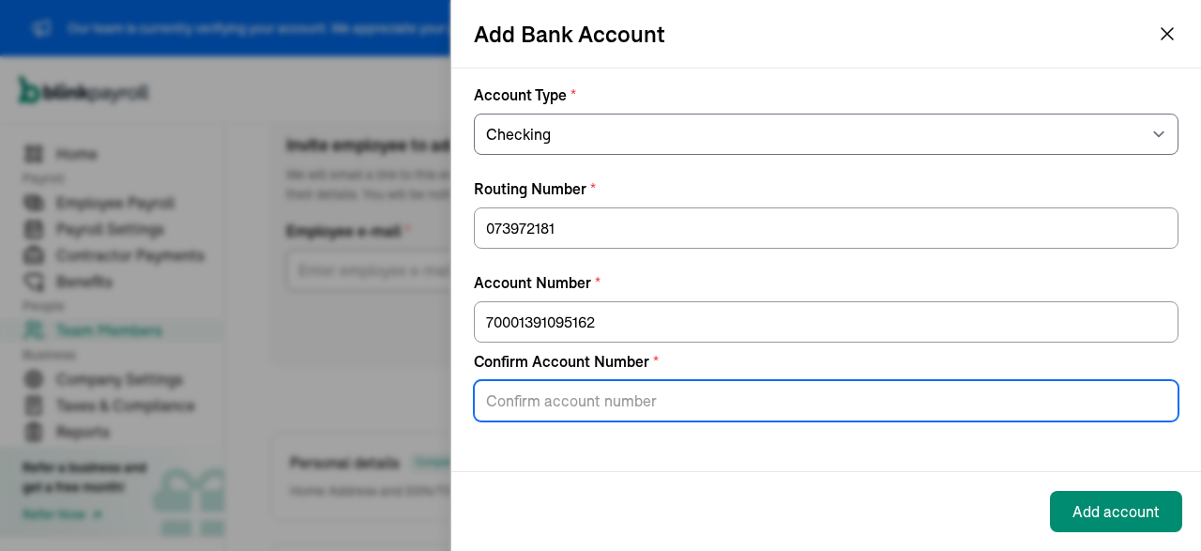
click at [583, 386] on input "Confirm Account Number *" at bounding box center [826, 400] width 705 height 41
paste input "70001391095162"
type input "70001391095162"
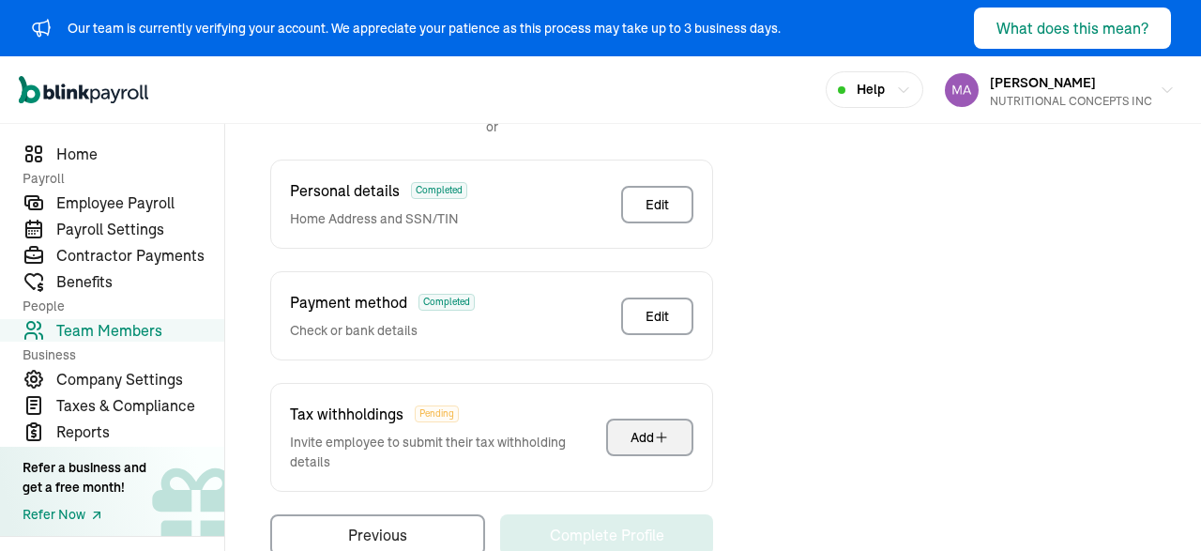
click at [637, 438] on div "Add" at bounding box center [649, 437] width 38 height 19
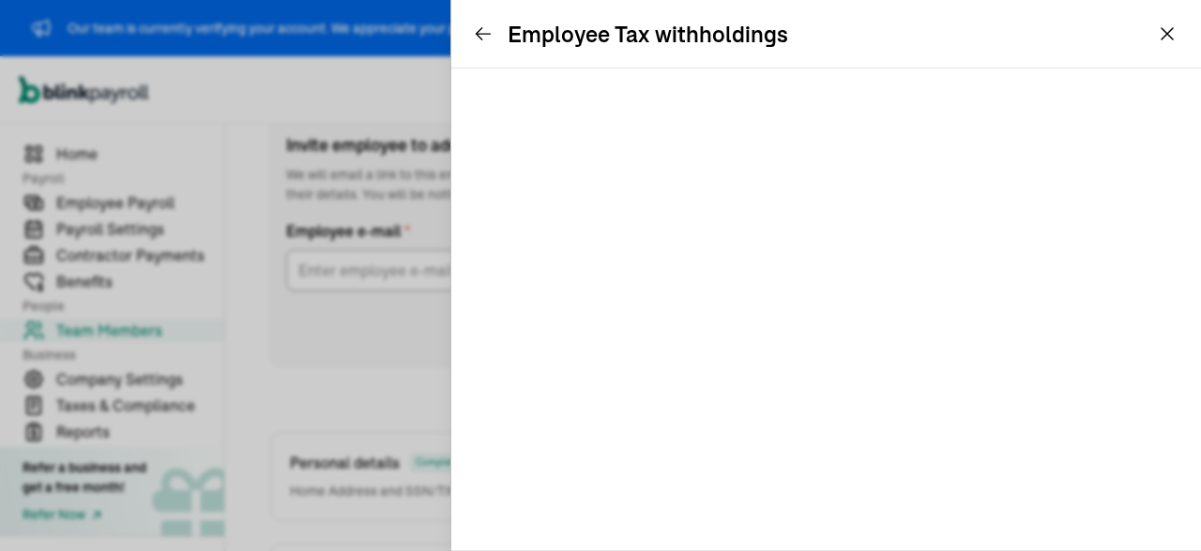
click at [478, 40] on icon at bounding box center [483, 33] width 19 height 19
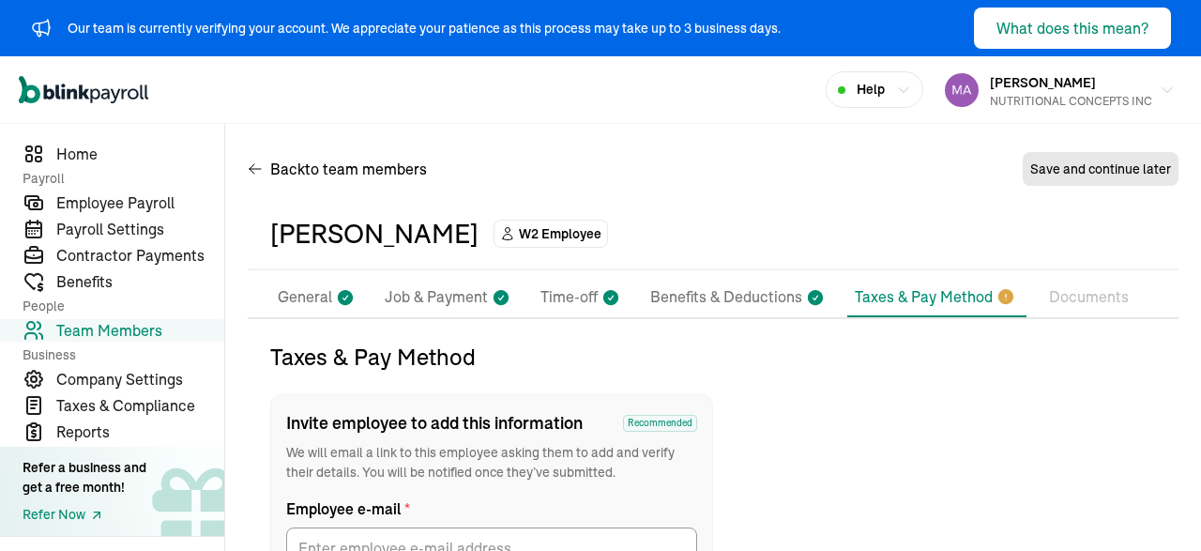
click at [322, 299] on p "General" at bounding box center [305, 297] width 54 height 24
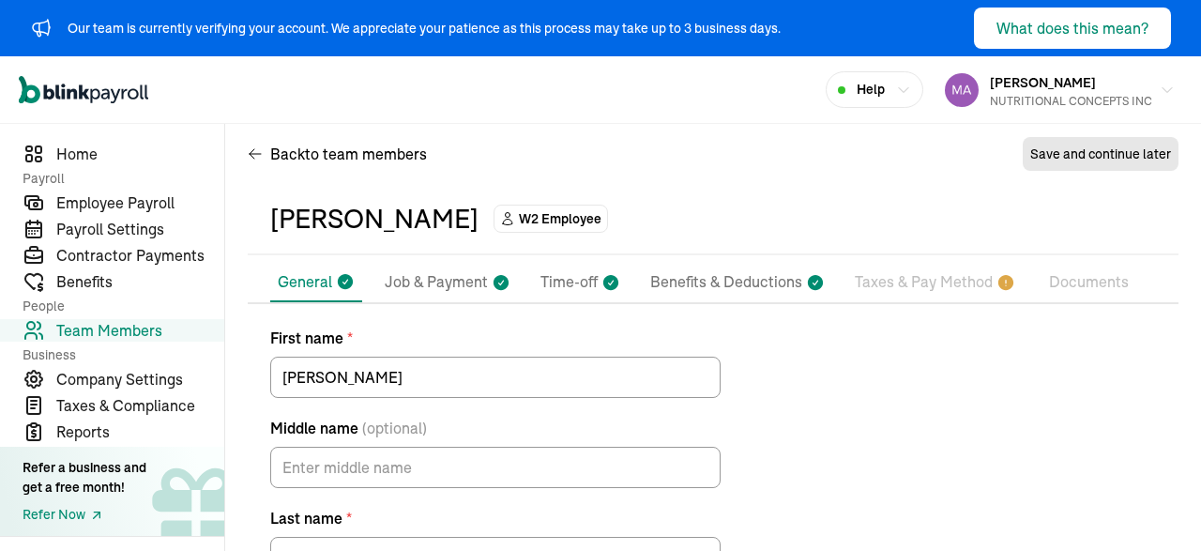
click at [466, 266] on li "Job & Payment" at bounding box center [447, 282] width 141 height 39
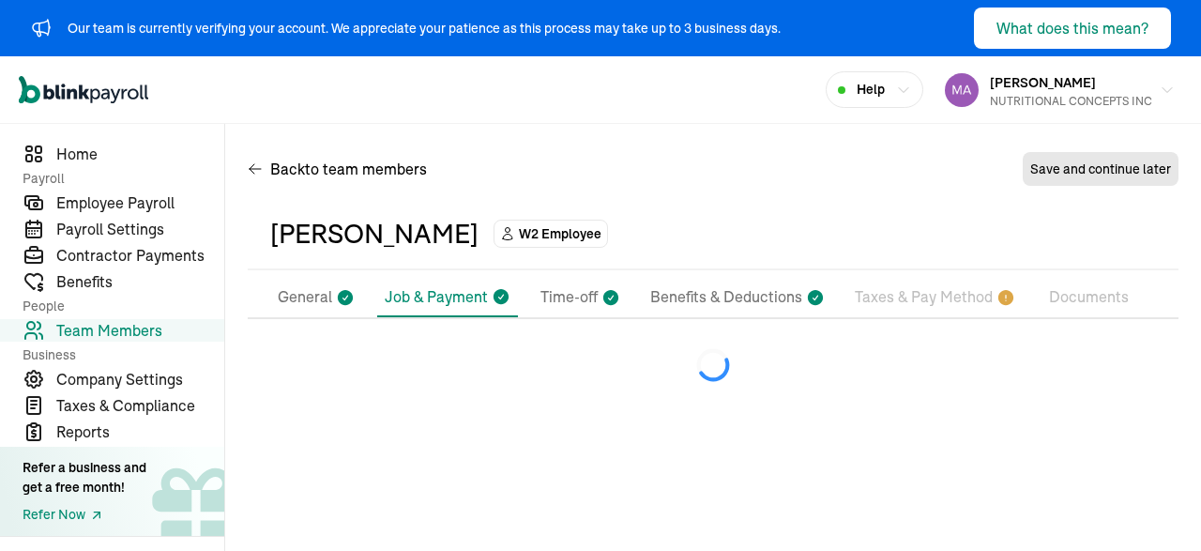
select select "[STREET_ADDRESS][PERSON_NAME]"
select select "2"
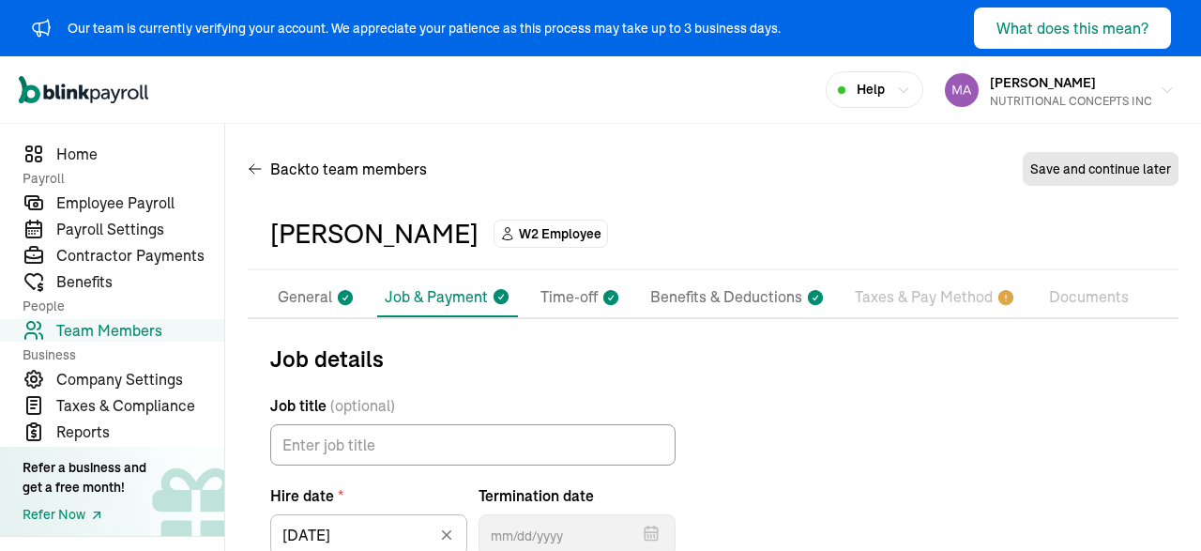
click at [567, 285] on p "Time-off" at bounding box center [568, 297] width 57 height 24
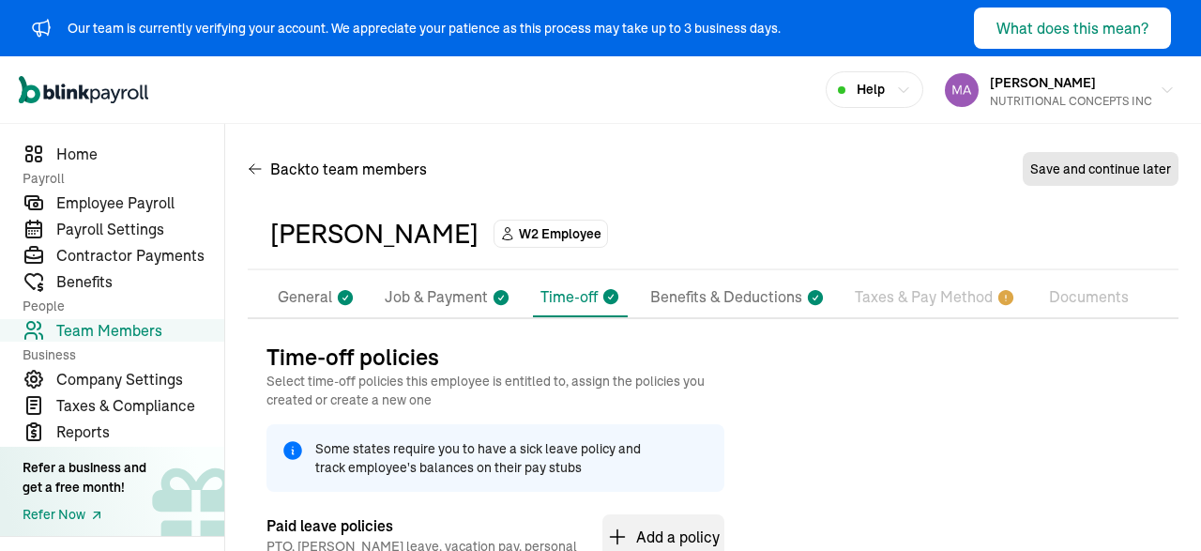
click at [477, 280] on li "Job & Payment" at bounding box center [447, 297] width 141 height 39
select select "[STREET_ADDRESS][PERSON_NAME]"
select select "2"
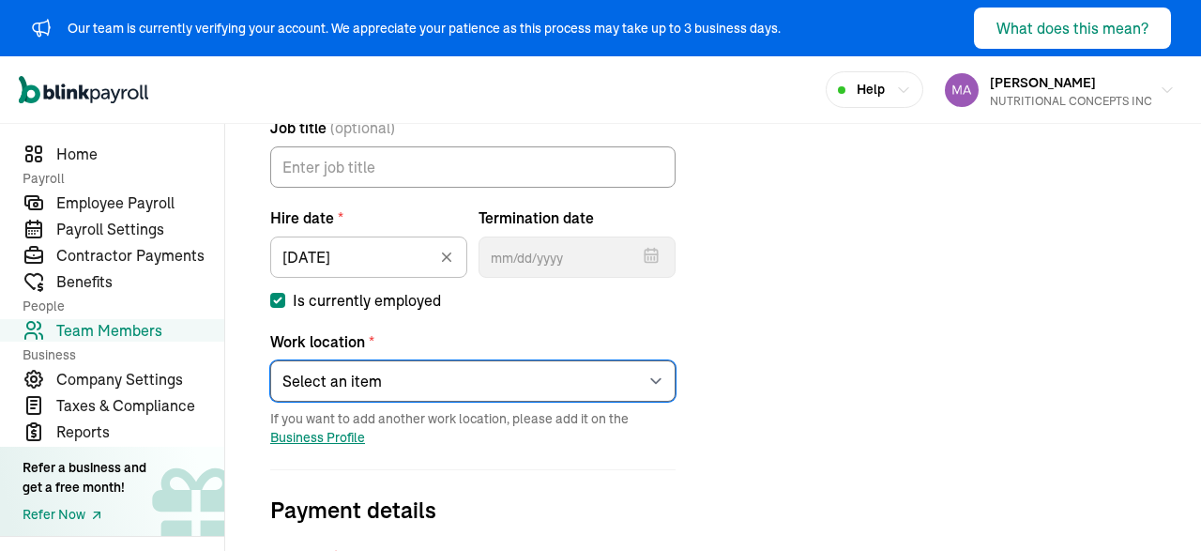
click at [270, 360] on select "Select an item [PERSON_NAME]'s home address Works from home" at bounding box center [472, 380] width 405 height 41
select select "[STREET_ADDRESS]"
click option "[PERSON_NAME]'s home address" at bounding box center [0, 0] width 0 height 0
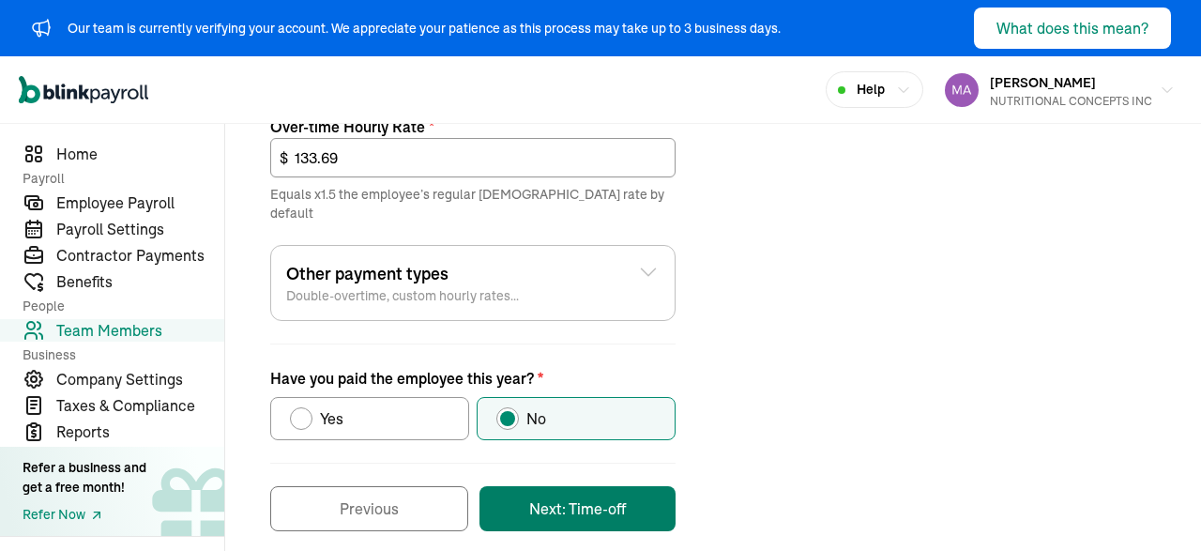
click at [624, 486] on button "Next: Time-off" at bounding box center [577, 508] width 196 height 45
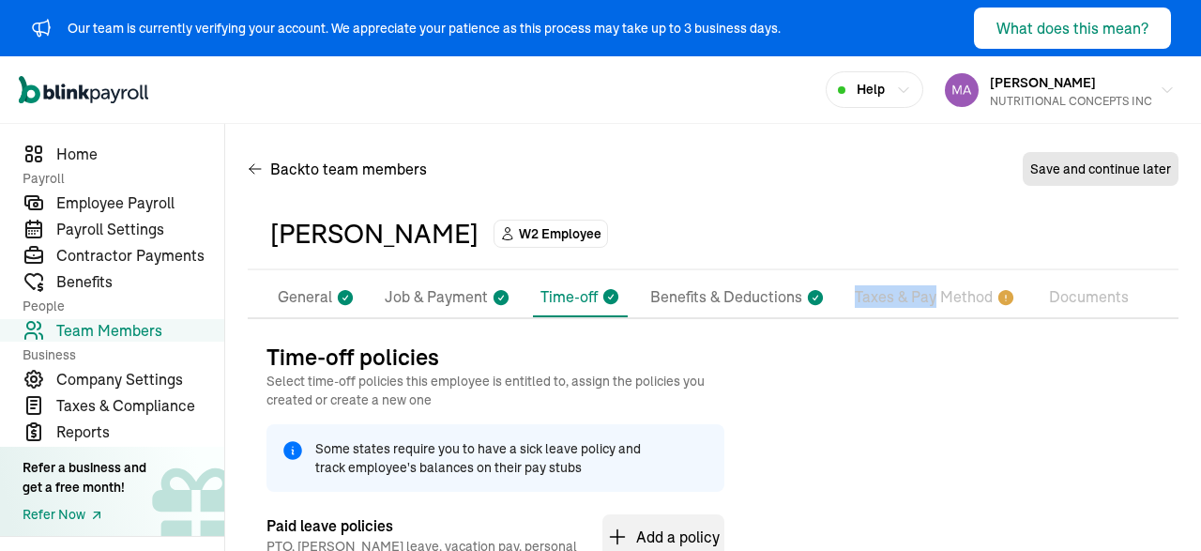
drag, startPoint x: 945, startPoint y: 269, endPoint x: 929, endPoint y: 294, distance: 29.1
click at [929, 294] on div "JESSE JAMES W2 Employee Pay Stubs General Job & Payment Time-off Benefits & Ded…" at bounding box center [713, 482] width 931 height 566
click at [929, 294] on p "Taxes & Pay Method" at bounding box center [924, 297] width 138 height 24
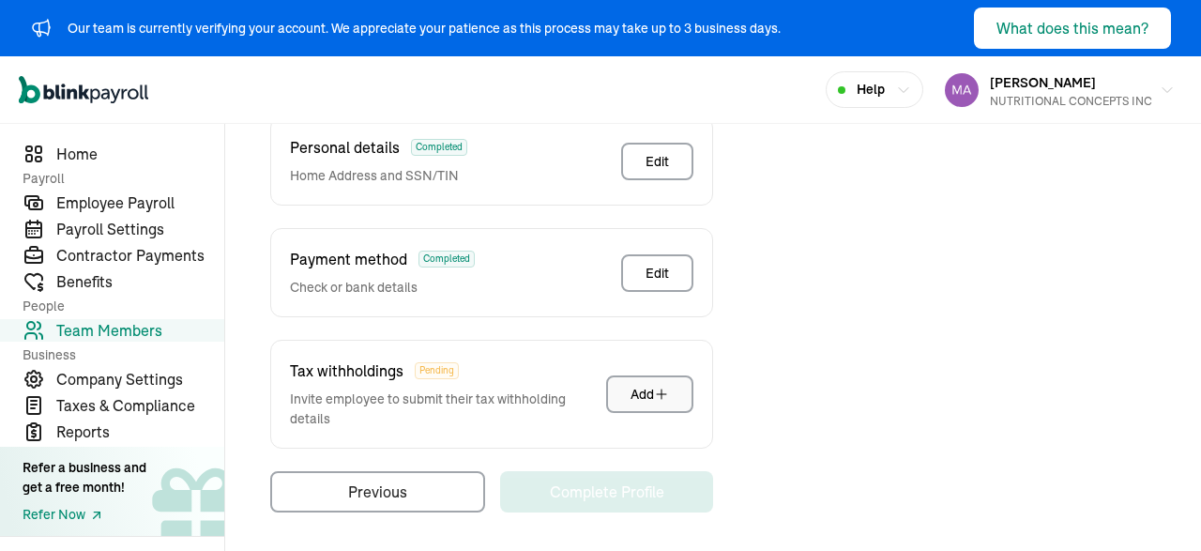
click at [665, 378] on button "Add" at bounding box center [649, 394] width 87 height 38
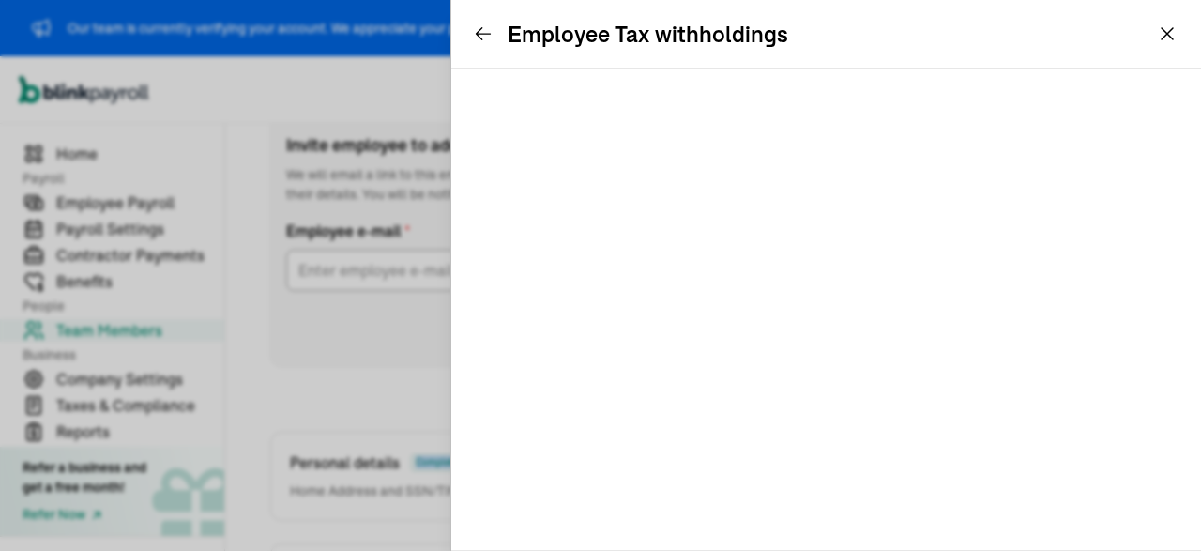
click at [902, 451] on div "Taxes & Pay Method Invite employee to add this information Recommended We will …" at bounding box center [713, 446] width 931 height 764
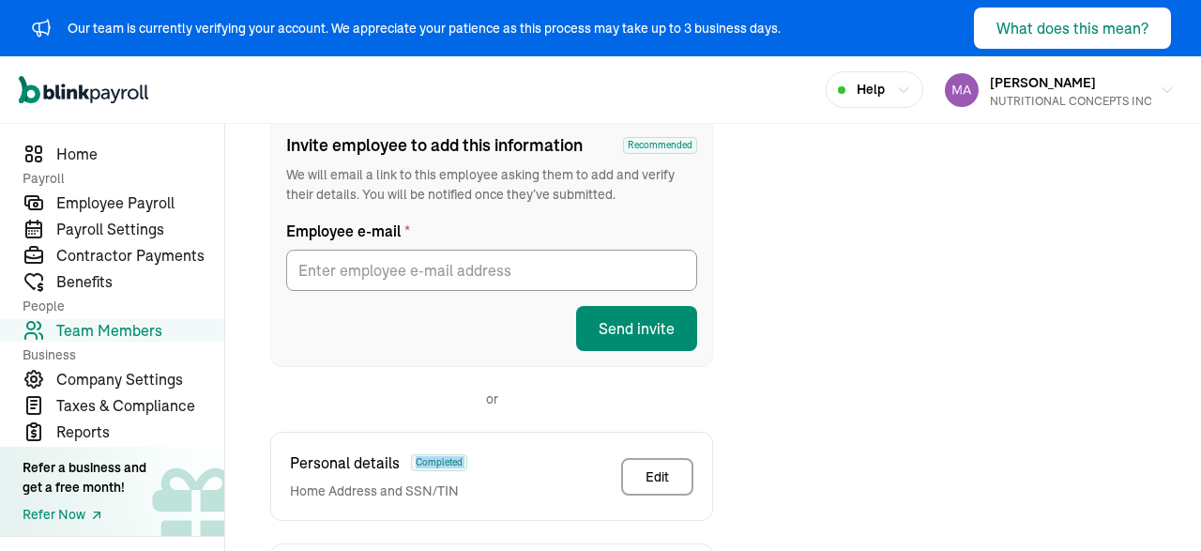
click at [902, 451] on div "Taxes & Pay Method Invite employee to add this information Recommended We will …" at bounding box center [713, 446] width 931 height 764
drag, startPoint x: 1170, startPoint y: 213, endPoint x: 1200, endPoint y: 211, distance: 30.1
click at [1200, 211] on div "Back to team members JESSE JAMES W2 Employee Active Pay Stubs General Job & Pay…" at bounding box center [713, 347] width 976 height 1003
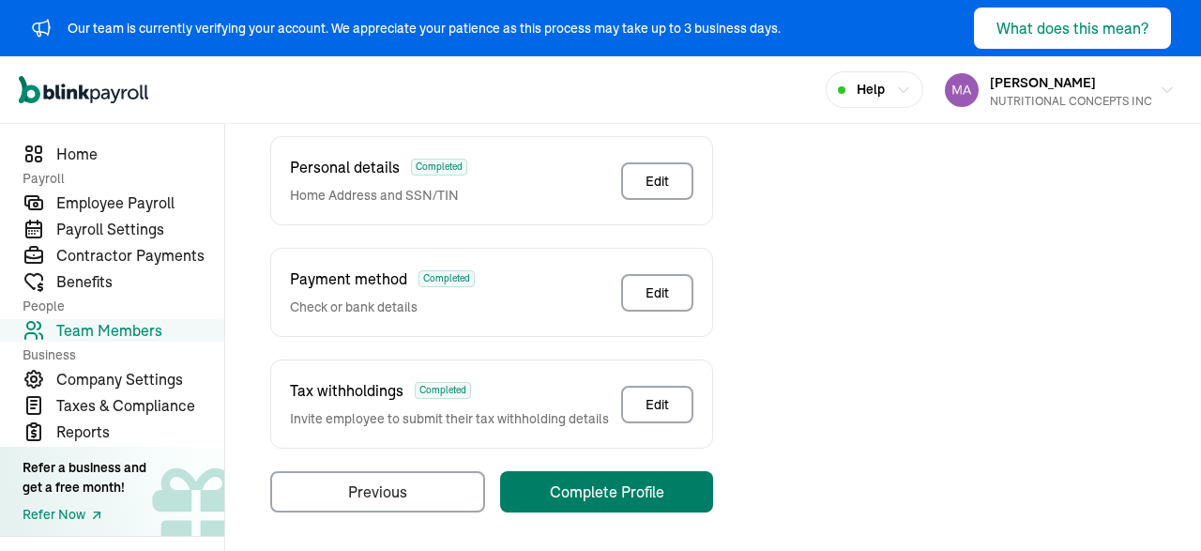
click at [641, 493] on div "Complete Profile" at bounding box center [607, 491] width 114 height 23
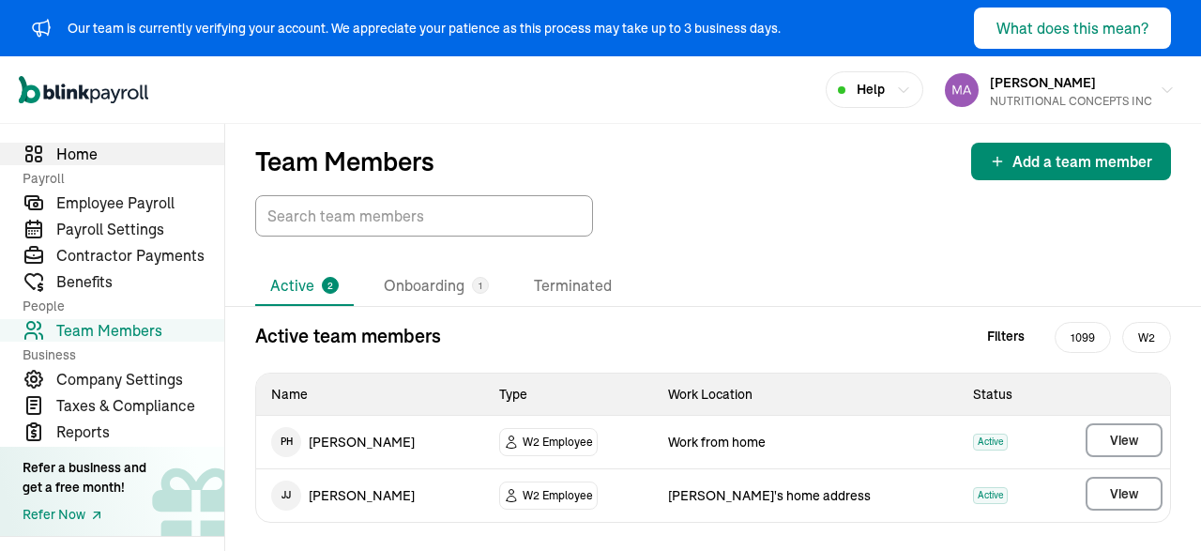
click at [72, 159] on span "Home" at bounding box center [140, 154] width 168 height 23
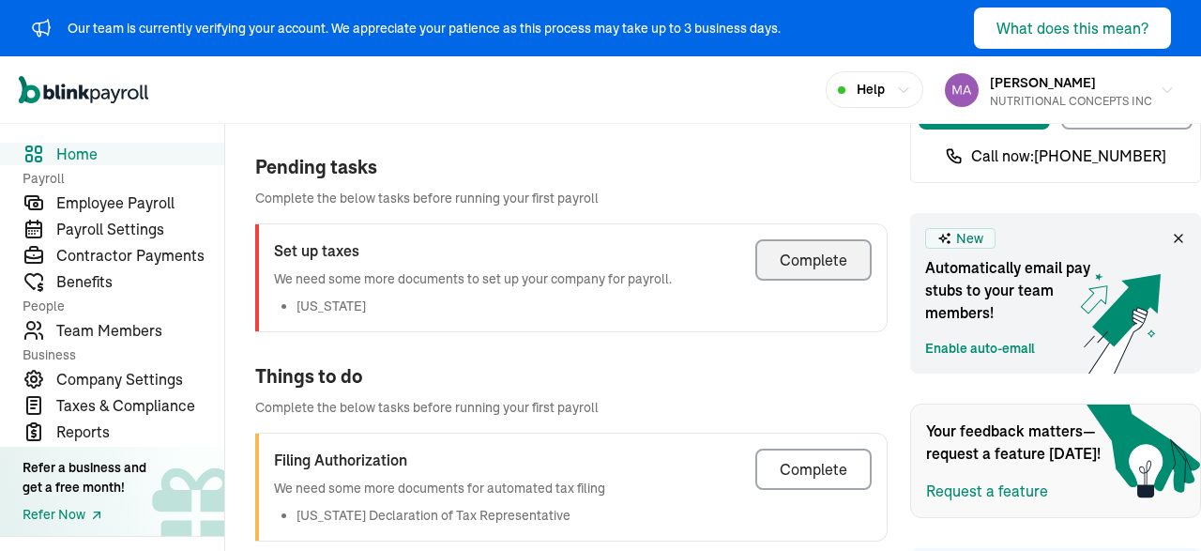
click at [816, 269] on div "Complete" at bounding box center [814, 260] width 68 height 23
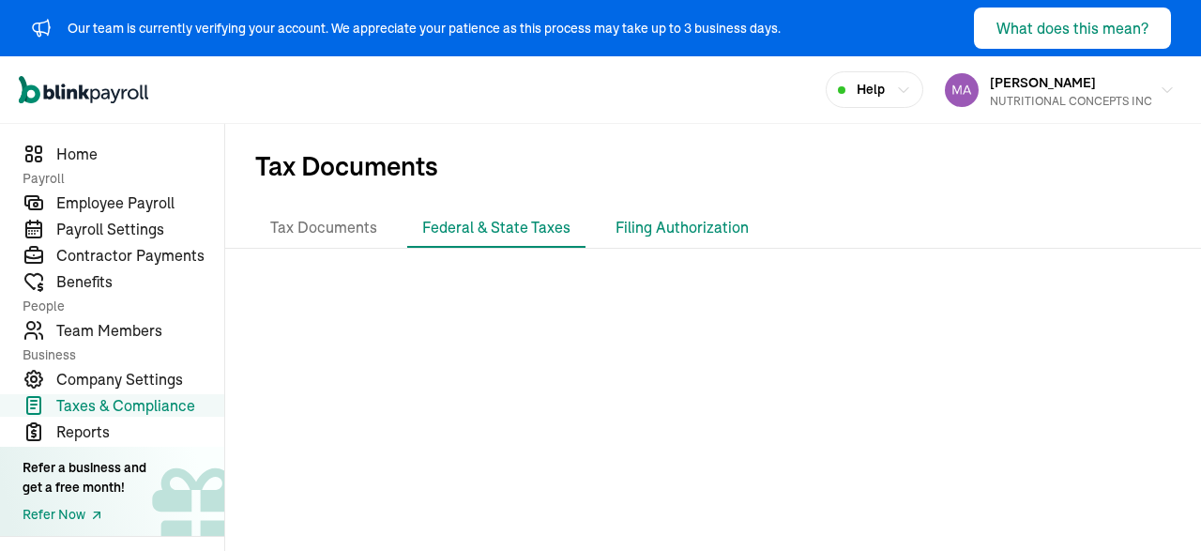
click at [664, 238] on li "Filing Authorization" at bounding box center [681, 227] width 163 height 39
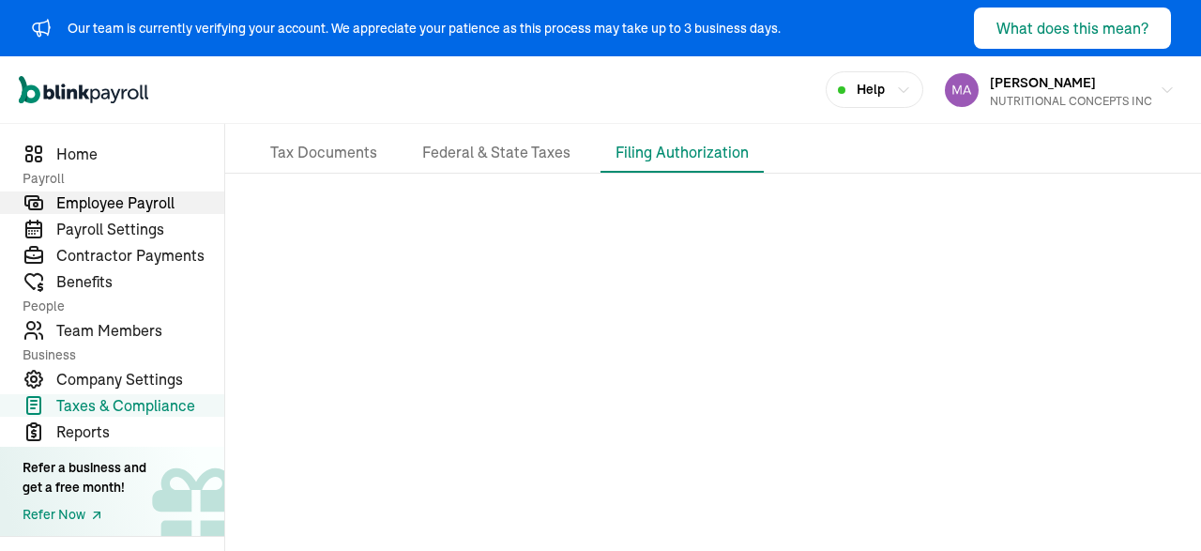
click at [105, 199] on span "Employee Payroll" at bounding box center [140, 202] width 168 height 23
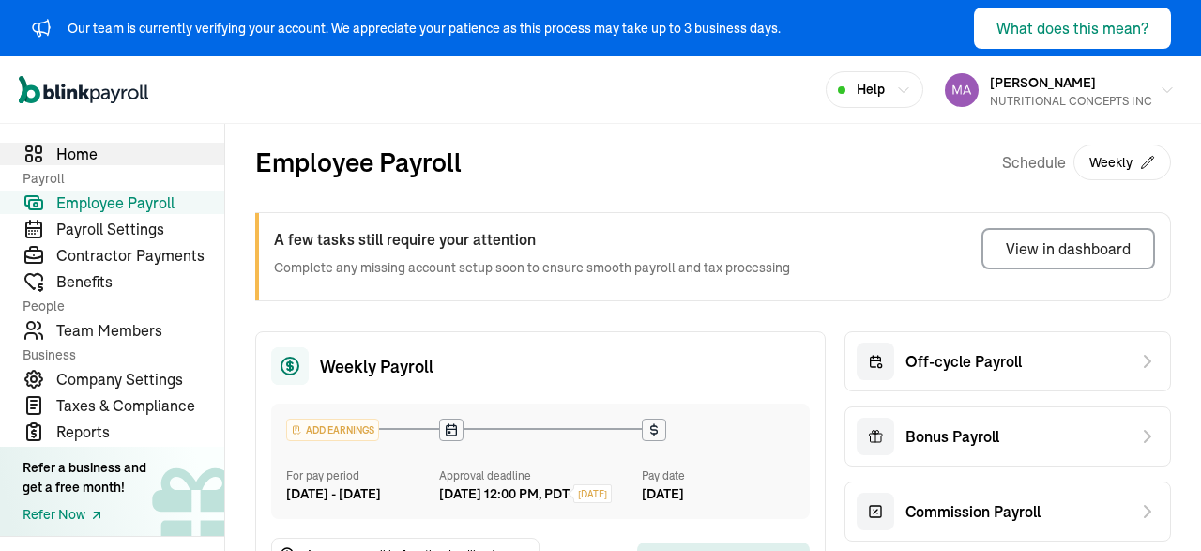
click at [67, 153] on span "Home" at bounding box center [140, 154] width 168 height 23
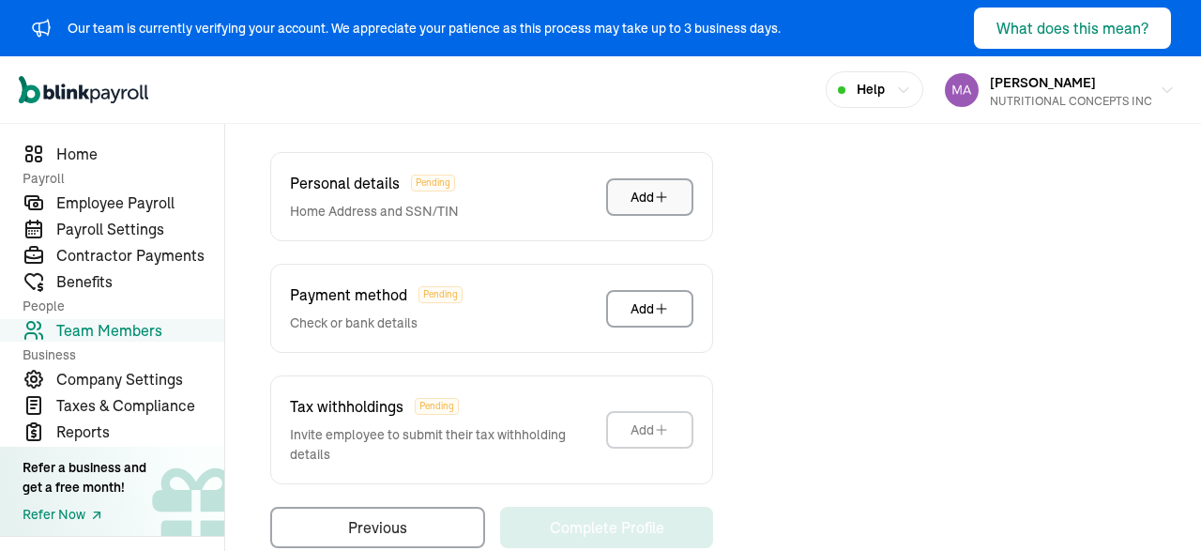
click at [657, 189] on icon "button" at bounding box center [661, 196] width 15 height 15
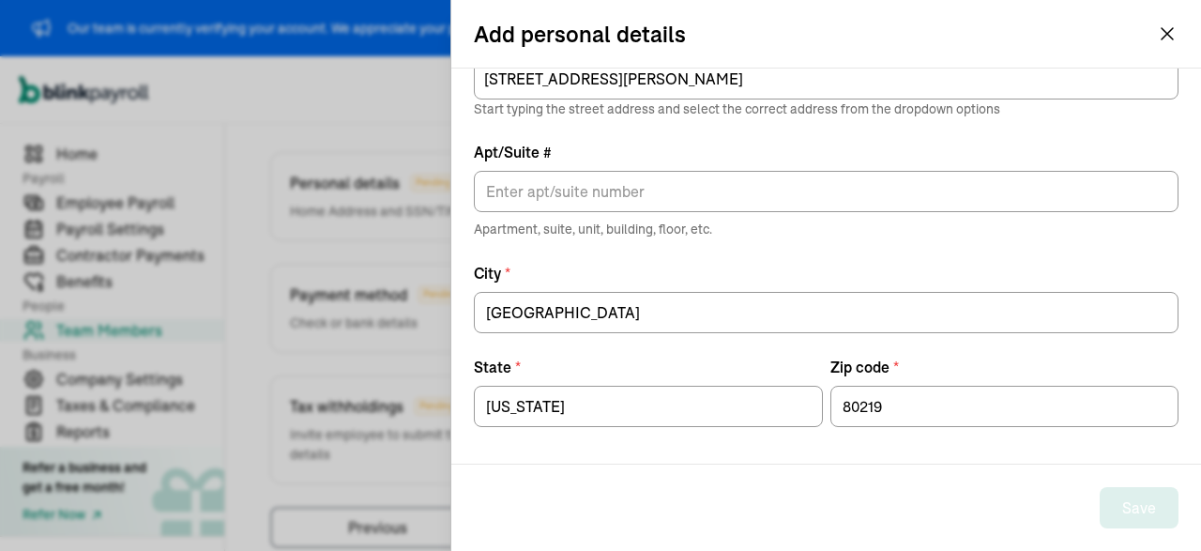
click at [566, 265] on label "City *" at bounding box center [826, 273] width 705 height 23
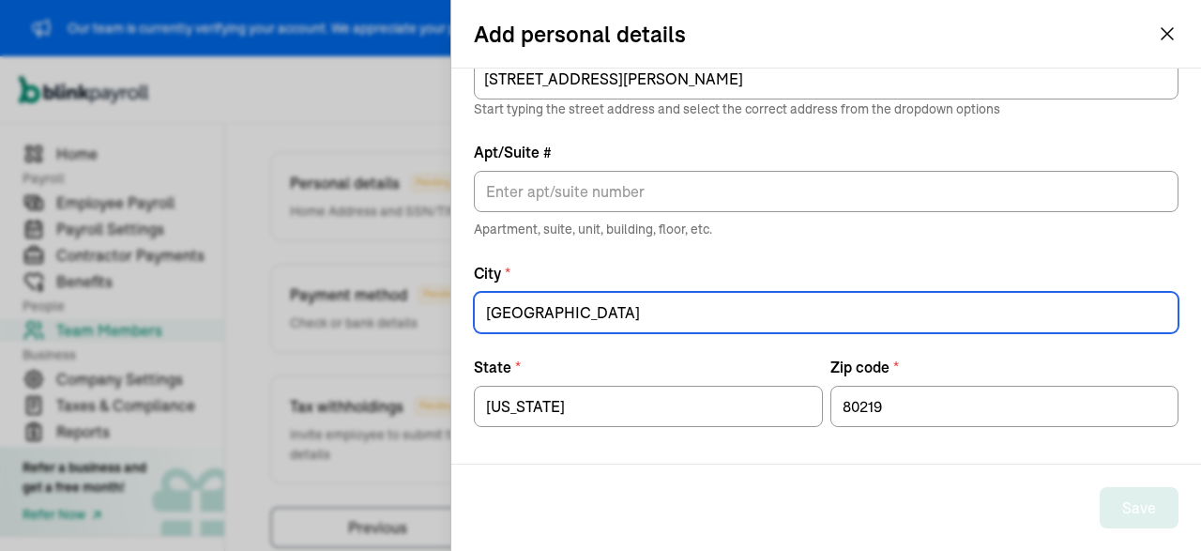
click at [566, 292] on input "[GEOGRAPHIC_DATA]" at bounding box center [826, 312] width 705 height 41
click at [551, 305] on input "[GEOGRAPHIC_DATA]" at bounding box center [826, 312] width 705 height 41
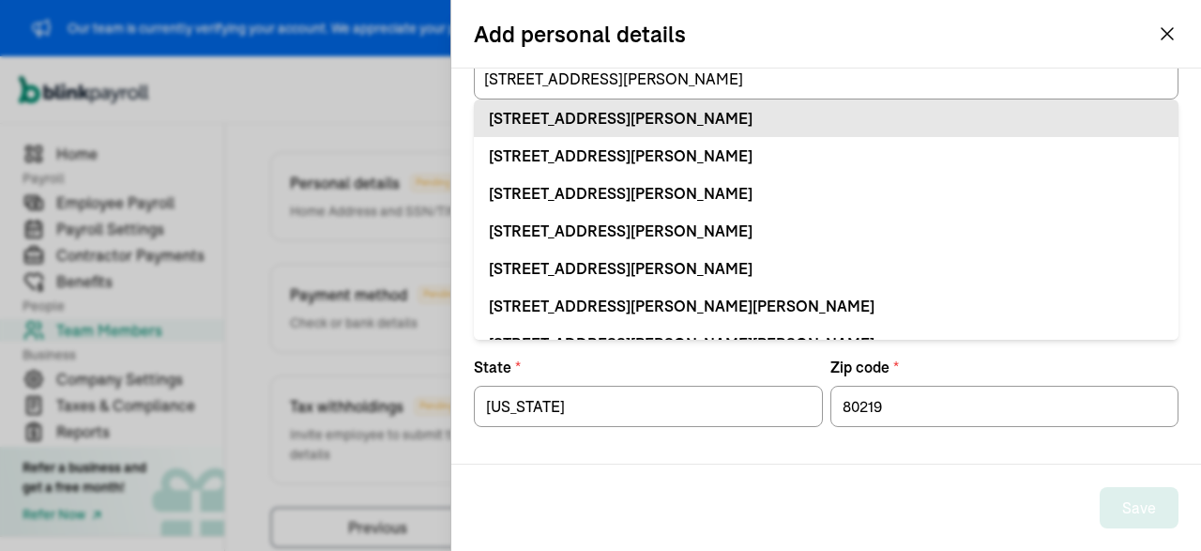
click at [614, 112] on div "10 S Hazel Ct Denver, CO 80219" at bounding box center [826, 118] width 675 height 23
type input "10 S Hazel Ct"
type input "Denver"
type input "CO"
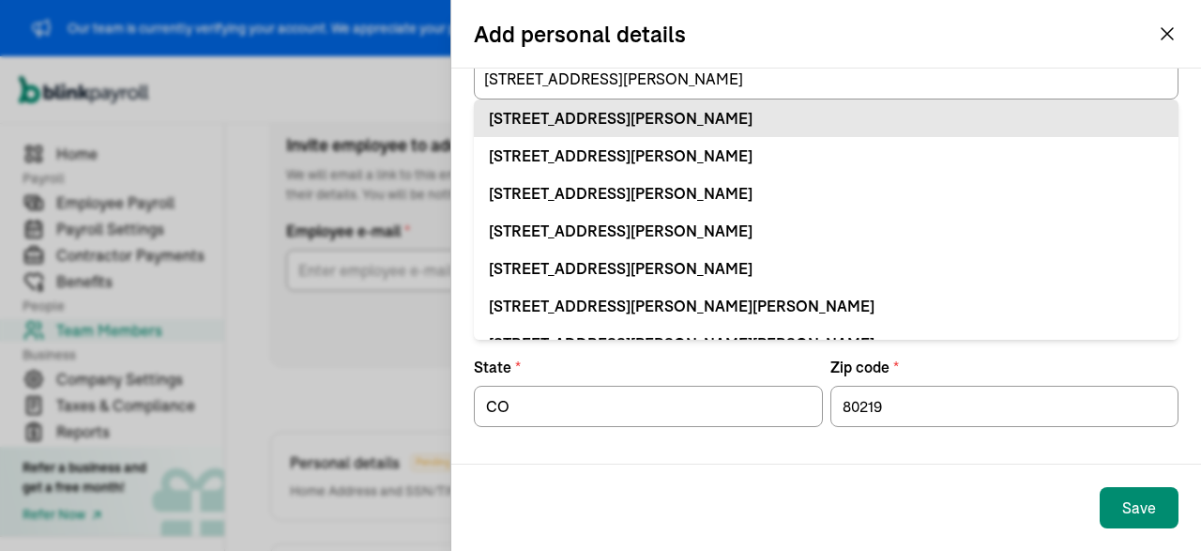
click at [641, 107] on div "10 S Hazel Ct Denver, CO 80219" at bounding box center [826, 118] width 675 height 23
click at [622, 113] on div "10 S Hazel Ct Denver, CO 80219" at bounding box center [826, 118] width 675 height 23
click at [777, 116] on div "10 S Hazel Ct Denver, CO 80219" at bounding box center [826, 118] width 675 height 23
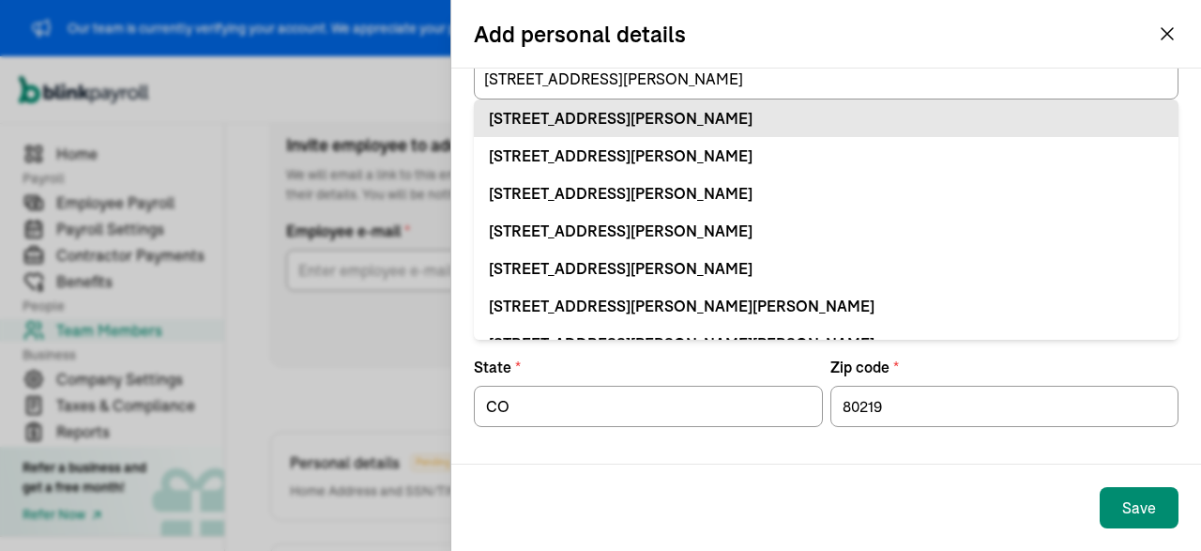
click at [777, 116] on div "10 S Hazel Ct Denver, CO 80219" at bounding box center [826, 118] width 675 height 23
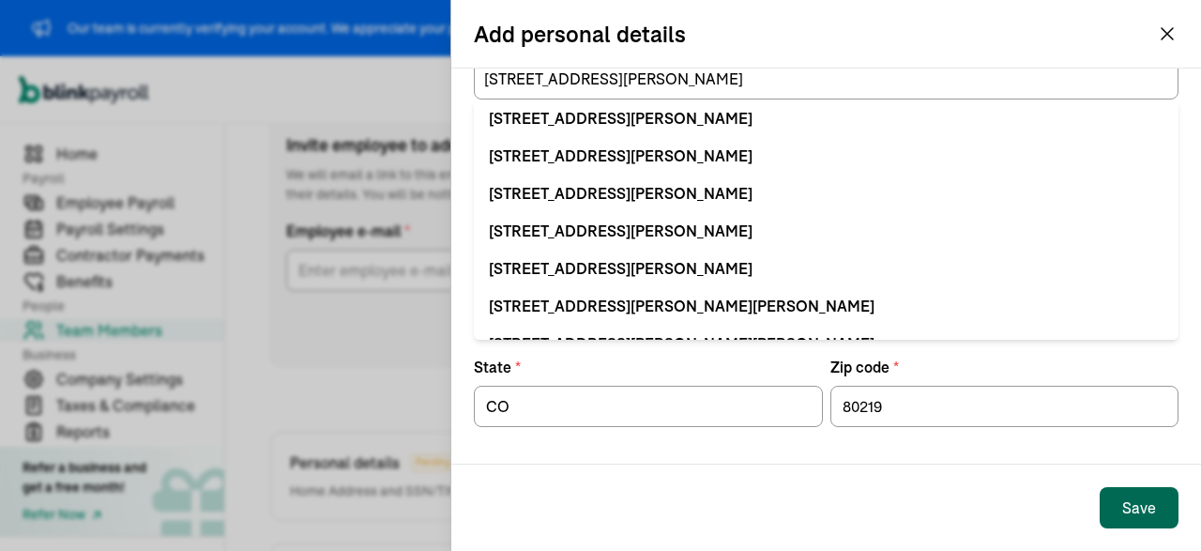
click at [1129, 500] on div "Save" at bounding box center [1139, 507] width 34 height 23
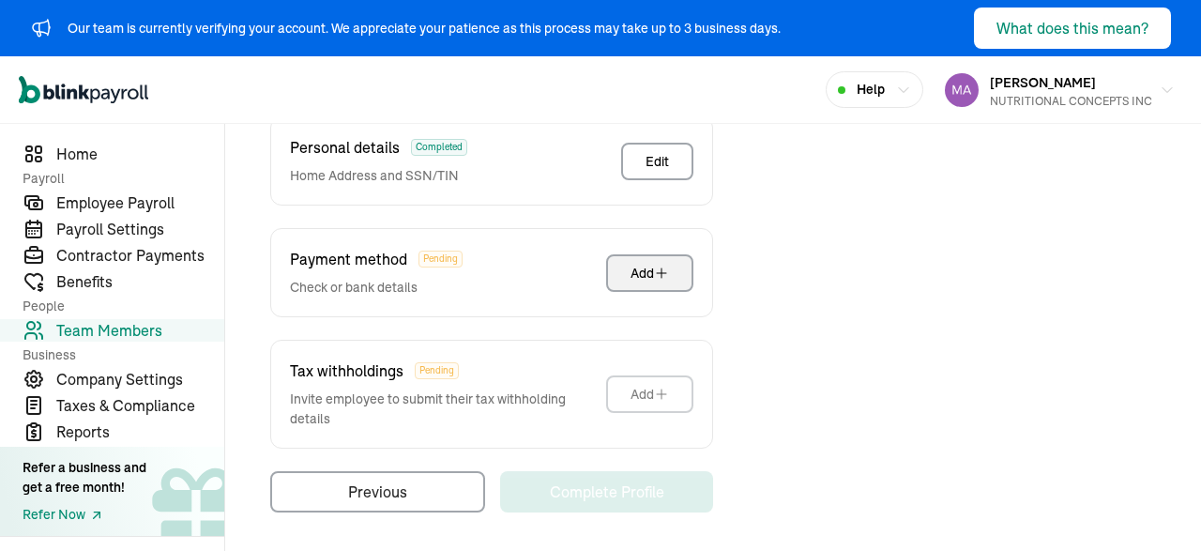
click at [639, 260] on button "Add" at bounding box center [649, 273] width 87 height 38
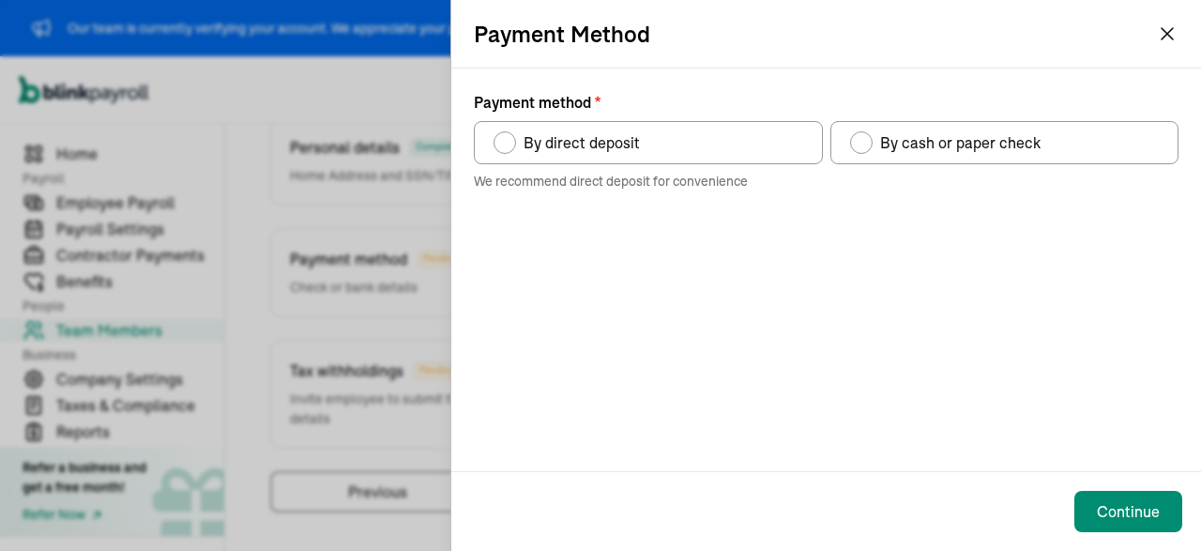
click at [581, 137] on span "By direct deposit" at bounding box center [581, 142] width 116 height 23
click at [508, 137] on input "By direct deposit" at bounding box center [500, 137] width 15 height 15
radio input "true"
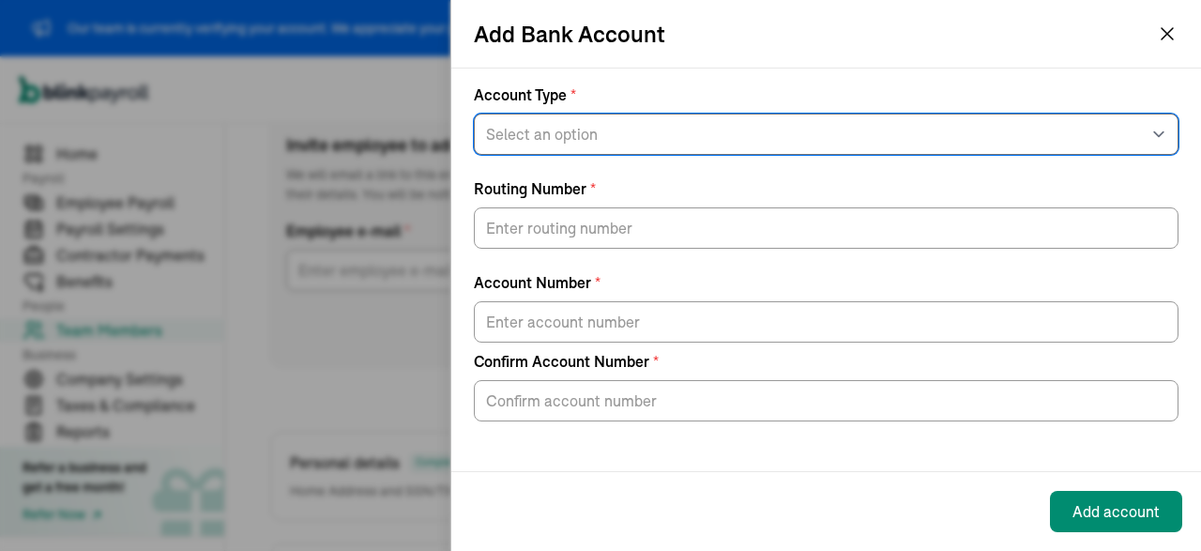
click at [474, 114] on select "Select an option Savings Checking" at bounding box center [826, 134] width 705 height 41
select select "Checking"
click option "Checking" at bounding box center [0, 0] width 0 height 0
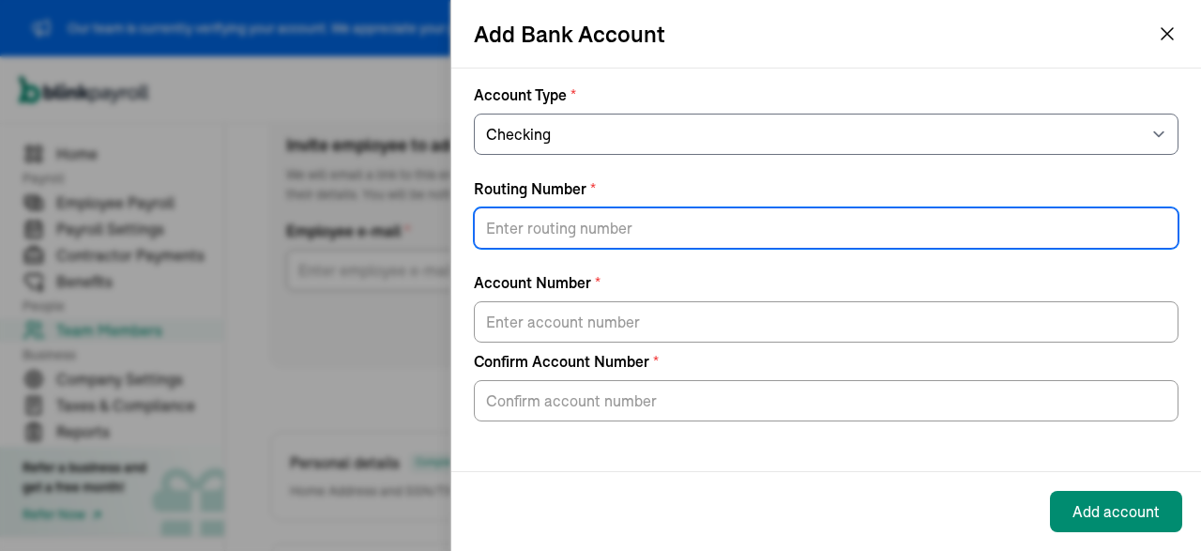
click at [561, 220] on input "Routing Number *" at bounding box center [826, 227] width 705 height 41
click at [515, 229] on input "Routing Number *" at bounding box center [826, 227] width 705 height 41
paste input "073972181"
type input "073972181"
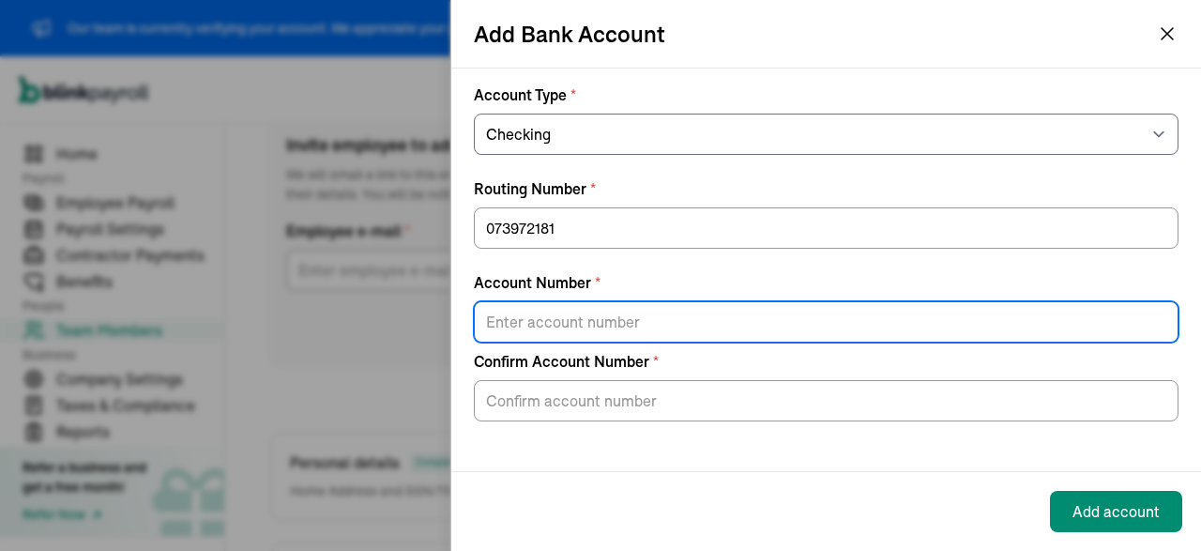
click at [579, 313] on input "Account Number *" at bounding box center [826, 321] width 705 height 41
click at [556, 332] on input "Account Number *" at bounding box center [826, 321] width 705 height 41
paste input "70001391095162"
type input "70001391095162"
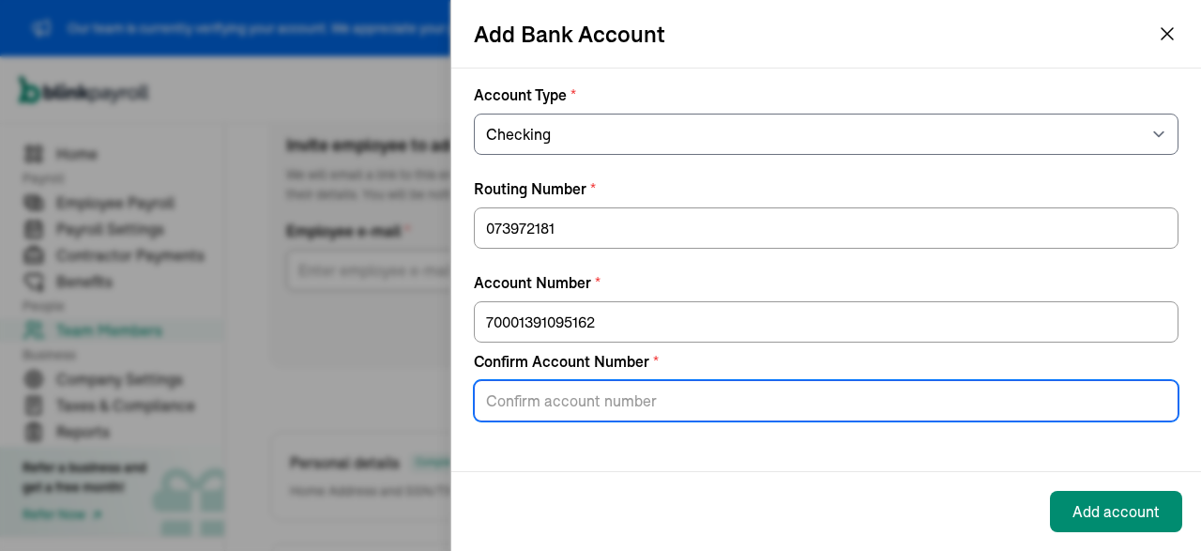
click at [583, 386] on input "Confirm Account Number *" at bounding box center [826, 400] width 705 height 41
paste input "70001391095162"
type input "70001391095162"
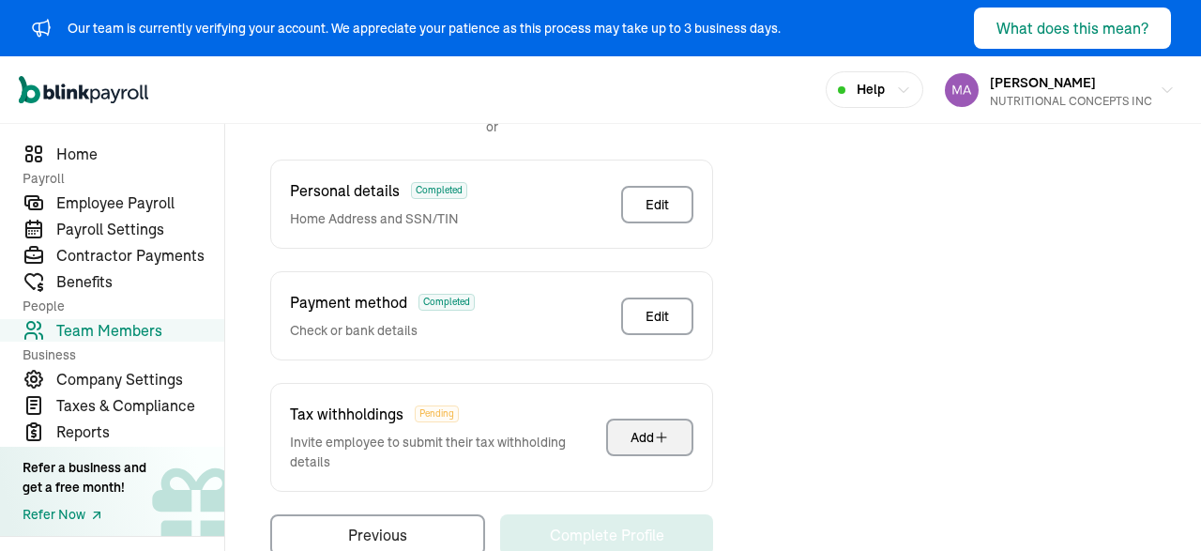
click at [637, 438] on div "Add" at bounding box center [649, 437] width 38 height 19
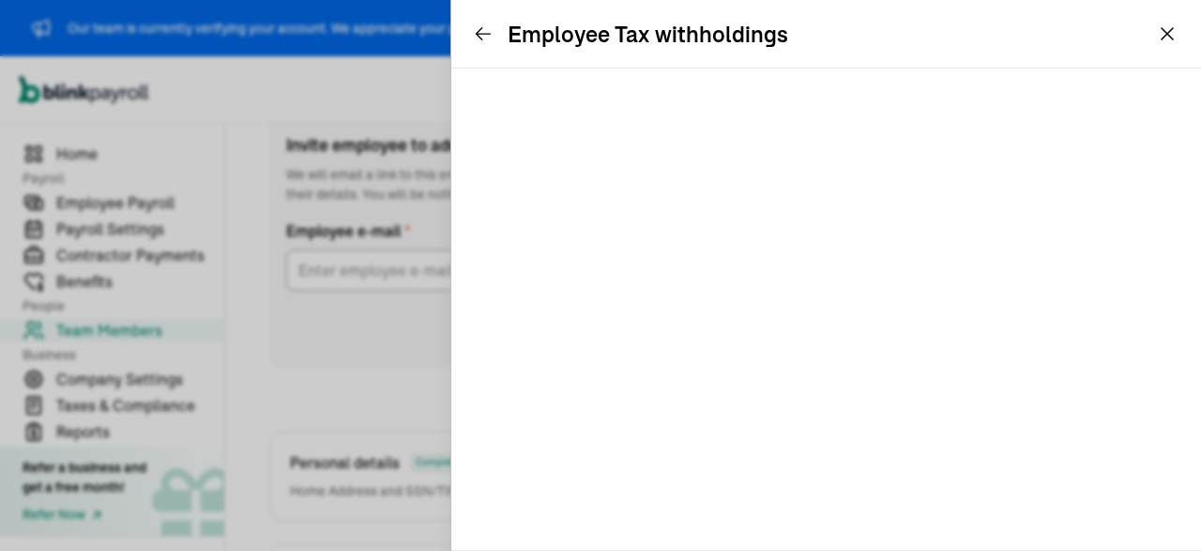
click at [478, 40] on icon at bounding box center [483, 33] width 19 height 19
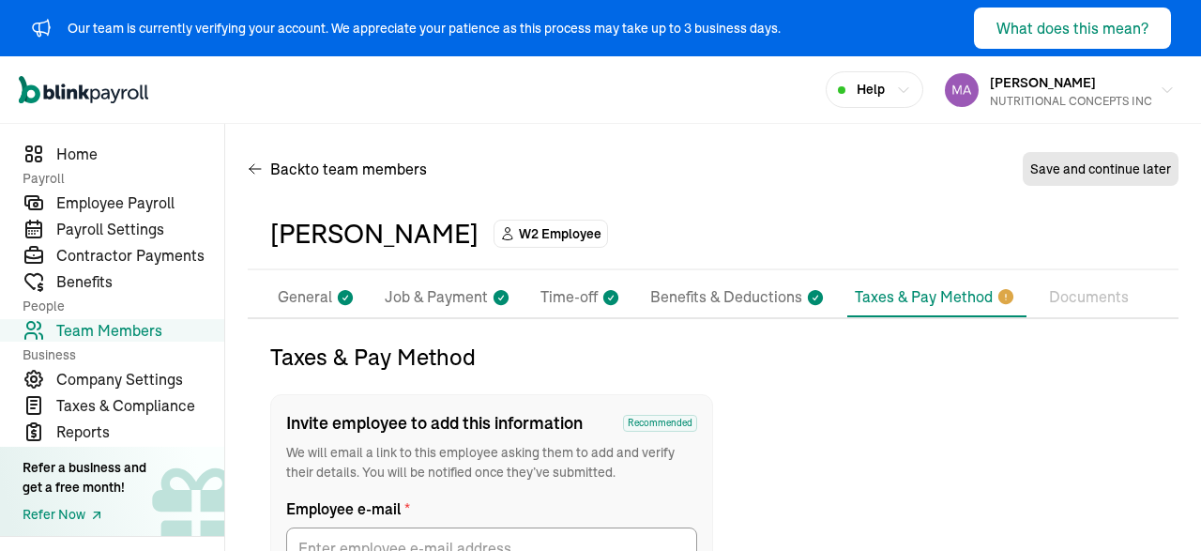
click at [322, 299] on p "General" at bounding box center [305, 297] width 54 height 24
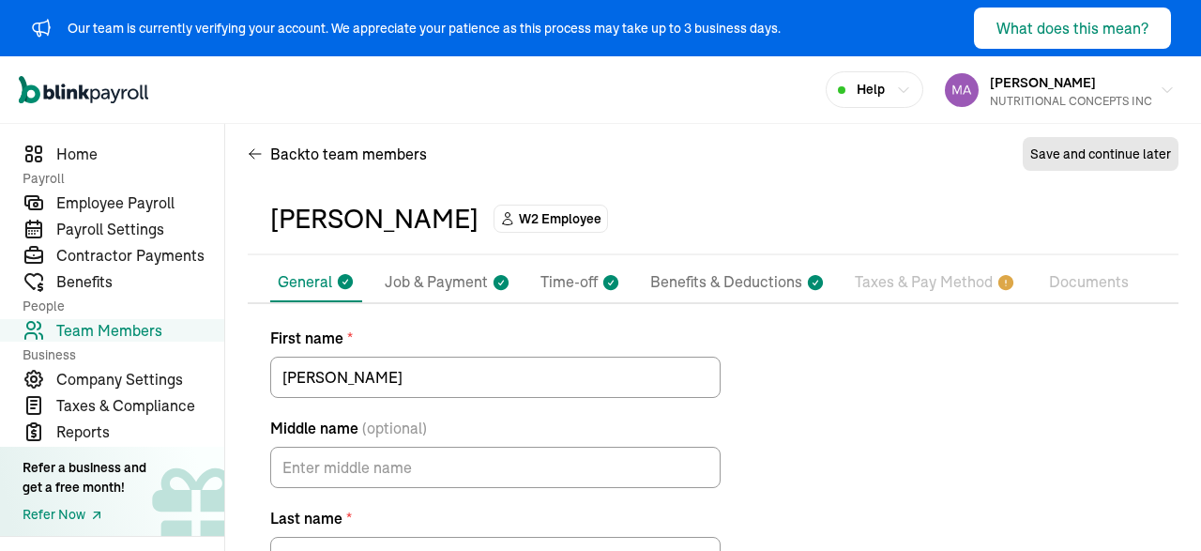
click at [466, 266] on li "Job & Payment" at bounding box center [447, 282] width 141 height 39
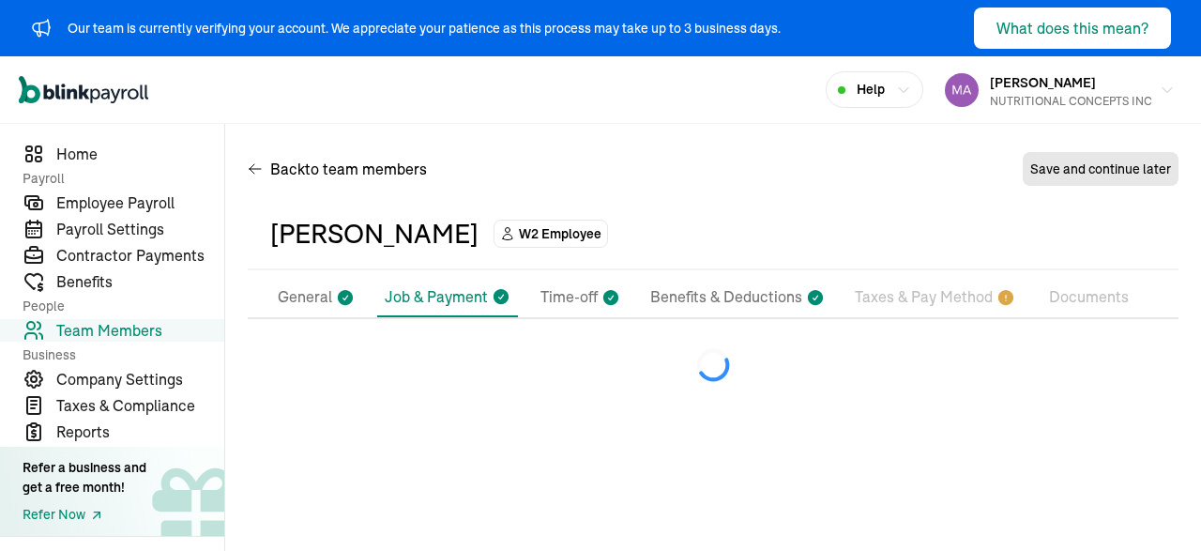
select select "[STREET_ADDRESS][PERSON_NAME]"
select select "2"
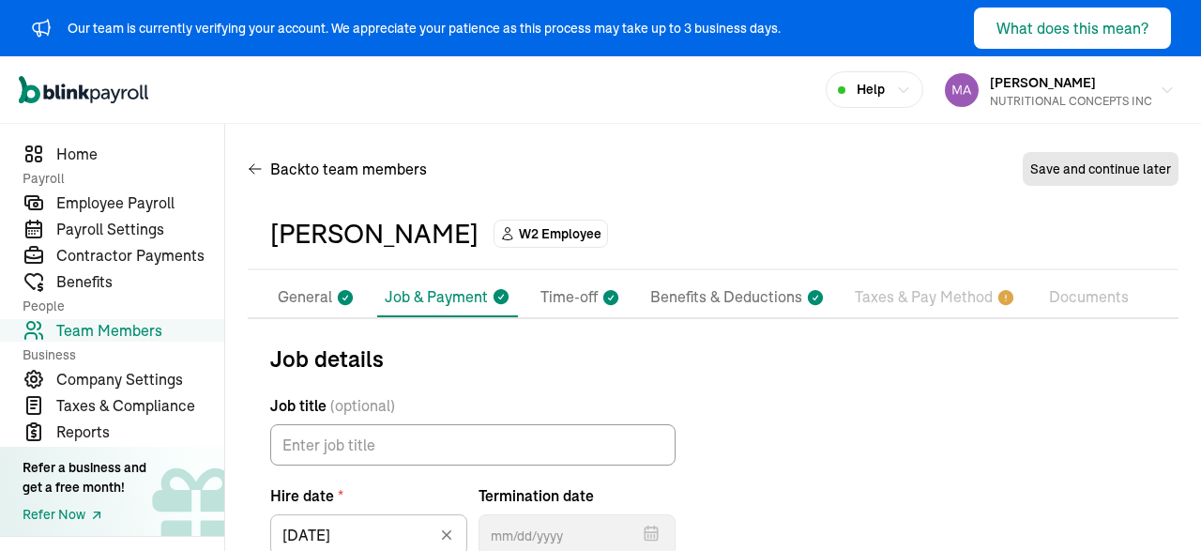
click at [567, 285] on p "Time-off" at bounding box center [568, 297] width 57 height 24
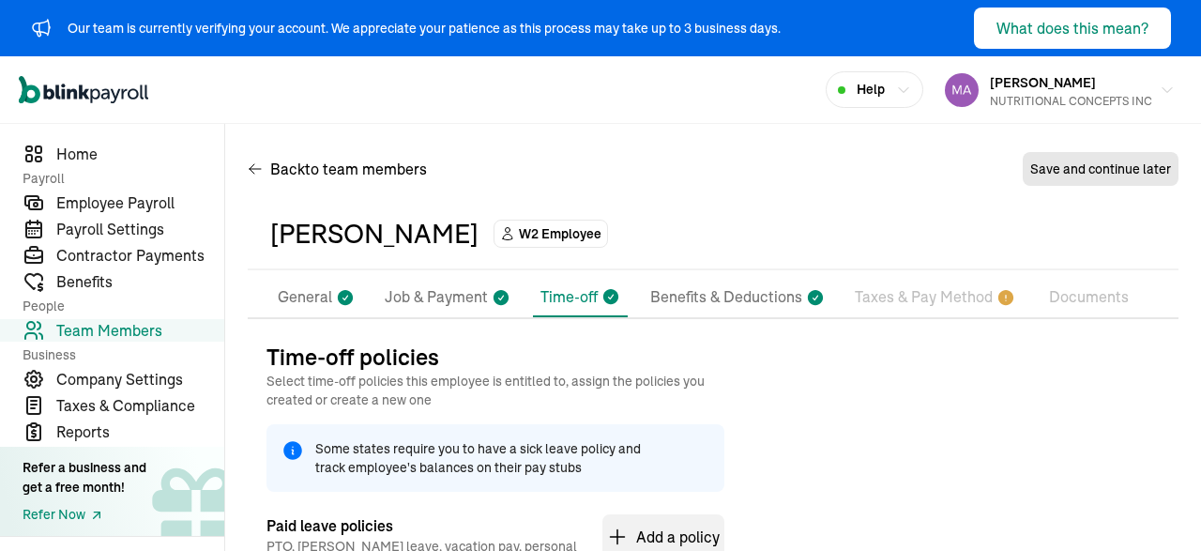
click at [477, 280] on li "Job & Payment" at bounding box center [447, 297] width 141 height 39
select select "[STREET_ADDRESS][PERSON_NAME]"
select select "2"
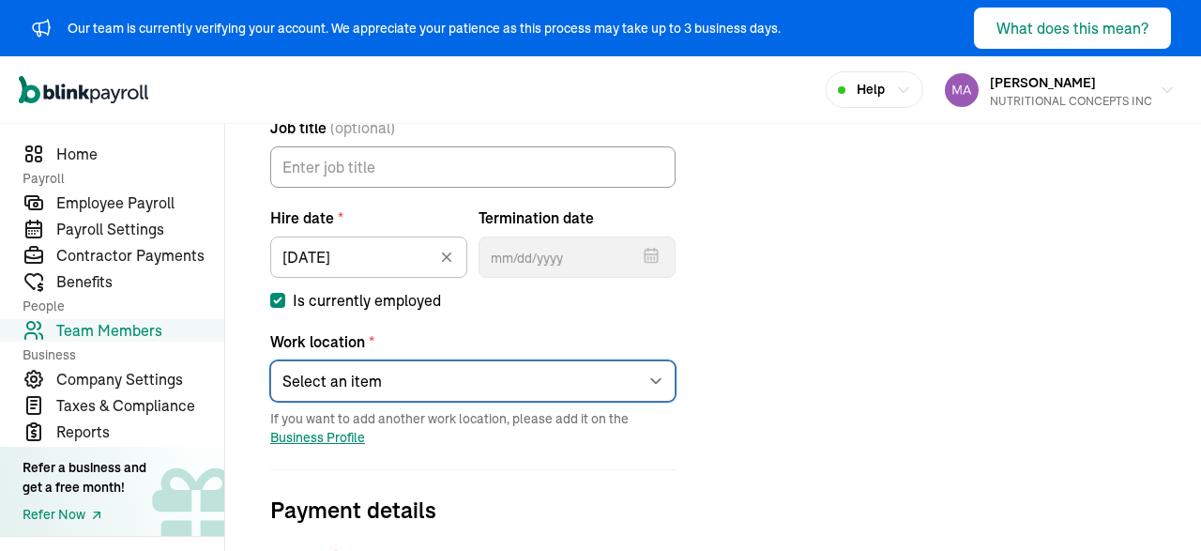
click at [270, 360] on select "Select an item [PERSON_NAME]'s home address Works from home" at bounding box center [472, 380] width 405 height 41
select select "[STREET_ADDRESS]"
click option "[PERSON_NAME]'s home address" at bounding box center [0, 0] width 0 height 0
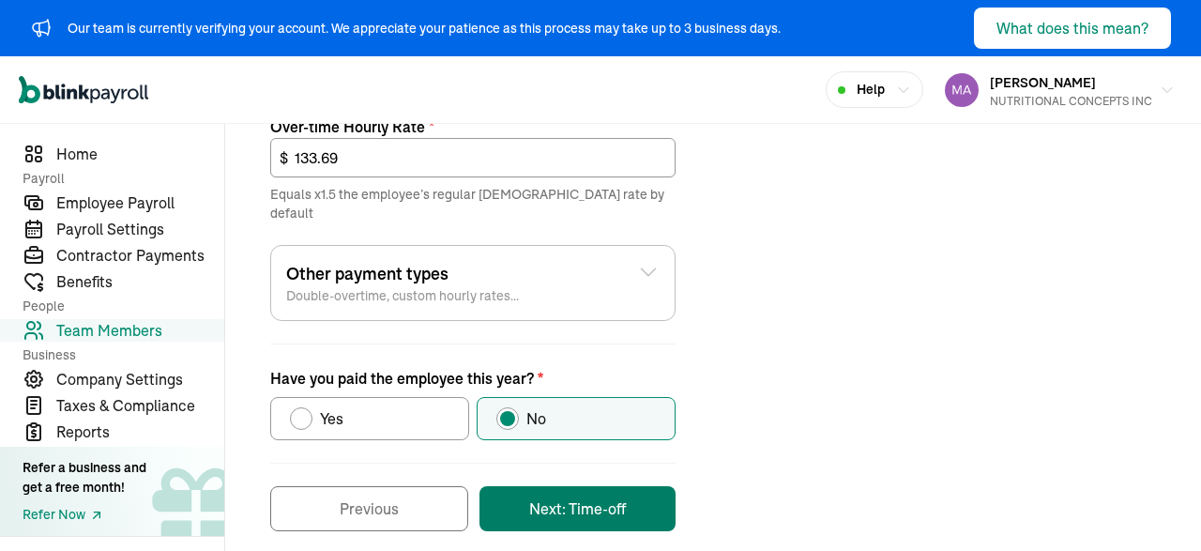
click at [624, 486] on button "Next: Time-off" at bounding box center [577, 508] width 196 height 45
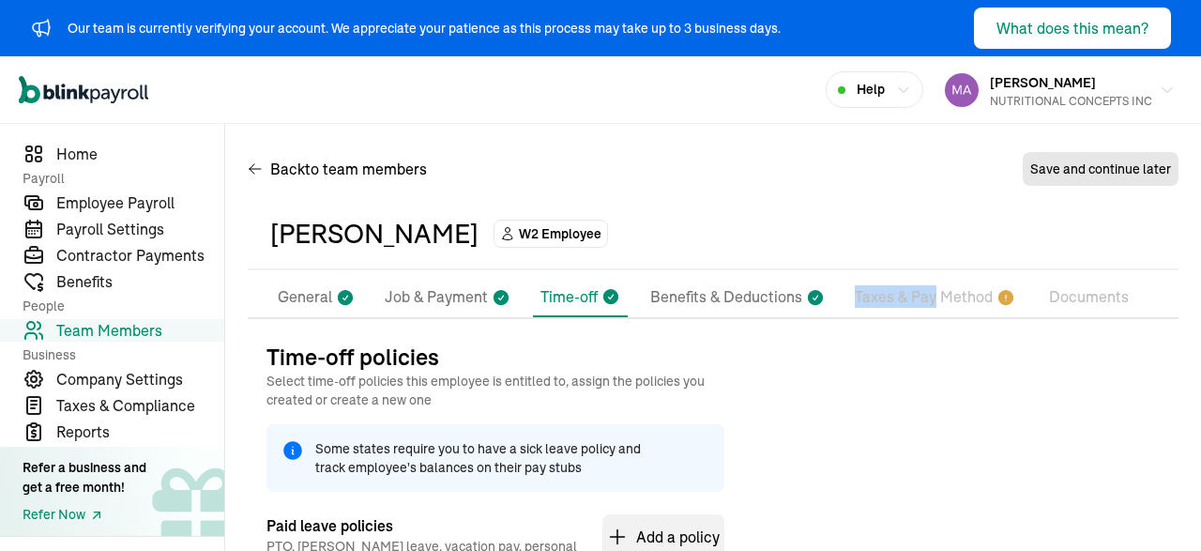
drag, startPoint x: 945, startPoint y: 269, endPoint x: 929, endPoint y: 294, distance: 29.1
click at [929, 294] on div "JESSE JAMES W2 Employee Pay Stubs General Job & Payment Time-off Benefits & Ded…" at bounding box center [713, 482] width 931 height 566
click at [929, 294] on p "Taxes & Pay Method" at bounding box center [924, 297] width 138 height 24
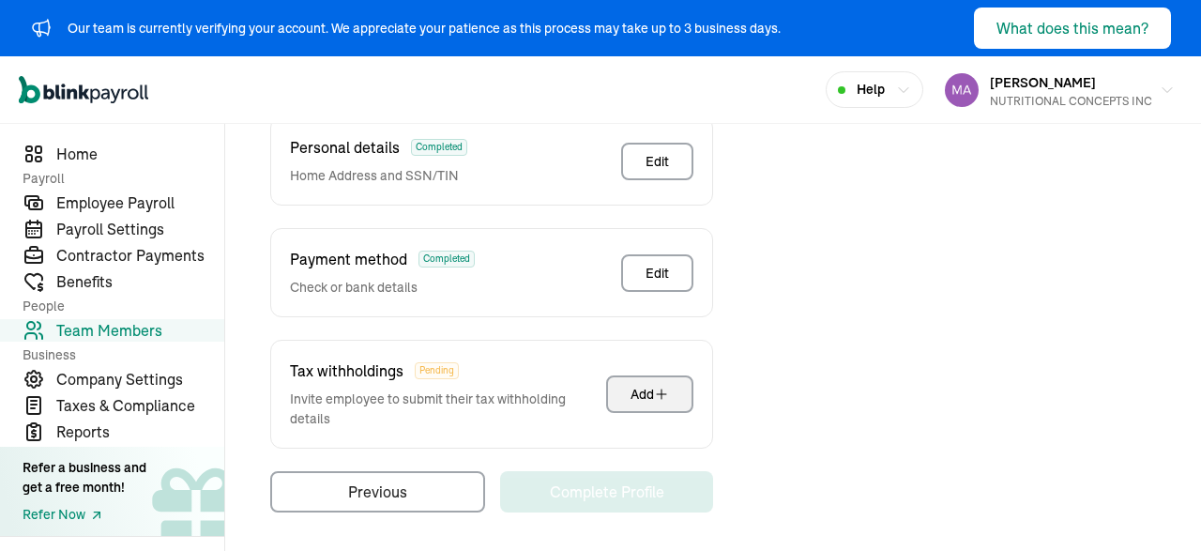
click at [665, 378] on button "Add" at bounding box center [649, 394] width 87 height 38
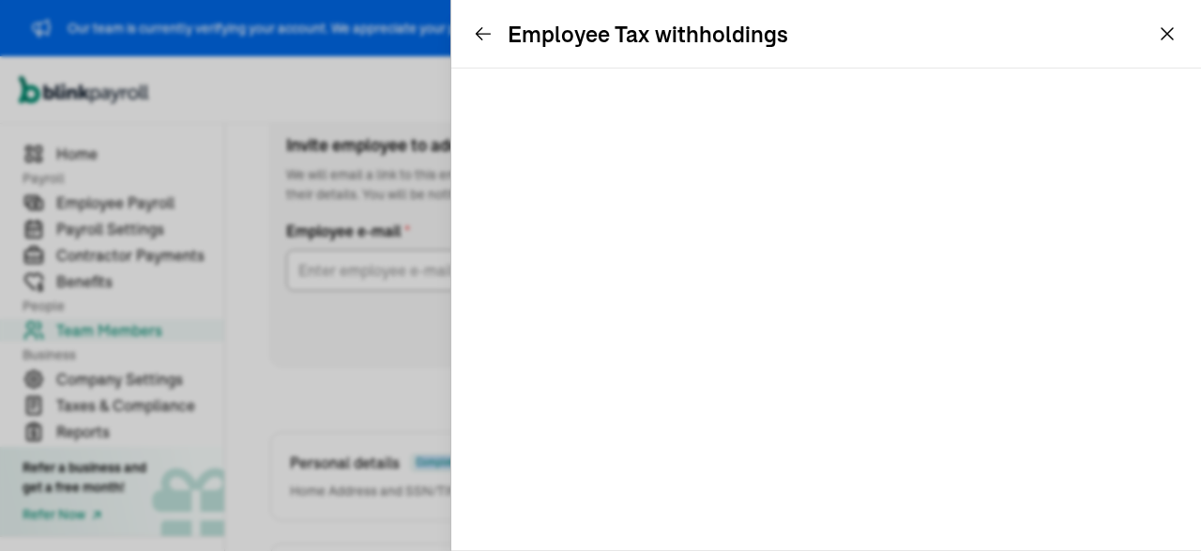
click at [902, 451] on div "Taxes & Pay Method Invite employee to add this information Recommended We will …" at bounding box center [713, 446] width 931 height 764
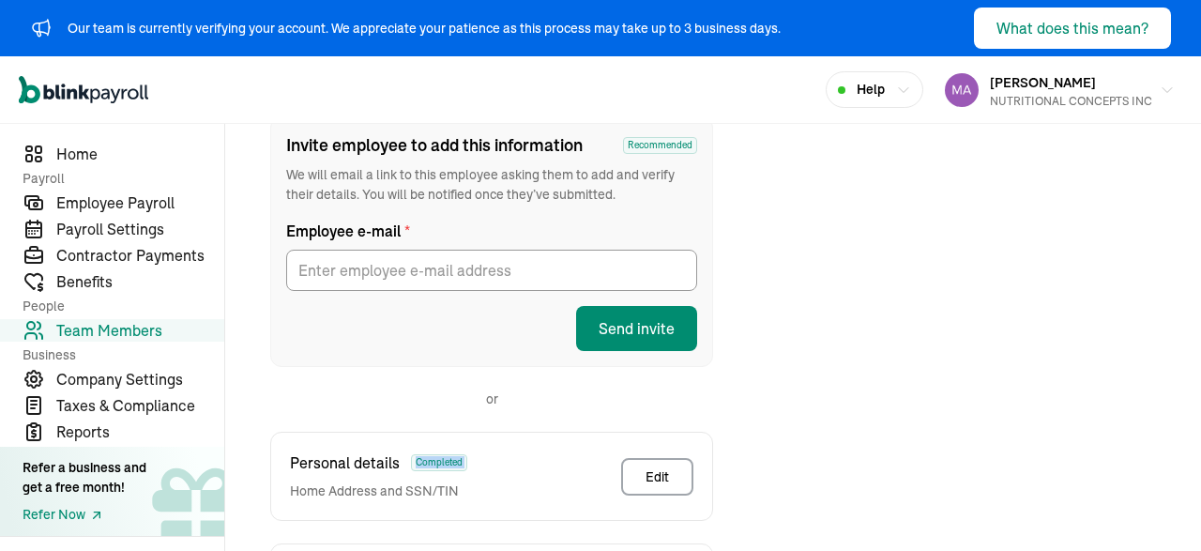
click at [902, 451] on div "Taxes & Pay Method Invite employee to add this information Recommended We will …" at bounding box center [713, 446] width 931 height 764
drag, startPoint x: 1170, startPoint y: 213, endPoint x: 1200, endPoint y: 211, distance: 30.1
click at [1200, 211] on div "Back to team members JESSE JAMES W2 Employee Active Pay Stubs General Job & Pay…" at bounding box center [713, 347] width 976 height 1003
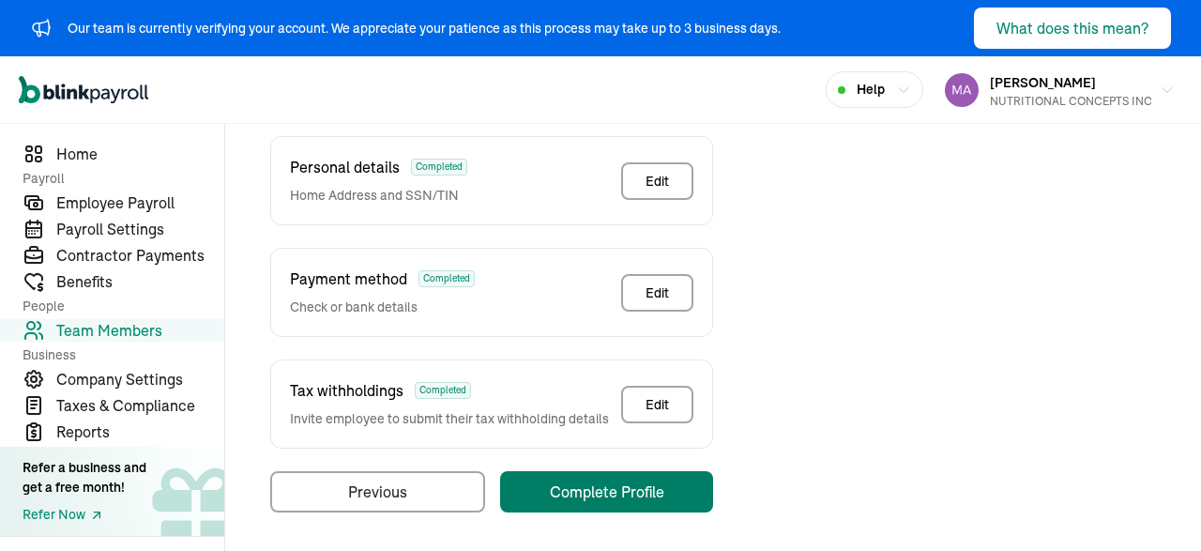
click at [641, 493] on div "Complete Profile" at bounding box center [607, 491] width 114 height 23
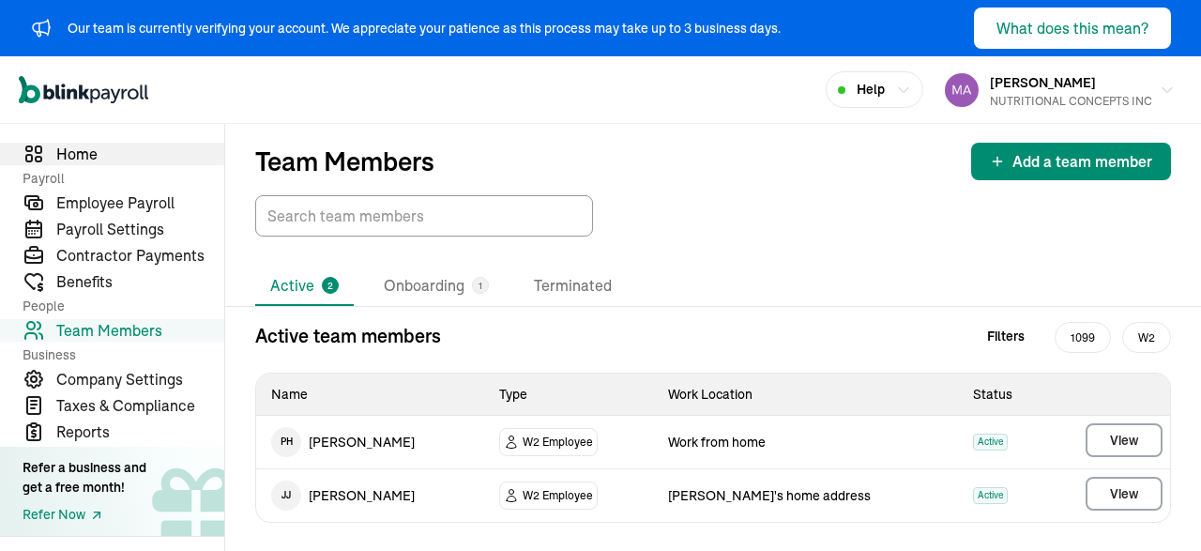
click at [72, 159] on span "Home" at bounding box center [140, 154] width 168 height 23
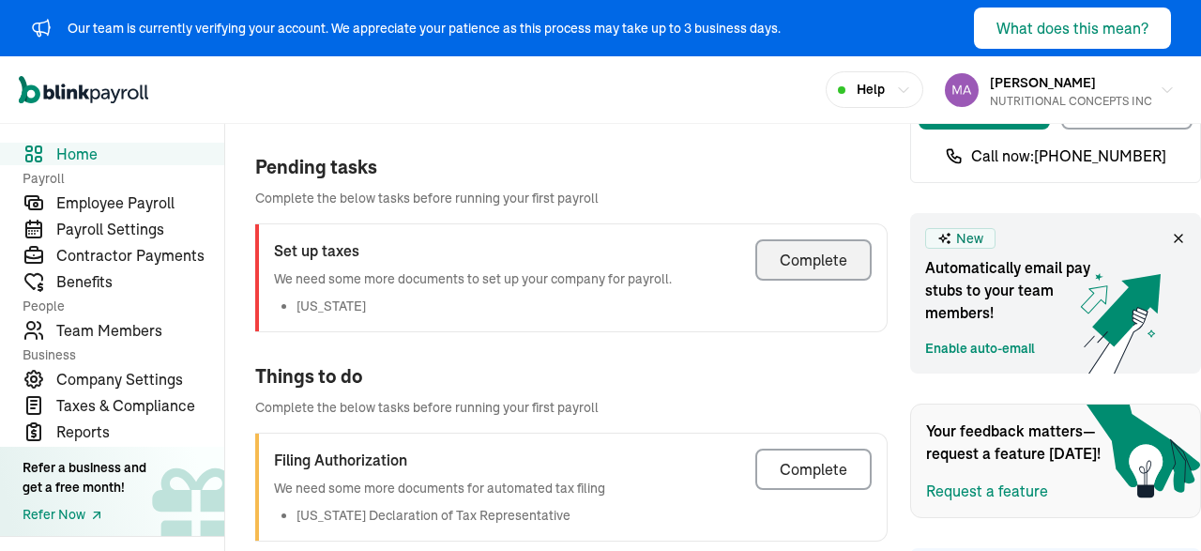
click at [816, 269] on div "Complete" at bounding box center [814, 260] width 68 height 23
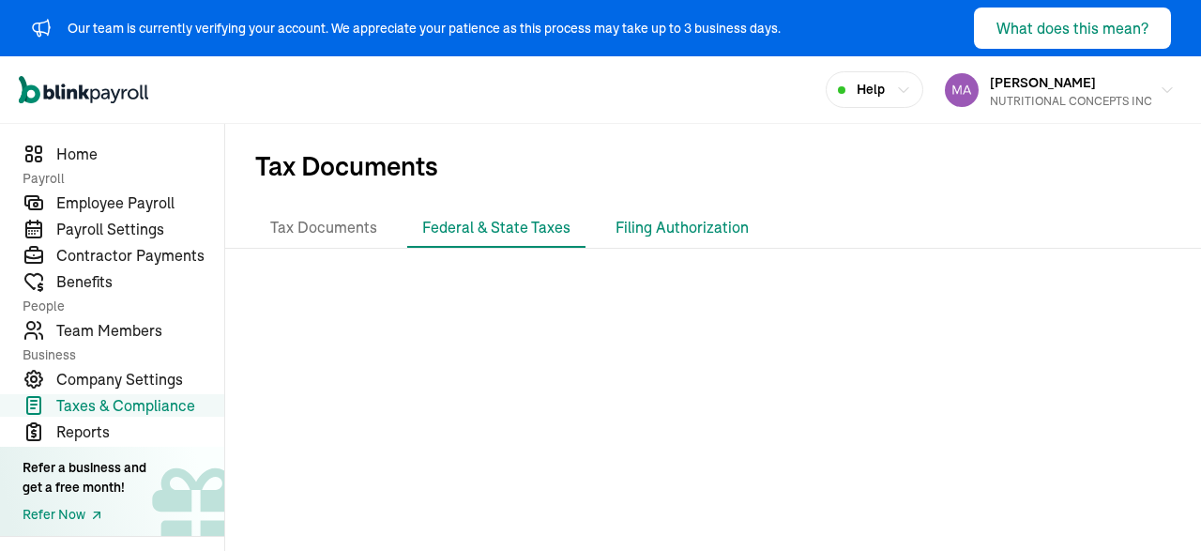
click at [664, 238] on li "Filing Authorization" at bounding box center [681, 227] width 163 height 39
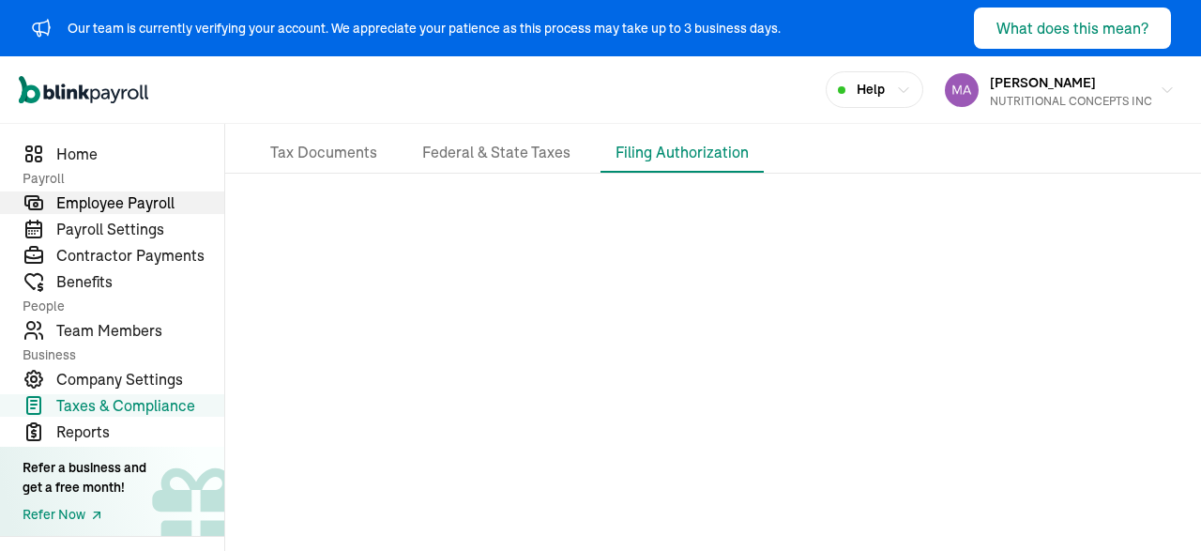
click at [105, 199] on span "Employee Payroll" at bounding box center [140, 202] width 168 height 23
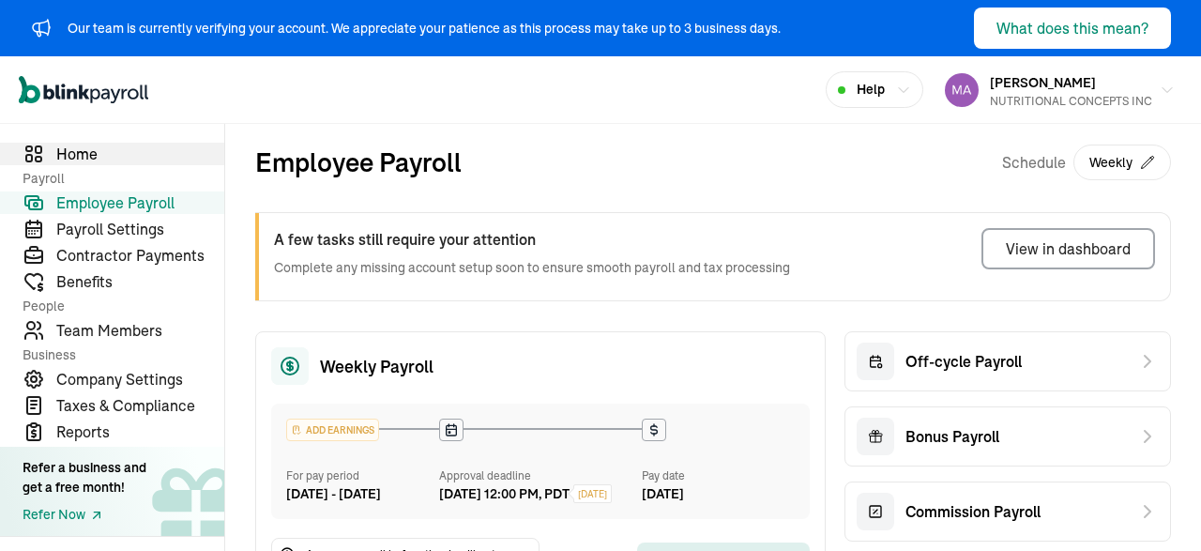
click at [67, 153] on span "Home" at bounding box center [140, 154] width 168 height 23
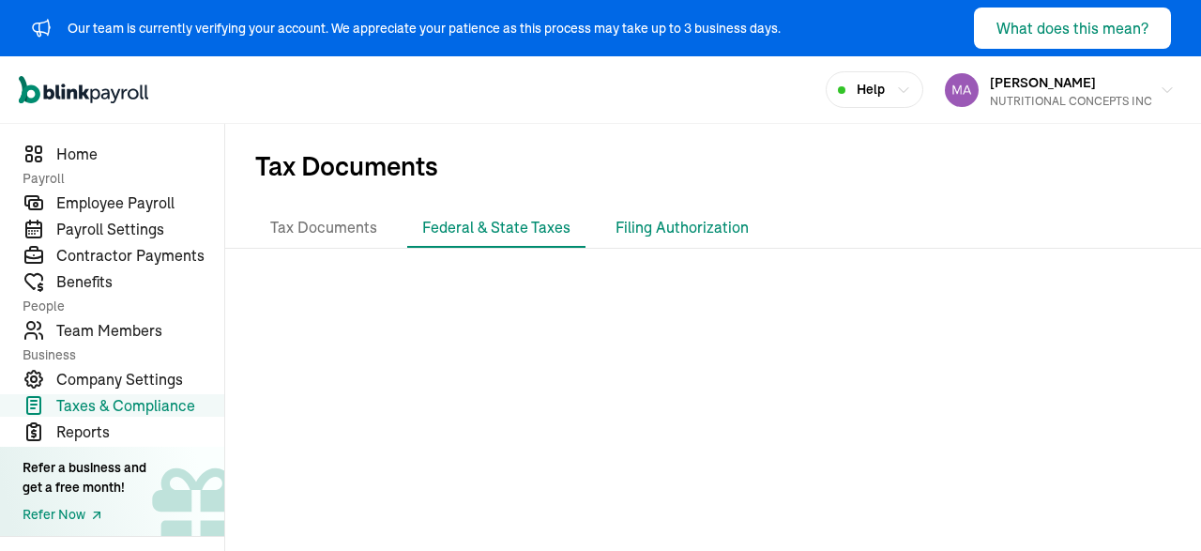
click at [681, 225] on li "Filing Authorization" at bounding box center [681, 227] width 163 height 39
click at [530, 217] on li "Federal & State Taxes" at bounding box center [496, 227] width 178 height 39
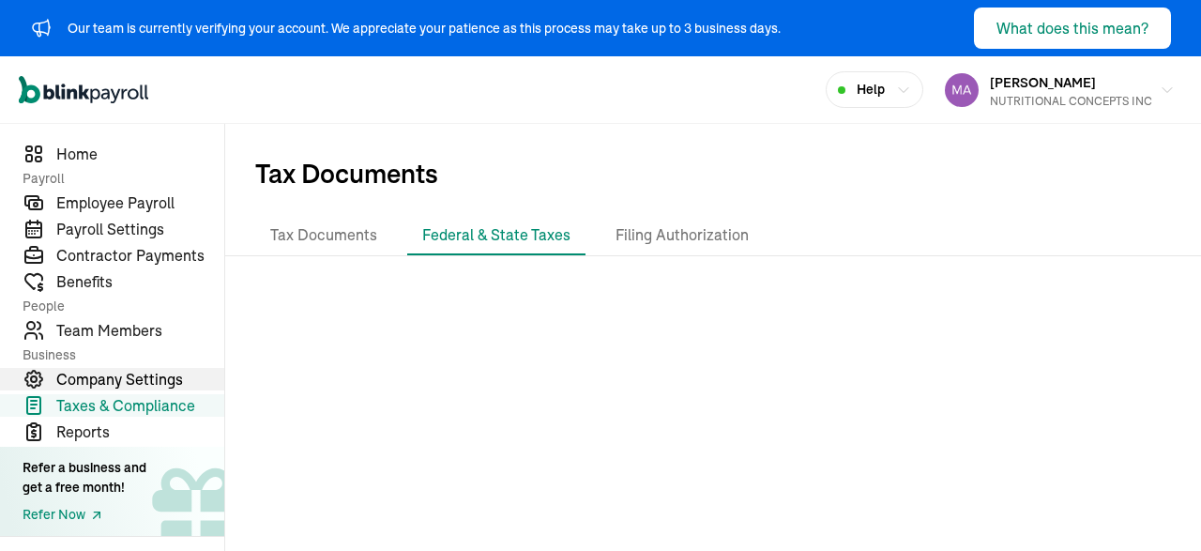
click at [146, 387] on span "Company Settings" at bounding box center [140, 379] width 168 height 23
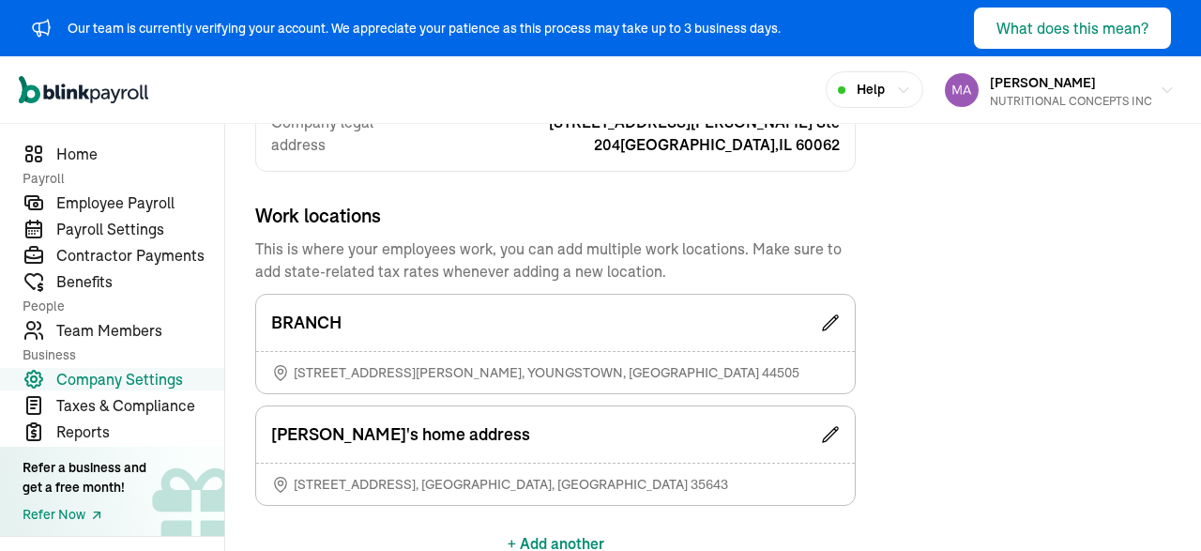
click at [476, 363] on span "[STREET_ADDRESS][PERSON_NAME]" at bounding box center [547, 372] width 506 height 19
click at [342, 363] on span "[STREET_ADDRESS][PERSON_NAME]" at bounding box center [547, 372] width 506 height 19
drag, startPoint x: 342, startPoint y: 350, endPoint x: 303, endPoint y: 343, distance: 39.9
click at [303, 363] on span "[STREET_ADDRESS][PERSON_NAME]" at bounding box center [547, 372] width 506 height 19
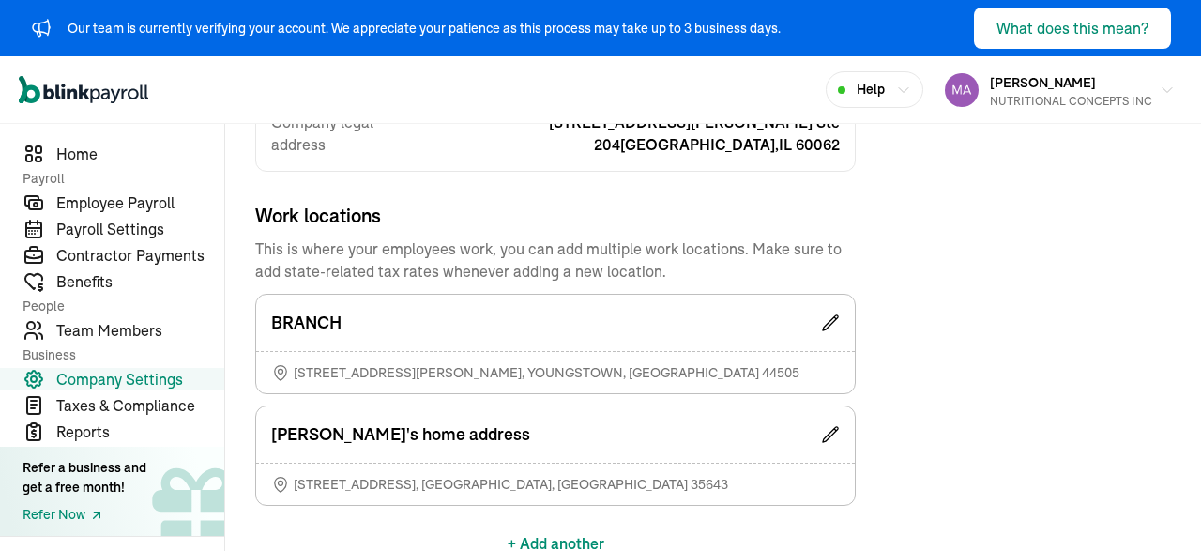
click at [276, 363] on icon at bounding box center [280, 372] width 19 height 19
click at [830, 295] on div "BRANCH" at bounding box center [555, 323] width 599 height 56
click at [834, 315] on icon at bounding box center [830, 322] width 15 height 15
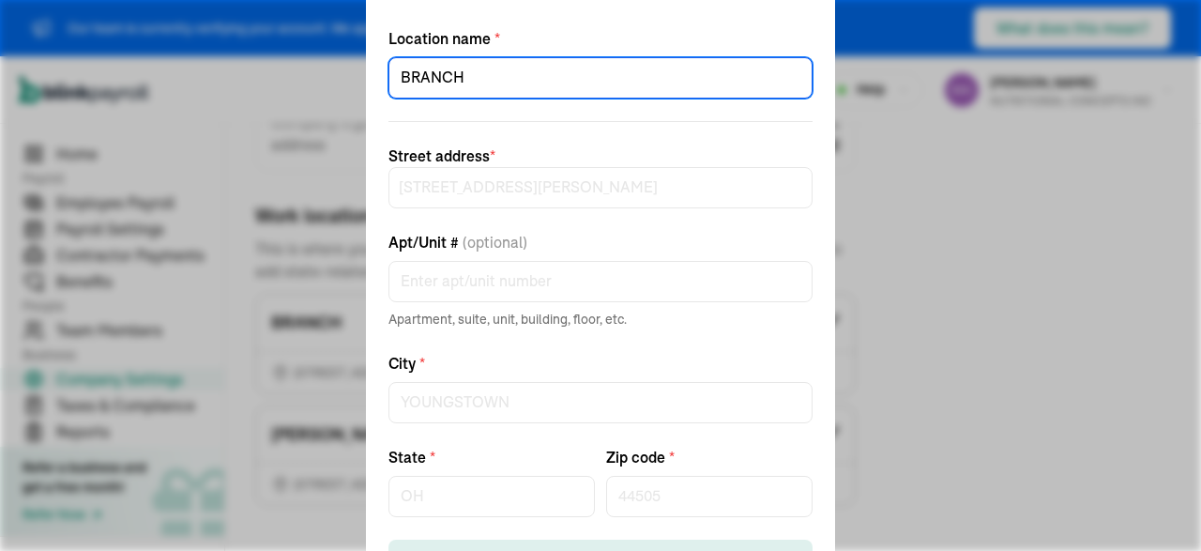
click at [538, 83] on input "BRANCH" at bounding box center [600, 77] width 424 height 41
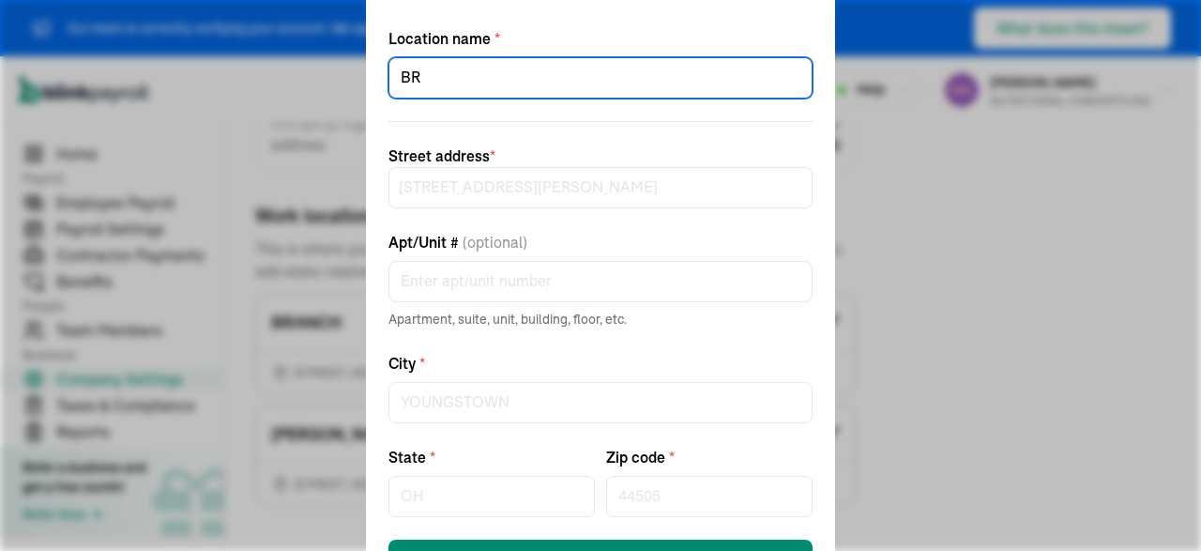
type input "B"
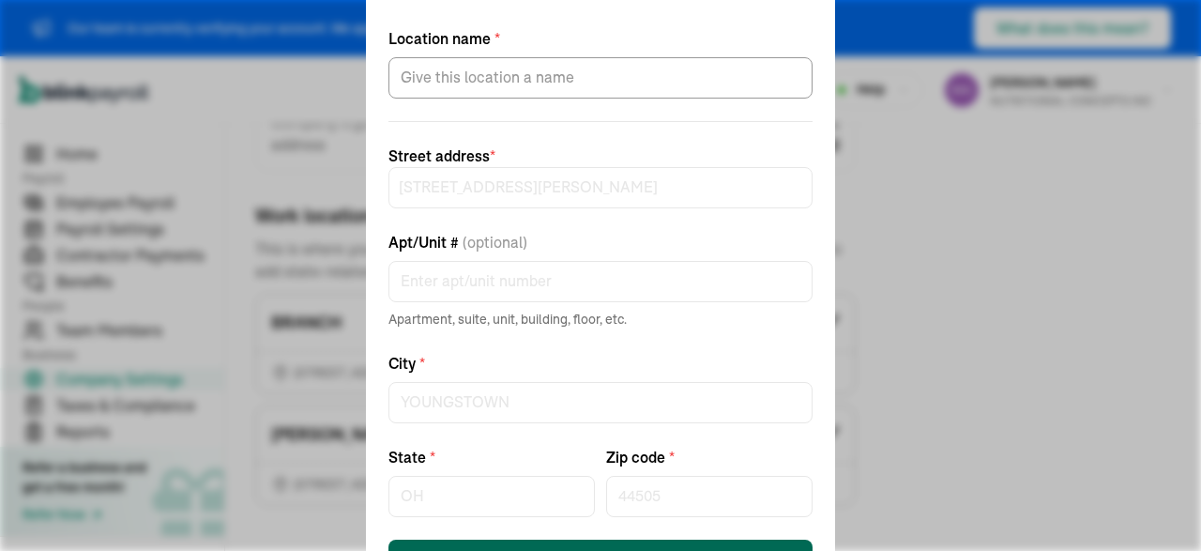
click at [663, 545] on button "Save work location" at bounding box center [600, 559] width 424 height 41
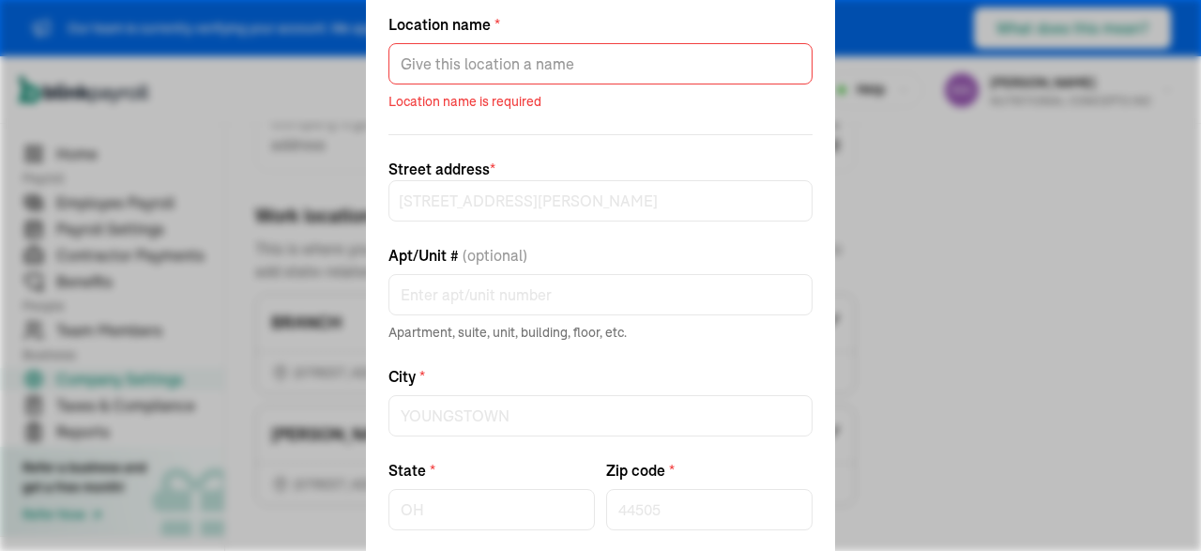
click at [944, 253] on div "Edit work location Location name * Location name is required Street address * […" at bounding box center [600, 275] width 1201 height 551
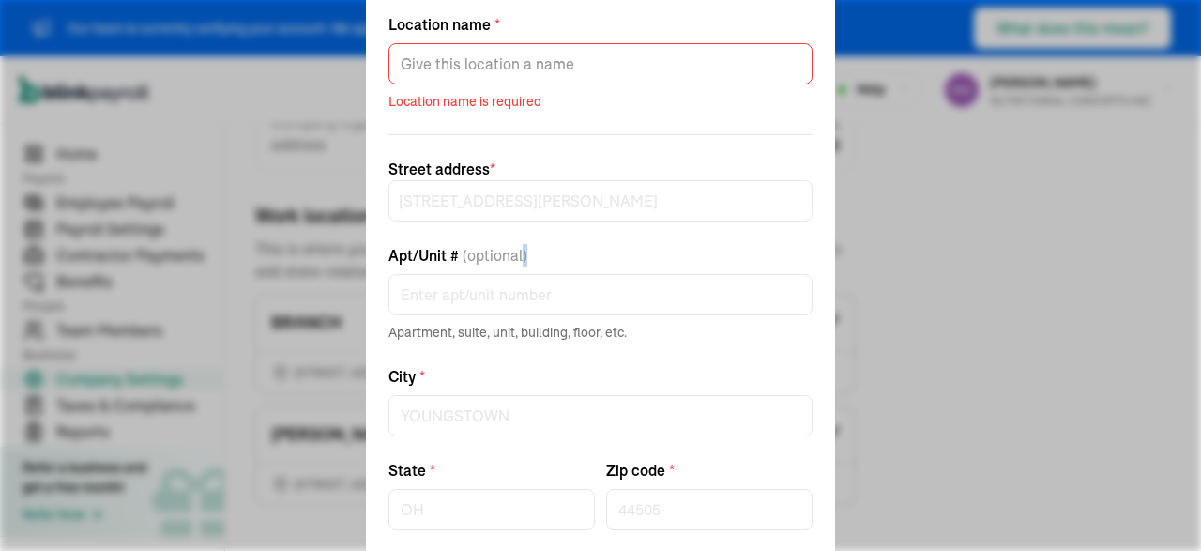
click at [944, 253] on div "Edit work location Location name * Location name is required Street address * […" at bounding box center [600, 275] width 1201 height 551
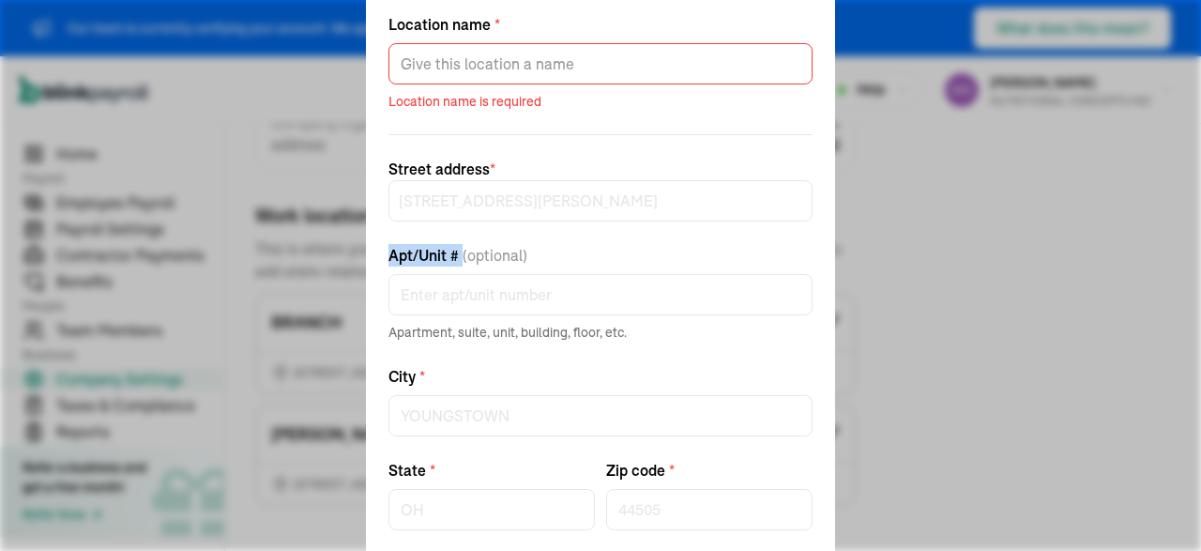
click at [944, 253] on div "Edit work location Location name * Location name is required Street address * […" at bounding box center [600, 275] width 1201 height 551
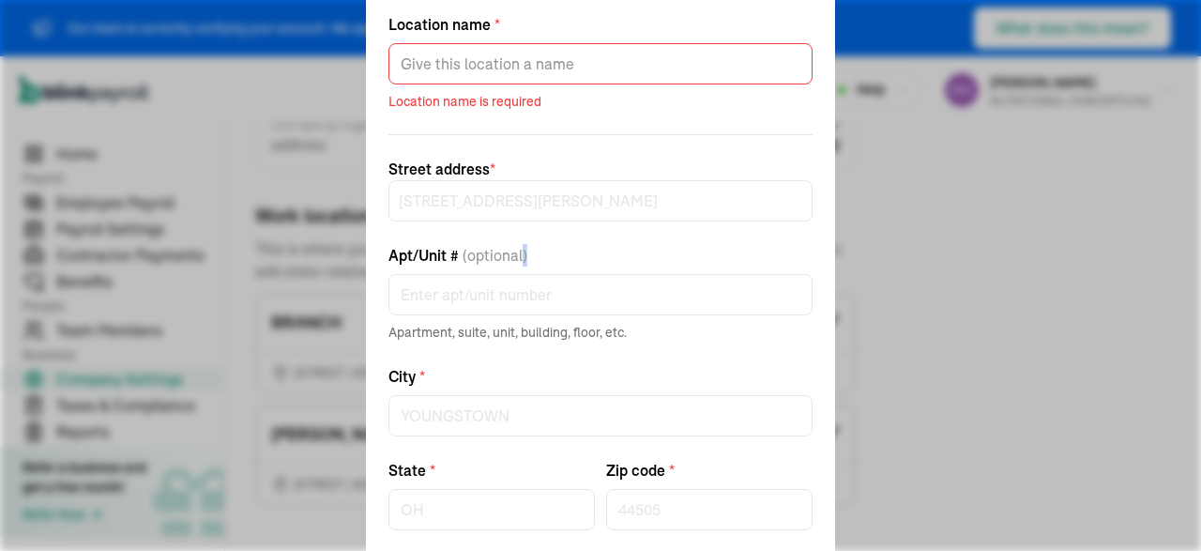
click at [944, 253] on div "Edit work location Location name * Location name is required Street address * […" at bounding box center [600, 275] width 1201 height 551
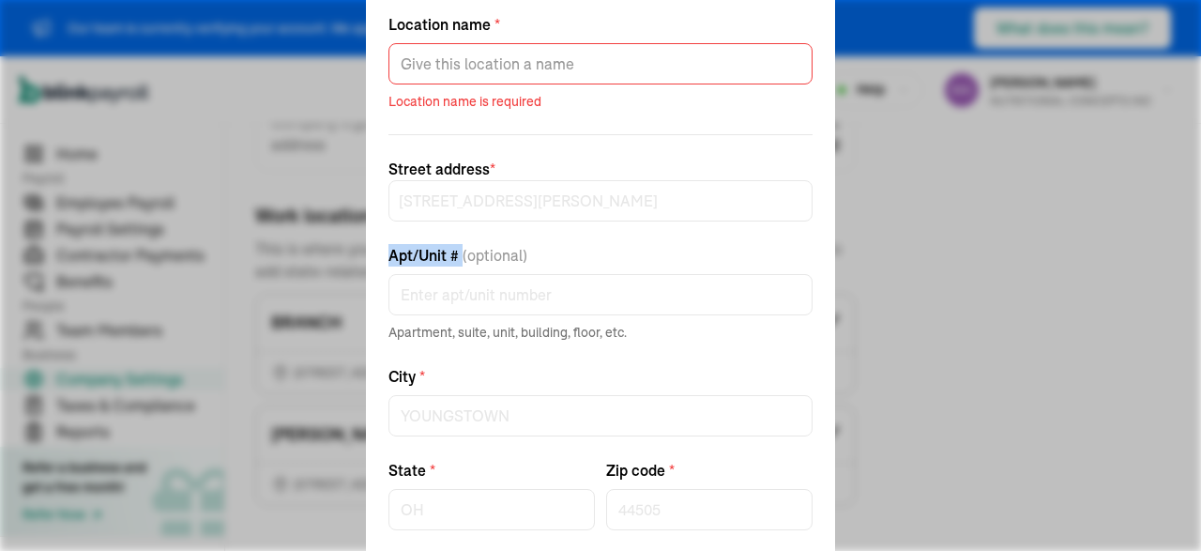
click at [944, 253] on div "Edit work location Location name * Location name is required Street address * […" at bounding box center [600, 275] width 1201 height 551
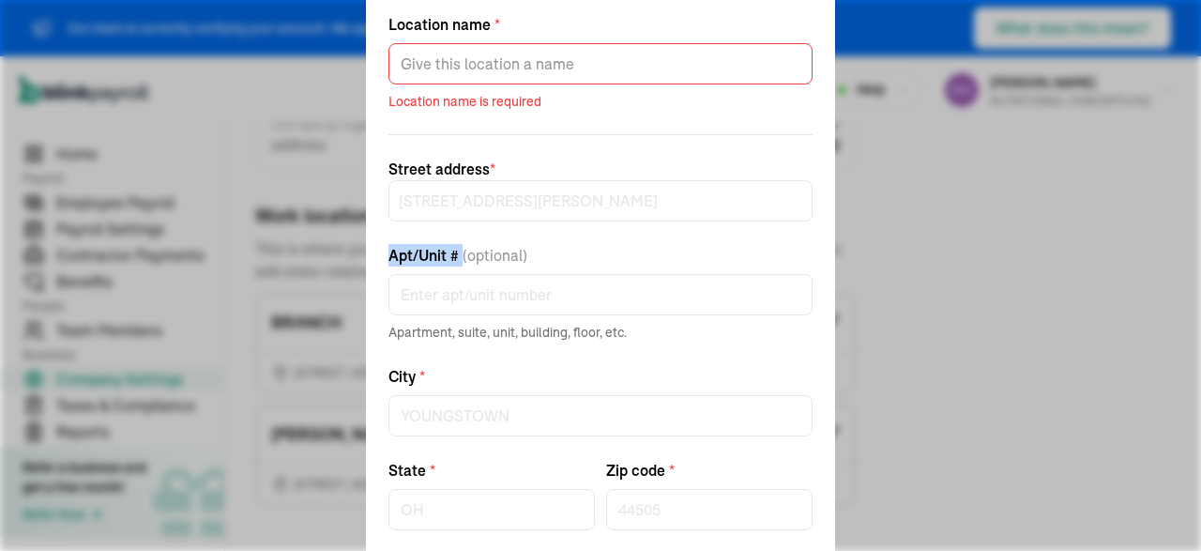
click at [166, 145] on div "Edit work location Location name * Location name is required Street address * […" at bounding box center [600, 275] width 1201 height 551
drag, startPoint x: 166, startPoint y: 145, endPoint x: 261, endPoint y: 76, distance: 117.5
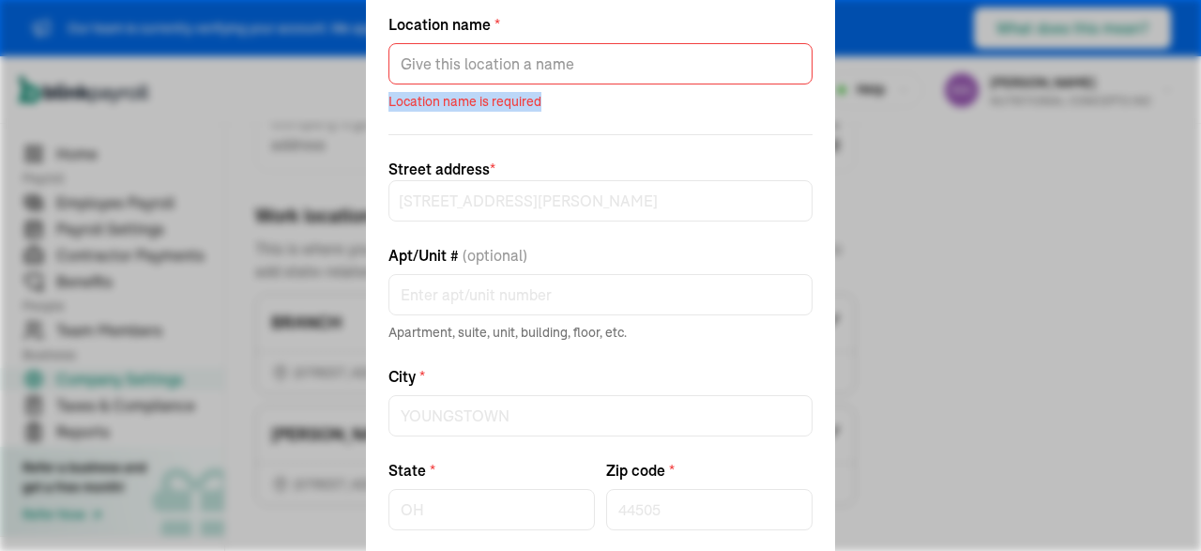
click at [261, 76] on div "Edit work location Location name * Location name is required Street address * […" at bounding box center [600, 275] width 1201 height 551
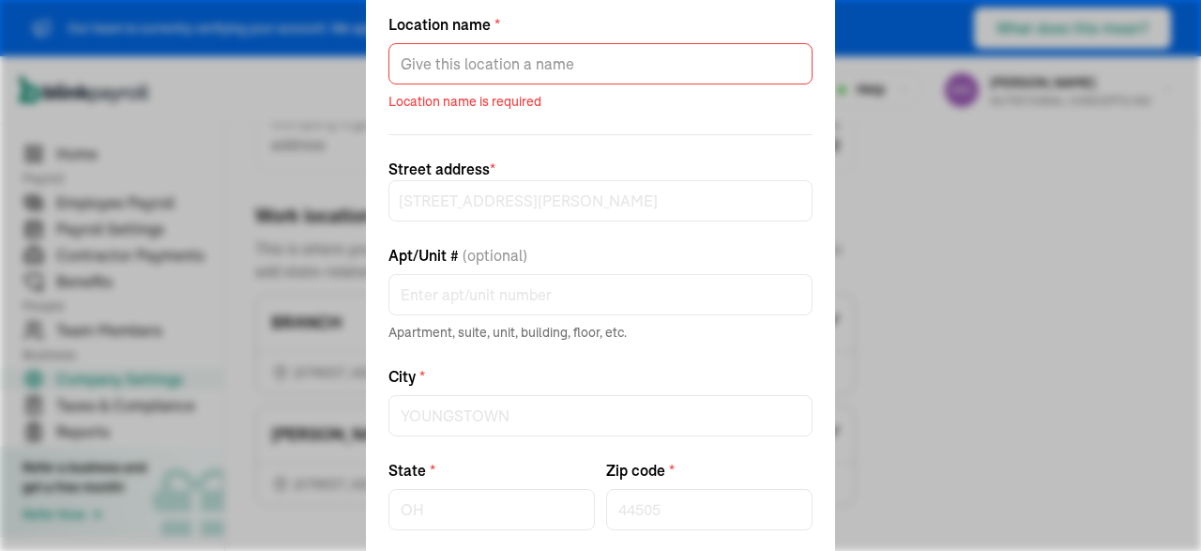
click at [261, 76] on div "Edit work location Location name * Location name is required Street address * […" at bounding box center [600, 275] width 1201 height 551
drag, startPoint x: 261, startPoint y: 76, endPoint x: 29, endPoint y: -22, distance: 251.4
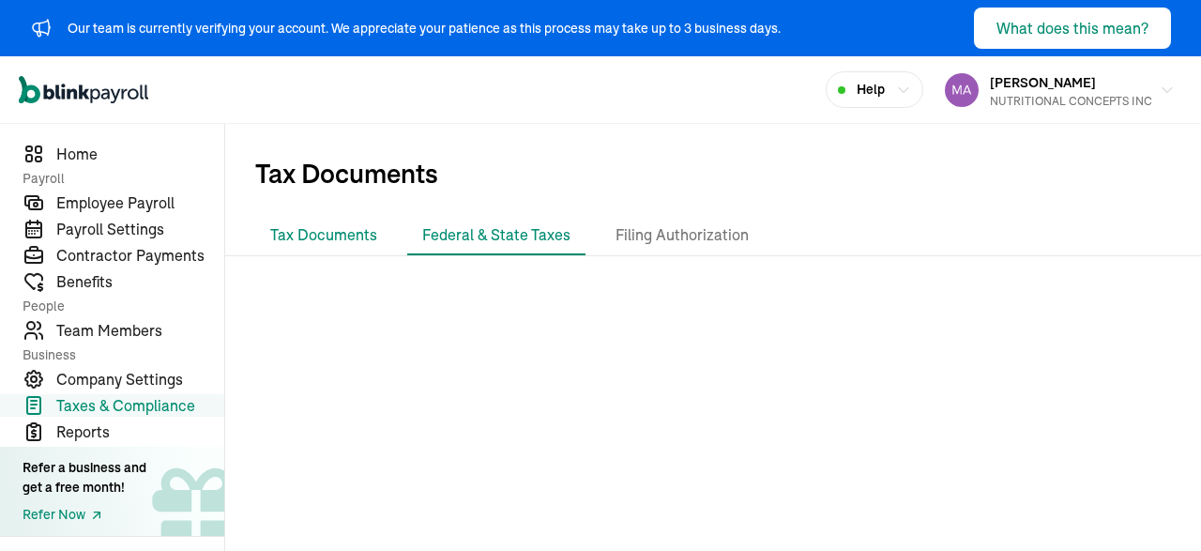
click at [332, 228] on li "Tax Documents" at bounding box center [323, 235] width 137 height 39
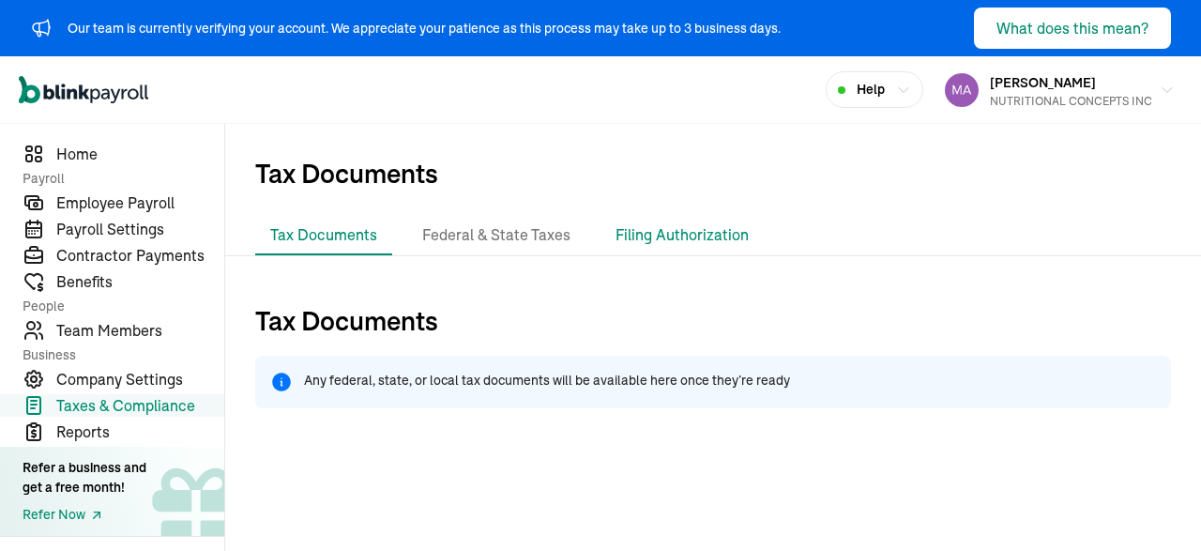
click at [682, 241] on li "Filing Authorization" at bounding box center [681, 235] width 163 height 39
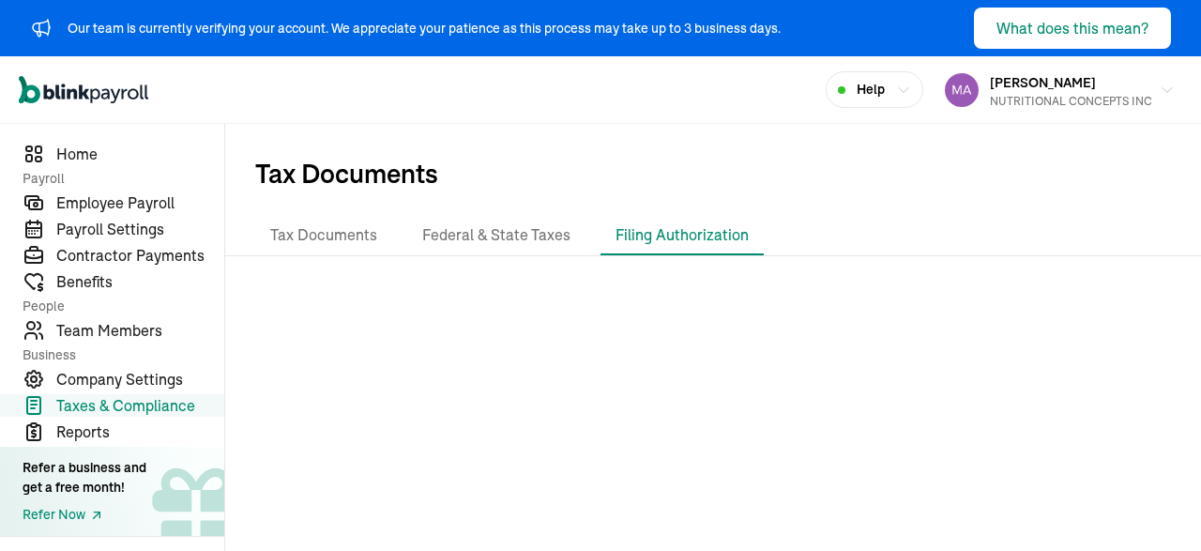
scroll to position [83, 0]
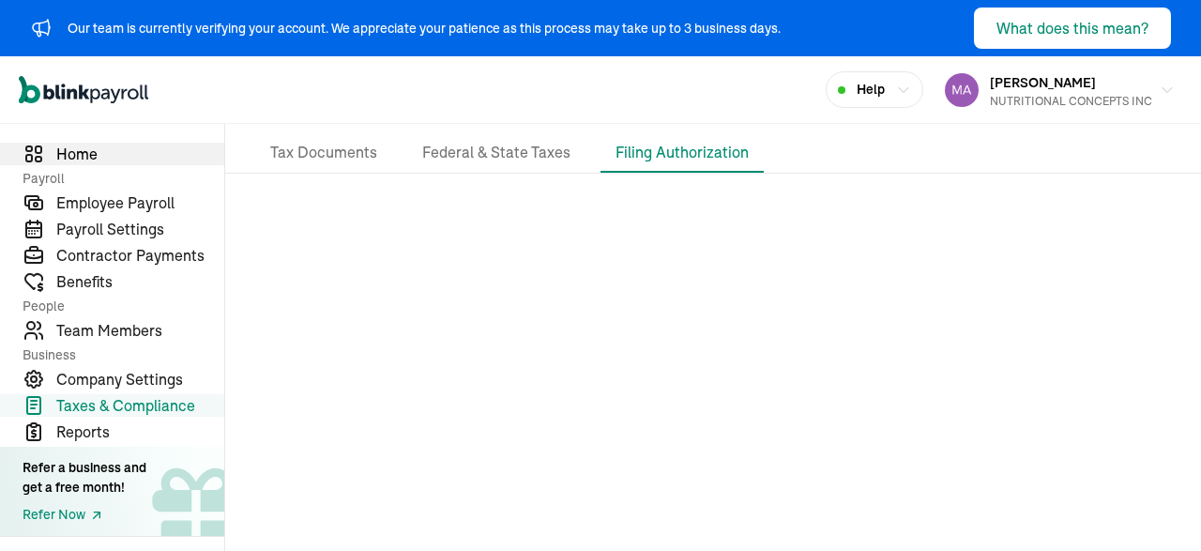
click at [93, 155] on span "Home" at bounding box center [140, 154] width 168 height 23
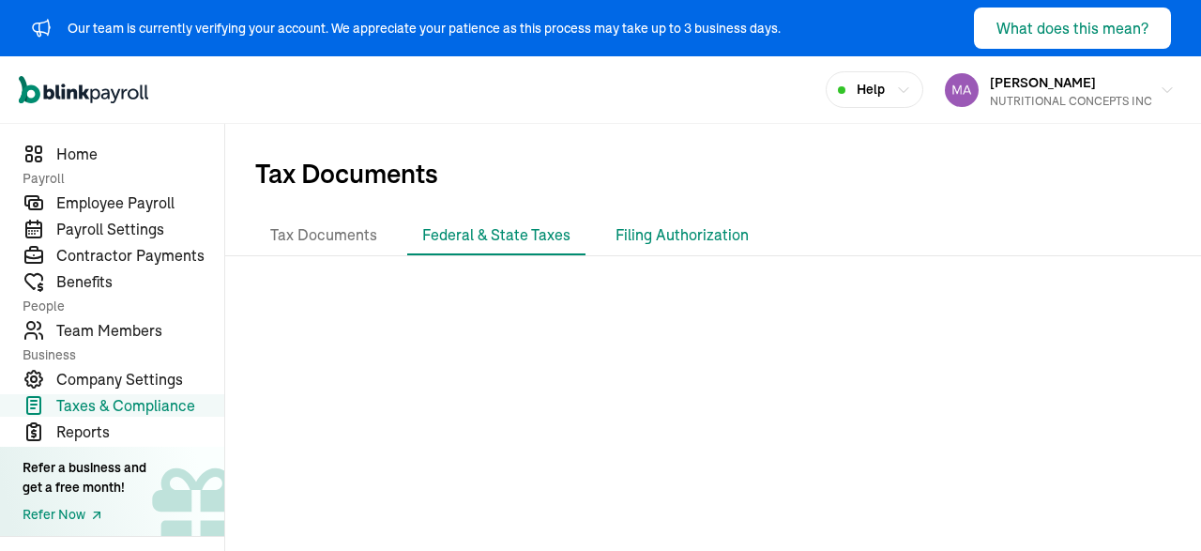
click at [645, 237] on li "Filing Authorization" at bounding box center [681, 235] width 163 height 39
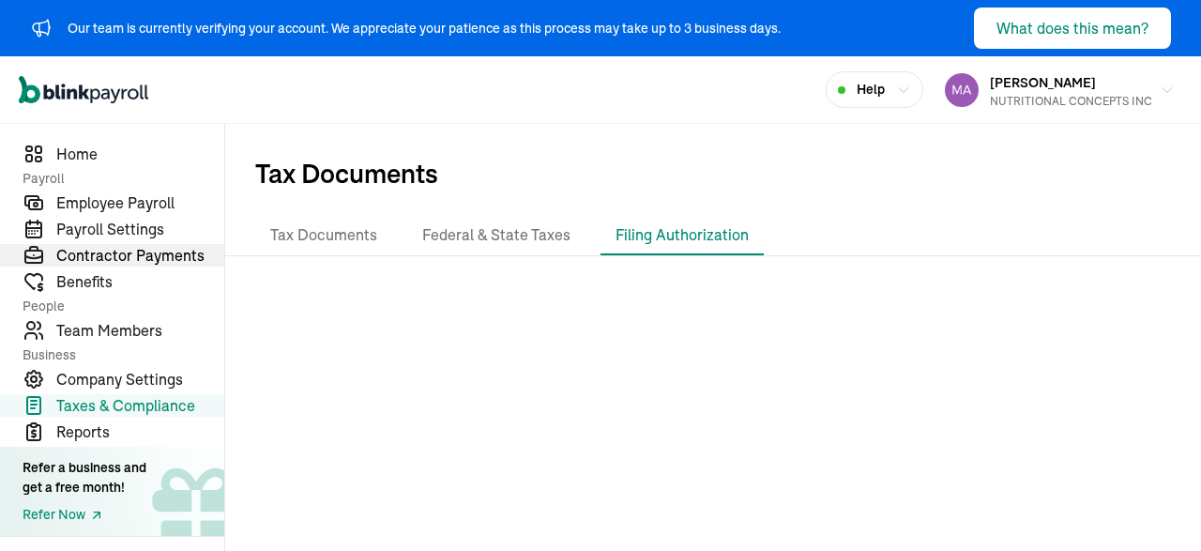
click at [95, 254] on span "Contractor Payments" at bounding box center [140, 255] width 168 height 23
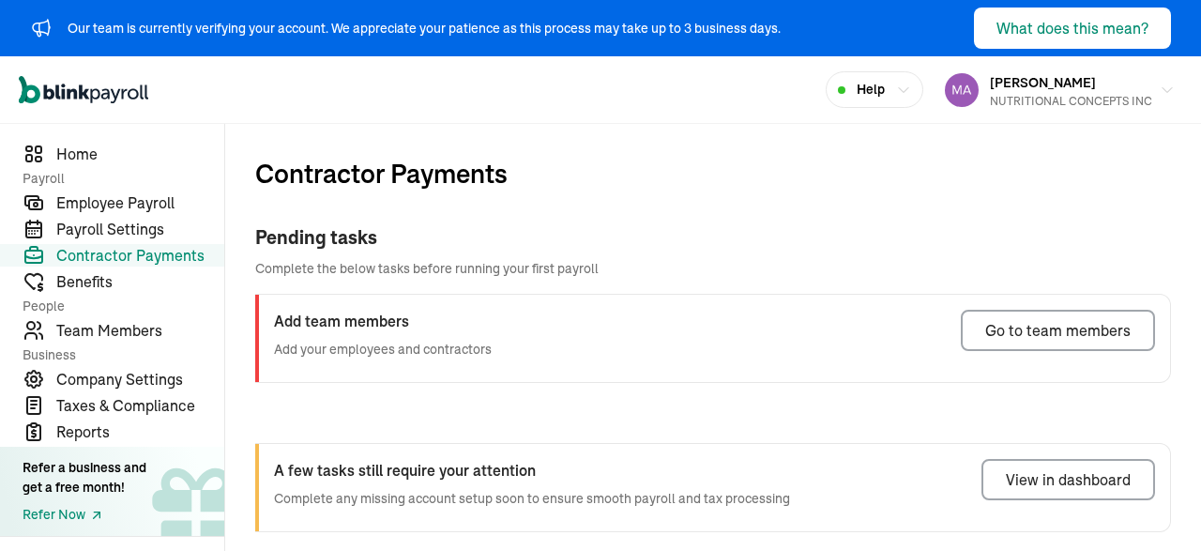
click at [338, 408] on div "Pending tasks Complete the below tasks before running your first payroll Add te…" at bounding box center [713, 303] width 916 height 220
click at [746, 92] on div "Open main menu Help [PERSON_NAME] NUTRITIONAL CONCEPTS INC" at bounding box center [600, 90] width 1201 height 68
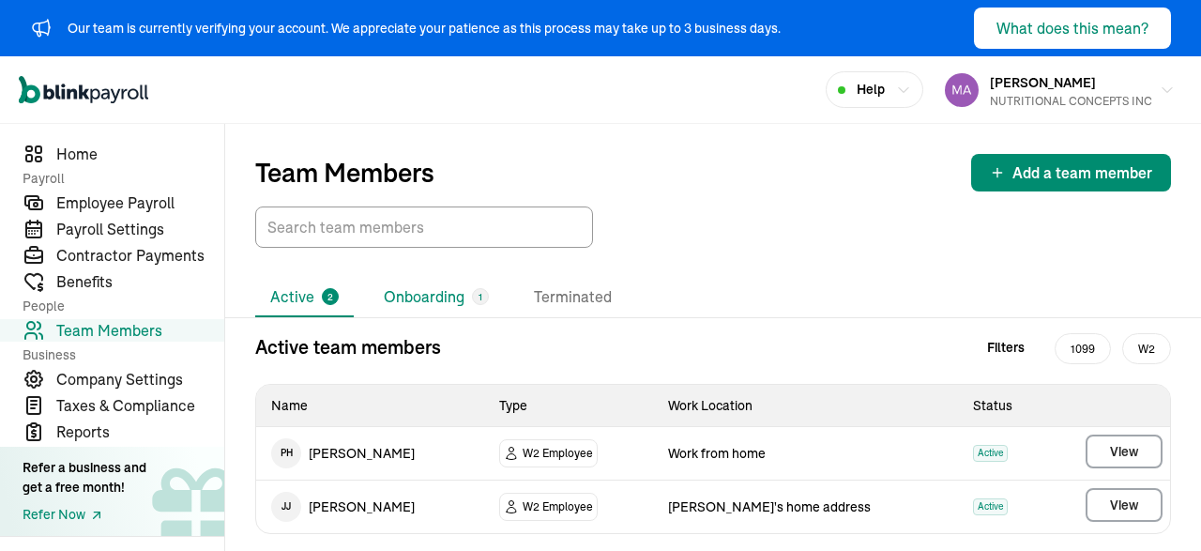
click at [448, 286] on li "Onboarding 1" at bounding box center [436, 297] width 135 height 39
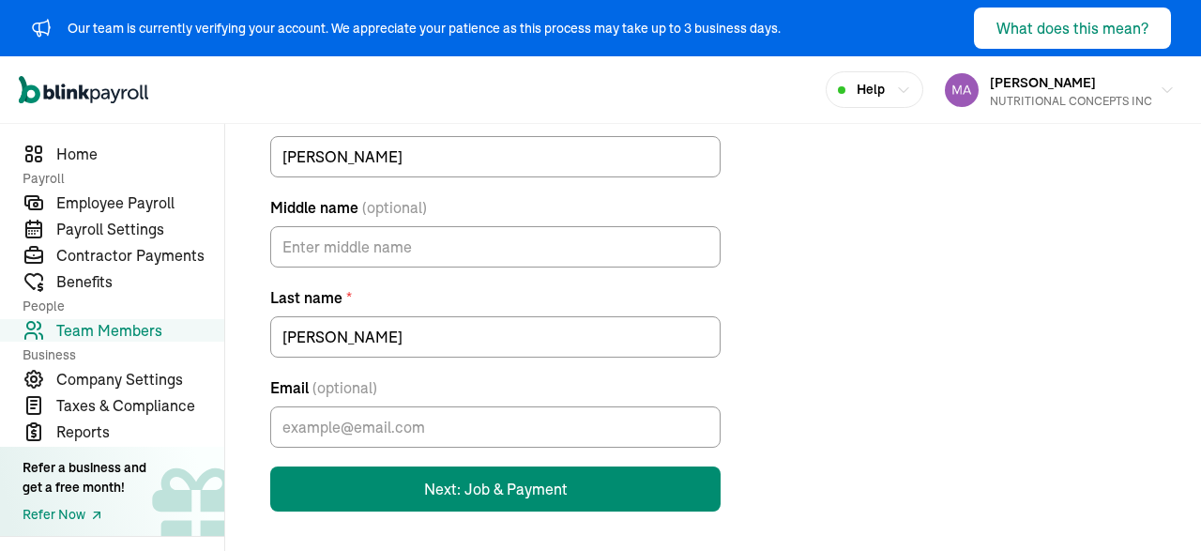
scroll to position [236, 0]
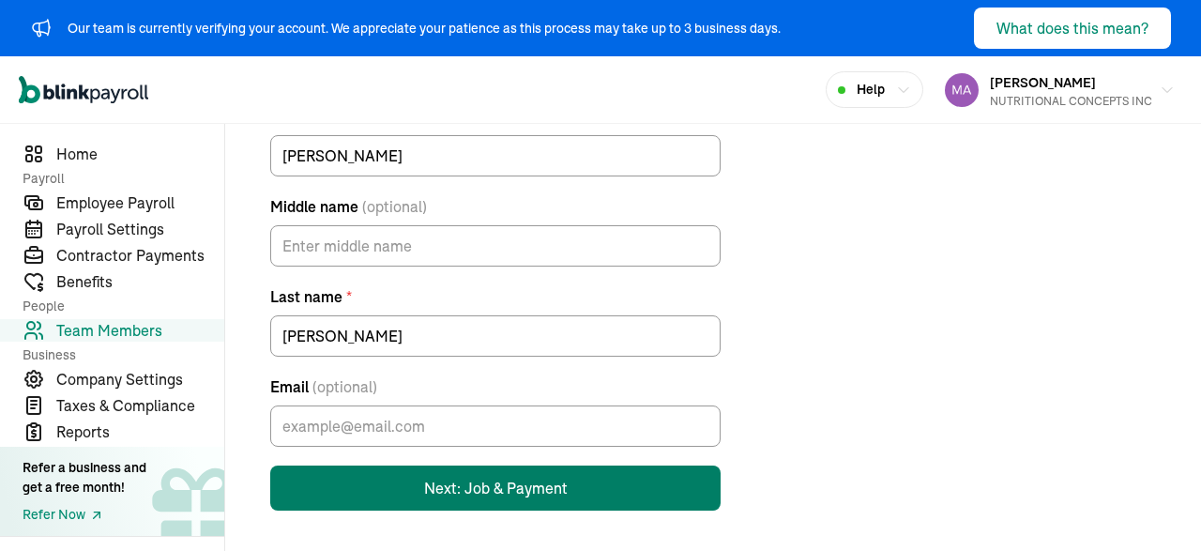
click at [466, 468] on button "Next: Job & Payment" at bounding box center [495, 487] width 450 height 45
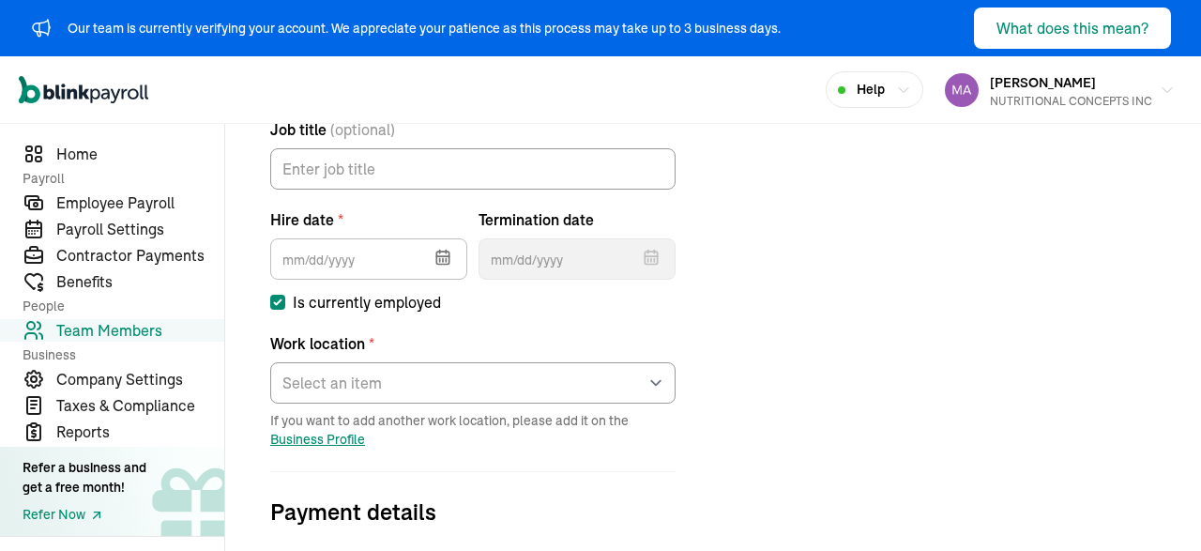
scroll to position [278, 0]
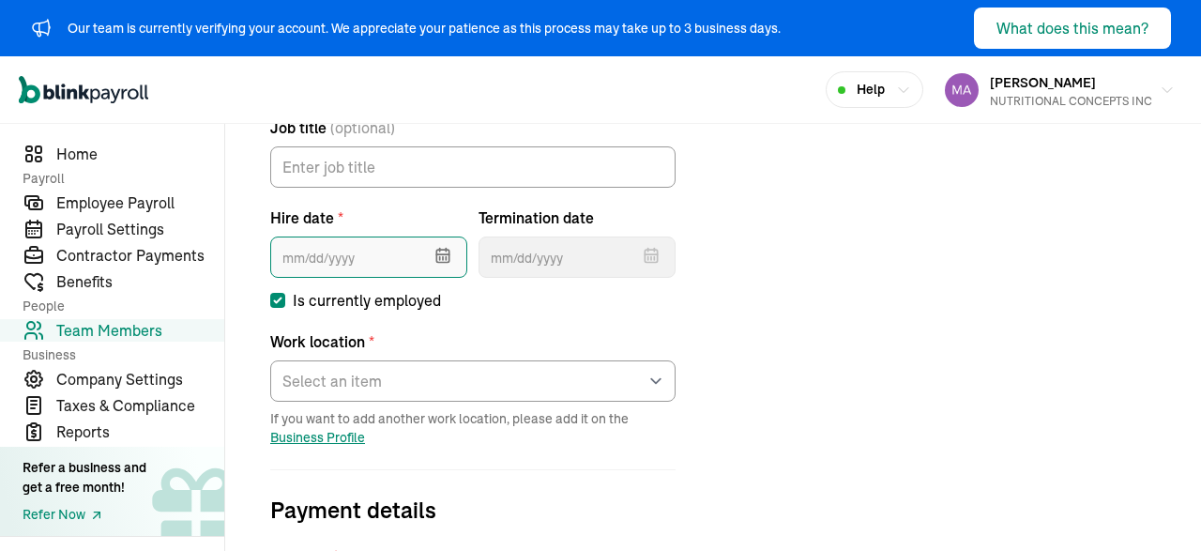
click at [364, 264] on input "text" at bounding box center [368, 256] width 197 height 41
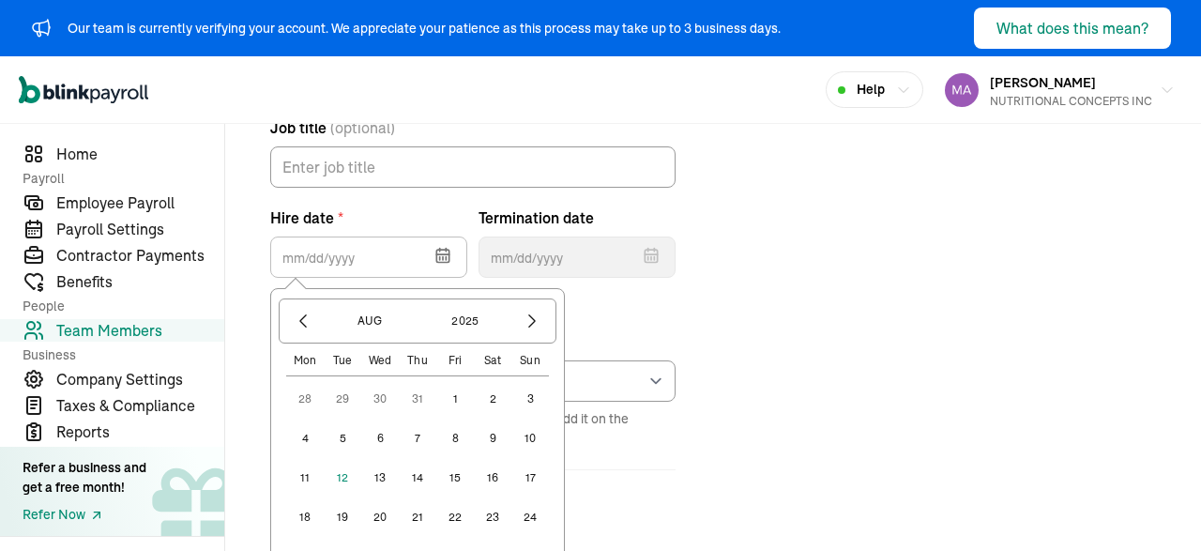
click at [451, 405] on button "1" at bounding box center [455, 399] width 38 height 38
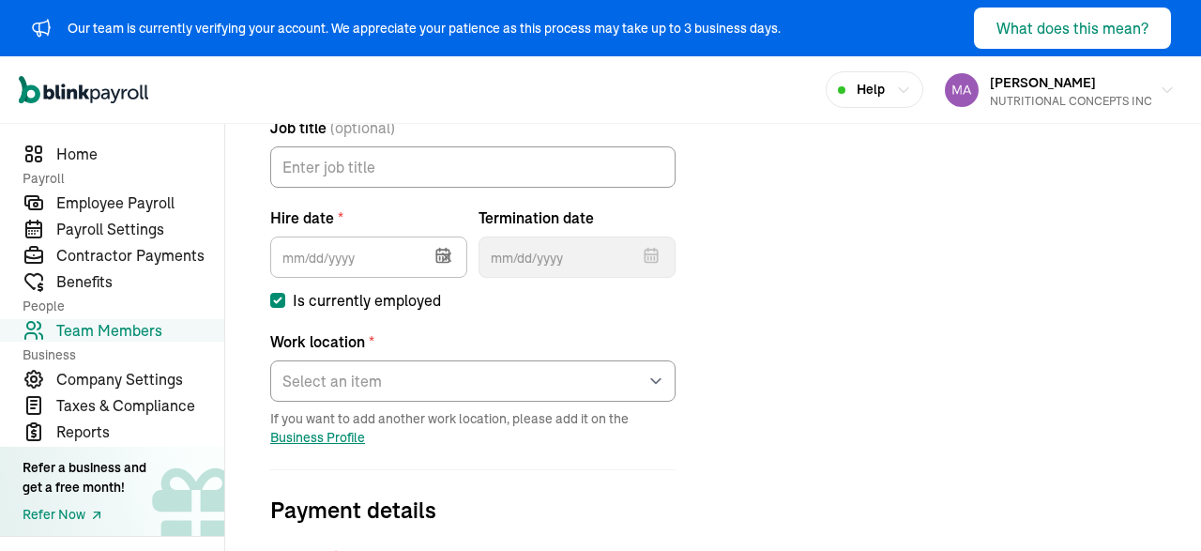
type input "[DATE]"
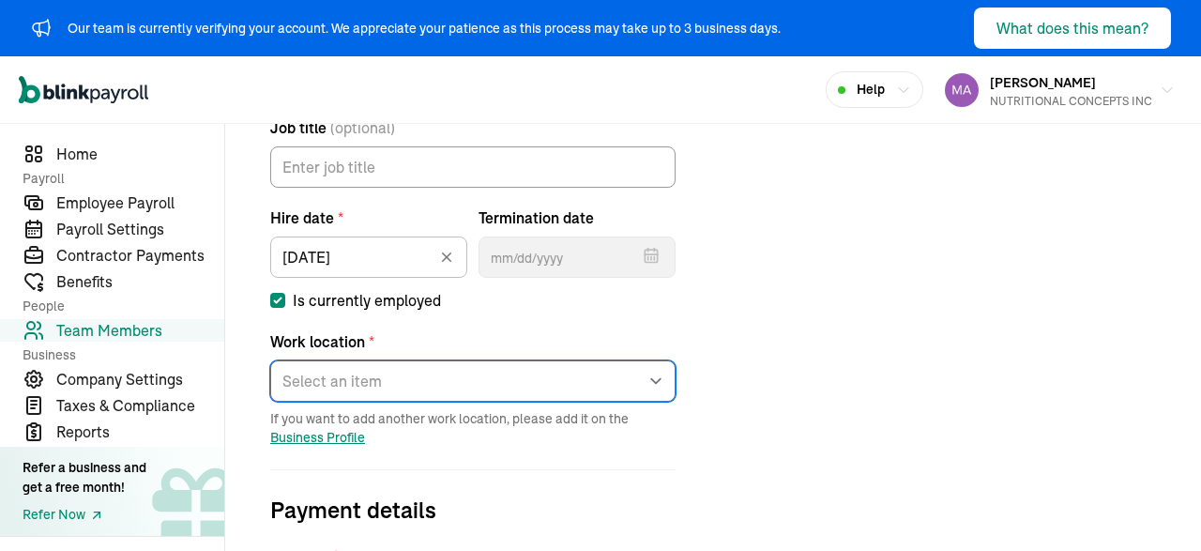
click at [270, 360] on select "Select an item [PERSON_NAME]'s home address Works from home" at bounding box center [472, 380] width 405 height 41
select select "[STREET_ADDRESS]"
click option "[PERSON_NAME]'s home address" at bounding box center [0, 0] width 0 height 0
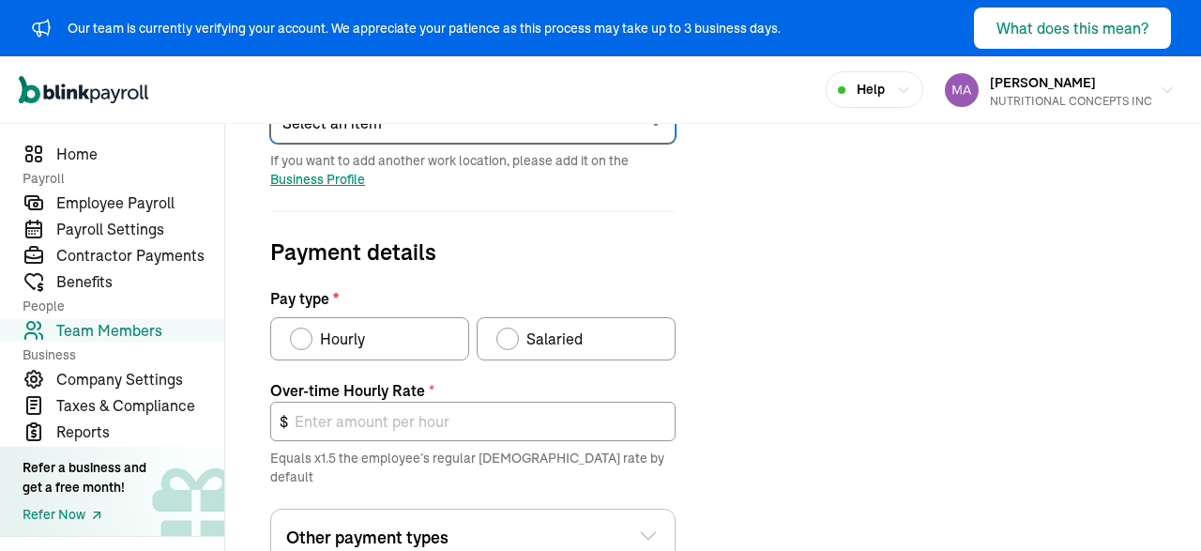
scroll to position [542, 0]
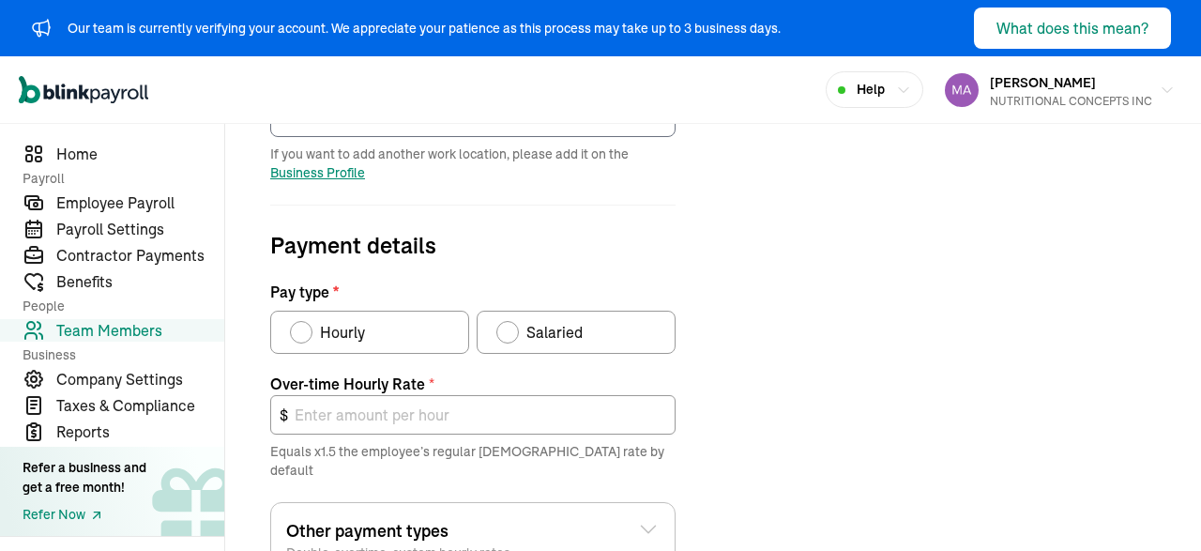
click at [514, 347] on label "Salaried" at bounding box center [576, 332] width 199 height 43
click at [510, 335] on input "Salaried" at bounding box center [502, 327] width 15 height 15
radio input "true"
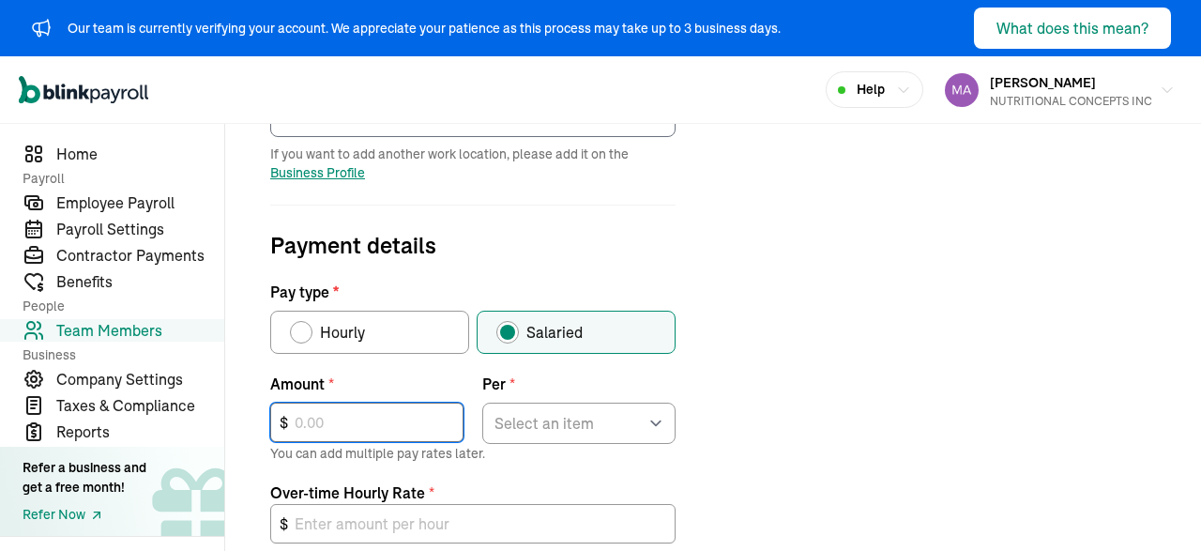
click at [337, 415] on input "text" at bounding box center [366, 421] width 193 height 39
type input "3,586"
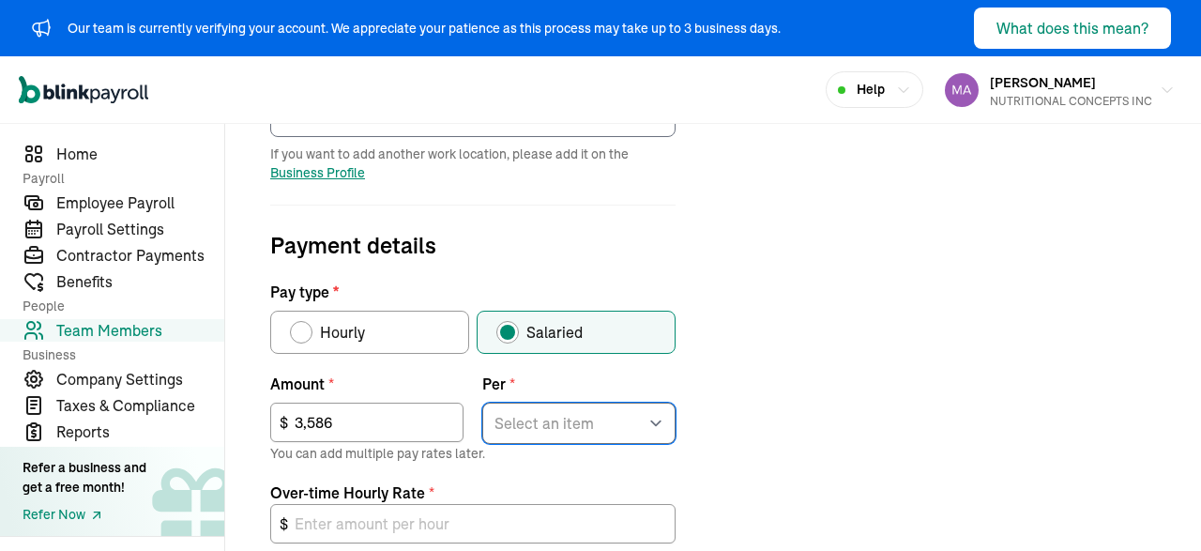
click at [482, 402] on select "Select an item Hour Week Month Year" at bounding box center [578, 422] width 193 height 41
select select "2"
click option "Week" at bounding box center [0, 0] width 0 height 0
type input "134.48"
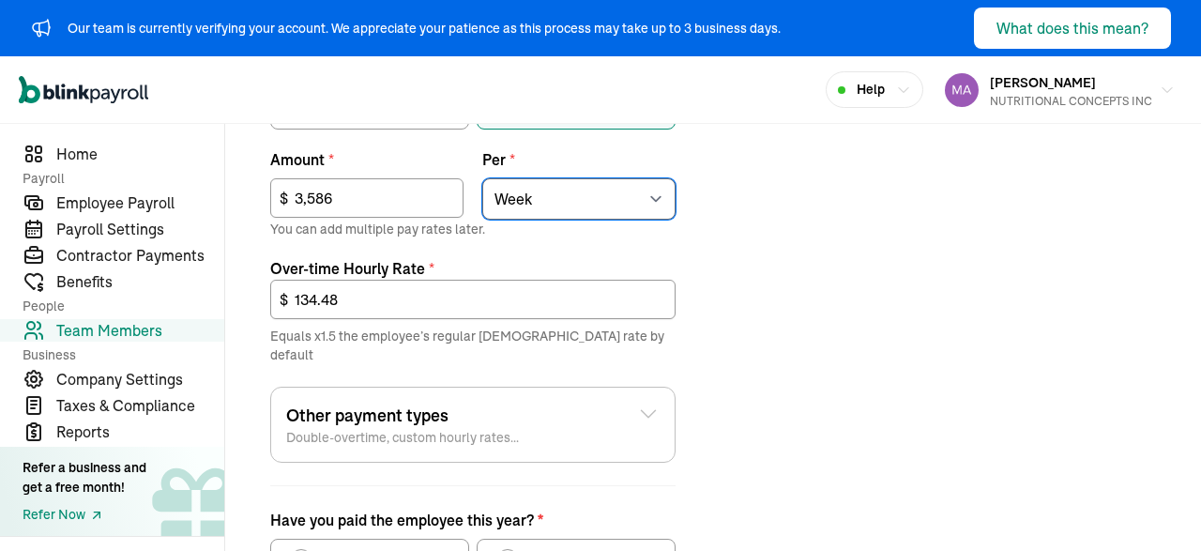
scroll to position [792, 0]
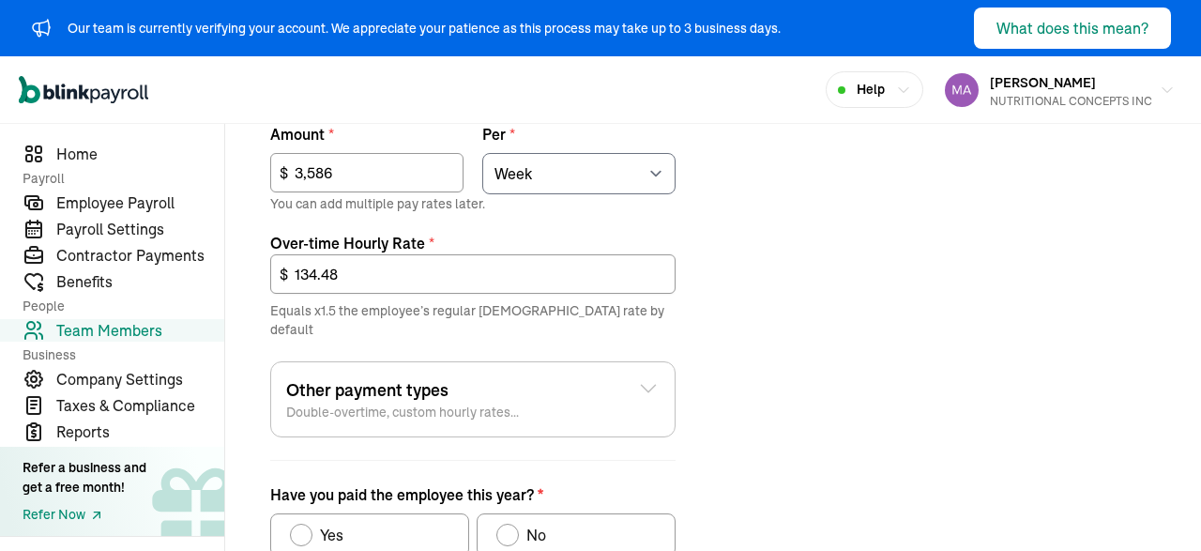
click at [629, 377] on div "Other payment types Double-overtime, custom hourly rates..." at bounding box center [472, 399] width 373 height 44
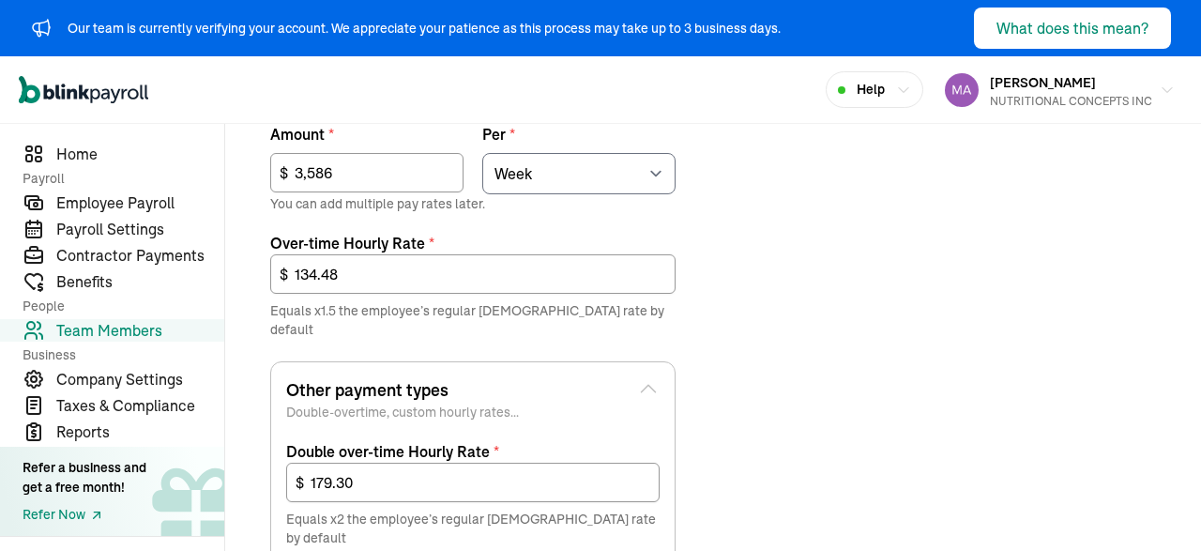
click at [629, 377] on div "Other payment types Double-overtime, custom hourly rates..." at bounding box center [472, 399] width 373 height 44
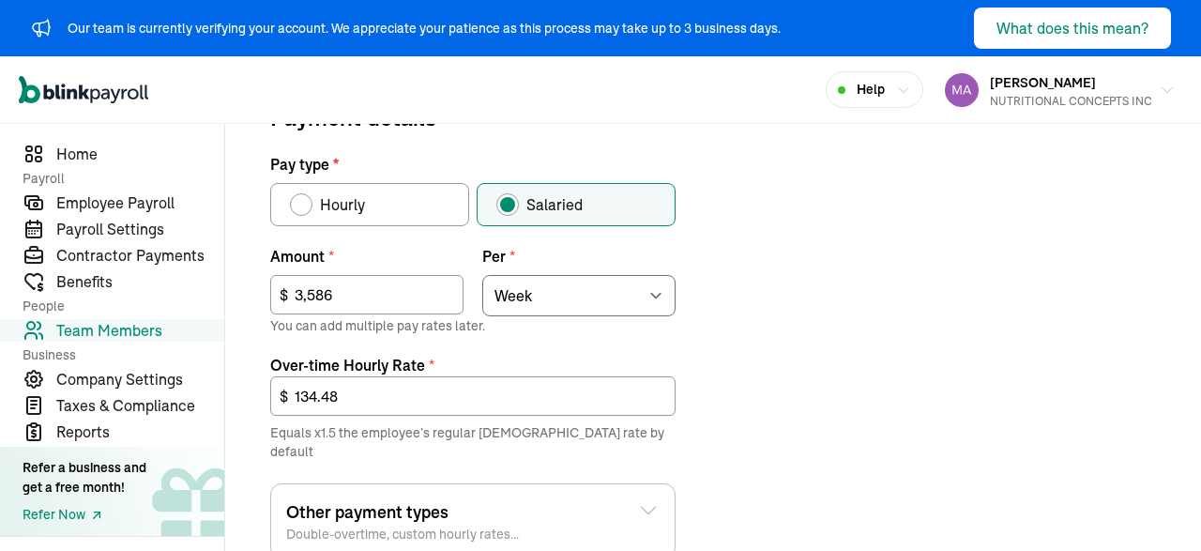
scroll to position [619, 0]
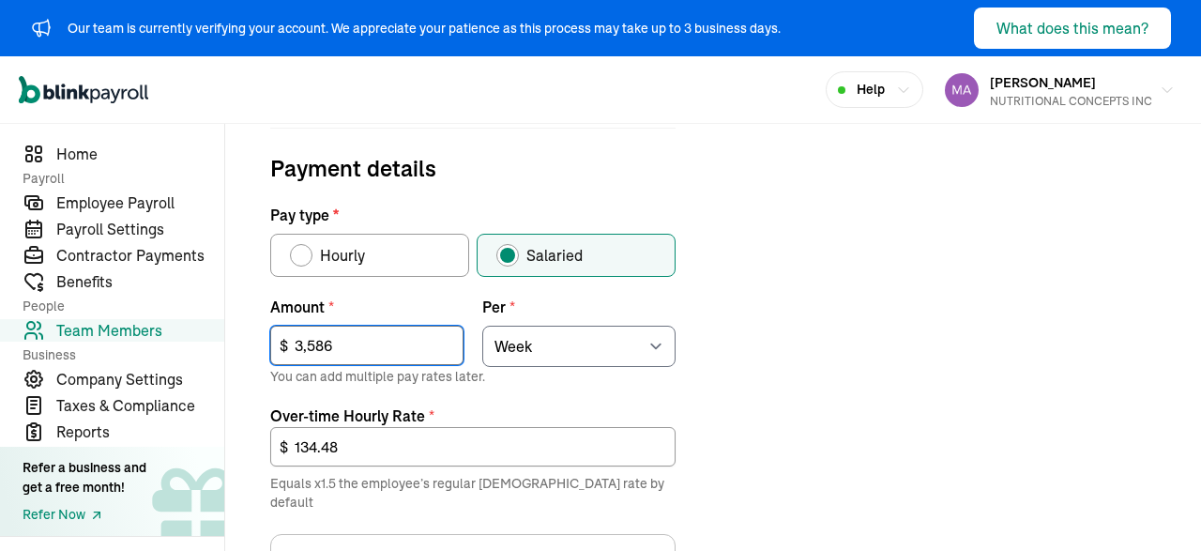
click at [361, 346] on input "3,586" at bounding box center [366, 345] width 193 height 39
drag, startPoint x: 333, startPoint y: 342, endPoint x: 278, endPoint y: 338, distance: 55.5
click at [278, 338] on input "3,586" at bounding box center [366, 345] width 193 height 39
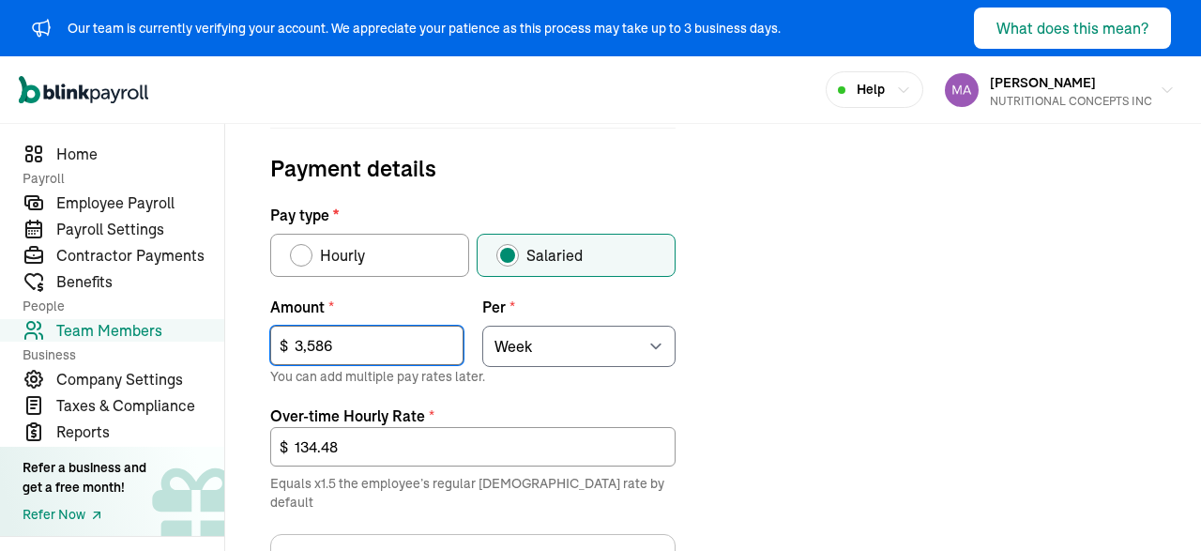
type input "2"
type input "0.08"
type input "25"
type input "0.94"
type input "258"
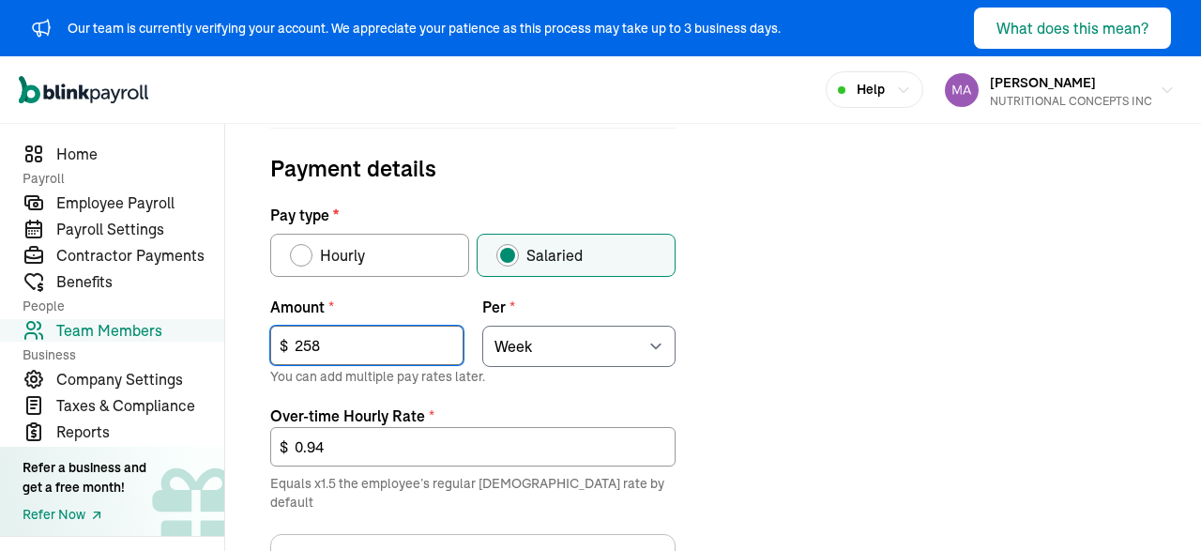
type input "9.68"
type input "2,587"
type input "97.01"
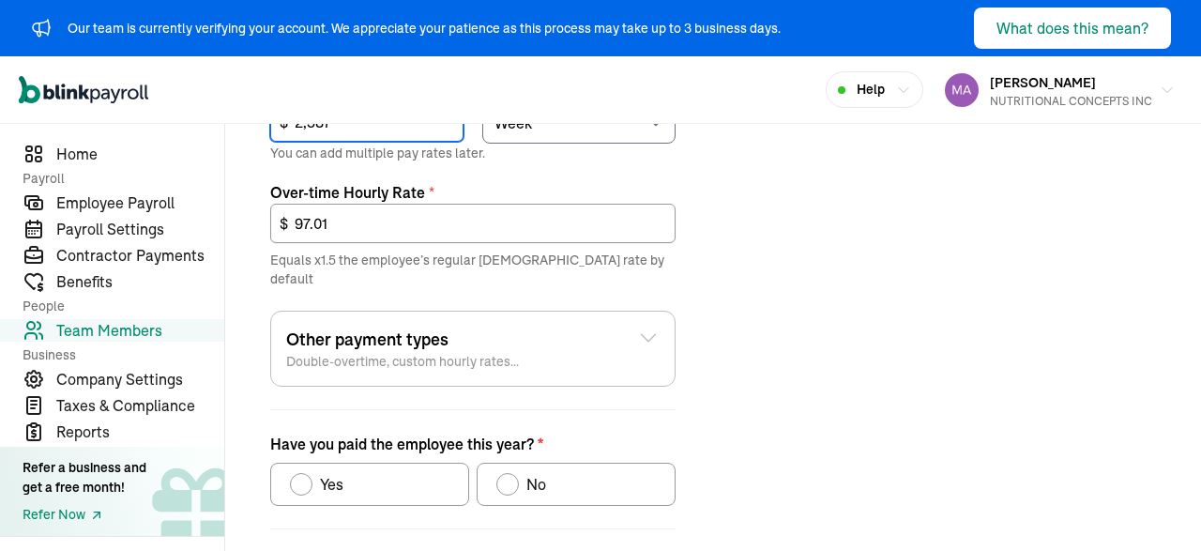
scroll to position [853, 0]
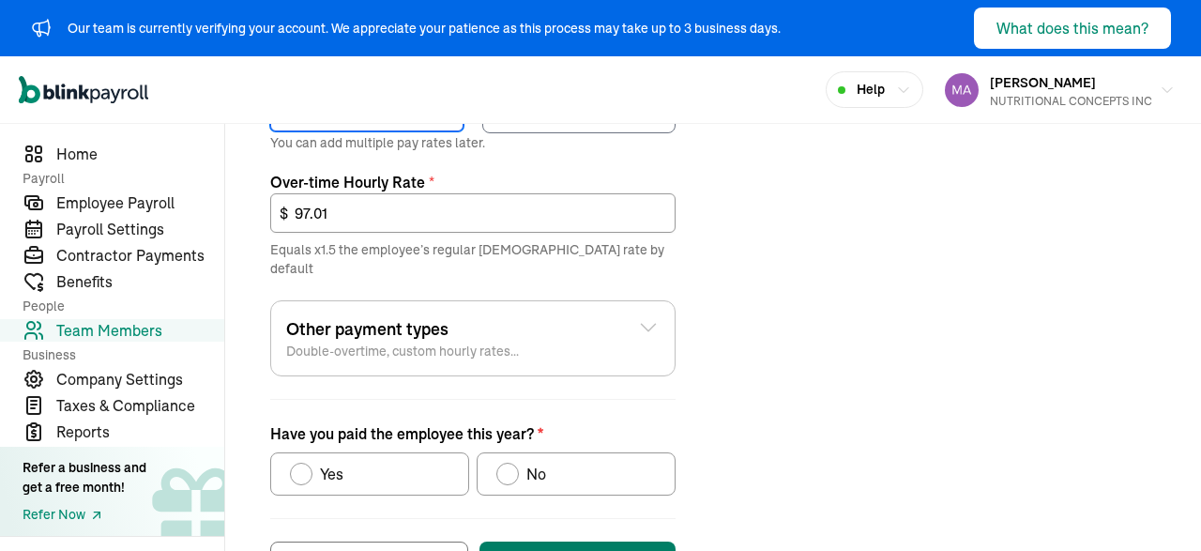
type input "2,587"
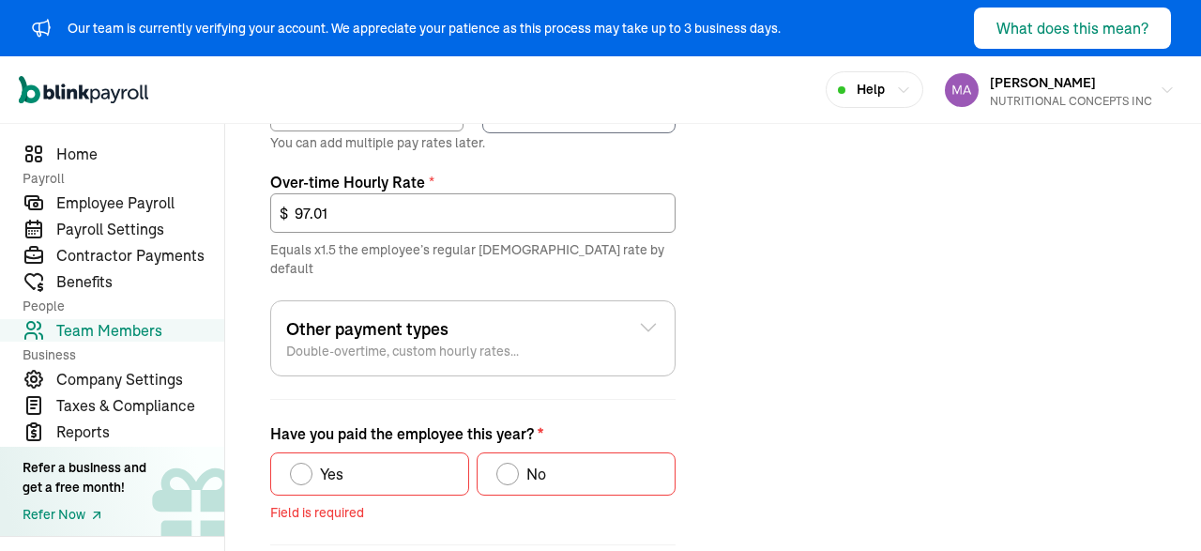
click at [511, 462] on div "No" at bounding box center [521, 473] width 50 height 23
click at [510, 462] on input "No" at bounding box center [502, 469] width 15 height 15
radio input "true"
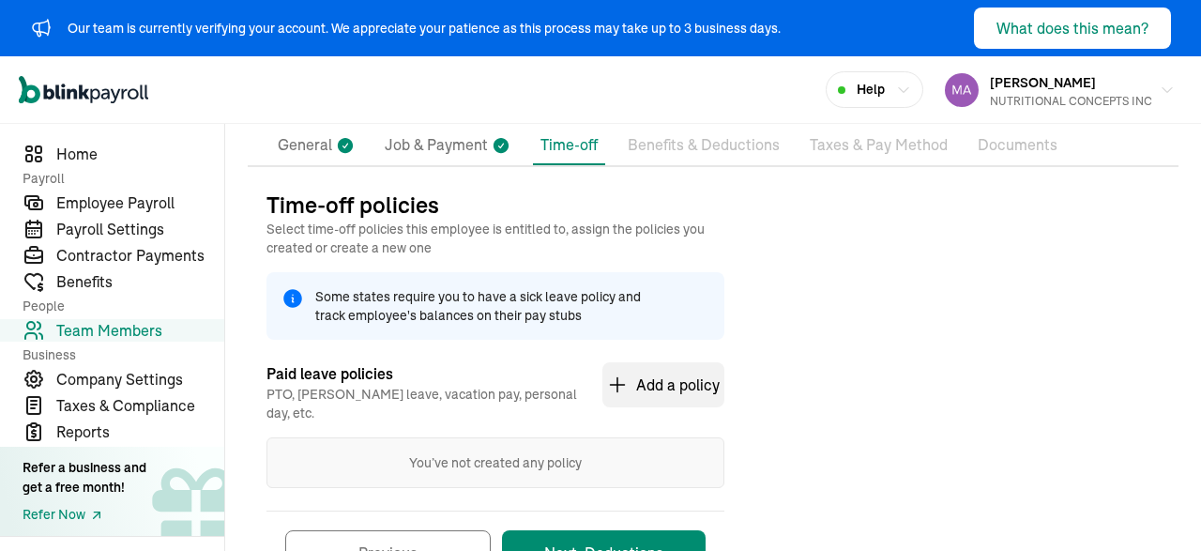
scroll to position [220, 0]
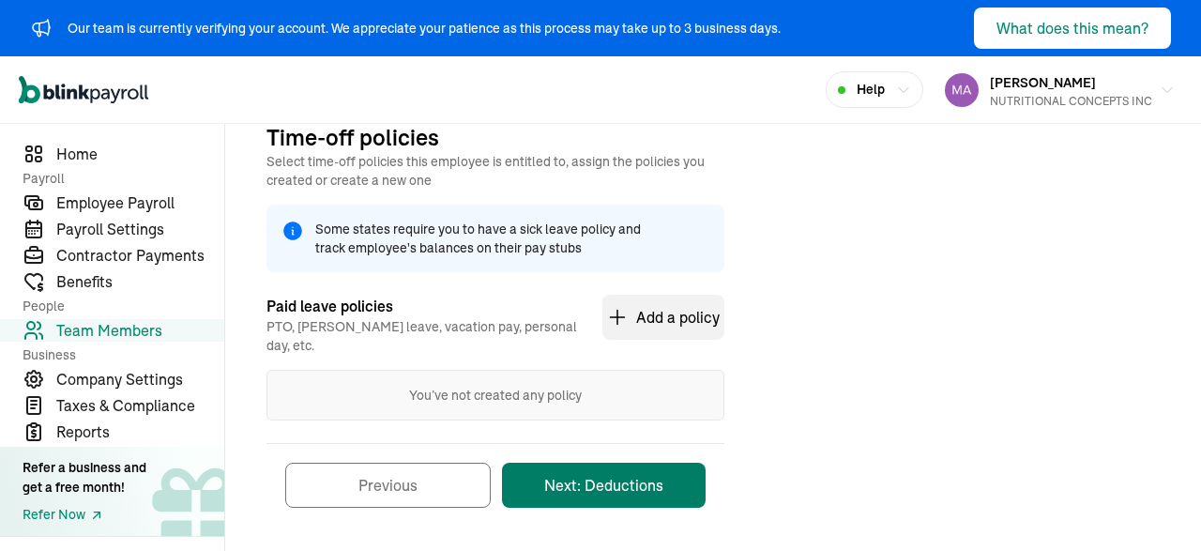
click at [551, 475] on button "Next: Deductions" at bounding box center [604, 484] width 204 height 45
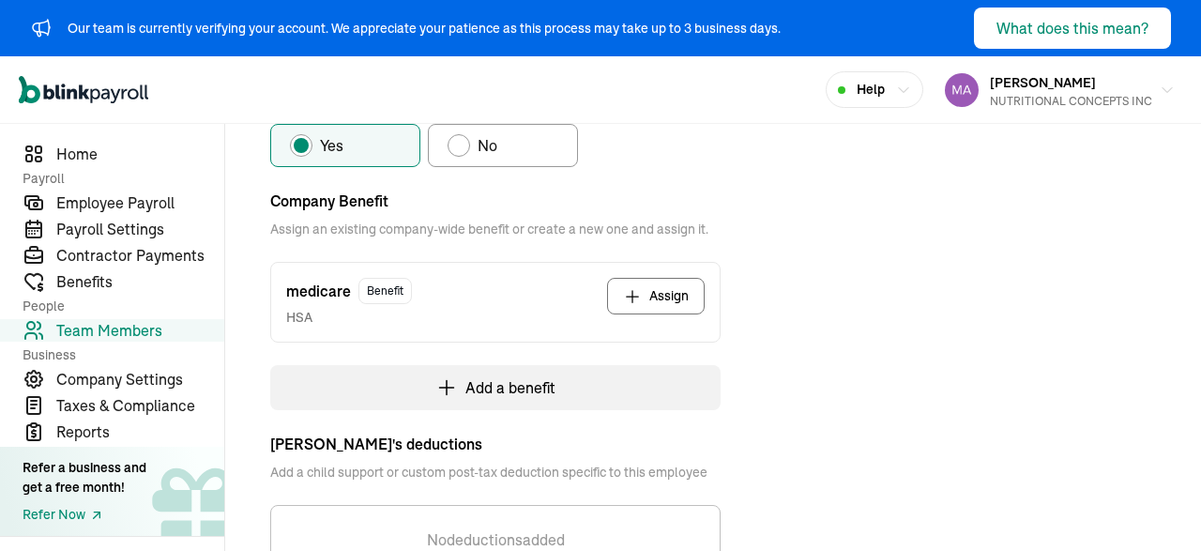
scroll to position [274, 0]
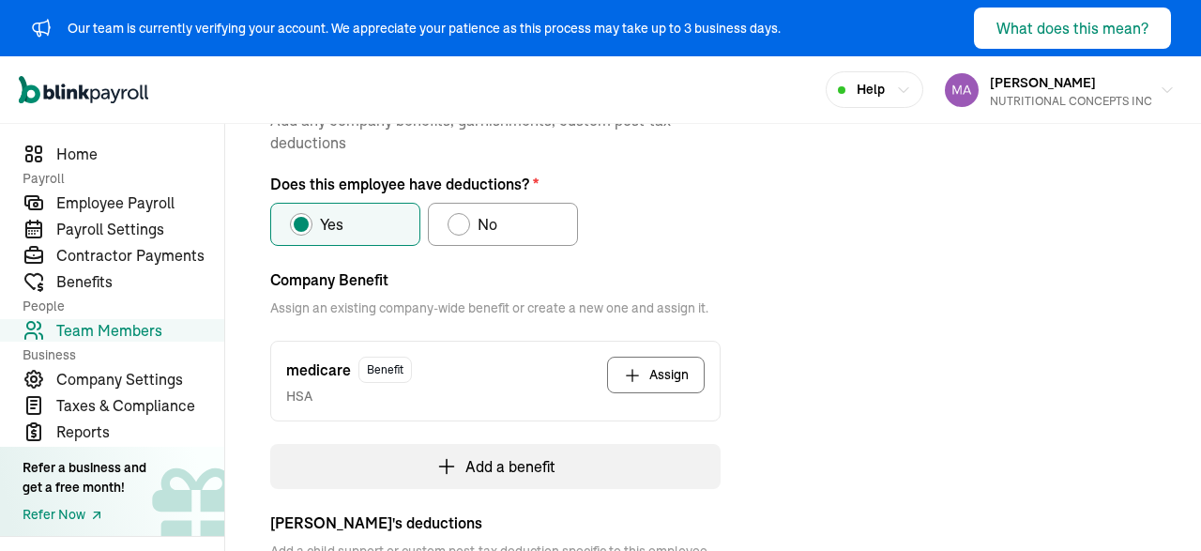
click at [517, 220] on label "No" at bounding box center [503, 224] width 150 height 43
click at [462, 220] on input "No" at bounding box center [454, 219] width 15 height 15
radio input "true"
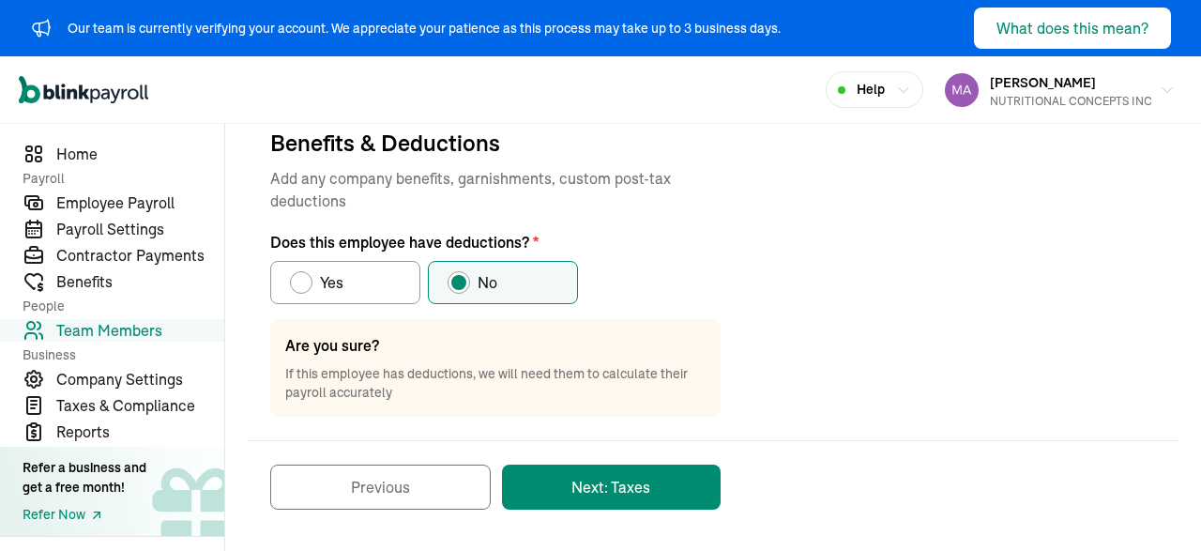
scroll to position [214, 0]
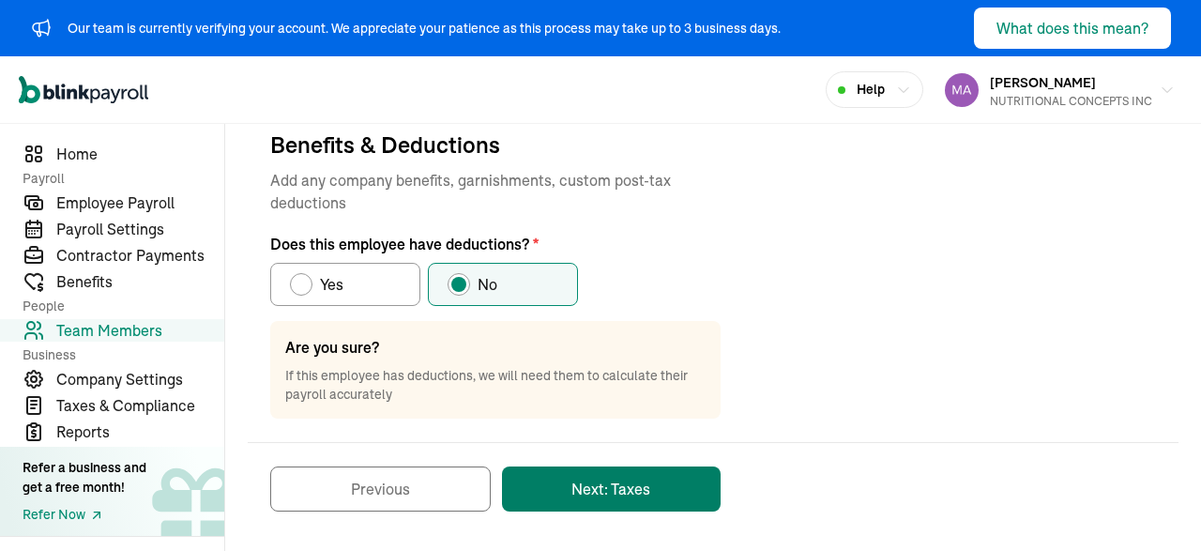
click at [594, 489] on button "Next: Taxes" at bounding box center [611, 488] width 219 height 45
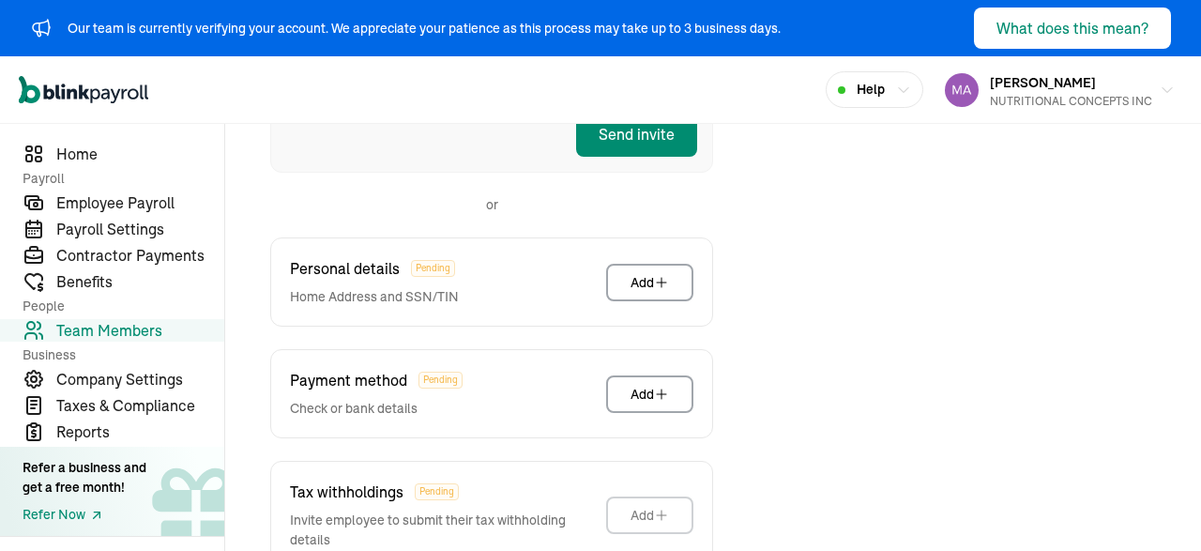
scroll to position [493, 0]
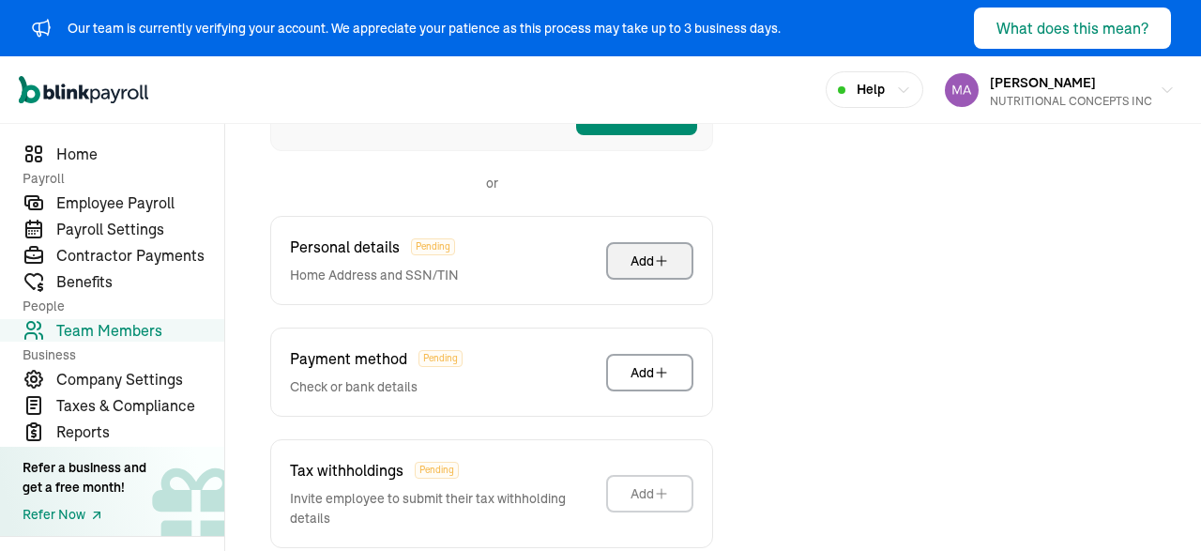
click at [638, 262] on div "Add" at bounding box center [649, 260] width 38 height 19
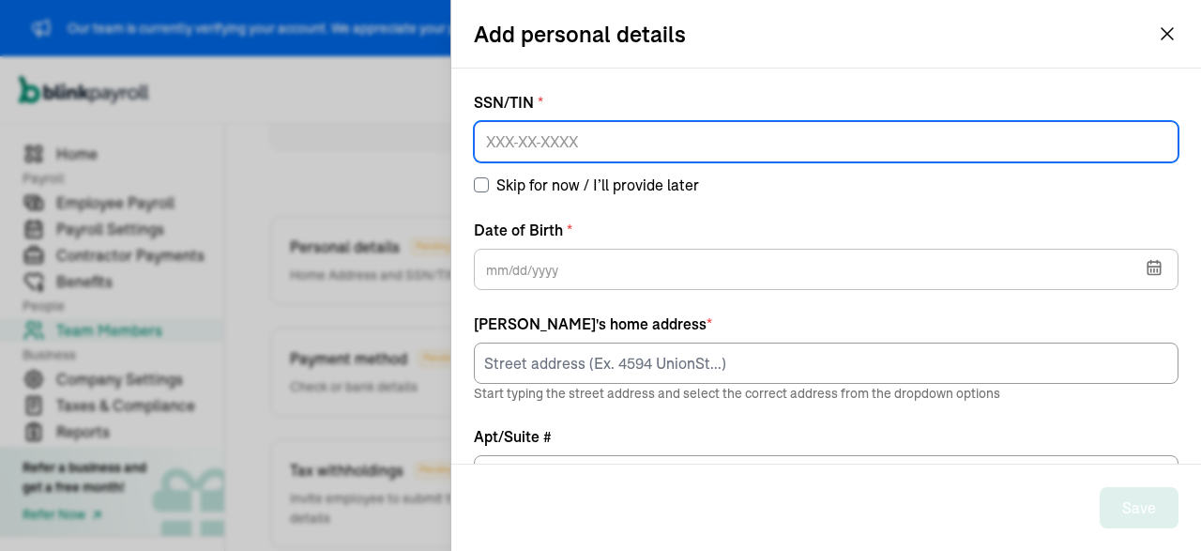
click at [598, 140] on input at bounding box center [826, 141] width 705 height 41
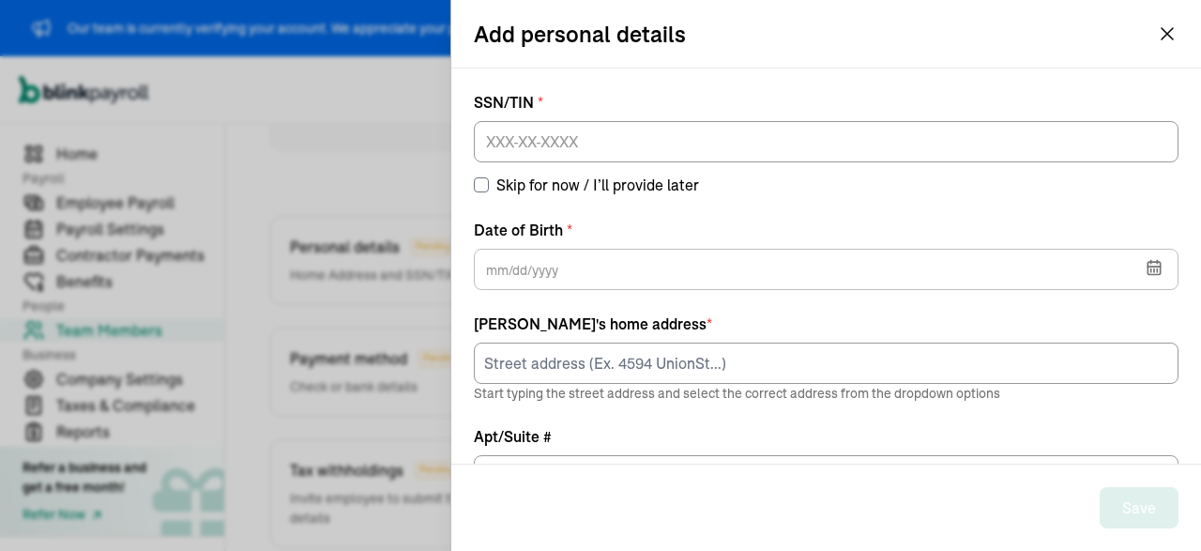
click at [918, 467] on div "Save" at bounding box center [826, 507] width 750 height 86
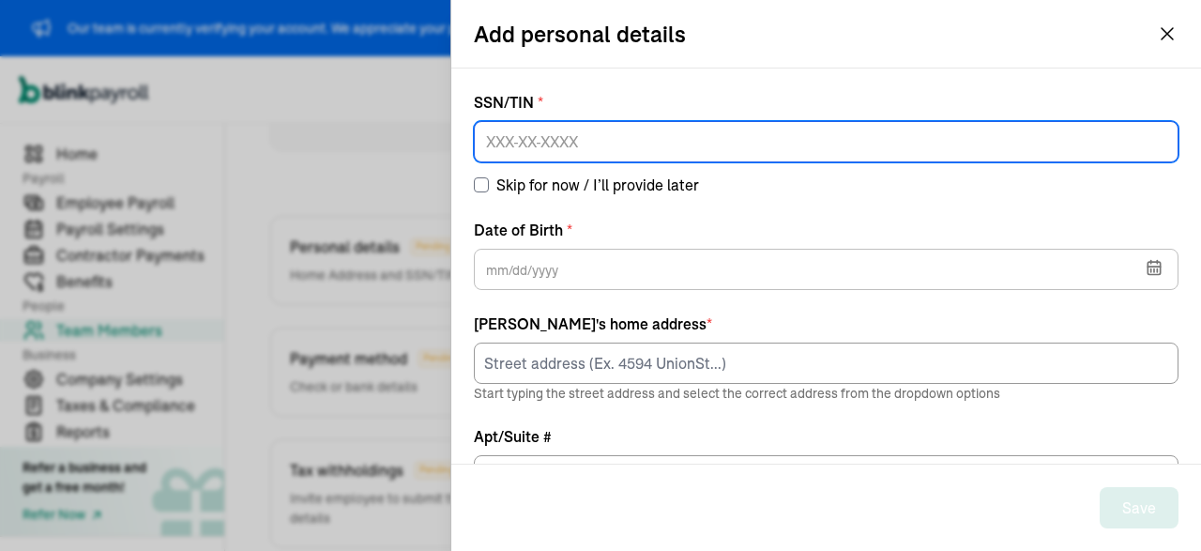
click at [599, 140] on input at bounding box center [826, 141] width 705 height 41
paste input "187-56-4026"
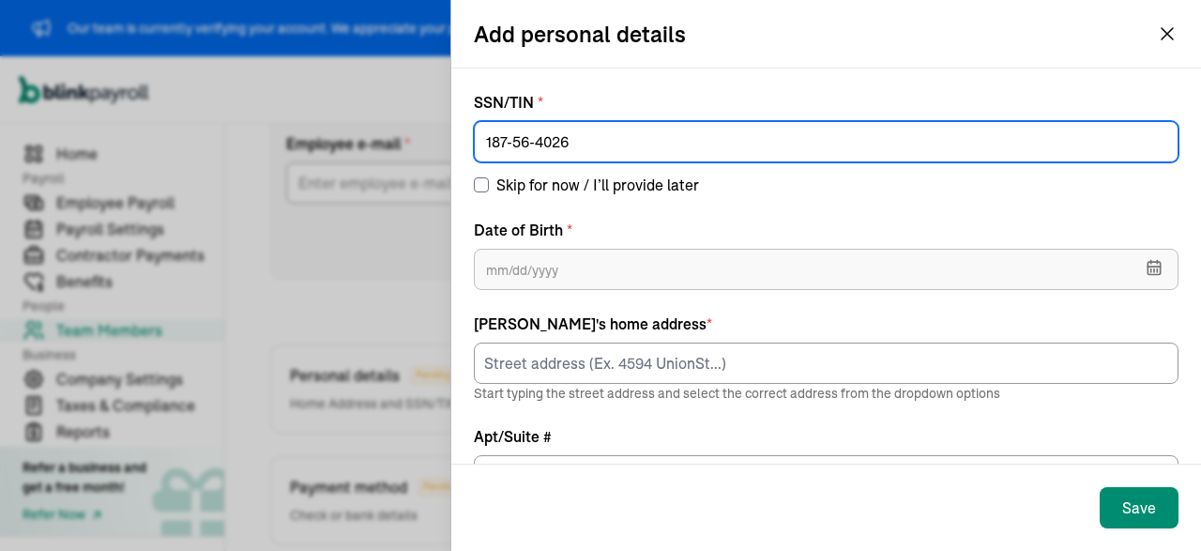
scroll to position [278, 0]
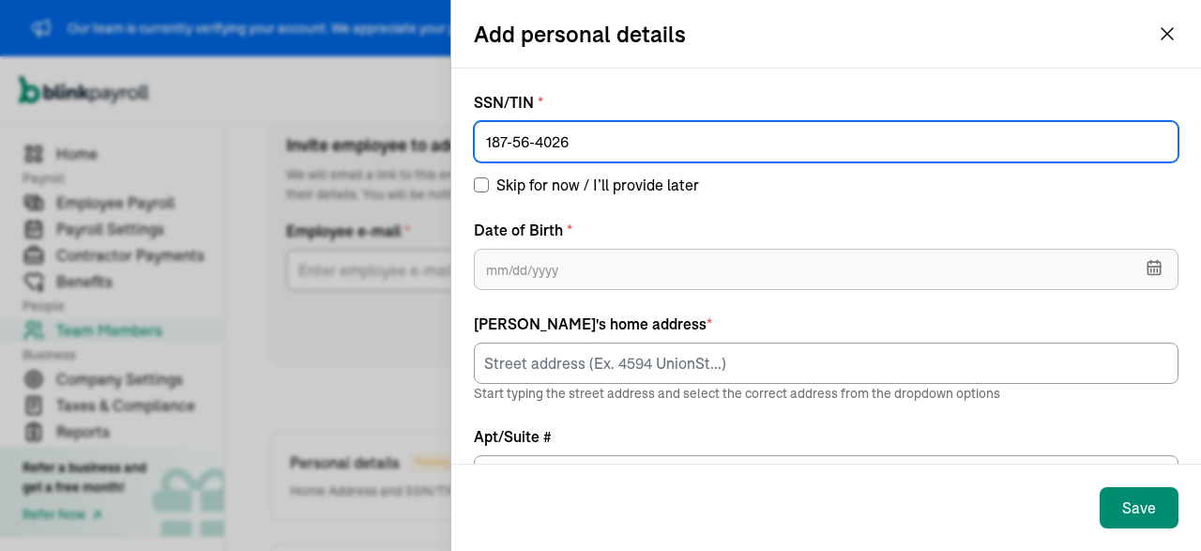
type input "187-56-4026"
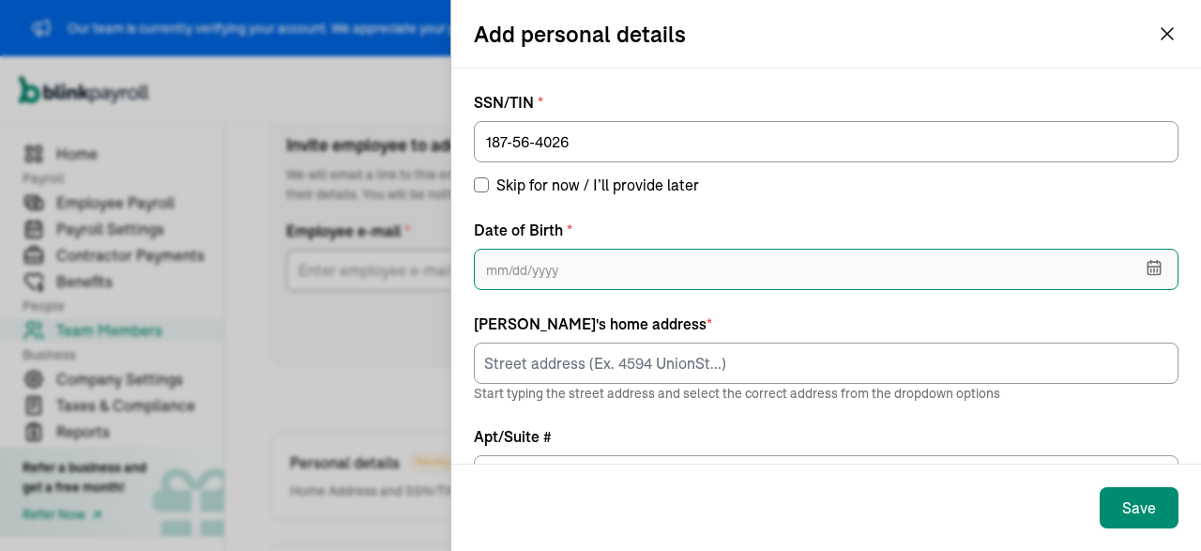
click at [560, 256] on input "text" at bounding box center [826, 269] width 705 height 41
click at [348, 254] on div "Add personal details SSN/TIN * 187-56-4026 Skip for now / I’ll provide later Da…" at bounding box center [600, 275] width 1201 height 551
paste input "[DATE]"
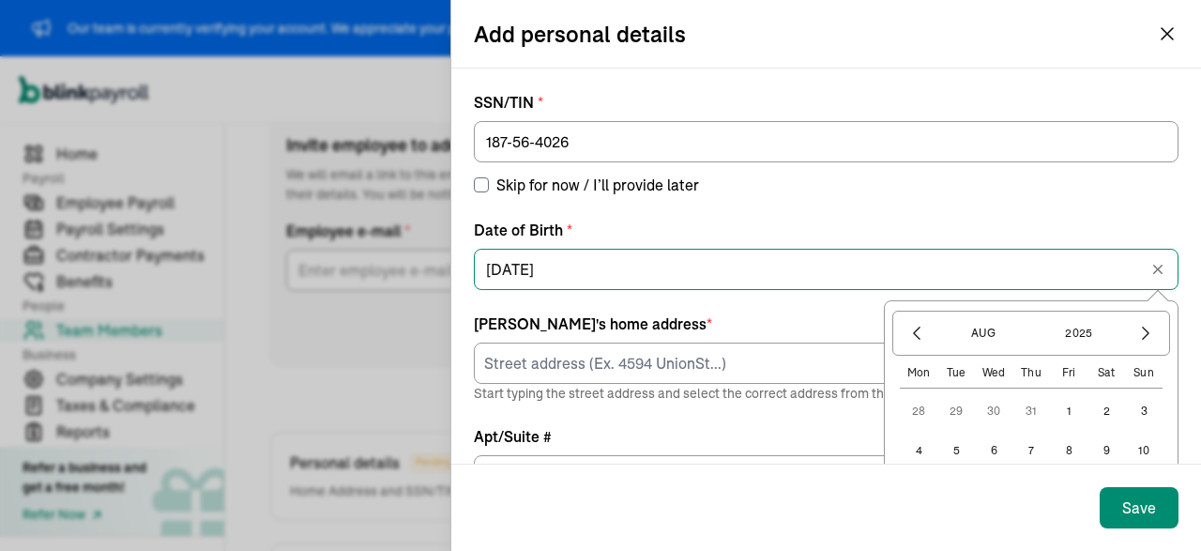
type input "[DATE]"
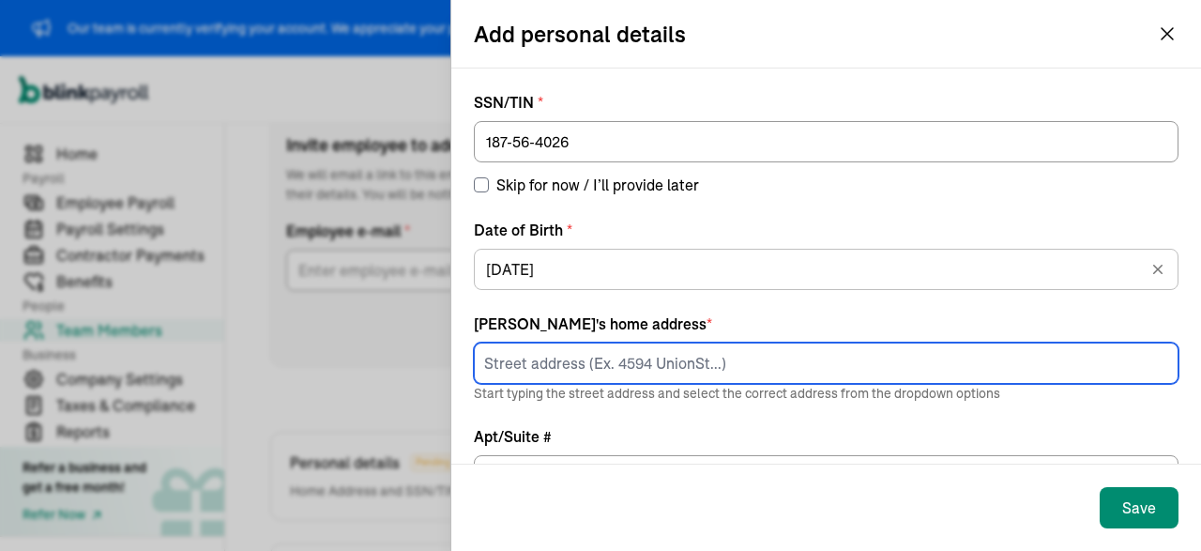
click at [574, 373] on input at bounding box center [826, 362] width 705 height 41
type input "[STREET_ADDRESS][PERSON_NAME]"
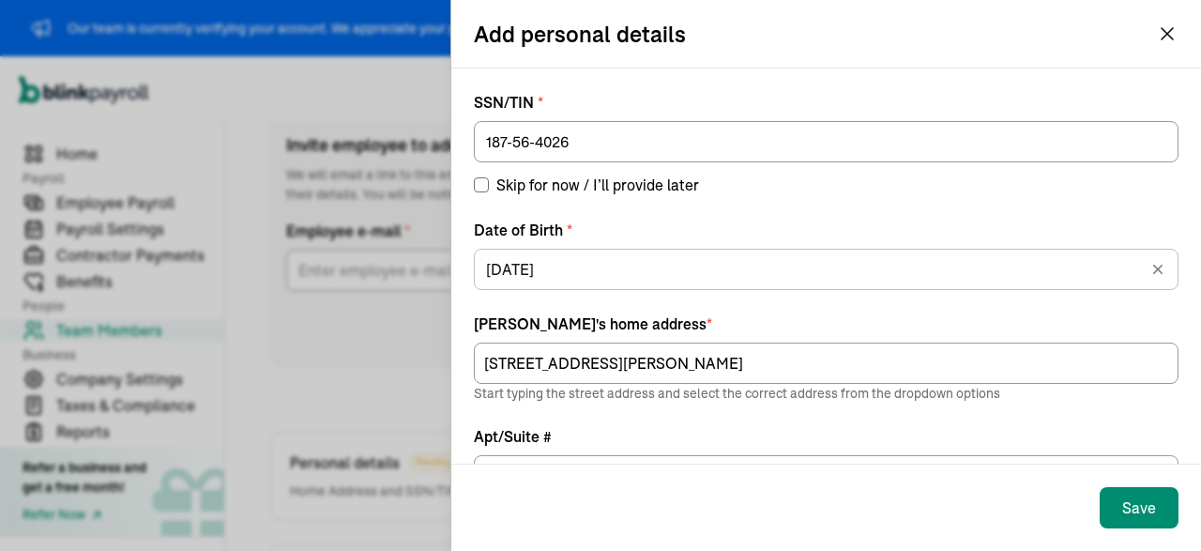
type input "YOUNGSTOWN"
type input "OH"
type input "44505"
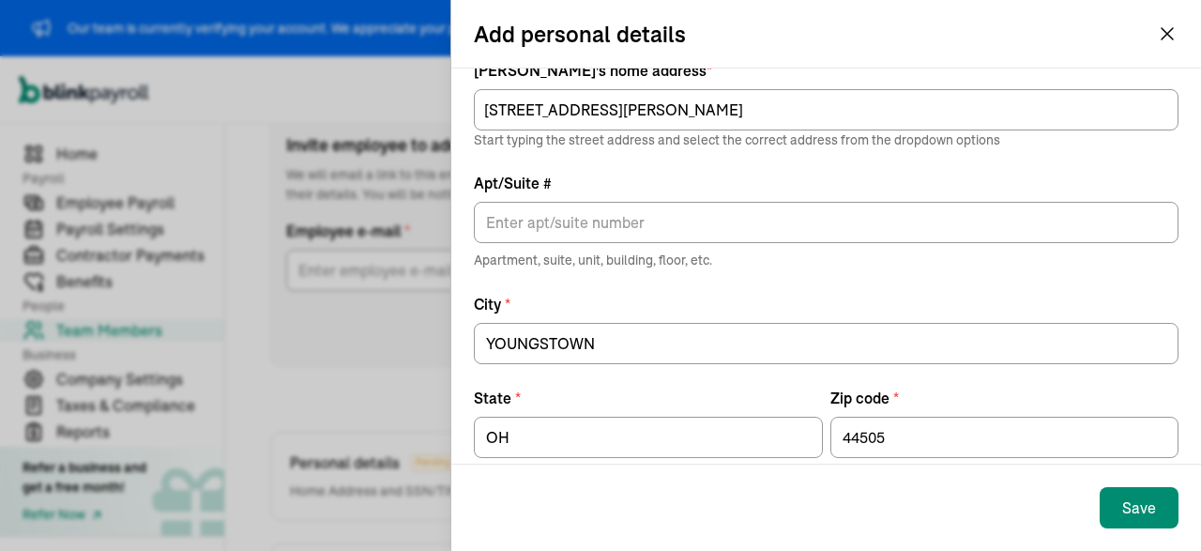
scroll to position [284, 0]
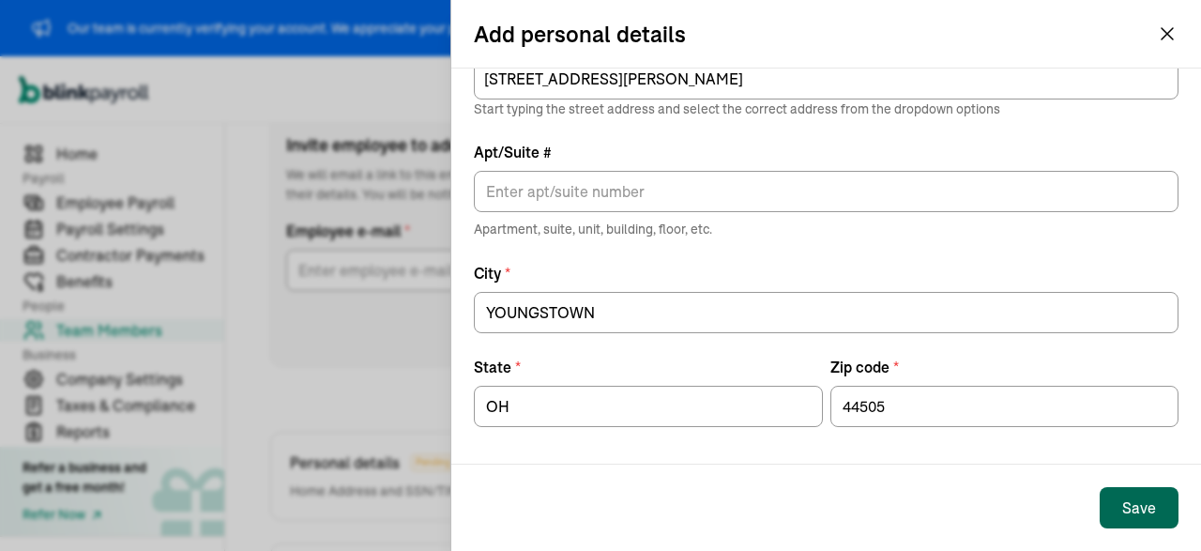
click at [1141, 506] on div "Save" at bounding box center [1139, 507] width 34 height 23
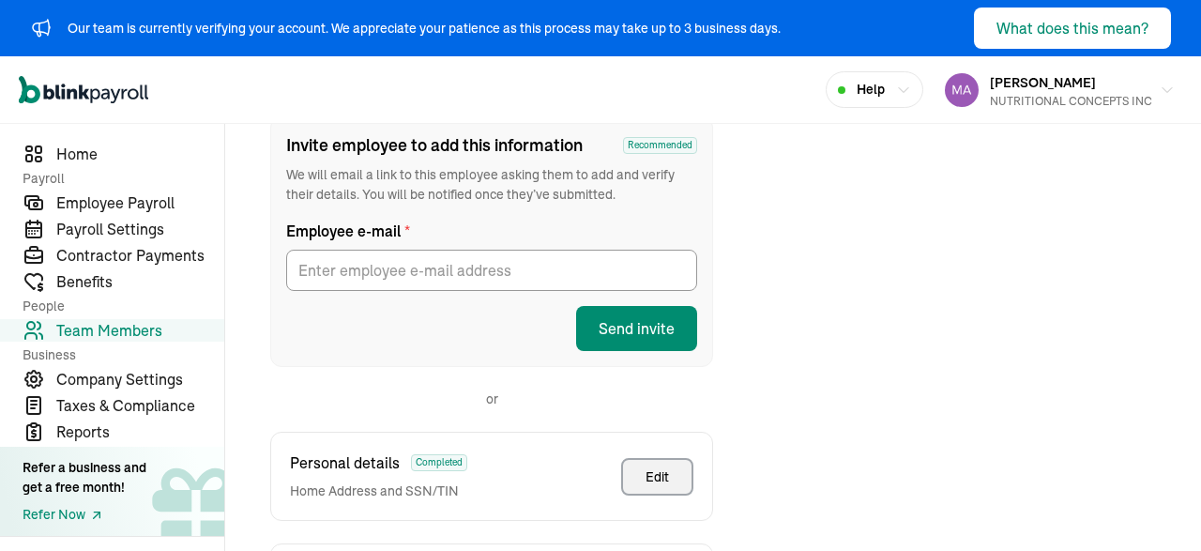
scroll to position [593, 0]
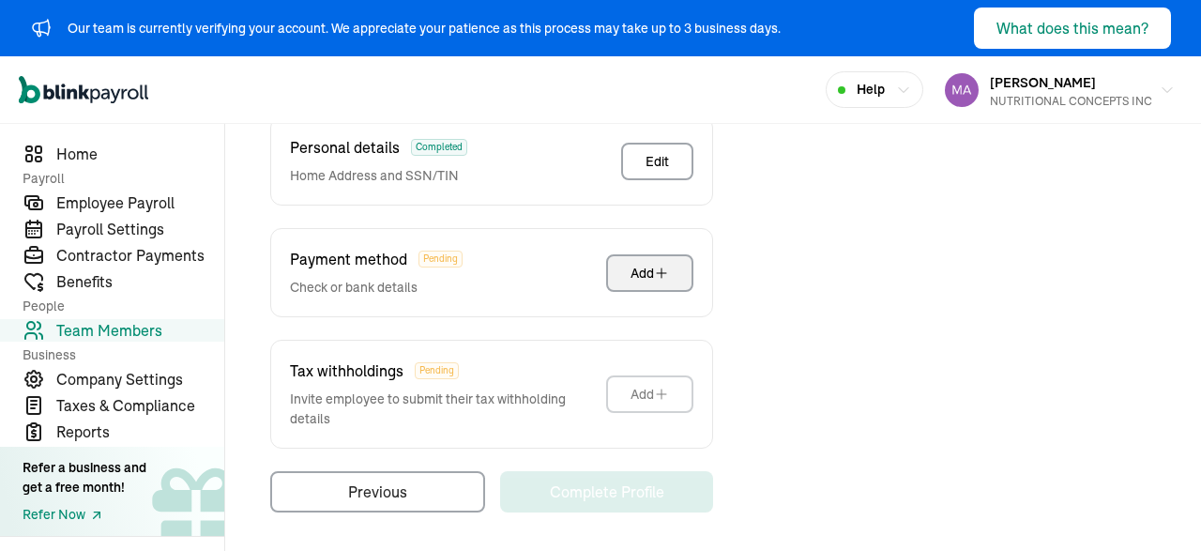
click at [658, 267] on icon "button" at bounding box center [661, 272] width 15 height 15
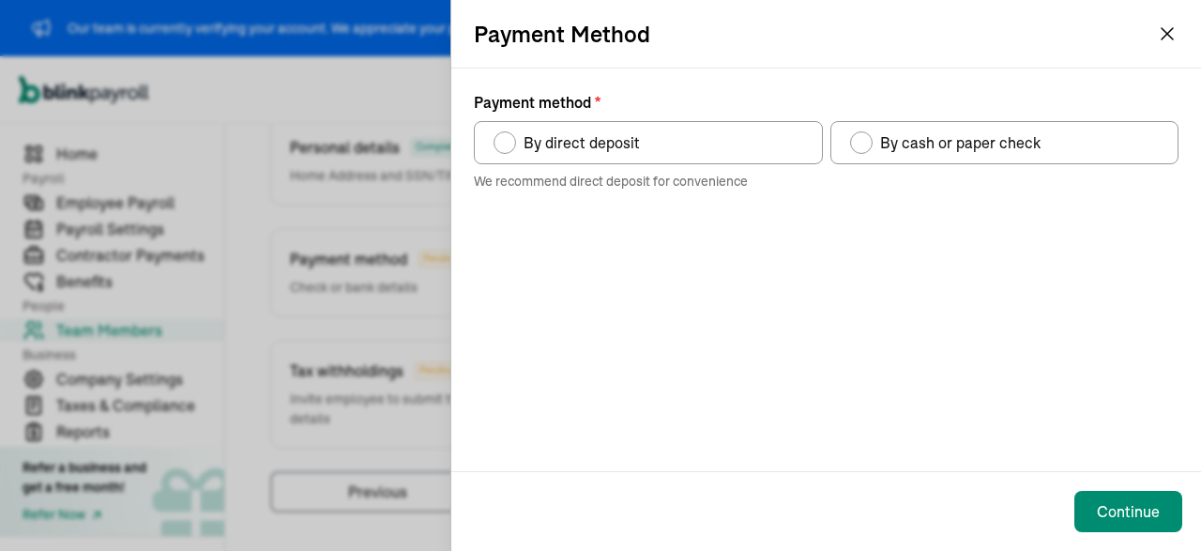
click at [618, 143] on span "By direct deposit" at bounding box center [581, 142] width 116 height 23
click at [508, 143] on input "By direct deposit" at bounding box center [500, 137] width 15 height 15
radio input "true"
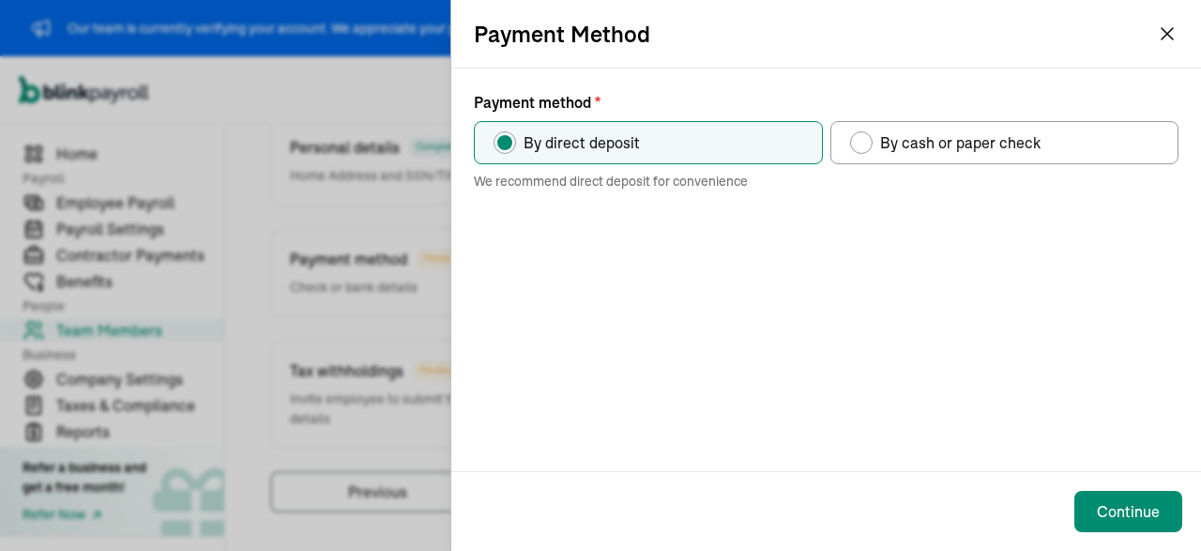
scroll to position [278, 0]
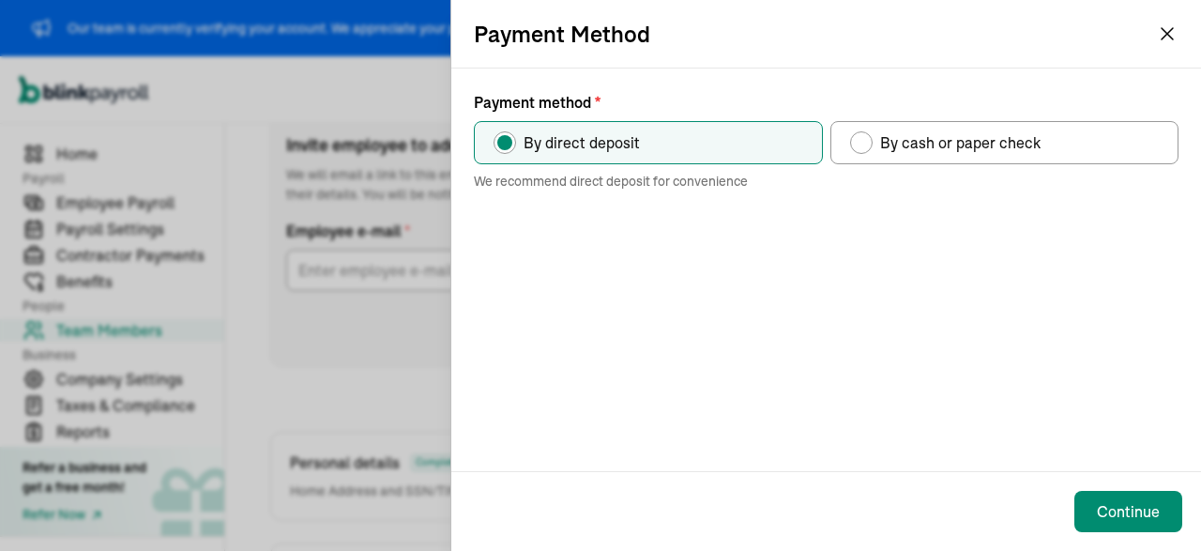
click at [849, 320] on div "Payment method * By direct deposit By cash or paper check We recommend direct d…" at bounding box center [826, 269] width 750 height 402
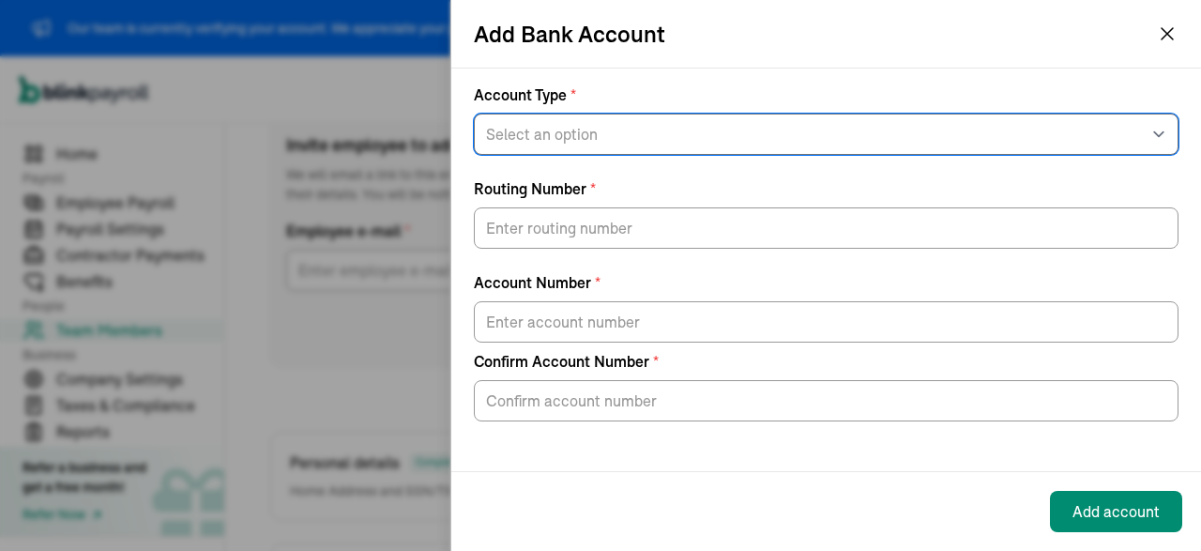
click at [474, 114] on select "Select an option Savings Checking" at bounding box center [826, 134] width 705 height 41
select select "Checking"
click option "Checking" at bounding box center [0, 0] width 0 height 0
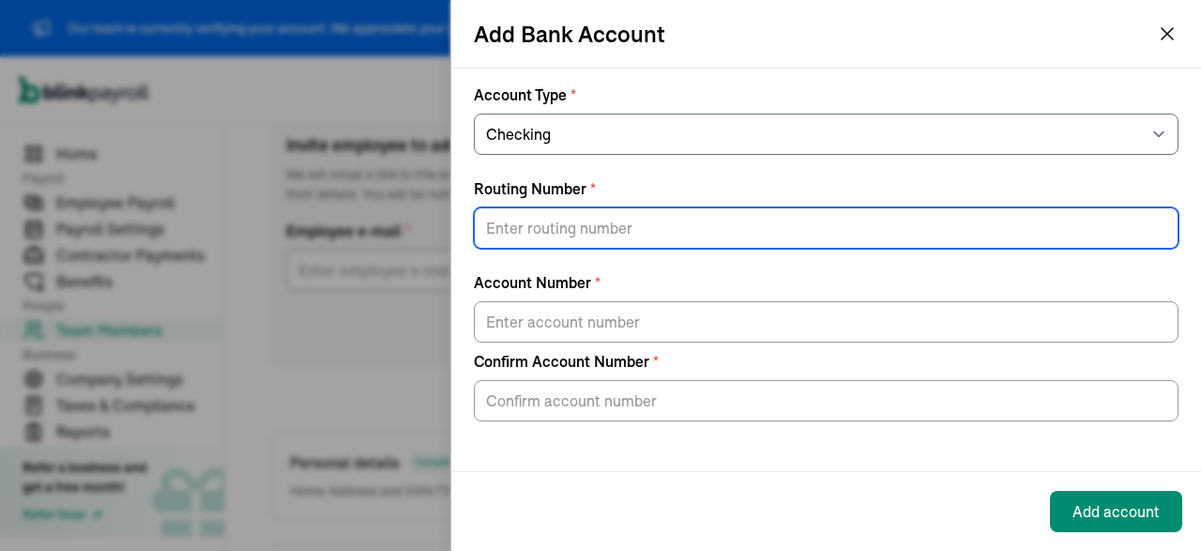
click at [613, 233] on input "Routing Number *" at bounding box center [826, 227] width 705 height 41
paste input "073972181"
type input "073972181"
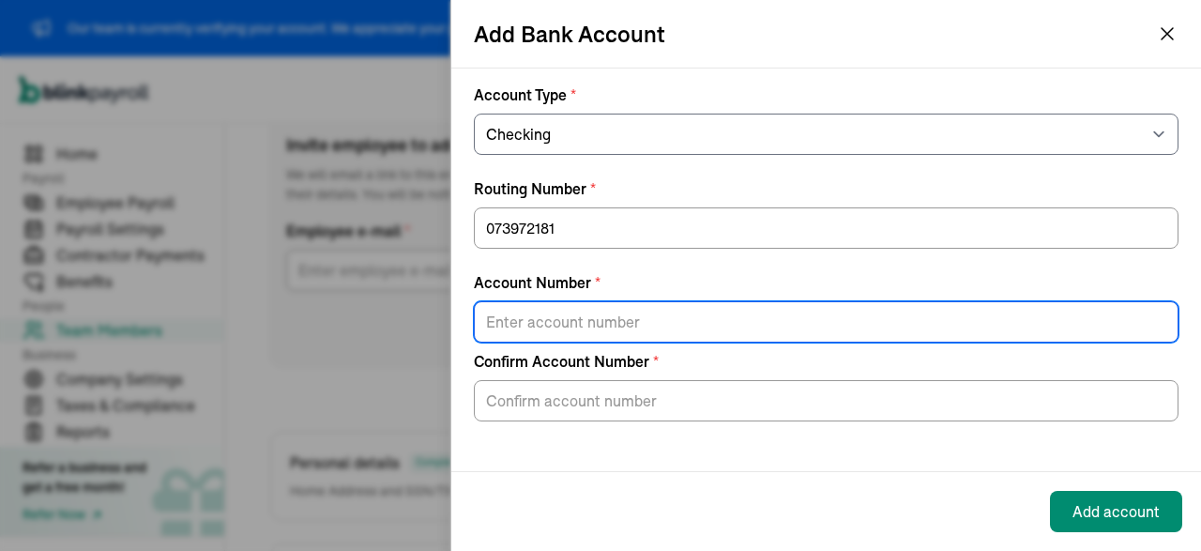
click at [625, 336] on input "Account Number *" at bounding box center [826, 321] width 705 height 41
click at [605, 319] on input "Account Number *" at bounding box center [826, 321] width 705 height 41
paste input "70002058249621"
type input "70002058249621"
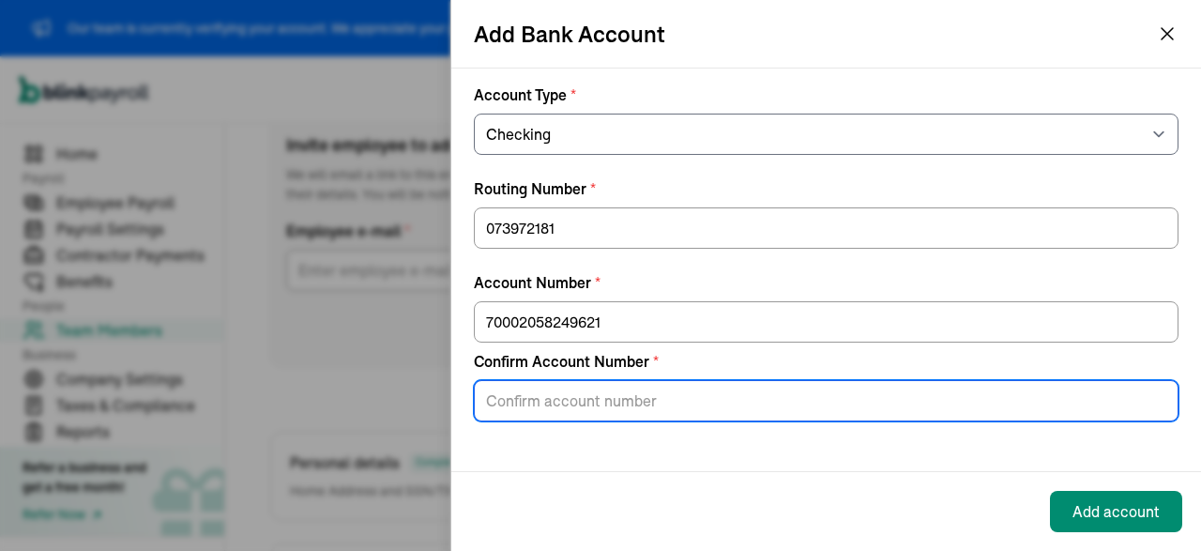
click at [597, 399] on input "Confirm Account Number *" at bounding box center [826, 400] width 705 height 41
paste input "70002058249621"
type input "70002058249621"
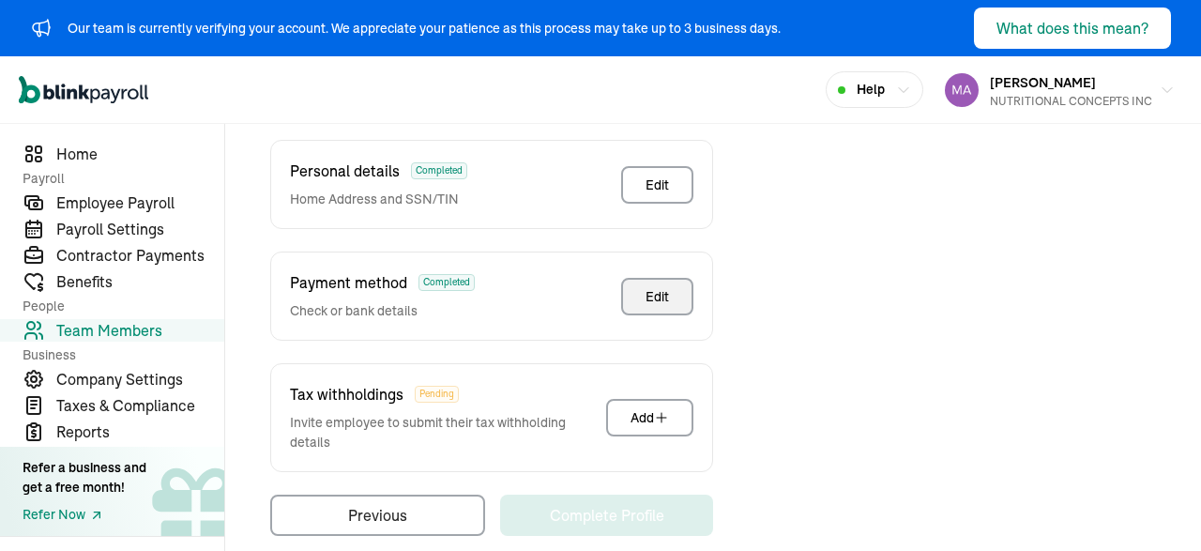
scroll to position [591, 0]
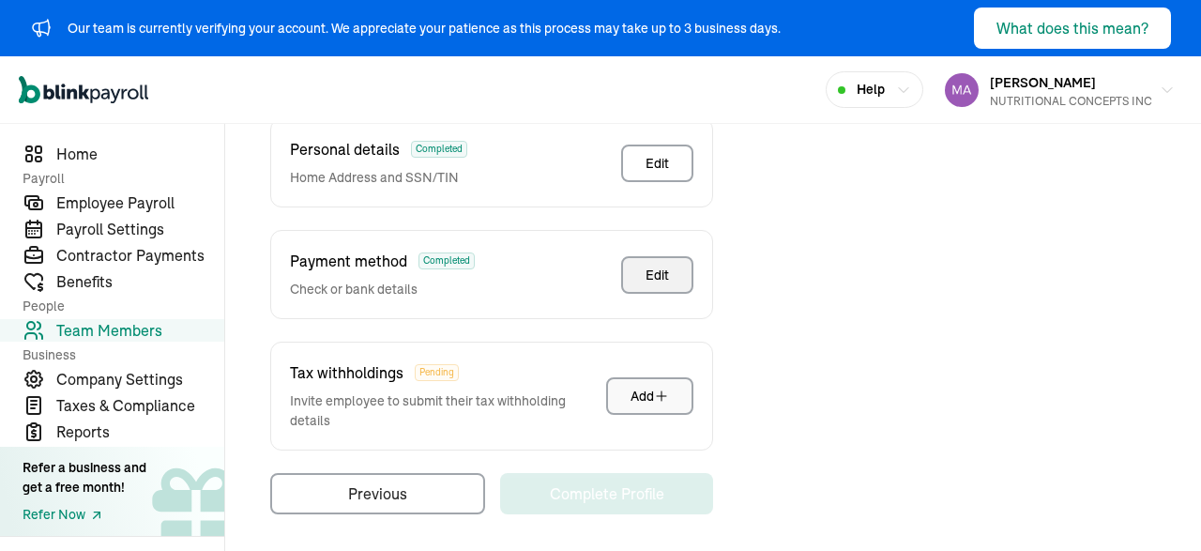
click at [618, 395] on button "Add" at bounding box center [649, 396] width 87 height 38
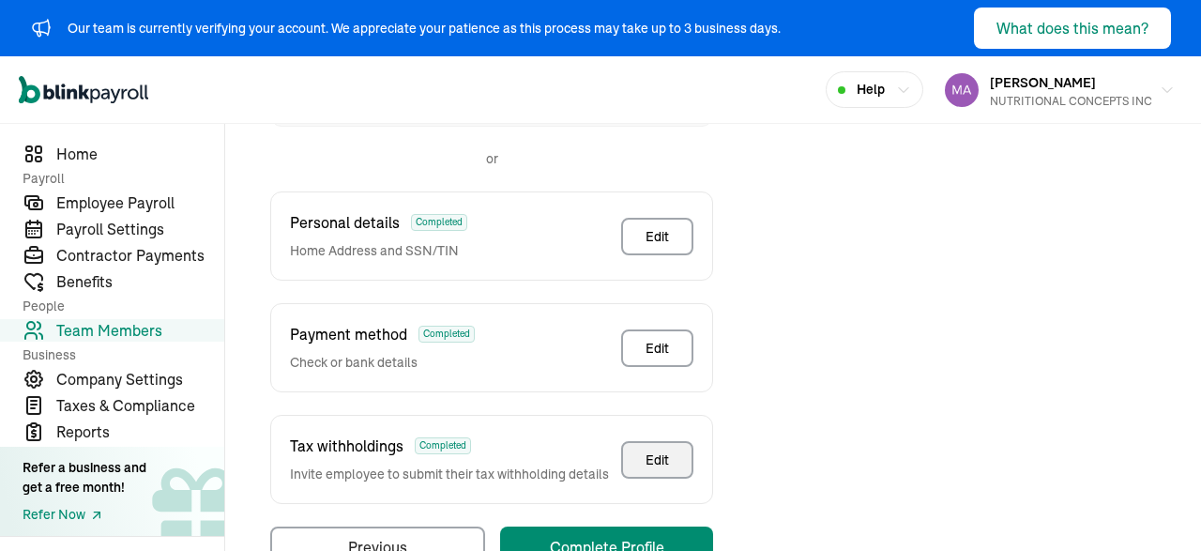
scroll to position [573, 0]
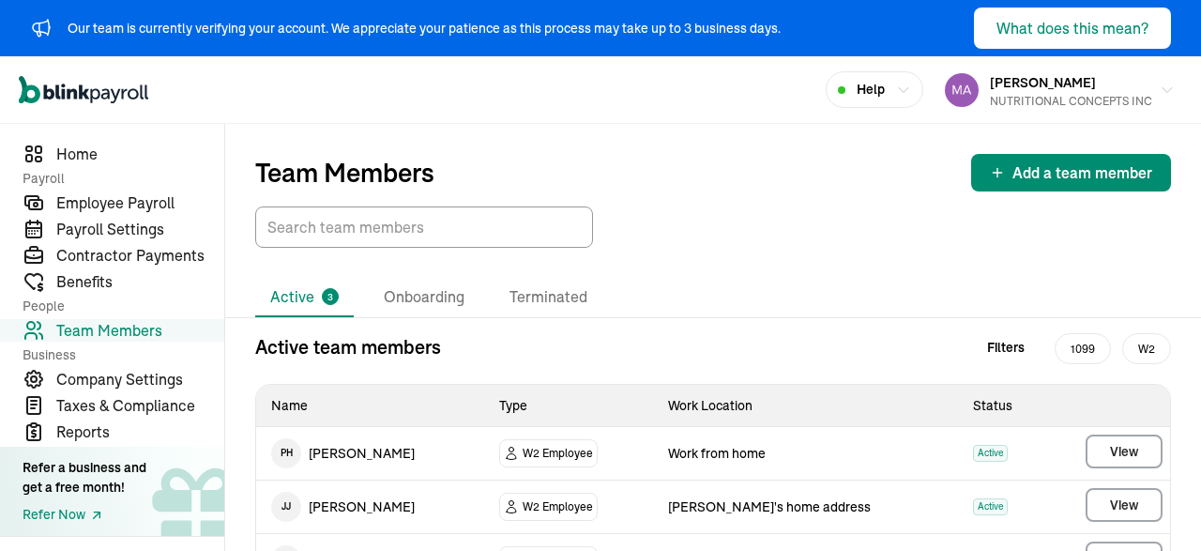
scroll to position [64, 0]
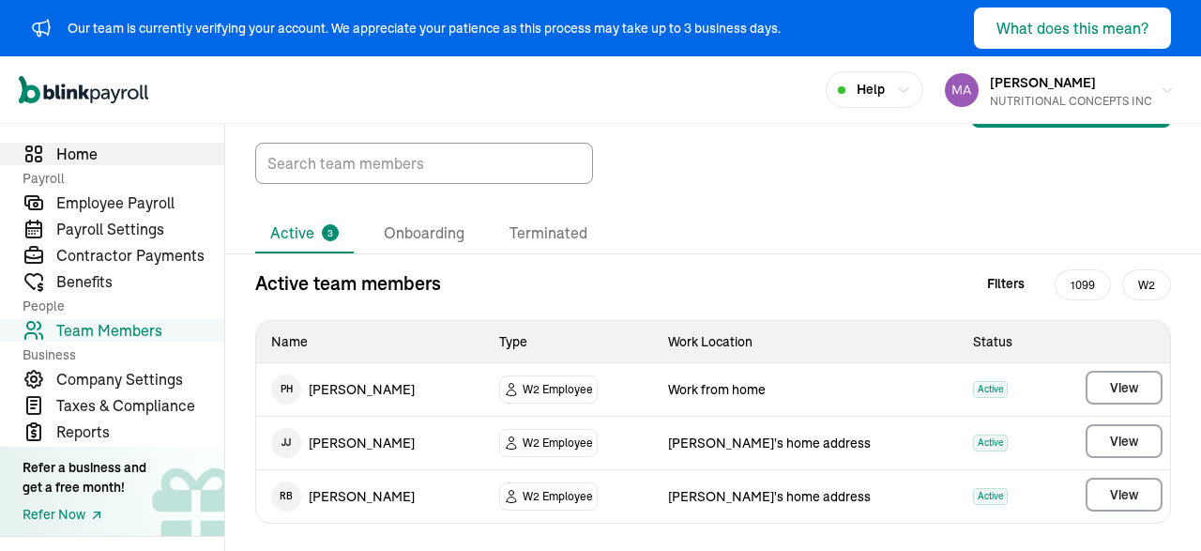
click at [53, 162] on link "Home" at bounding box center [112, 154] width 224 height 23
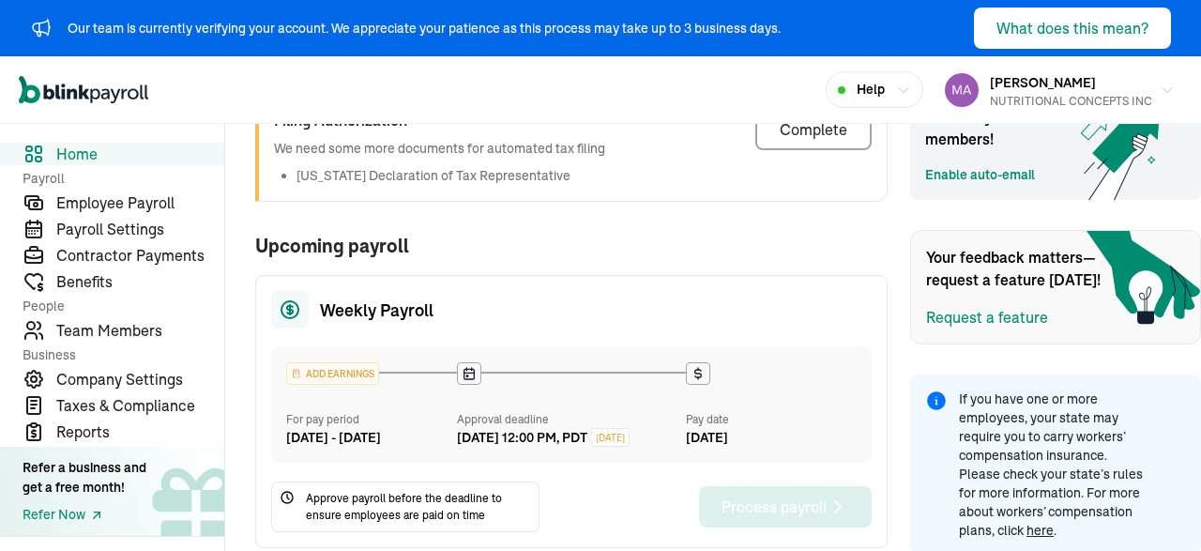
scroll to position [351, 0]
click at [469, 371] on icon at bounding box center [469, 372] width 15 height 15
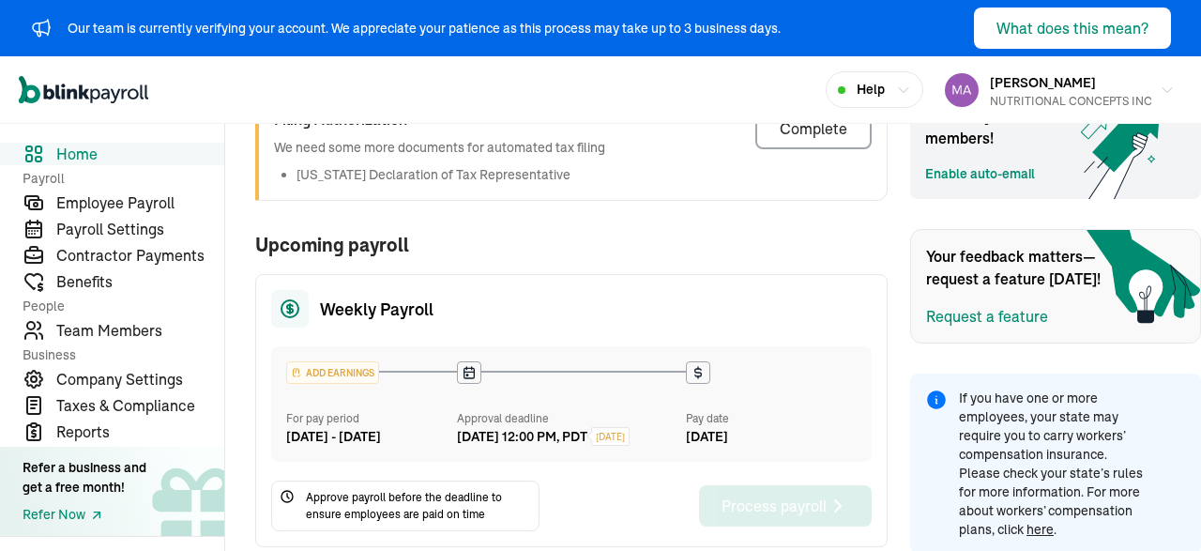
click at [469, 371] on icon at bounding box center [469, 372] width 15 height 15
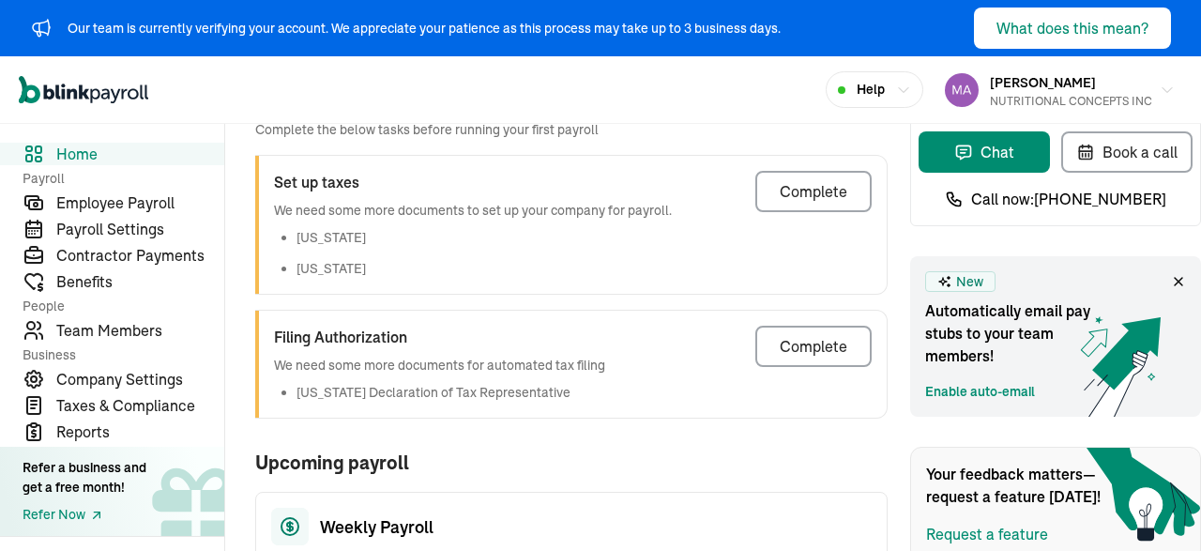
scroll to position [130, 0]
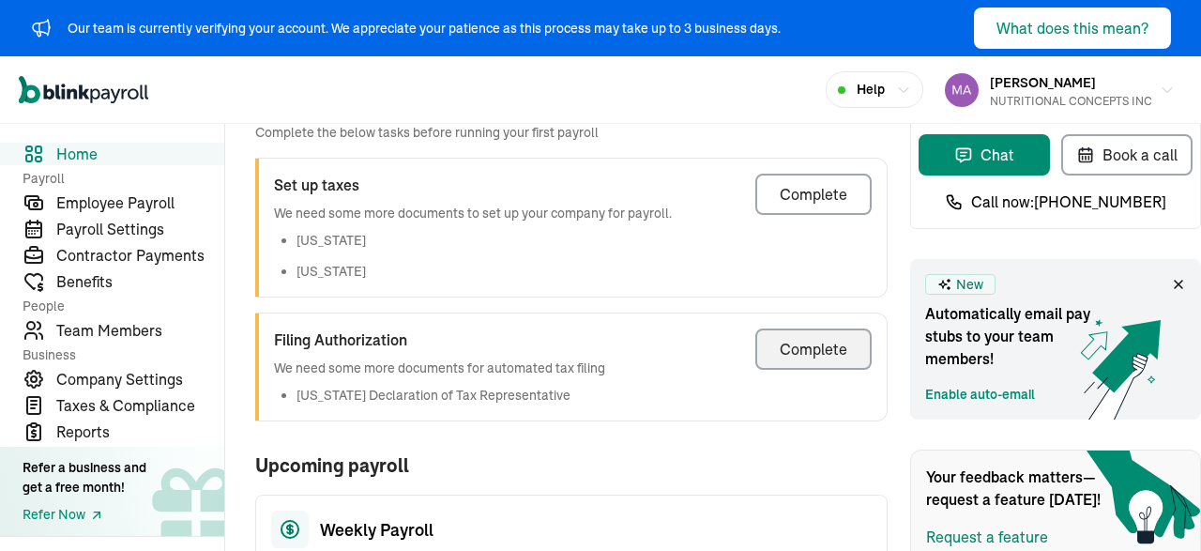
click at [803, 351] on div "Complete" at bounding box center [814, 349] width 68 height 23
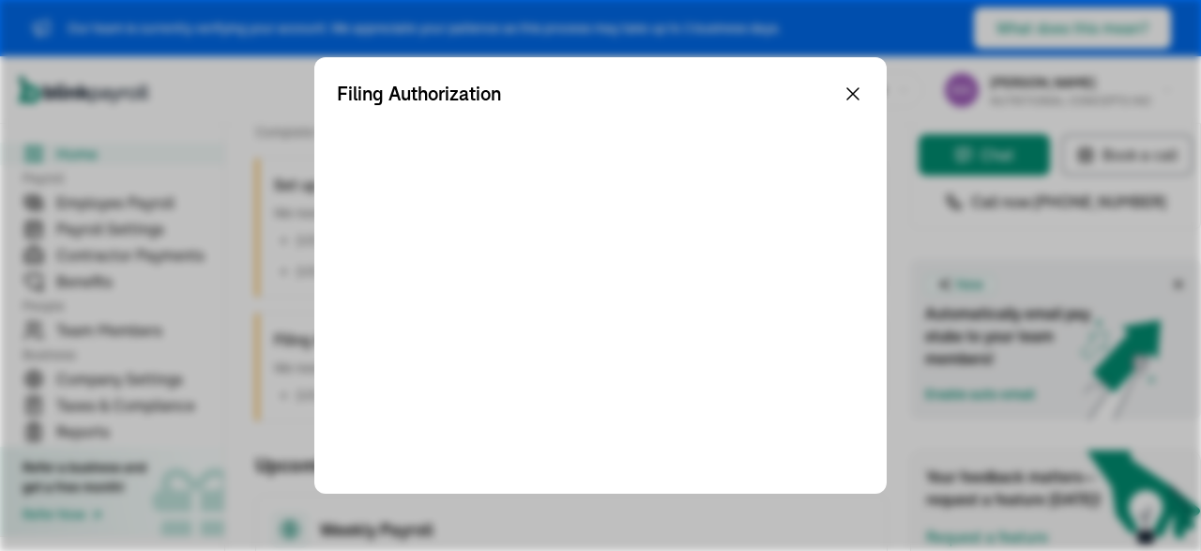
click at [853, 94] on icon at bounding box center [852, 93] width 11 height 11
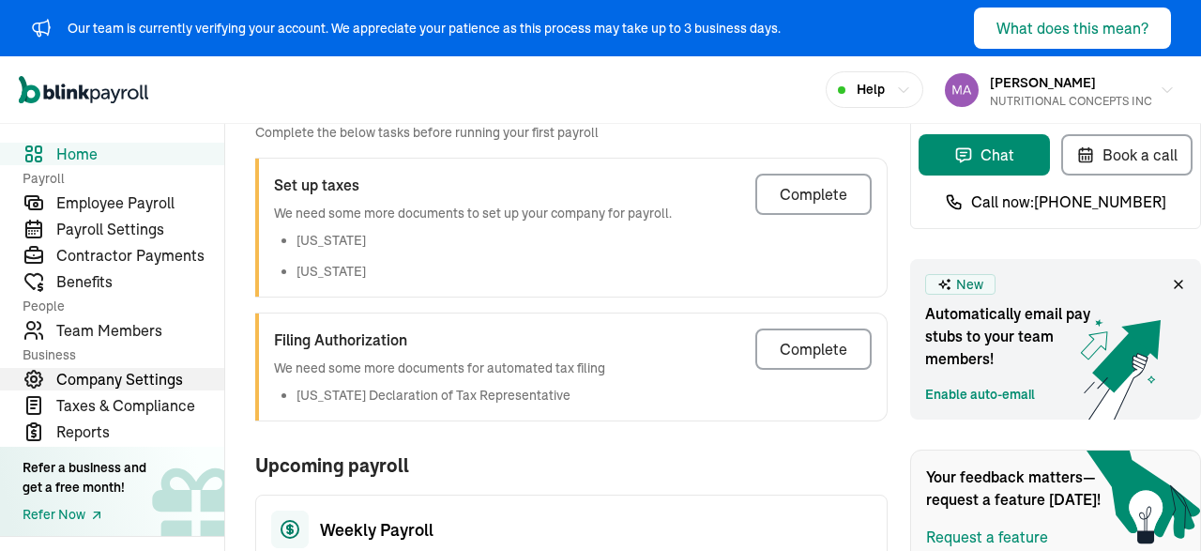
click at [100, 373] on span "Company Settings" at bounding box center [140, 379] width 168 height 23
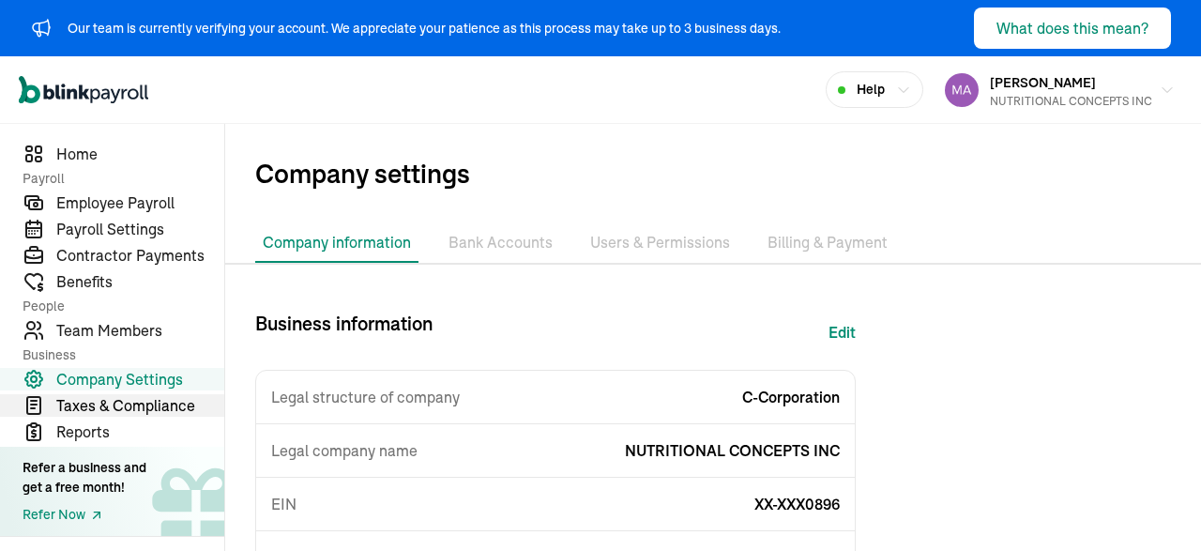
click at [72, 413] on span "Taxes & Compliance" at bounding box center [140, 405] width 168 height 23
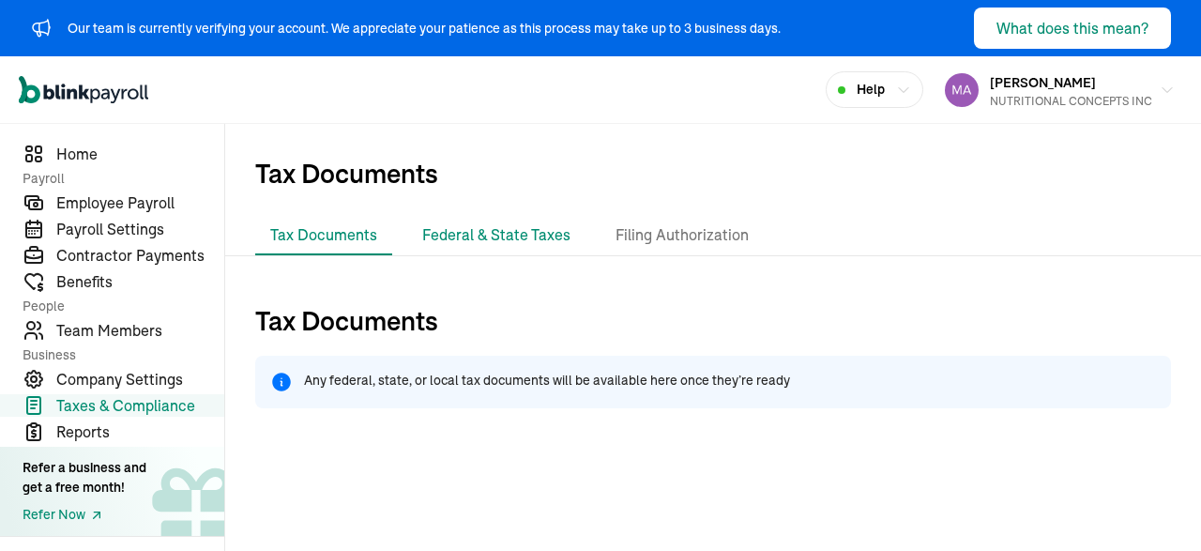
click at [481, 224] on li "Federal & State Taxes" at bounding box center [496, 235] width 178 height 39
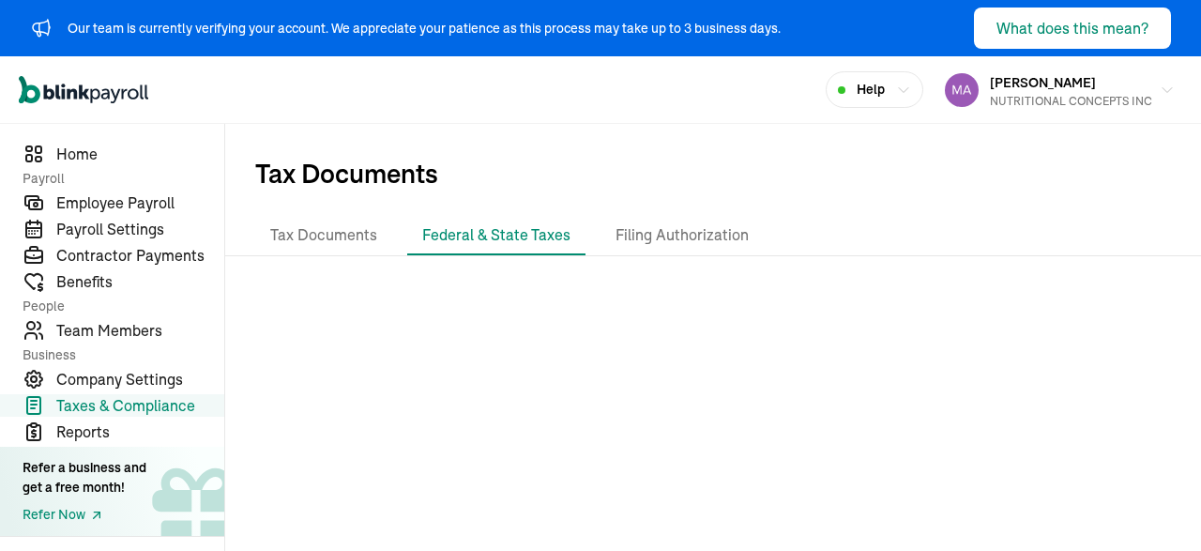
scroll to position [8, 0]
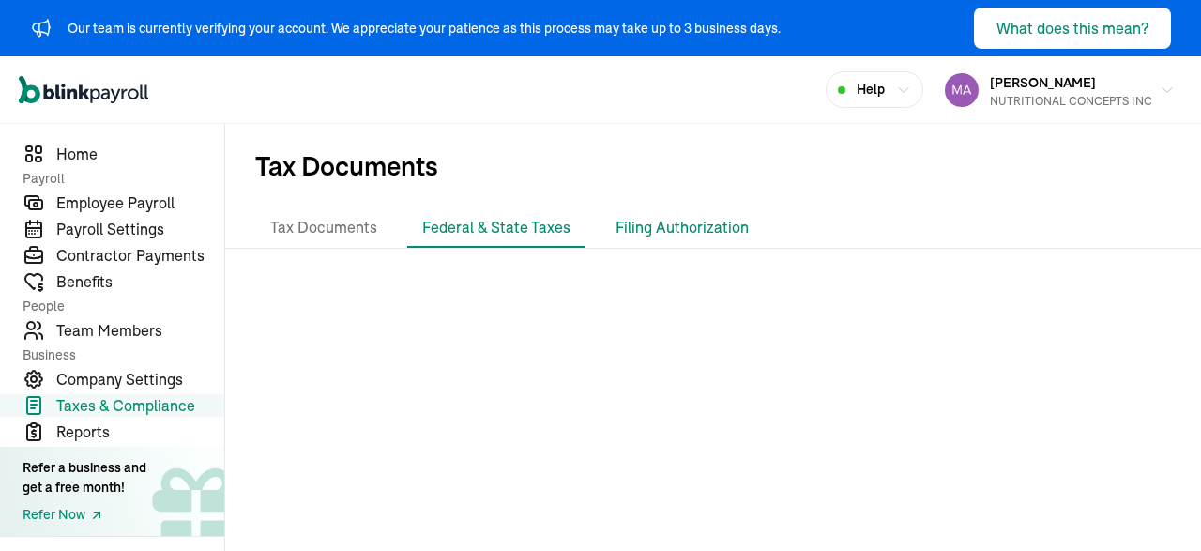
click at [690, 234] on li "Filing Authorization" at bounding box center [681, 227] width 163 height 39
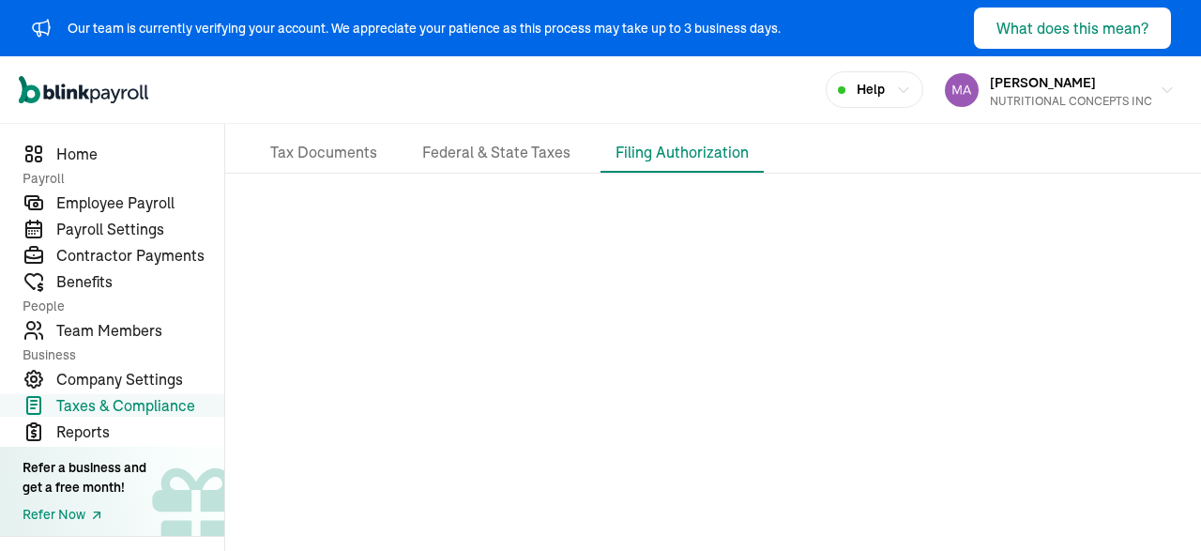
scroll to position [0, 0]
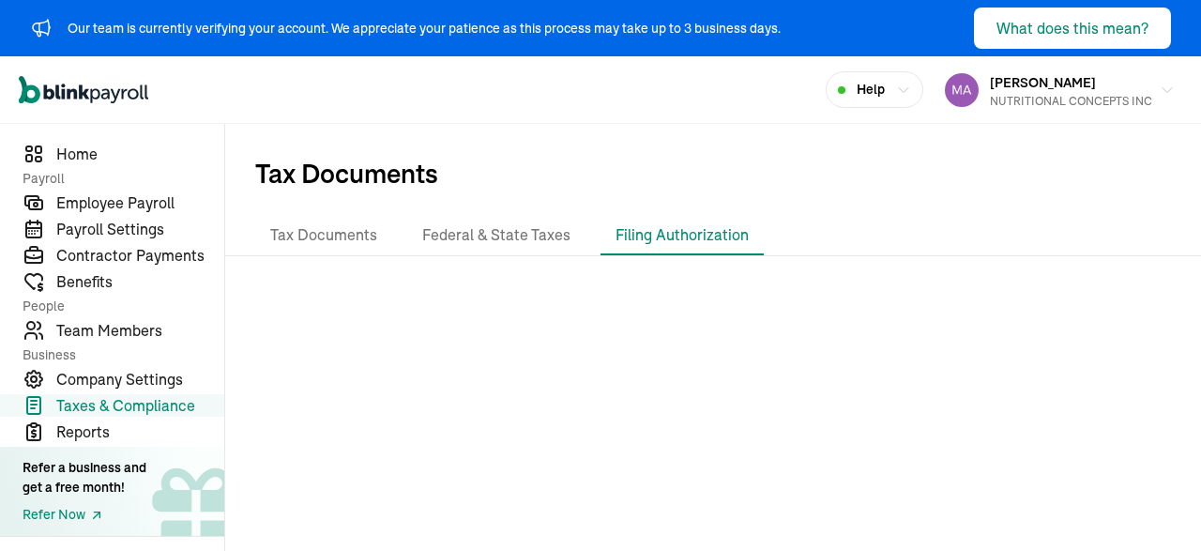
click at [499, 237] on div "Our team is currently verifying your account. We appreciate your patience as th…" at bounding box center [600, 275] width 1201 height 551
click at [512, 230] on li "Federal & State Taxes" at bounding box center [496, 235] width 178 height 39
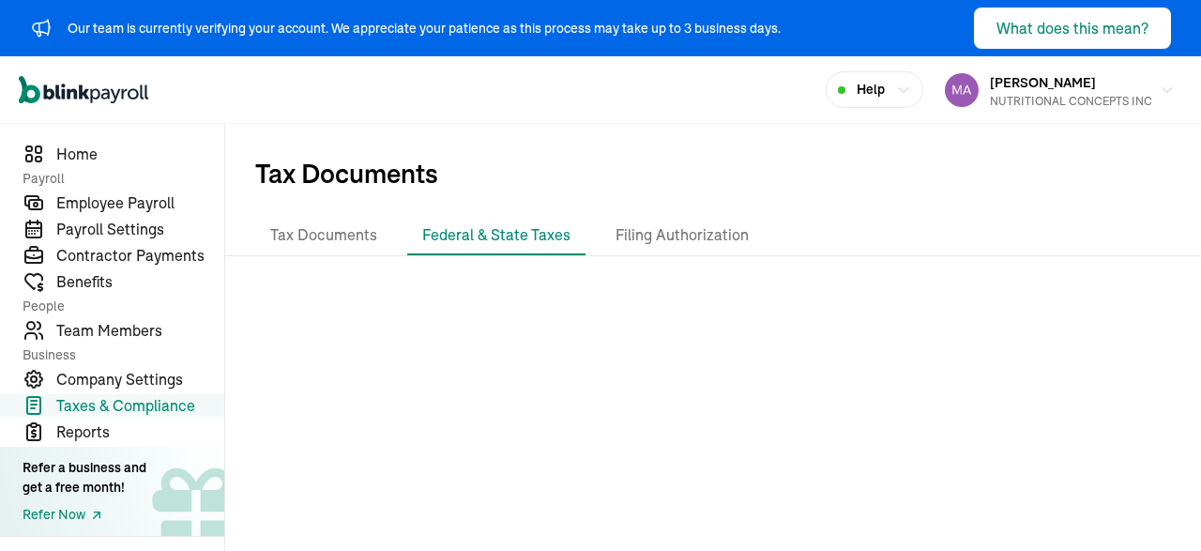
scroll to position [8, 0]
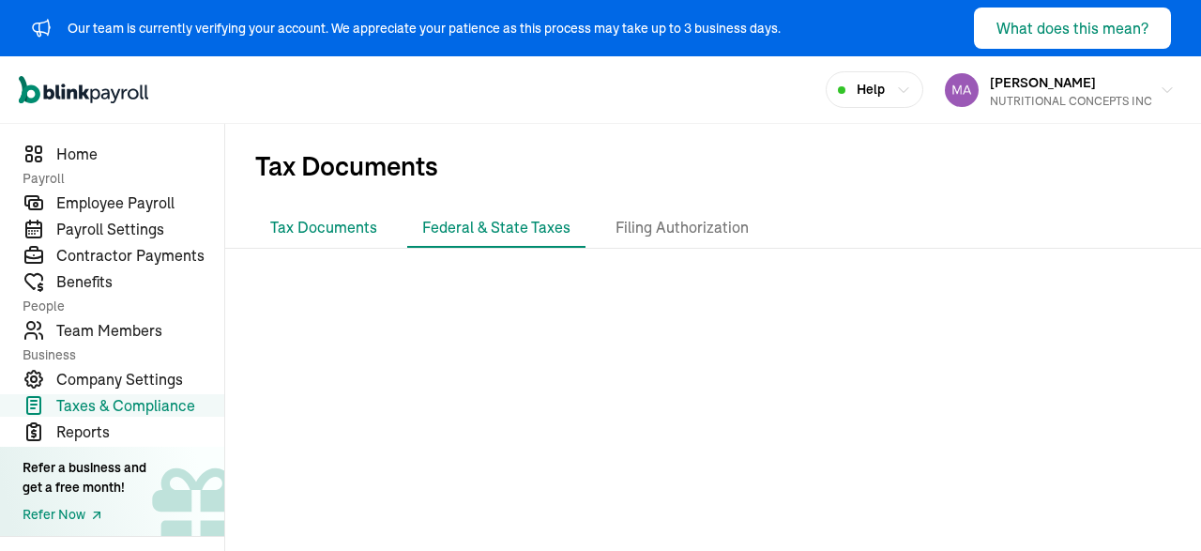
click at [280, 224] on li "Tax Documents" at bounding box center [323, 227] width 137 height 39
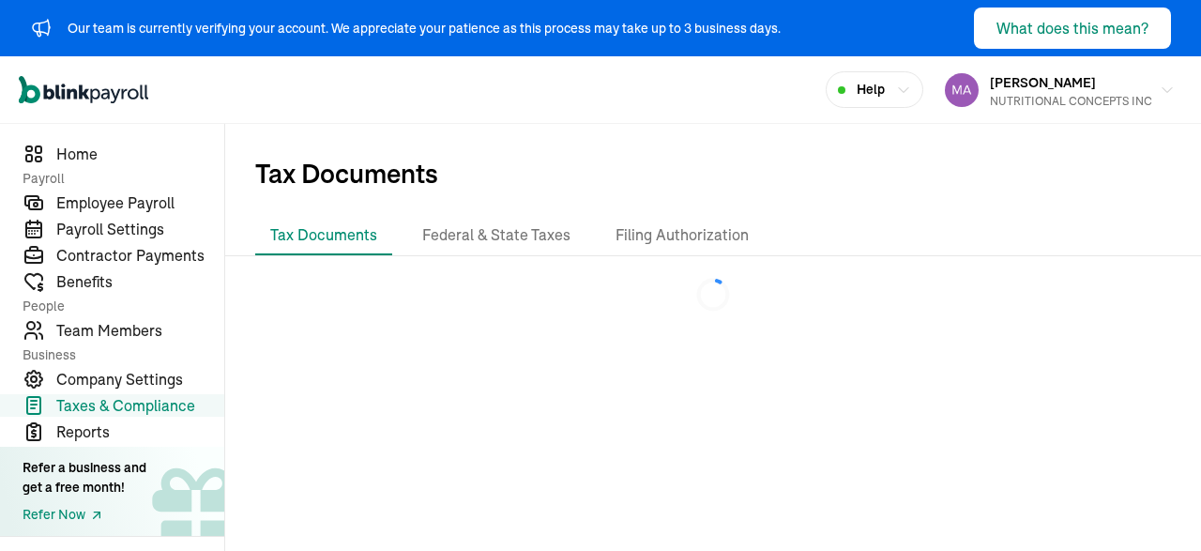
scroll to position [0, 0]
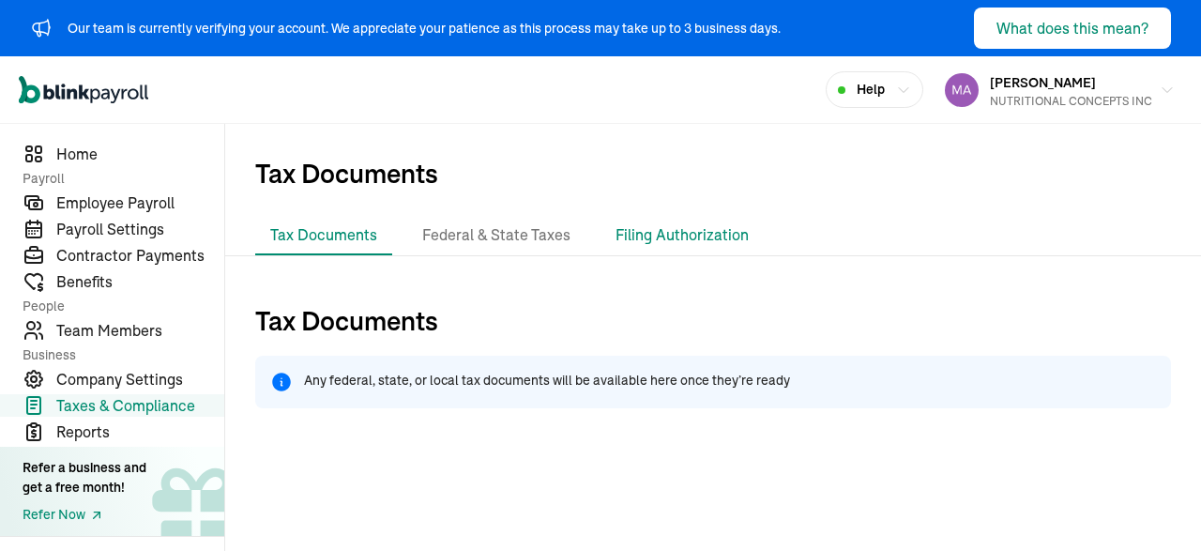
click at [675, 226] on li "Filing Authorization" at bounding box center [681, 235] width 163 height 39
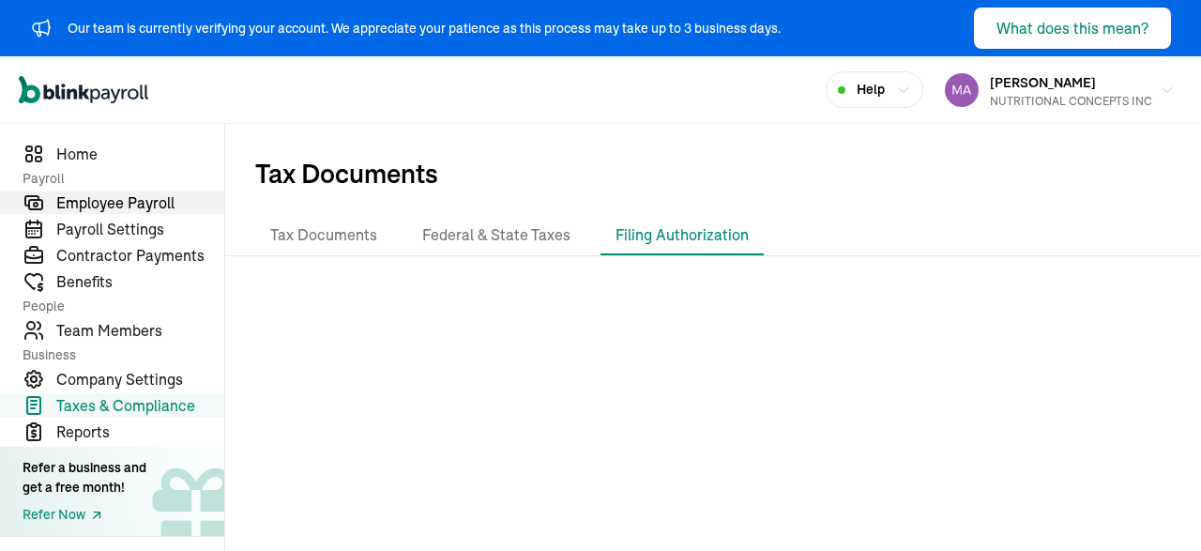
click at [142, 208] on span "Employee Payroll" at bounding box center [140, 202] width 168 height 23
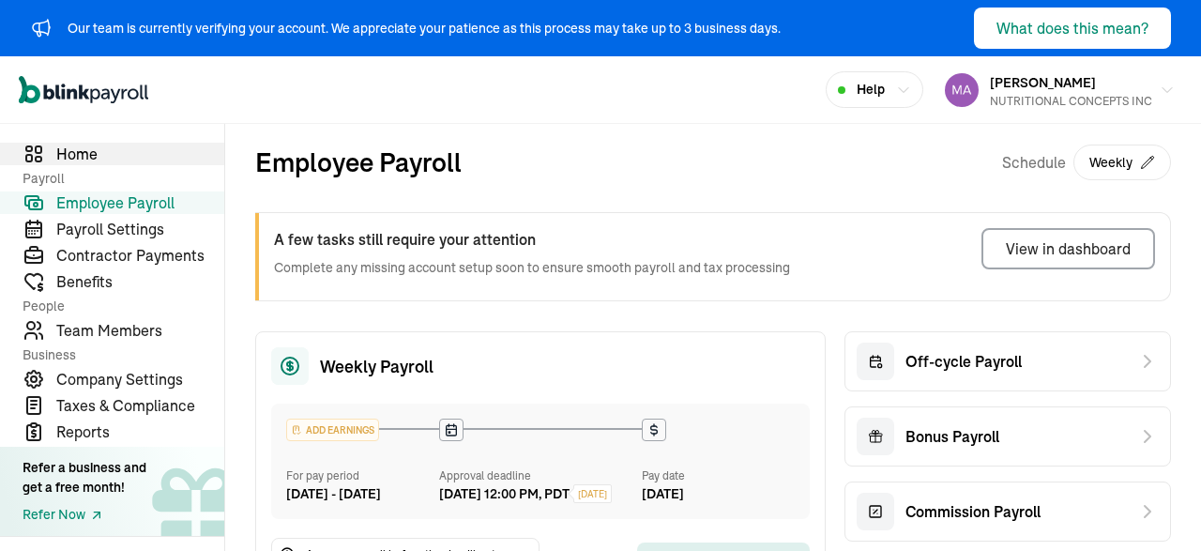
click at [104, 149] on span "Home" at bounding box center [140, 154] width 168 height 23
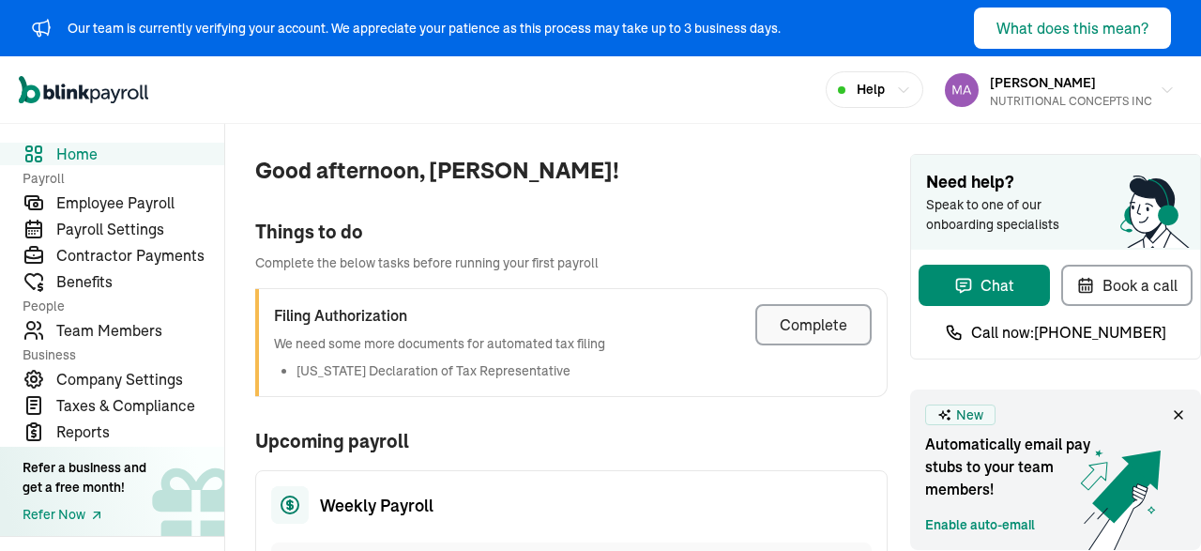
click at [802, 321] on div "Complete" at bounding box center [814, 324] width 68 height 23
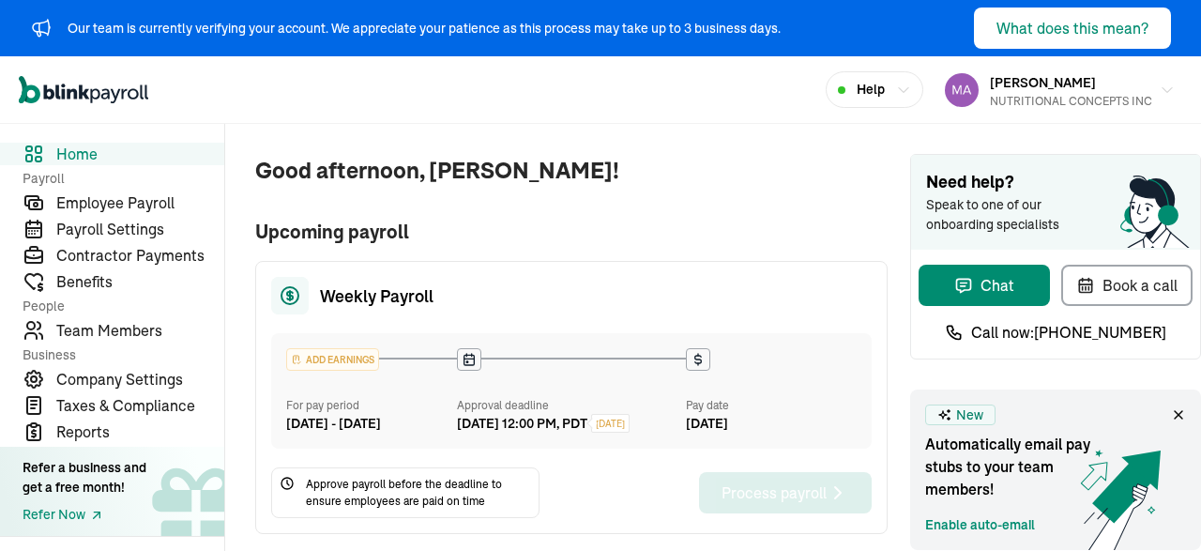
click at [79, 149] on span "Home" at bounding box center [140, 154] width 168 height 23
click at [120, 205] on span "Employee Payroll" at bounding box center [140, 202] width 168 height 23
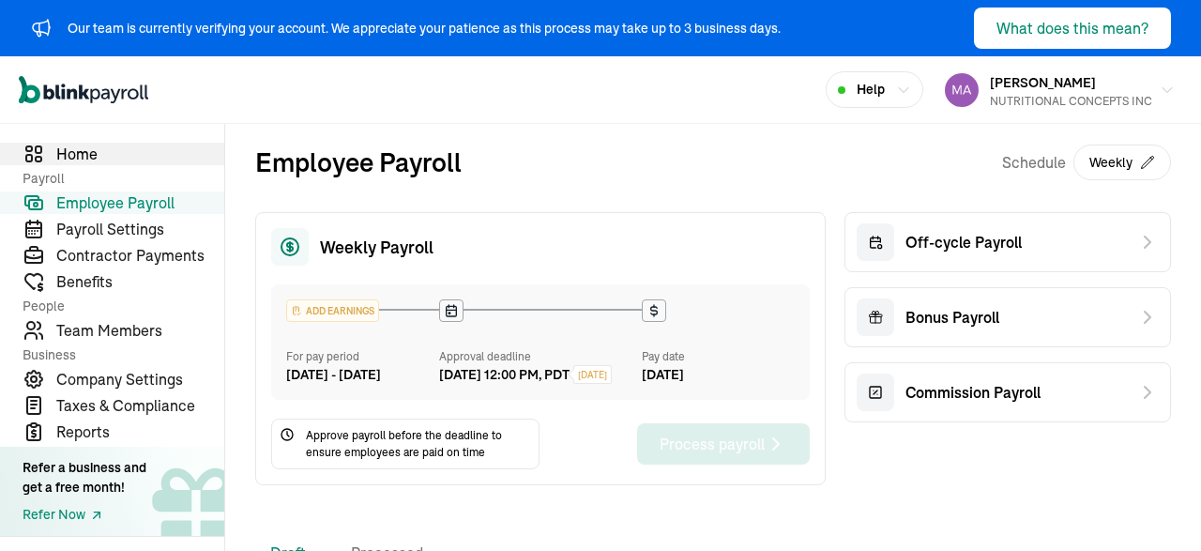
click at [75, 149] on span "Home" at bounding box center [140, 154] width 168 height 23
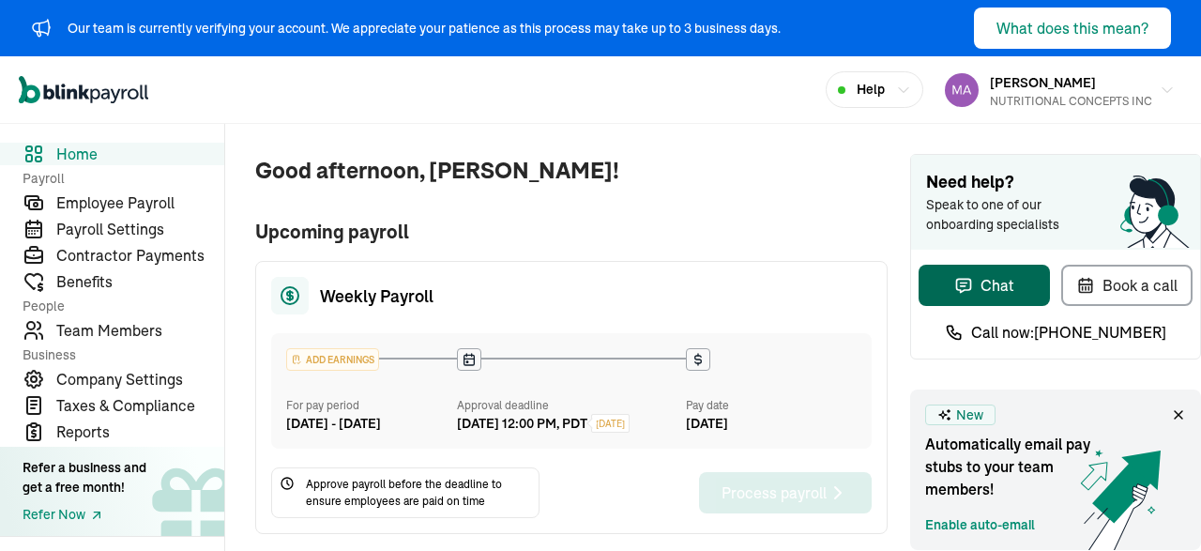
click at [1008, 276] on div "Chat" at bounding box center [984, 285] width 60 height 23
click at [599, 329] on div "Weekly Payroll ADD EARNINGS For pay period [DATE] - [DATE] Approval deadline [D…" at bounding box center [571, 397] width 632 height 273
click at [670, 162] on span "Good afternoon, [PERSON_NAME]!" at bounding box center [571, 171] width 632 height 34
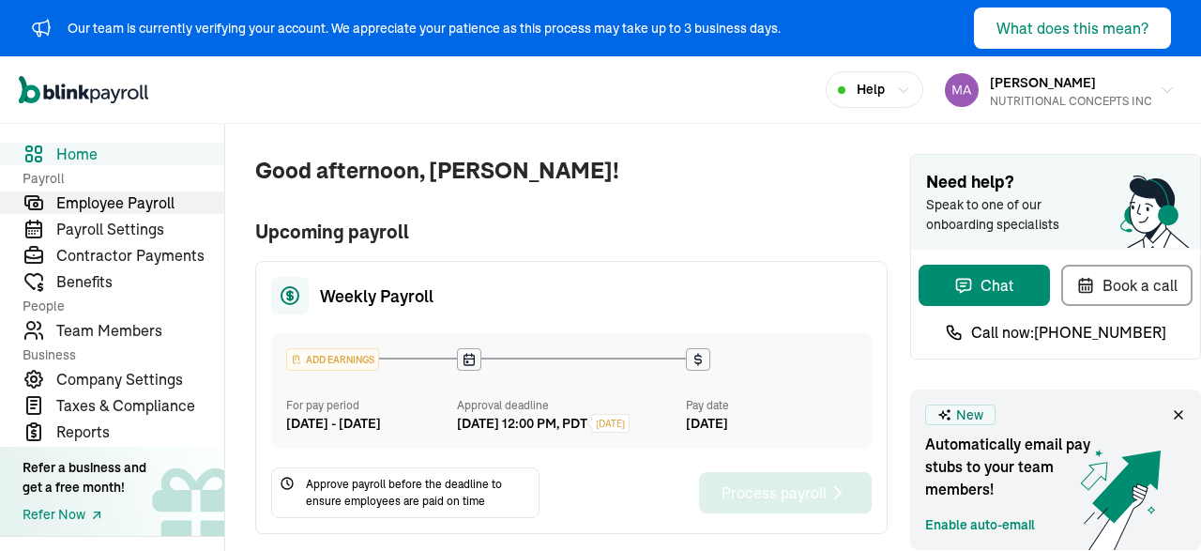
click at [109, 193] on span "Employee Payroll" at bounding box center [140, 202] width 168 height 23
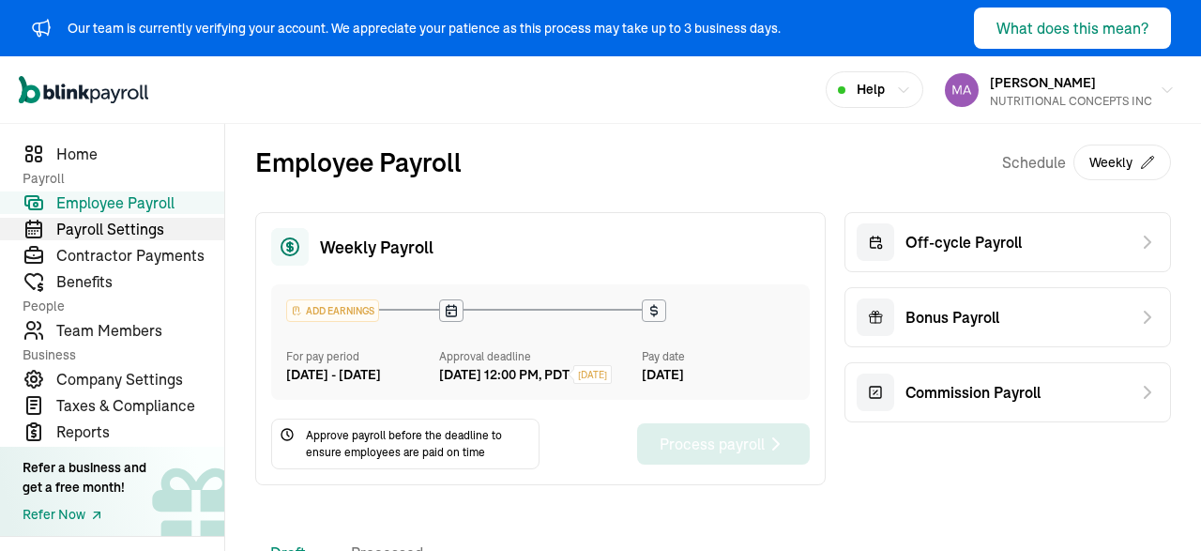
click at [84, 228] on span "Payroll Settings" at bounding box center [140, 229] width 168 height 23
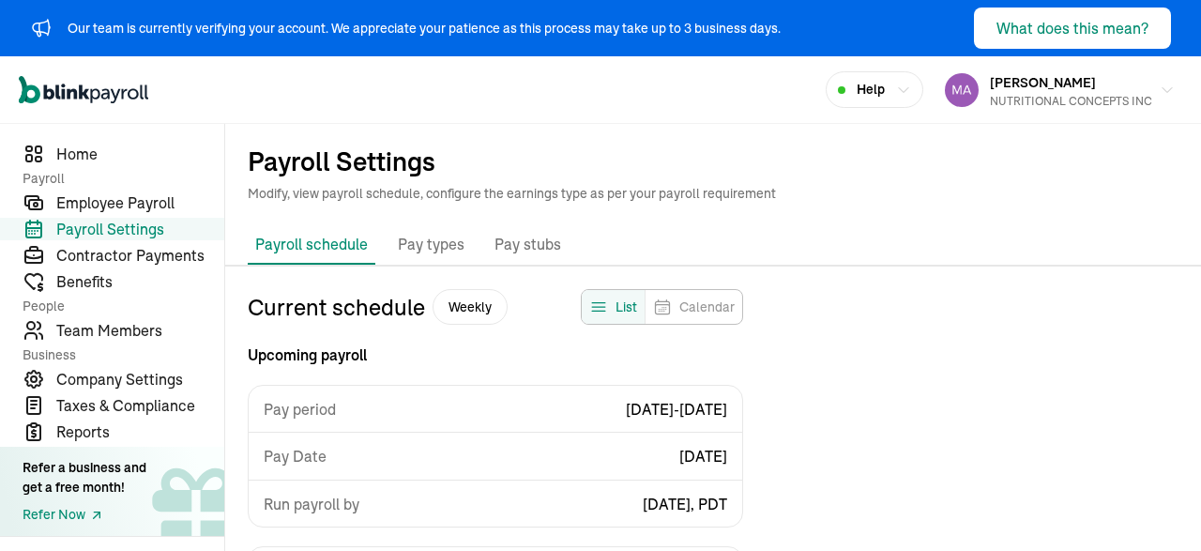
click at [586, 170] on h1 "Payroll Settings" at bounding box center [713, 161] width 931 height 30
click at [647, 226] on ul "Payroll schedule Pay types Company benefits Pay stubs" at bounding box center [713, 244] width 976 height 39
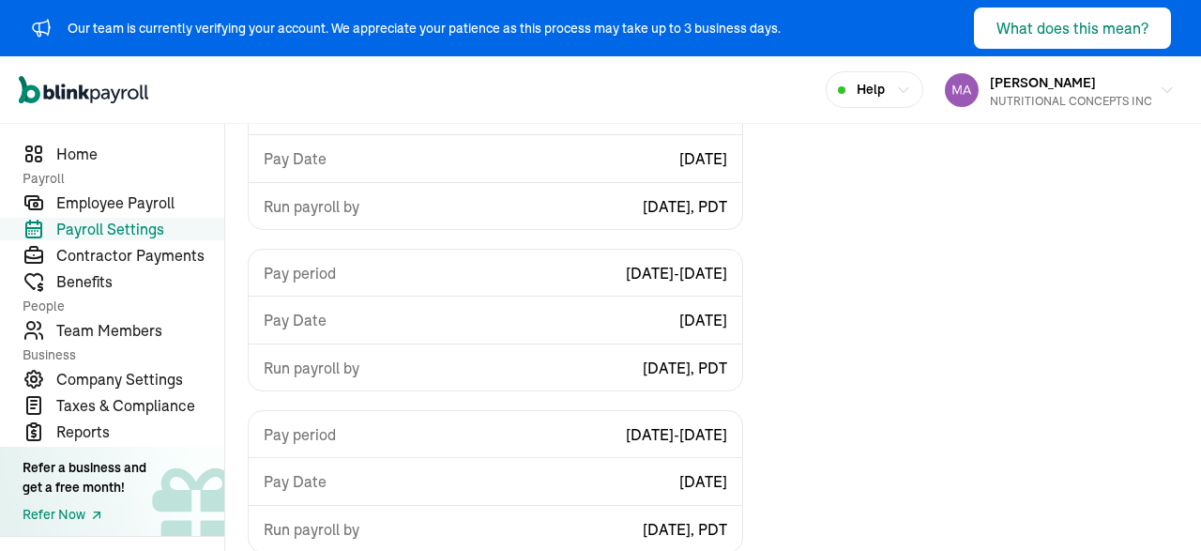
scroll to position [539, 0]
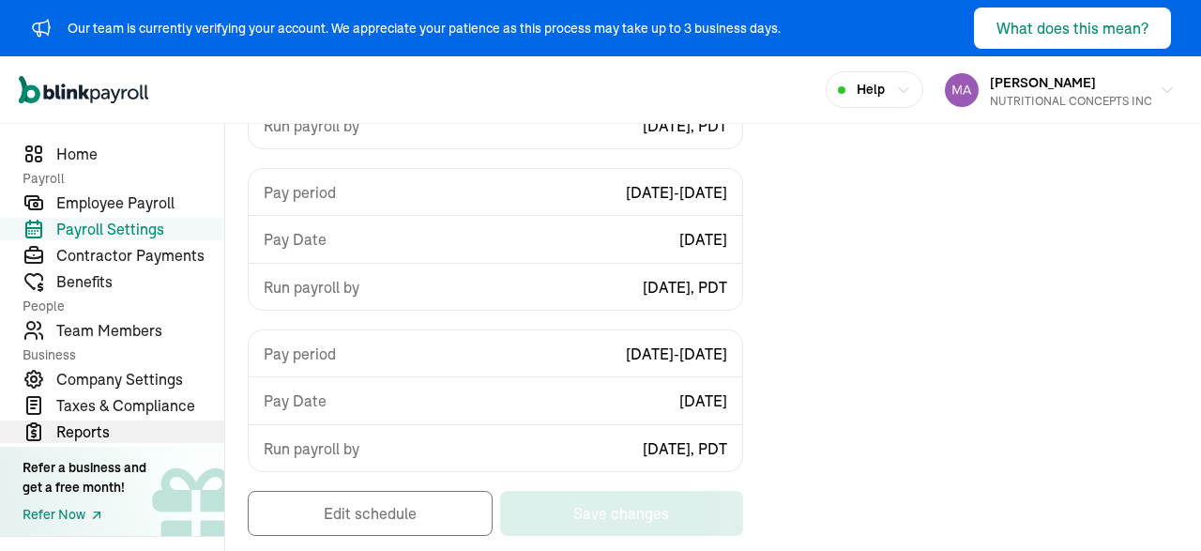
click at [83, 435] on span "Reports" at bounding box center [140, 431] width 168 height 23
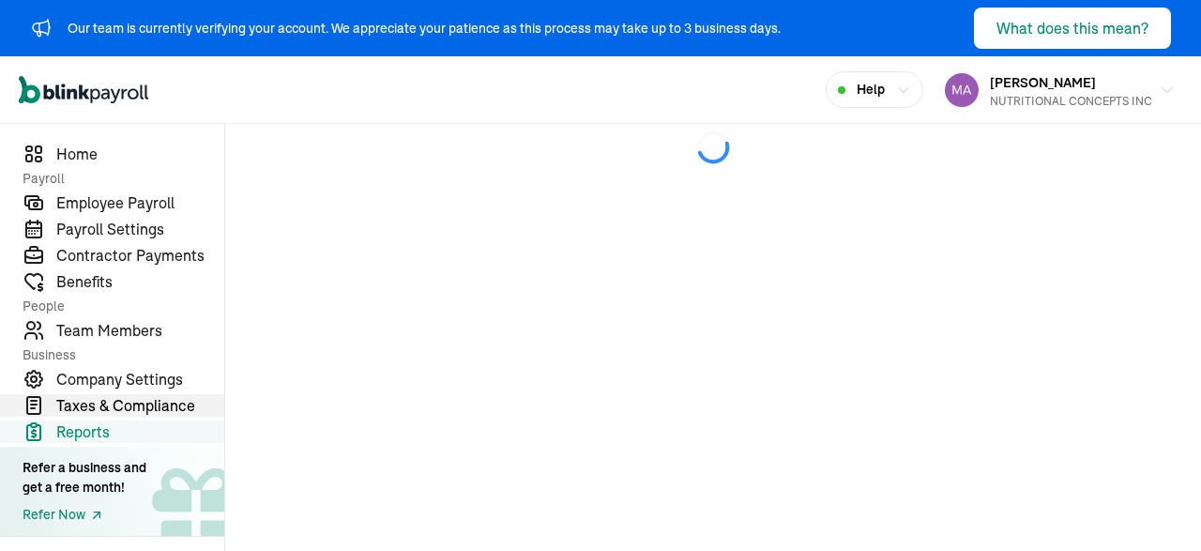
click at [99, 412] on span "Taxes & Compliance" at bounding box center [140, 405] width 168 height 23
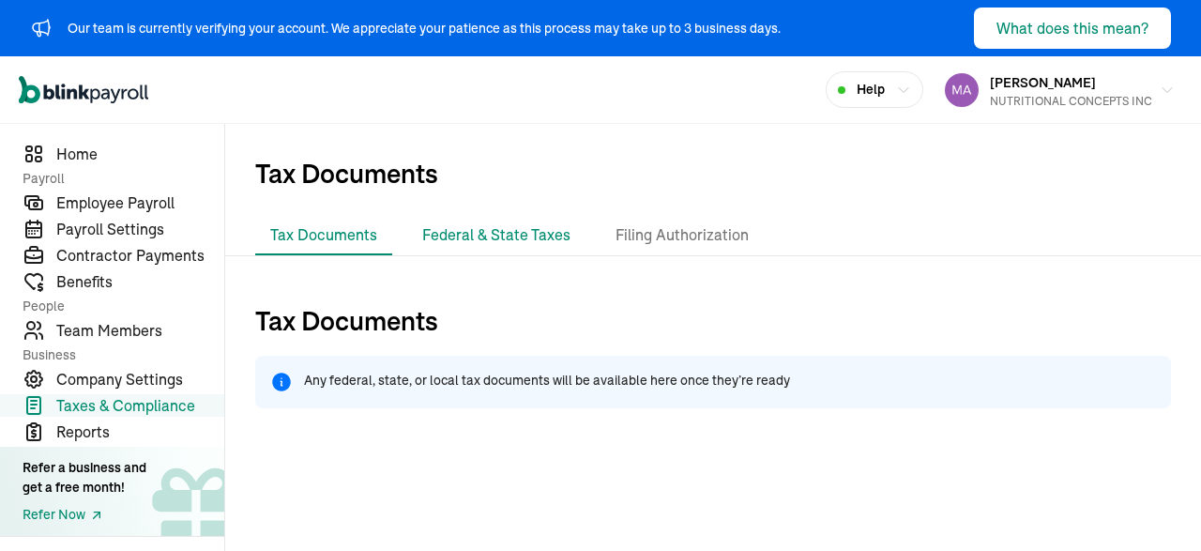
click at [514, 226] on li "Federal & State Taxes" at bounding box center [496, 235] width 178 height 39
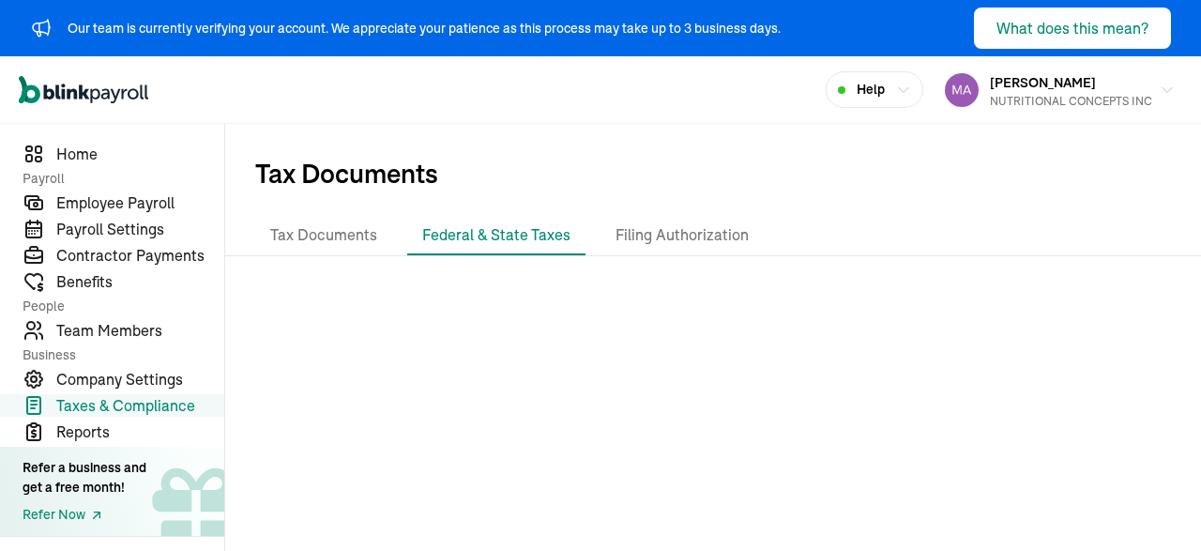
click at [514, 226] on li "Federal & State Taxes" at bounding box center [496, 235] width 178 height 39
click at [699, 220] on li "Filing Authorization" at bounding box center [681, 235] width 163 height 39
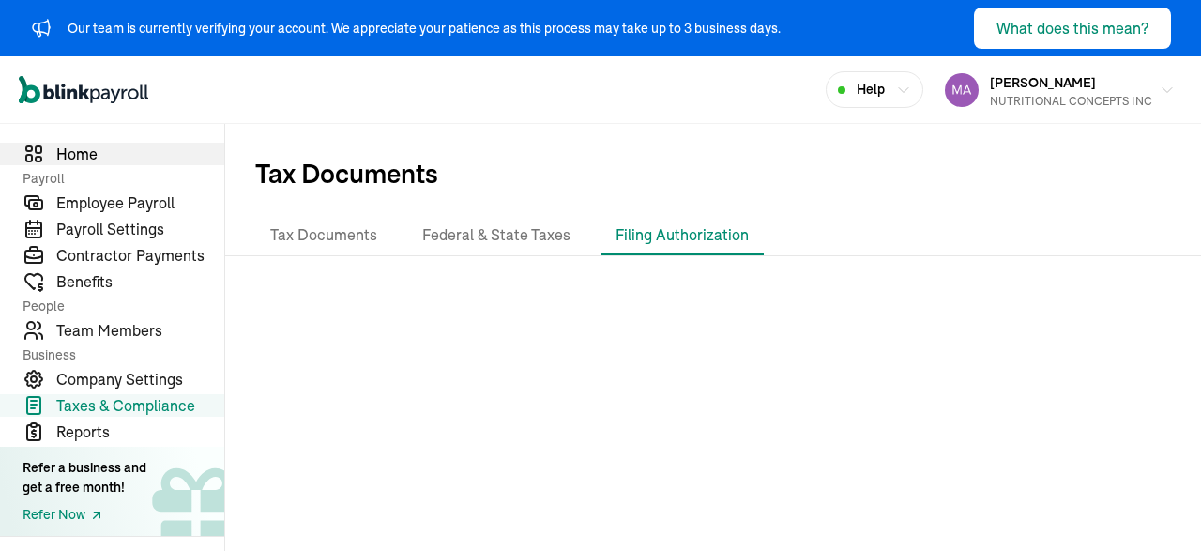
click at [85, 145] on span "Home" at bounding box center [140, 154] width 168 height 23
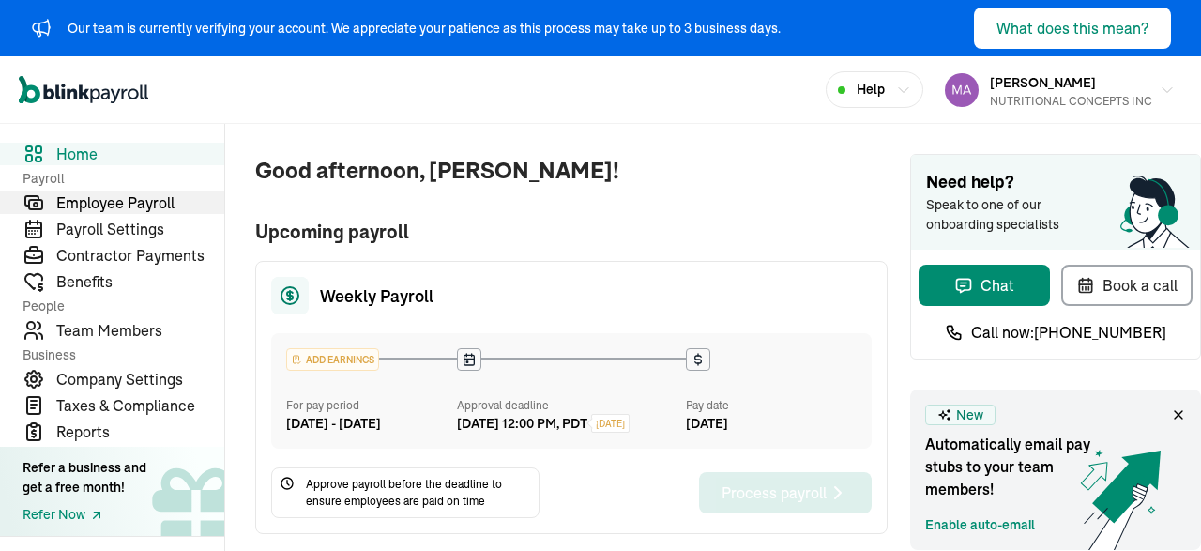
click at [121, 213] on span "Employee Payroll" at bounding box center [140, 202] width 168 height 23
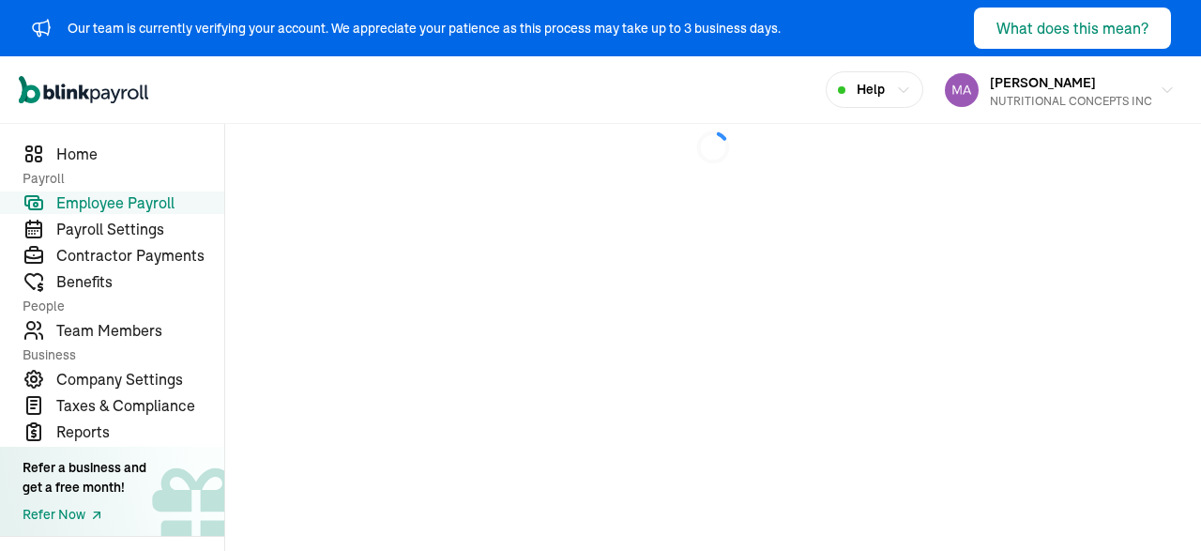
click at [121, 213] on span "Employee Payroll" at bounding box center [140, 202] width 168 height 23
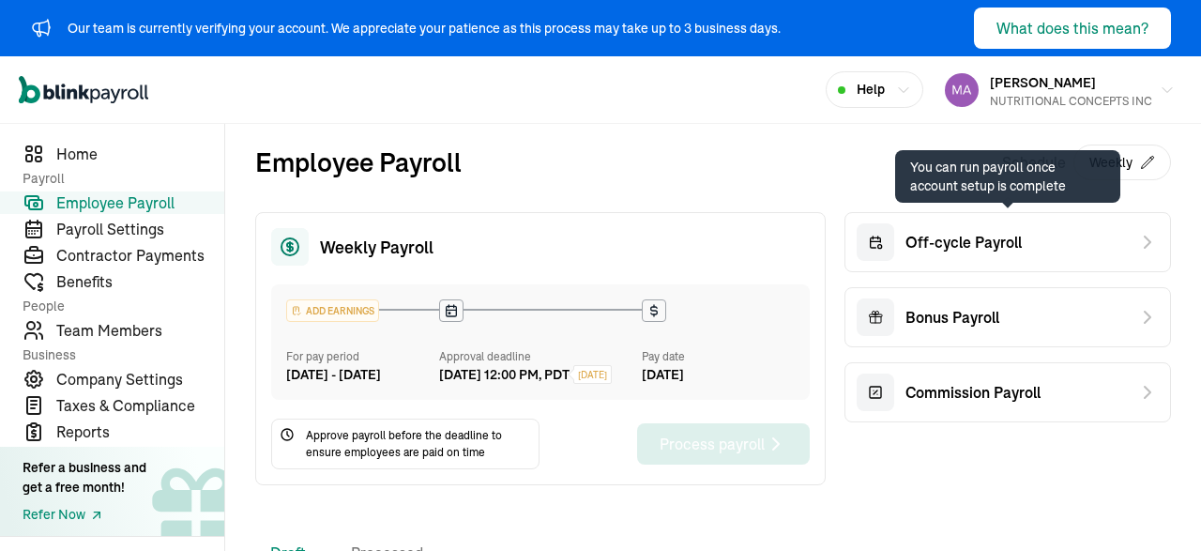
click at [1029, 247] on div "Off-cycle Payroll" at bounding box center [1007, 242] width 326 height 60
click at [1081, 241] on div "Off-cycle Payroll" at bounding box center [1007, 242] width 326 height 60
click at [1154, 229] on div "Off-cycle Payroll" at bounding box center [1007, 242] width 326 height 60
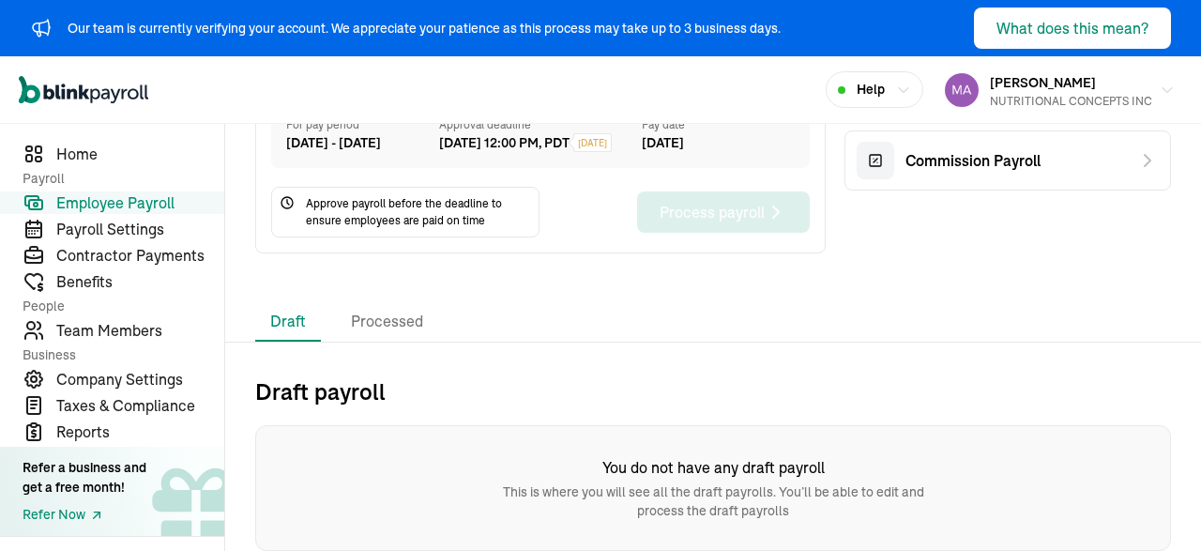
scroll to position [248, 0]
click at [126, 376] on span "Company Settings" at bounding box center [140, 379] width 168 height 23
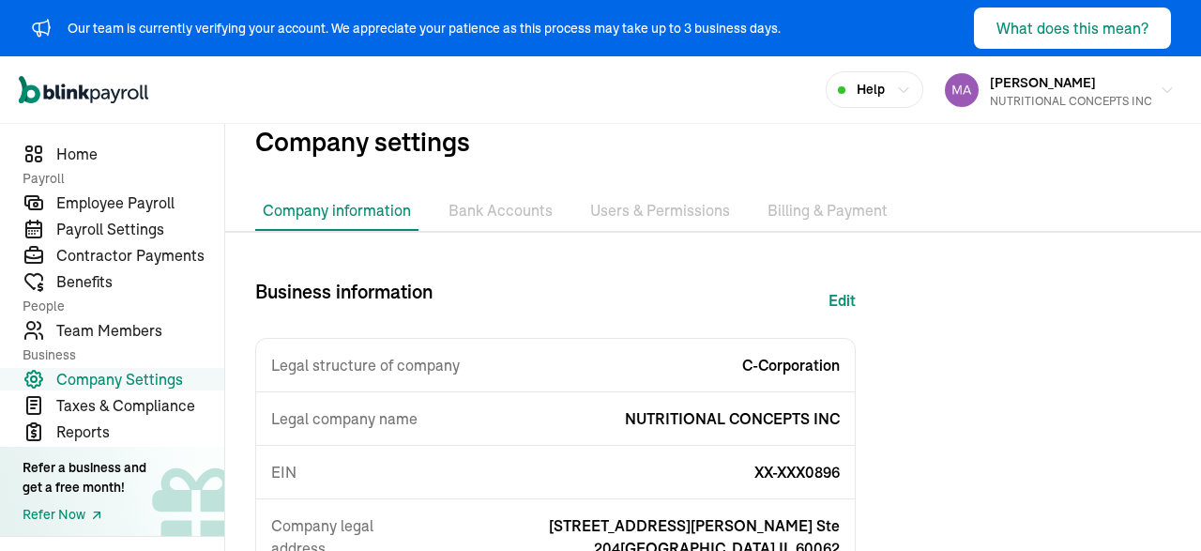
scroll to position [28, 0]
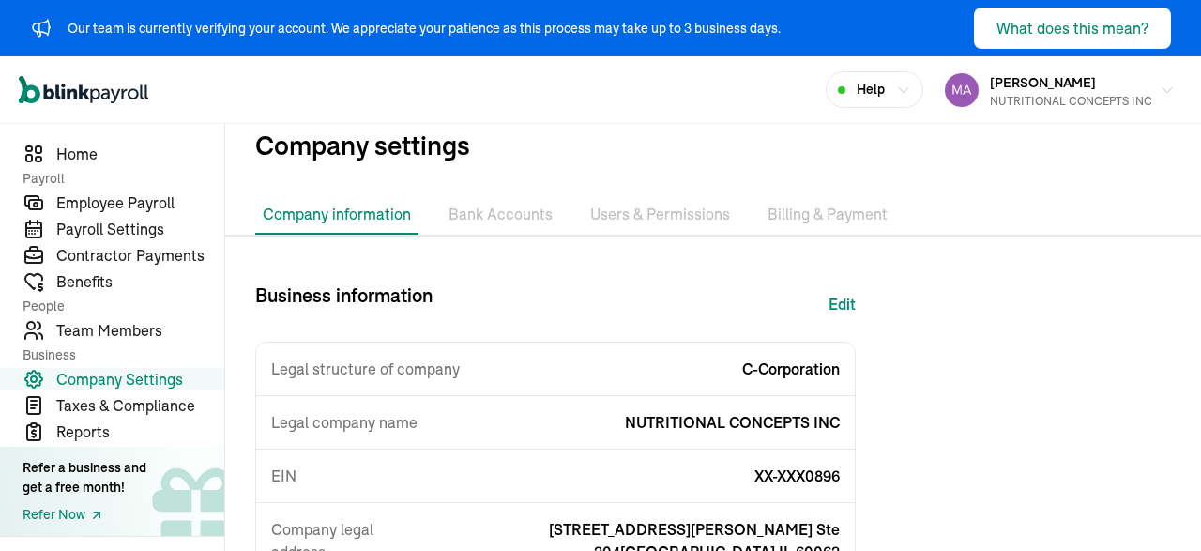
click at [493, 207] on li "Bank Accounts" at bounding box center [500, 214] width 119 height 39
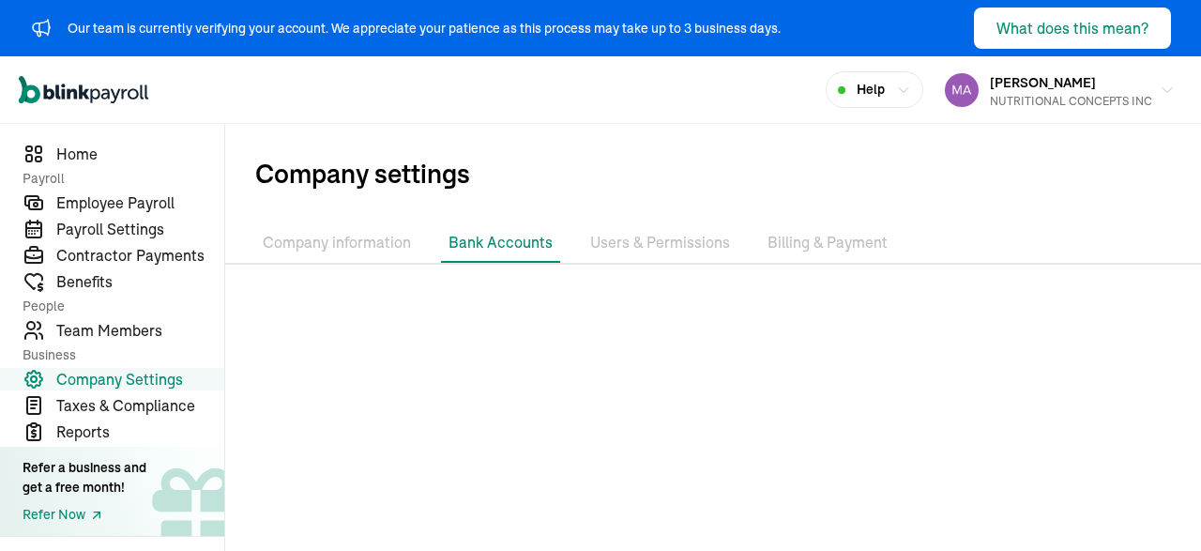
scroll to position [101, 0]
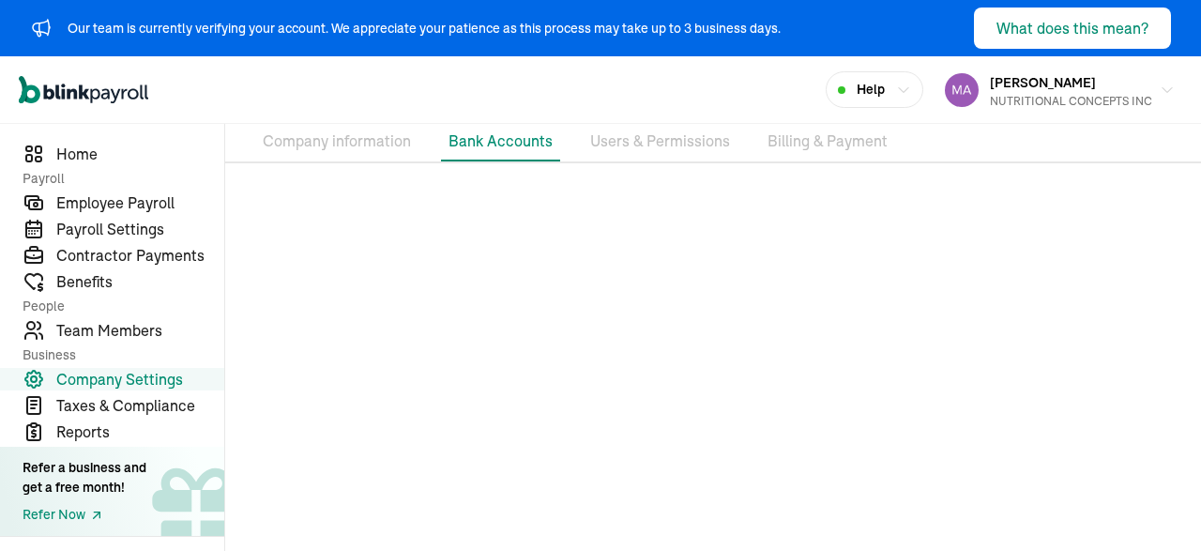
click at [641, 145] on li "Users & Permissions" at bounding box center [660, 141] width 155 height 39
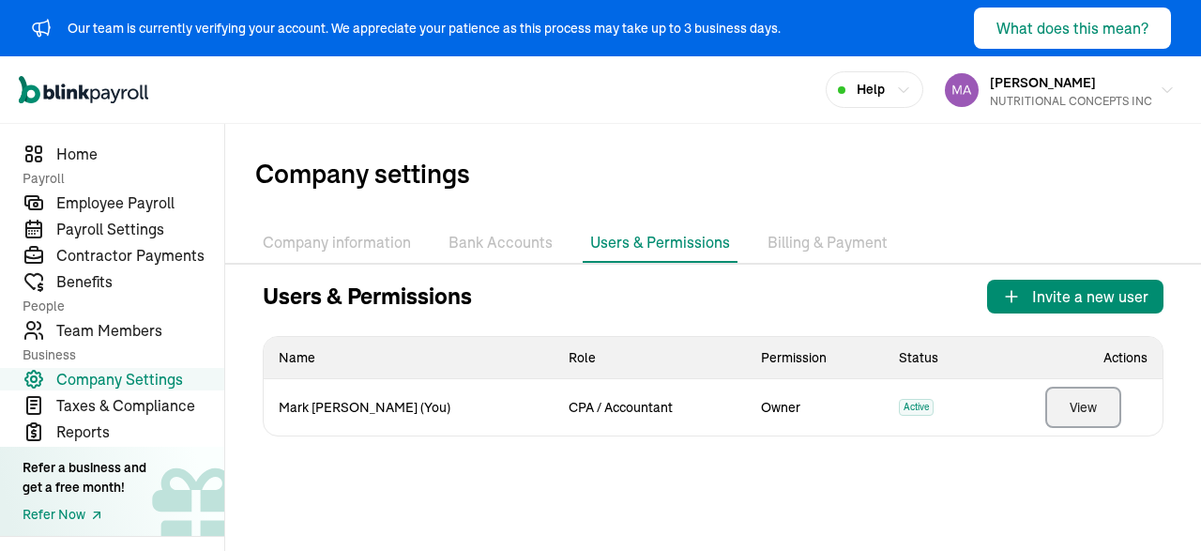
click at [1078, 416] on button "View" at bounding box center [1083, 407] width 76 height 41
click at [826, 235] on li "Billing & Payment" at bounding box center [827, 242] width 135 height 39
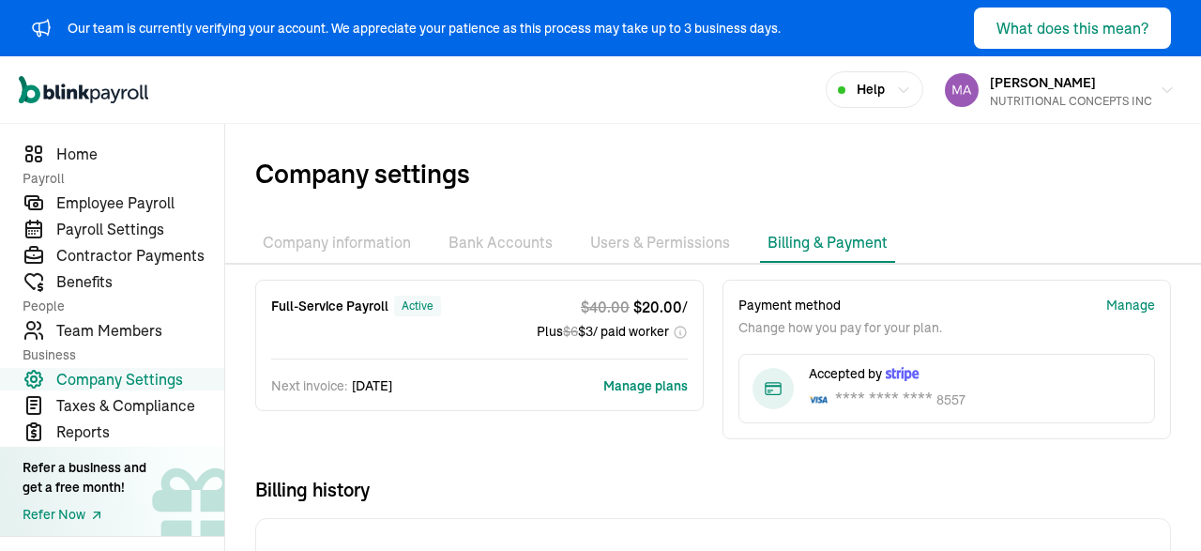
click at [624, 247] on li "Users & Permissions" at bounding box center [660, 242] width 155 height 39
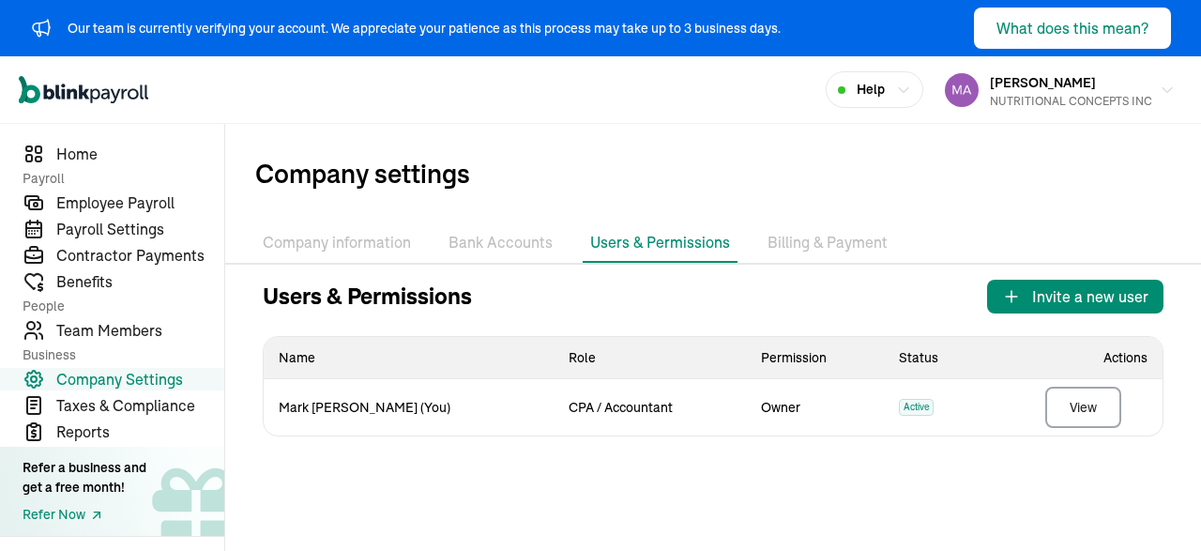
click at [781, 243] on li "Billing & Payment" at bounding box center [827, 242] width 135 height 39
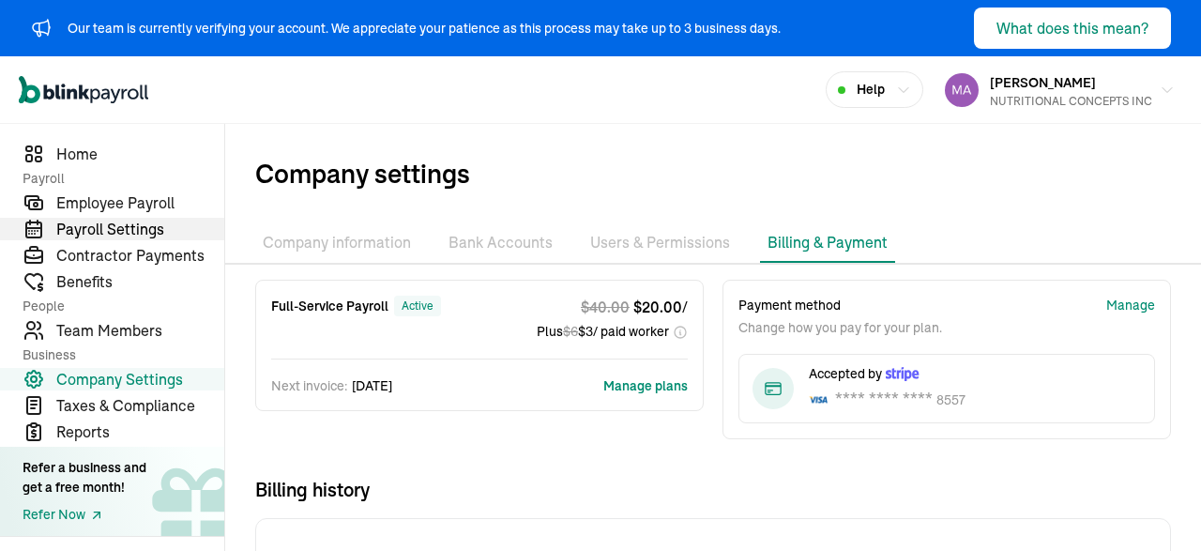
click at [97, 236] on span "Payroll Settings" at bounding box center [140, 229] width 168 height 23
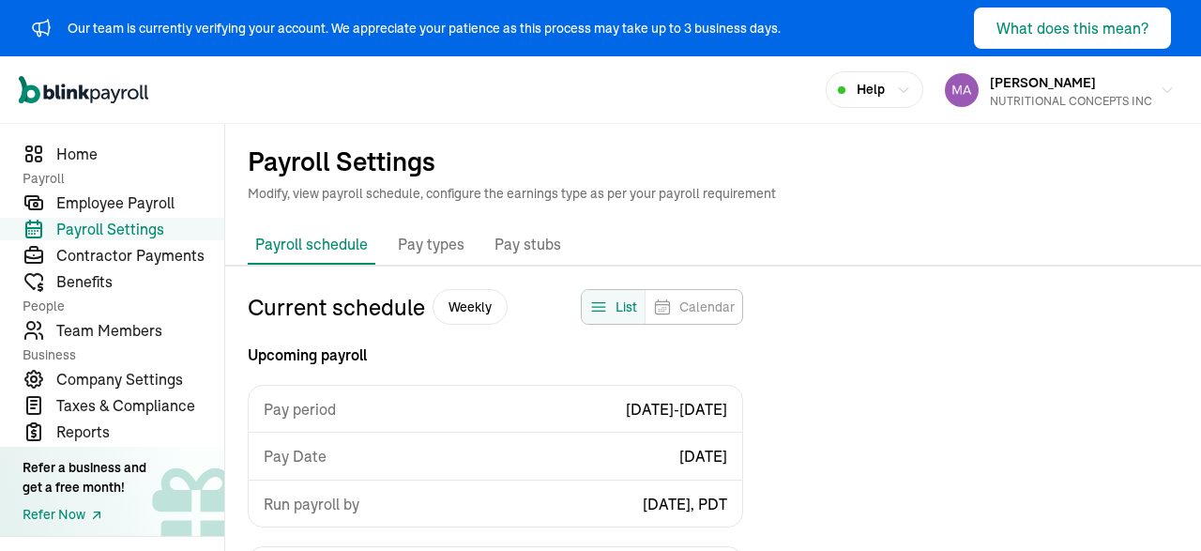
click at [433, 249] on p "Pay types" at bounding box center [431, 245] width 67 height 24
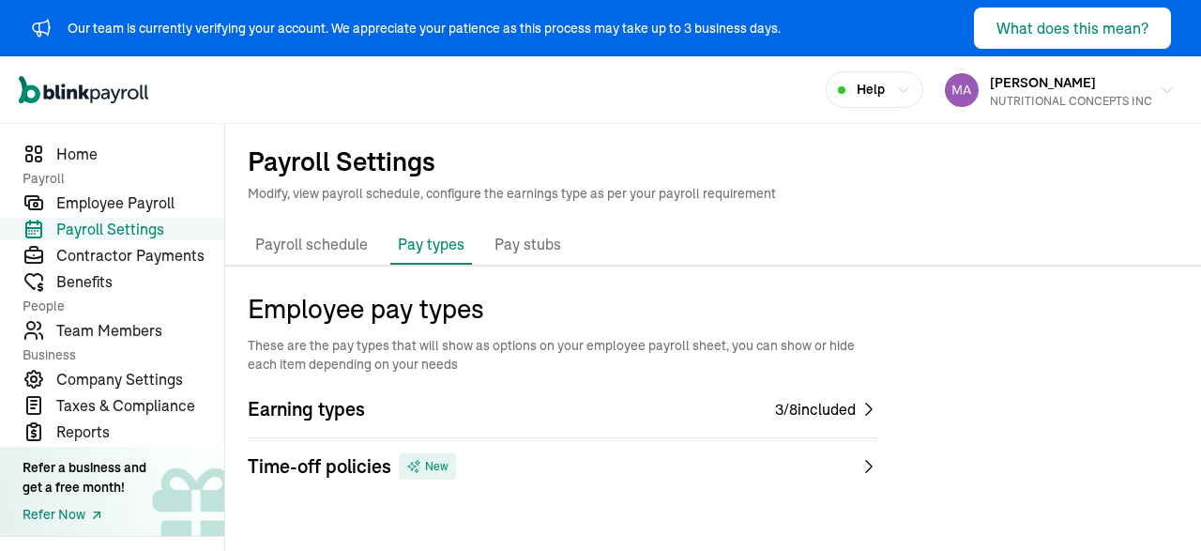
scroll to position [25, 0]
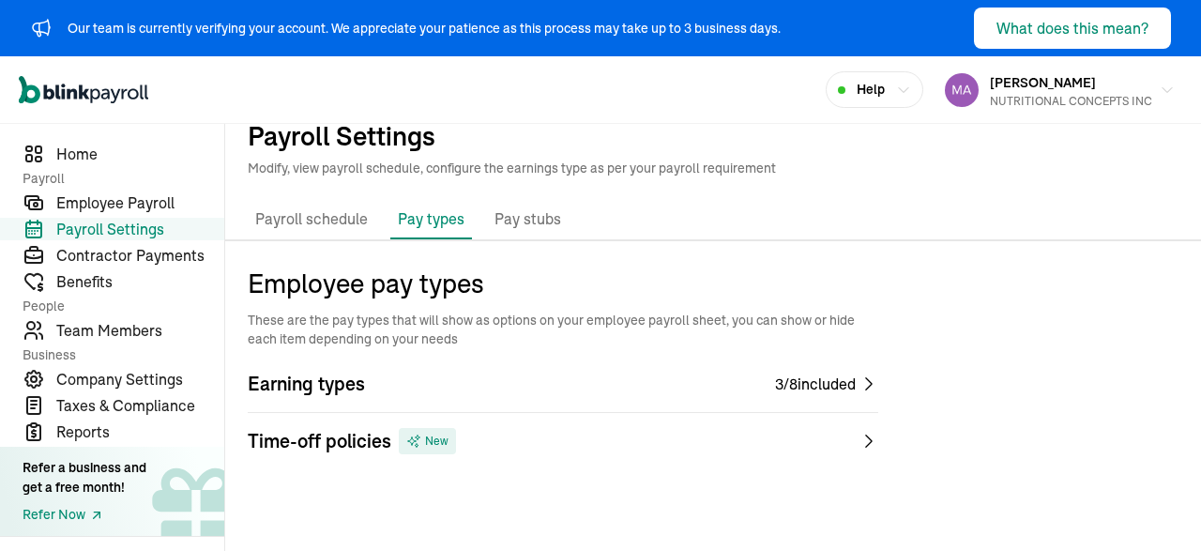
click at [519, 214] on p "Pay stubs" at bounding box center [527, 219] width 67 height 24
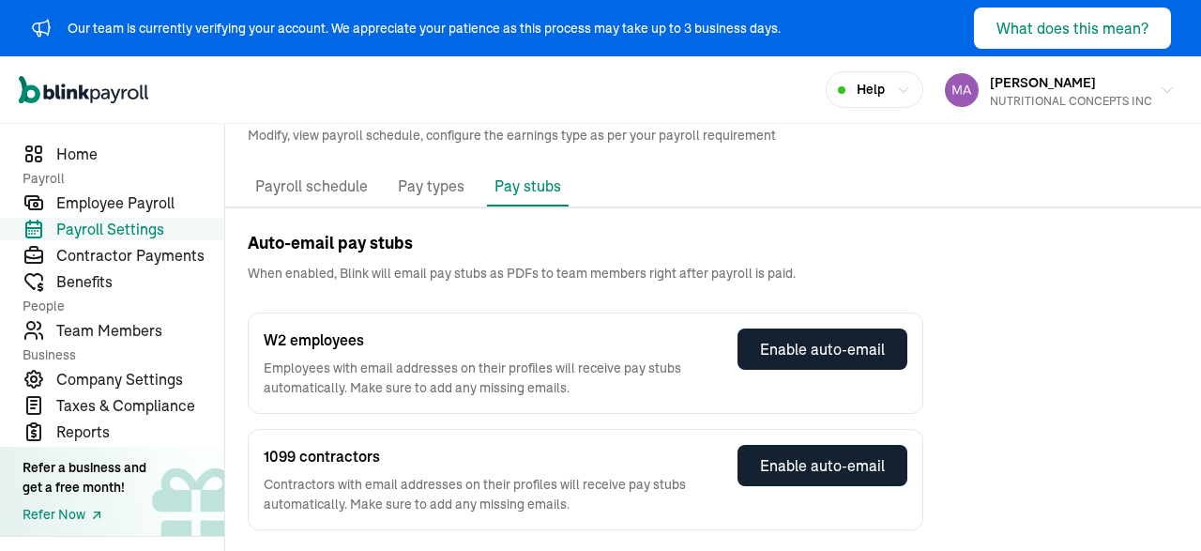
scroll to position [58, 0]
click at [83, 153] on span "Home" at bounding box center [140, 154] width 168 height 23
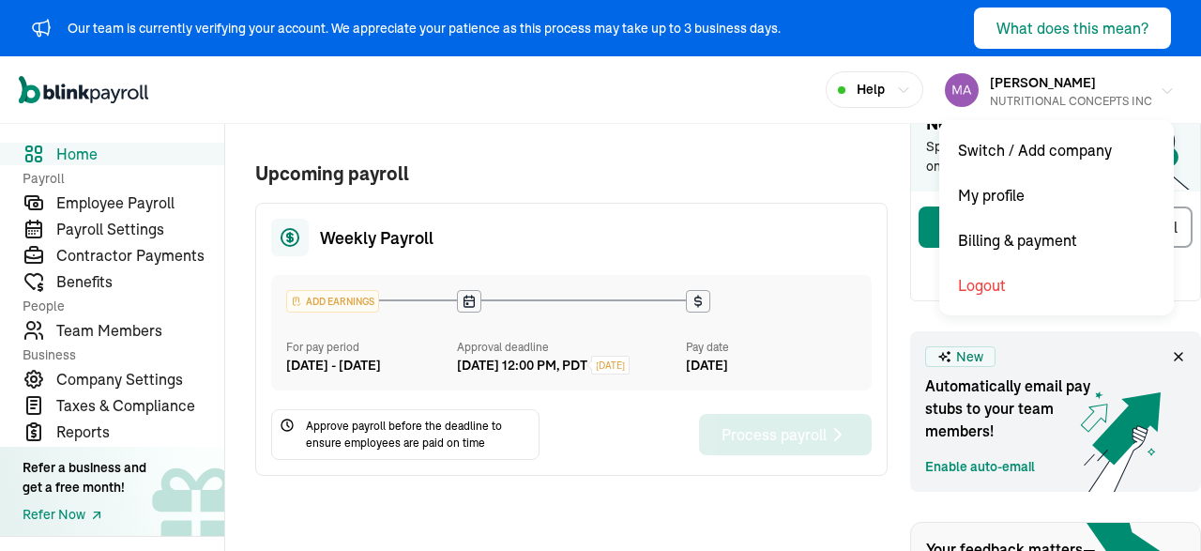
click at [1109, 93] on div "NUTRITIONAL CONCEPTS INC" at bounding box center [1071, 101] width 162 height 17
click at [1038, 91] on div "[PERSON_NAME] NUTRITIONAL CONCEPTS INC" at bounding box center [1071, 89] width 162 height 39
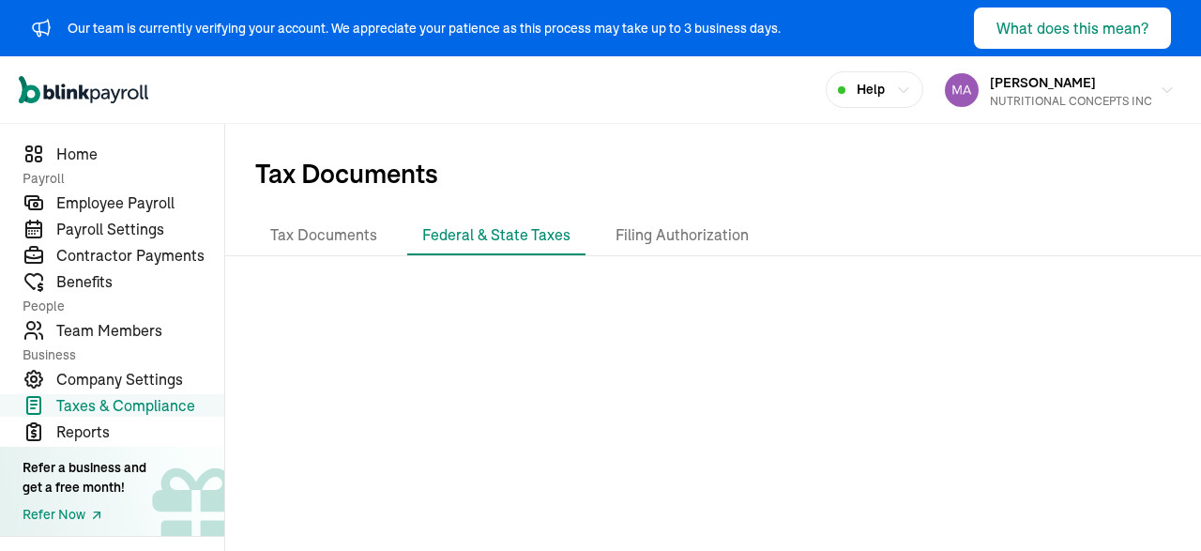
scroll to position [8, 0]
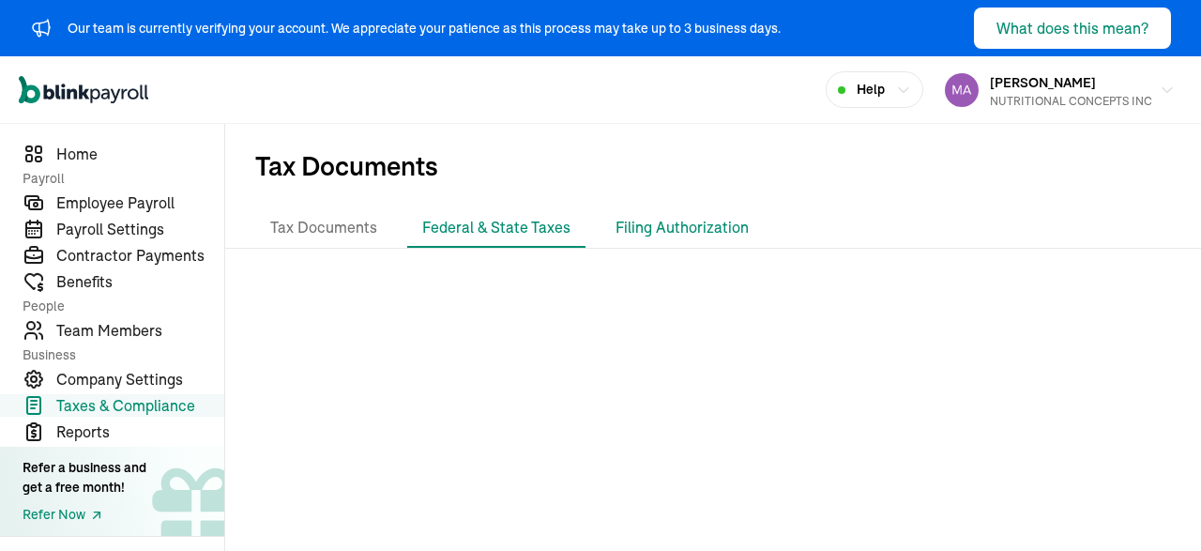
click at [681, 225] on li "Filing Authorization" at bounding box center [681, 227] width 163 height 39
click at [530, 217] on li "Federal & State Taxes" at bounding box center [496, 227] width 178 height 39
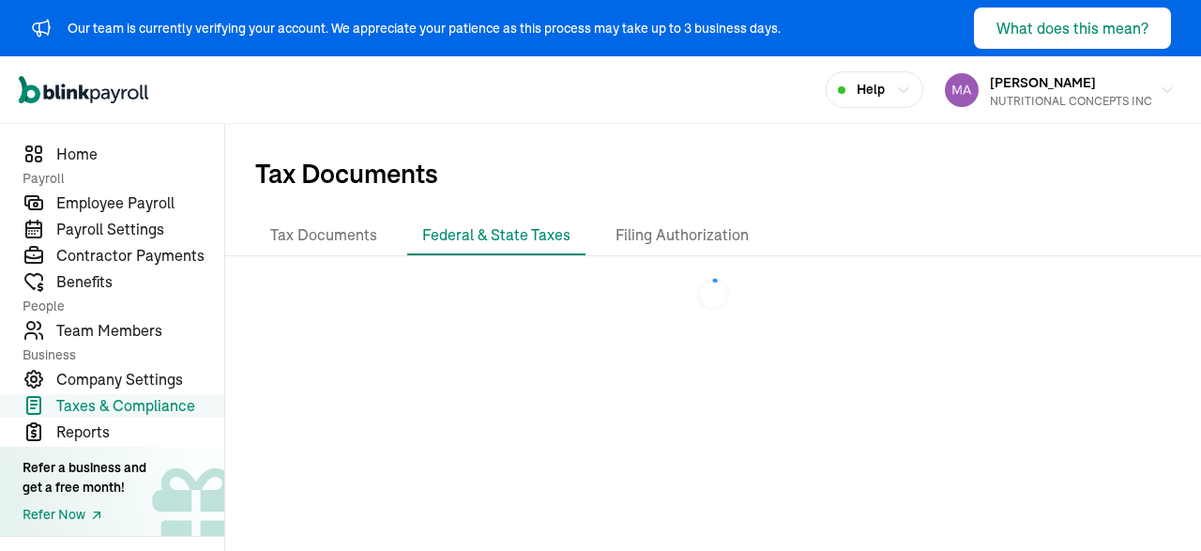
scroll to position [0, 0]
click at [146, 387] on span "Company Settings" at bounding box center [140, 379] width 168 height 23
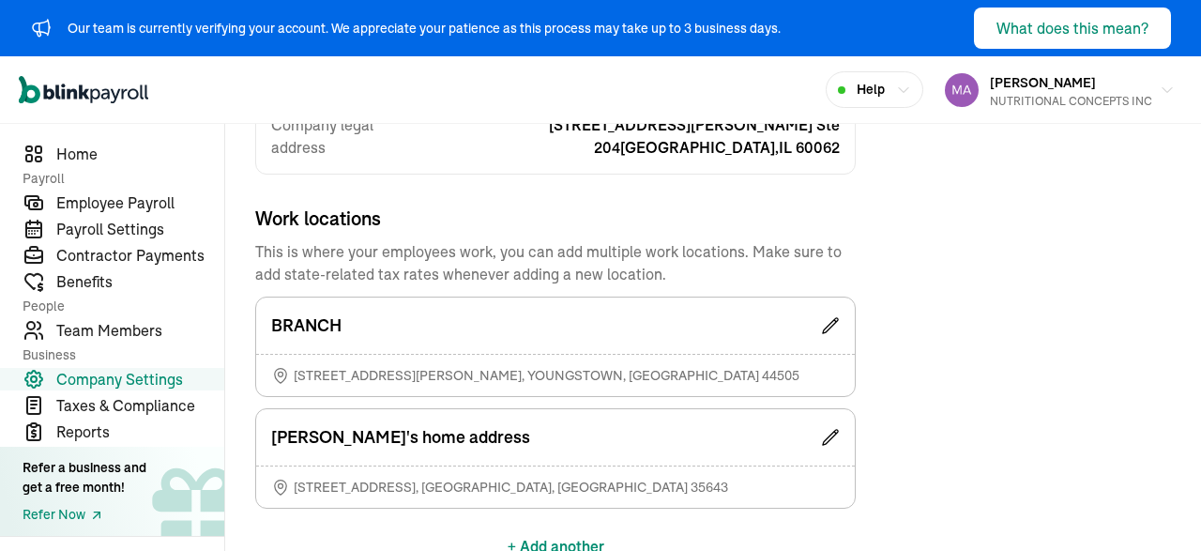
scroll to position [435, 0]
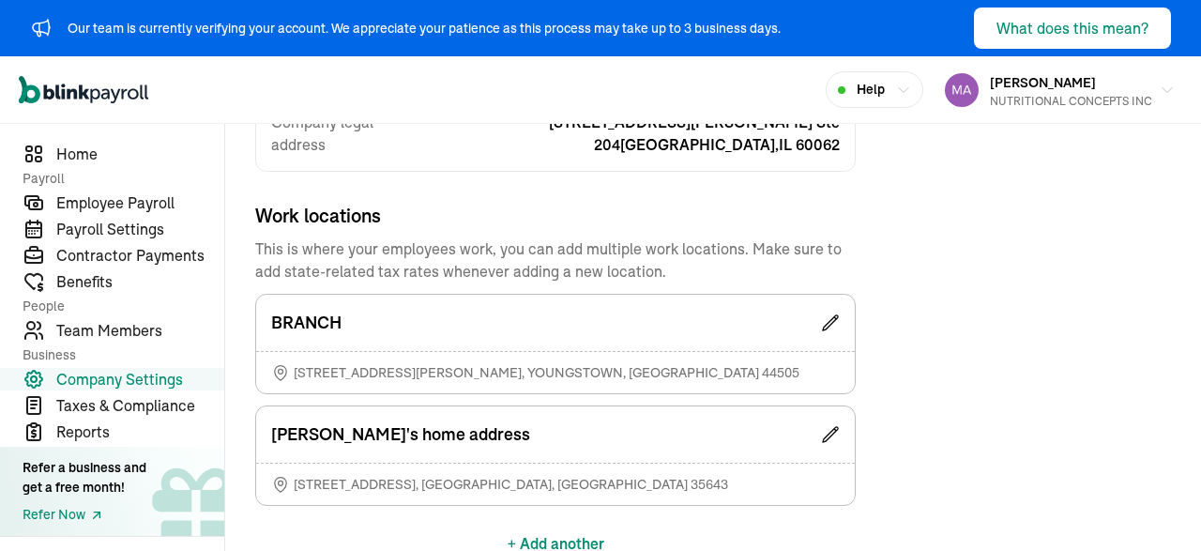
click at [476, 363] on span "[STREET_ADDRESS][PERSON_NAME]" at bounding box center [547, 372] width 506 height 19
click at [342, 363] on span "[STREET_ADDRESS][PERSON_NAME]" at bounding box center [547, 372] width 506 height 19
drag, startPoint x: 342, startPoint y: 350, endPoint x: 303, endPoint y: 343, distance: 39.9
click at [303, 363] on span "[STREET_ADDRESS][PERSON_NAME]" at bounding box center [547, 372] width 506 height 19
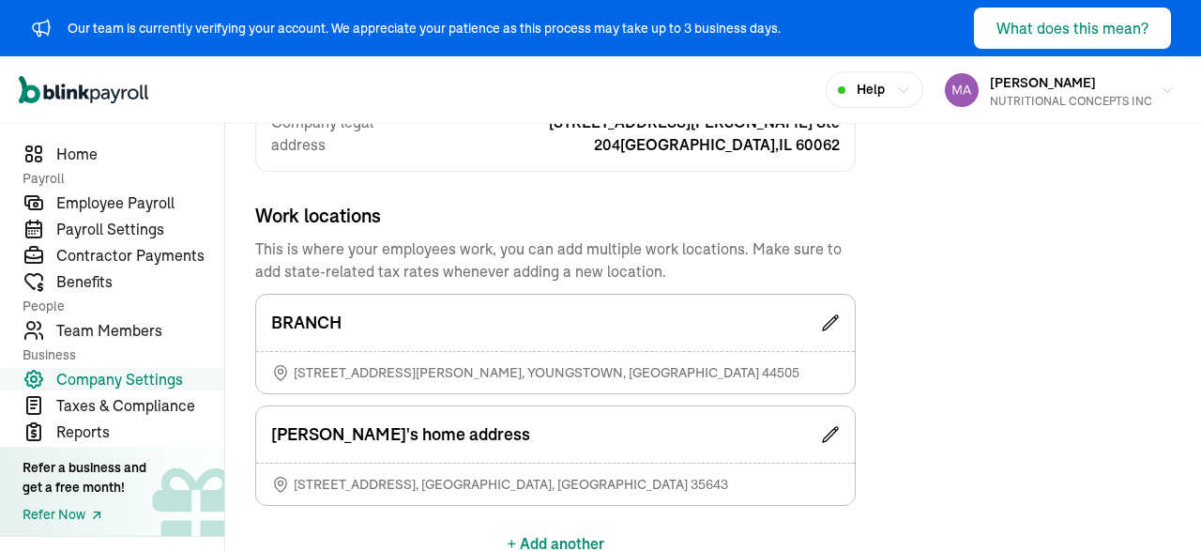
click at [276, 363] on icon at bounding box center [280, 372] width 19 height 19
click at [830, 295] on div "BRANCH" at bounding box center [555, 323] width 599 height 56
click at [834, 315] on icon at bounding box center [830, 322] width 15 height 15
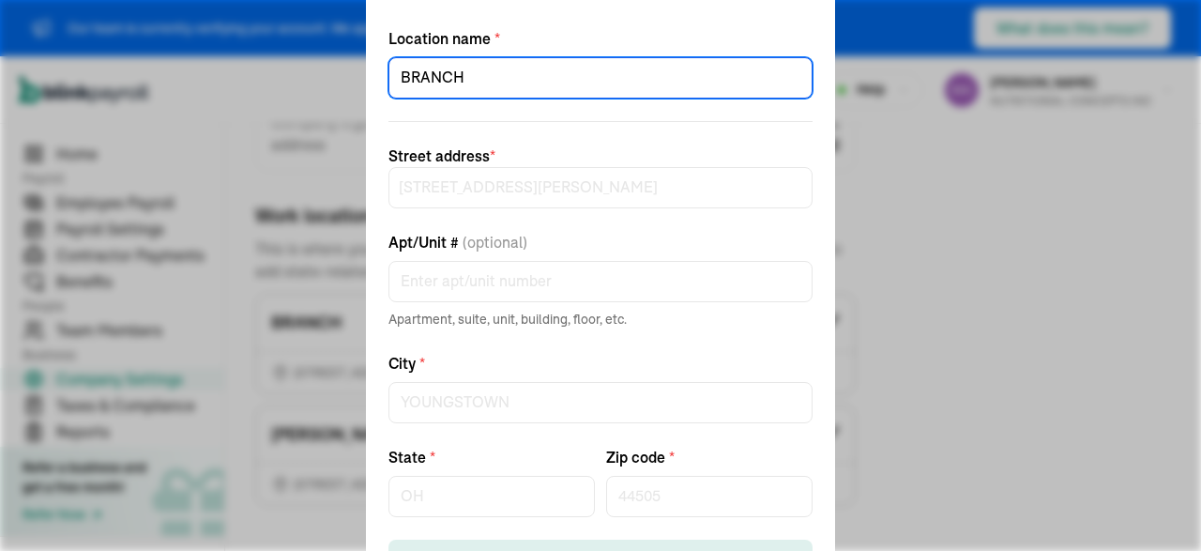
click at [538, 83] on input "BRANCH" at bounding box center [600, 77] width 424 height 41
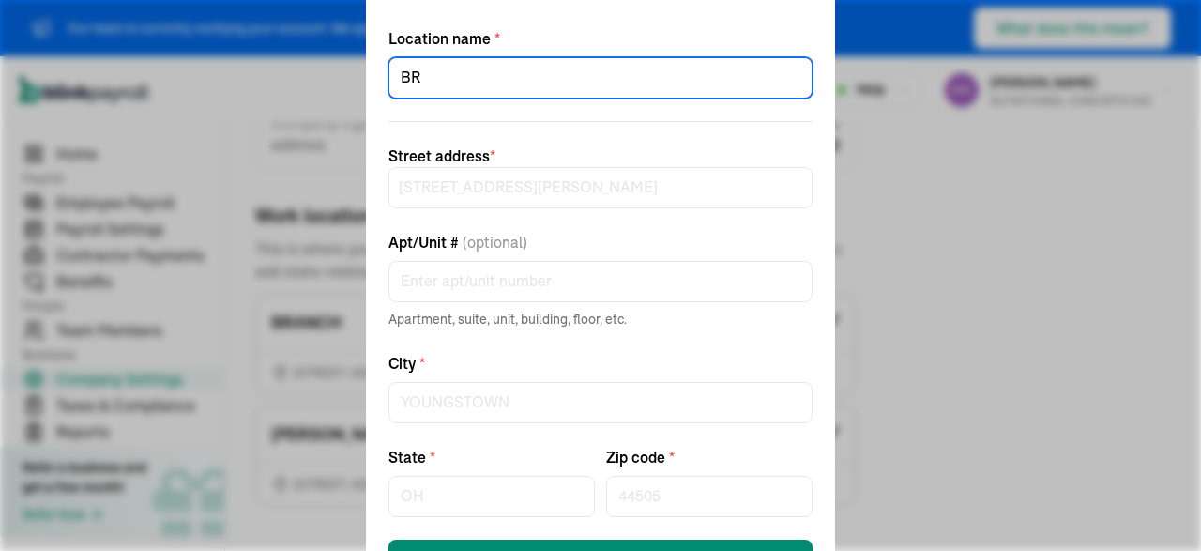
type input "B"
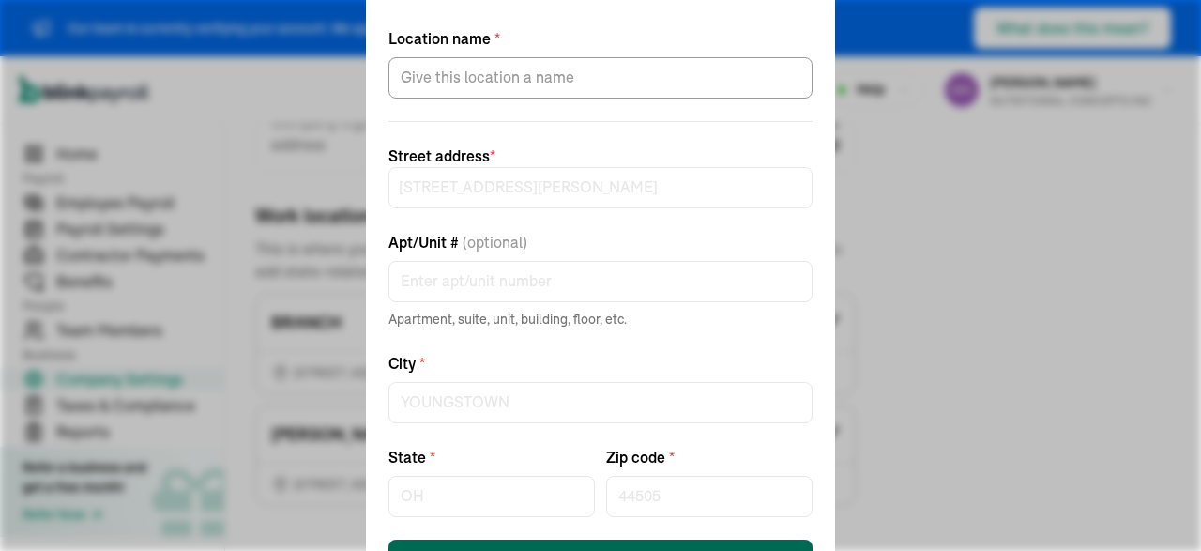
click at [663, 545] on button "Save work location" at bounding box center [600, 559] width 424 height 41
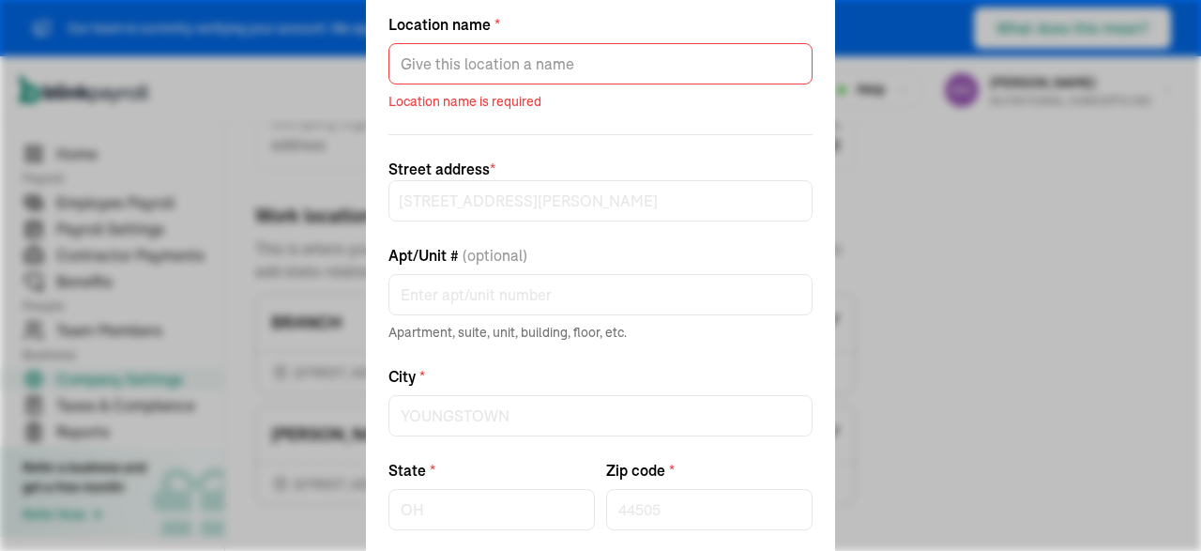
click at [944, 253] on div "Edit work location Location name * Location name is required Street address * […" at bounding box center [600, 275] width 1201 height 551
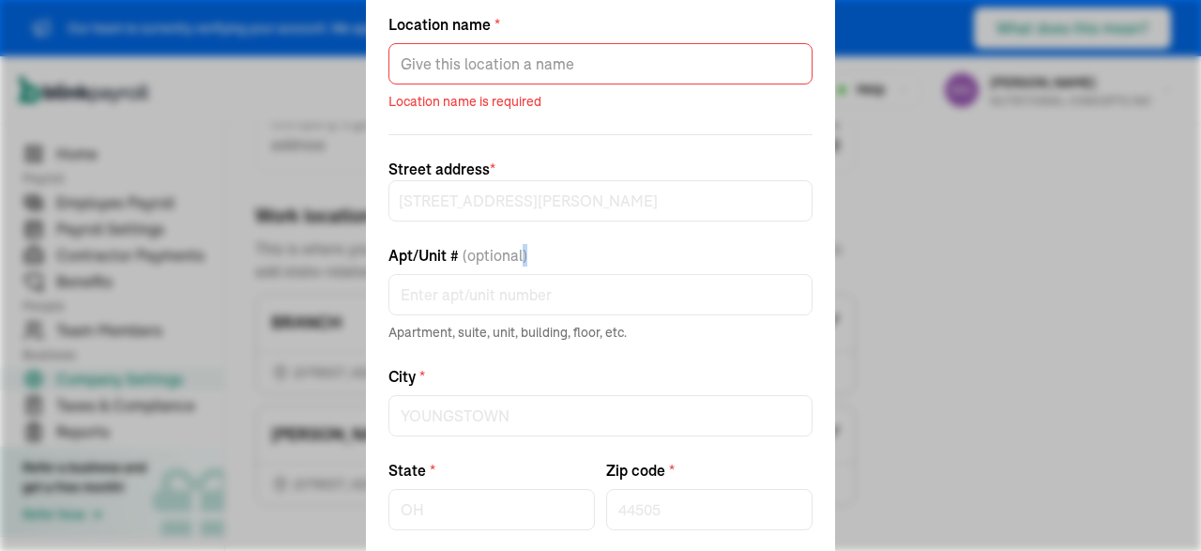
click at [944, 253] on div "Edit work location Location name * Location name is required Street address * […" at bounding box center [600, 275] width 1201 height 551
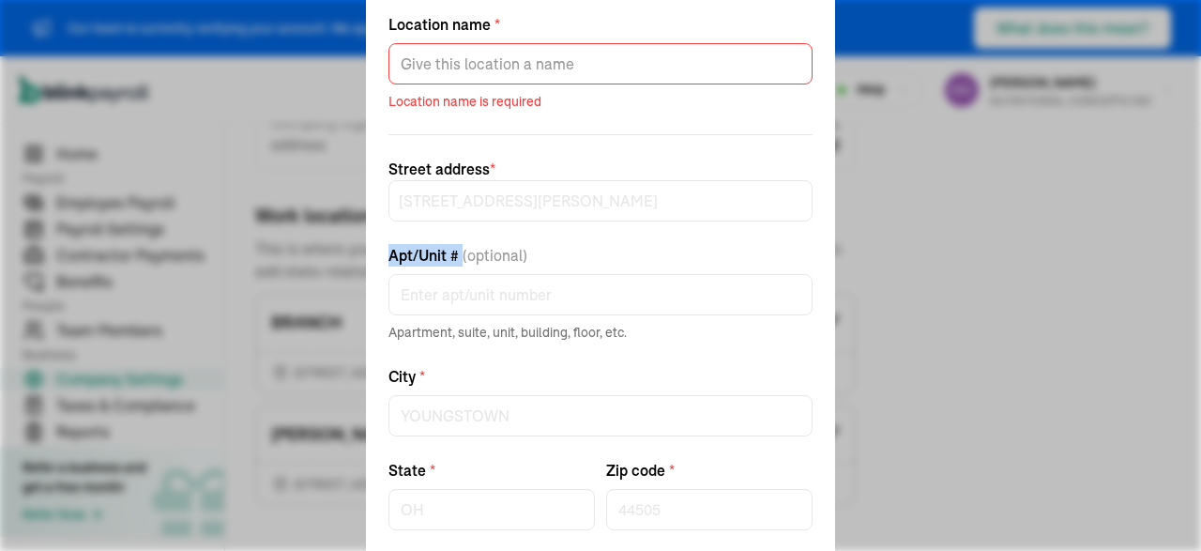
click at [944, 253] on div "Edit work location Location name * Location name is required Street address * […" at bounding box center [600, 275] width 1201 height 551
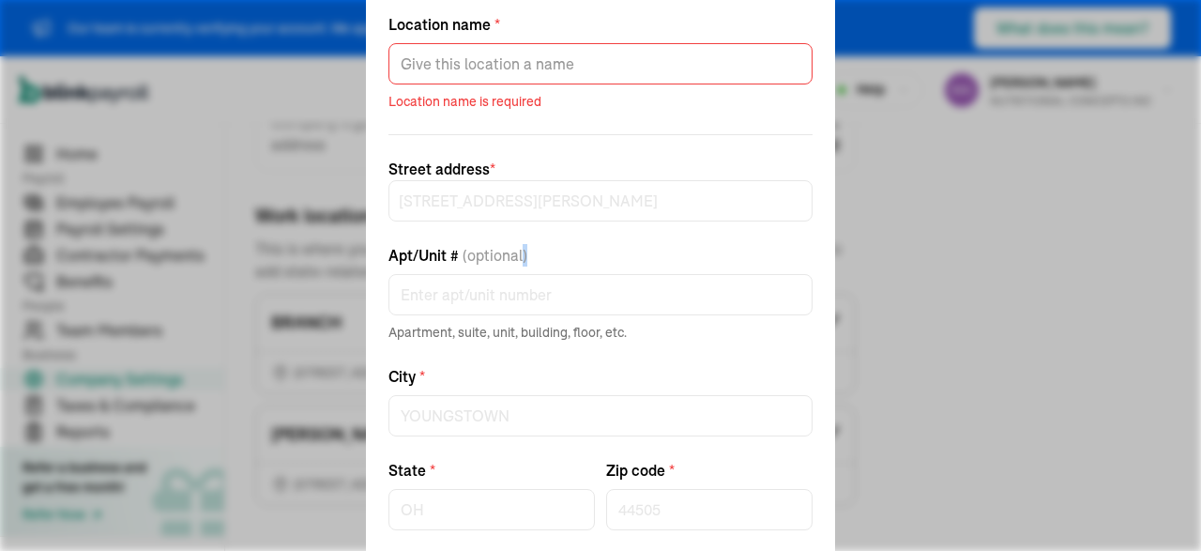
click at [944, 253] on div "Edit work location Location name * Location name is required Street address * […" at bounding box center [600, 275] width 1201 height 551
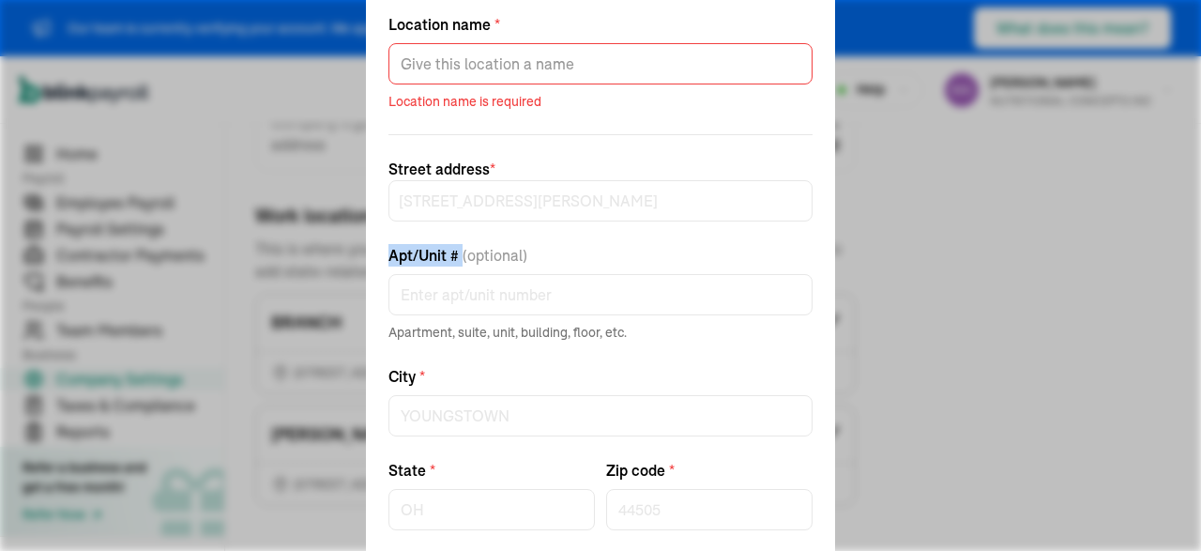
click at [944, 253] on div "Edit work location Location name * Location name is required Street address * […" at bounding box center [600, 275] width 1201 height 551
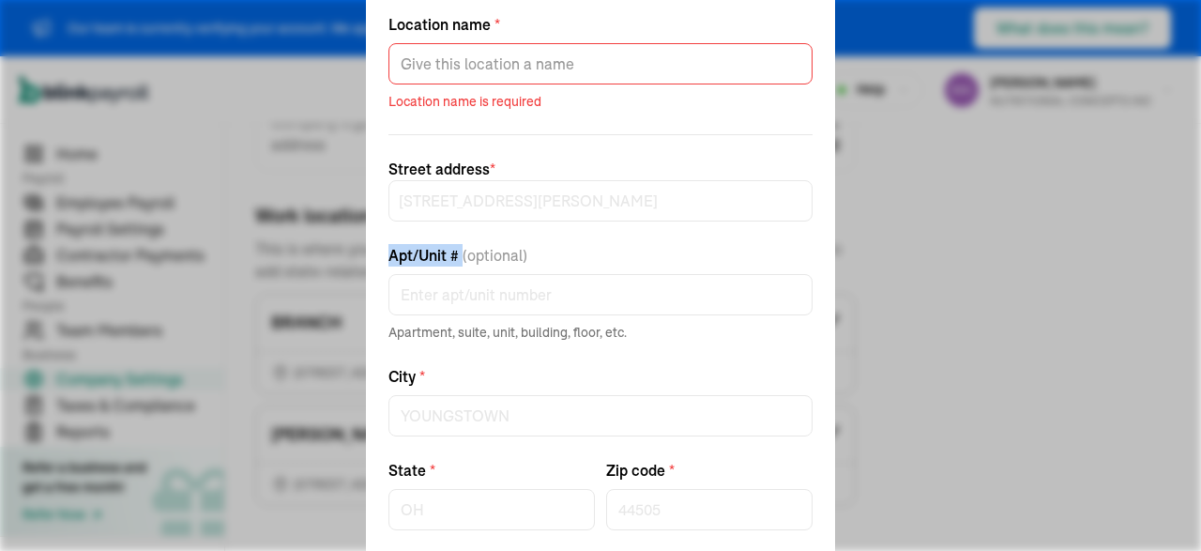
click at [166, 145] on div "Edit work location Location name * Location name is required Street address * […" at bounding box center [600, 275] width 1201 height 551
drag, startPoint x: 166, startPoint y: 145, endPoint x: 261, endPoint y: 76, distance: 117.5
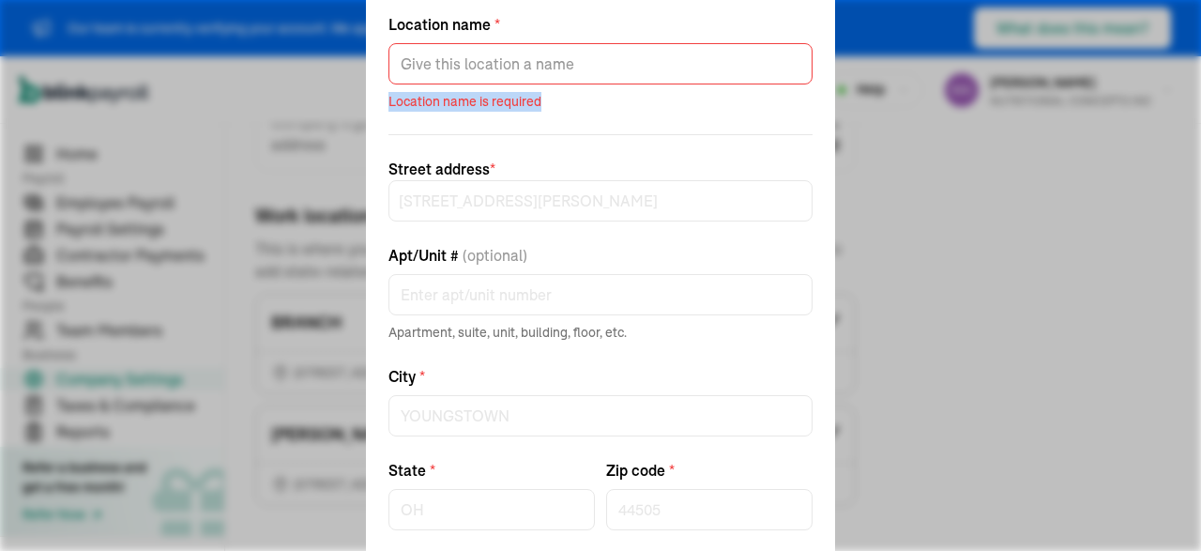
click at [261, 76] on div "Edit work location Location name * Location name is required Street address * […" at bounding box center [600, 275] width 1201 height 551
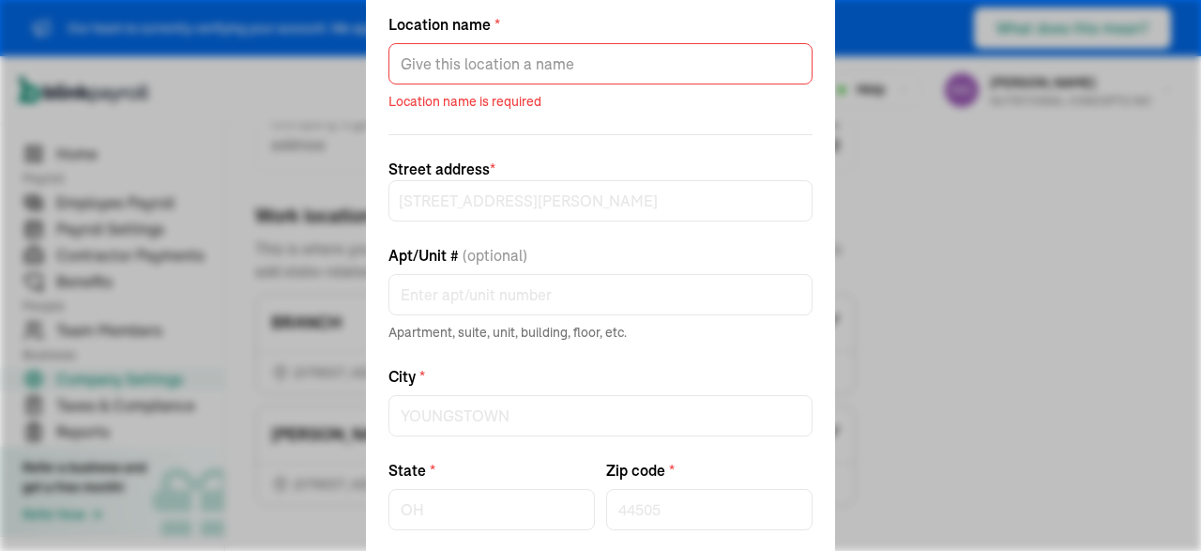
click at [261, 76] on div "Edit work location Location name * Location name is required Street address * […" at bounding box center [600, 275] width 1201 height 551
drag, startPoint x: 261, startPoint y: 76, endPoint x: 29, endPoint y: -22, distance: 251.4
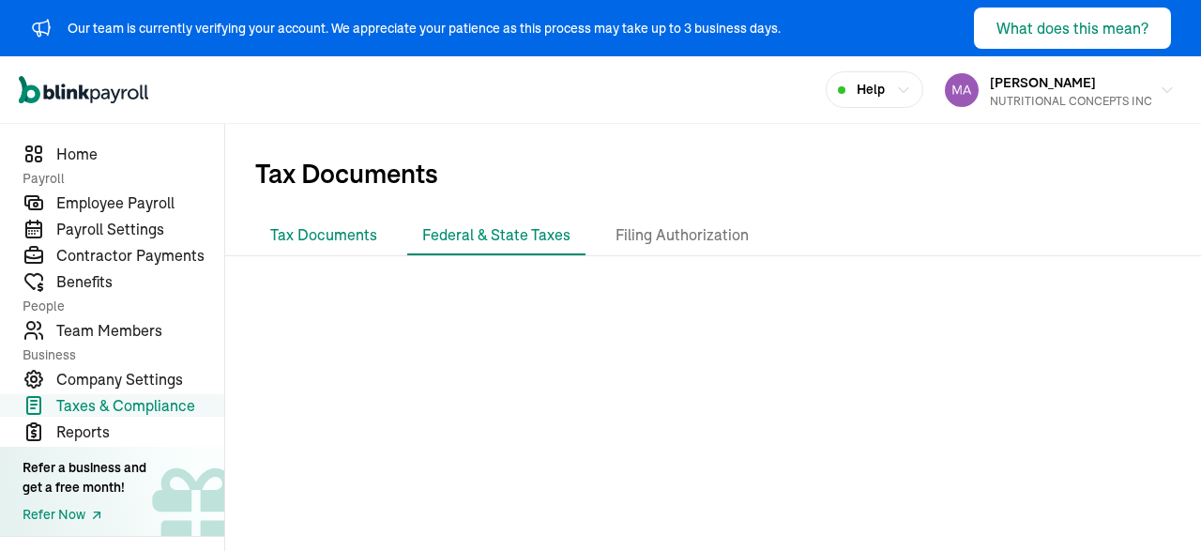
click at [332, 228] on li "Tax Documents" at bounding box center [323, 235] width 137 height 39
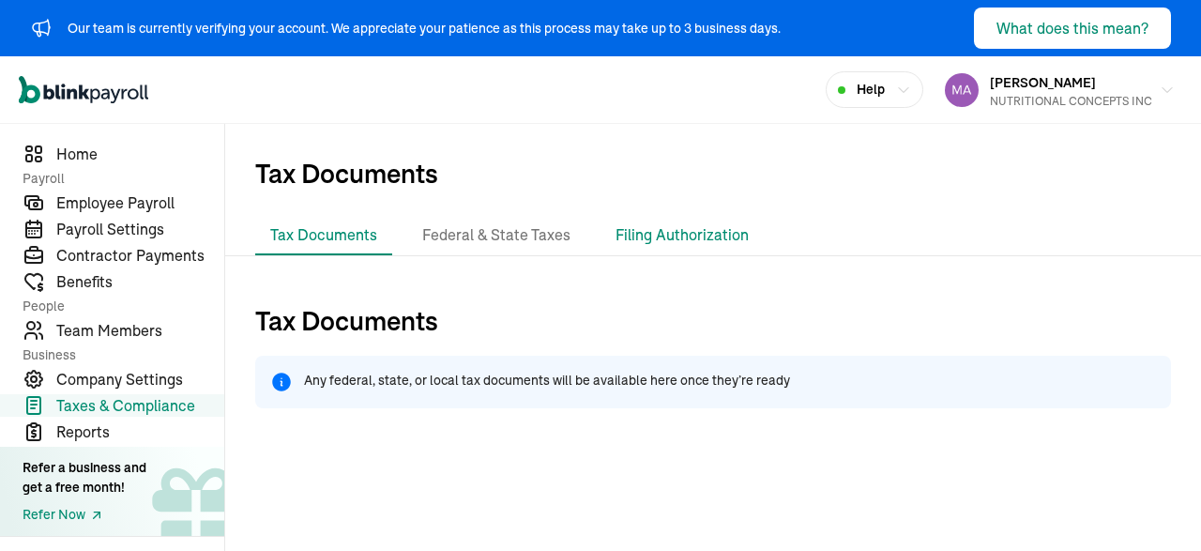
click at [682, 241] on li "Filing Authorization" at bounding box center [681, 235] width 163 height 39
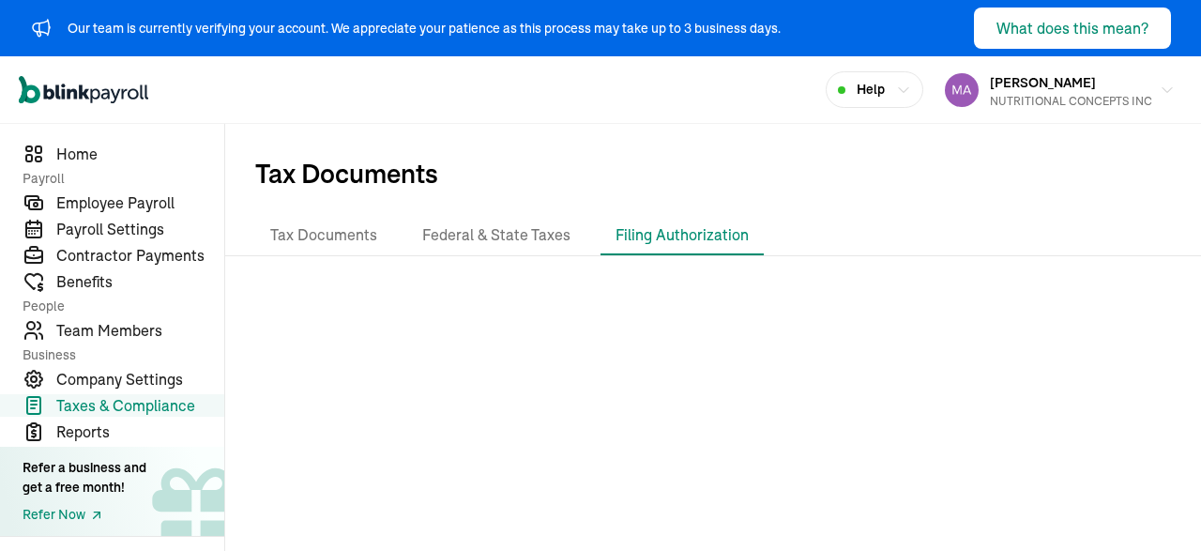
scroll to position [83, 0]
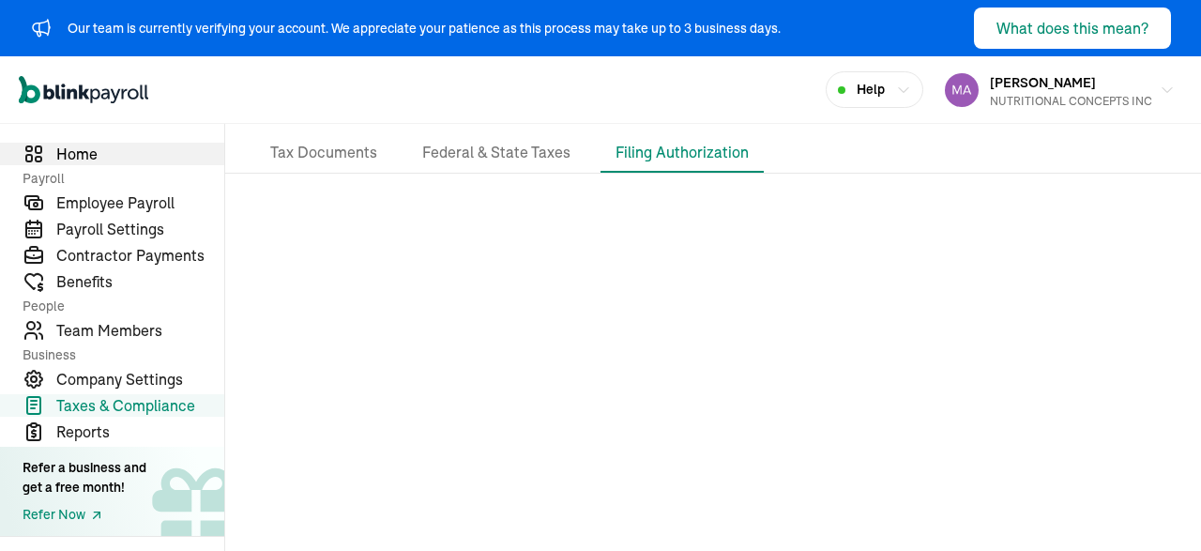
click at [93, 155] on span "Home" at bounding box center [140, 154] width 168 height 23
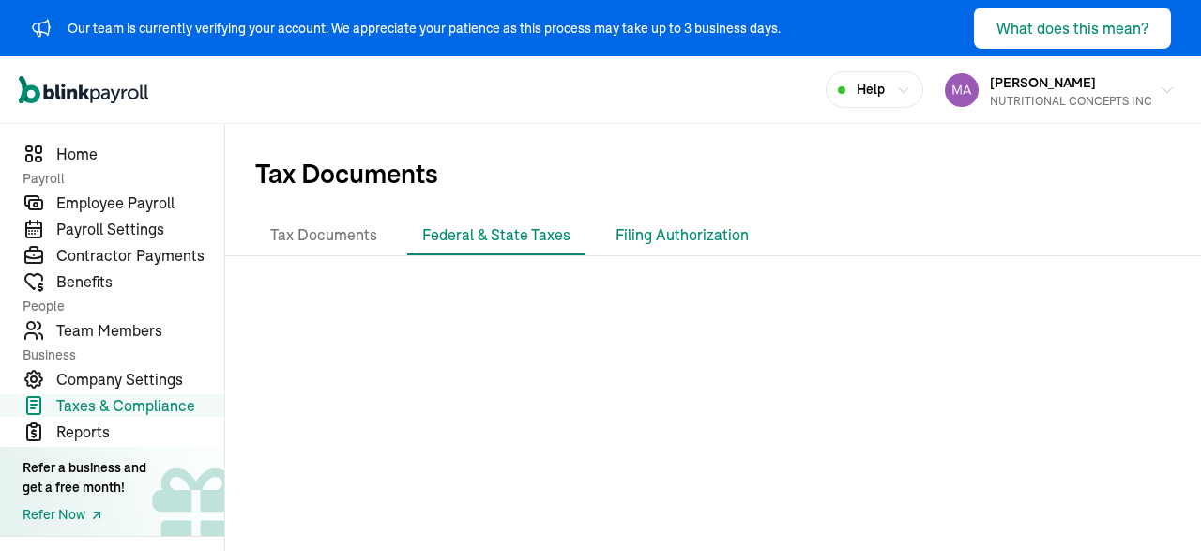
click at [645, 237] on li "Filing Authorization" at bounding box center [681, 235] width 163 height 39
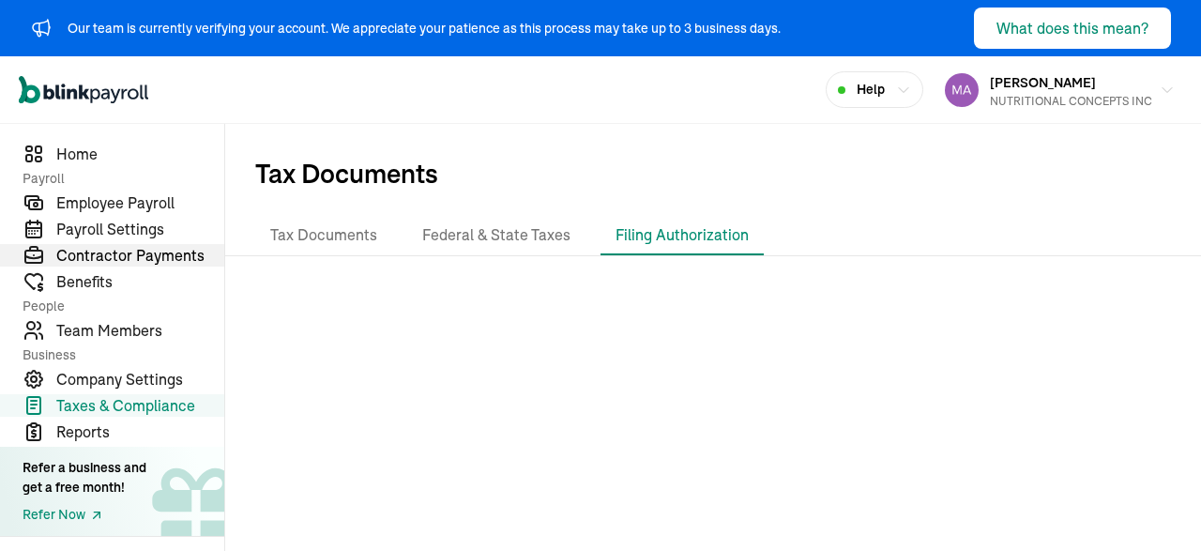
click at [95, 254] on span "Contractor Payments" at bounding box center [140, 255] width 168 height 23
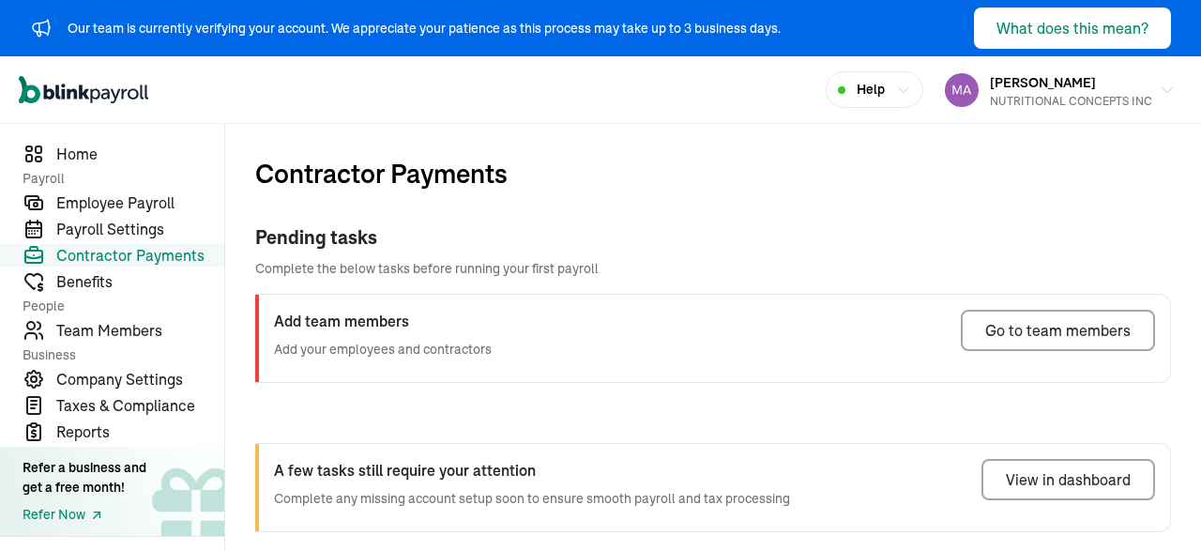
click at [338, 408] on div "Pending tasks Complete the below tasks before running your first payroll Add te…" at bounding box center [713, 303] width 916 height 220
click at [746, 92] on div "Open main menu Help [PERSON_NAME] NUTRITIONAL CONCEPTS INC" at bounding box center [600, 90] width 1201 height 68
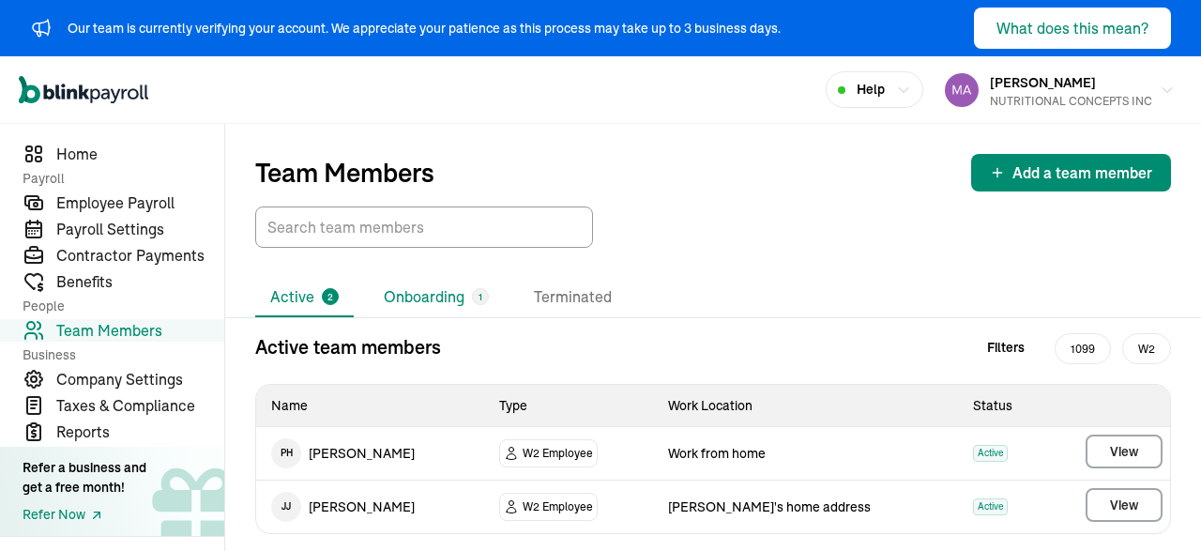
click at [448, 286] on li "Onboarding 1" at bounding box center [436, 297] width 135 height 39
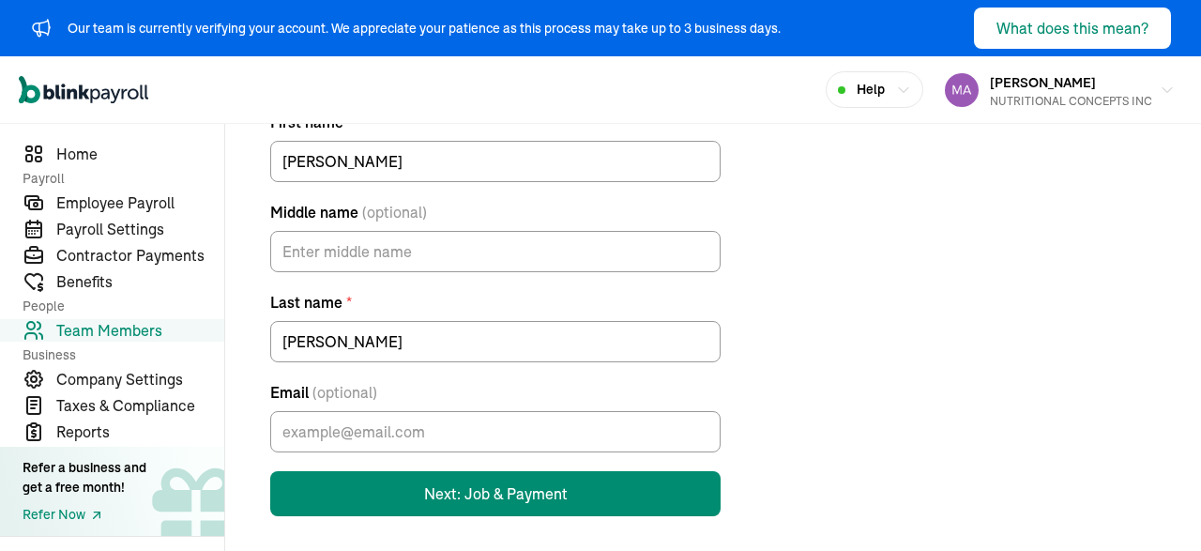
scroll to position [236, 0]
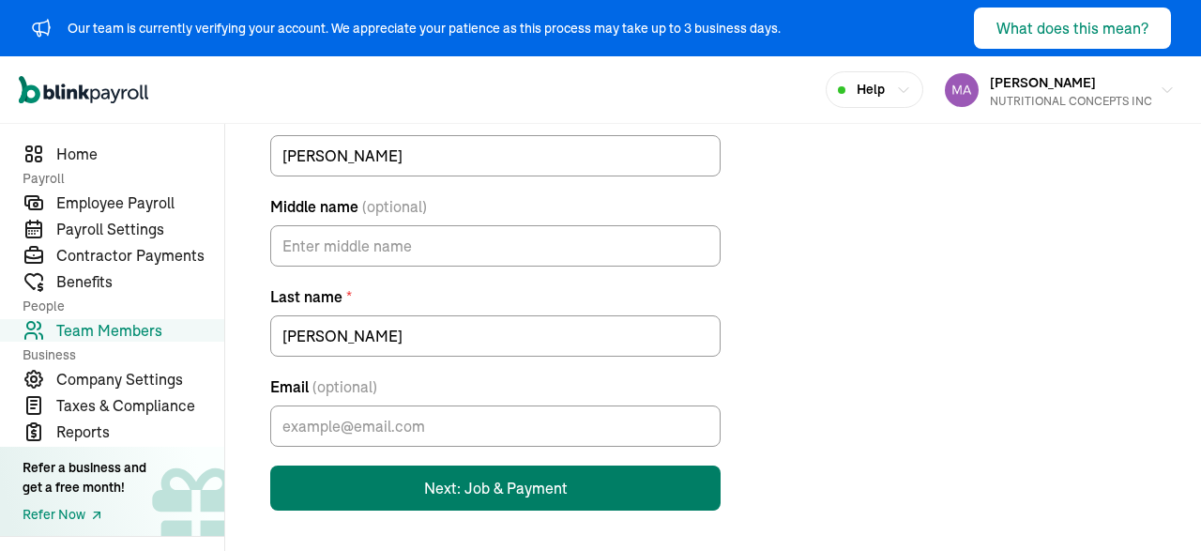
click at [466, 468] on button "Next: Job & Payment" at bounding box center [495, 487] width 450 height 45
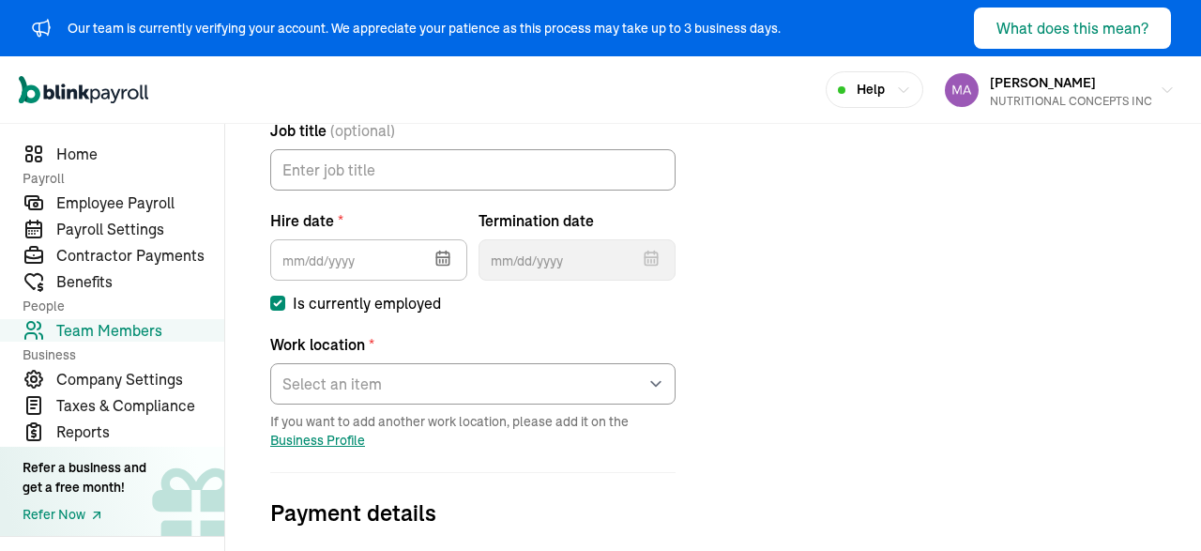
scroll to position [278, 0]
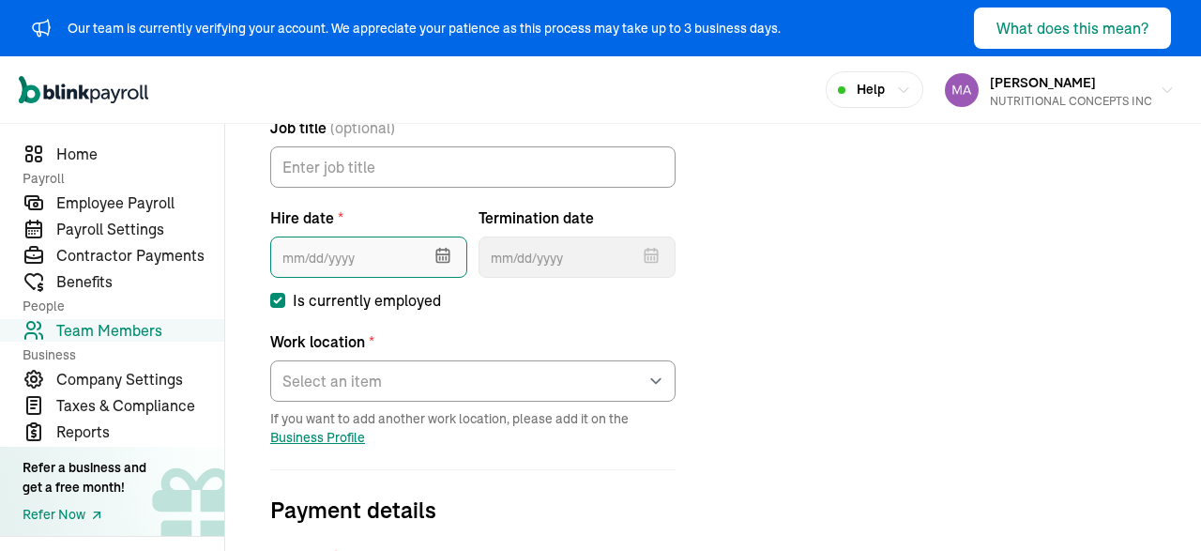
click at [364, 264] on input "text" at bounding box center [368, 256] width 197 height 41
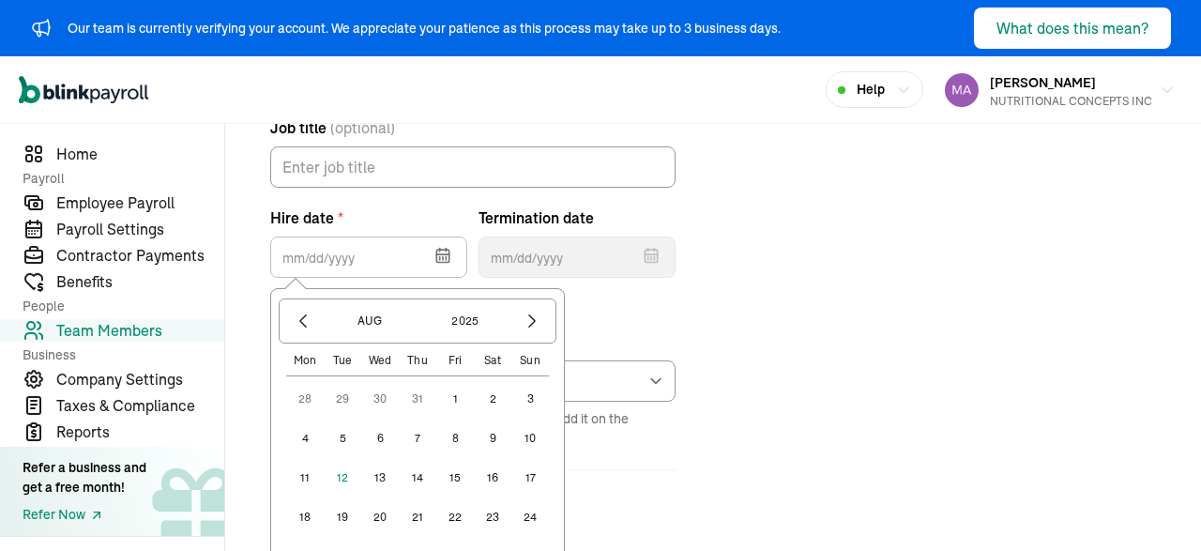
click at [451, 405] on button "1" at bounding box center [455, 399] width 38 height 38
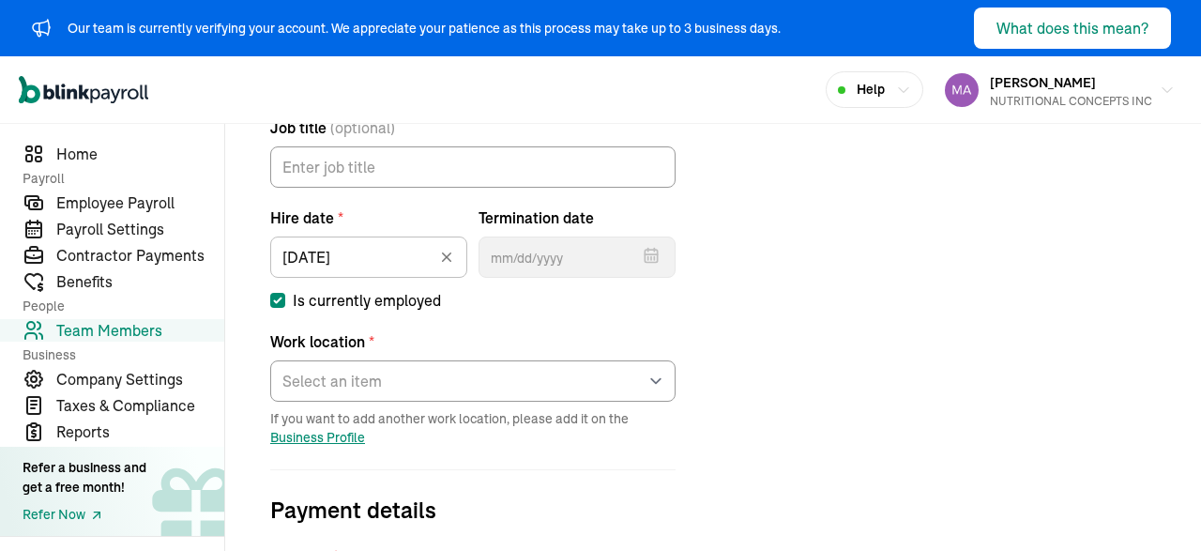
type input "[DATE]"
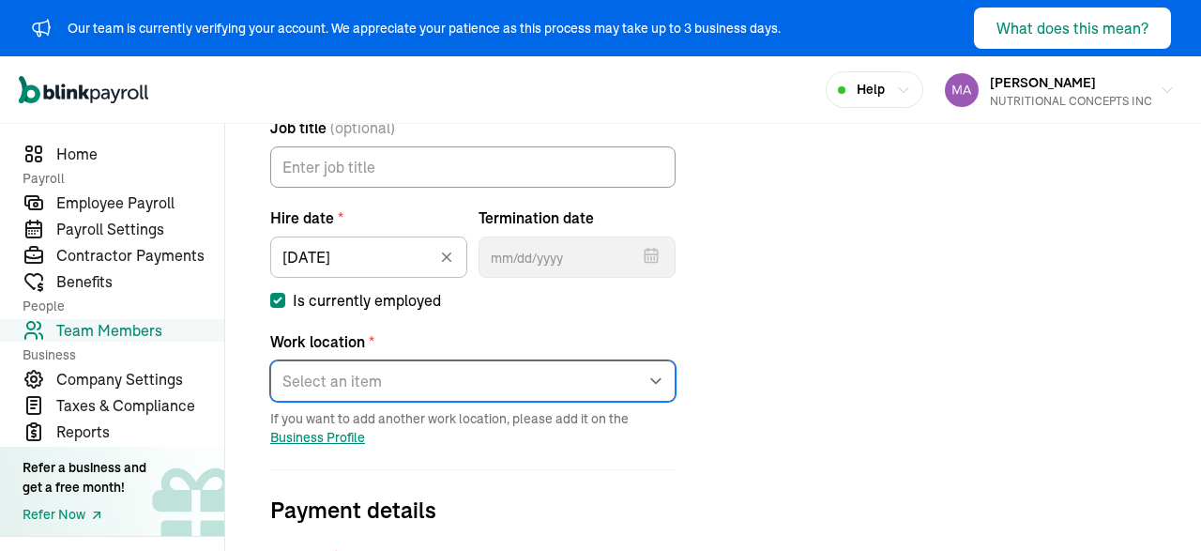
click at [270, 360] on select "Select an item [PERSON_NAME]'s home address Works from home" at bounding box center [472, 380] width 405 height 41
select select "[STREET_ADDRESS]"
click option "[PERSON_NAME]'s home address" at bounding box center [0, 0] width 0 height 0
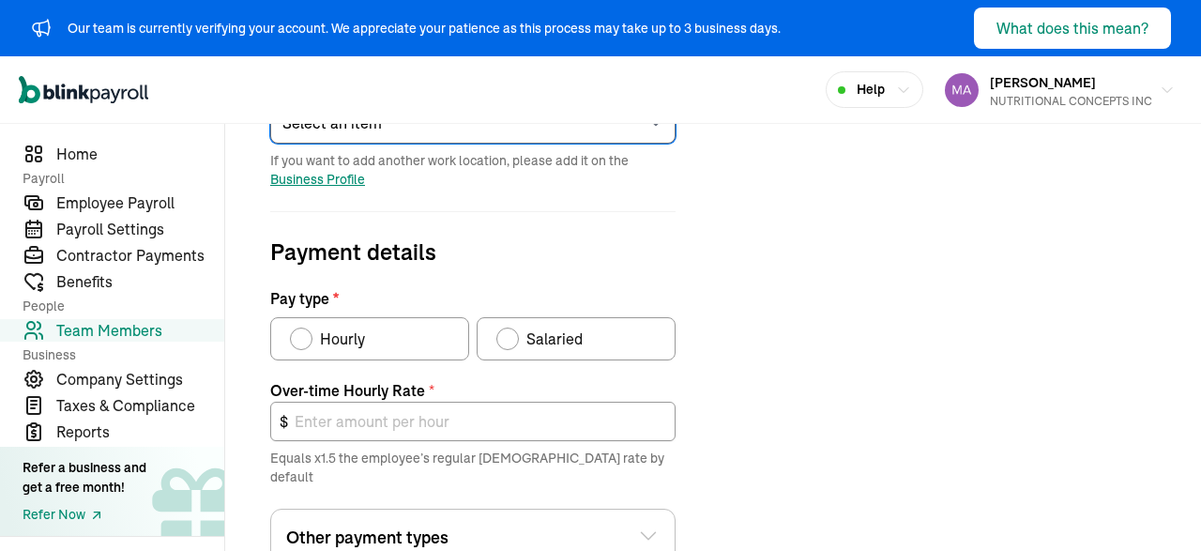
scroll to position [542, 0]
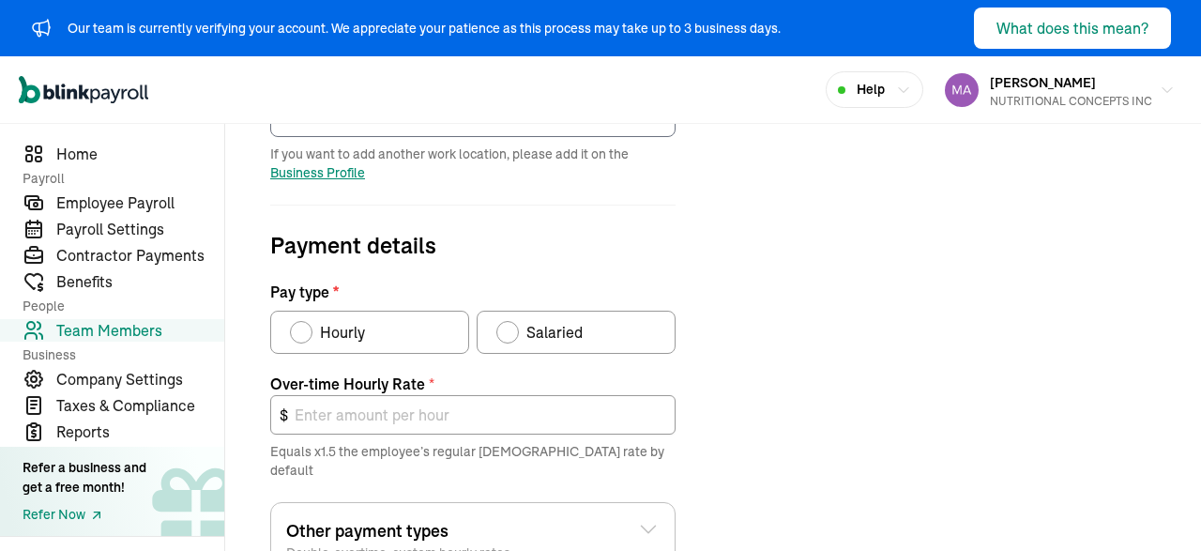
click at [514, 347] on label "Salaried" at bounding box center [576, 332] width 199 height 43
click at [510, 335] on input "Salaried" at bounding box center [502, 327] width 15 height 15
radio input "true"
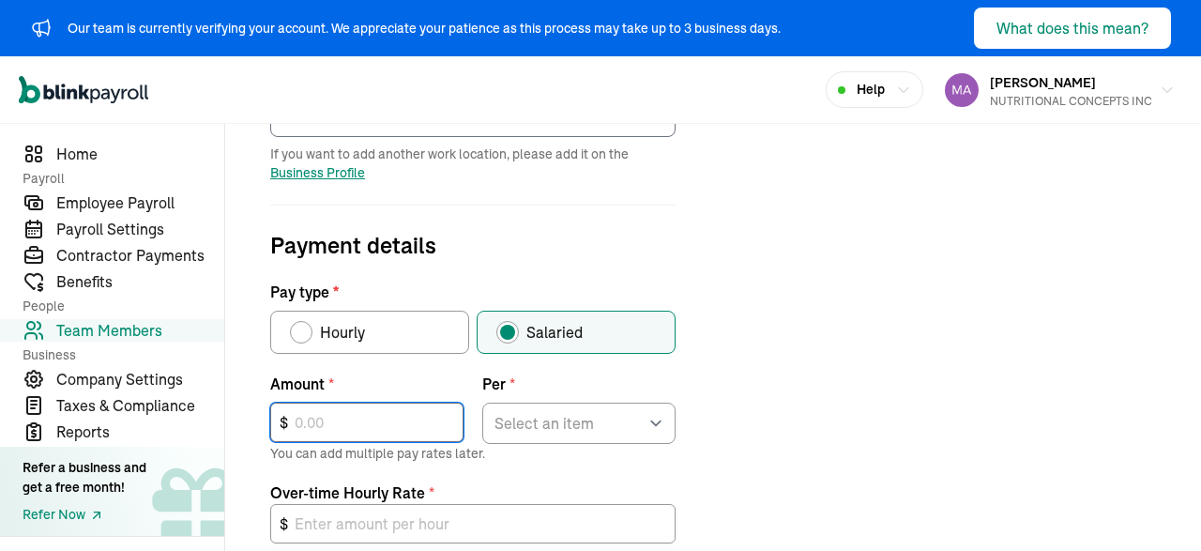
click at [337, 415] on input "text" at bounding box center [366, 421] width 193 height 39
type input "3,586"
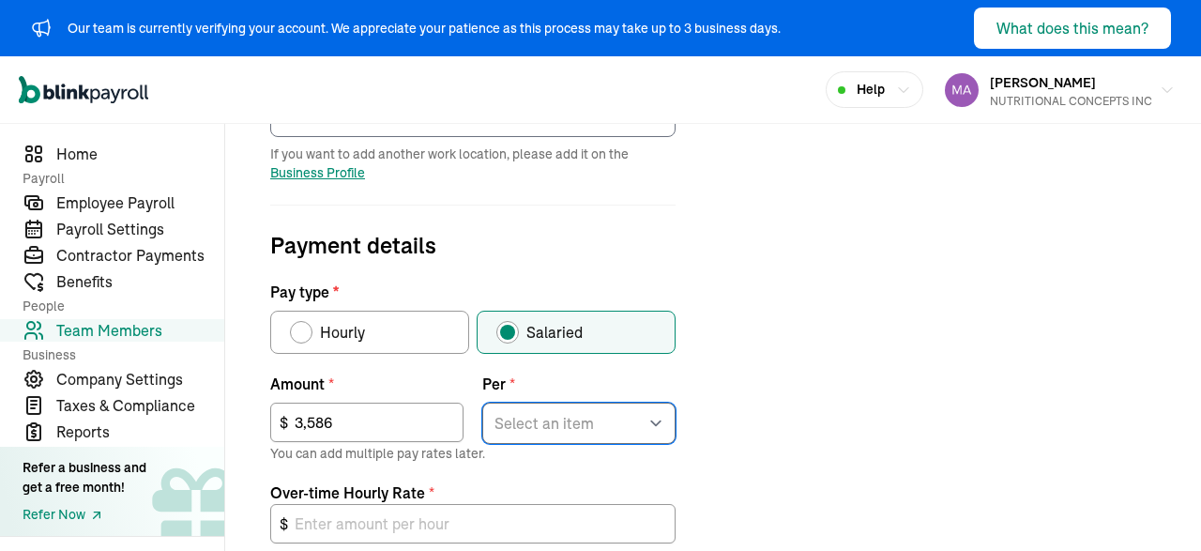
click at [482, 402] on select "Select an item Hour Week Month Year" at bounding box center [578, 422] width 193 height 41
select select "2"
click option "Week" at bounding box center [0, 0] width 0 height 0
type input "134.48"
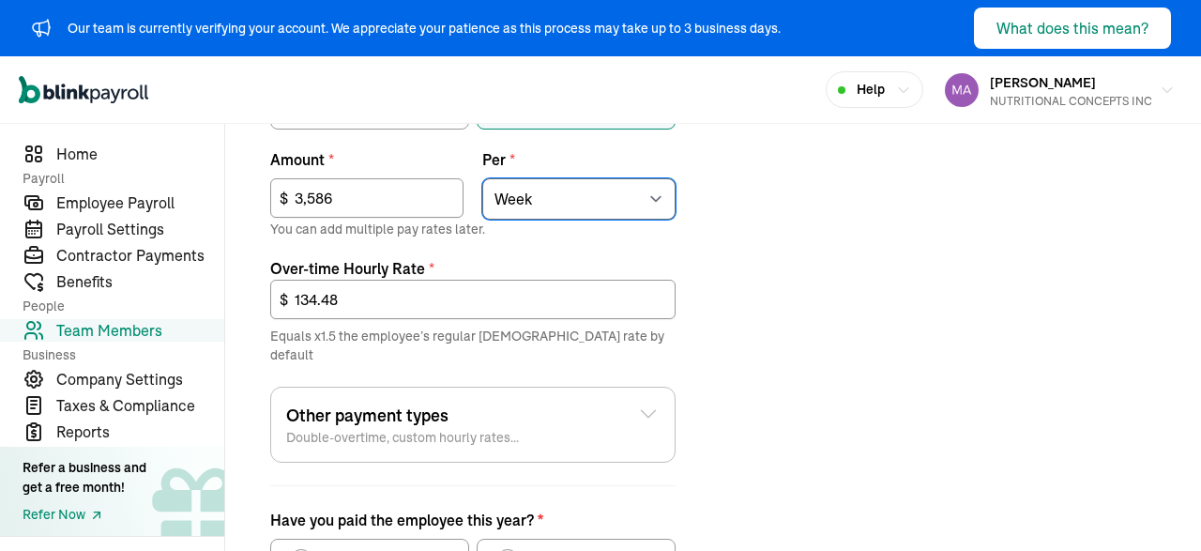
scroll to position [792, 0]
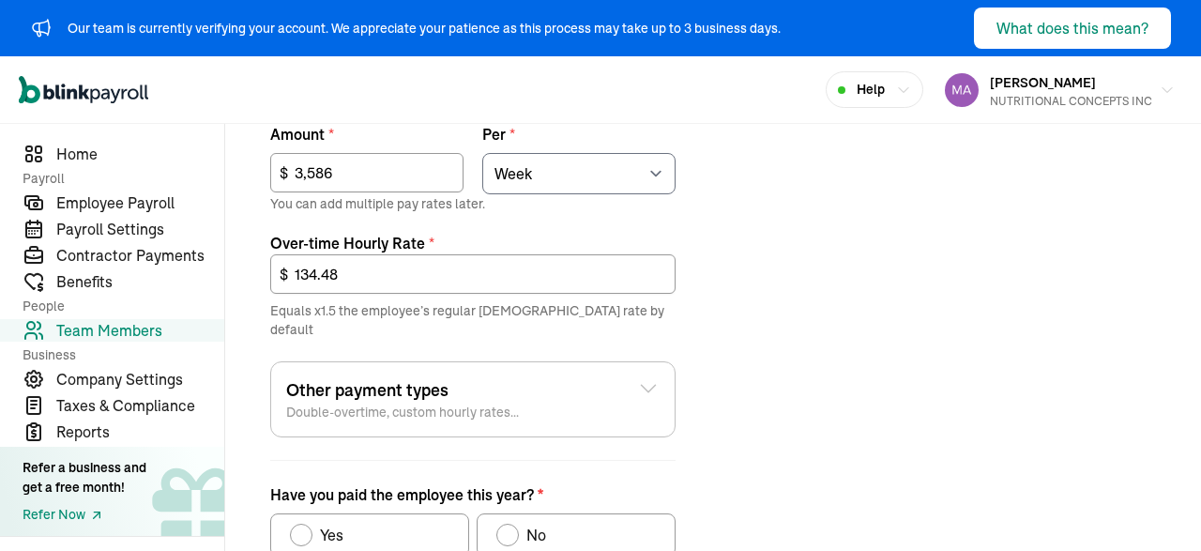
click at [629, 377] on div "Other payment types Double-overtime, custom hourly rates..." at bounding box center [472, 399] width 373 height 44
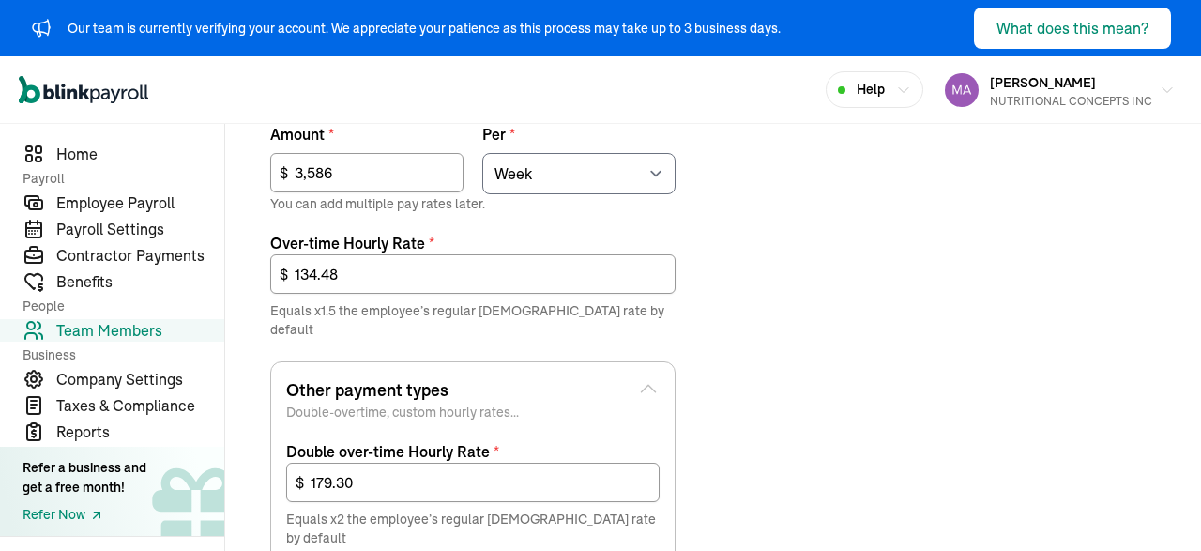
click at [629, 377] on div "Other payment types Double-overtime, custom hourly rates..." at bounding box center [472, 399] width 373 height 44
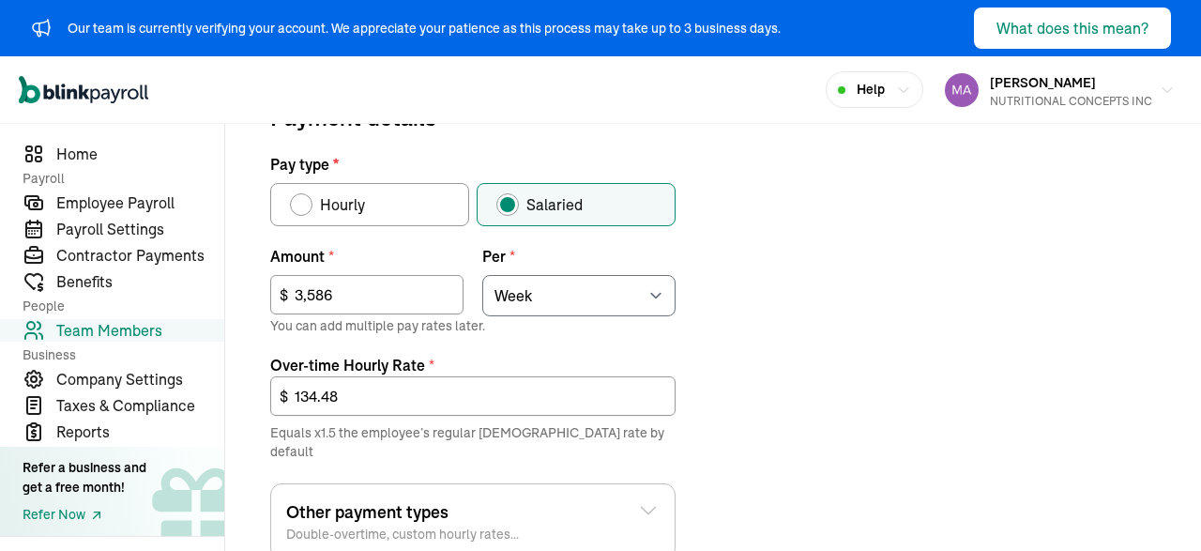
scroll to position [619, 0]
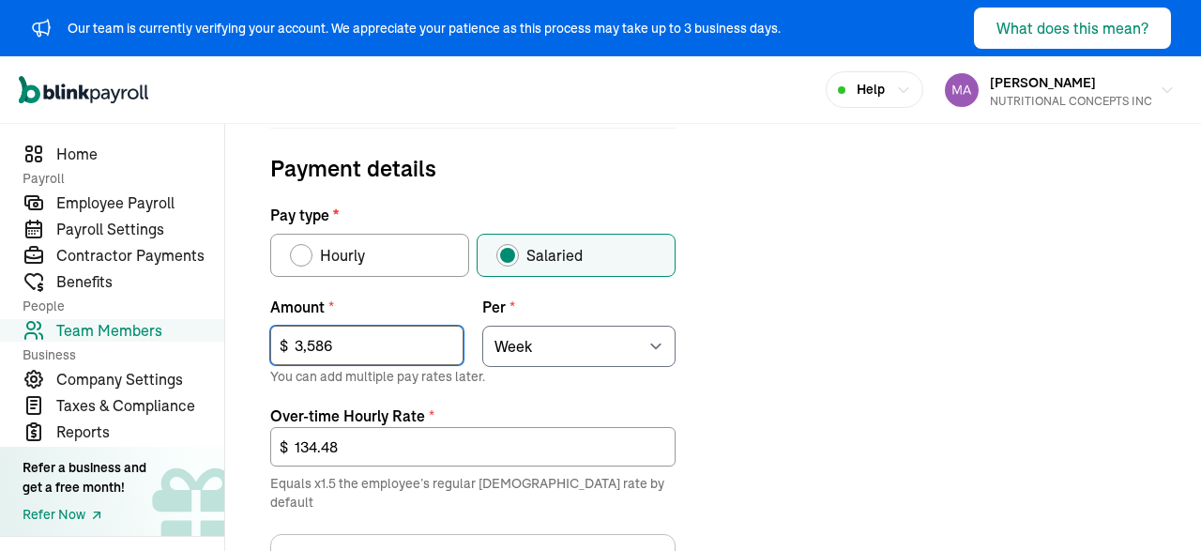
click at [361, 346] on input "3,586" at bounding box center [366, 345] width 193 height 39
drag, startPoint x: 333, startPoint y: 342, endPoint x: 278, endPoint y: 338, distance: 55.5
click at [278, 338] on input "3,586" at bounding box center [366, 345] width 193 height 39
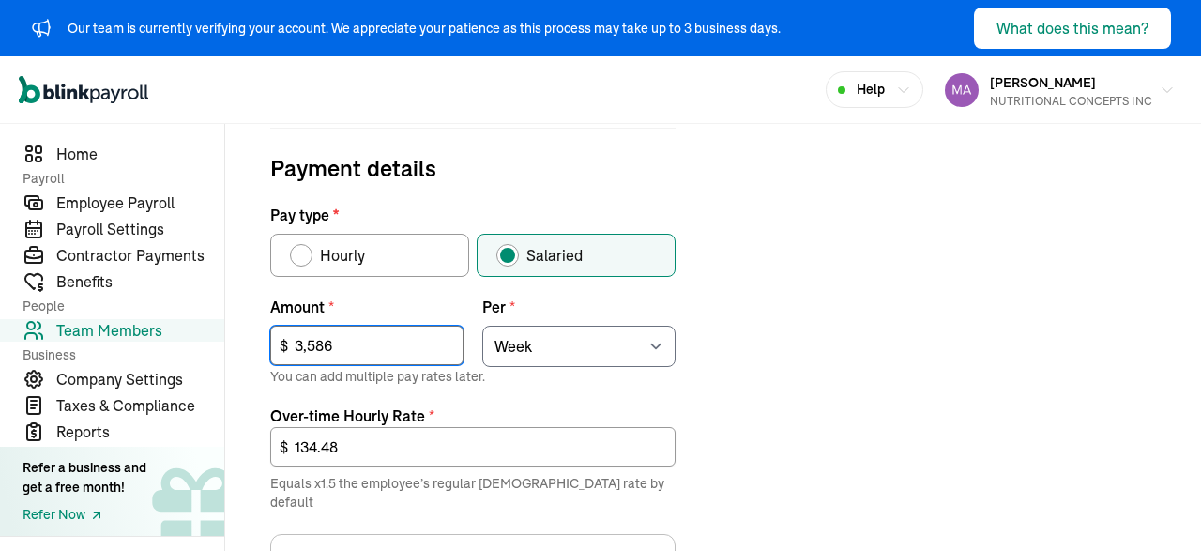
type input "2"
type input "0.08"
type input "25"
type input "0.94"
type input "258"
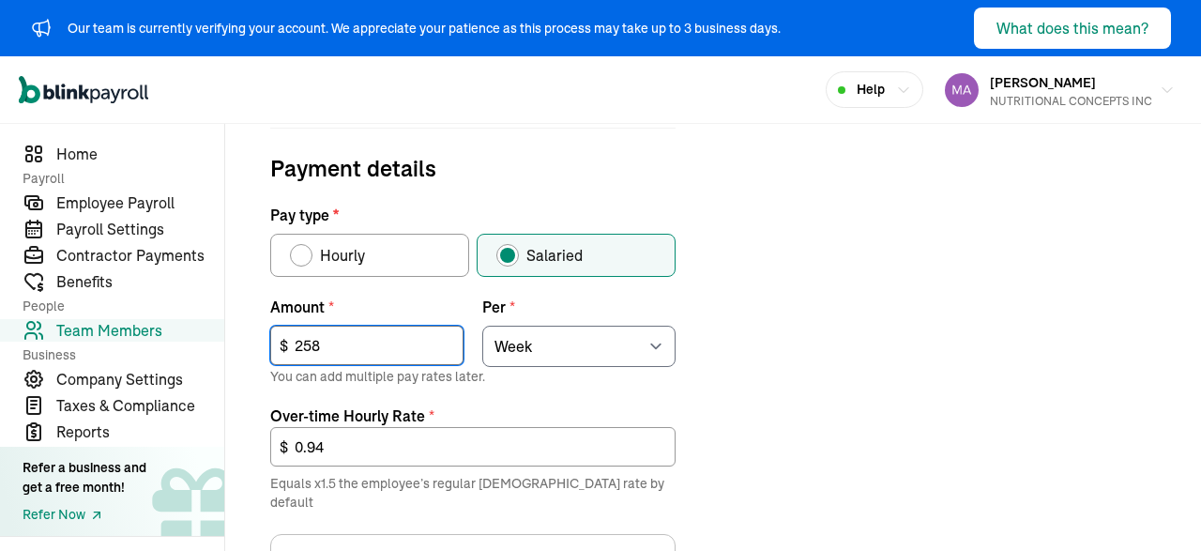
type input "9.68"
type input "2,587"
type input "97.01"
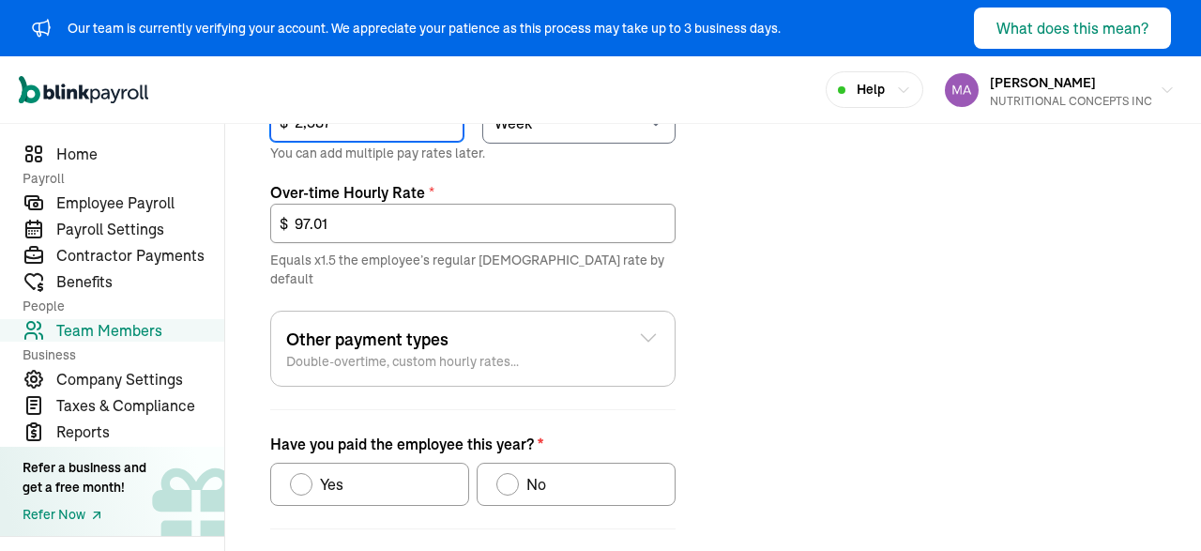
scroll to position [853, 0]
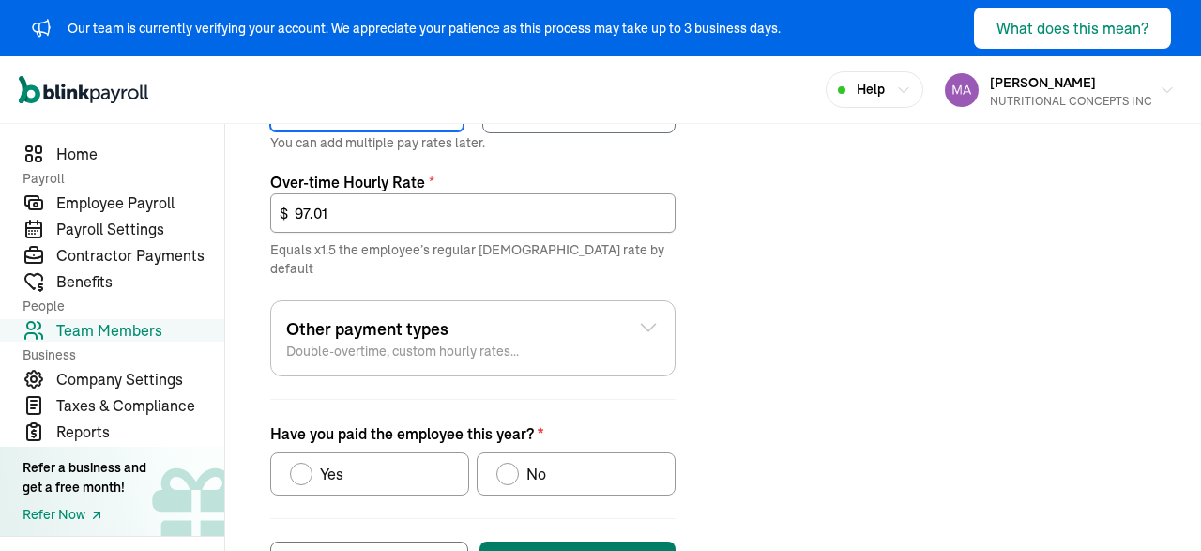
type input "2,587"
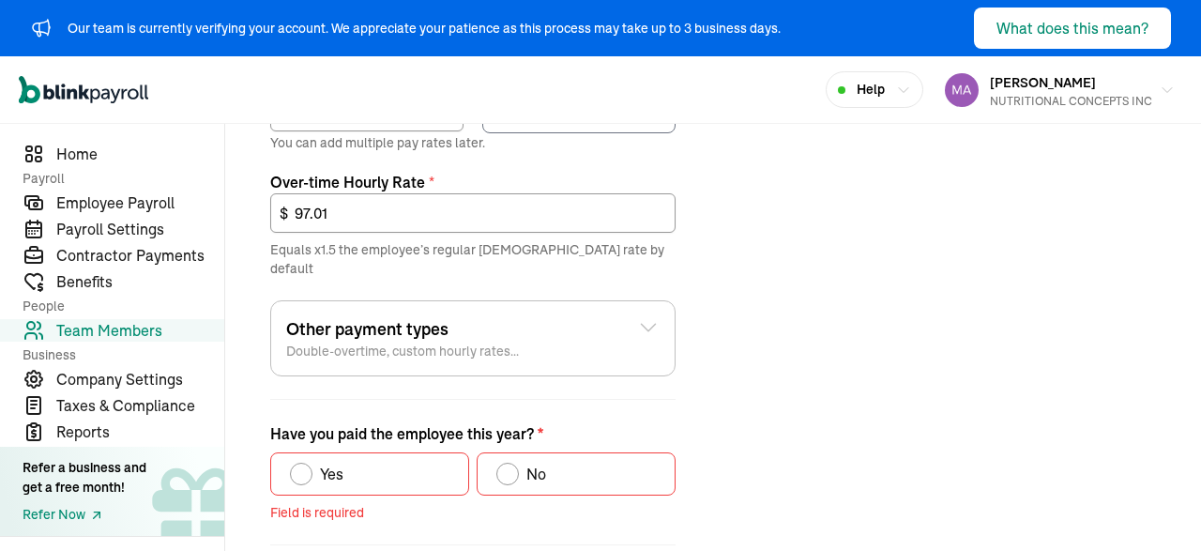
click at [511, 462] on div "No" at bounding box center [521, 473] width 50 height 23
click at [510, 462] on input "No" at bounding box center [502, 469] width 15 height 15
radio input "true"
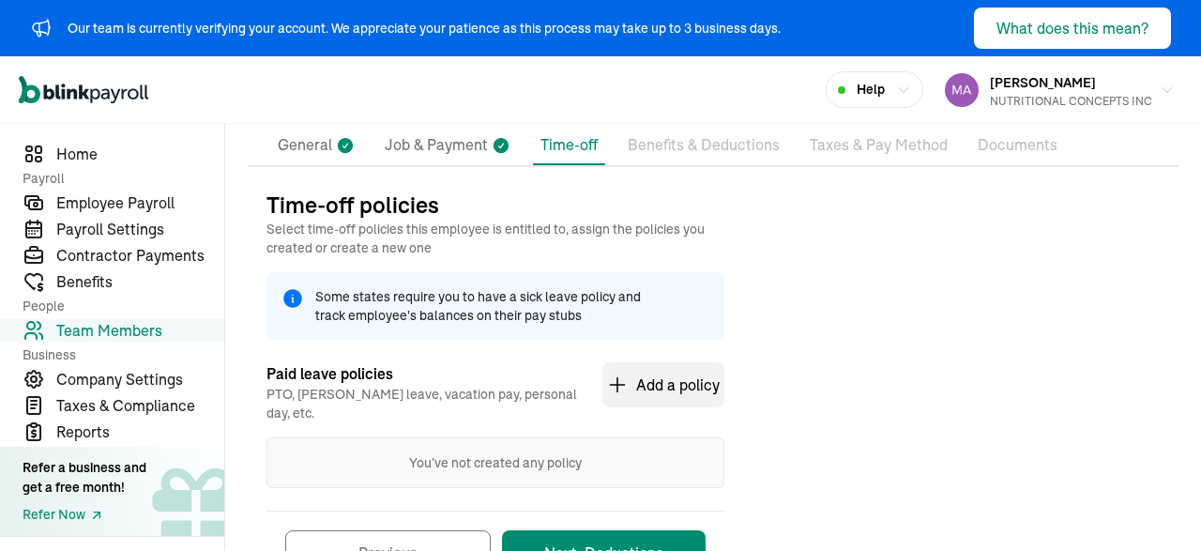
scroll to position [220, 0]
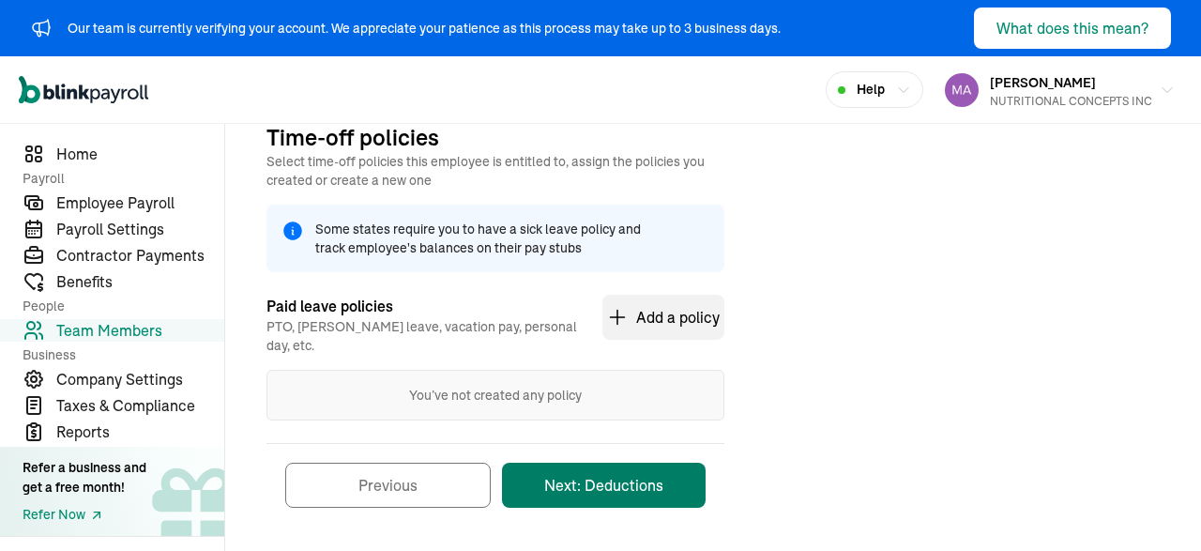
click at [551, 475] on button "Next: Deductions" at bounding box center [604, 484] width 204 height 45
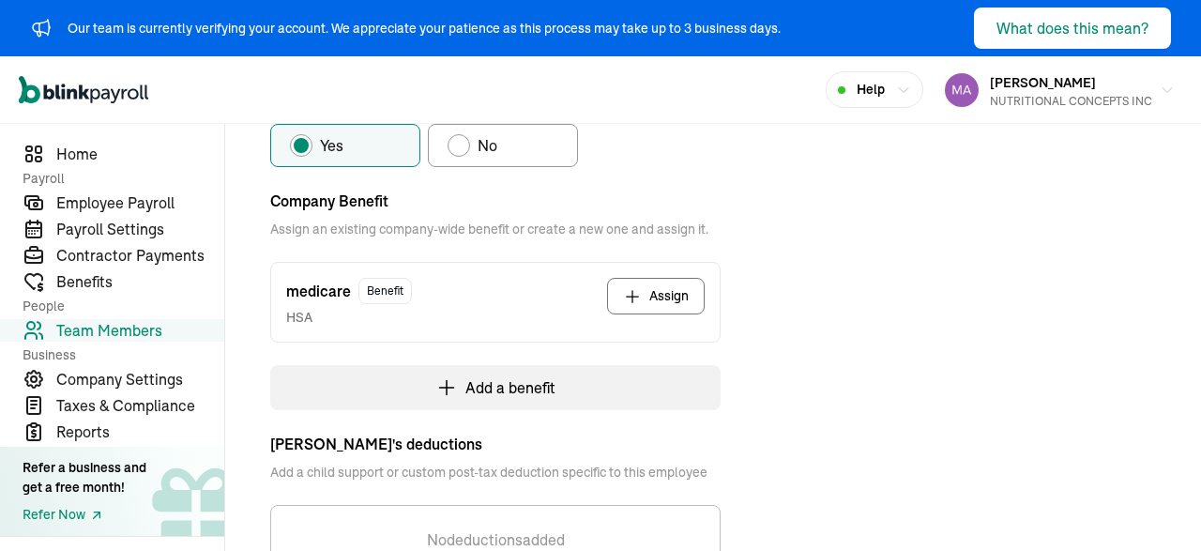
scroll to position [274, 0]
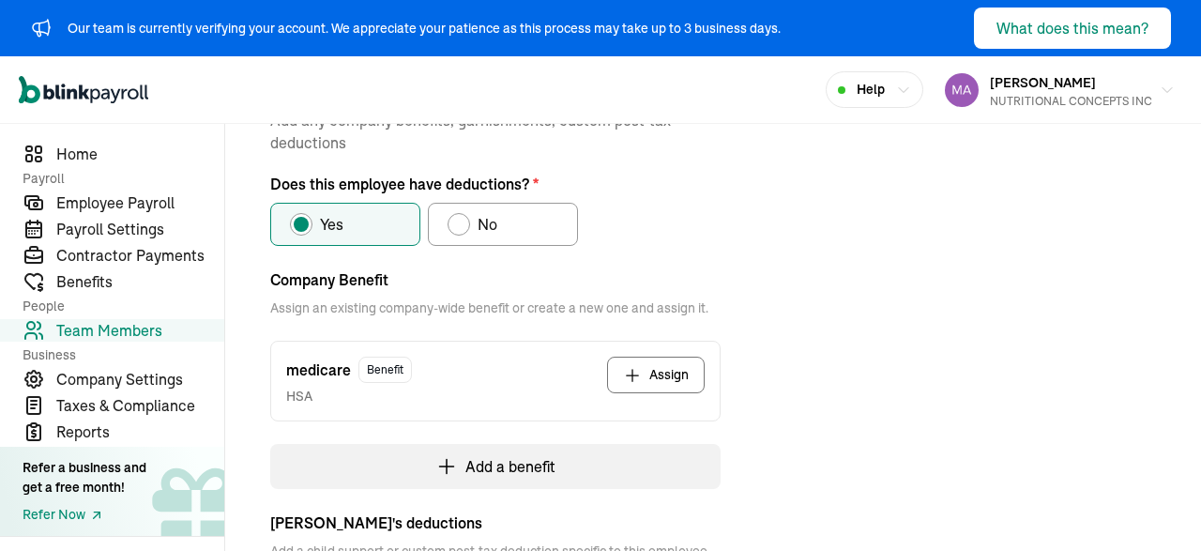
click at [517, 220] on label "No" at bounding box center [503, 224] width 150 height 43
click at [462, 220] on input "No" at bounding box center [454, 219] width 15 height 15
radio input "true"
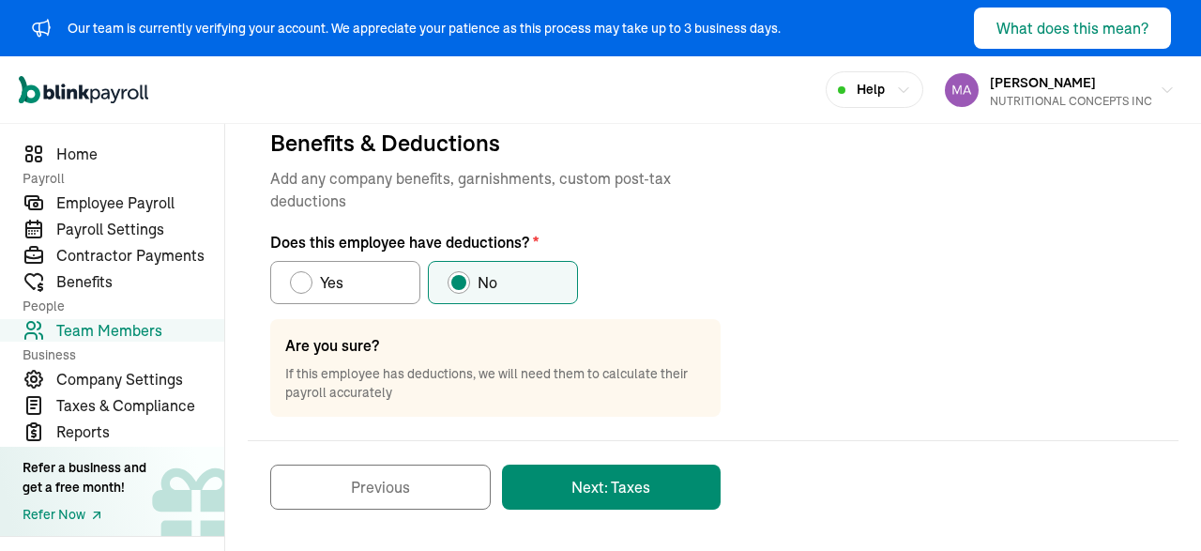
scroll to position [214, 0]
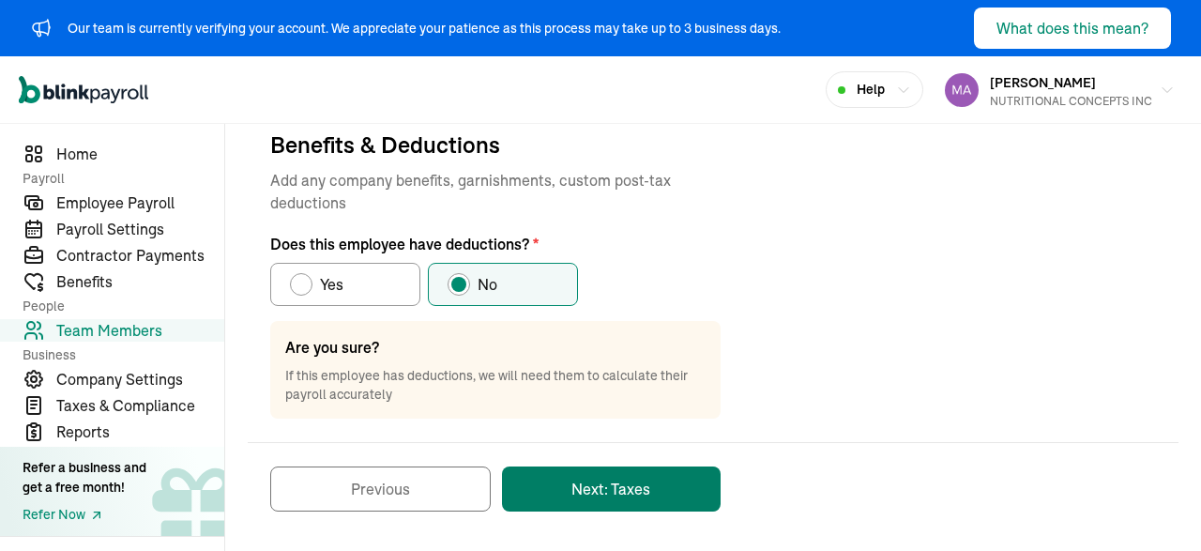
click at [594, 489] on button "Next: Taxes" at bounding box center [611, 488] width 219 height 45
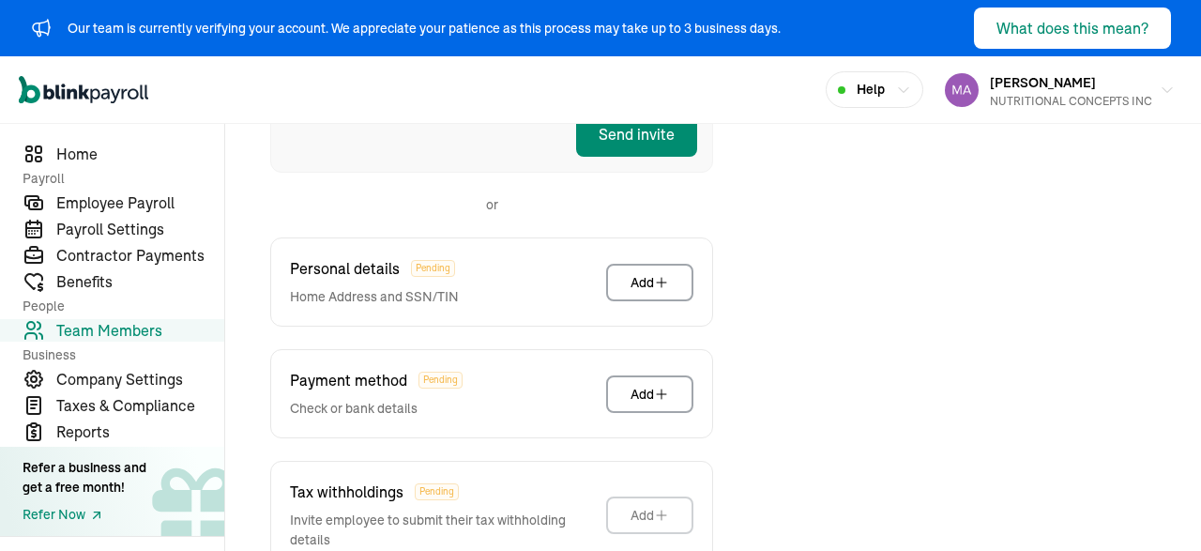
scroll to position [493, 0]
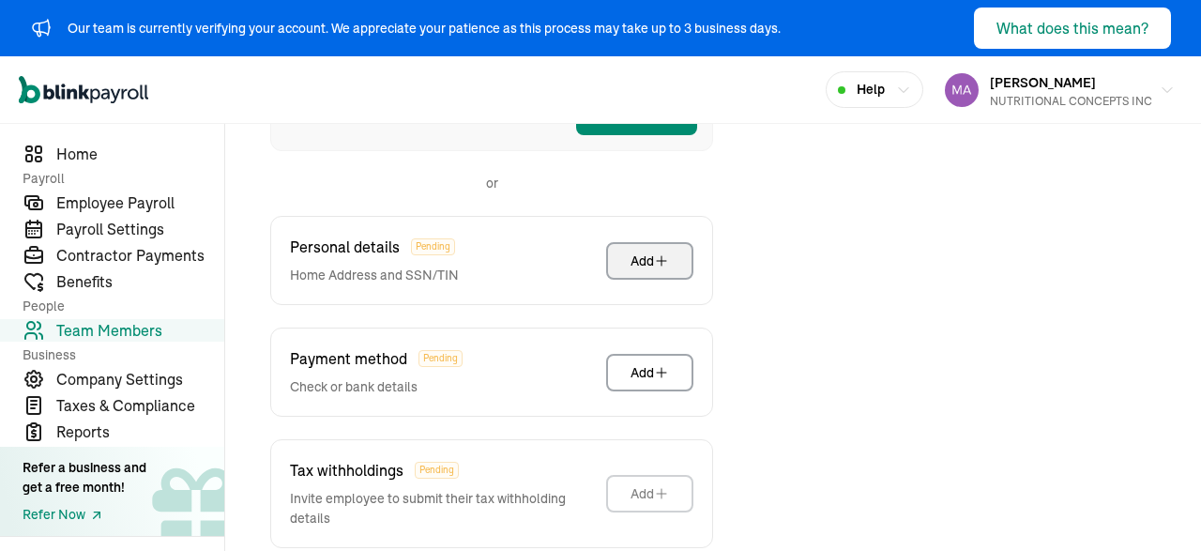
click at [638, 262] on div "Add" at bounding box center [649, 260] width 38 height 19
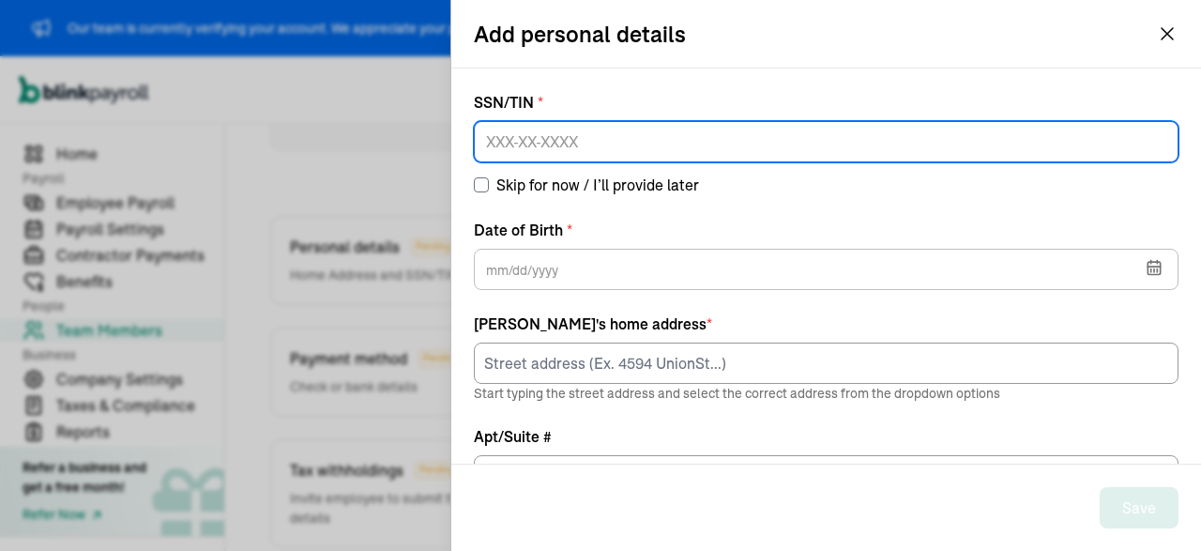
click at [598, 140] on input at bounding box center [826, 141] width 705 height 41
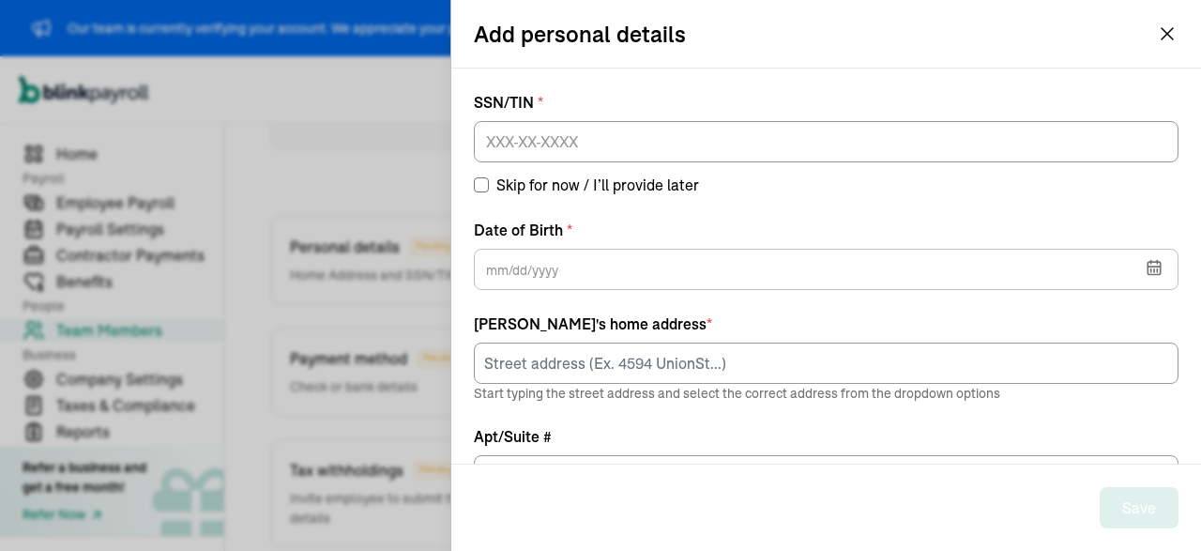
click at [918, 467] on div "Save" at bounding box center [826, 507] width 750 height 86
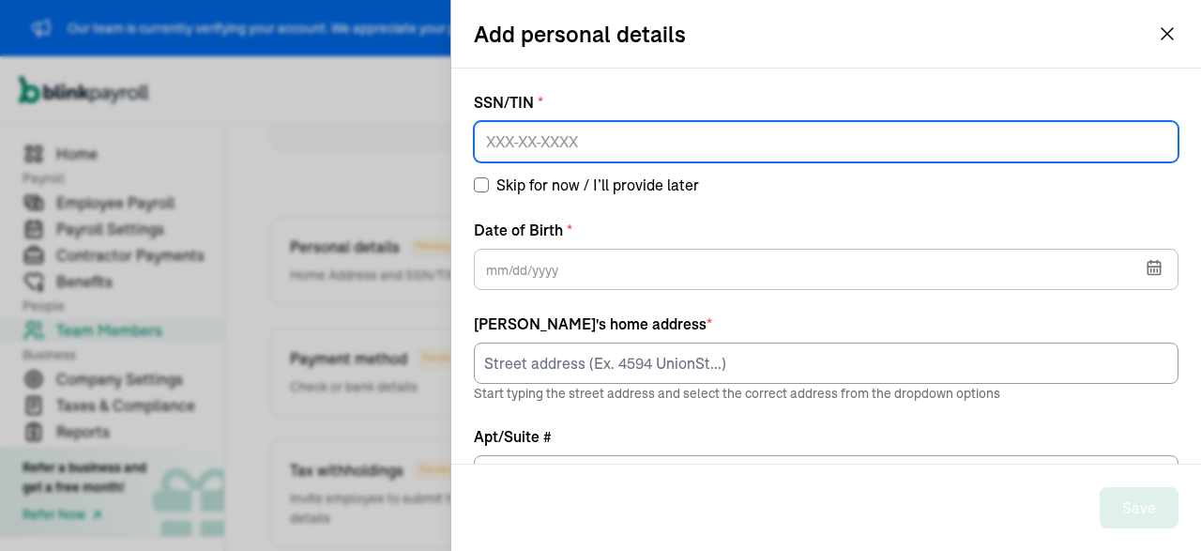
click at [599, 140] on input at bounding box center [826, 141] width 705 height 41
paste input "187-56-4026"
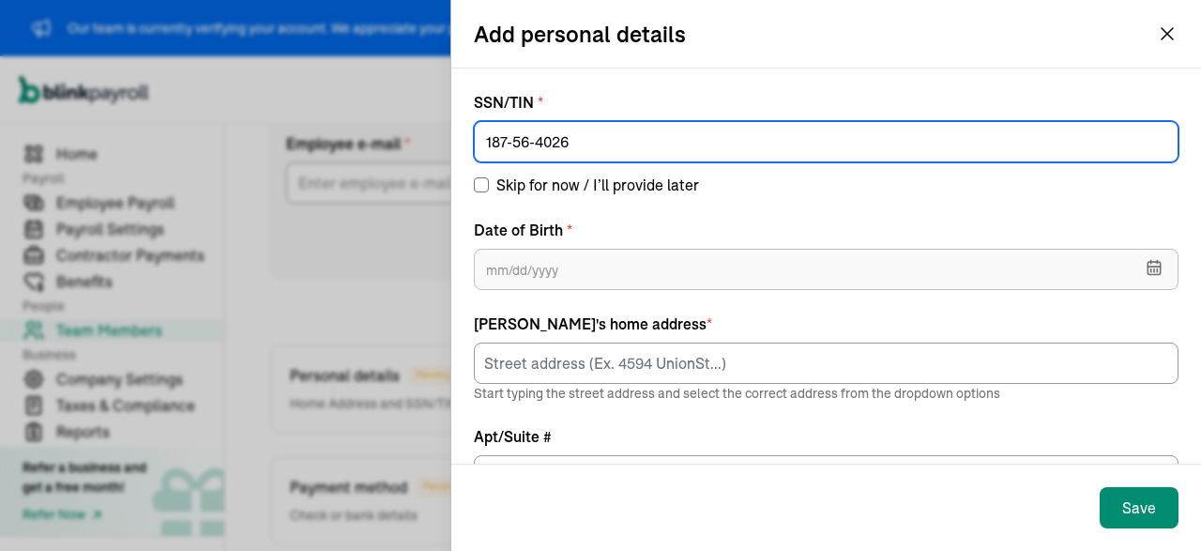
scroll to position [278, 0]
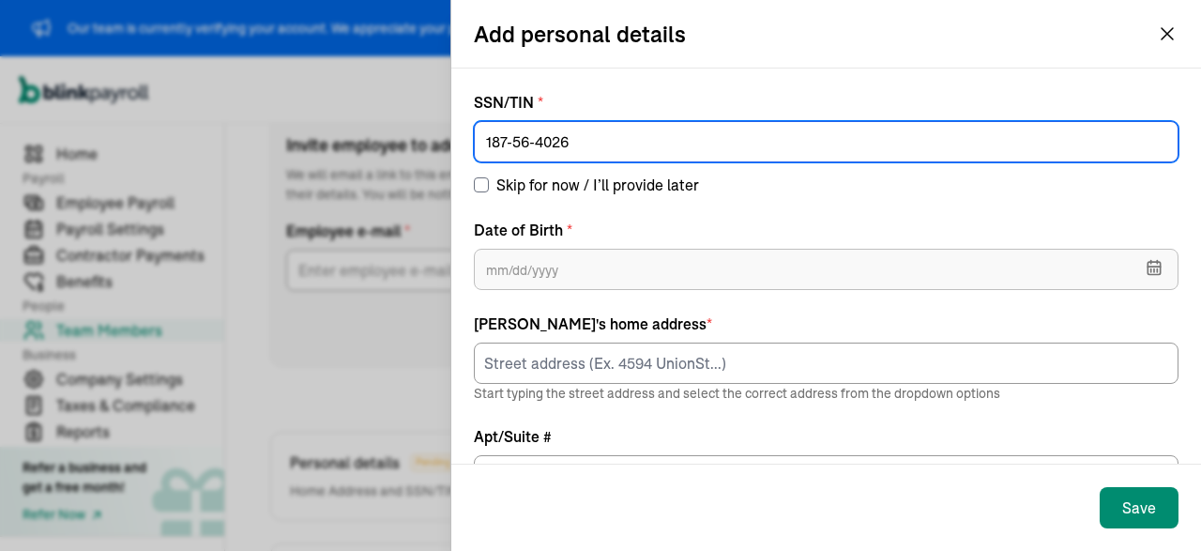
type input "187-56-4026"
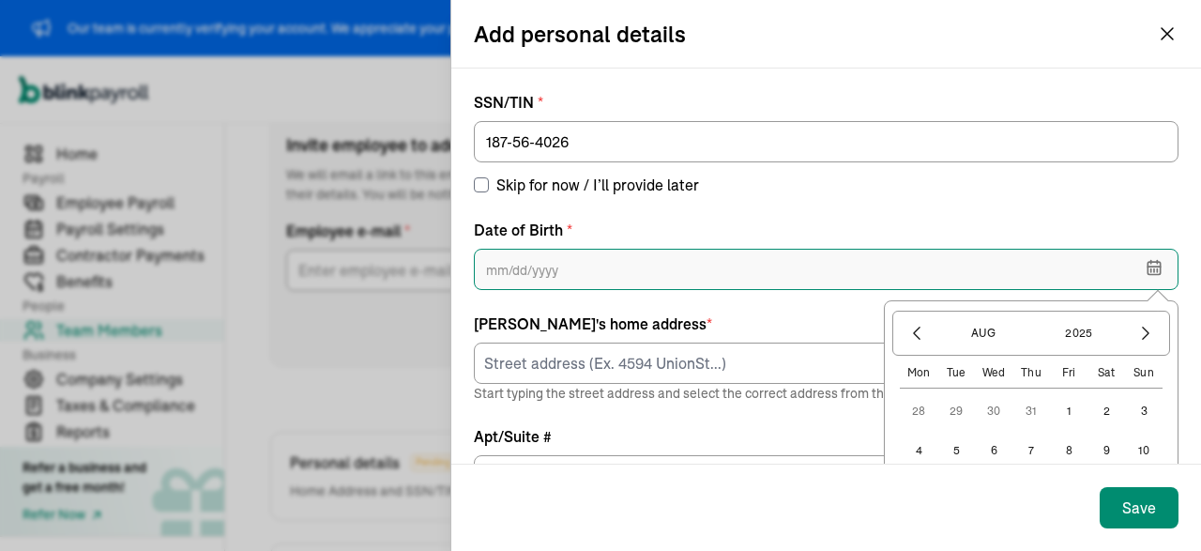
click at [560, 256] on input "text" at bounding box center [826, 269] width 705 height 41
click at [348, 254] on div "Add personal details SSN/TIN * 187-56-4026 Skip for now / I’ll provide later Da…" at bounding box center [600, 275] width 1201 height 551
paste input "[DATE]"
type input "[DATE]"
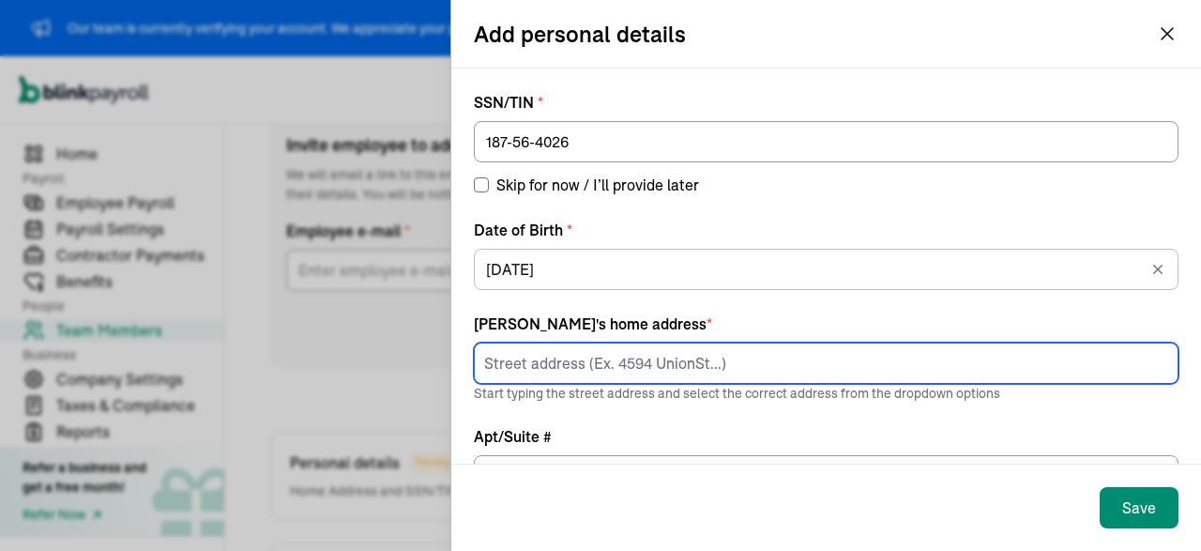
click at [574, 373] on input at bounding box center [826, 362] width 705 height 41
type input "[STREET_ADDRESS][PERSON_NAME]"
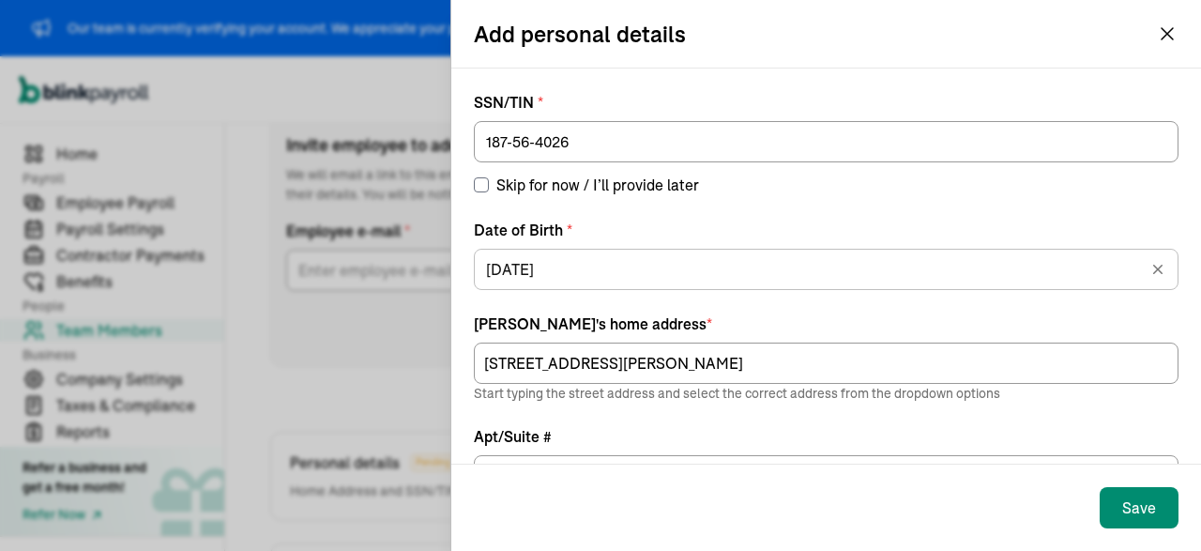
type input "YOUNGSTOWN"
type input "OH"
type input "44505"
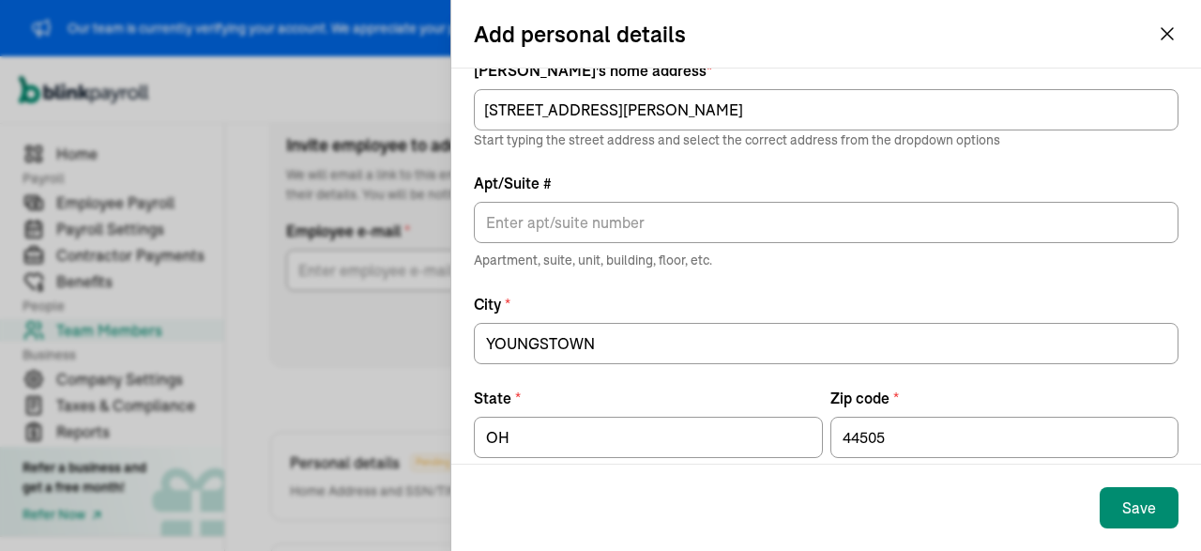
scroll to position [284, 0]
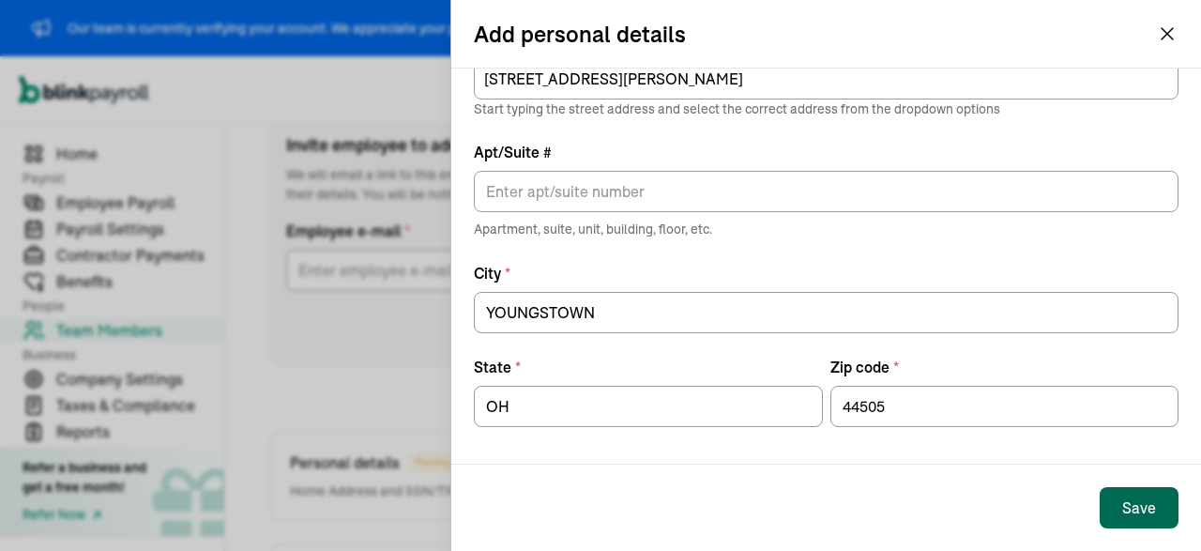
click at [1141, 506] on div "Save" at bounding box center [1139, 507] width 34 height 23
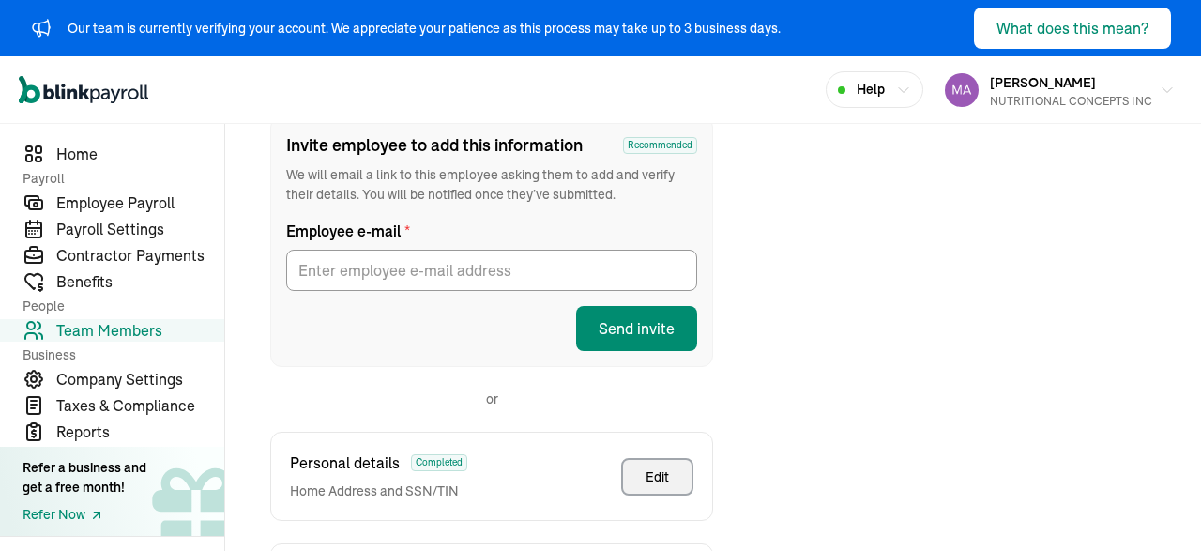
scroll to position [593, 0]
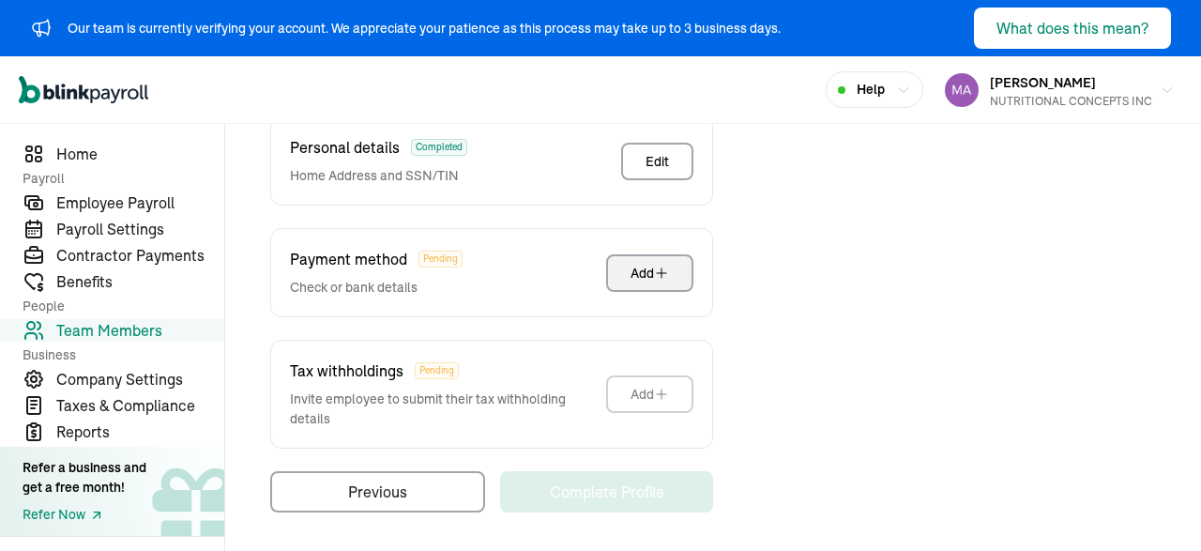
click at [658, 267] on icon "button" at bounding box center [661, 272] width 15 height 15
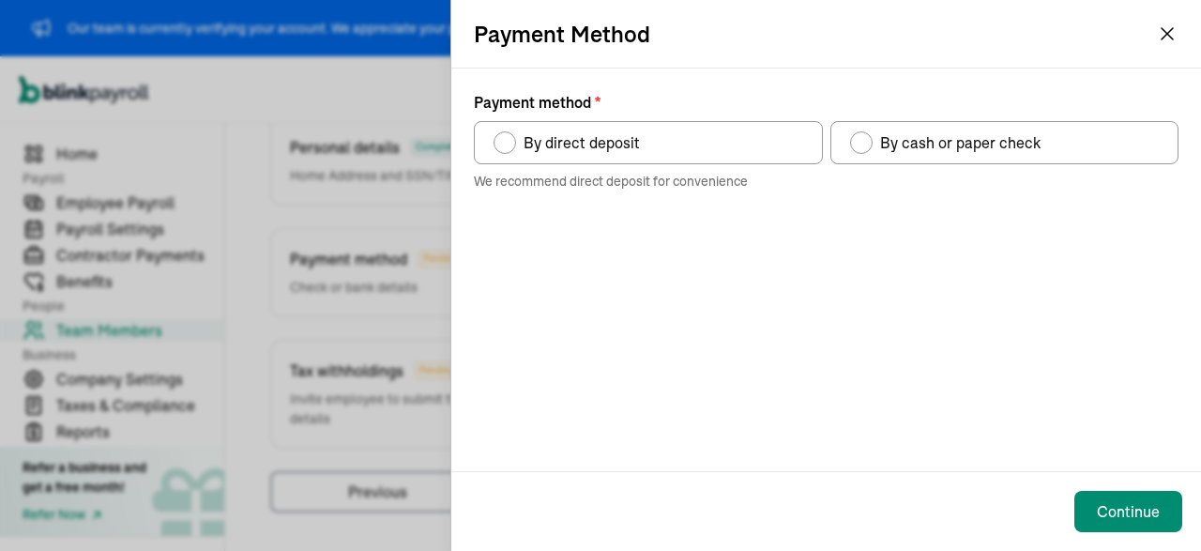
click at [618, 143] on span "By direct deposit" at bounding box center [581, 142] width 116 height 23
click at [508, 143] on input "By direct deposit" at bounding box center [500, 137] width 15 height 15
radio input "true"
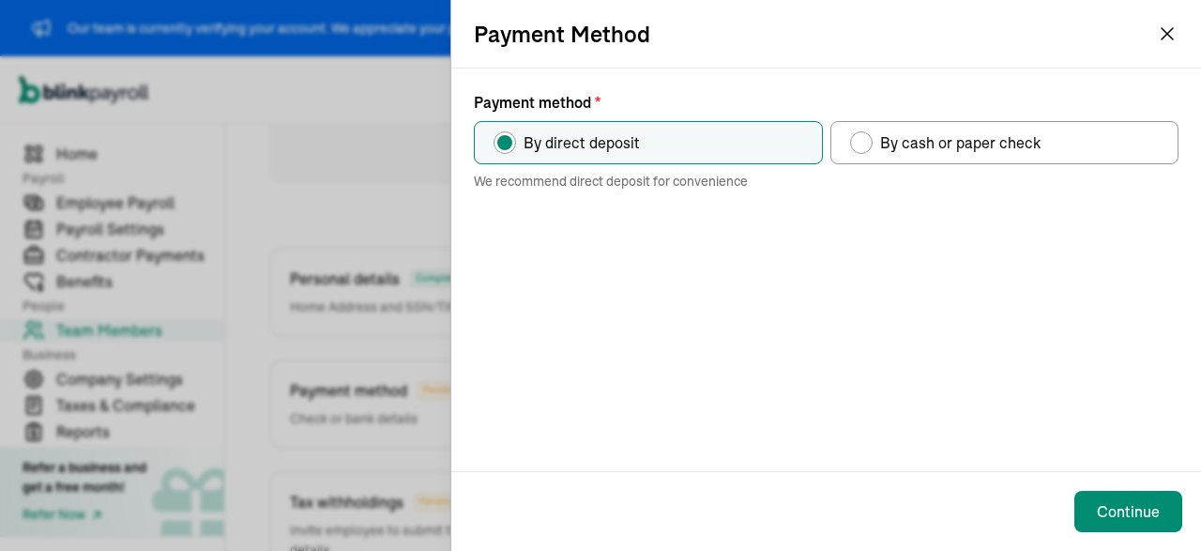
scroll to position [278, 0]
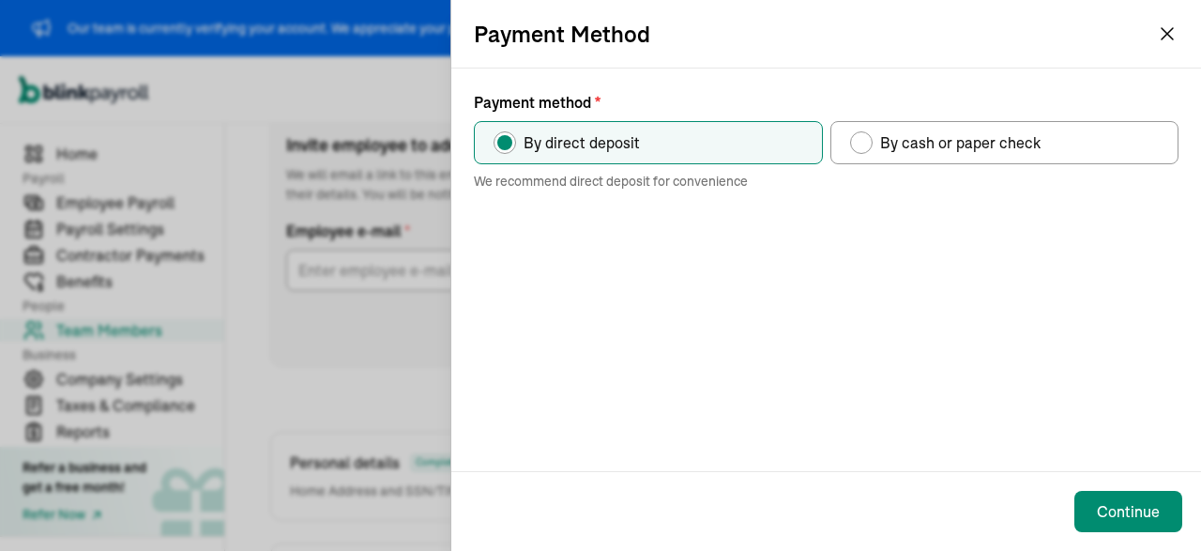
click at [849, 320] on div "Payment method * By direct deposit By cash or paper check We recommend direct d…" at bounding box center [826, 269] width 750 height 402
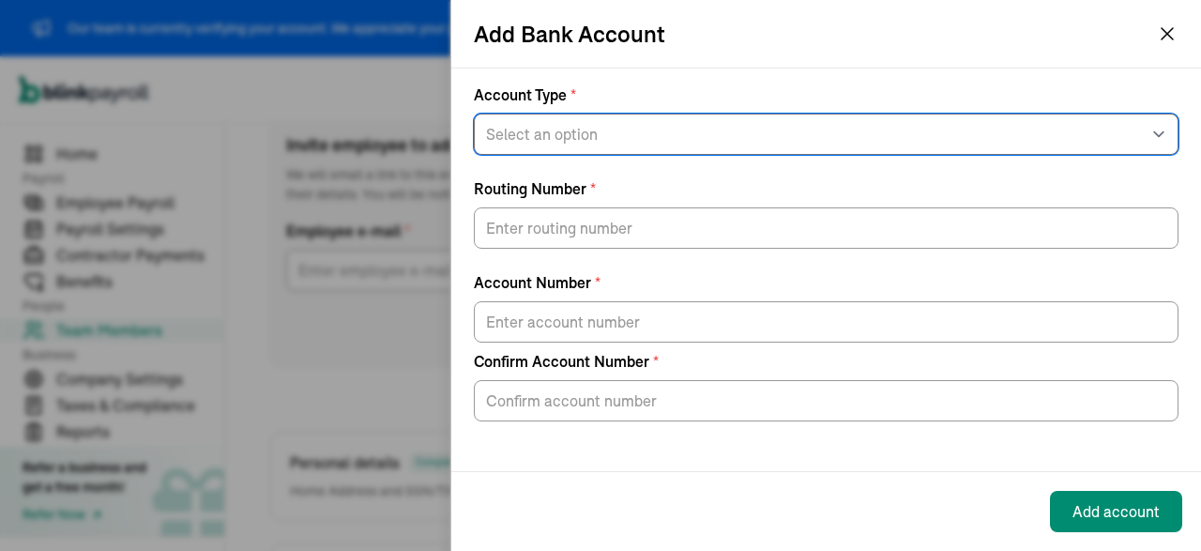
click at [474, 114] on select "Select an option Savings Checking" at bounding box center [826, 134] width 705 height 41
select select "Checking"
click option "Checking" at bounding box center [0, 0] width 0 height 0
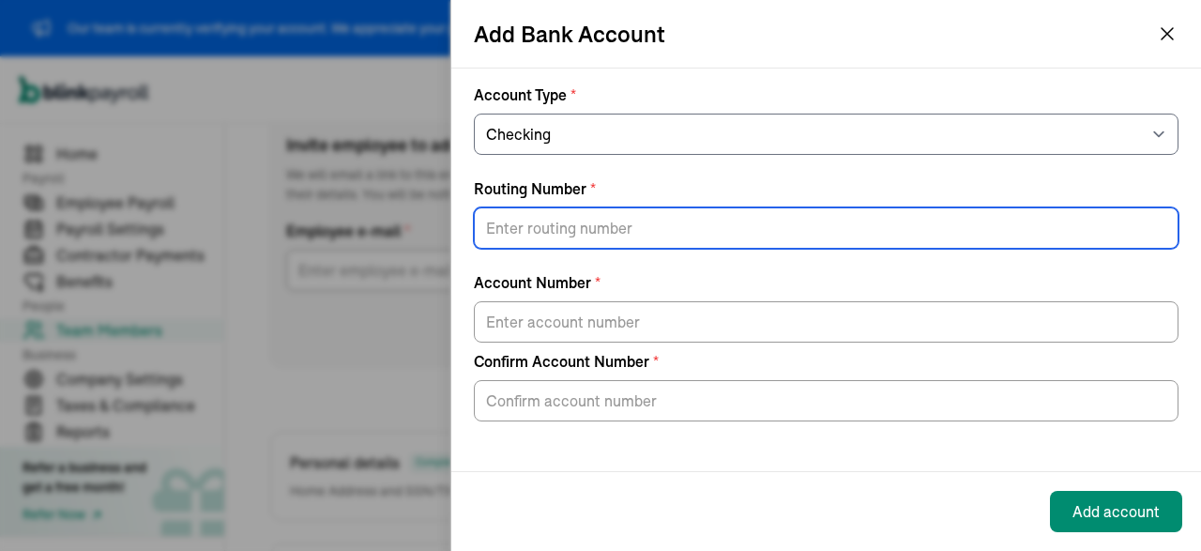
click at [613, 233] on input "Routing Number *" at bounding box center [826, 227] width 705 height 41
paste input "073972181"
type input "073972181"
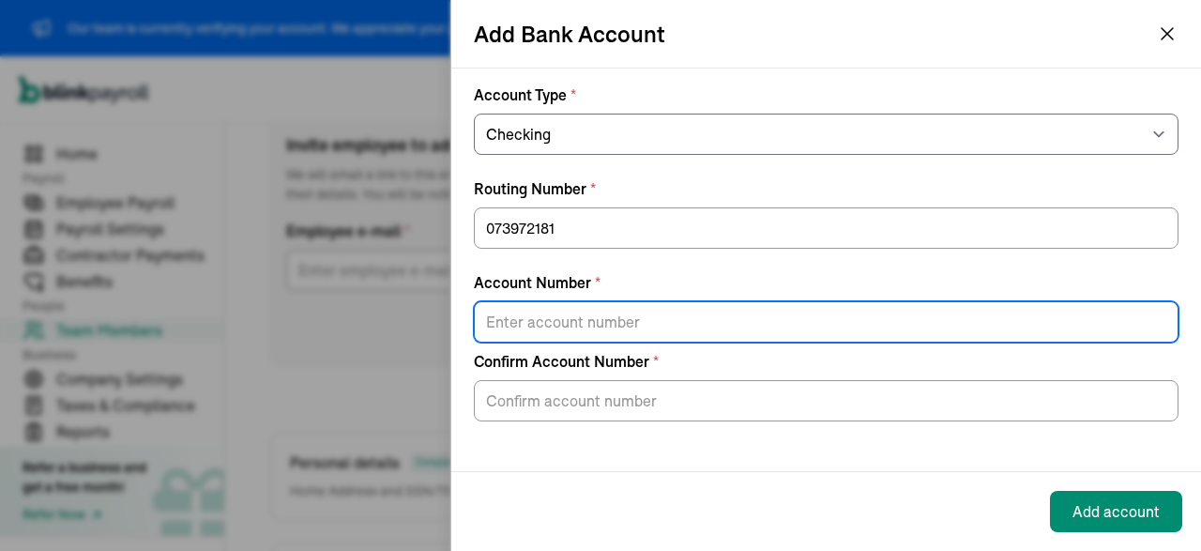
click at [625, 336] on input "Account Number *" at bounding box center [826, 321] width 705 height 41
click at [605, 319] on input "Account Number *" at bounding box center [826, 321] width 705 height 41
paste input "70002058249621"
type input "70002058249621"
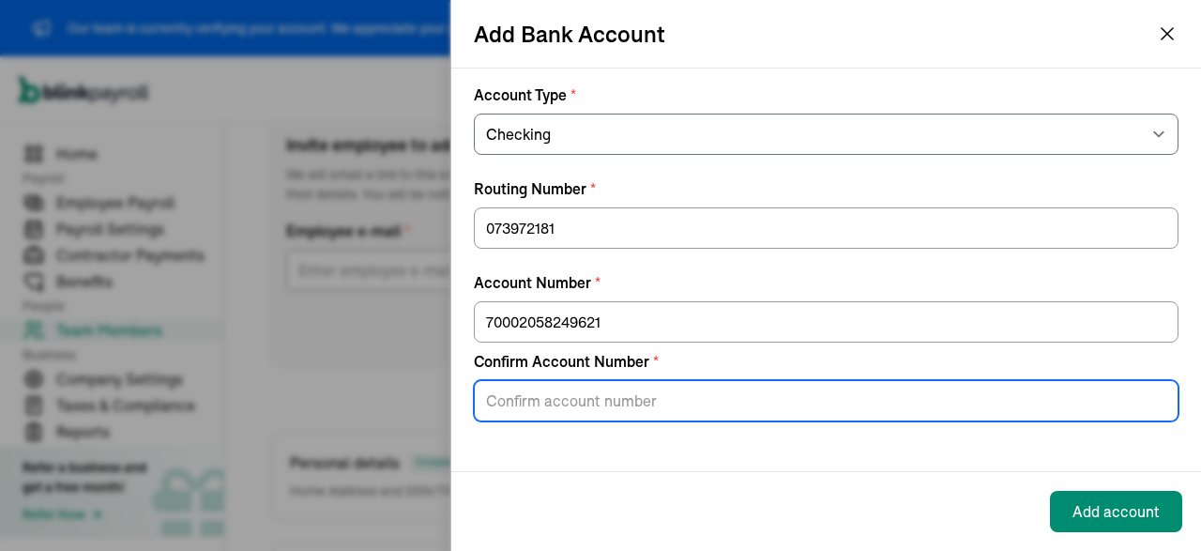
click at [597, 399] on input "Confirm Account Number *" at bounding box center [826, 400] width 705 height 41
paste input "70002058249621"
type input "70002058249621"
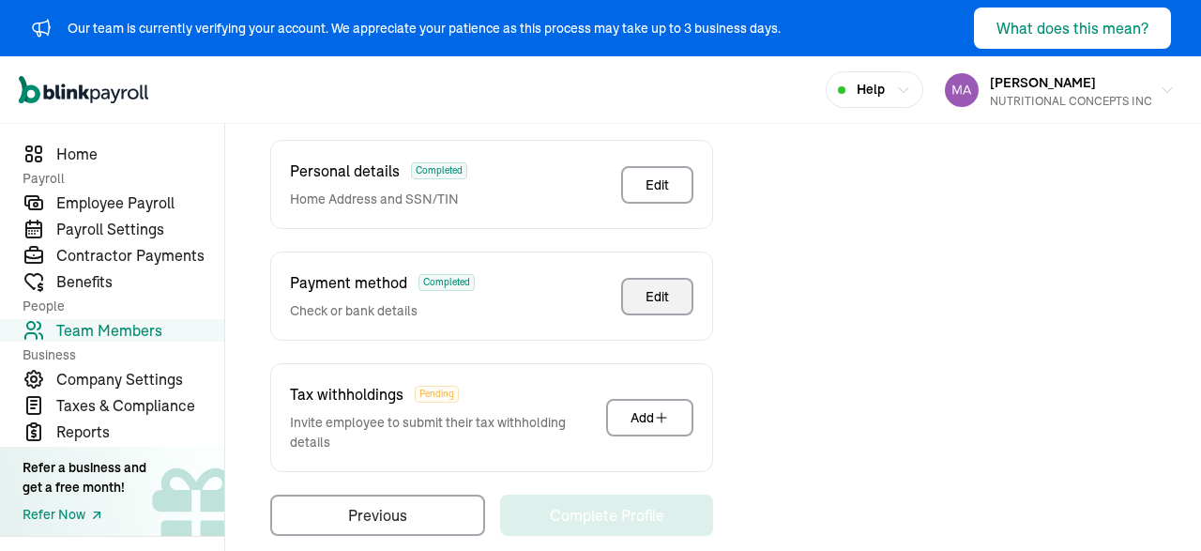
scroll to position [591, 0]
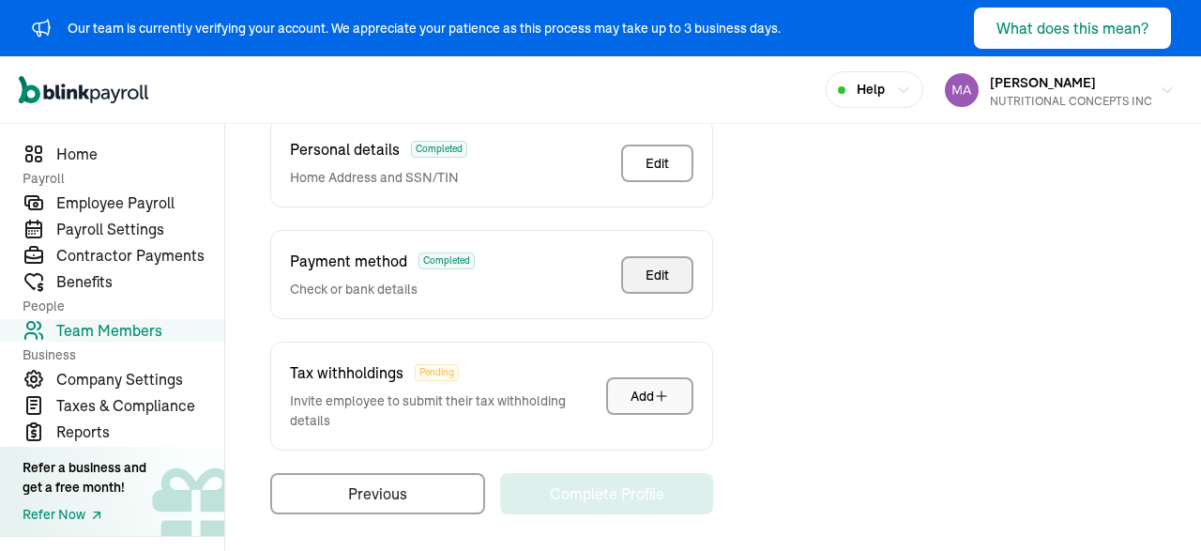
click at [618, 395] on button "Add" at bounding box center [649, 396] width 87 height 38
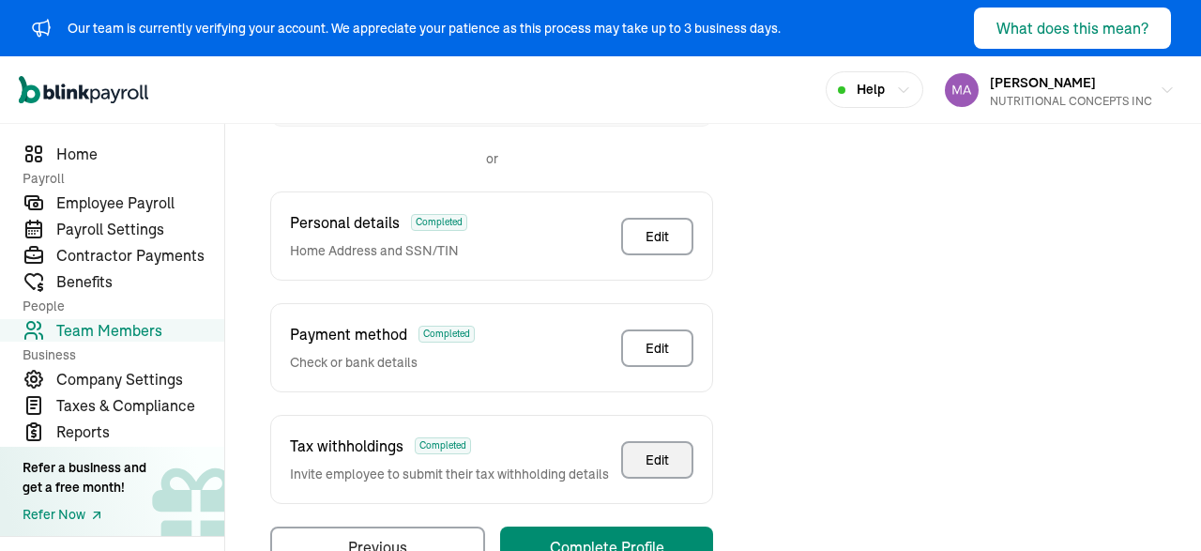
scroll to position [573, 0]
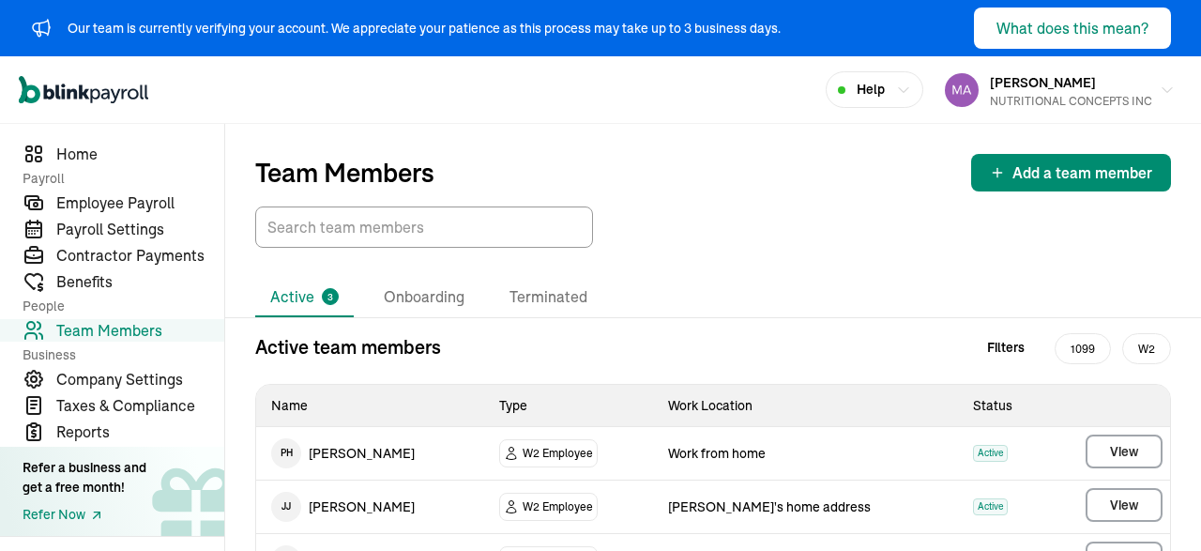
scroll to position [64, 0]
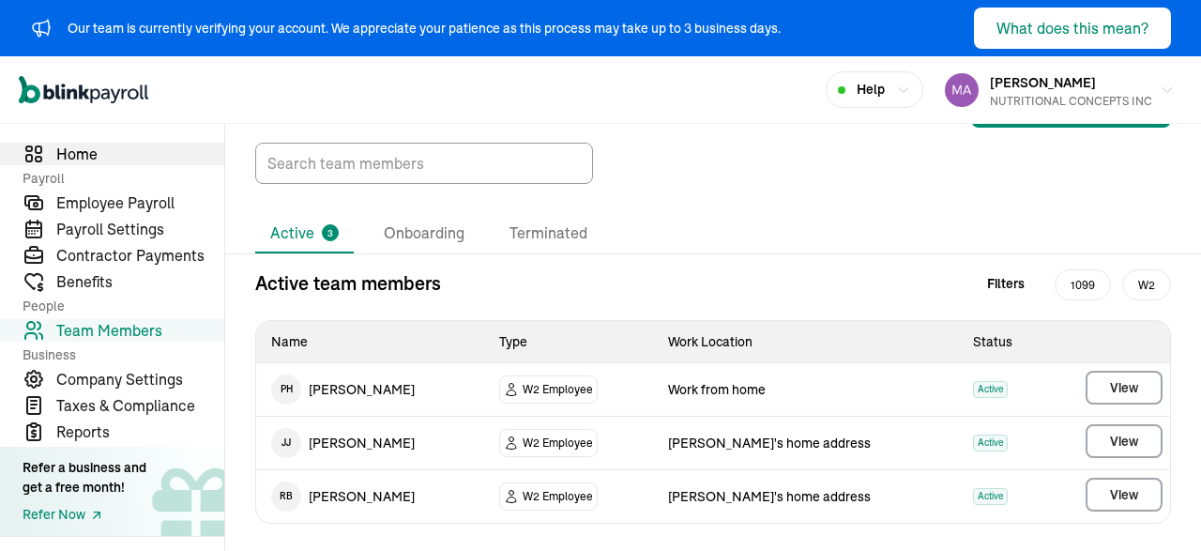
click at [53, 162] on link "Home" at bounding box center [112, 154] width 224 height 23
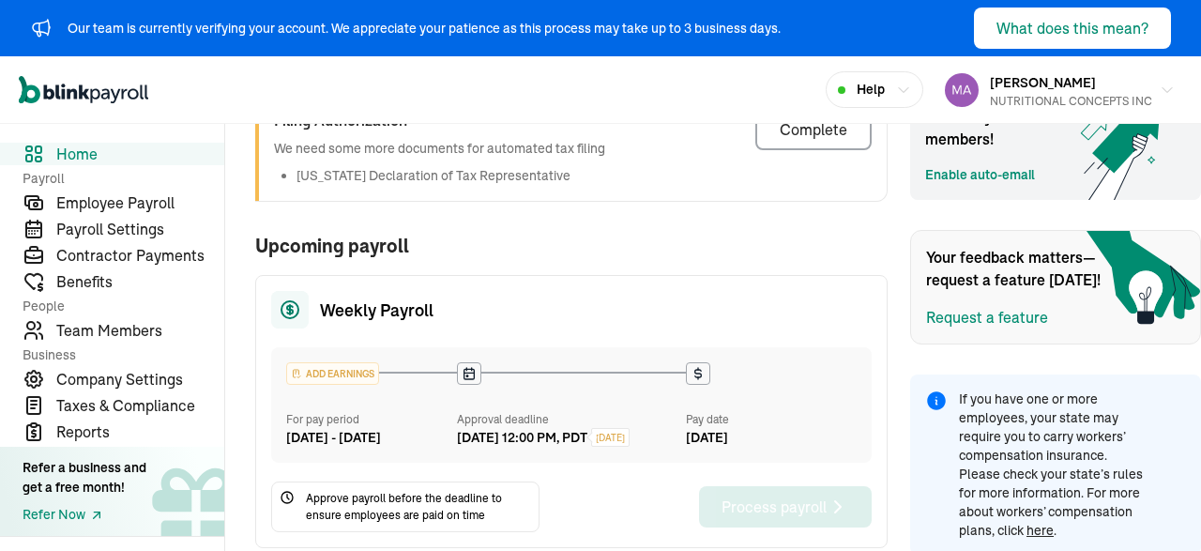
scroll to position [351, 0]
click at [469, 371] on icon at bounding box center [469, 372] width 15 height 15
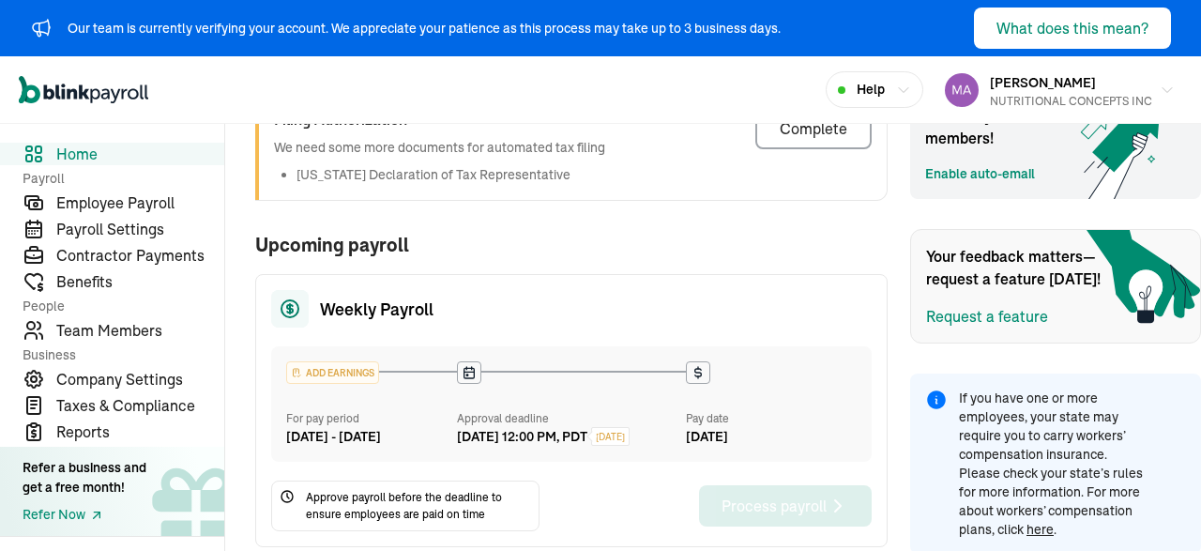
click at [469, 371] on icon at bounding box center [469, 372] width 15 height 15
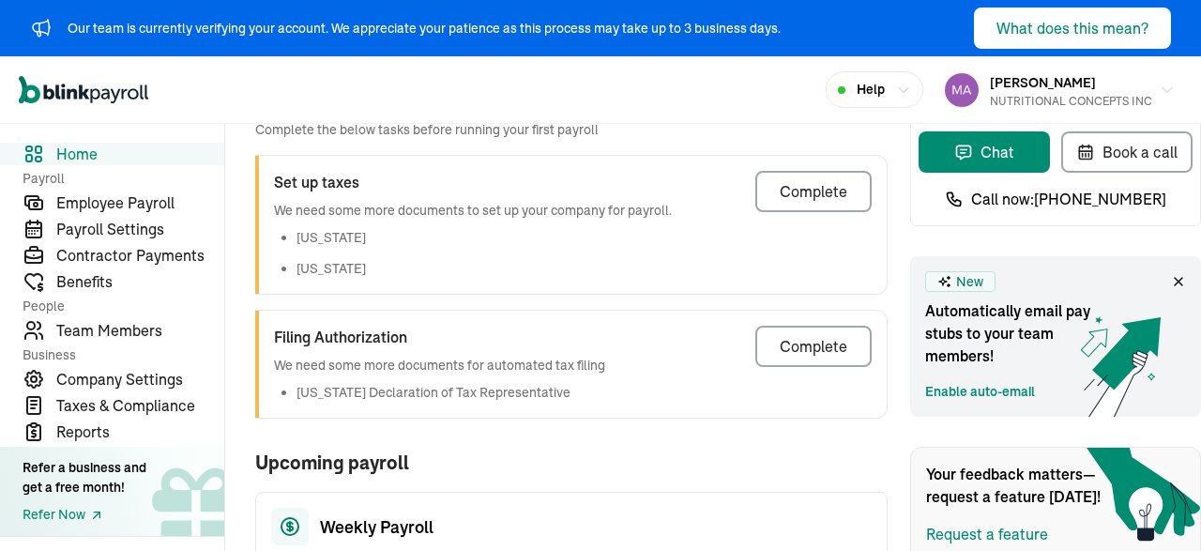
scroll to position [130, 0]
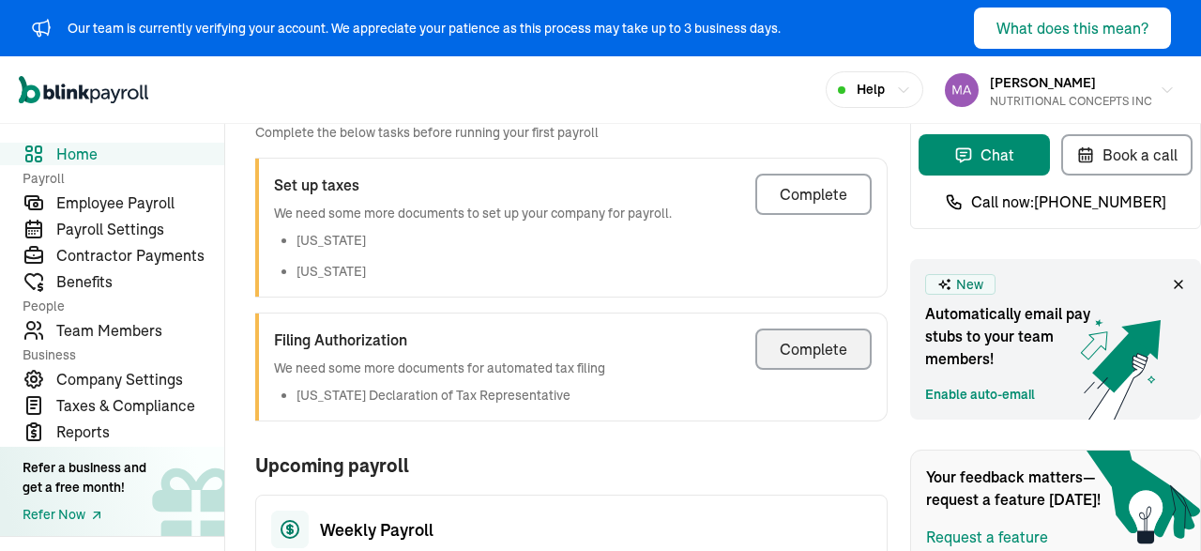
click at [803, 351] on div "Complete" at bounding box center [814, 349] width 68 height 23
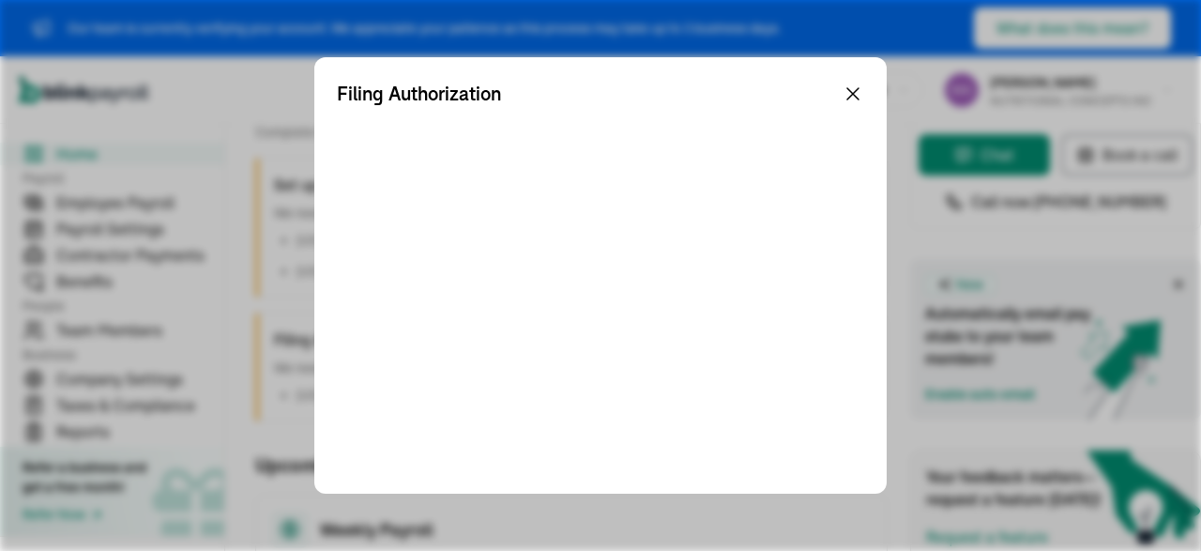
click at [853, 94] on icon at bounding box center [852, 93] width 11 height 11
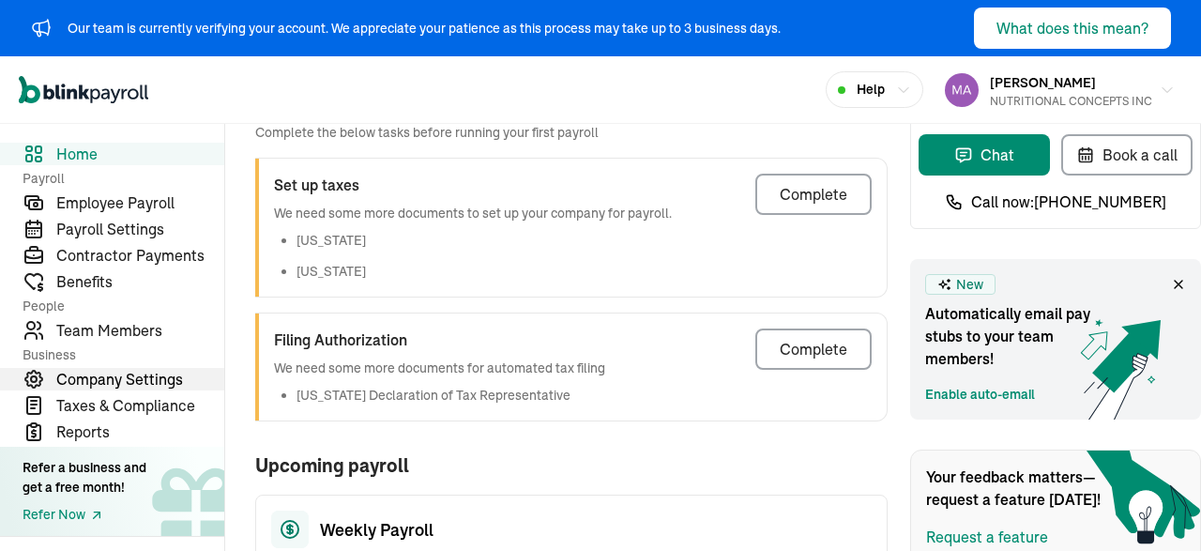
click at [100, 373] on span "Company Settings" at bounding box center [140, 379] width 168 height 23
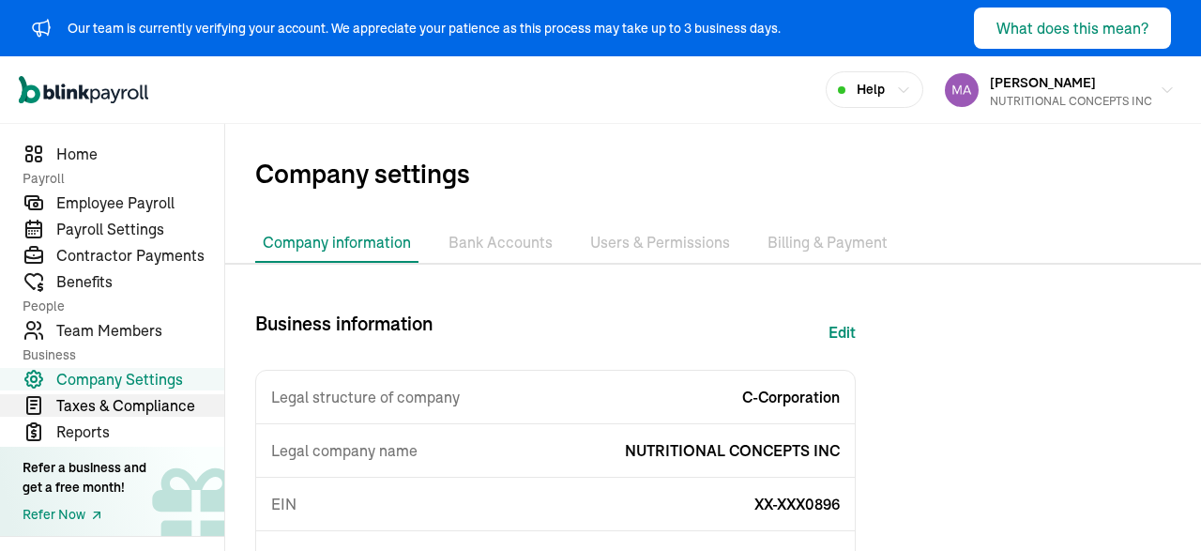
click at [72, 413] on span "Taxes & Compliance" at bounding box center [140, 405] width 168 height 23
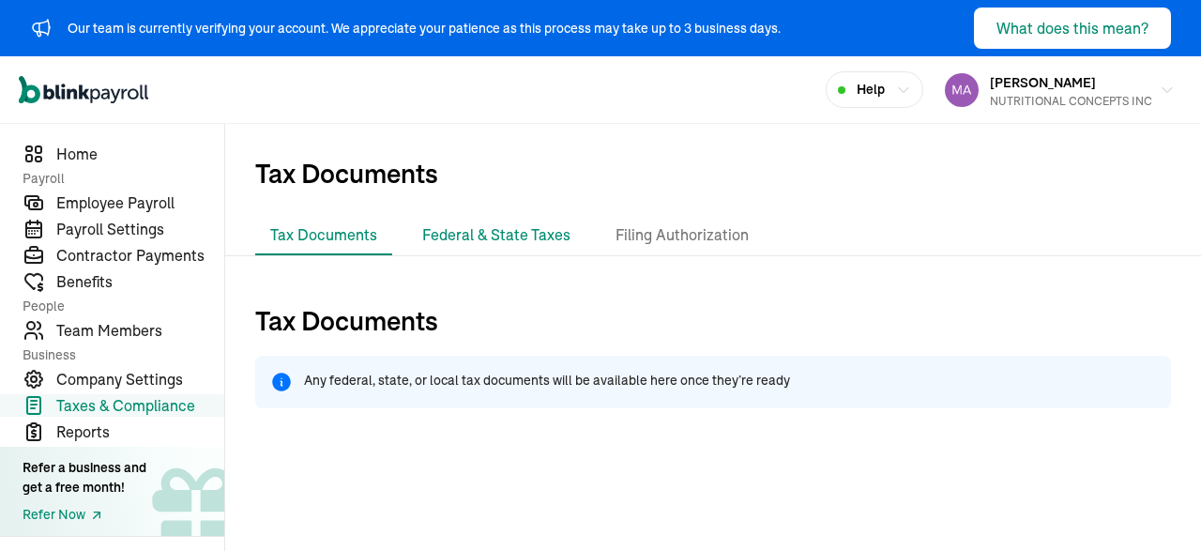
click at [481, 224] on li "Federal & State Taxes" at bounding box center [496, 235] width 178 height 39
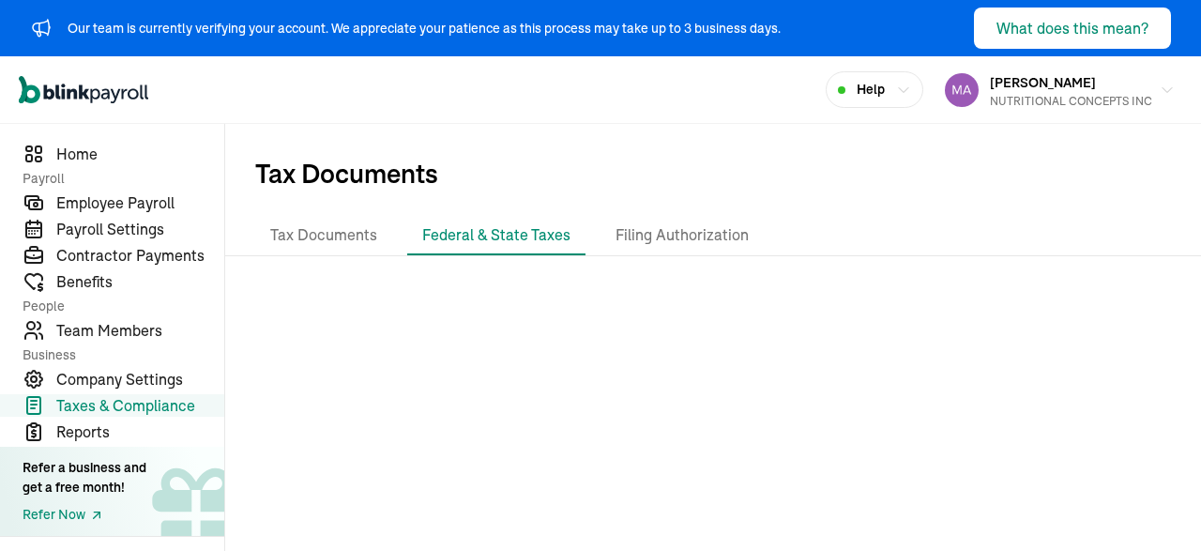
scroll to position [8, 0]
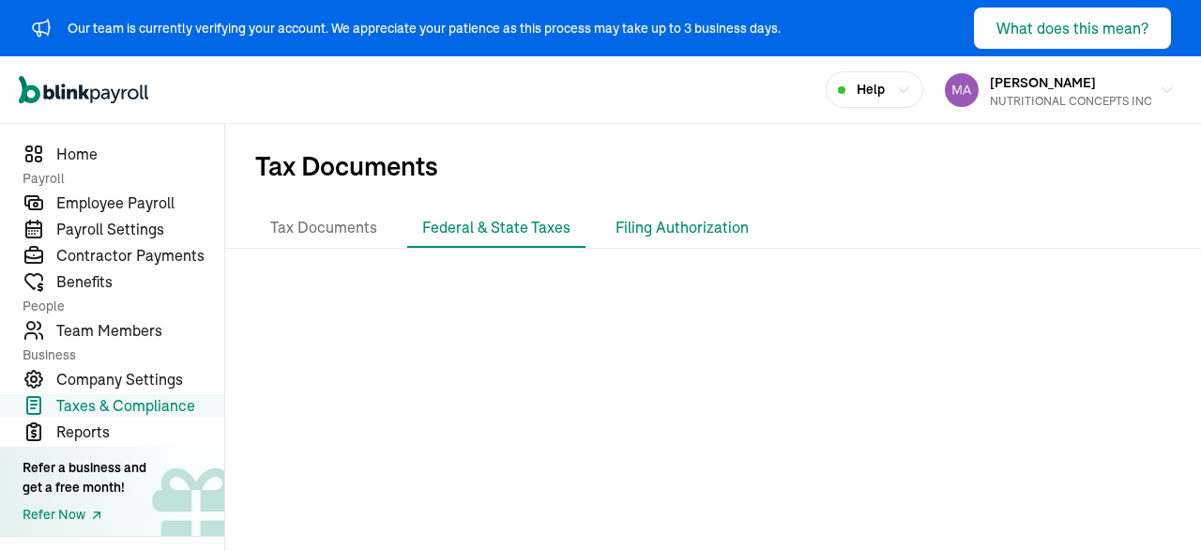
click at [690, 234] on li "Filing Authorization" at bounding box center [681, 227] width 163 height 39
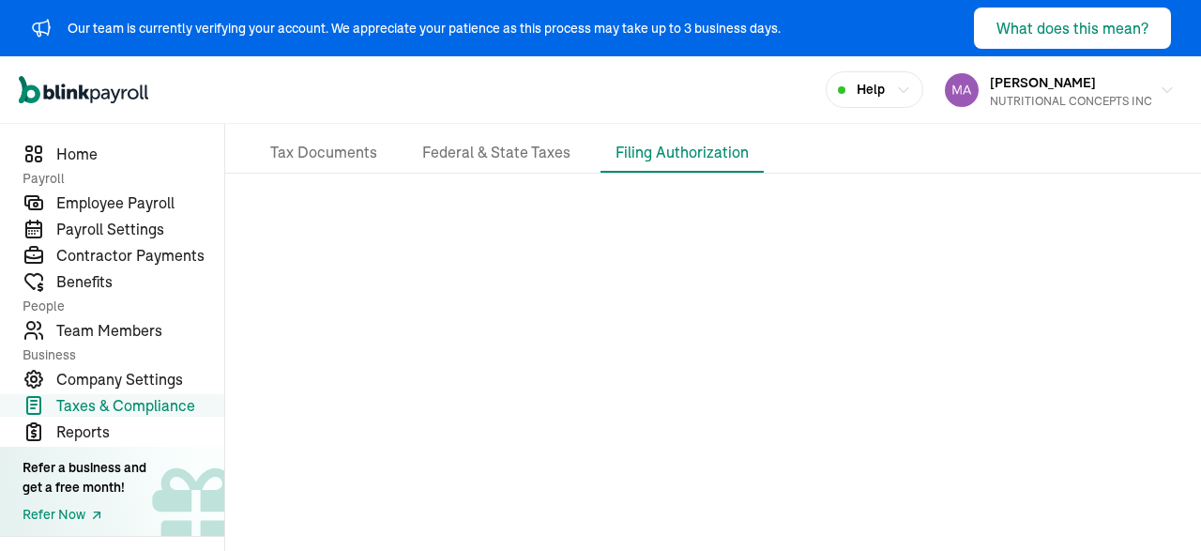
scroll to position [0, 0]
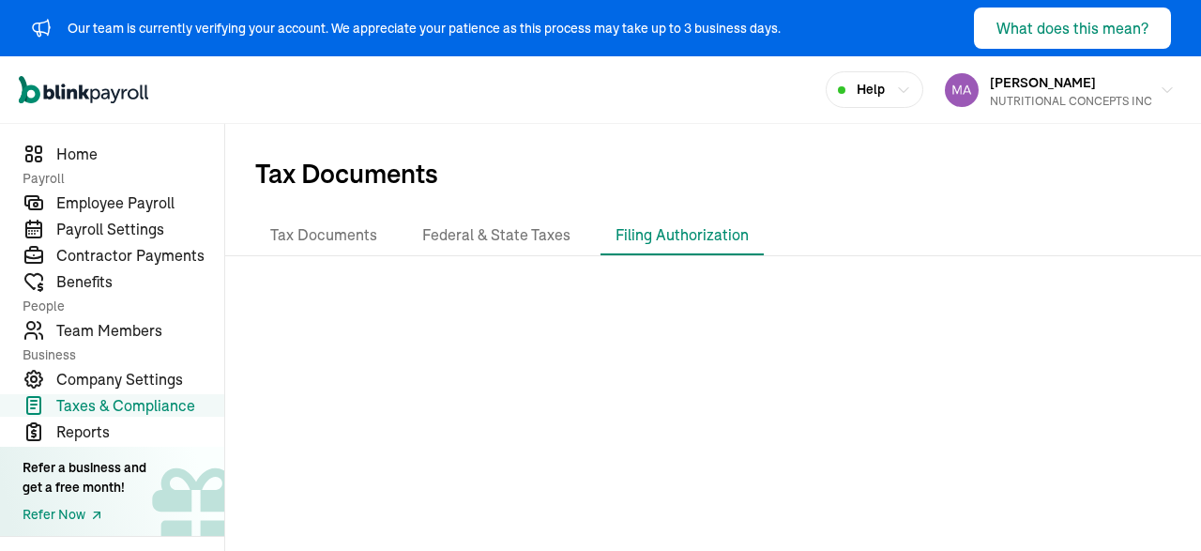
click at [499, 237] on div "Our team is currently verifying your account. We appreciate your patience as th…" at bounding box center [600, 275] width 1201 height 551
click at [512, 230] on li "Federal & State Taxes" at bounding box center [496, 235] width 178 height 39
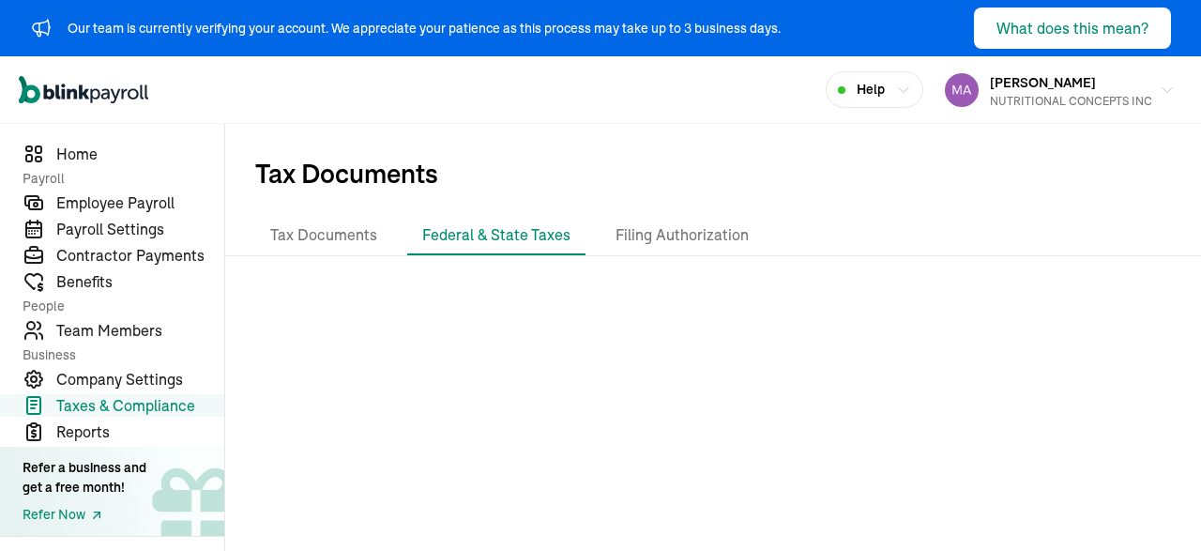
scroll to position [8, 0]
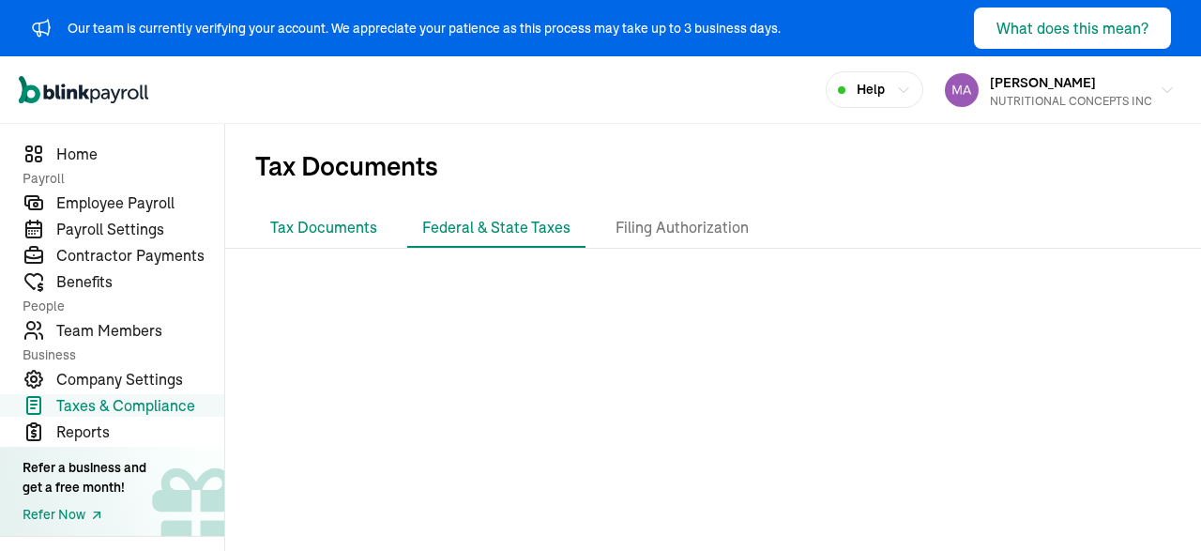
click at [280, 224] on li "Tax Documents" at bounding box center [323, 227] width 137 height 39
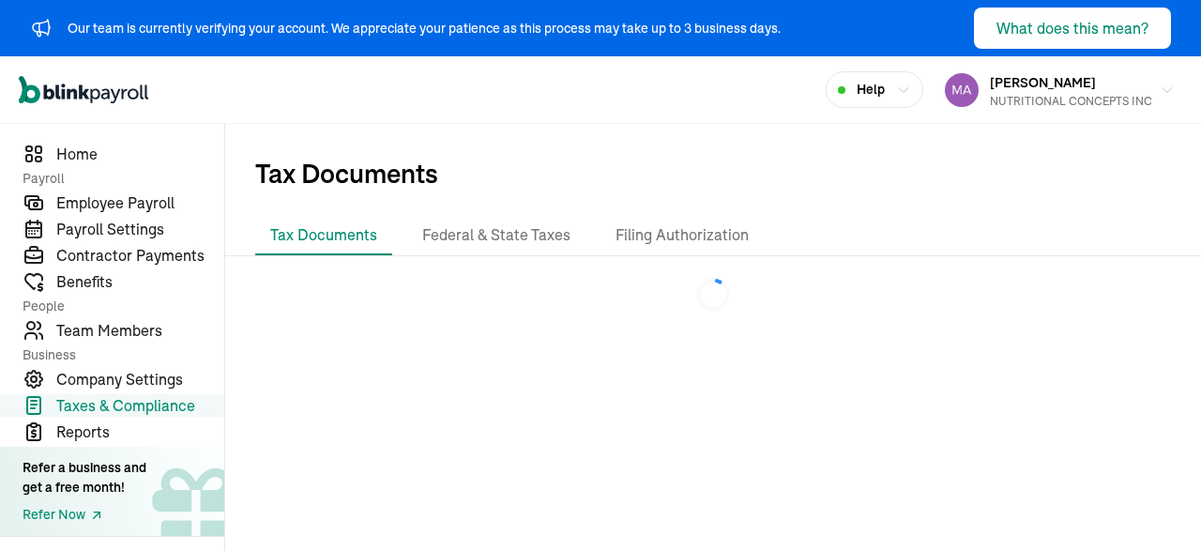
scroll to position [0, 0]
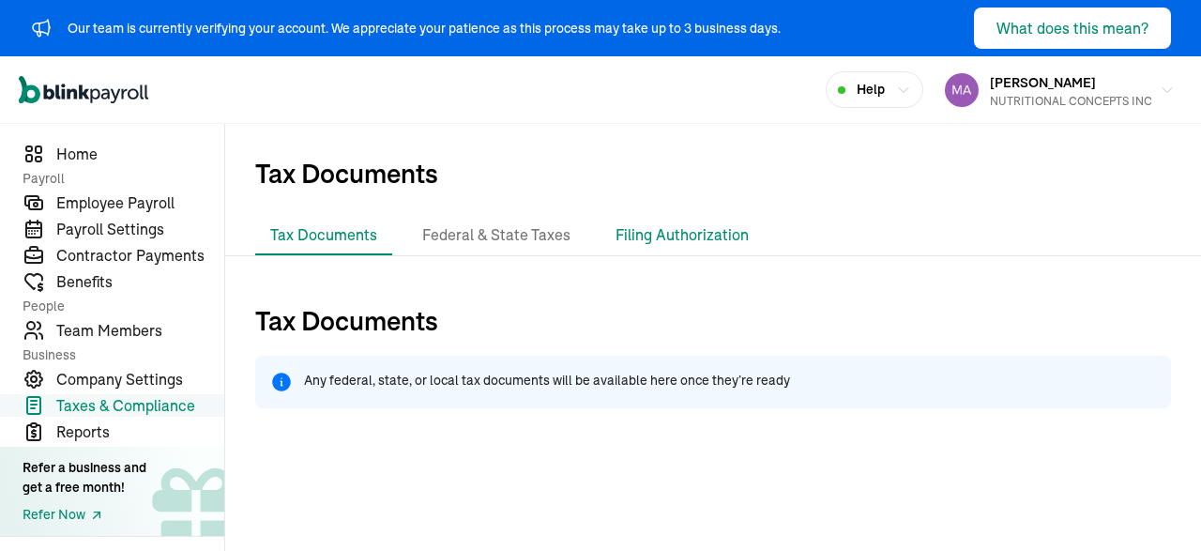
click at [675, 226] on li "Filing Authorization" at bounding box center [681, 235] width 163 height 39
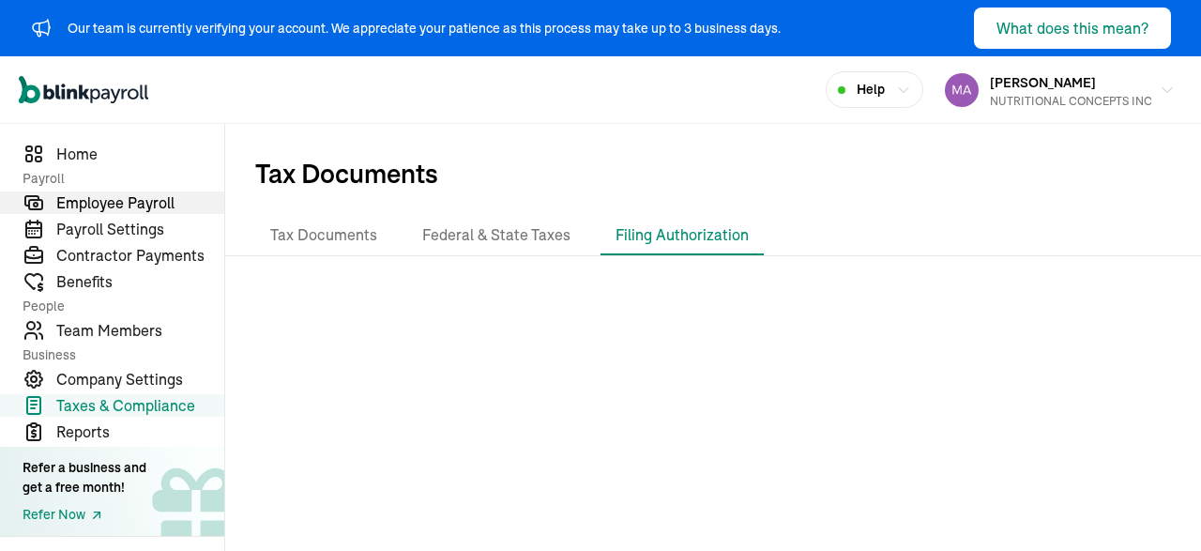
click at [142, 208] on span "Employee Payroll" at bounding box center [140, 202] width 168 height 23
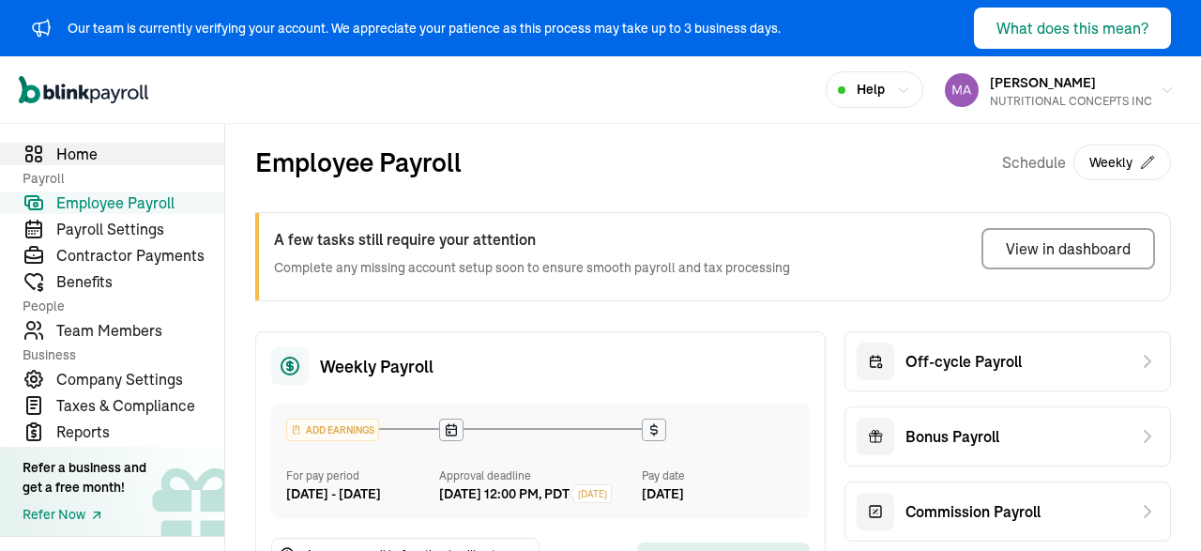
click at [104, 149] on span "Home" at bounding box center [140, 154] width 168 height 23
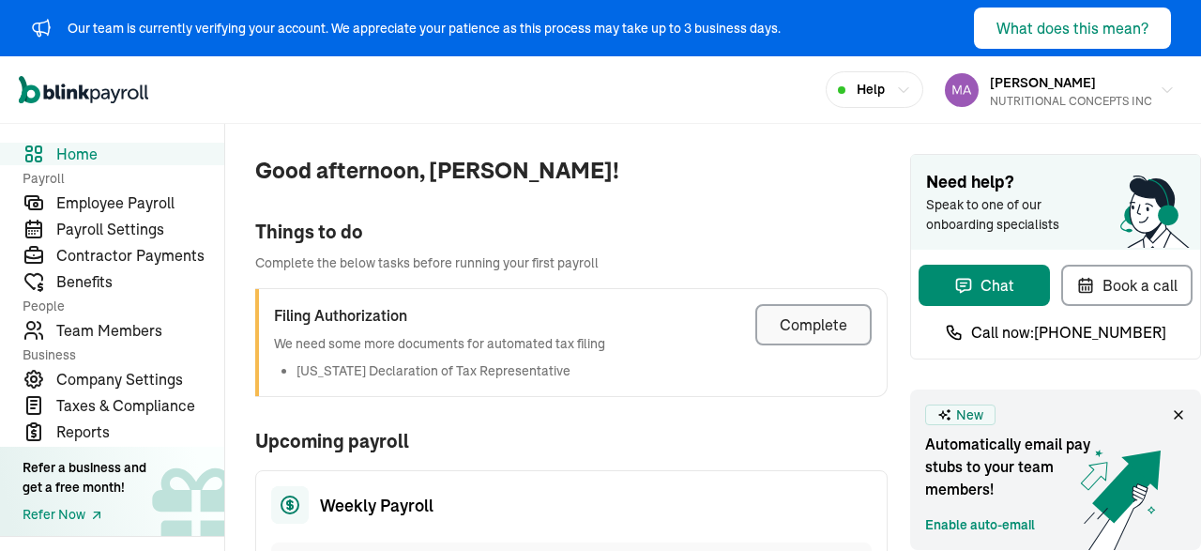
click at [802, 321] on div "Complete" at bounding box center [814, 324] width 68 height 23
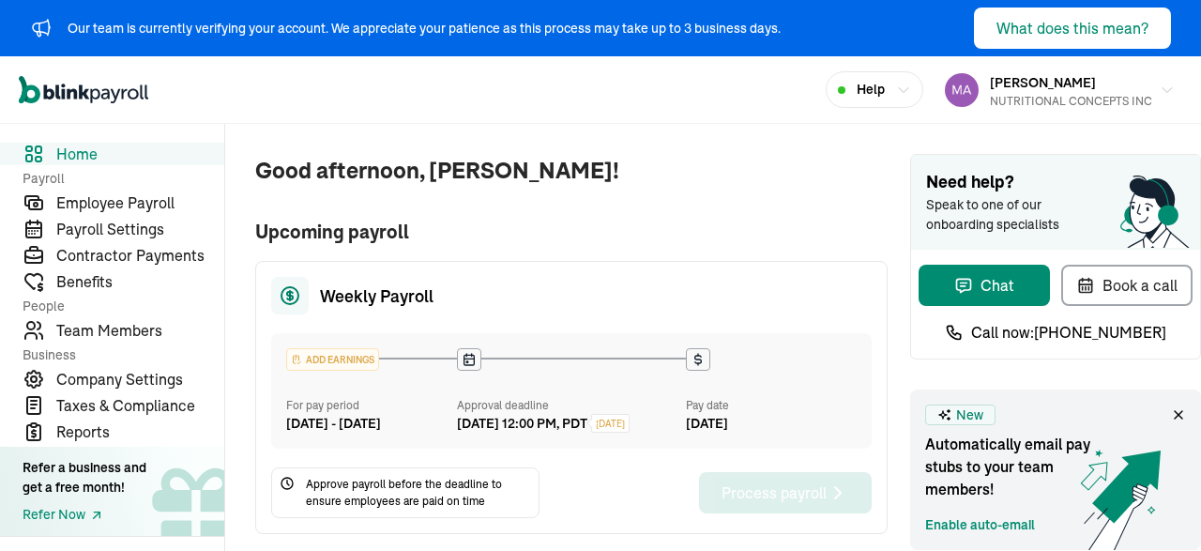
click at [79, 149] on span "Home" at bounding box center [140, 154] width 168 height 23
click at [120, 205] on span "Employee Payroll" at bounding box center [140, 202] width 168 height 23
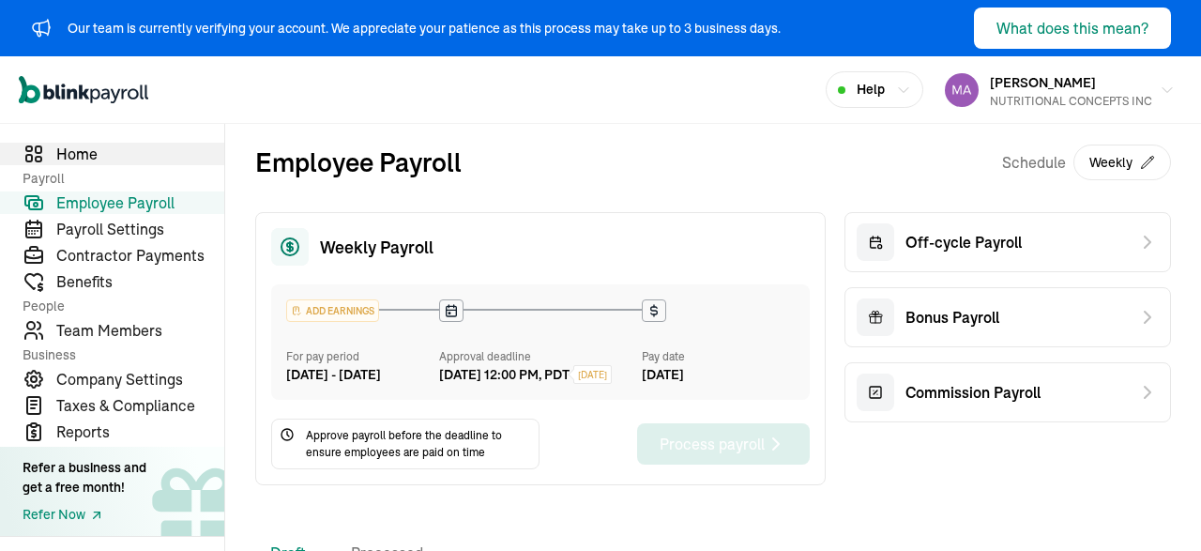
click at [75, 149] on span "Home" at bounding box center [140, 154] width 168 height 23
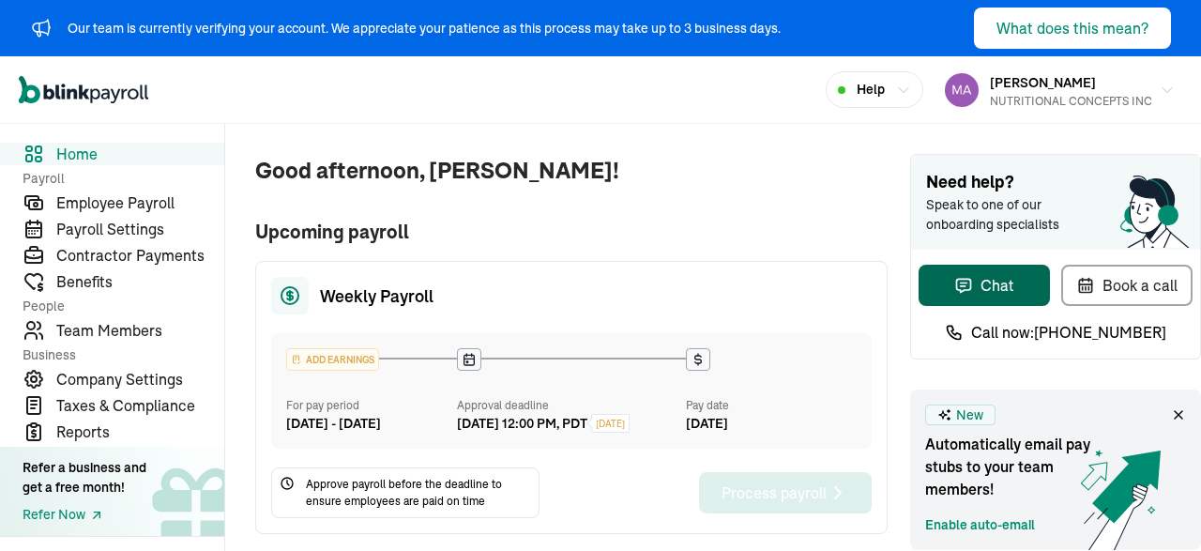
click at [1008, 276] on div "Chat" at bounding box center [984, 285] width 60 height 23
click at [599, 329] on div "Weekly Payroll ADD EARNINGS For pay period [DATE] - [DATE] Approval deadline [D…" at bounding box center [571, 397] width 632 height 273
click at [670, 162] on span "Good afternoon, [PERSON_NAME]!" at bounding box center [571, 171] width 632 height 34
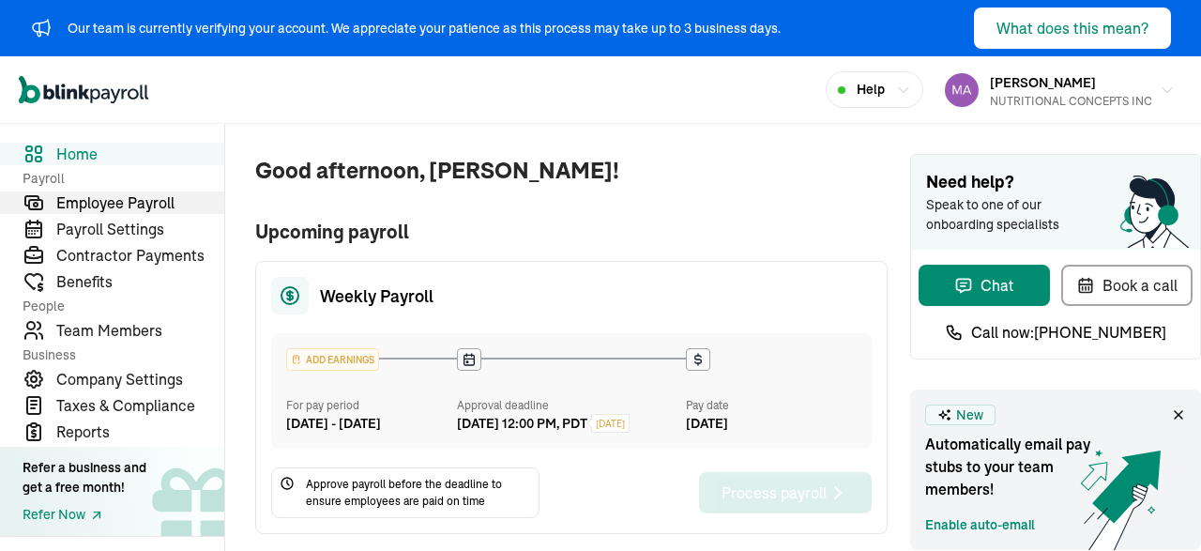
click at [109, 193] on span "Employee Payroll" at bounding box center [140, 202] width 168 height 23
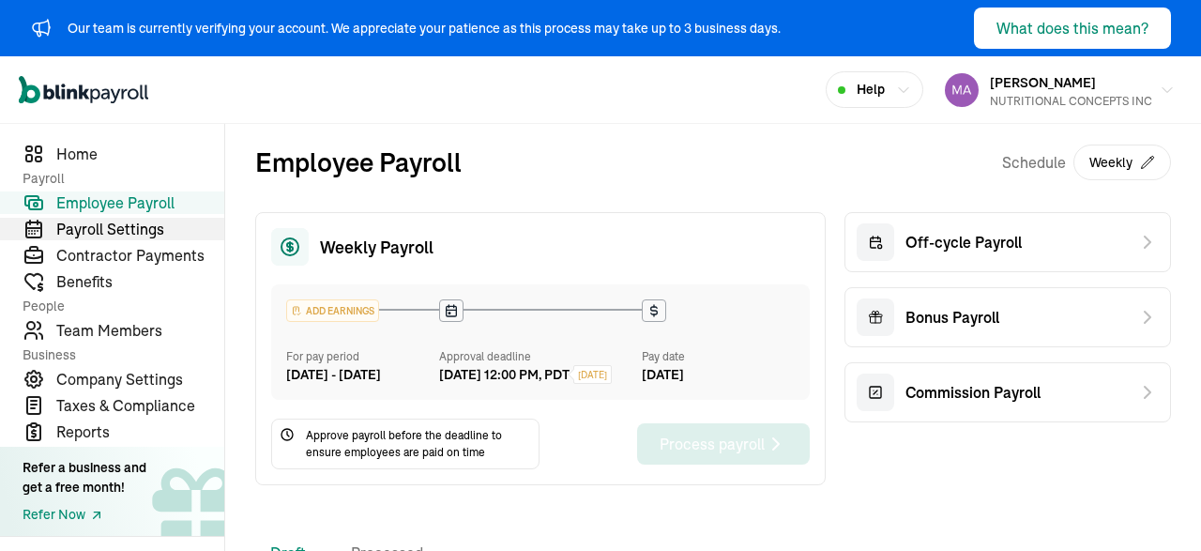
click at [84, 228] on span "Payroll Settings" at bounding box center [140, 229] width 168 height 23
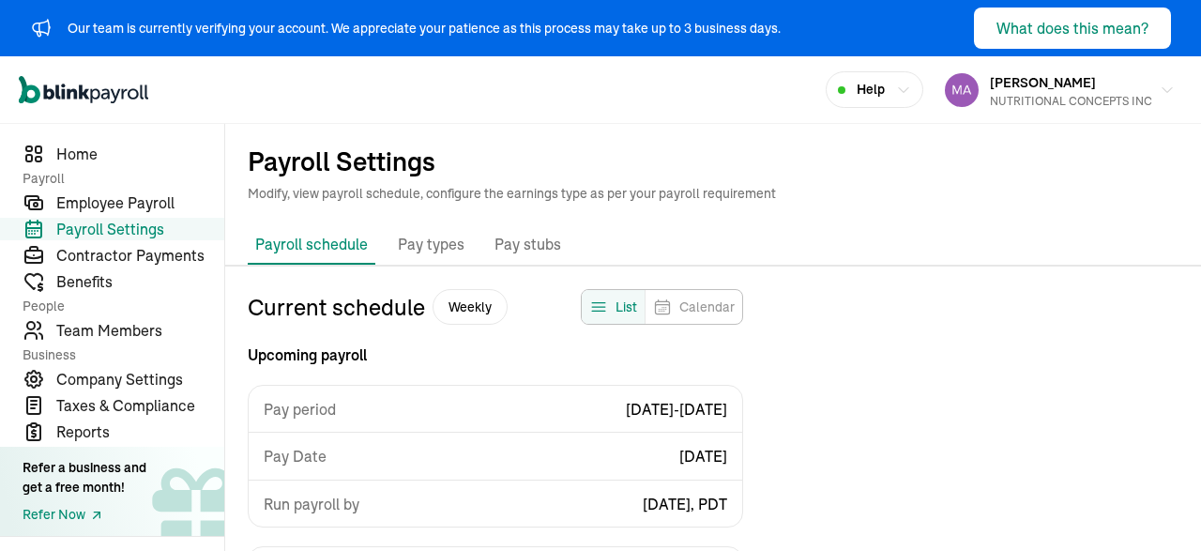
click at [586, 170] on h1 "Payroll Settings" at bounding box center [713, 161] width 931 height 30
click at [647, 226] on ul "Payroll schedule Pay types Company benefits Pay stubs" at bounding box center [713, 244] width 976 height 39
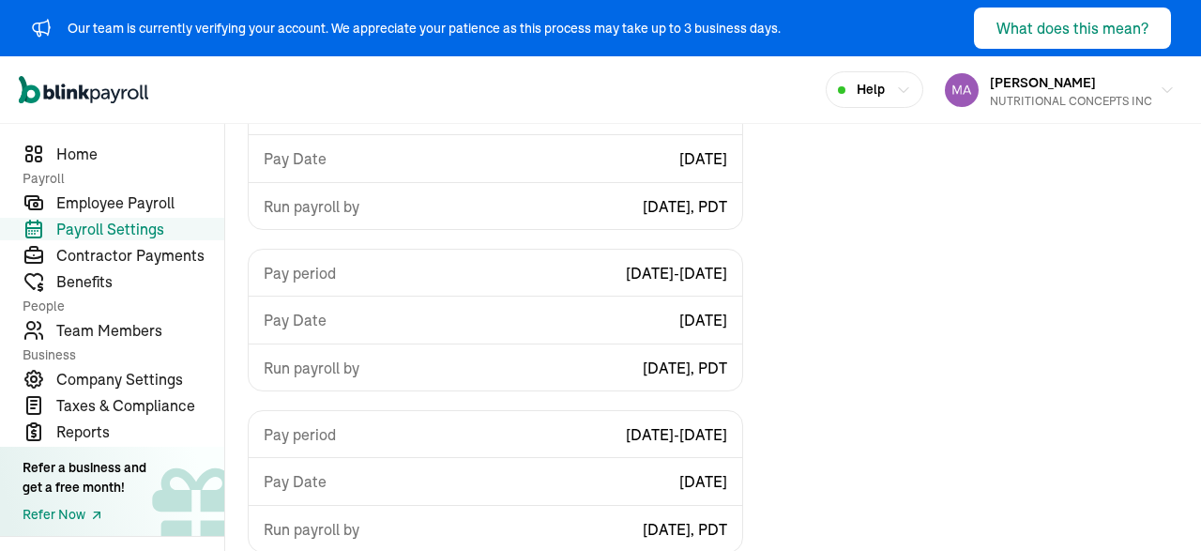
scroll to position [539, 0]
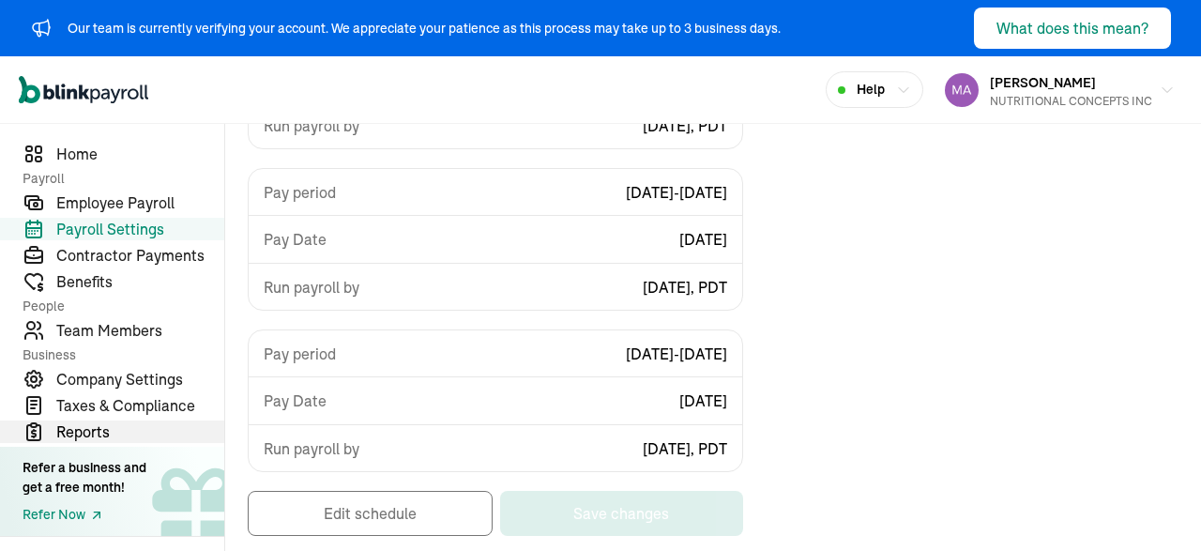
click at [83, 435] on span "Reports" at bounding box center [140, 431] width 168 height 23
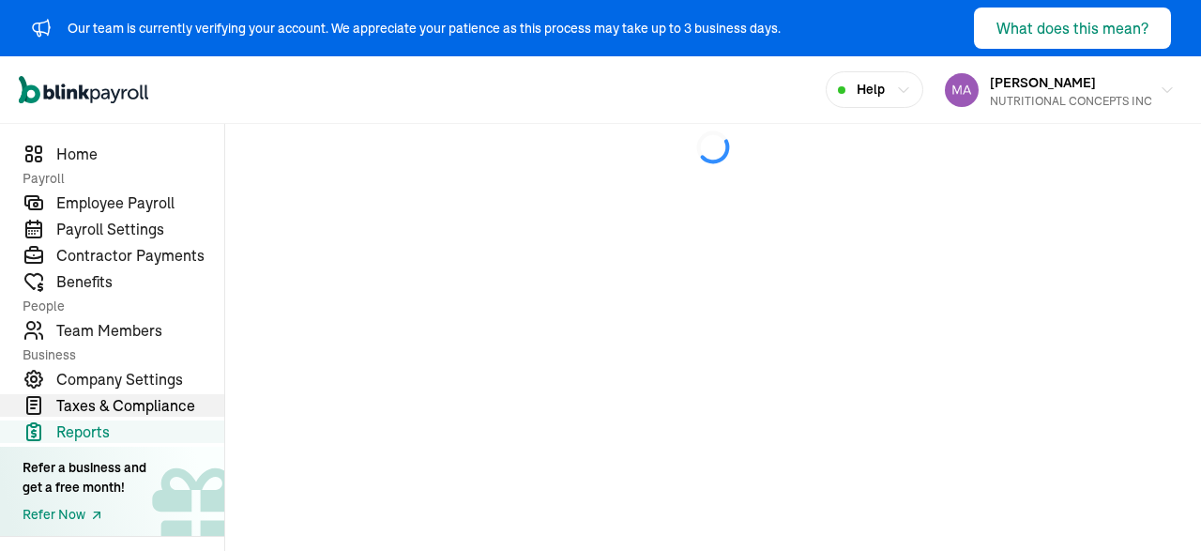
click at [99, 412] on span "Taxes & Compliance" at bounding box center [140, 405] width 168 height 23
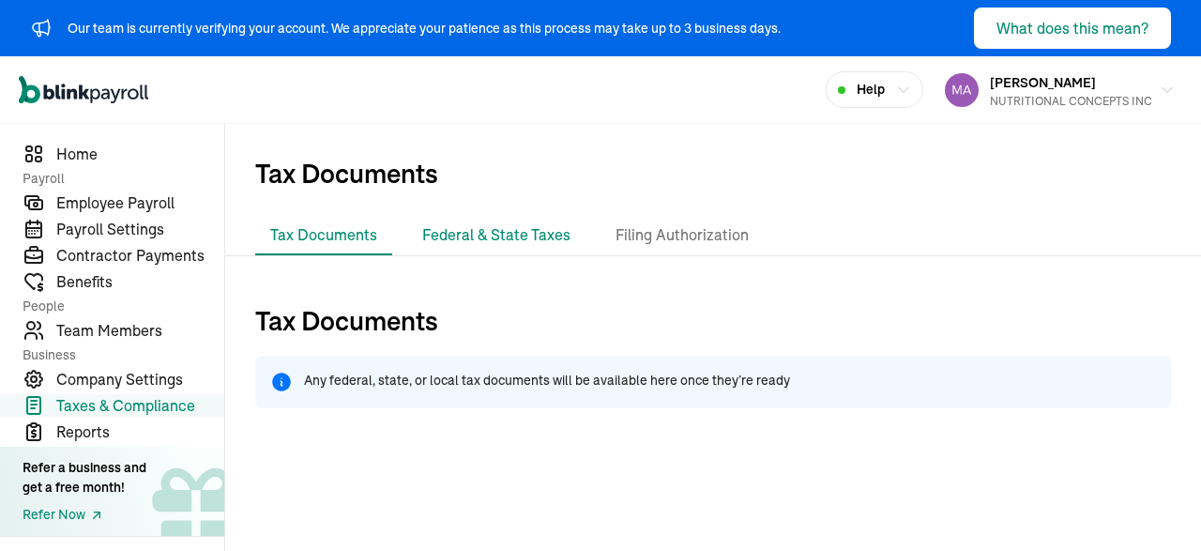
click at [514, 226] on li "Federal & State Taxes" at bounding box center [496, 235] width 178 height 39
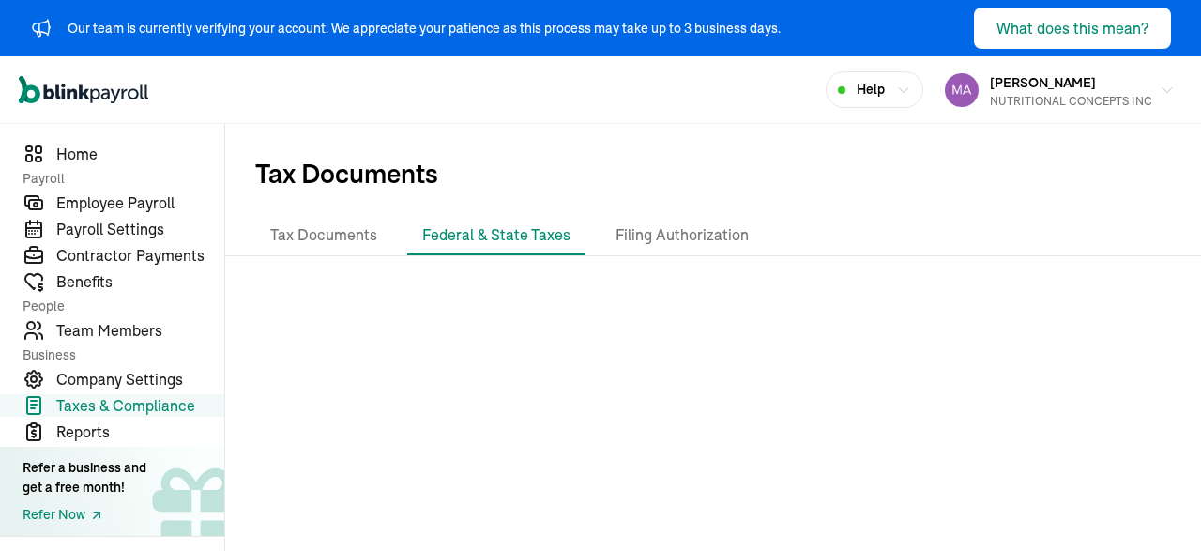
click at [514, 226] on li "Federal & State Taxes" at bounding box center [496, 235] width 178 height 39
click at [699, 220] on li "Filing Authorization" at bounding box center [681, 235] width 163 height 39
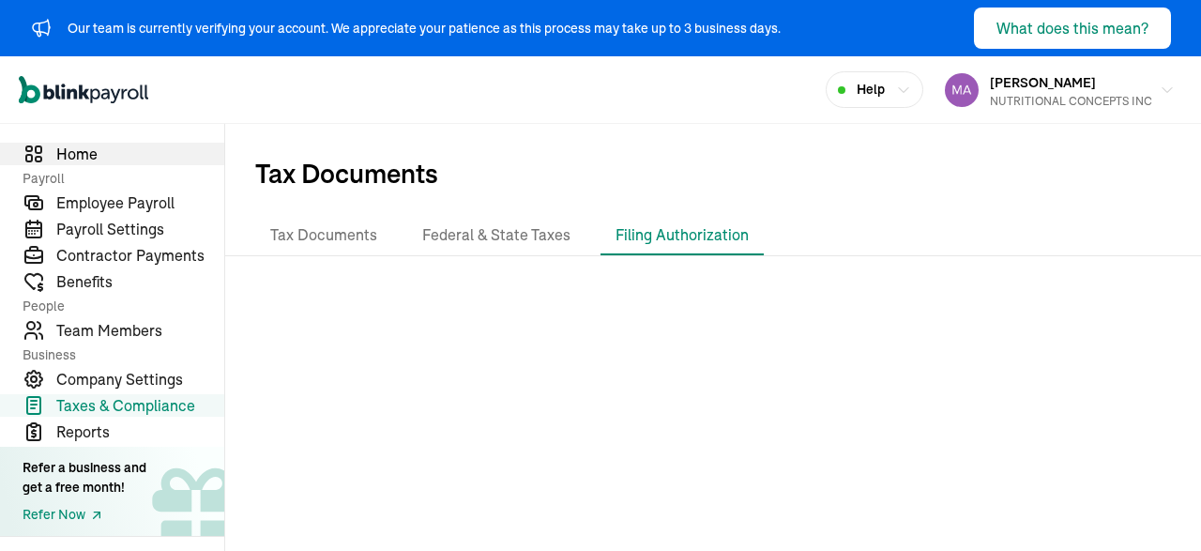
click at [85, 145] on span "Home" at bounding box center [140, 154] width 168 height 23
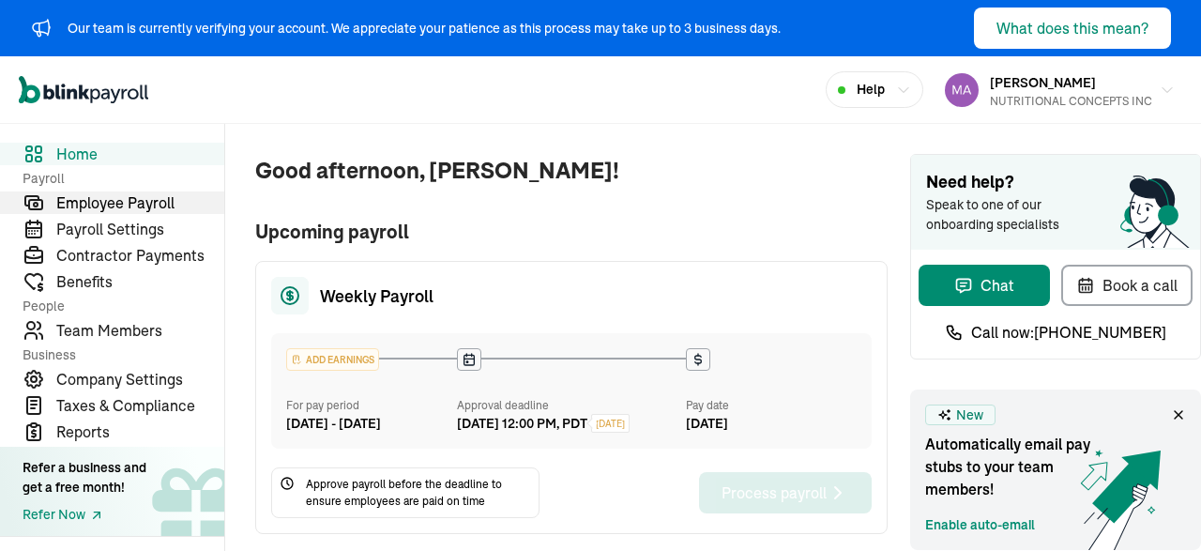
click at [121, 213] on span "Employee Payroll" at bounding box center [140, 202] width 168 height 23
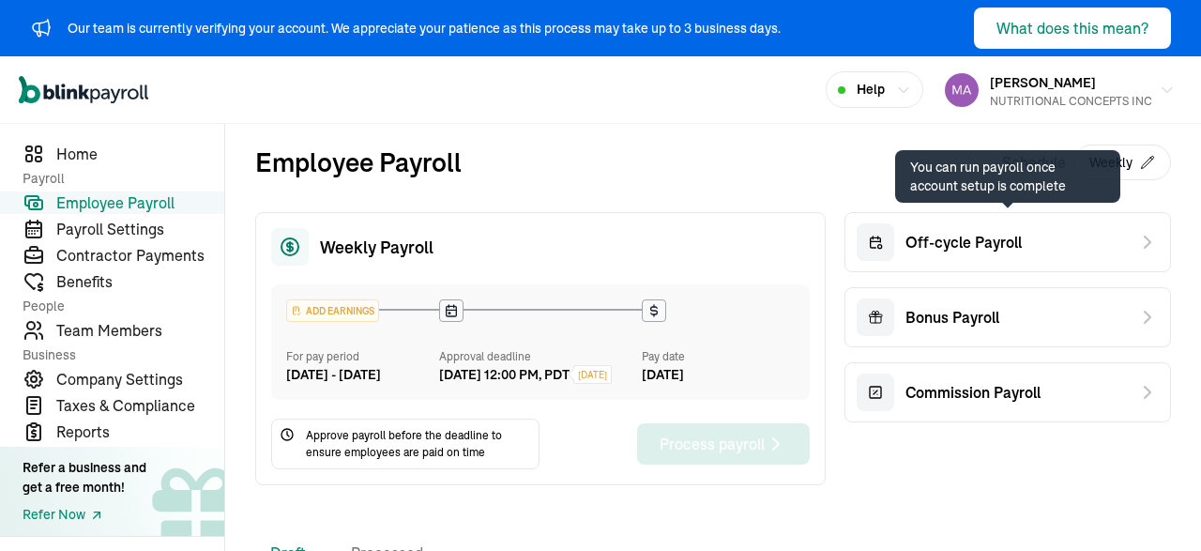
click at [1029, 247] on div "Off-cycle Payroll" at bounding box center [1007, 242] width 326 height 60
click at [1081, 241] on div "Off-cycle Payroll" at bounding box center [1007, 242] width 326 height 60
click at [1154, 229] on div "Off-cycle Payroll" at bounding box center [1007, 242] width 326 height 60
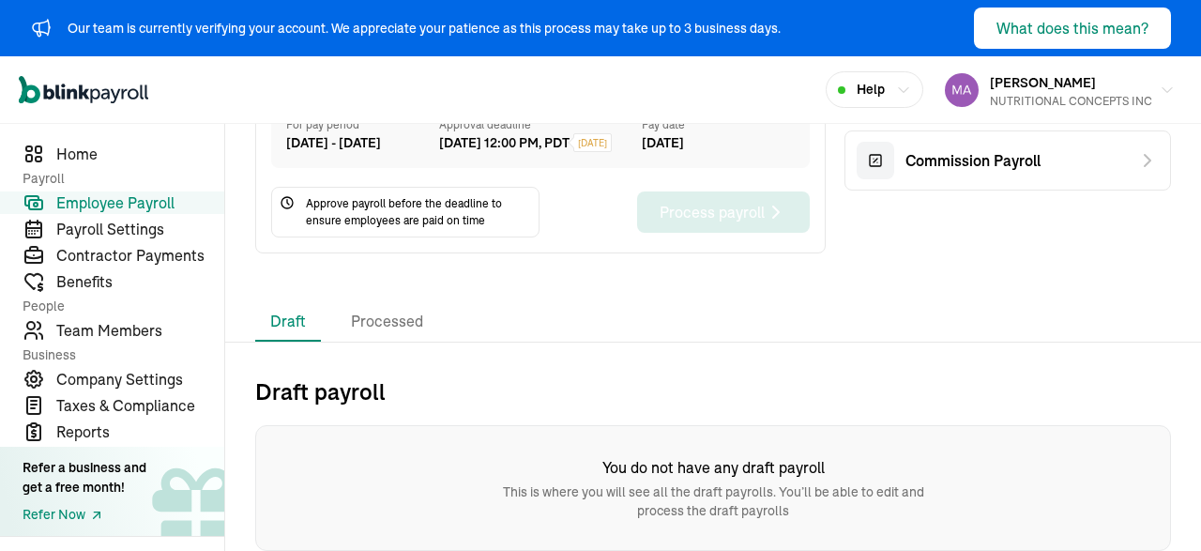
scroll to position [248, 0]
click at [126, 376] on span "Company Settings" at bounding box center [140, 379] width 168 height 23
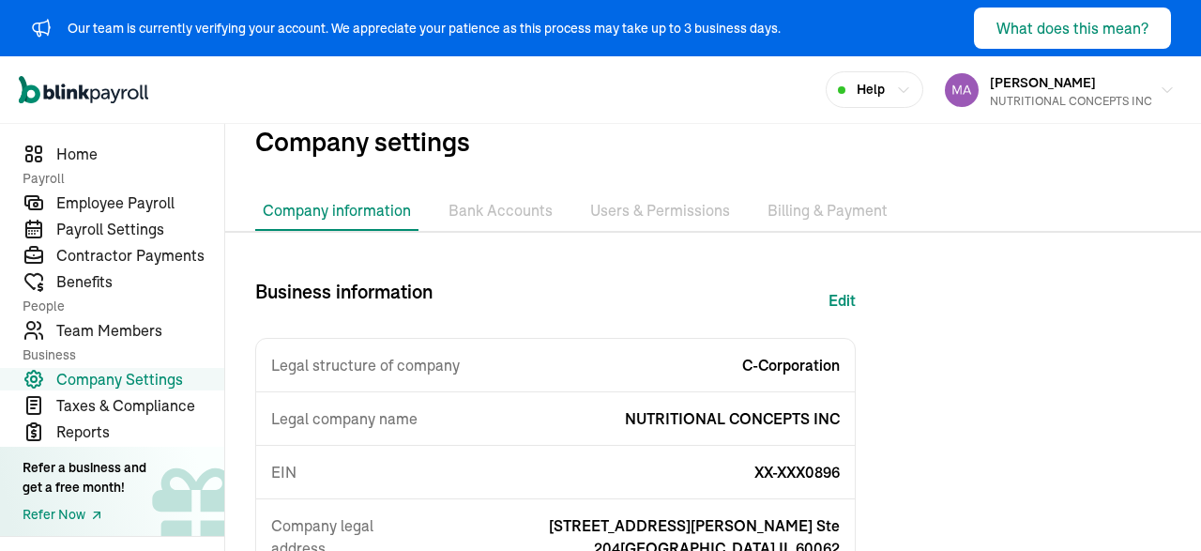
scroll to position [28, 0]
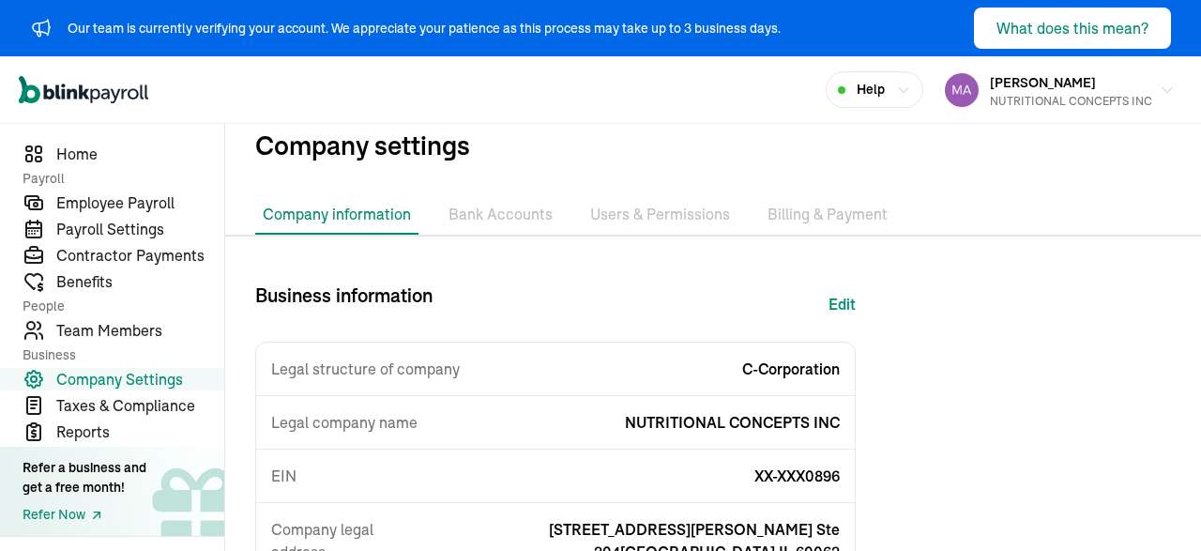
click at [493, 207] on li "Bank Accounts" at bounding box center [500, 214] width 119 height 39
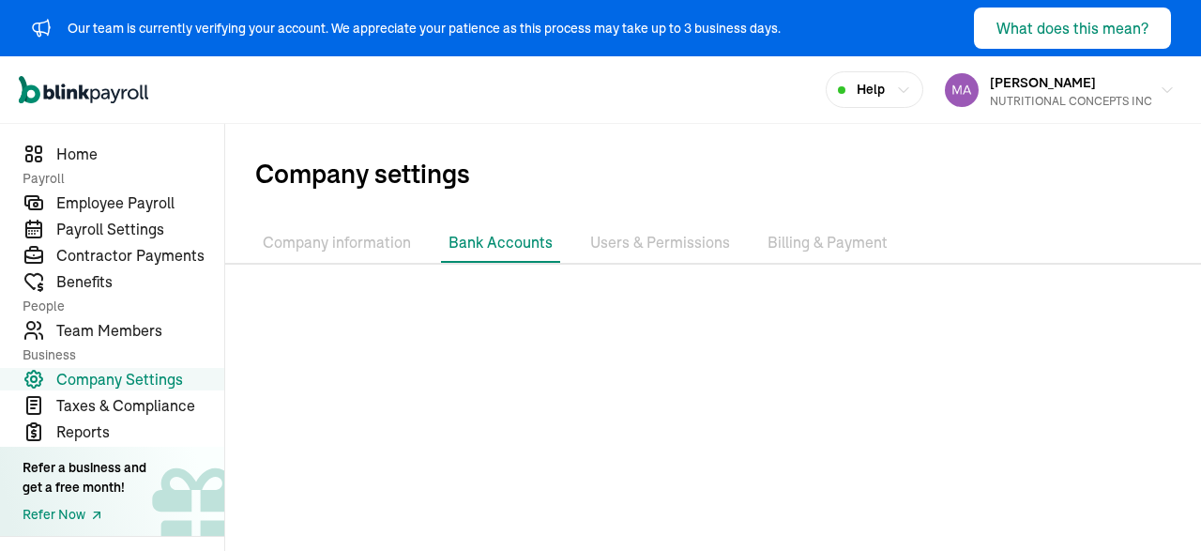
scroll to position [101, 0]
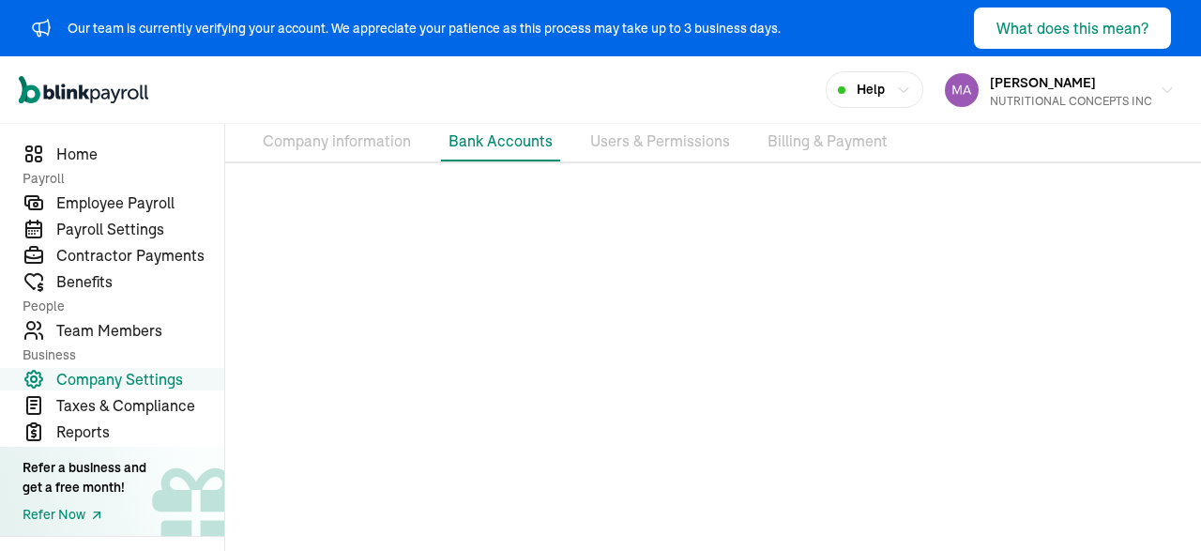
click at [641, 145] on li "Users & Permissions" at bounding box center [660, 141] width 155 height 39
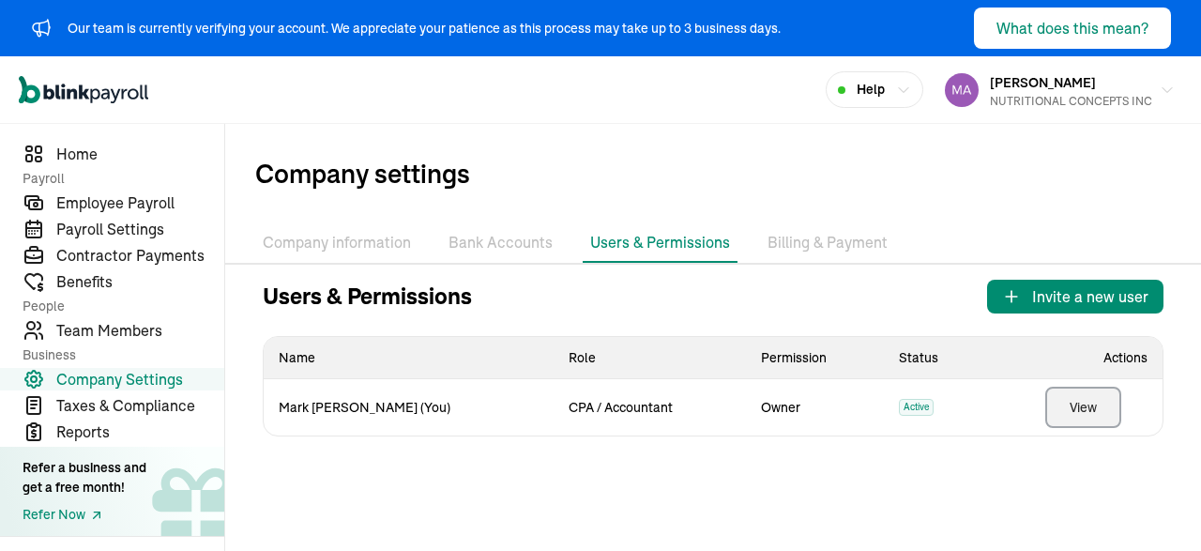
click at [1078, 416] on button "View" at bounding box center [1083, 407] width 76 height 41
click at [826, 235] on li "Billing & Payment" at bounding box center [827, 242] width 135 height 39
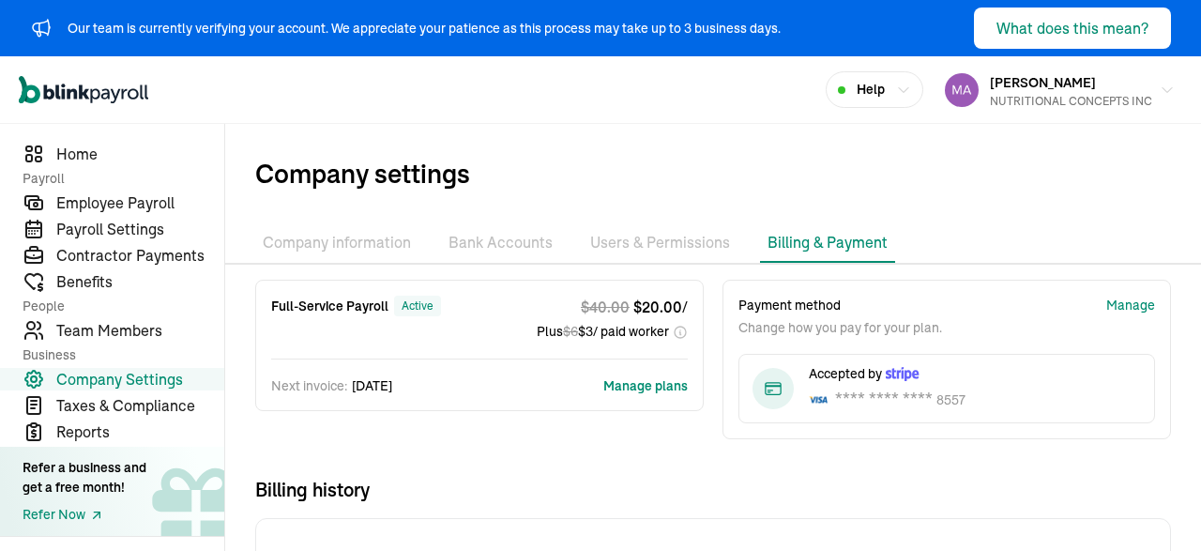
click at [624, 247] on li "Users & Permissions" at bounding box center [660, 242] width 155 height 39
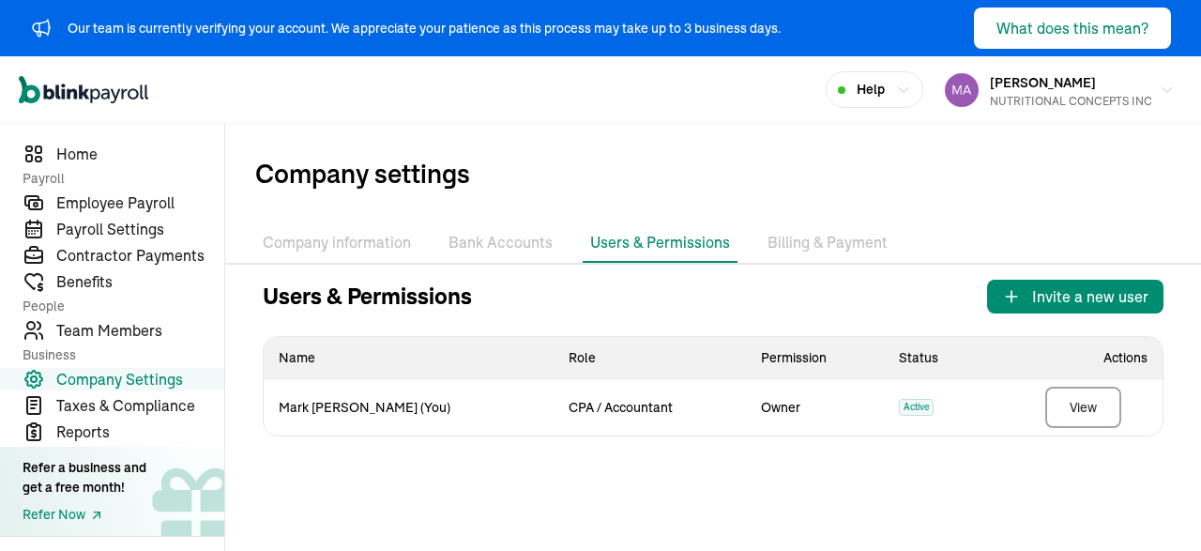
click at [781, 243] on li "Billing & Payment" at bounding box center [827, 242] width 135 height 39
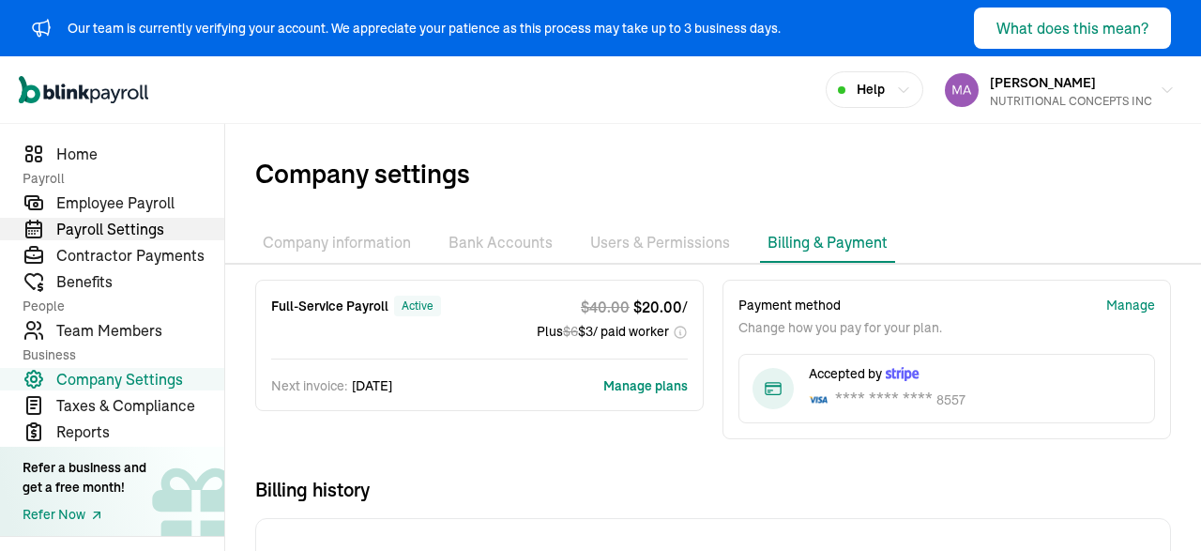
click at [97, 236] on span "Payroll Settings" at bounding box center [140, 229] width 168 height 23
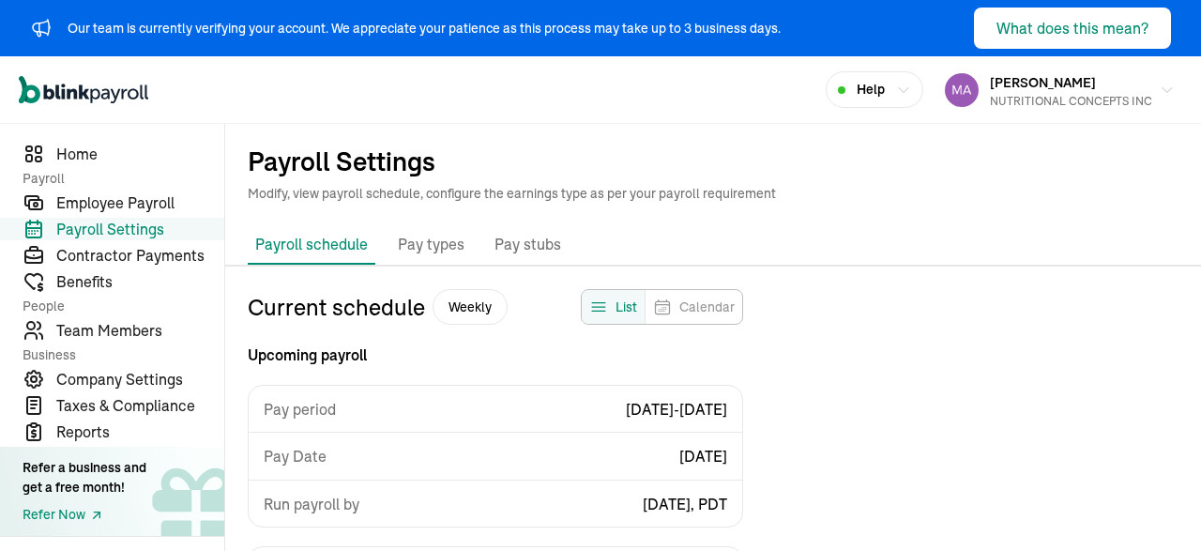
click at [433, 249] on p "Pay types" at bounding box center [431, 245] width 67 height 24
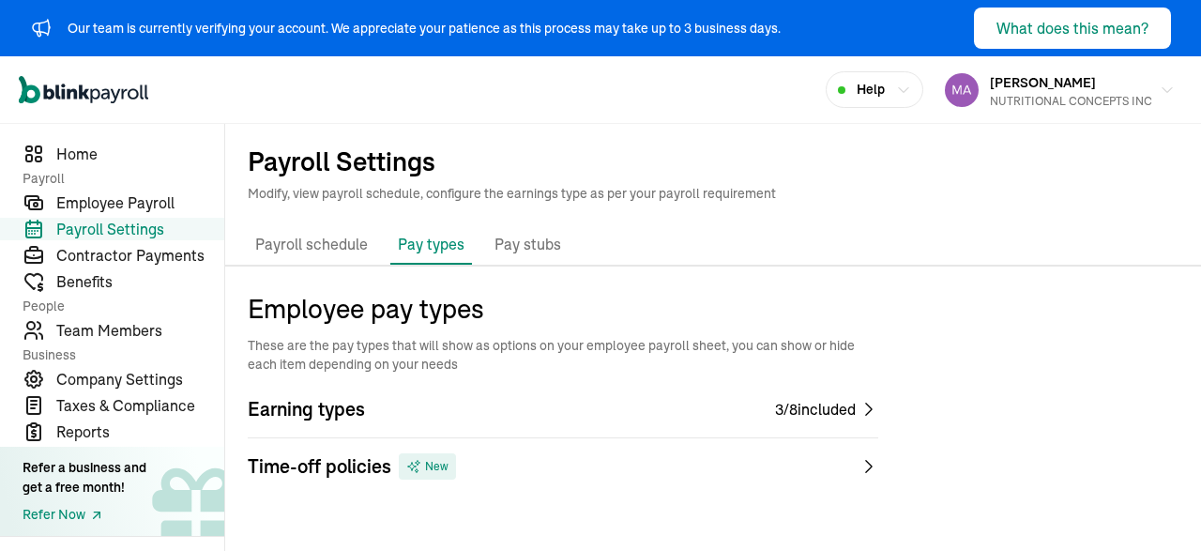
scroll to position [25, 0]
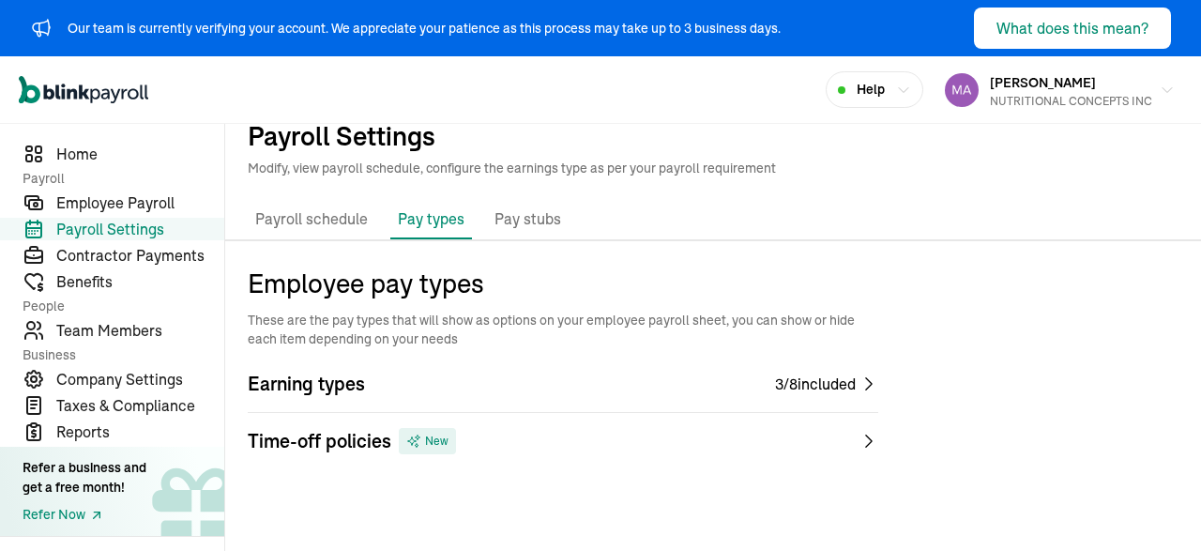
click at [519, 214] on p "Pay stubs" at bounding box center [527, 219] width 67 height 24
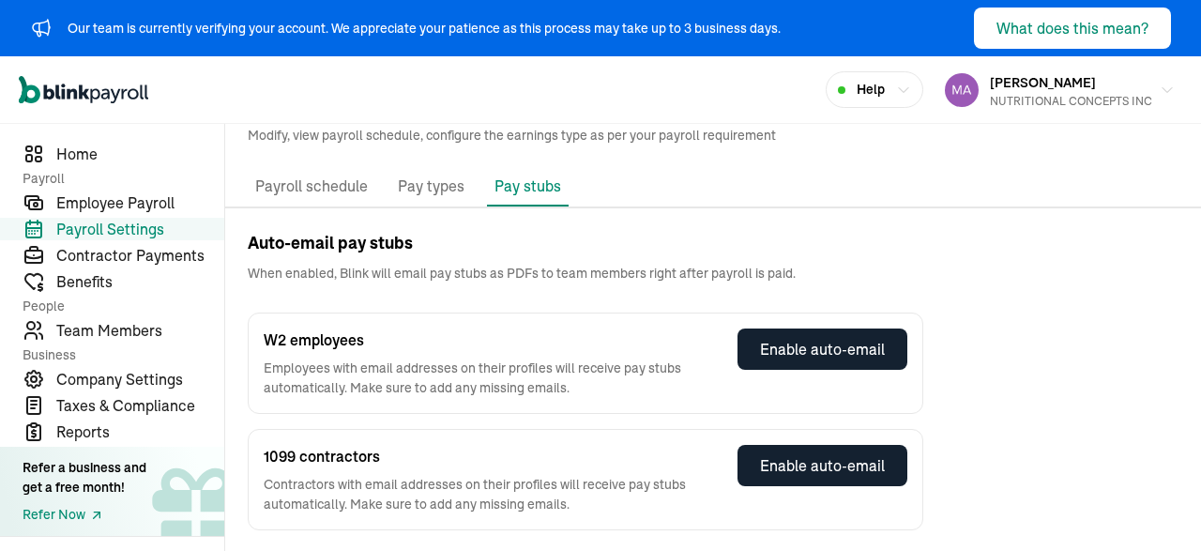
scroll to position [58, 0]
click at [83, 153] on span "Home" at bounding box center [140, 154] width 168 height 23
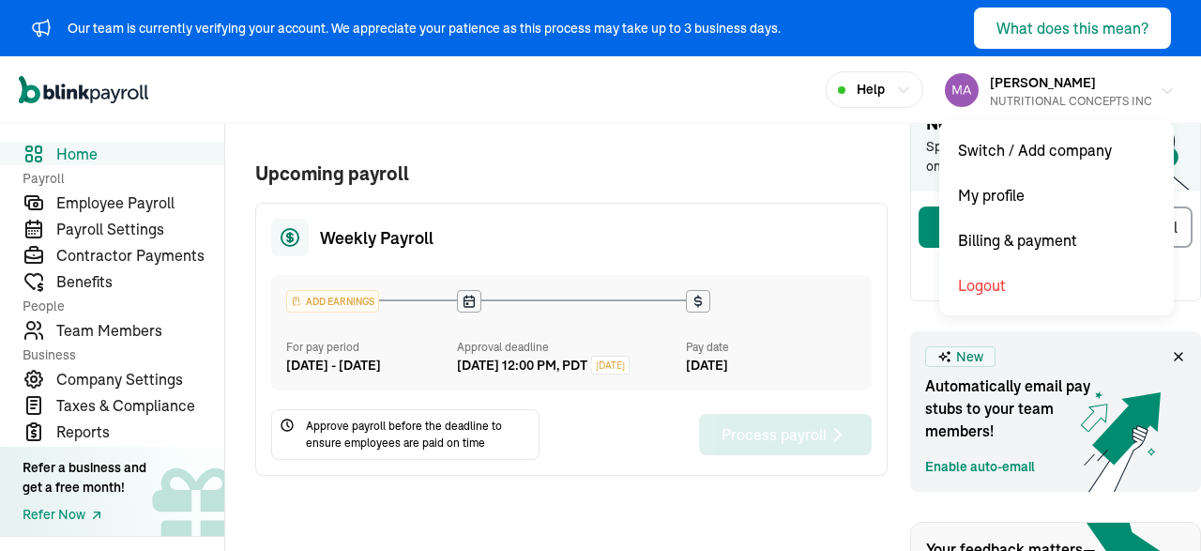
click at [1109, 93] on div "NUTRITIONAL CONCEPTS INC" at bounding box center [1071, 101] width 162 height 17
click at [1038, 91] on div "[PERSON_NAME] NUTRITIONAL CONCEPTS INC" at bounding box center [1071, 89] width 162 height 39
